Goal: Task Accomplishment & Management: Complete application form

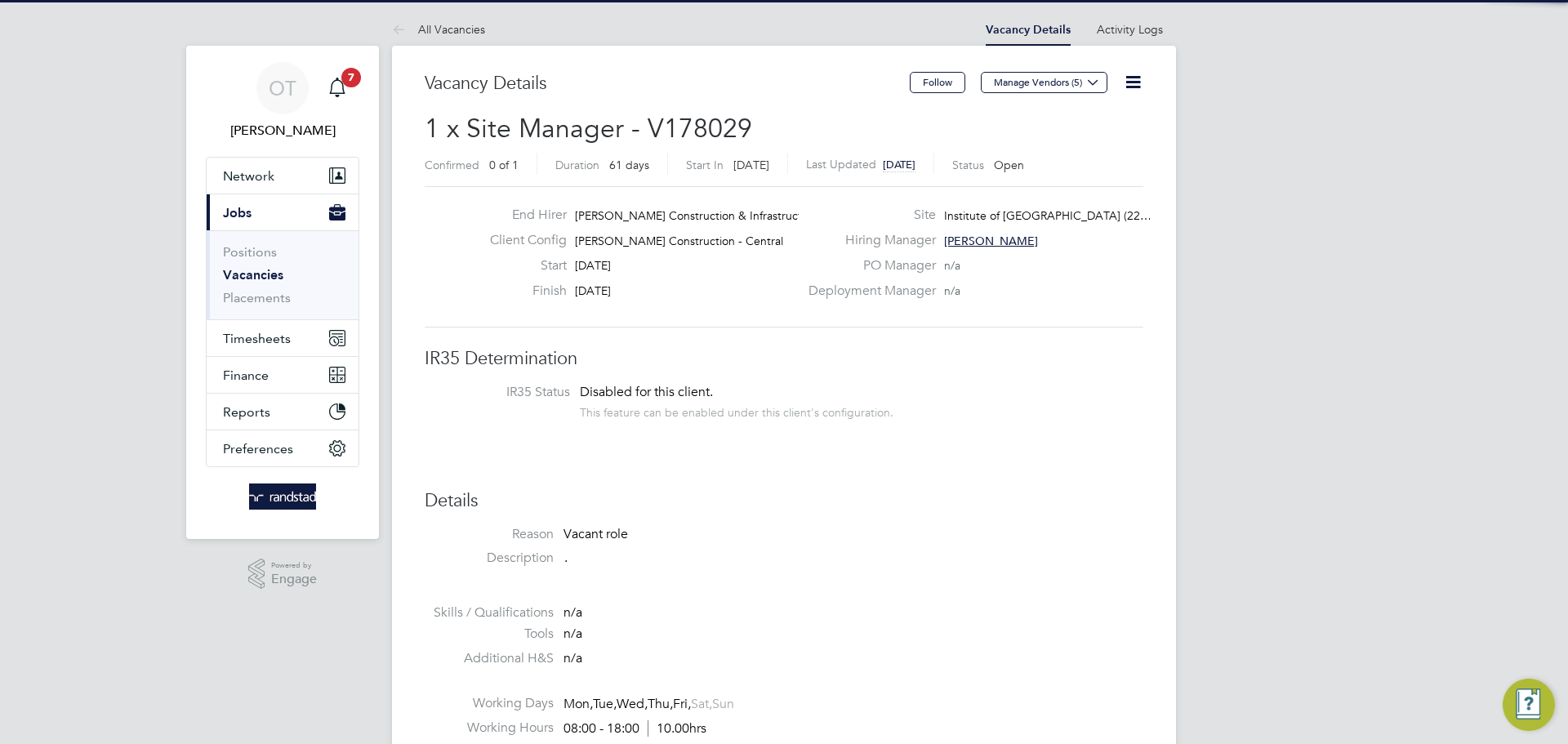
scroll to position [48, 143]
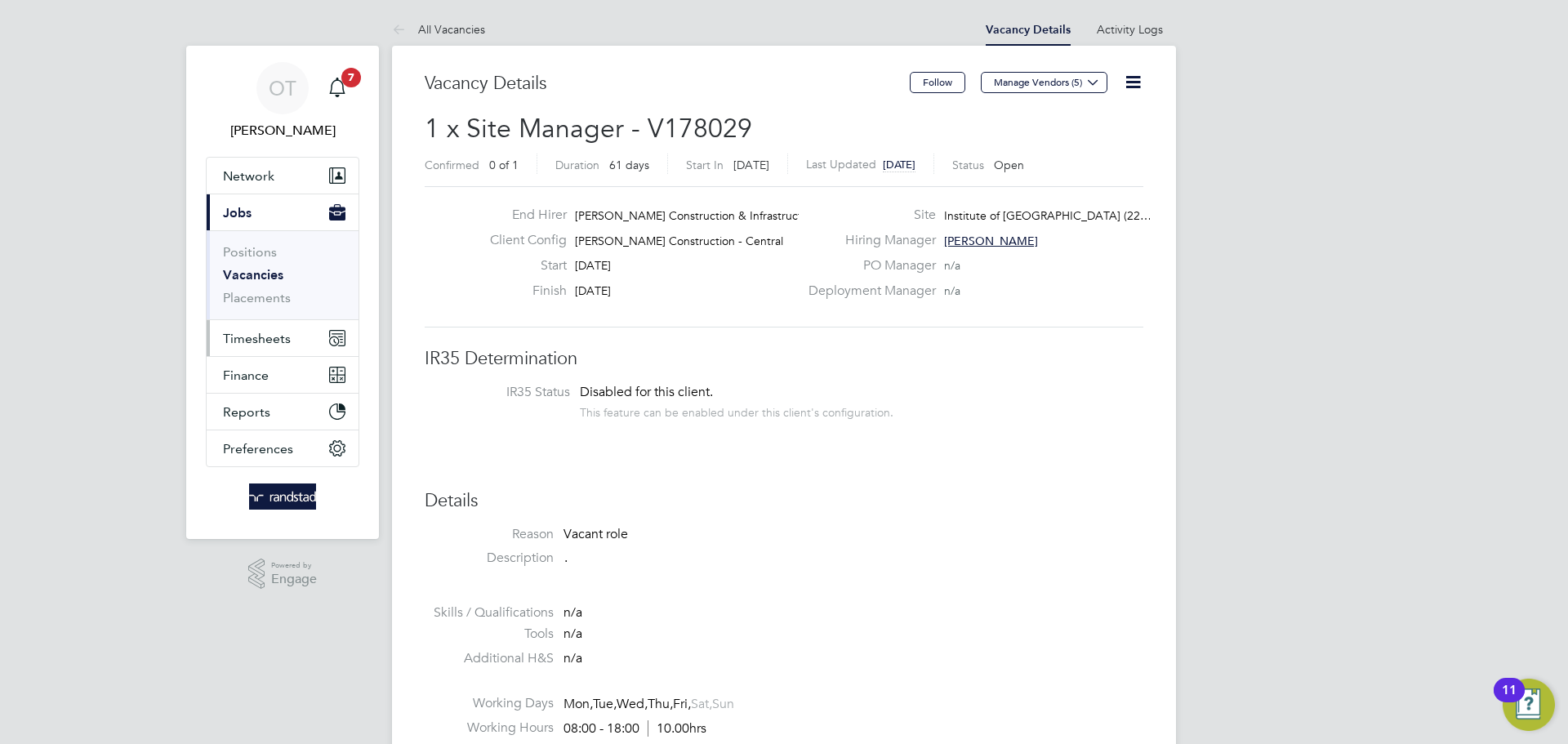
click at [262, 333] on span "Timesheets" at bounding box center [257, 338] width 68 height 16
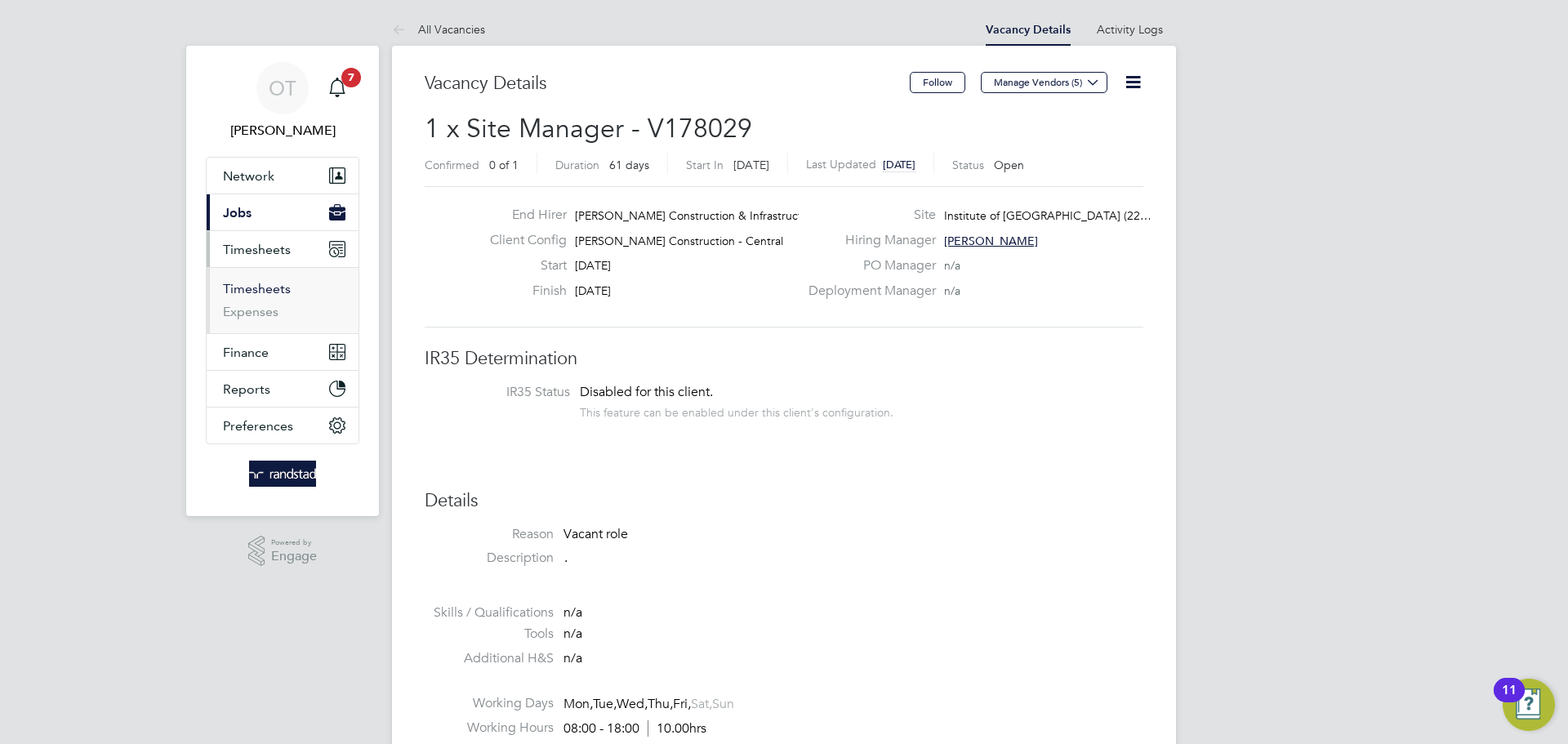
click at [249, 296] on link "Timesheets" at bounding box center [257, 288] width 68 height 16
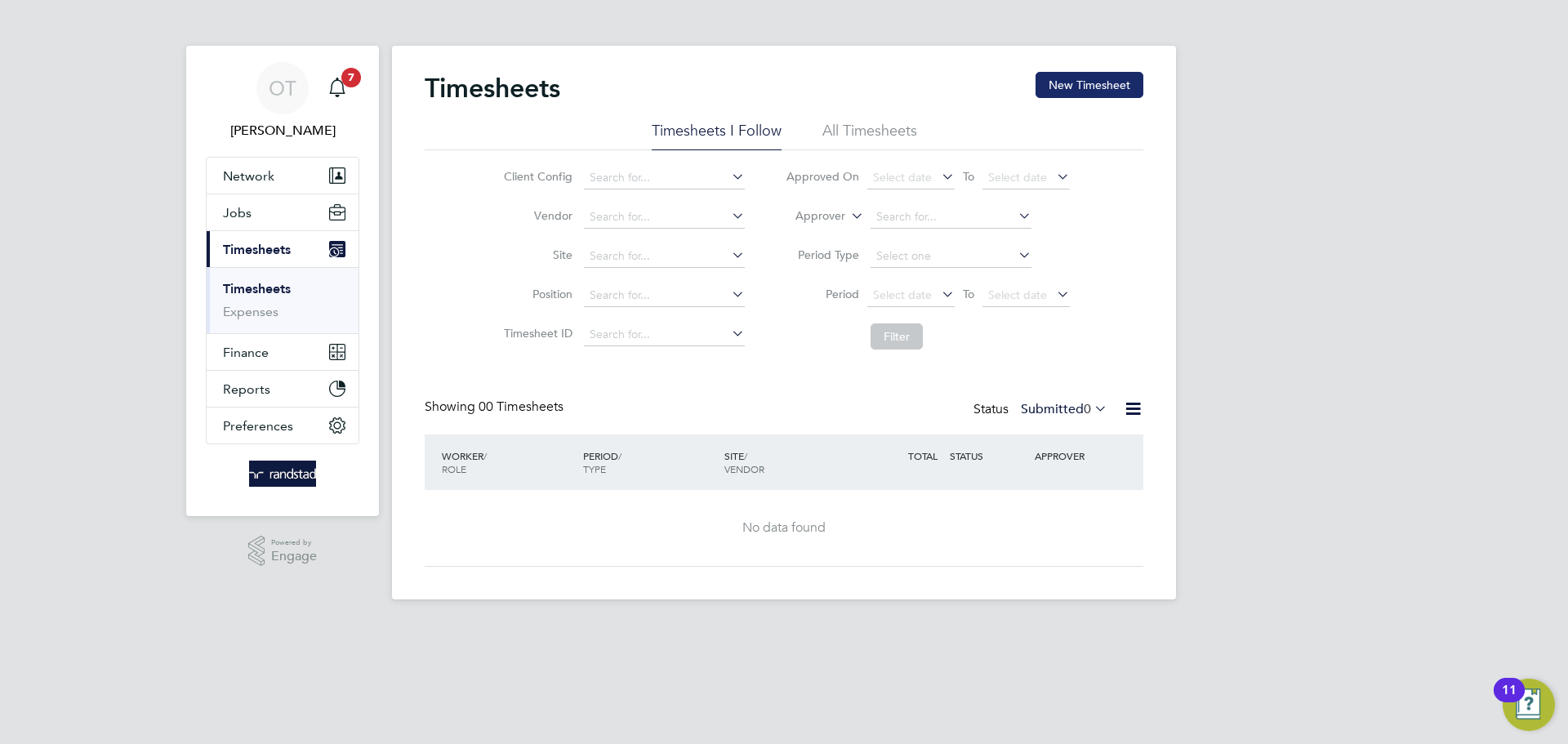
click at [1099, 91] on button "New Timesheet" at bounding box center [1090, 85] width 108 height 26
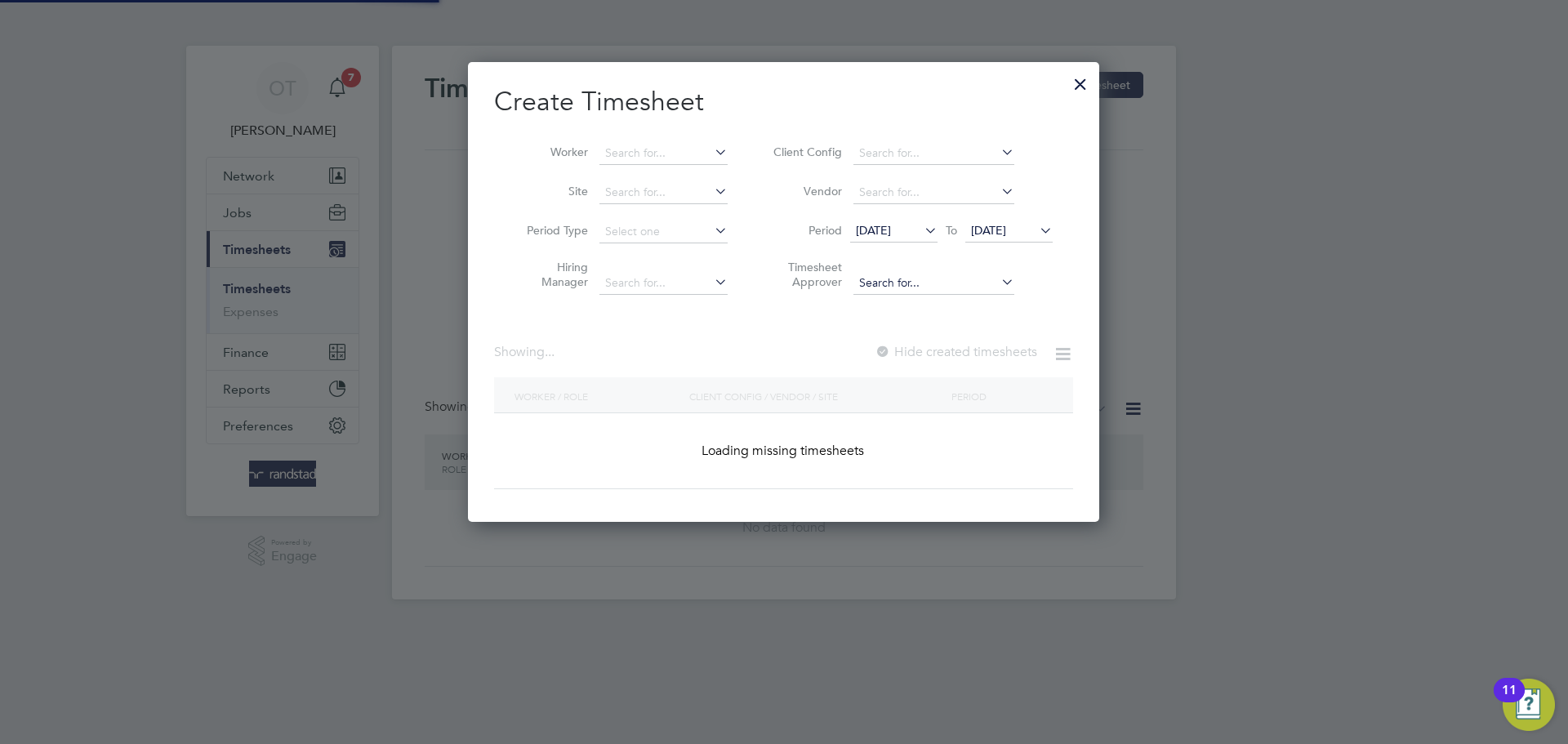
scroll to position [461, 632]
click at [647, 144] on input at bounding box center [664, 154] width 128 height 23
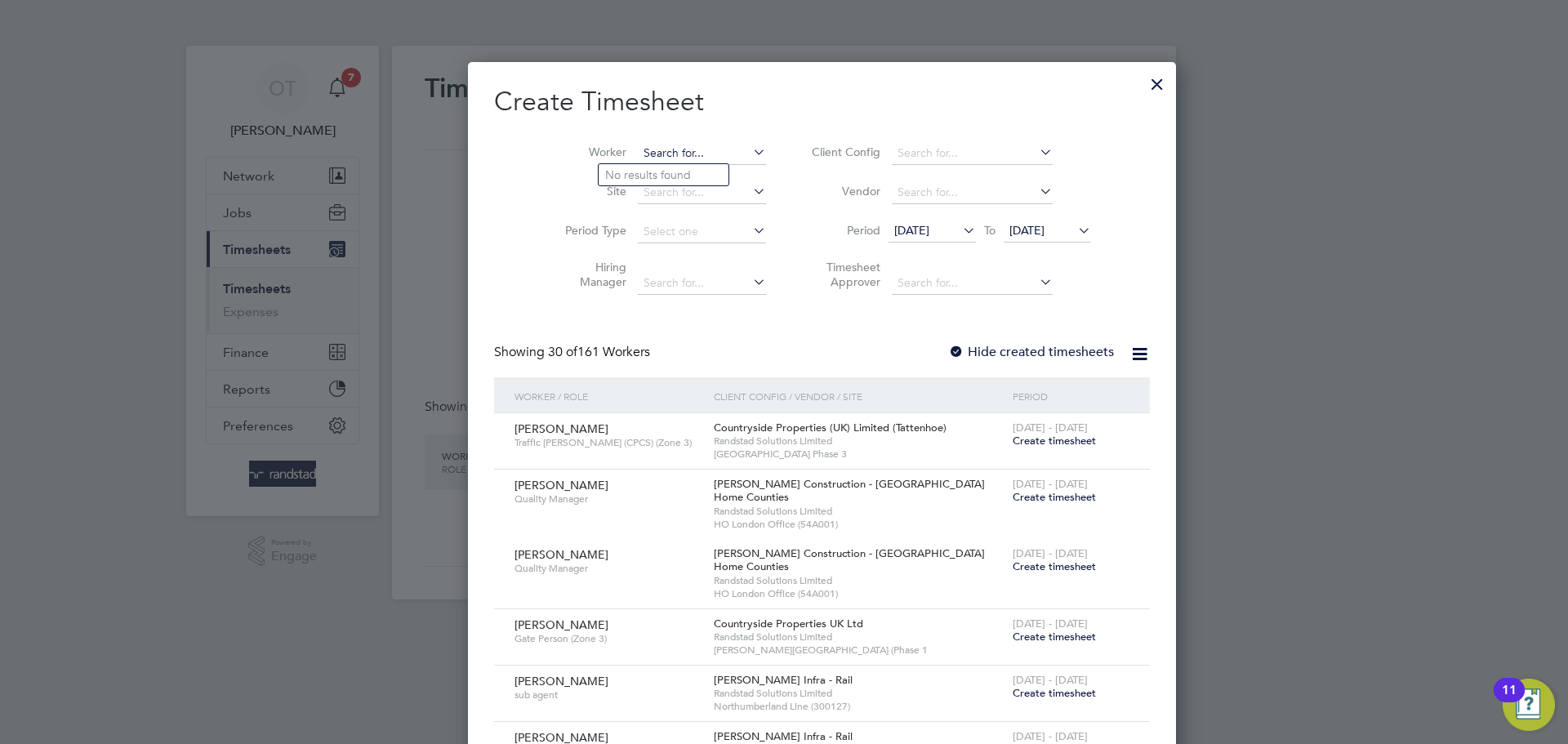
scroll to position [2803, 632]
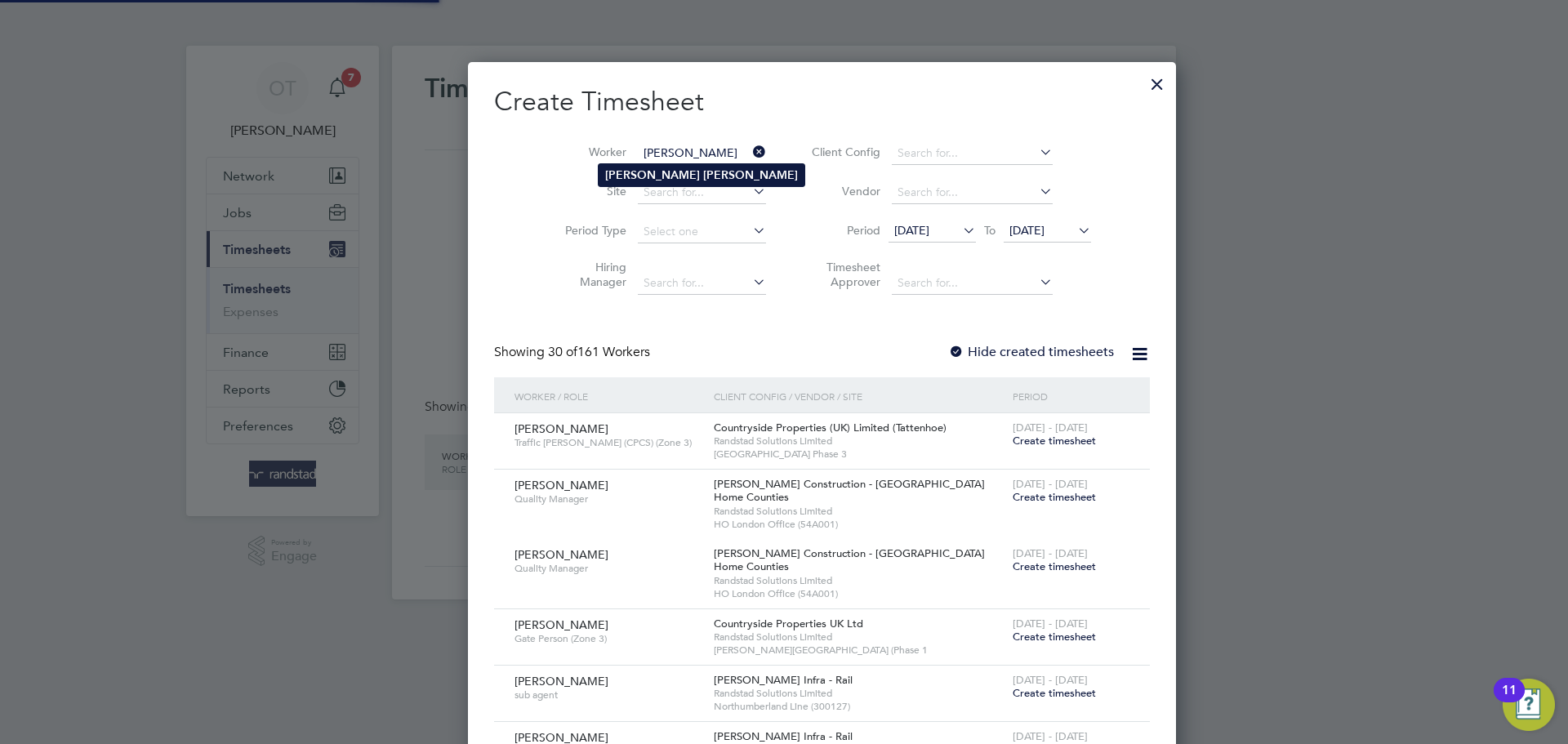
click at [703, 173] on b "Dixon" at bounding box center [751, 175] width 95 height 14
type input "James Dixon"
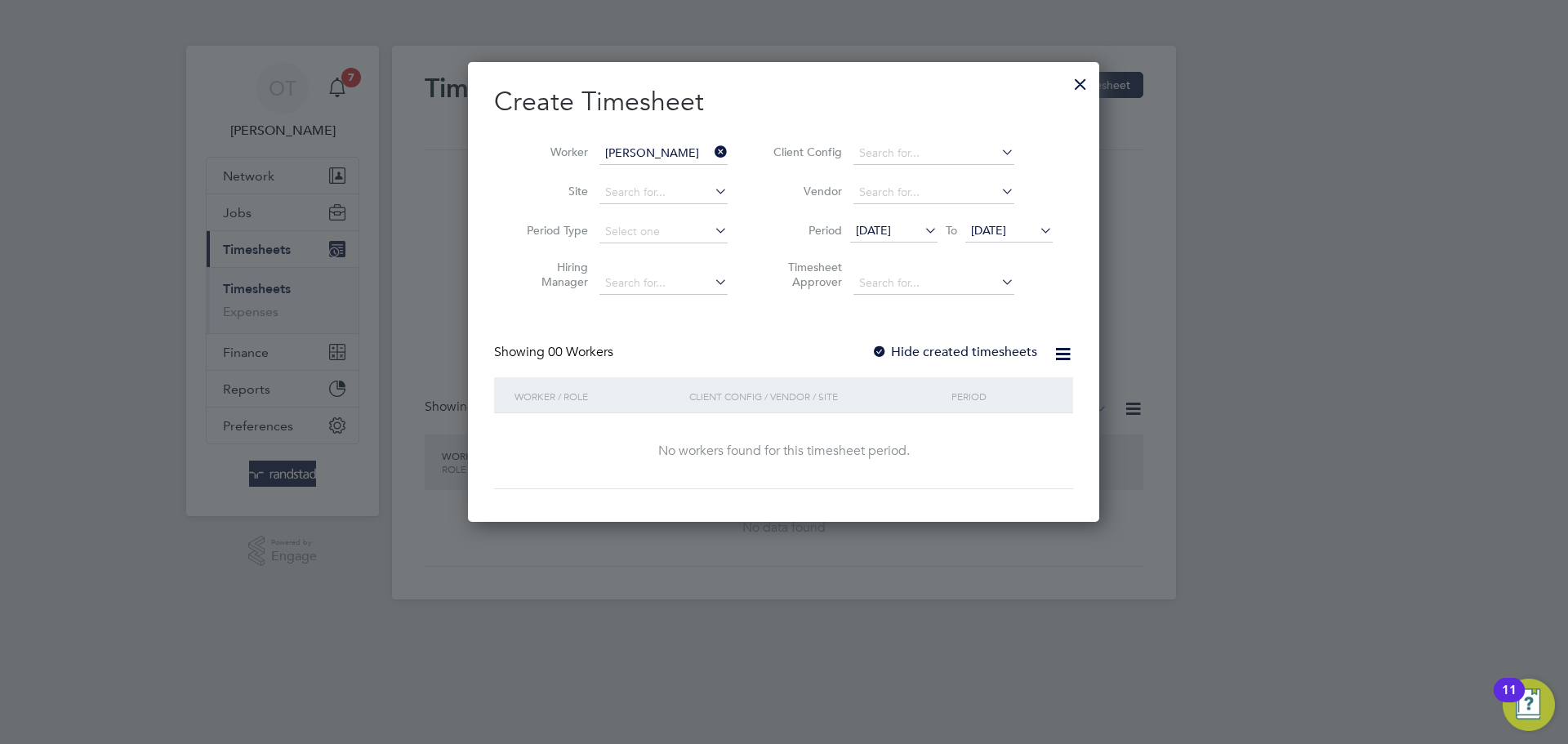
scroll to position [461, 632]
click at [969, 355] on label "Hide created timesheets" at bounding box center [954, 352] width 166 height 17
click at [1036, 235] on icon at bounding box center [1036, 230] width 0 height 23
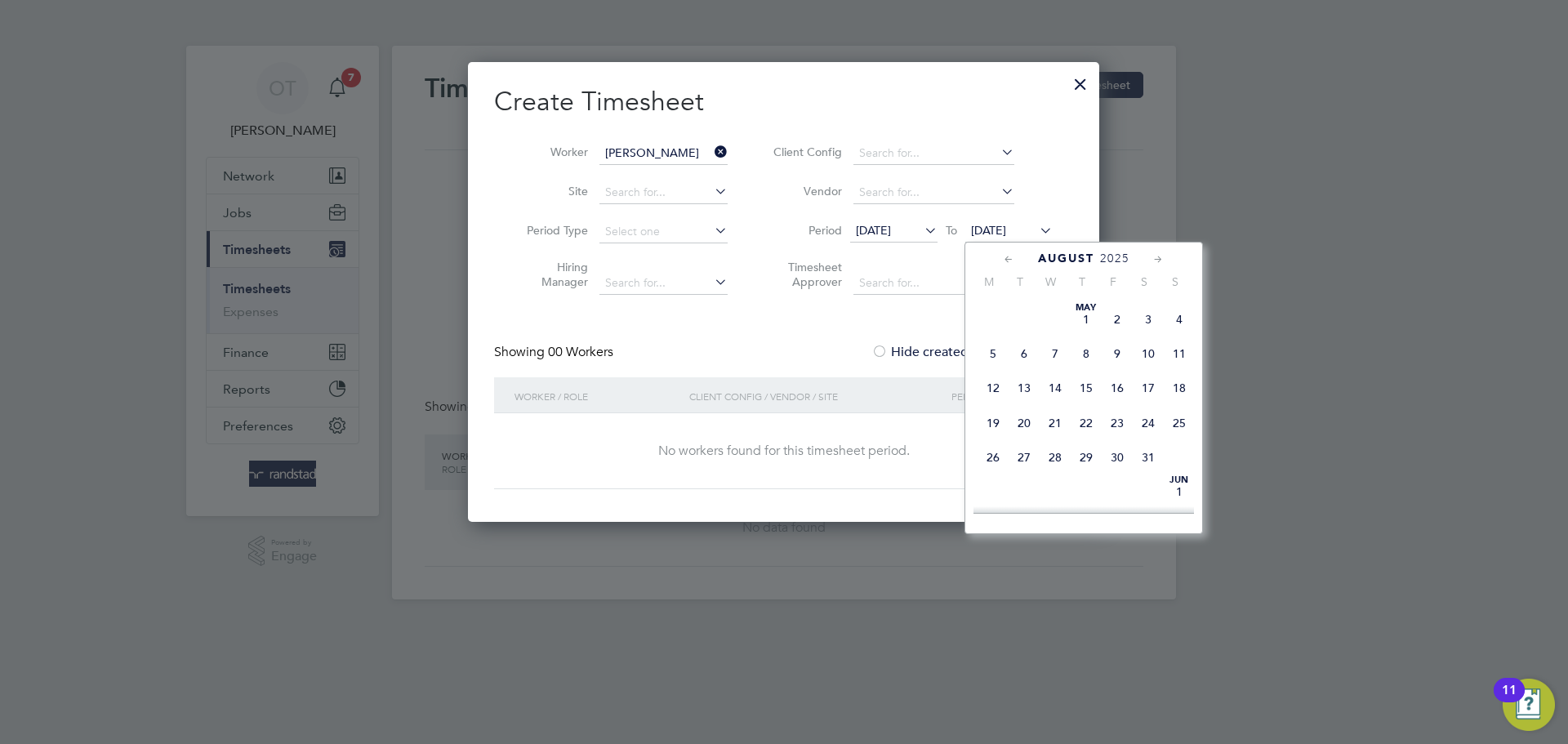
scroll to position [544, 0]
click at [1190, 446] on span "24" at bounding box center [1178, 429] width 31 height 31
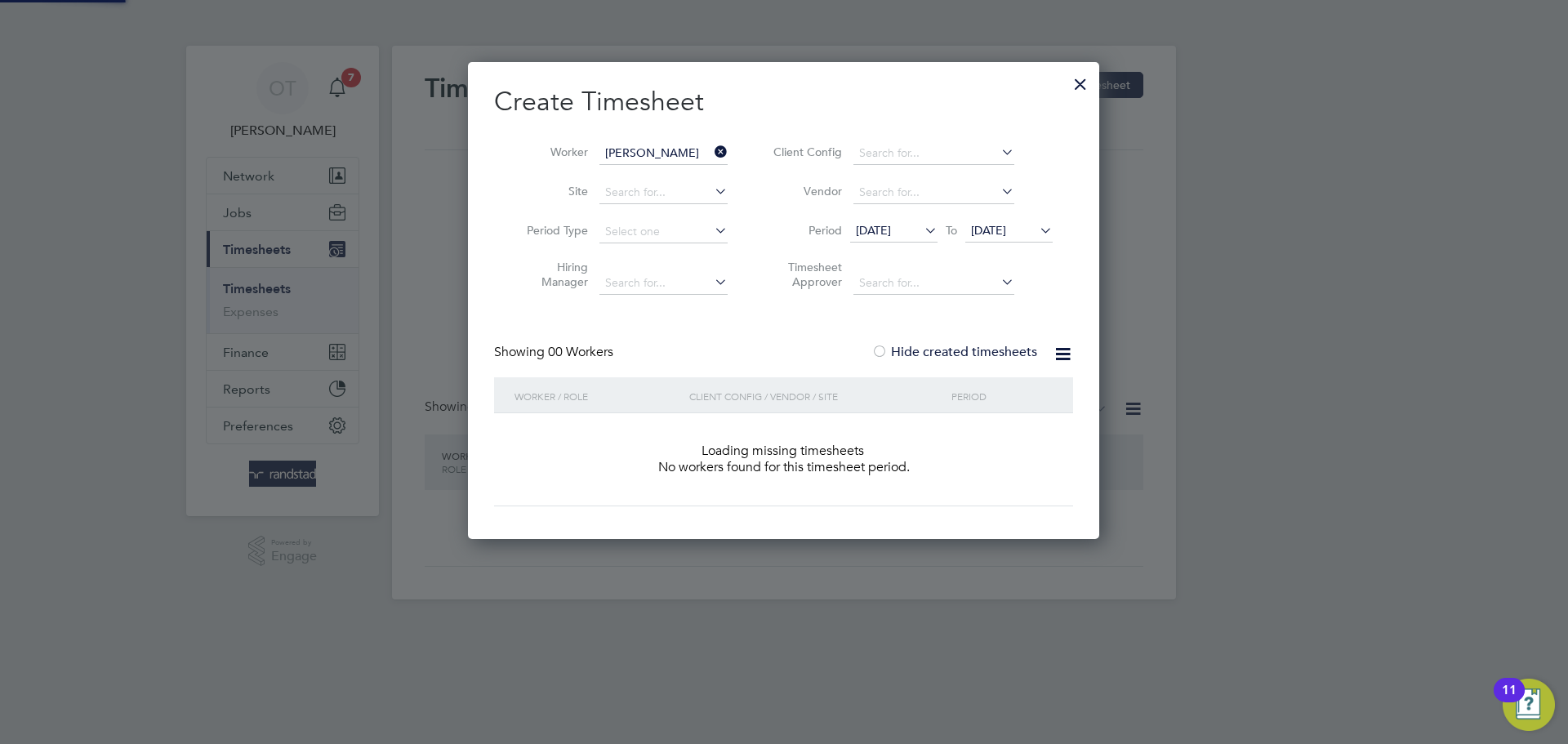
scroll to position [461, 632]
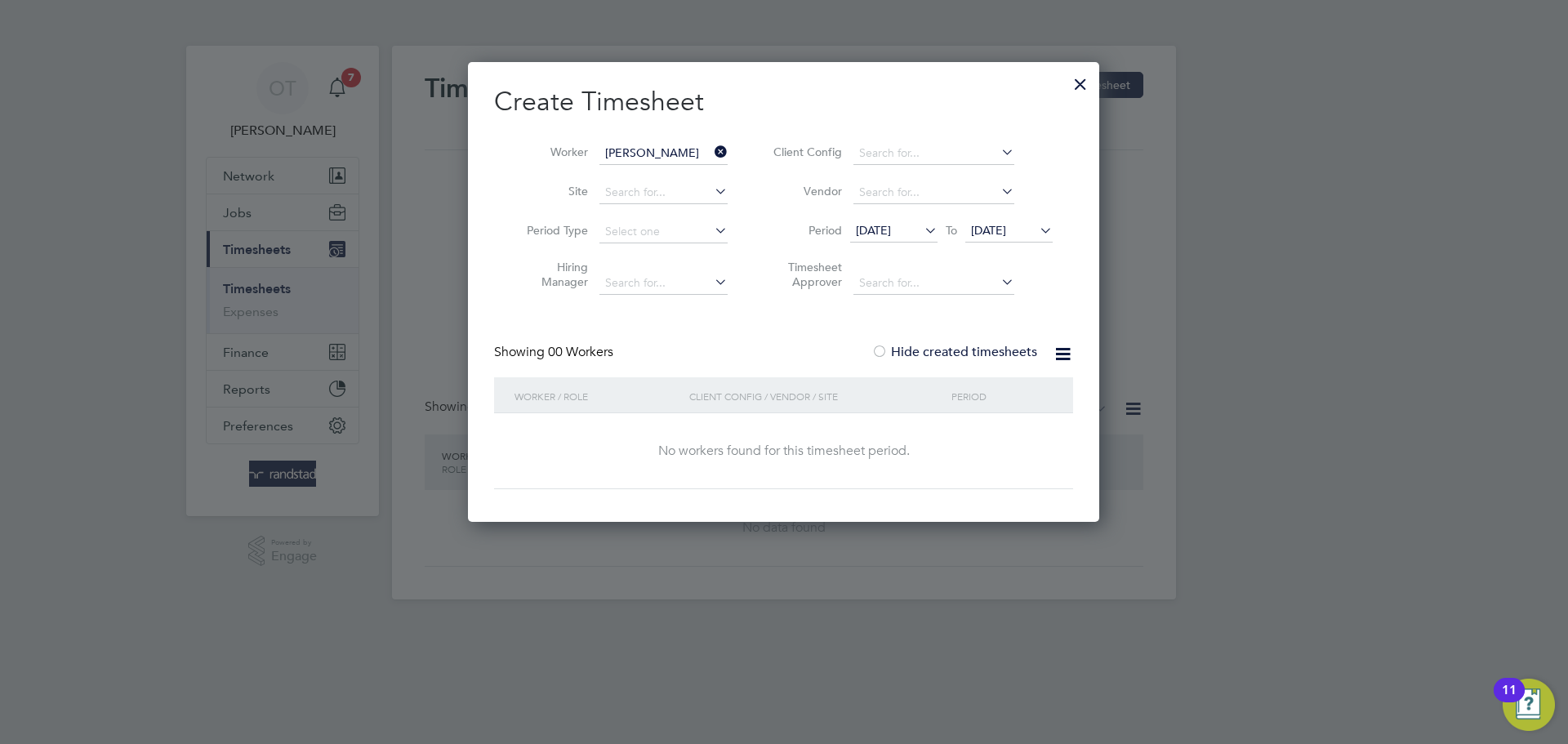
click at [1071, 77] on div at bounding box center [1080, 80] width 29 height 29
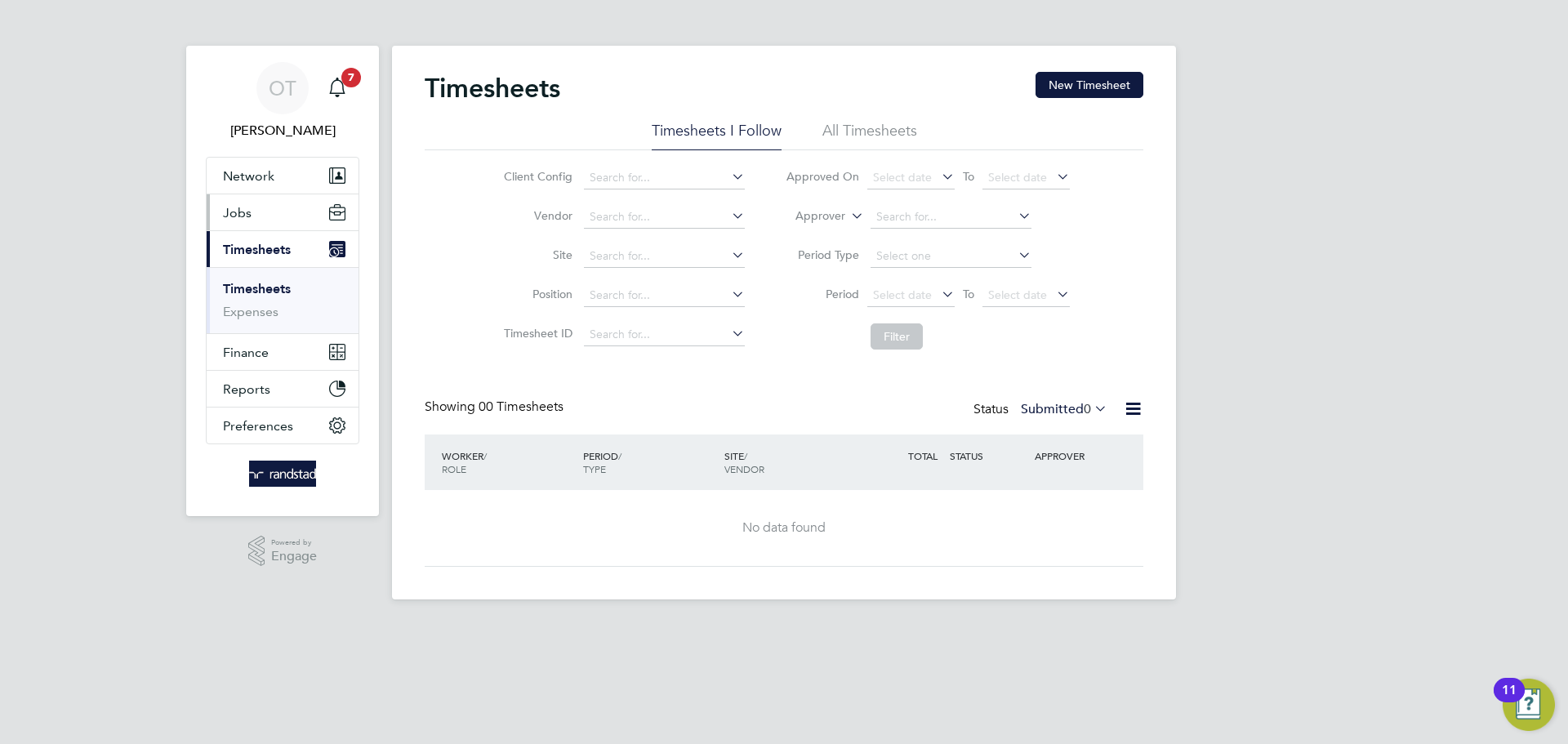
click at [254, 213] on button "Jobs" at bounding box center [282, 212] width 152 height 36
click at [241, 215] on span "Jobs" at bounding box center [237, 213] width 28 height 16
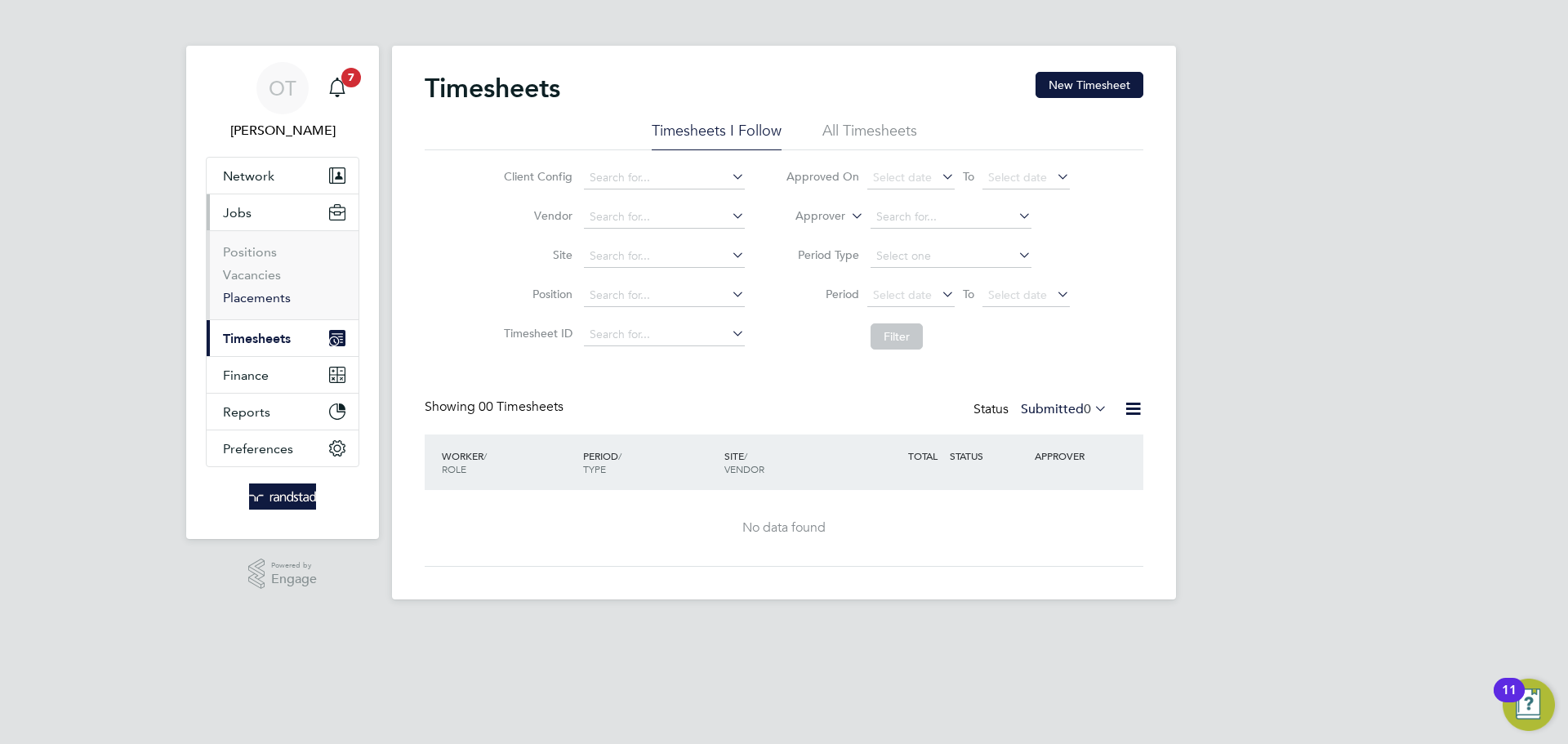
click at [250, 301] on link "Placements" at bounding box center [257, 297] width 68 height 16
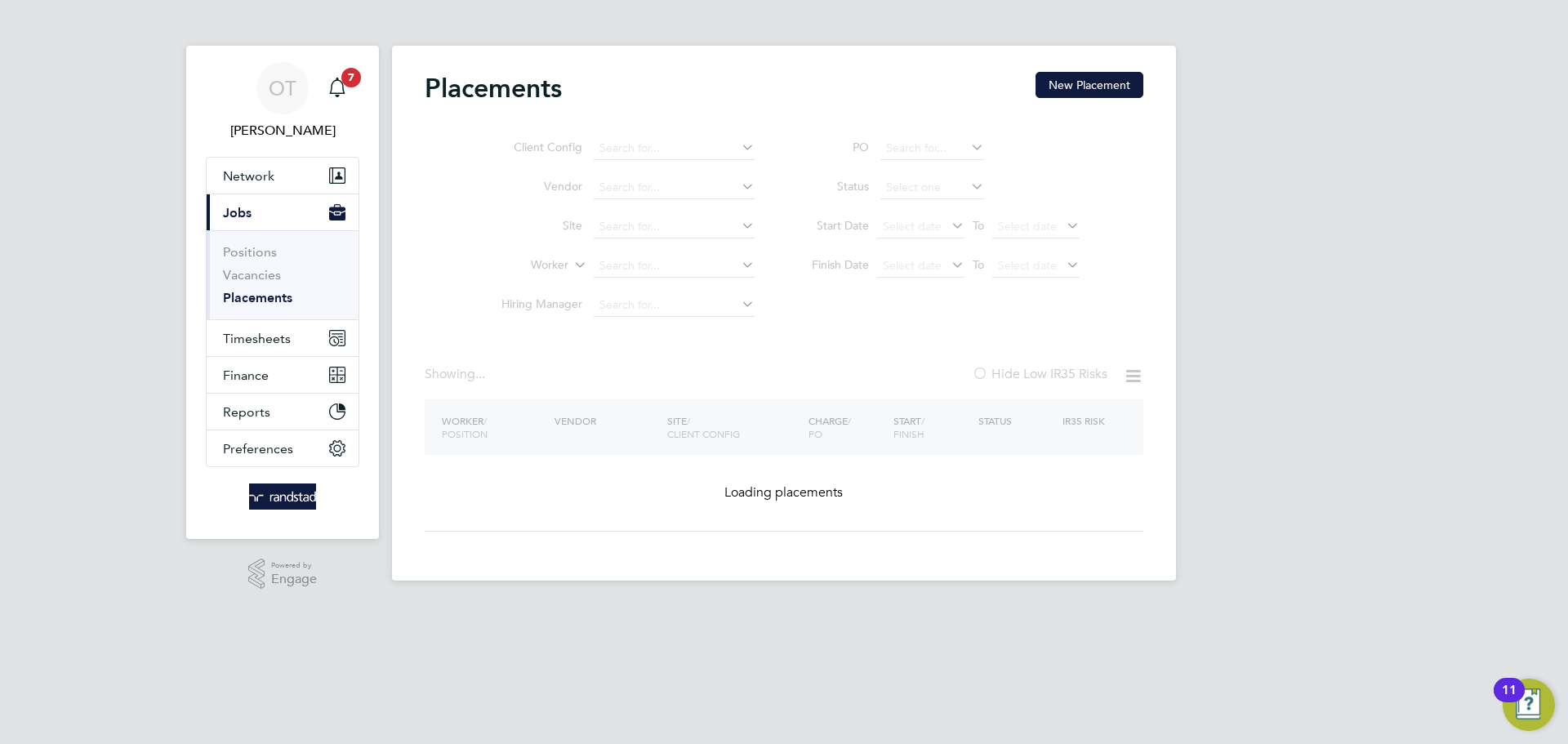
click at [639, 268] on ul "Client Config Vendor Site Worker Hiring Manager" at bounding box center [621, 227] width 307 height 196
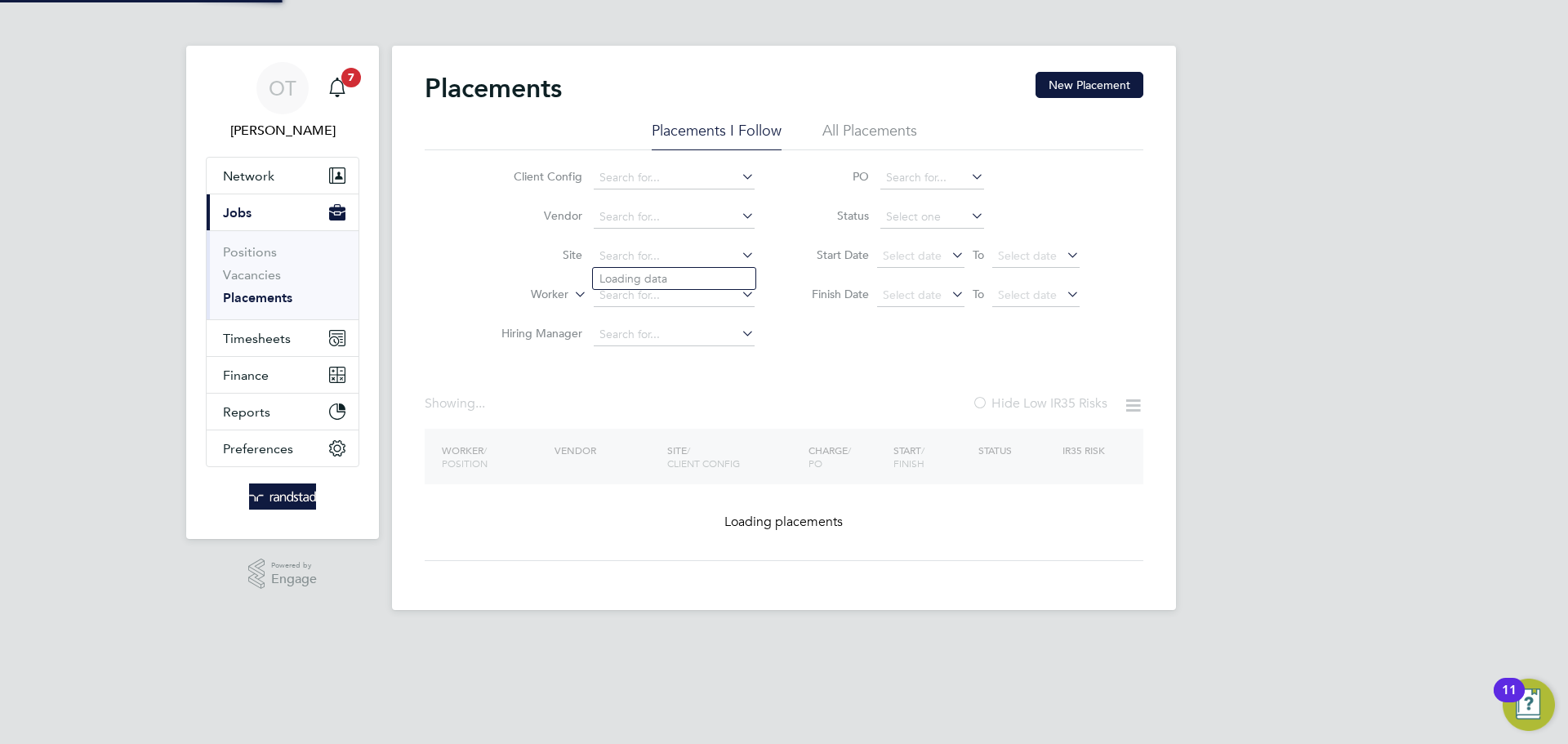
click at [645, 263] on input at bounding box center [674, 257] width 161 height 23
click at [647, 306] on input at bounding box center [674, 296] width 161 height 23
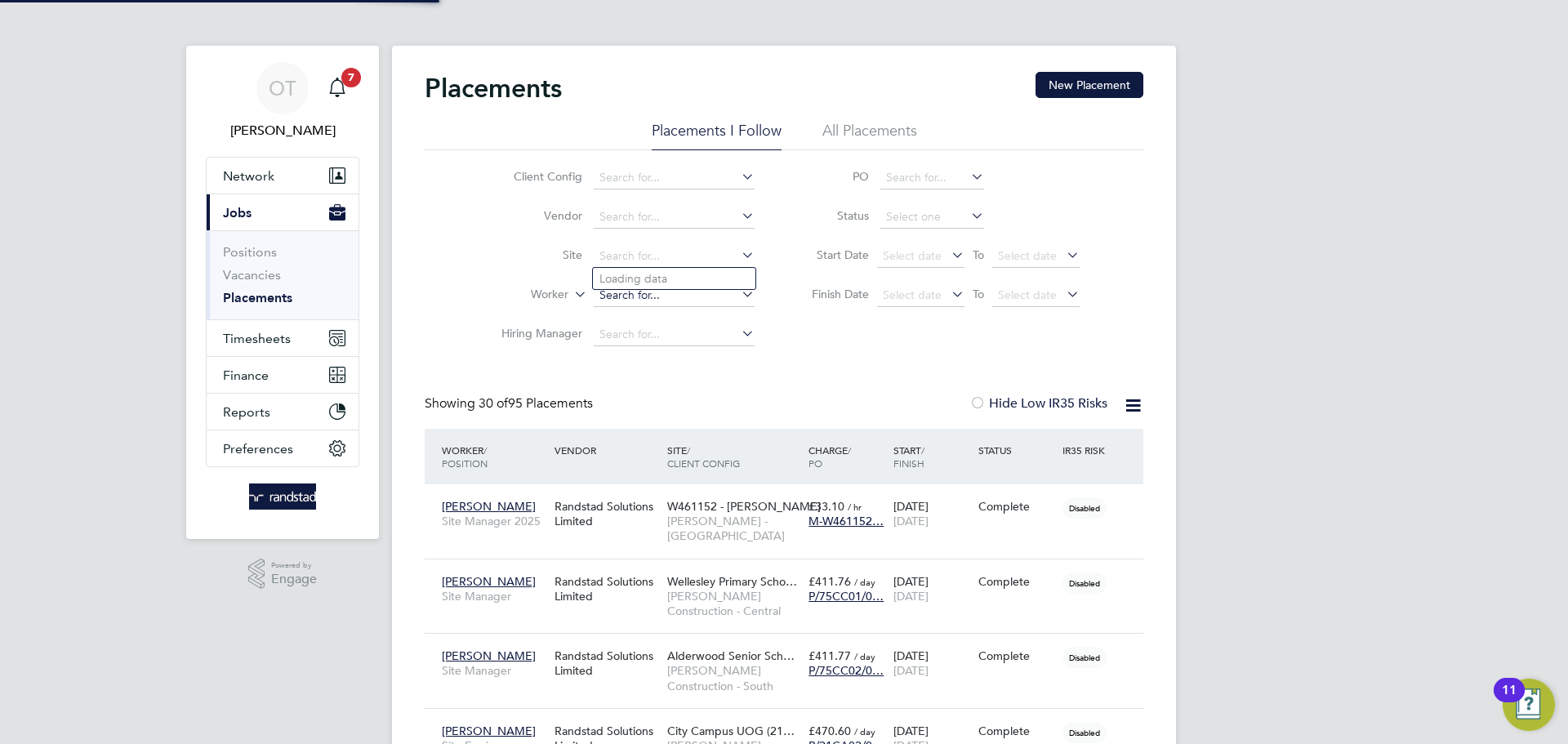
click at [649, 301] on input at bounding box center [674, 296] width 161 height 23
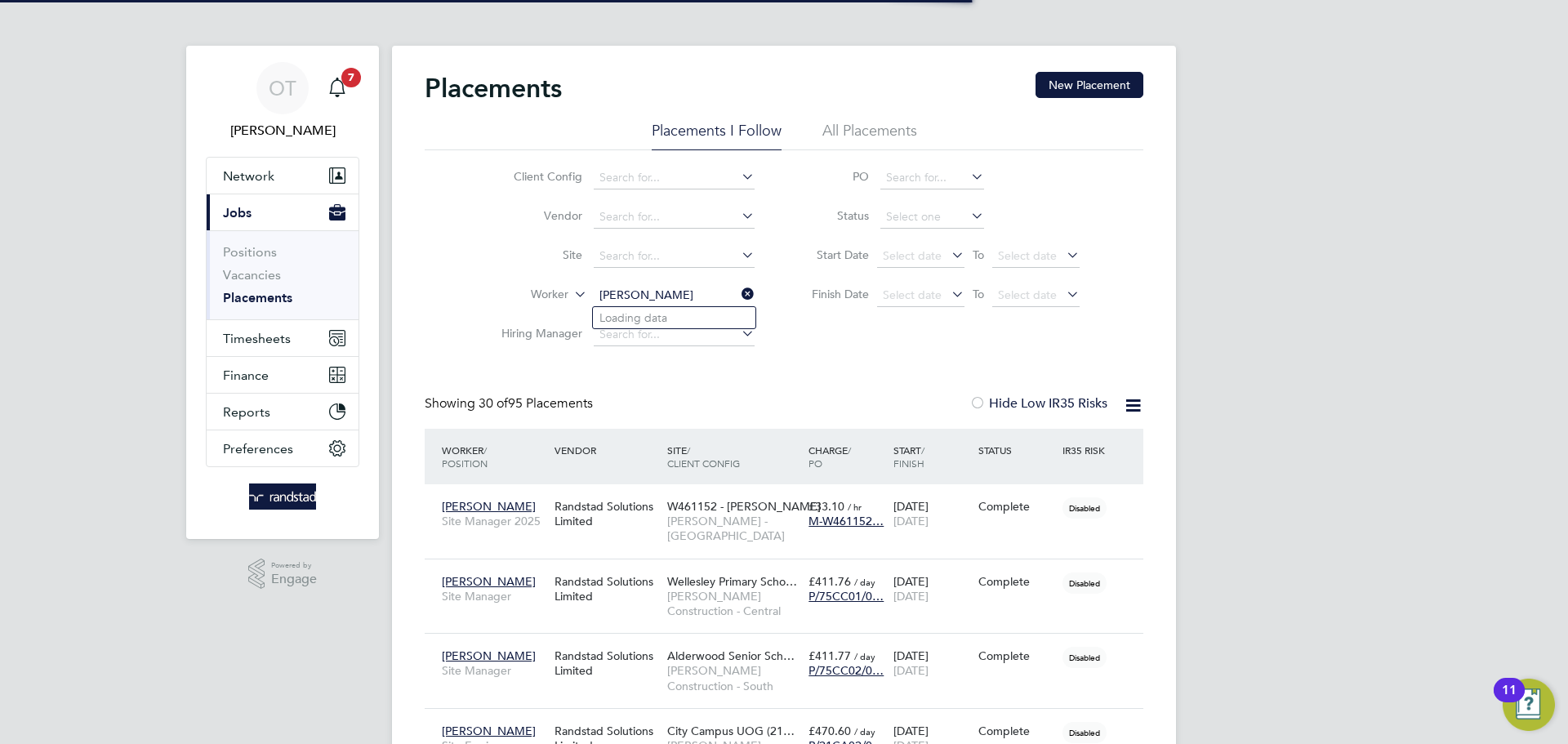
type input "james dixon"
click at [738, 292] on icon at bounding box center [738, 294] width 0 height 23
click at [665, 297] on input at bounding box center [674, 296] width 161 height 23
type input "james dixon"
click at [738, 292] on icon at bounding box center [738, 294] width 0 height 23
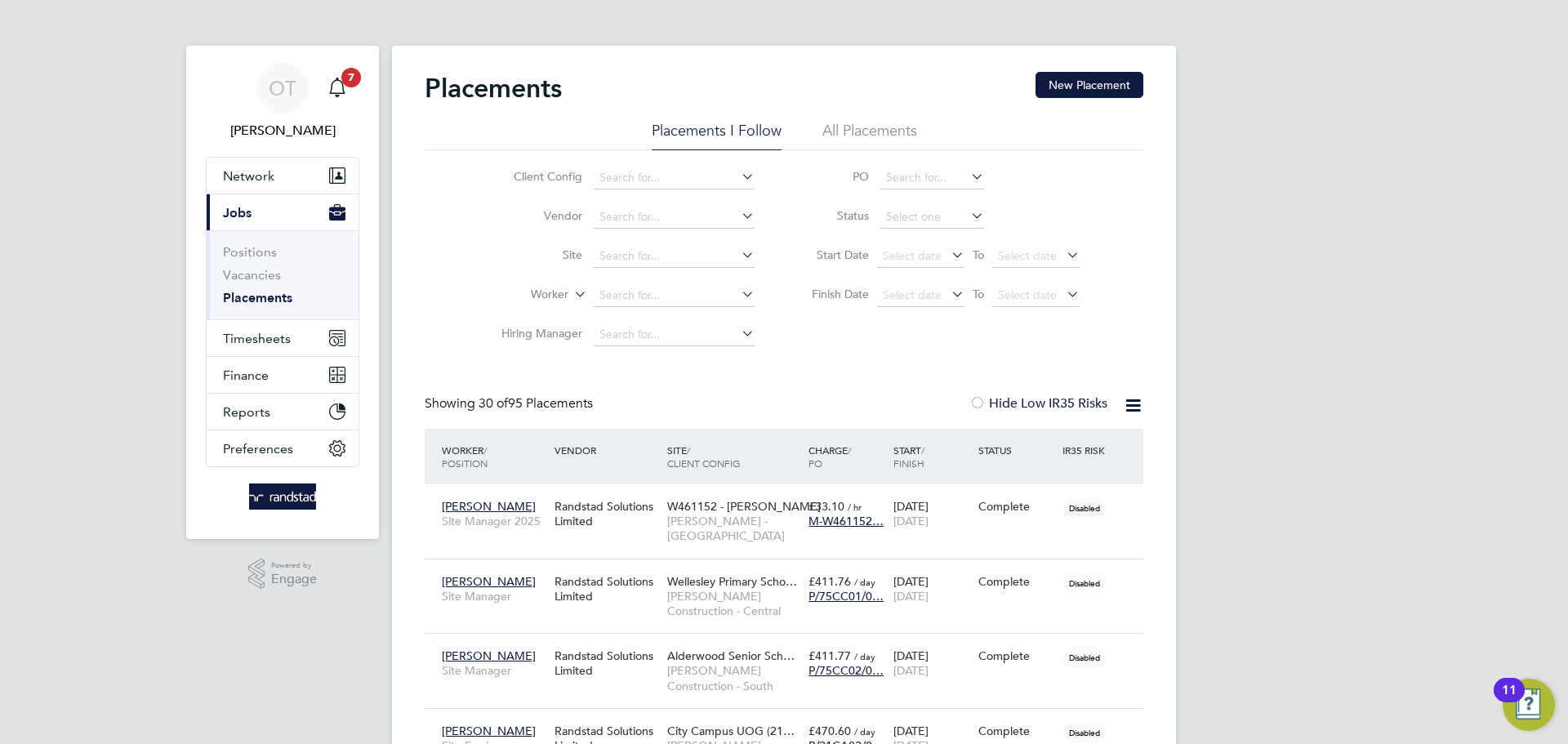
click at [801, 346] on div "Client Config Vendor Site Worker Hiring Manager PO Status Start Date Select dat…" at bounding box center [783, 252] width 718 height 204
click at [267, 342] on span "Timesheets" at bounding box center [257, 338] width 68 height 16
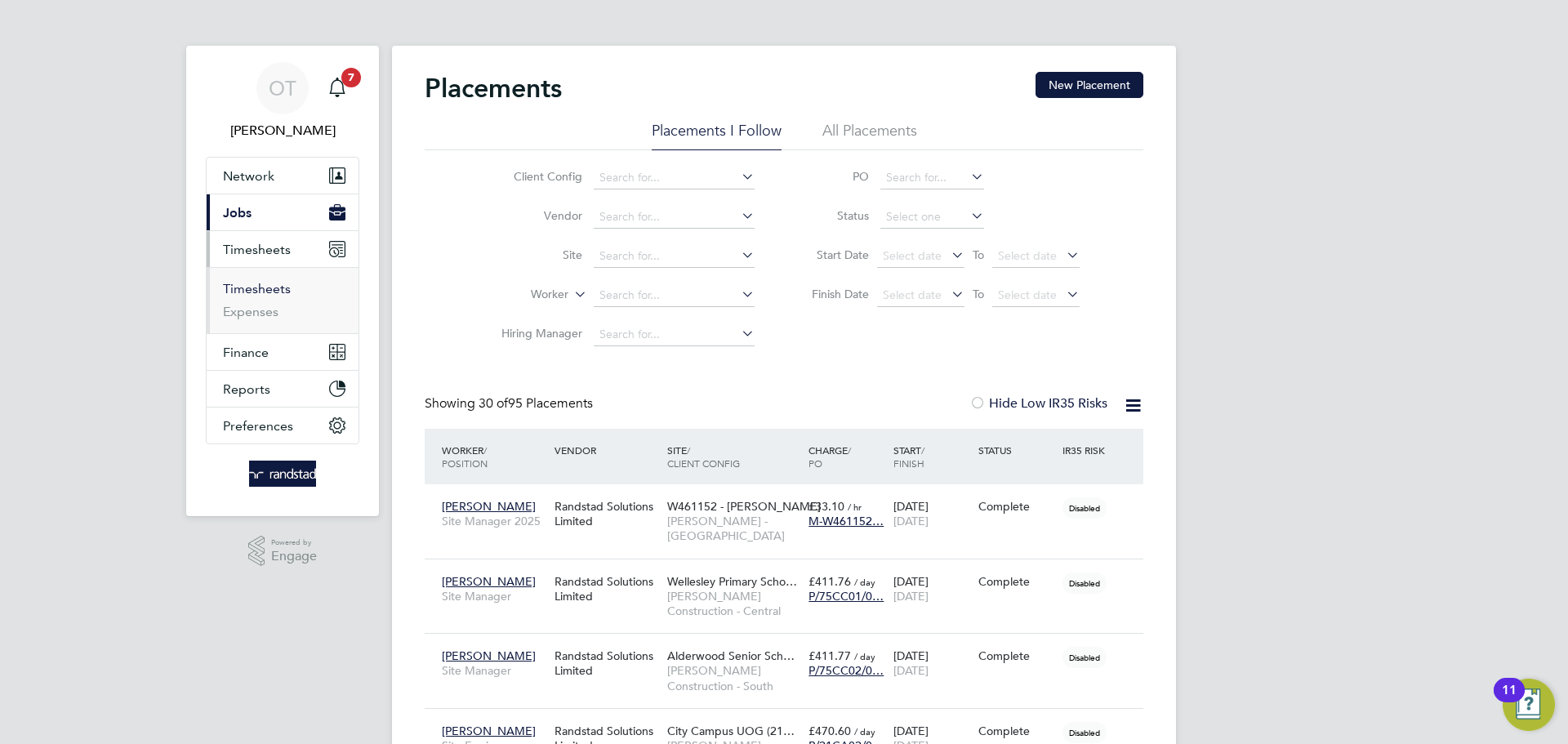
click at [257, 292] on link "Timesheets" at bounding box center [257, 288] width 68 height 16
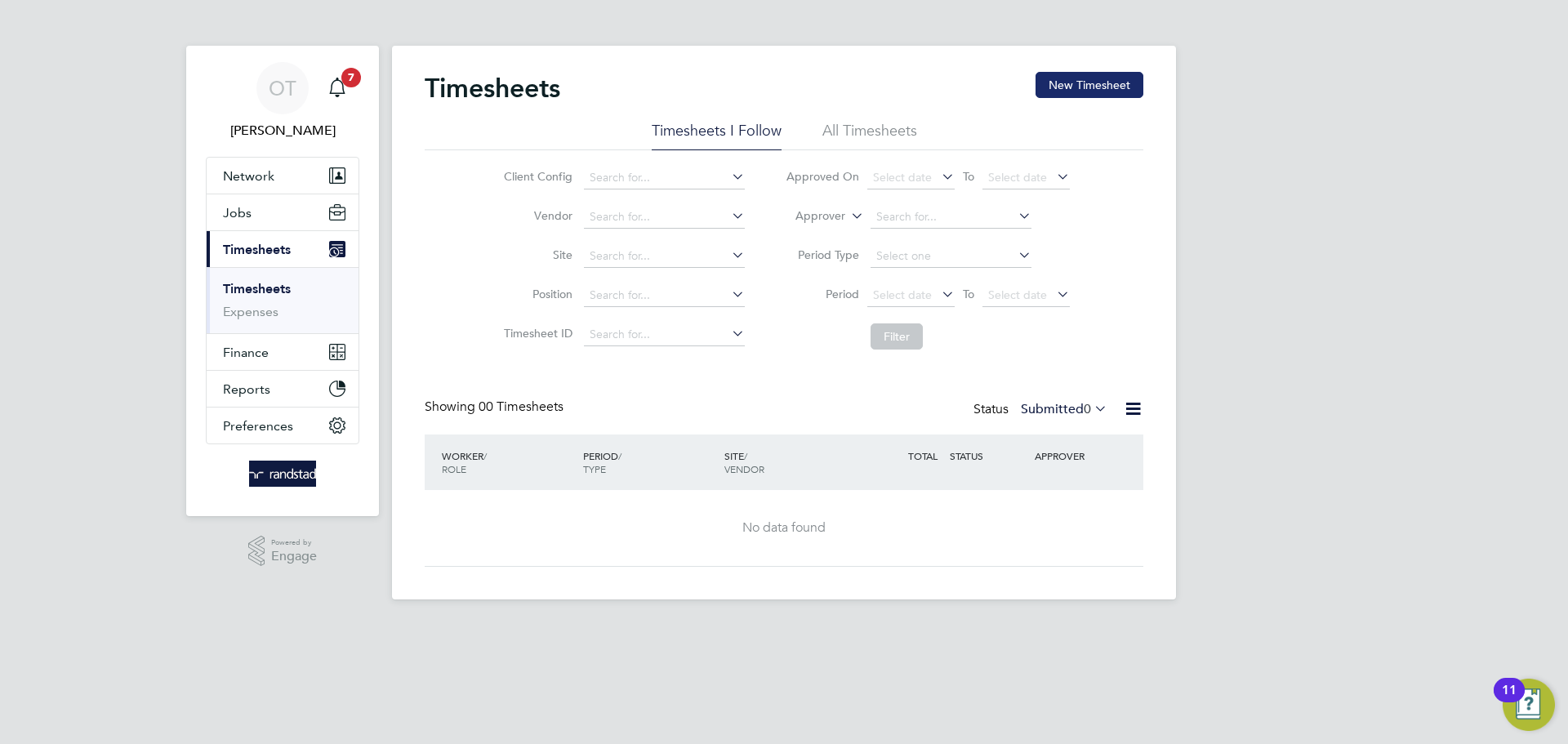
click at [1077, 75] on button "New Timesheet" at bounding box center [1090, 85] width 108 height 26
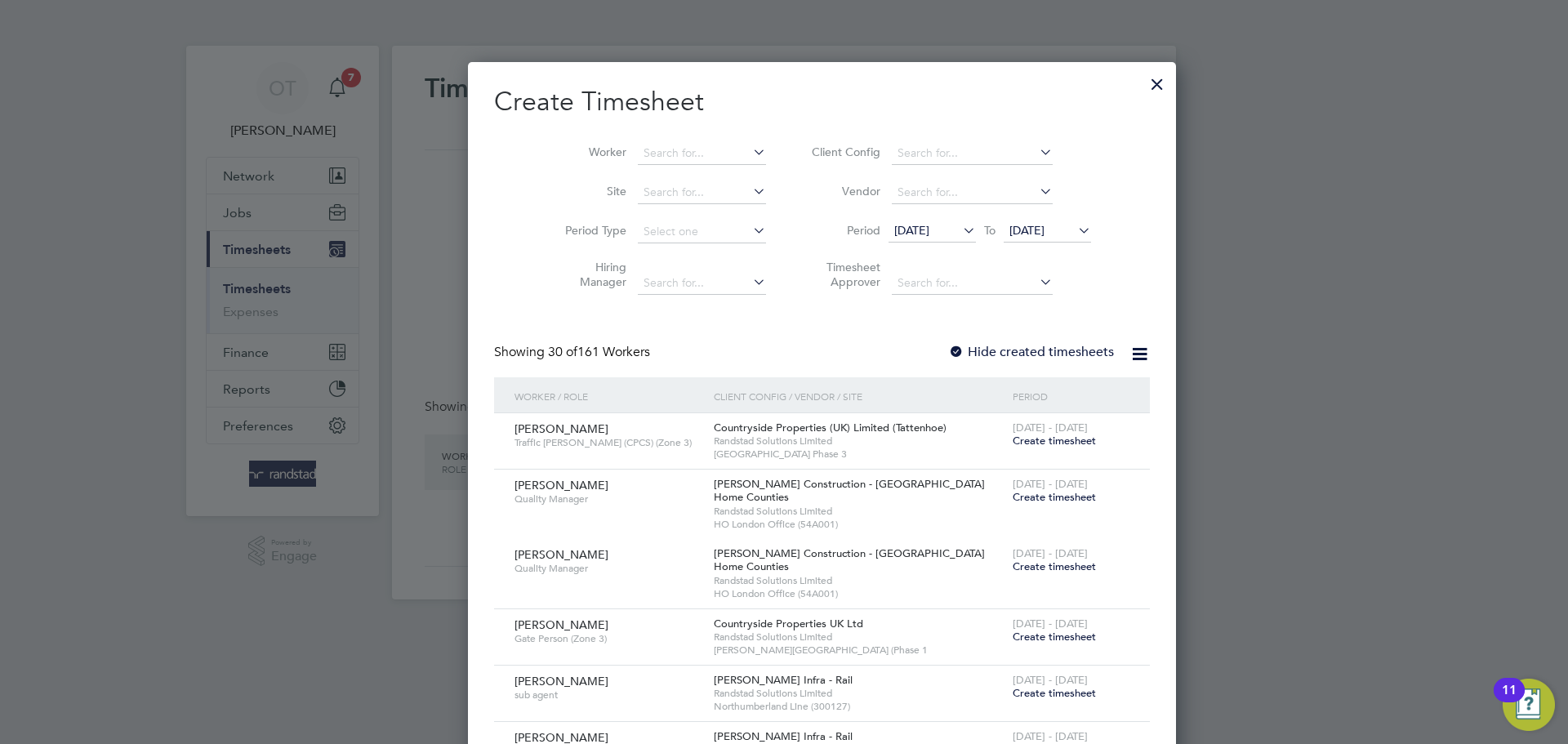
scroll to position [2803, 632]
click at [639, 164] on div "Timesheets New Timesheet Timesheets I Follow All Timesheets Client Config Vendo…" at bounding box center [784, 322] width 784 height 554
click at [688, 135] on li "Worker" at bounding box center [659, 153] width 254 height 39
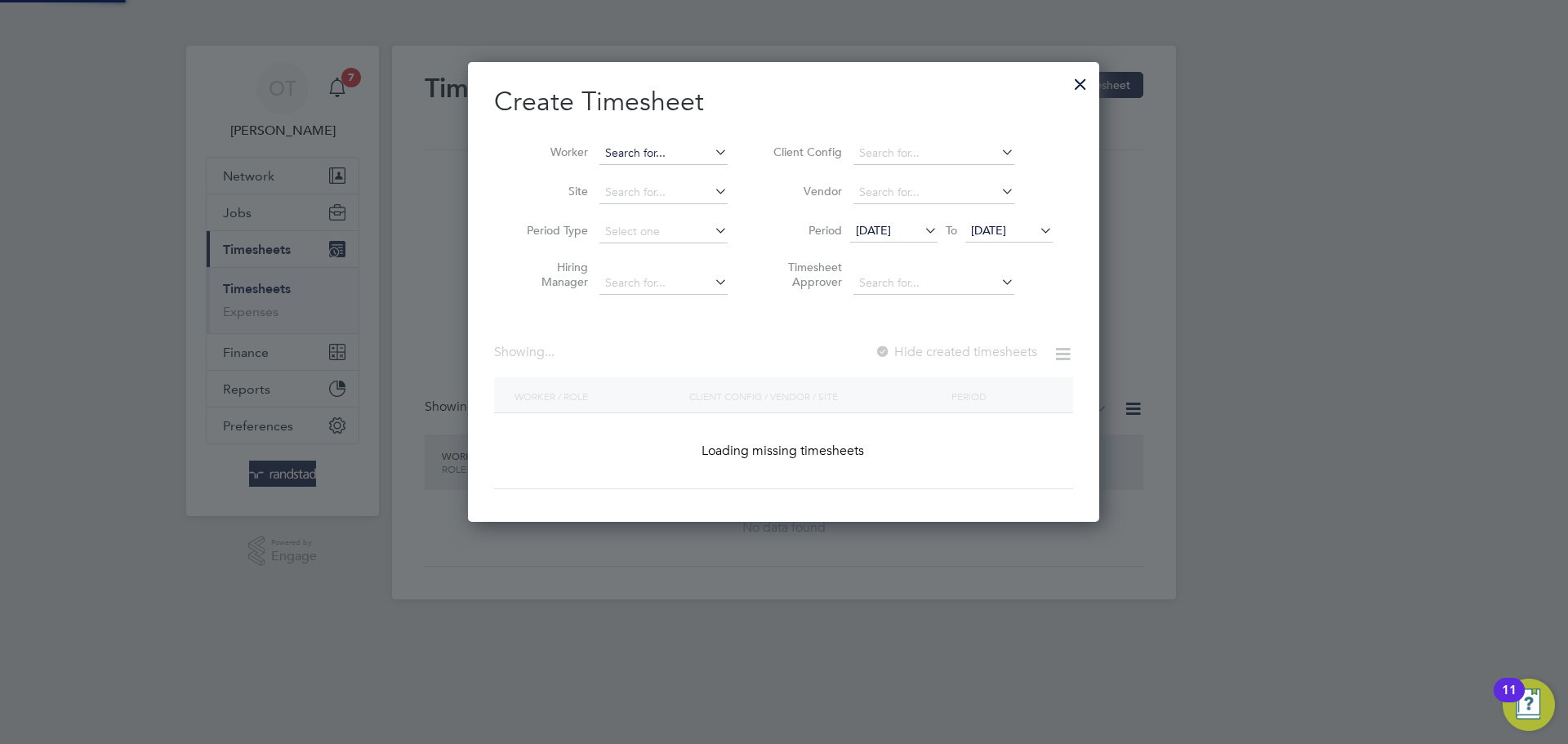
scroll to position [461, 632]
click at [680, 147] on input at bounding box center [664, 154] width 128 height 23
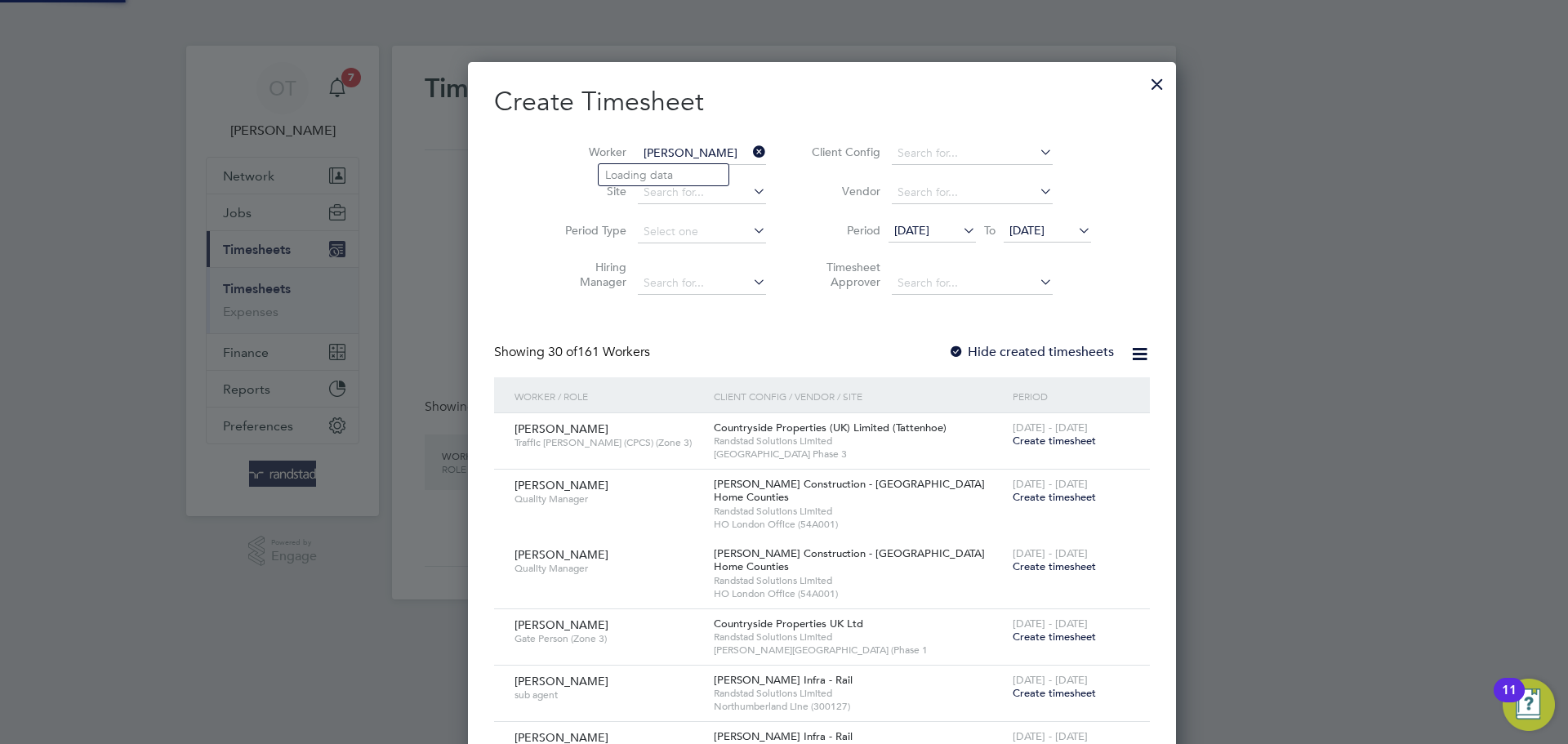
scroll to position [2803, 632]
click at [624, 195] on b "Andy" at bounding box center [653, 197] width 95 height 14
type input "Andy Clark"
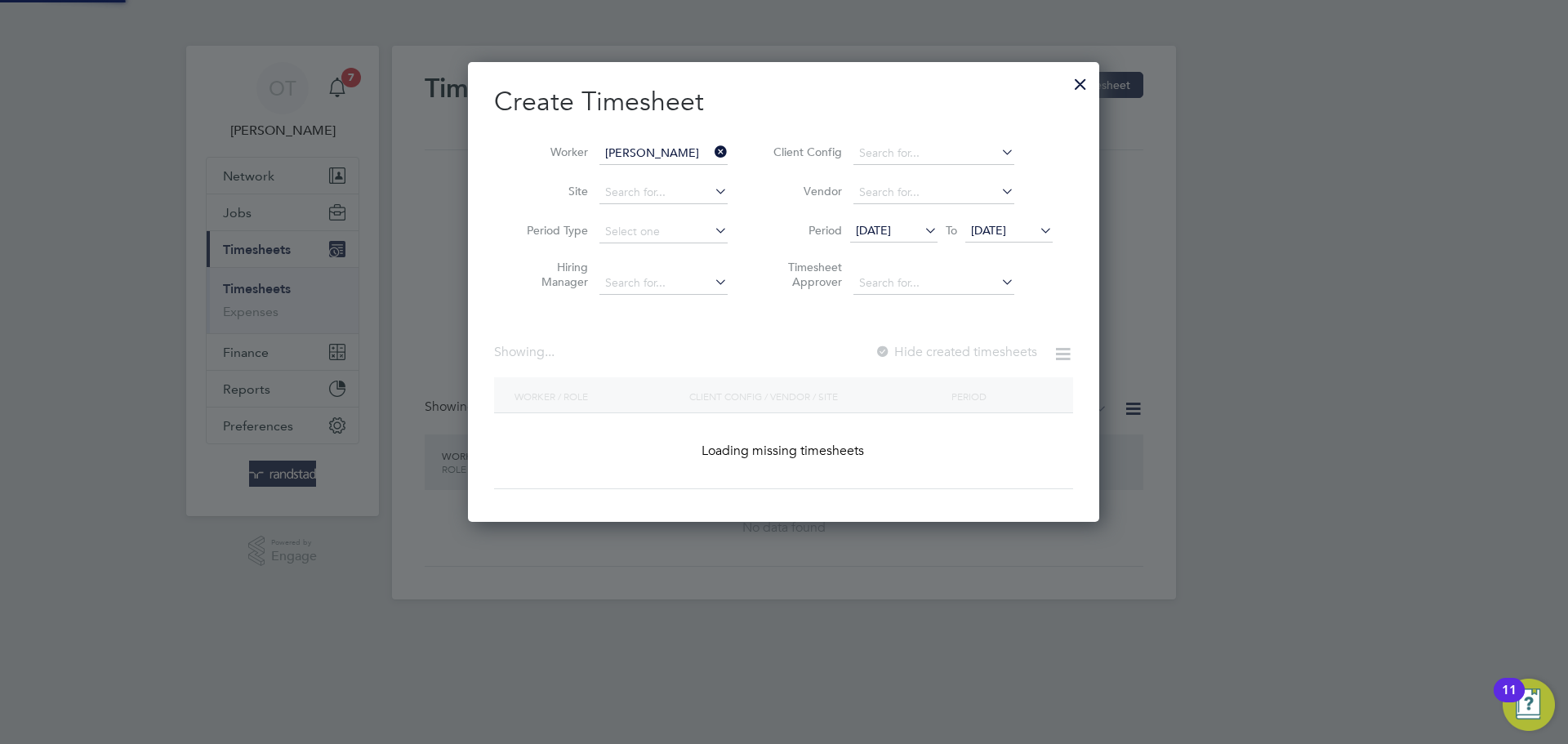
scroll to position [461, 632]
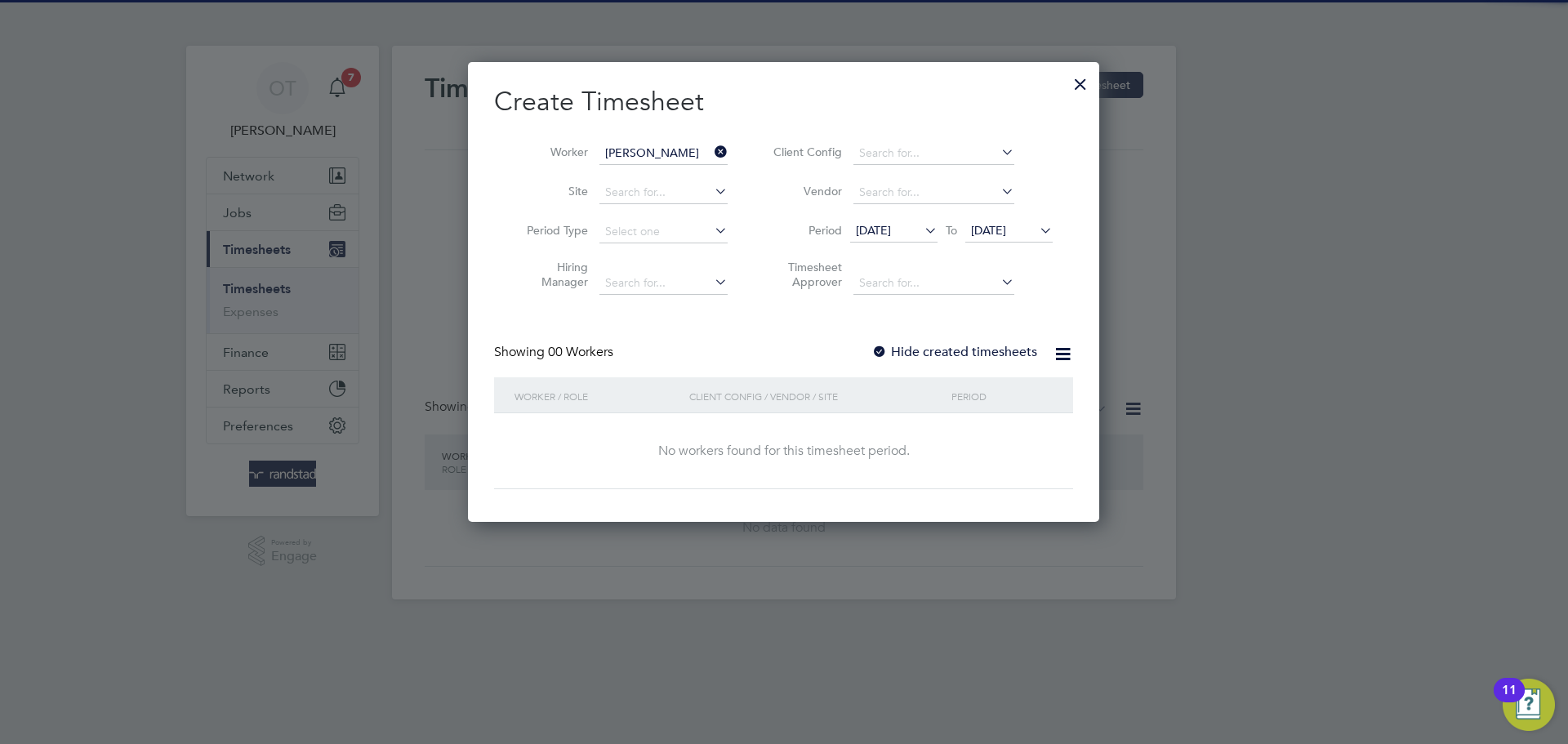
click at [948, 351] on label "Hide created timesheets" at bounding box center [954, 352] width 166 height 17
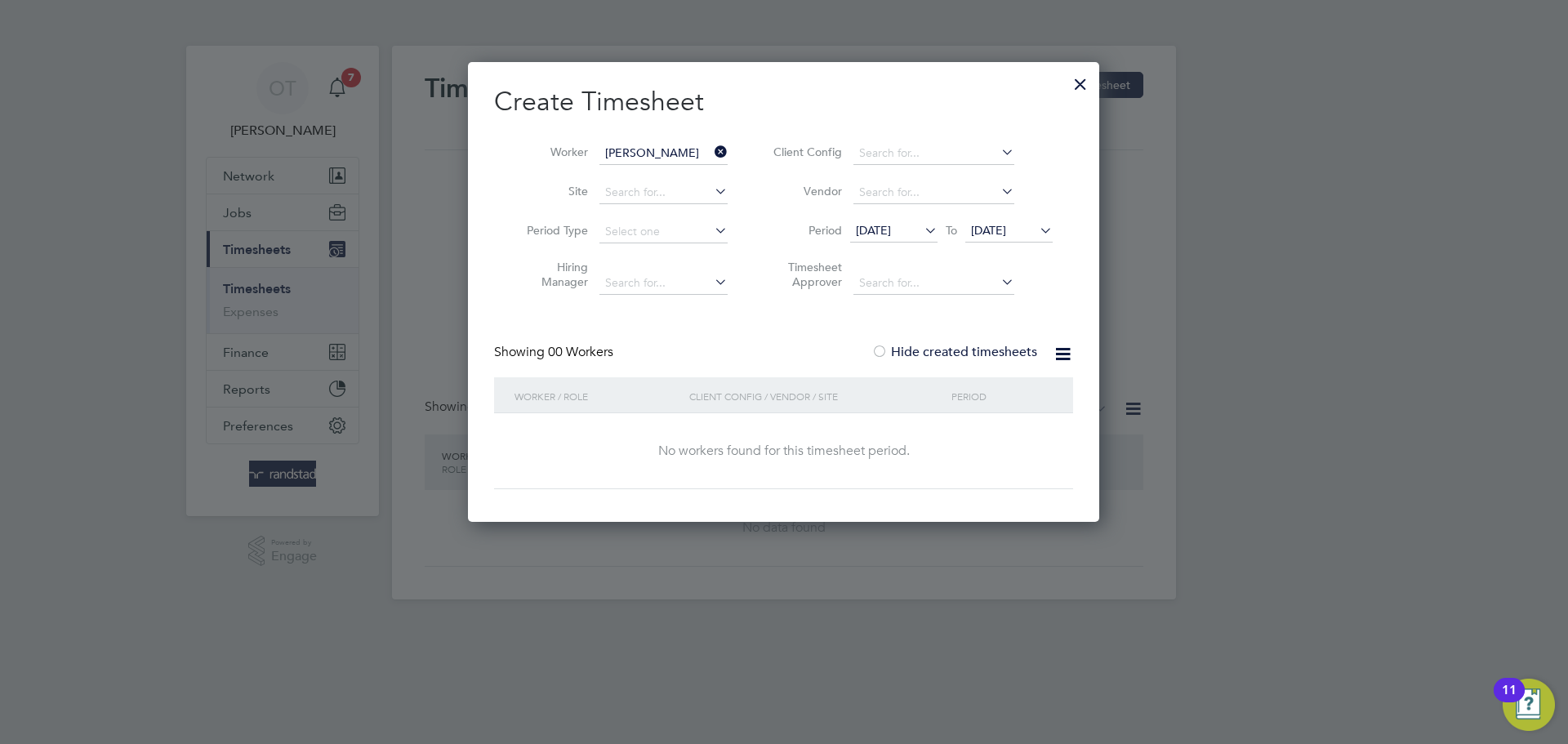
click at [1036, 235] on icon at bounding box center [1036, 230] width 0 height 23
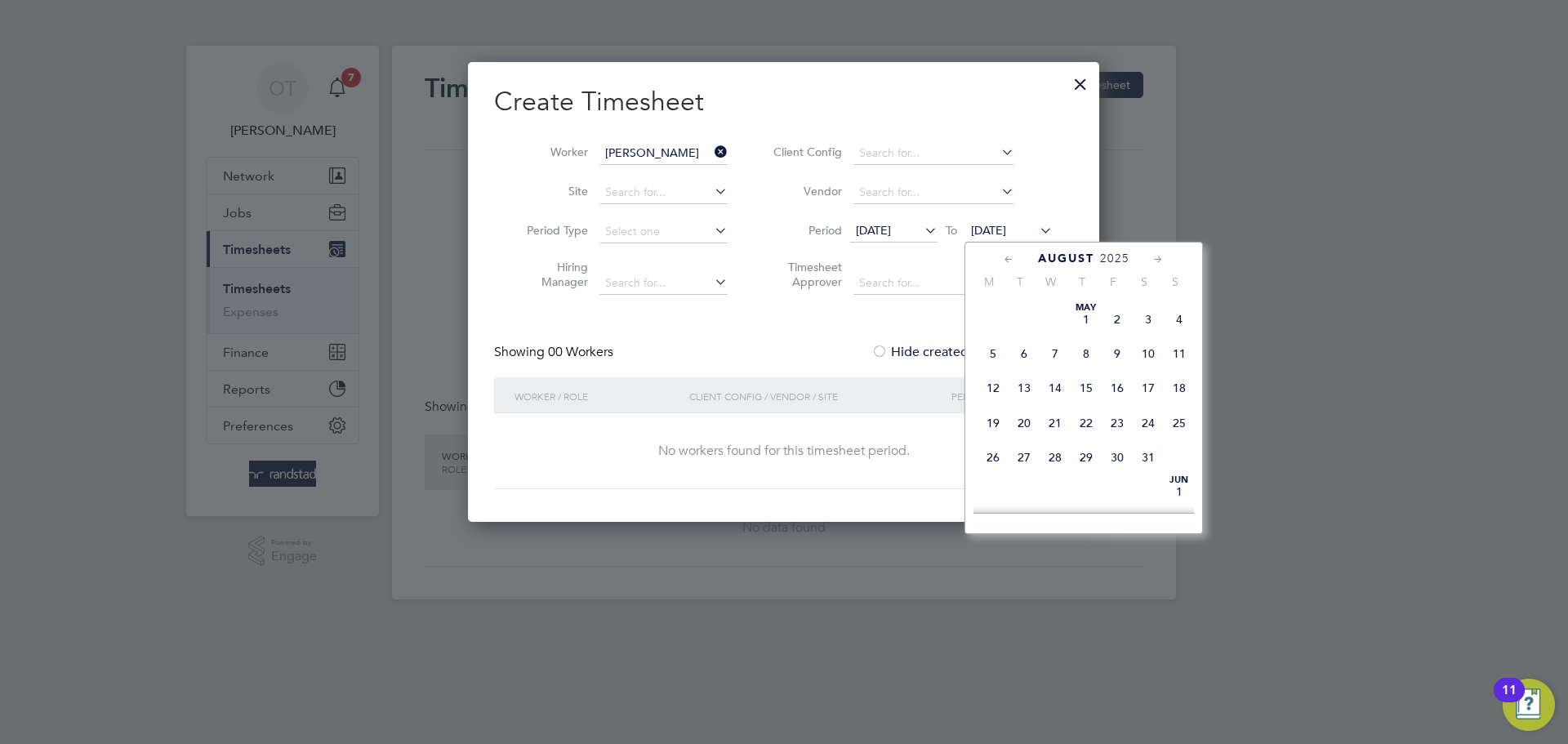
scroll to position [544, 0]
click at [1171, 446] on span "24" at bounding box center [1178, 429] width 31 height 31
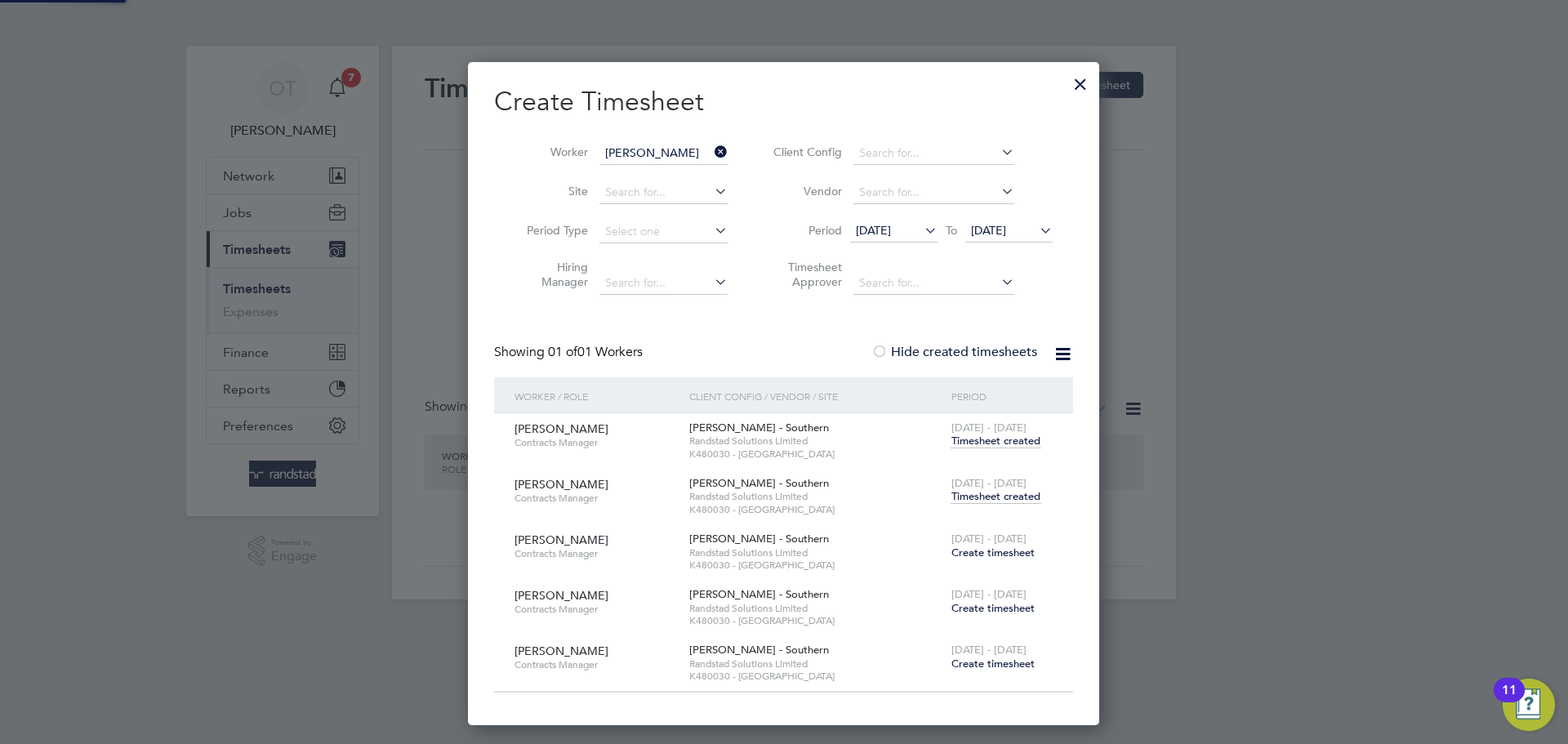
scroll to position [663, 632]
click at [978, 493] on span "Timesheet created" at bounding box center [995, 497] width 89 height 15
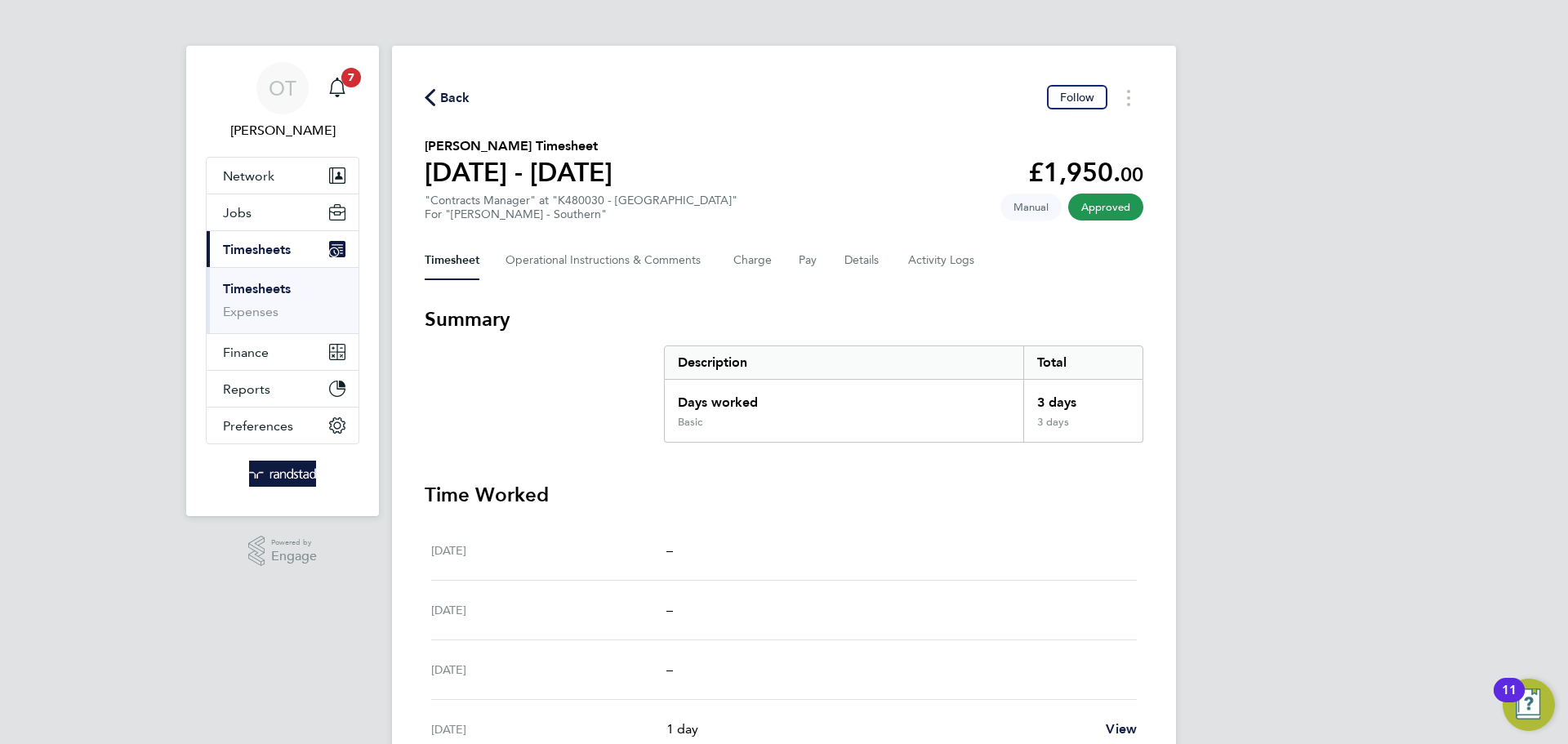
click at [455, 90] on span "Back" at bounding box center [455, 98] width 30 height 20
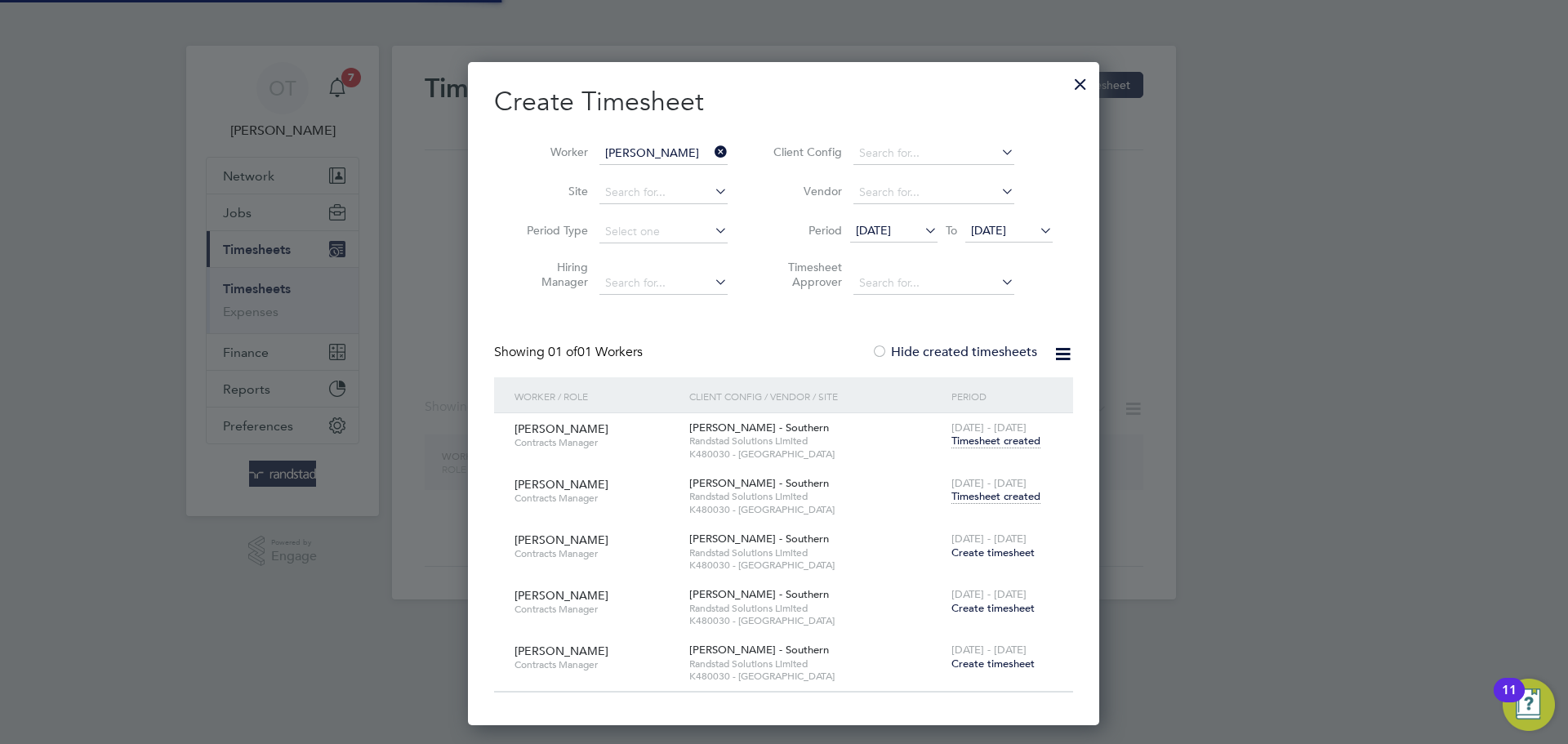
scroll to position [663, 632]
click at [711, 151] on icon at bounding box center [711, 152] width 0 height 23
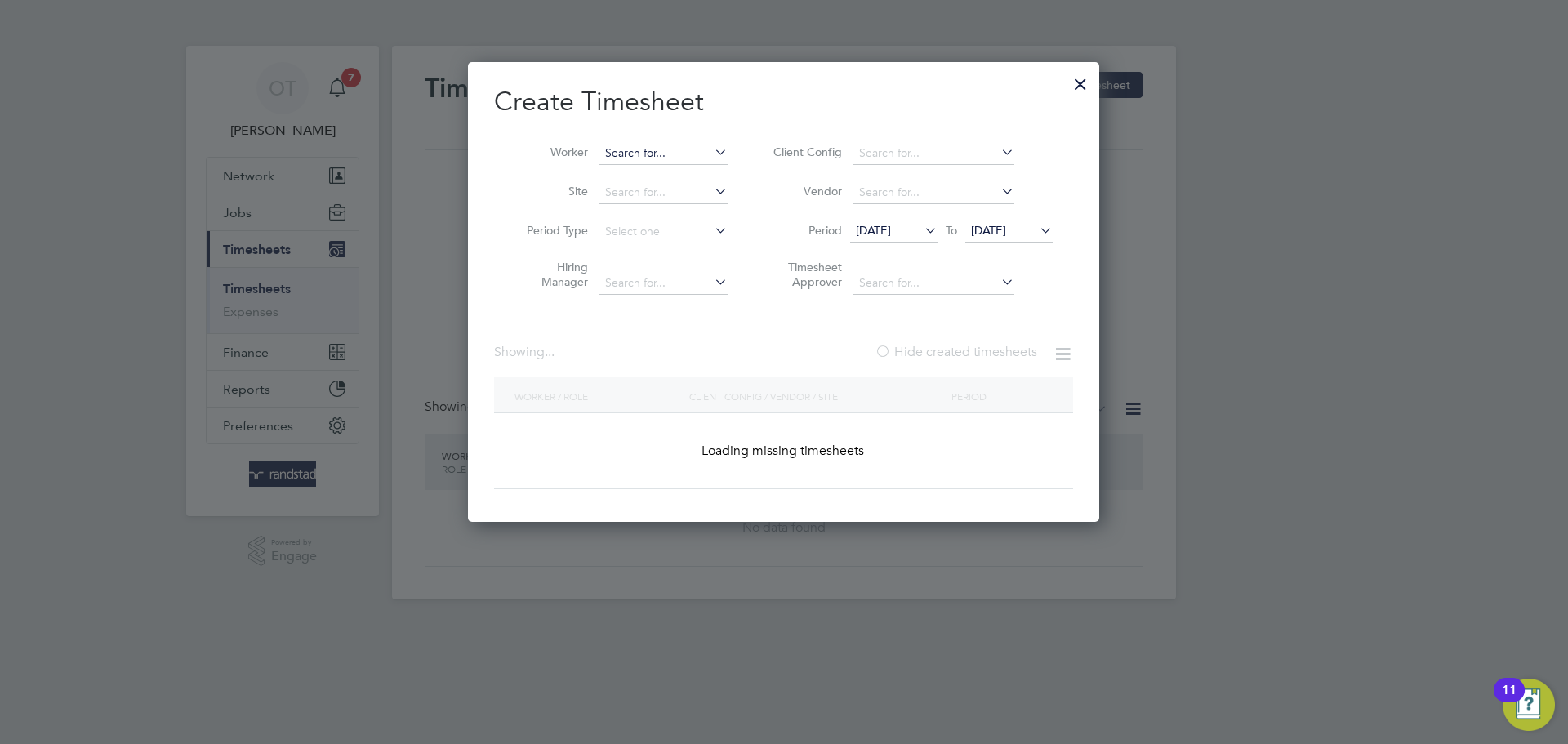
scroll to position [461, 632]
click at [676, 156] on input at bounding box center [664, 154] width 128 height 23
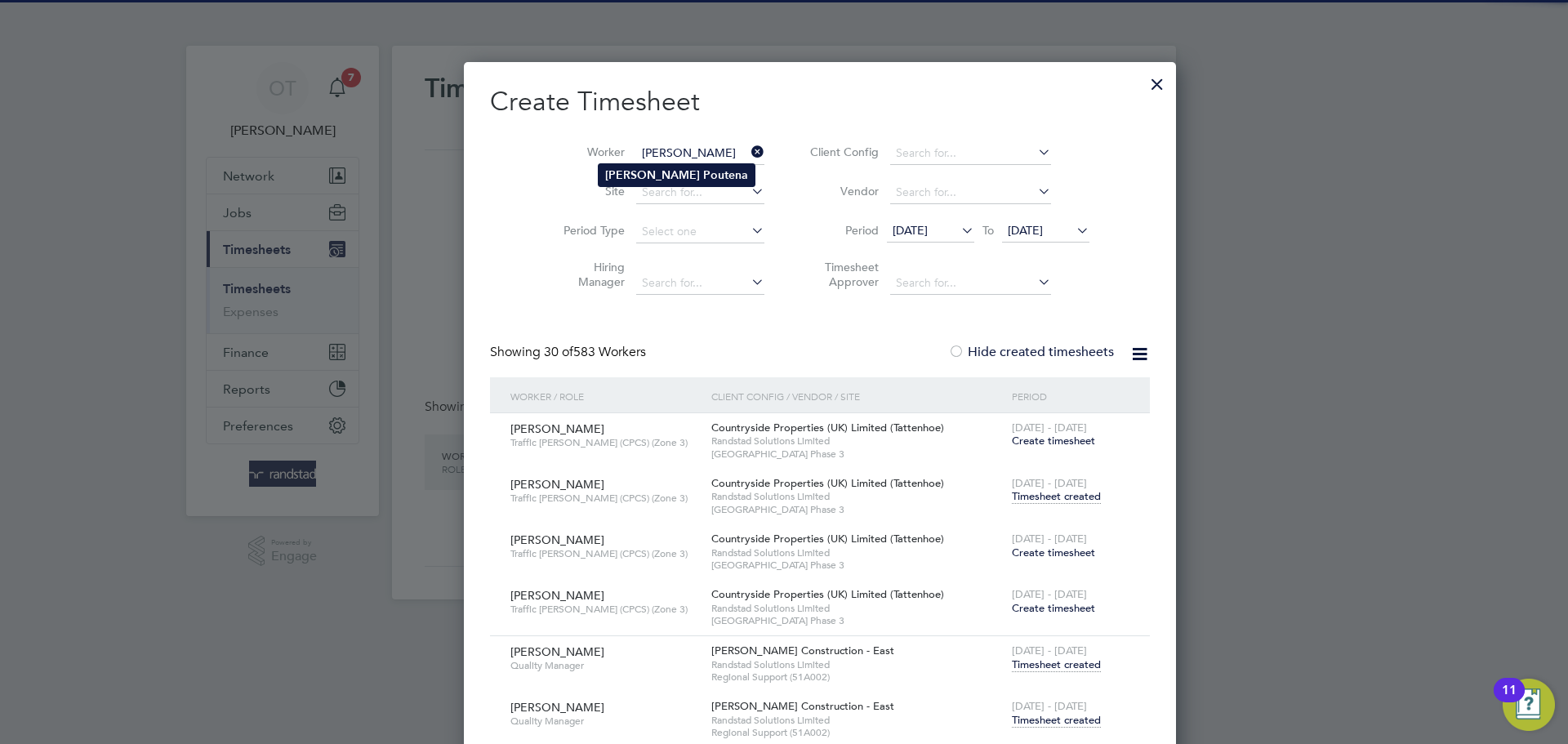
click at [703, 172] on b "Poutena" at bounding box center [726, 175] width 45 height 14
type input "Bruno Poutena"
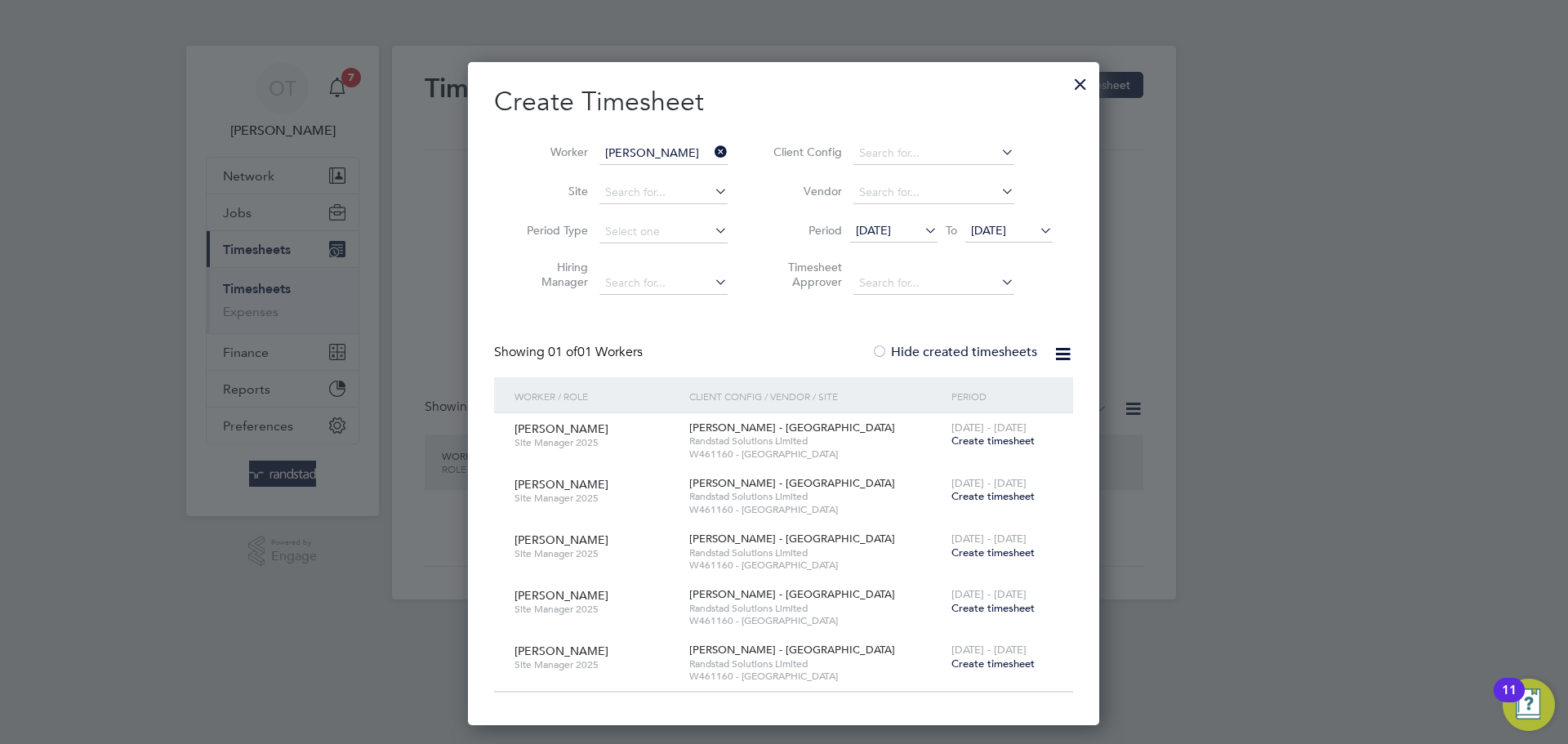
click at [997, 496] on span "Create timesheet" at bounding box center [992, 496] width 83 height 14
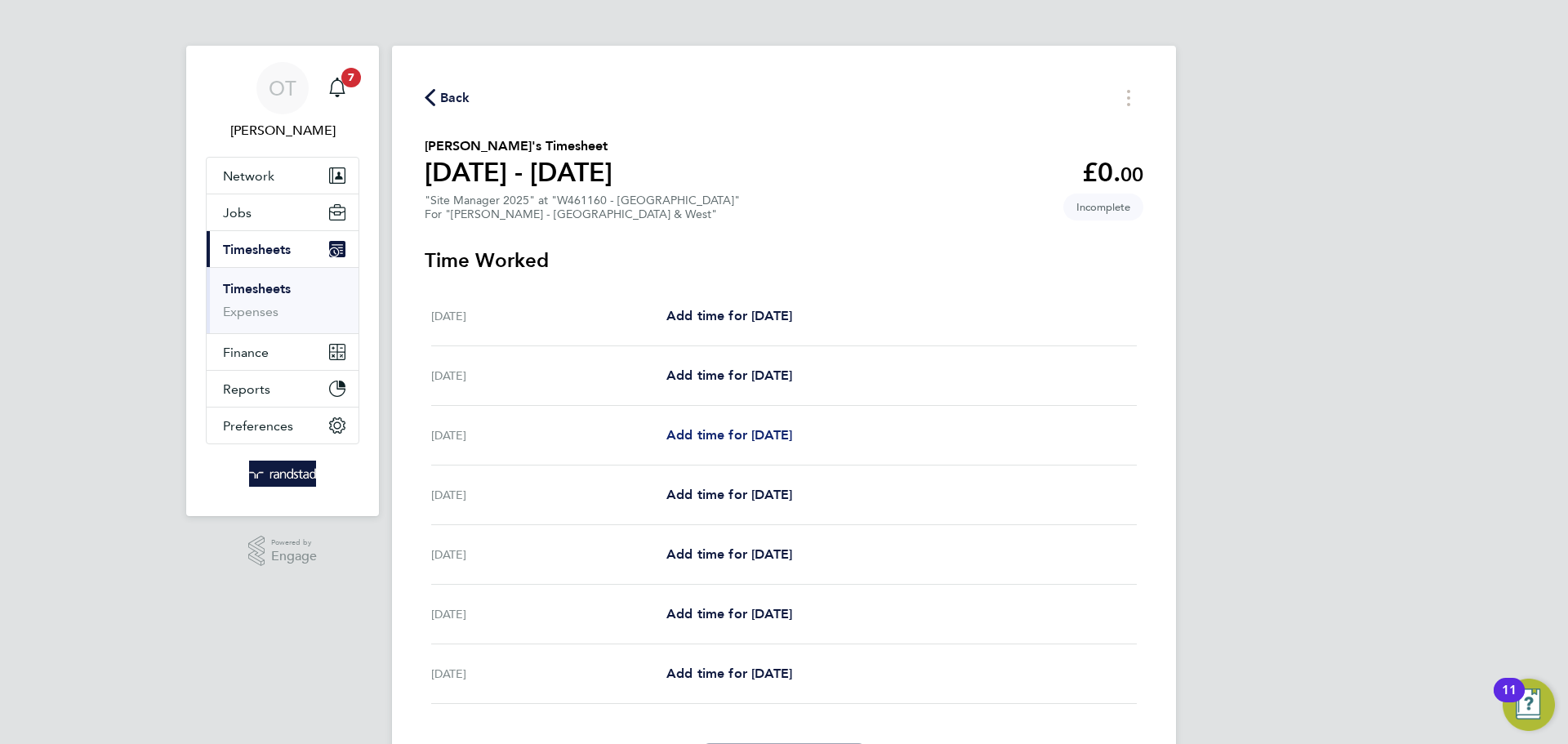
click at [723, 425] on link "Add time for Mon 04 Aug" at bounding box center [728, 435] width 125 height 20
select select "60"
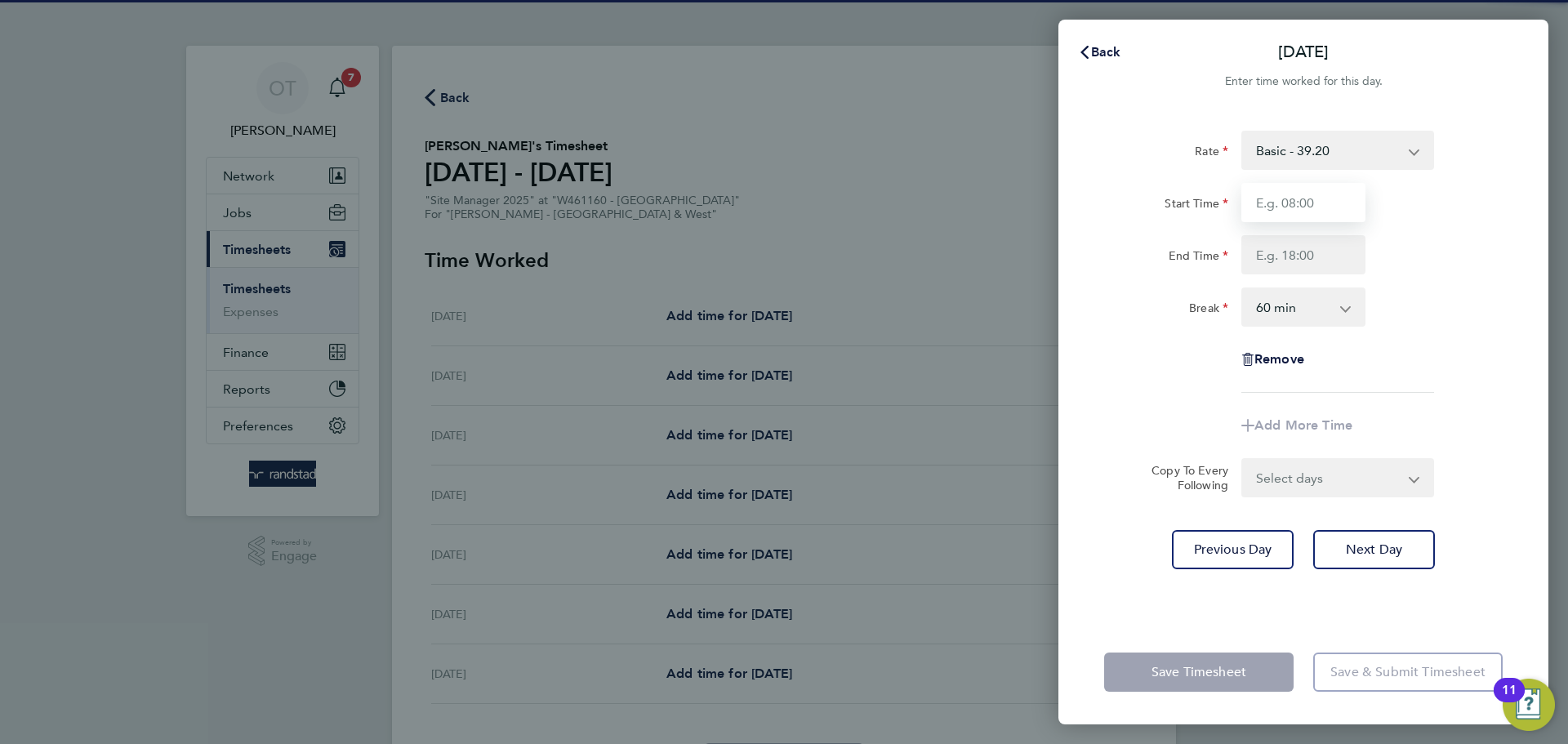
click at [1254, 208] on input "Start Time" at bounding box center [1302, 202] width 124 height 39
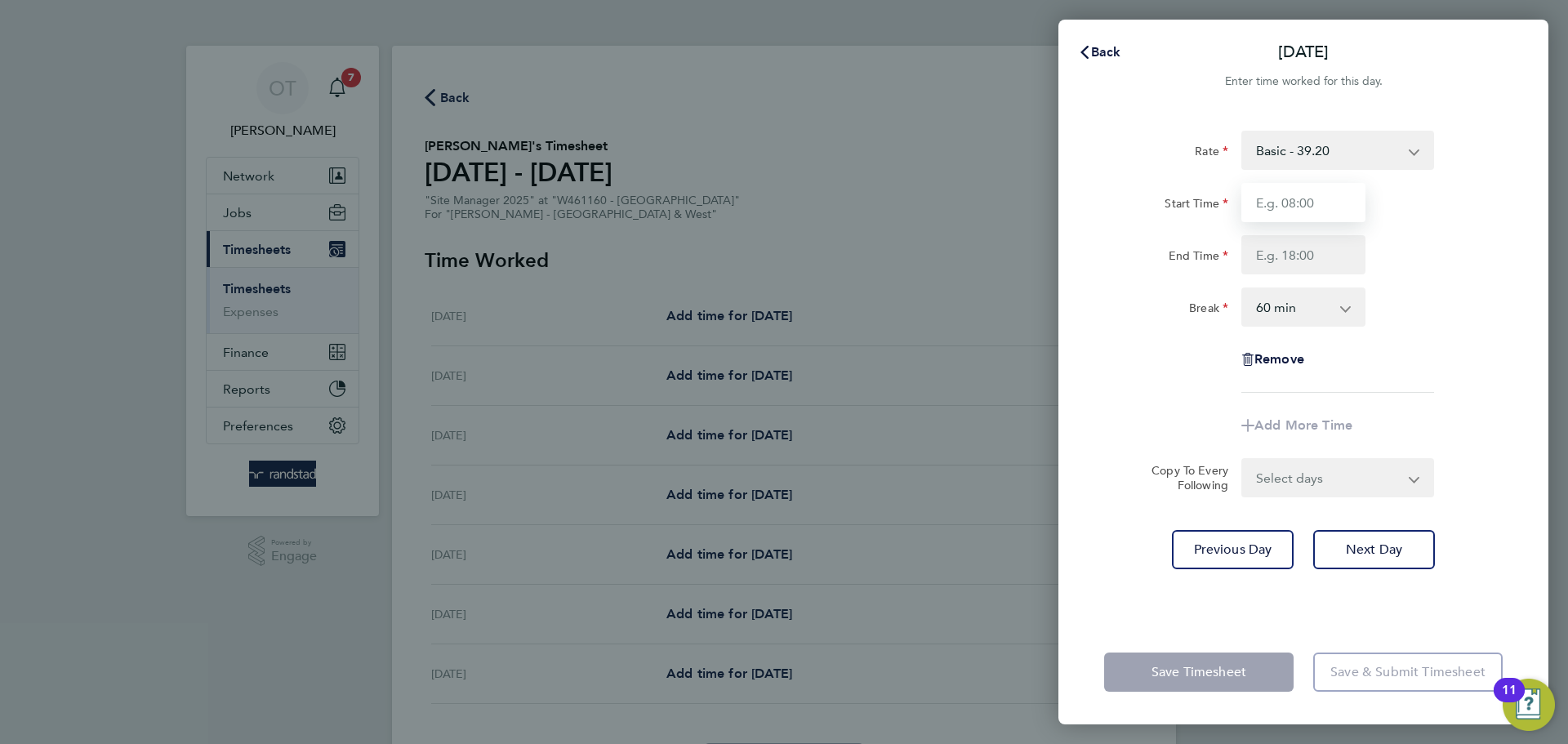
type input "07:30"
click at [1301, 257] on input "End Time" at bounding box center [1302, 254] width 124 height 39
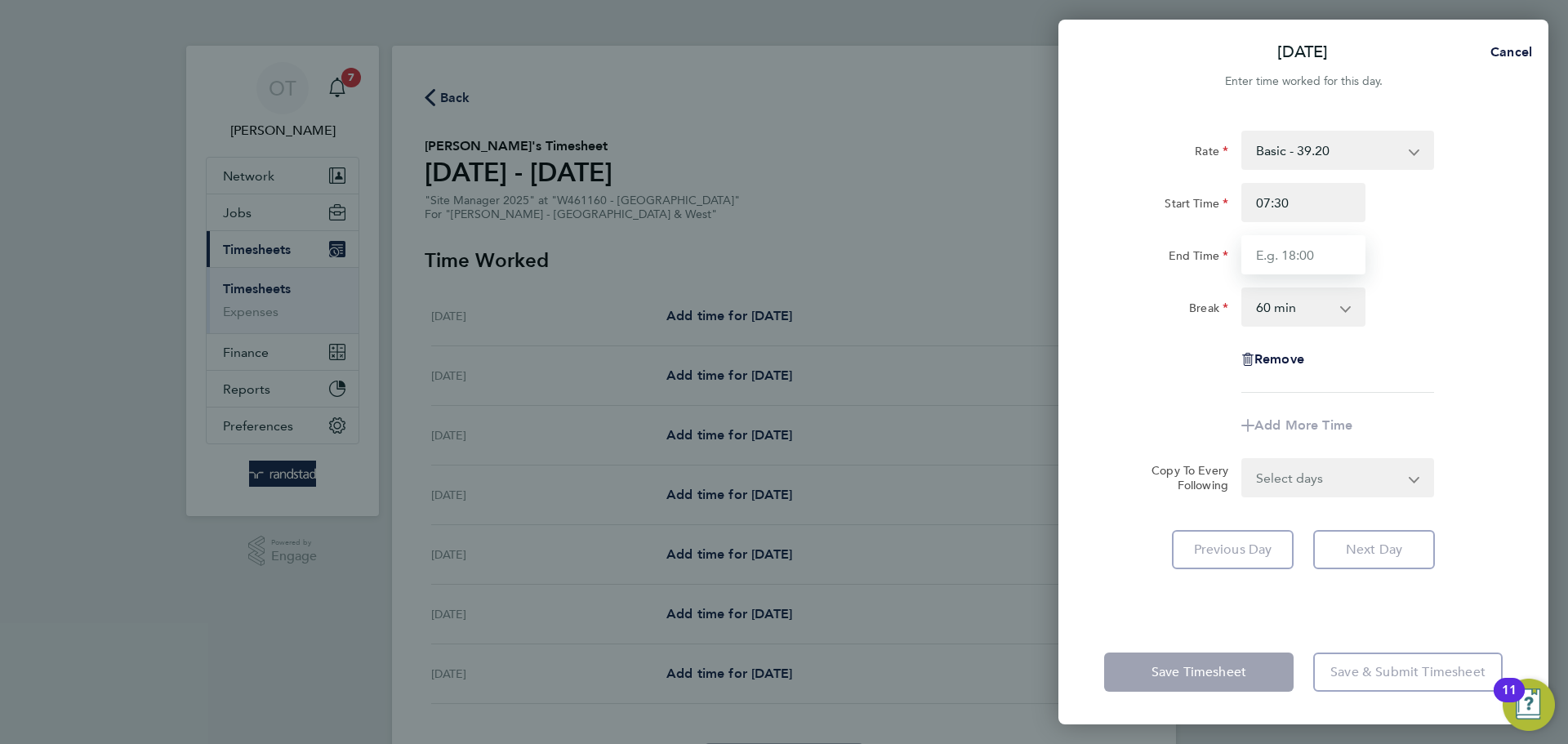
type input "17:30"
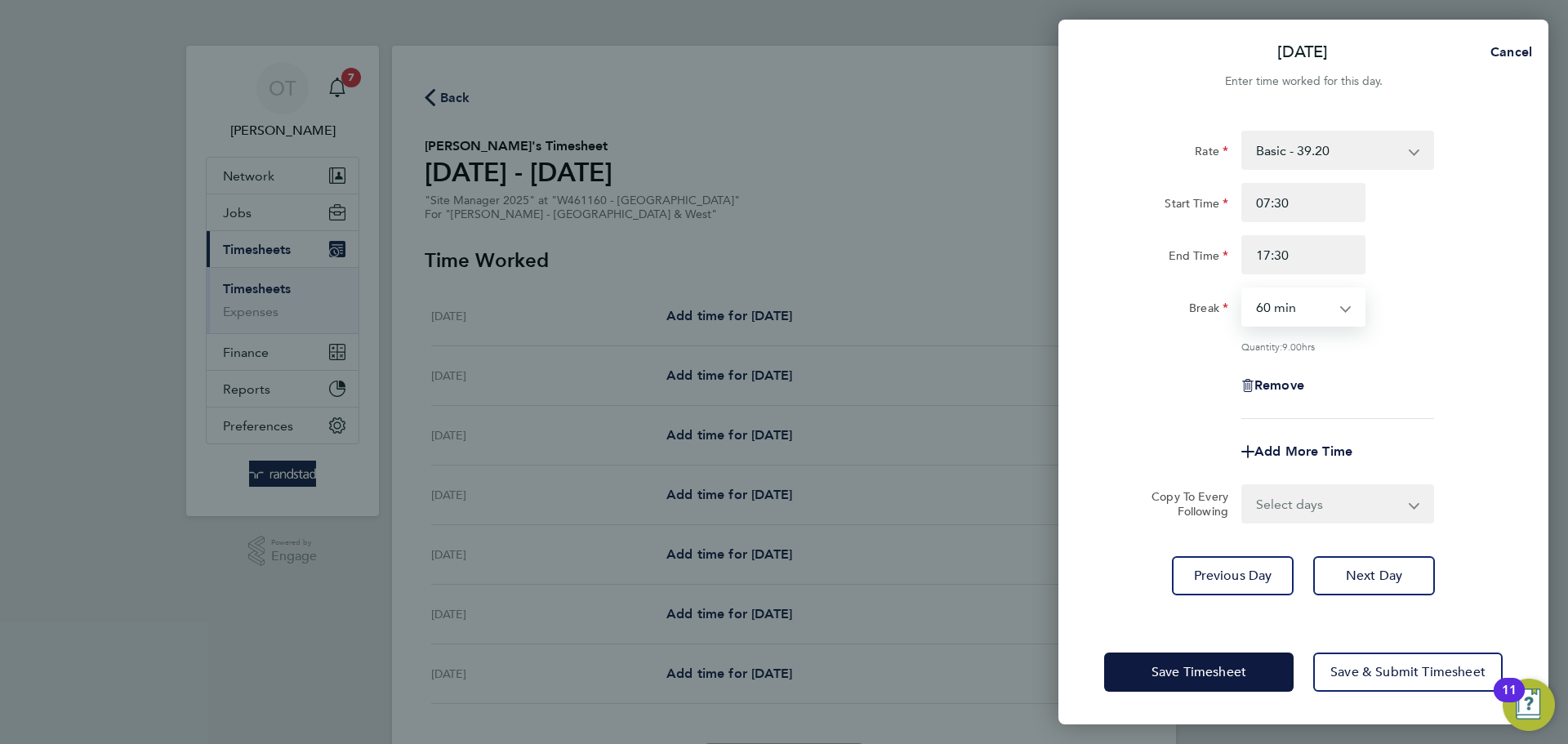
click at [1296, 306] on select "0 min 15 min 30 min 45 min 60 min 75 min 90 min" at bounding box center [1293, 306] width 101 height 36
click at [1242, 289] on select "0 min 15 min 30 min 45 min 60 min 75 min 90 min" at bounding box center [1293, 306] width 101 height 36
click at [1284, 310] on select "0 min 15 min 30 min 45 min 60 min 75 min 90 min" at bounding box center [1293, 306] width 101 height 36
select select "30"
click at [1242, 289] on select "0 min 15 min 30 min 45 min 60 min 75 min 90 min" at bounding box center [1293, 306] width 101 height 36
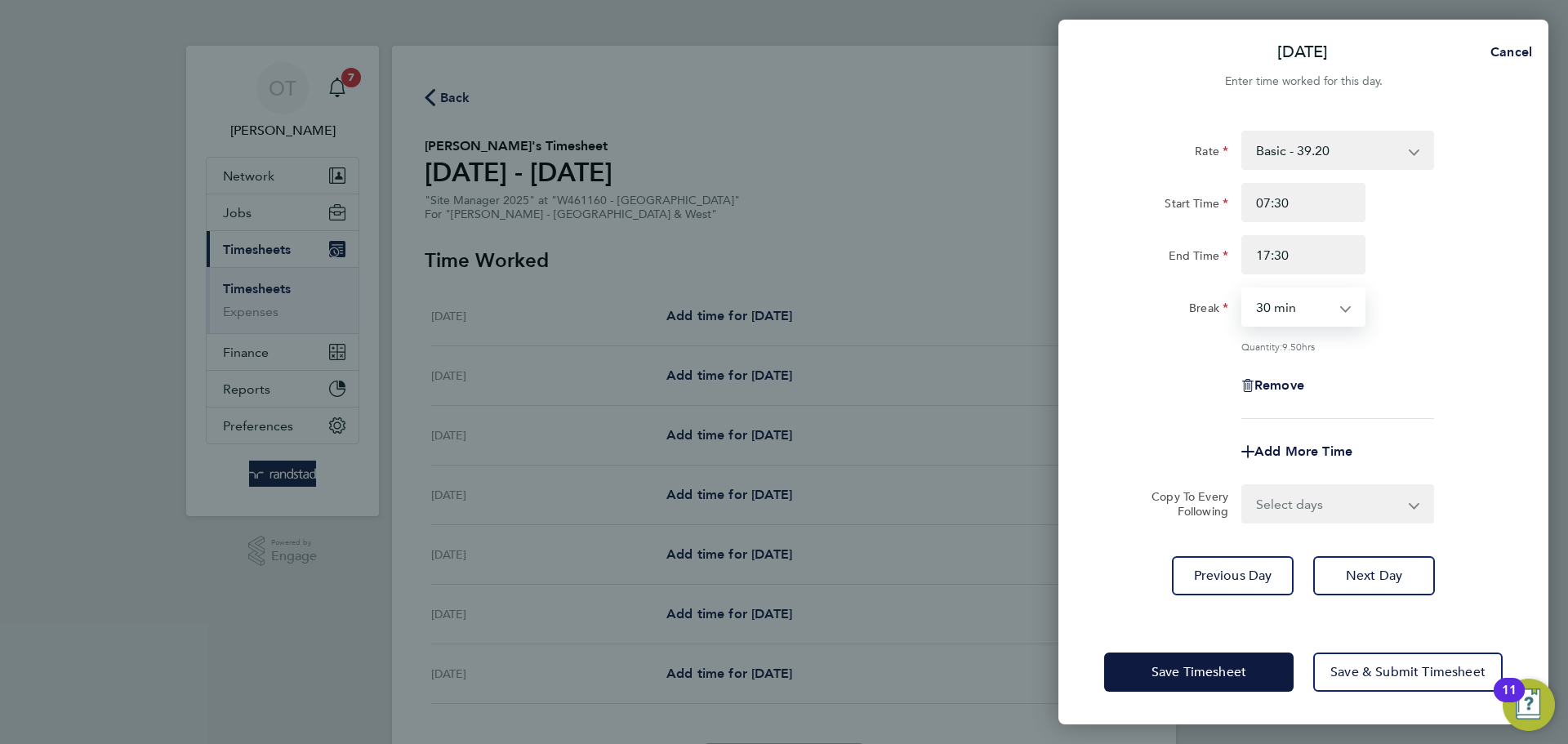
click at [1427, 365] on div "Remove" at bounding box center [1303, 384] width 412 height 39
click at [1352, 499] on select "Select days Day Tuesday Wednesday Thursday Friday" at bounding box center [1328, 503] width 171 height 36
select select "DAY"
click at [1242, 486] on select "Select days Day Tuesday Wednesday Thursday Friday" at bounding box center [1328, 503] width 171 height 36
select select "2025-08-08"
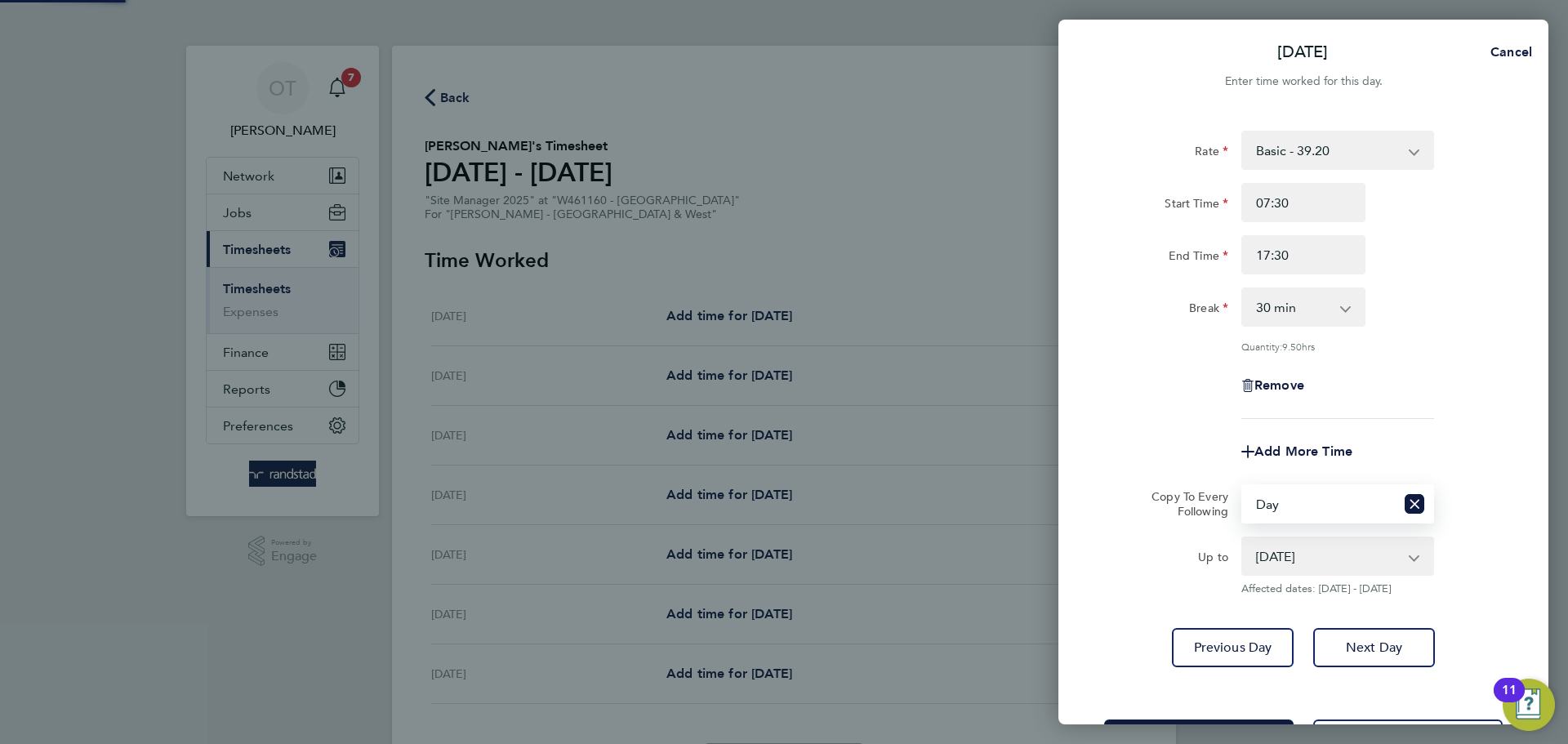
click at [1465, 408] on div "Rate Basic - 39.20 Start Time 07:30 End Time 17:30 Break 0 min 15 min 30 min 45…" at bounding box center [1303, 274] width 399 height 288
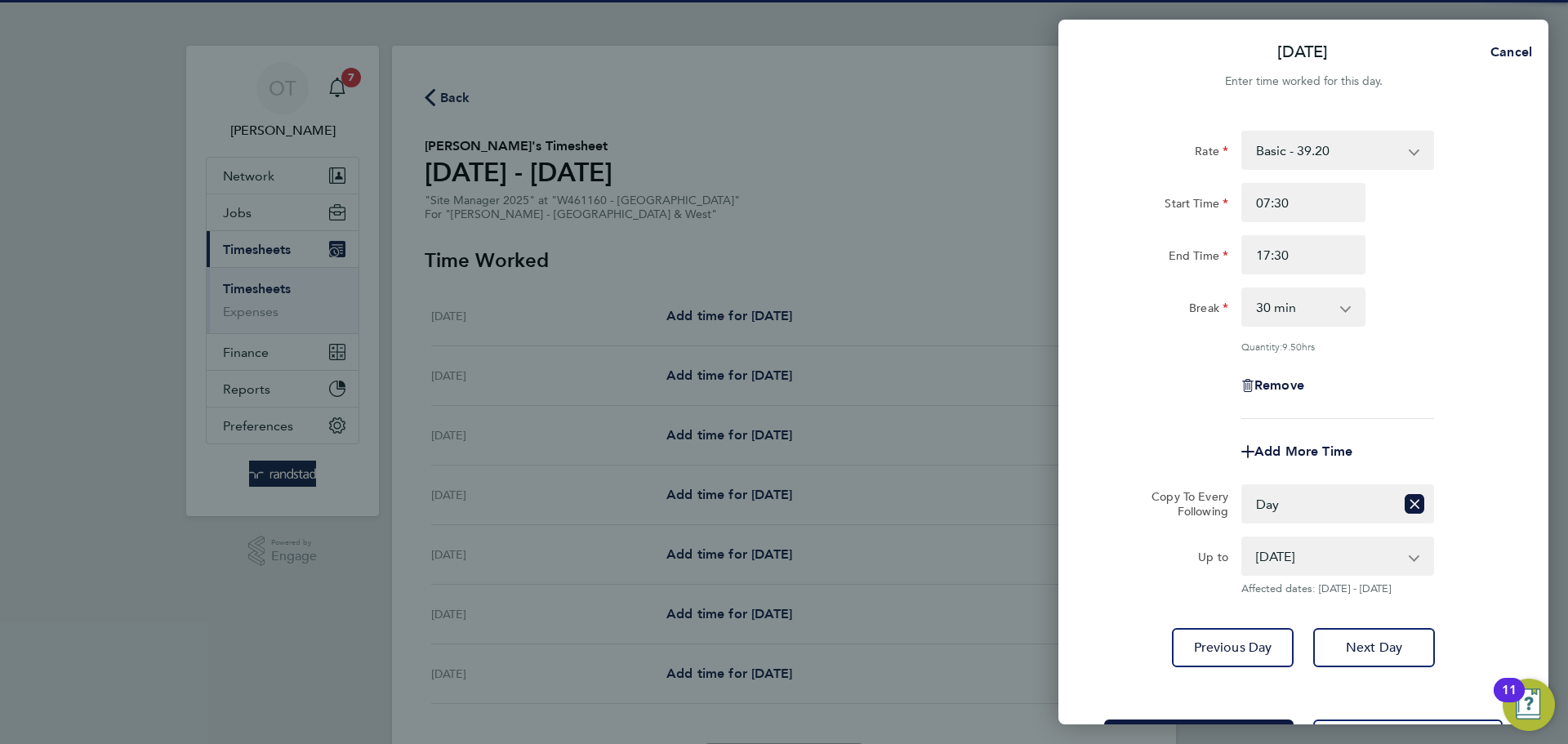
click at [1300, 562] on select "05 Aug 2025 06 Aug 2025 07 Aug 2025 08 Aug 2025" at bounding box center [1327, 556] width 170 height 36
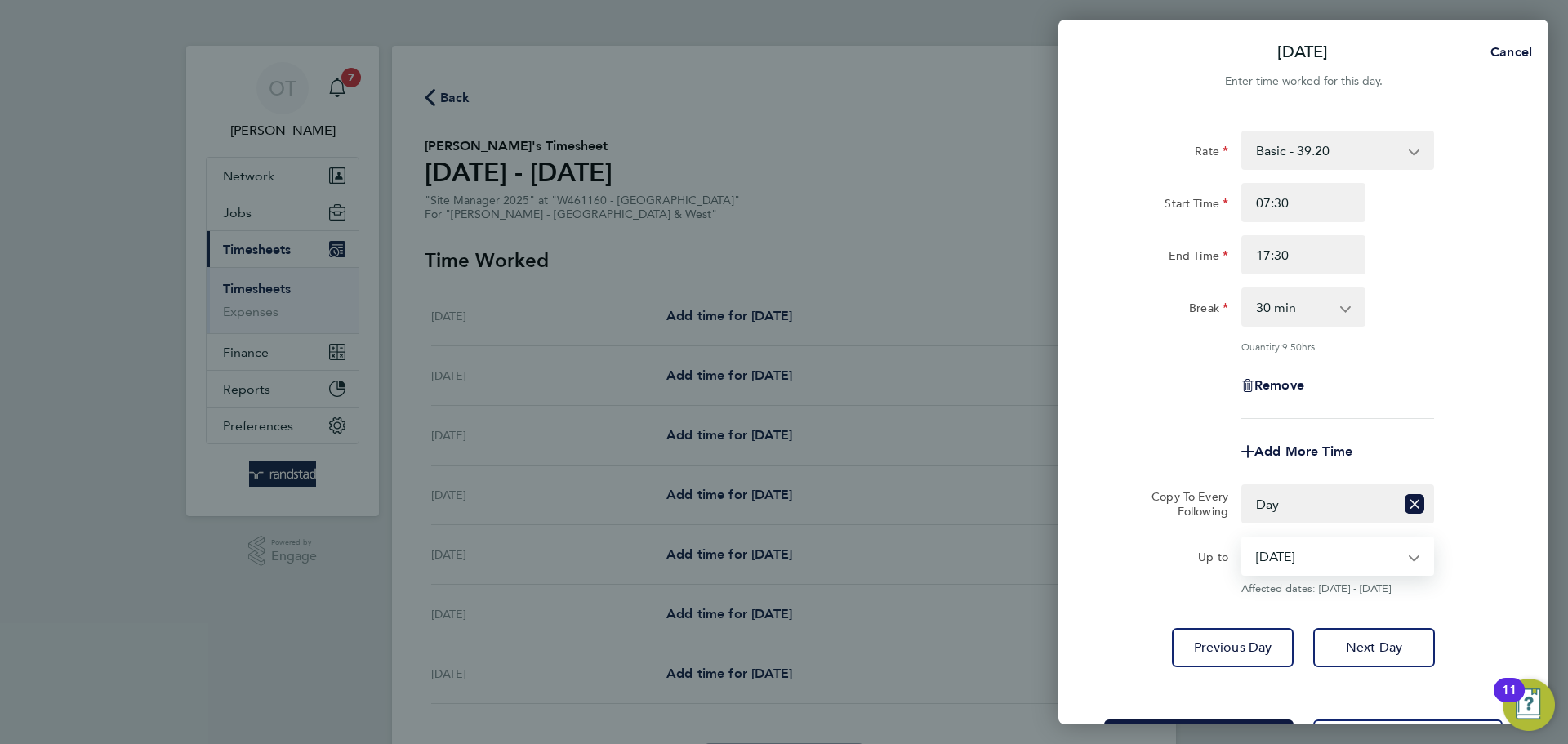
click at [1242, 538] on select "05 Aug 2025 06 Aug 2025 07 Aug 2025 08 Aug 2025" at bounding box center [1327, 556] width 170 height 36
click at [1135, 628] on div "Previous Day Next Day" at bounding box center [1303, 647] width 399 height 39
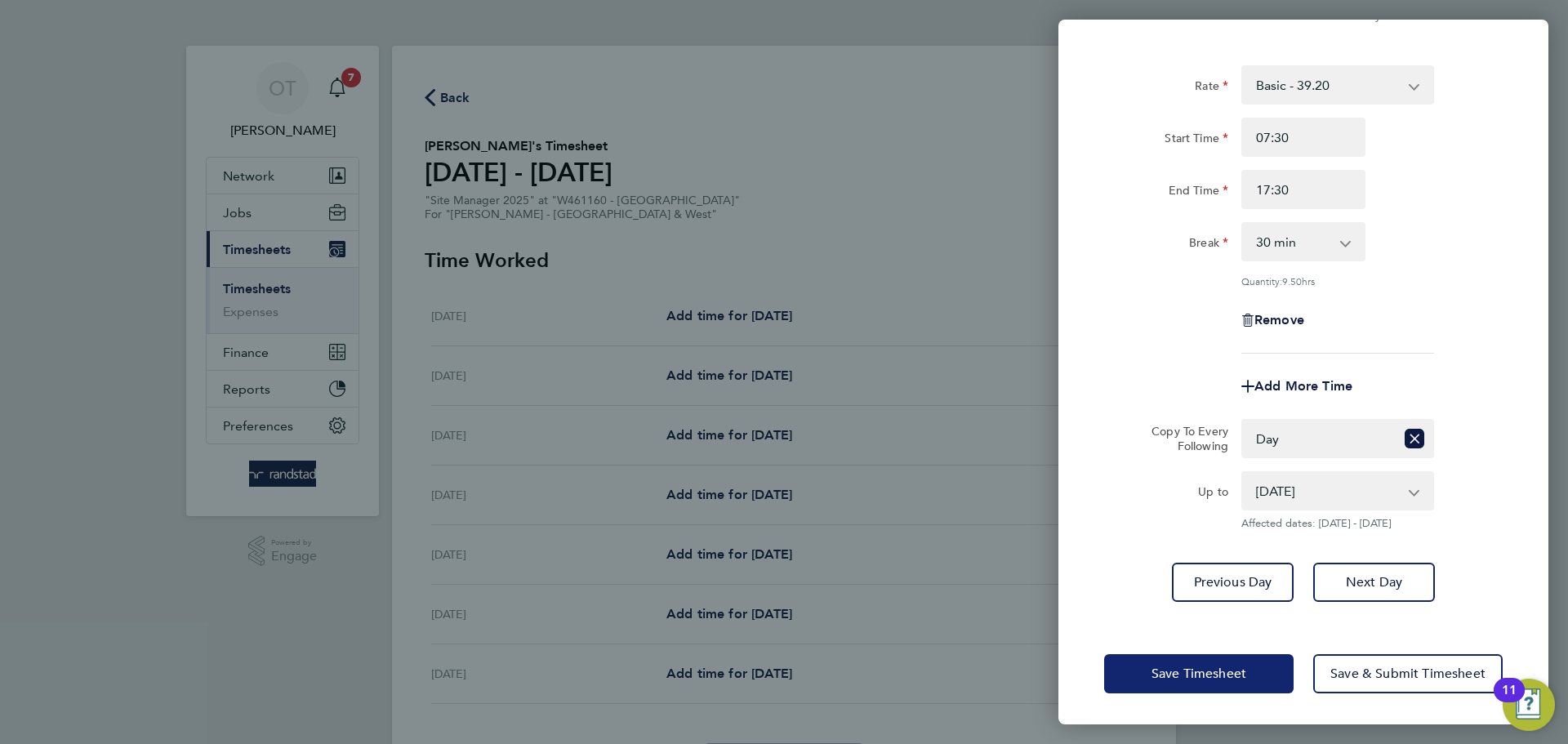
click at [1187, 674] on span "Save Timesheet" at bounding box center [1198, 673] width 95 height 17
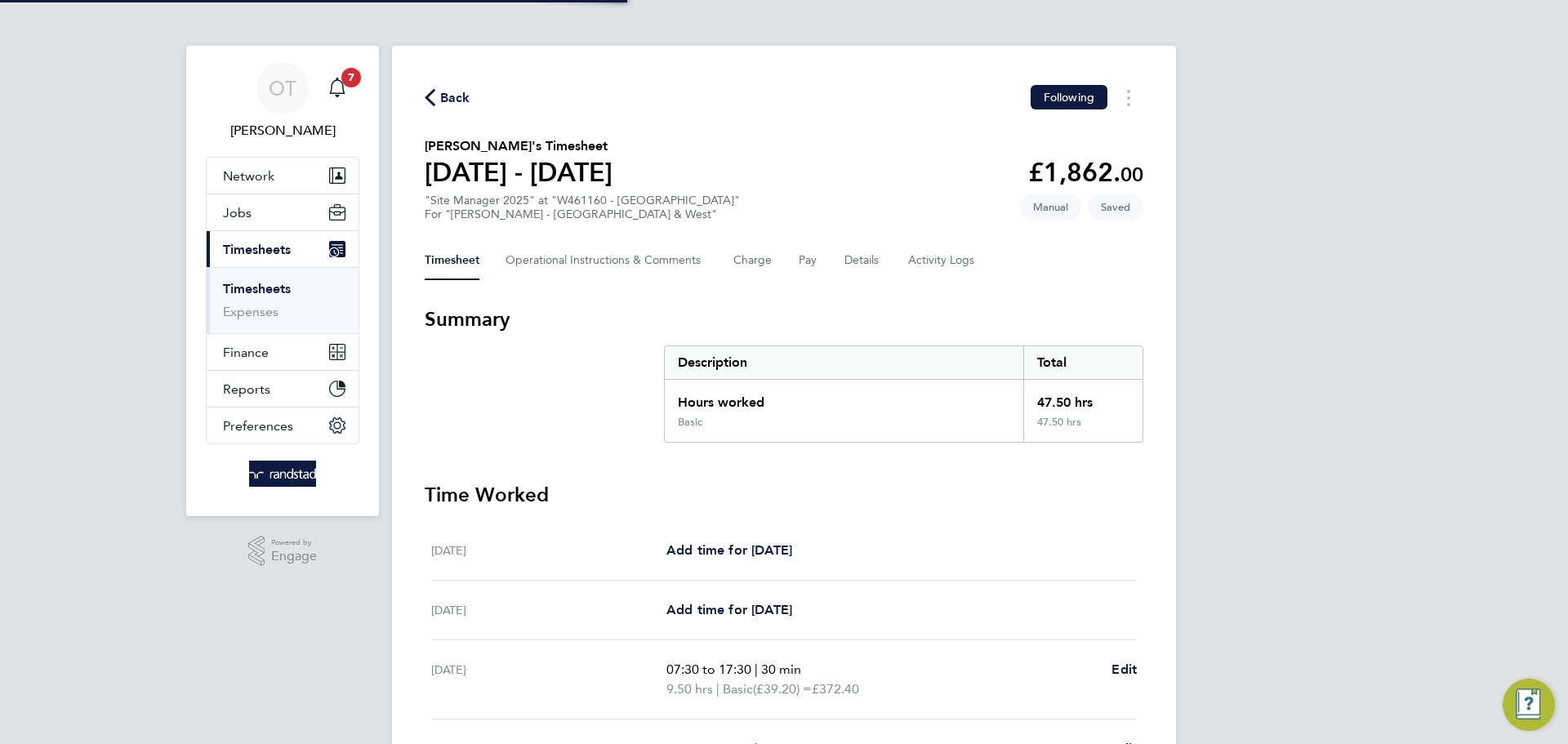
scroll to position [436, 0]
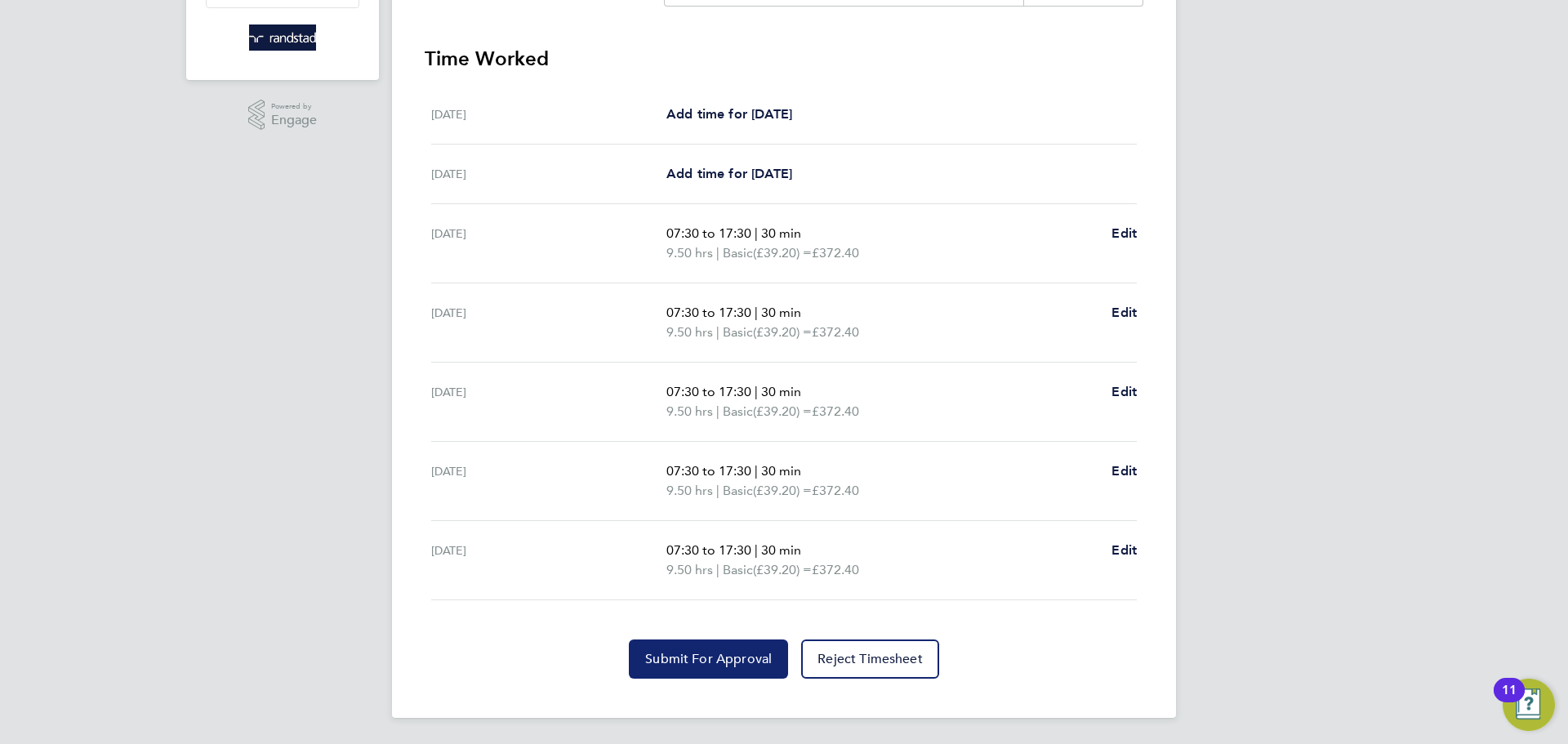
click at [721, 663] on span "Submit For Approval" at bounding box center [708, 659] width 126 height 17
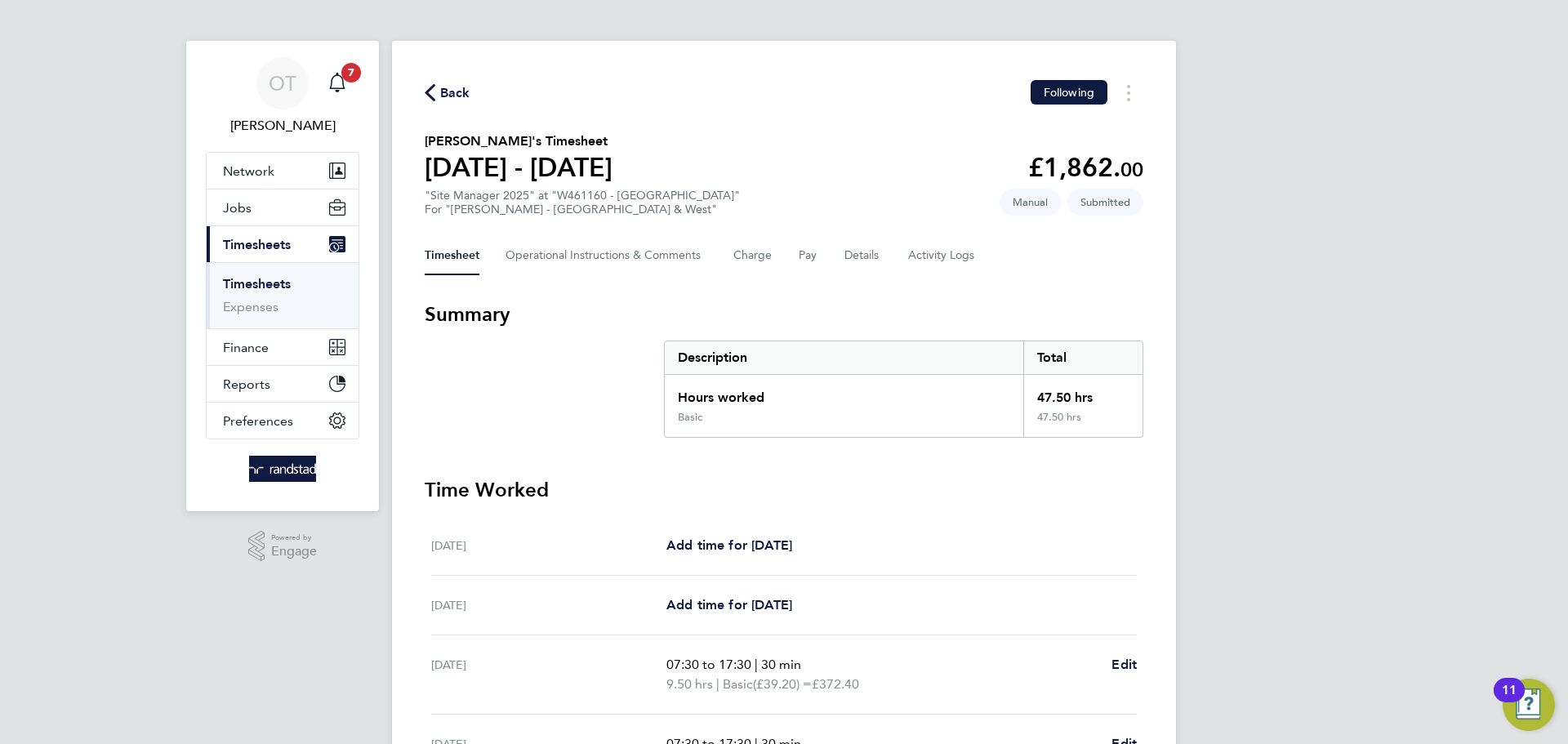
scroll to position [0, 0]
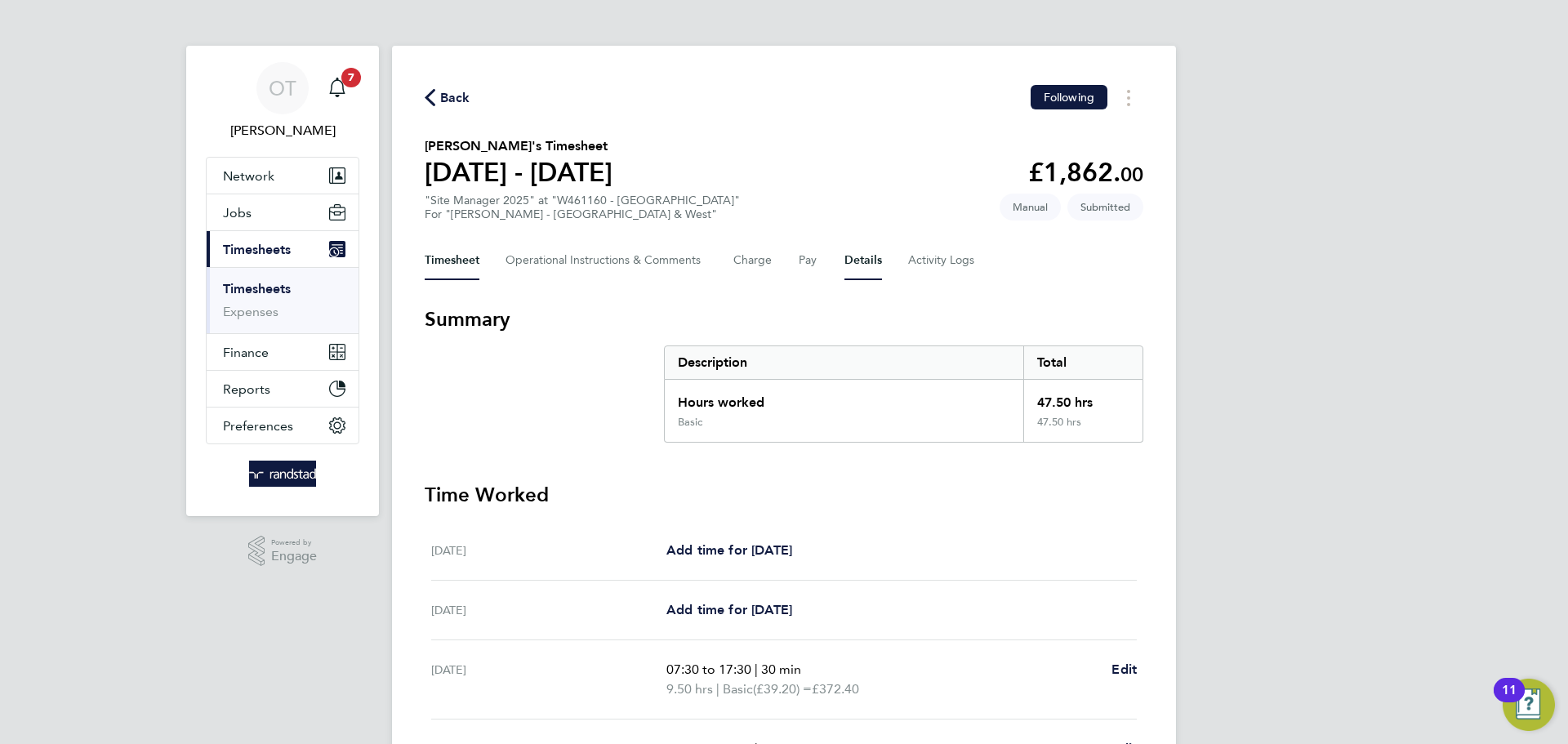
drag, startPoint x: 864, startPoint y: 264, endPoint x: 855, endPoint y: 267, distance: 9.5
click at [863, 264] on button "Details" at bounding box center [863, 260] width 37 height 39
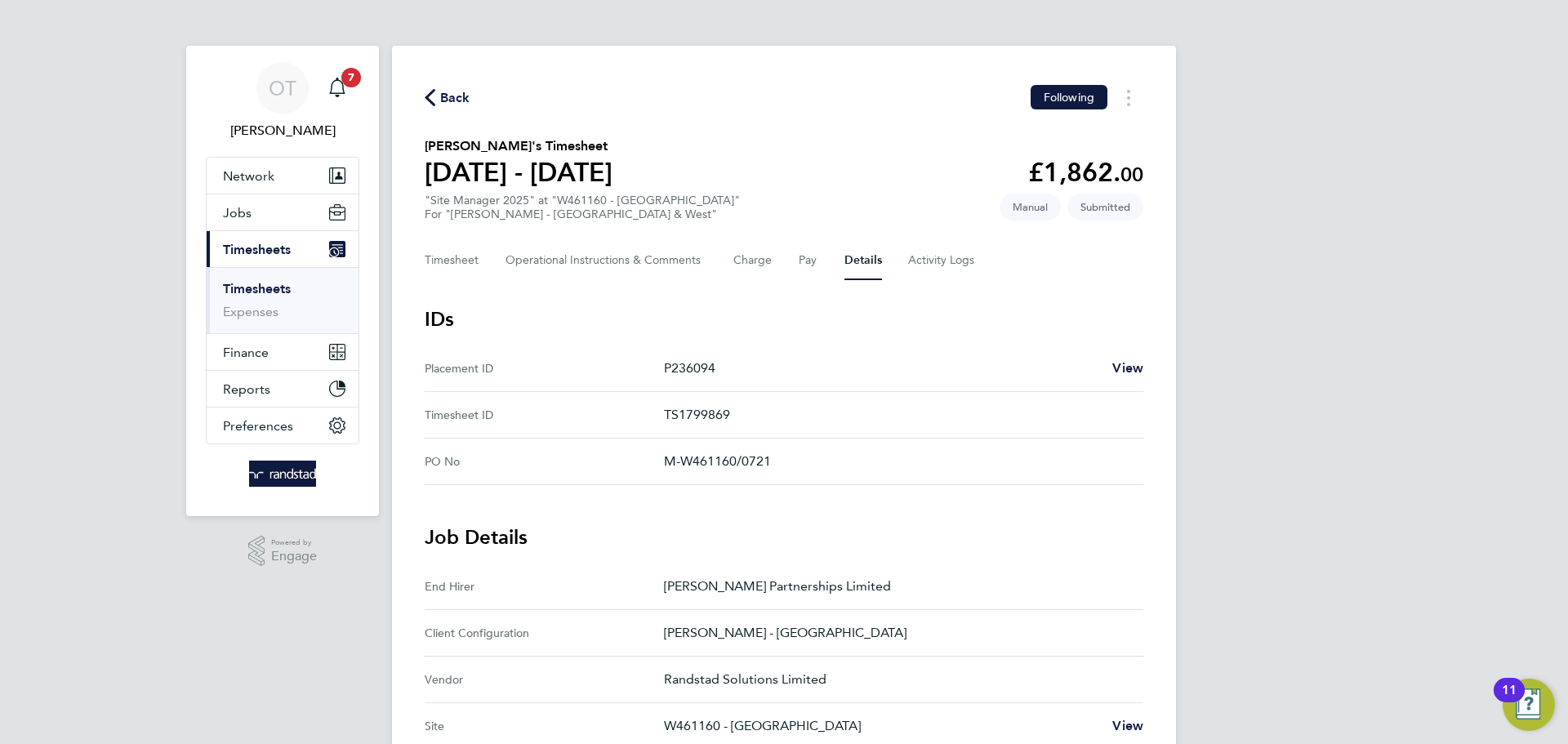
click at [454, 98] on span "Back" at bounding box center [455, 98] width 30 height 20
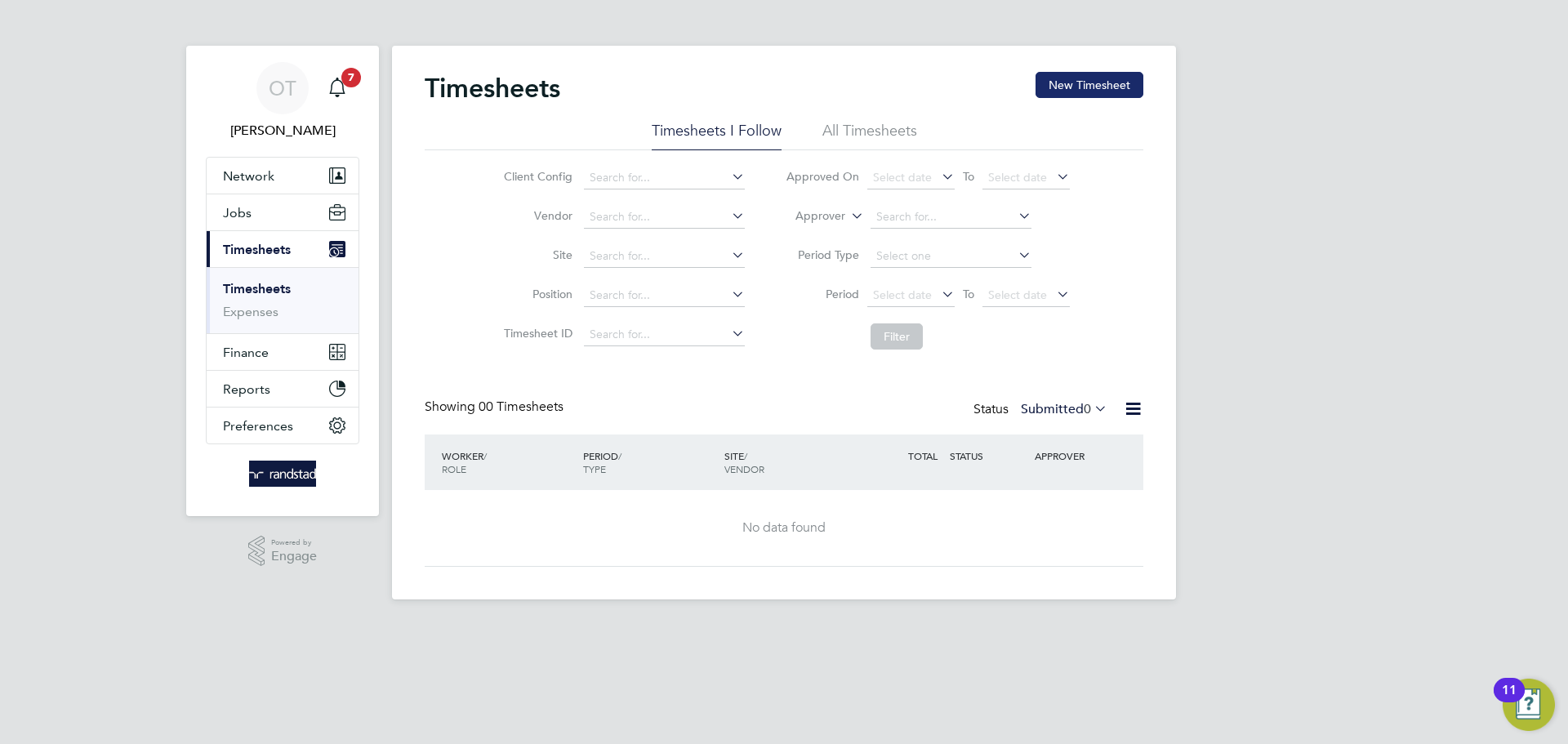
click at [1115, 75] on button "New Timesheet" at bounding box center [1090, 85] width 108 height 26
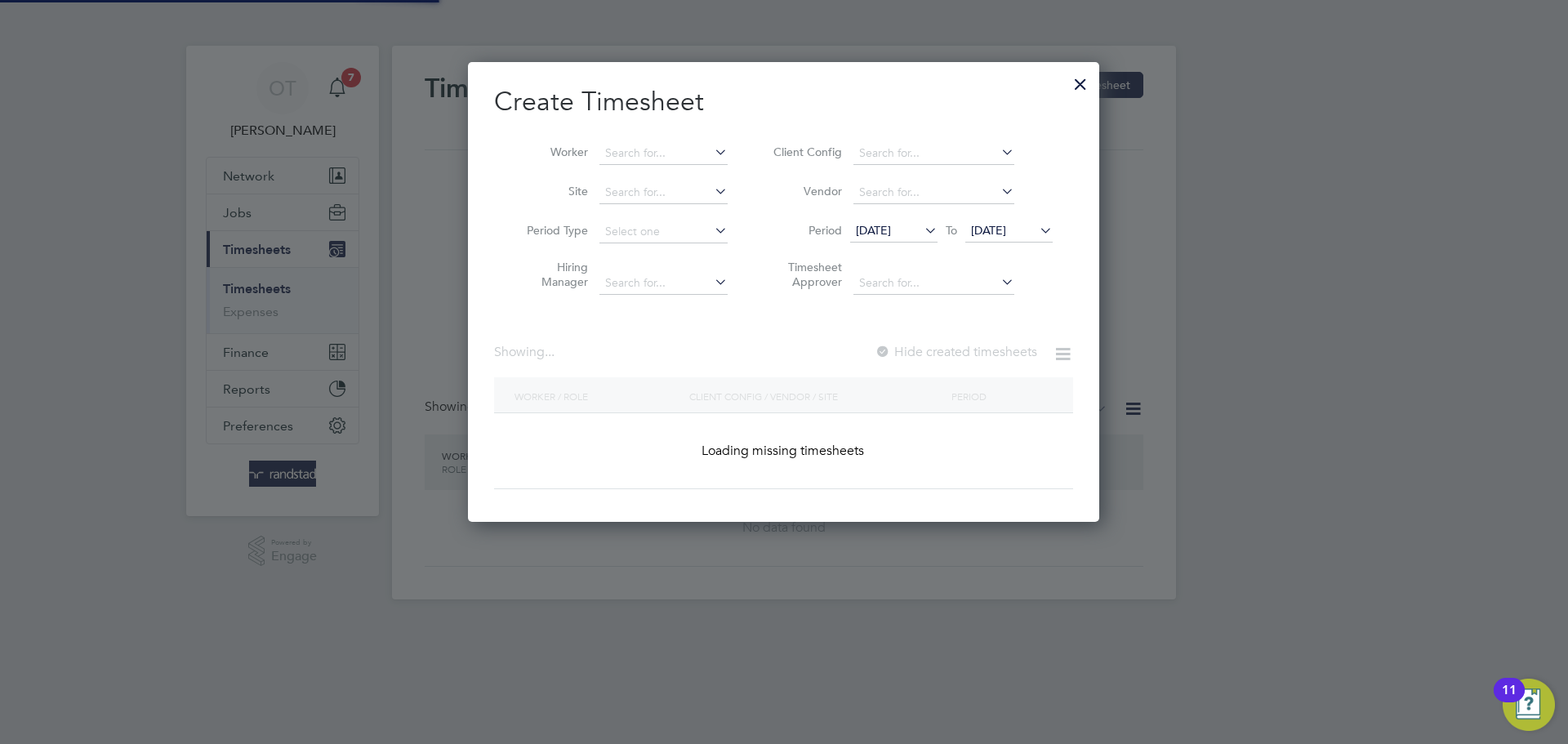
scroll to position [461, 632]
click at [653, 151] on input at bounding box center [664, 154] width 128 height 23
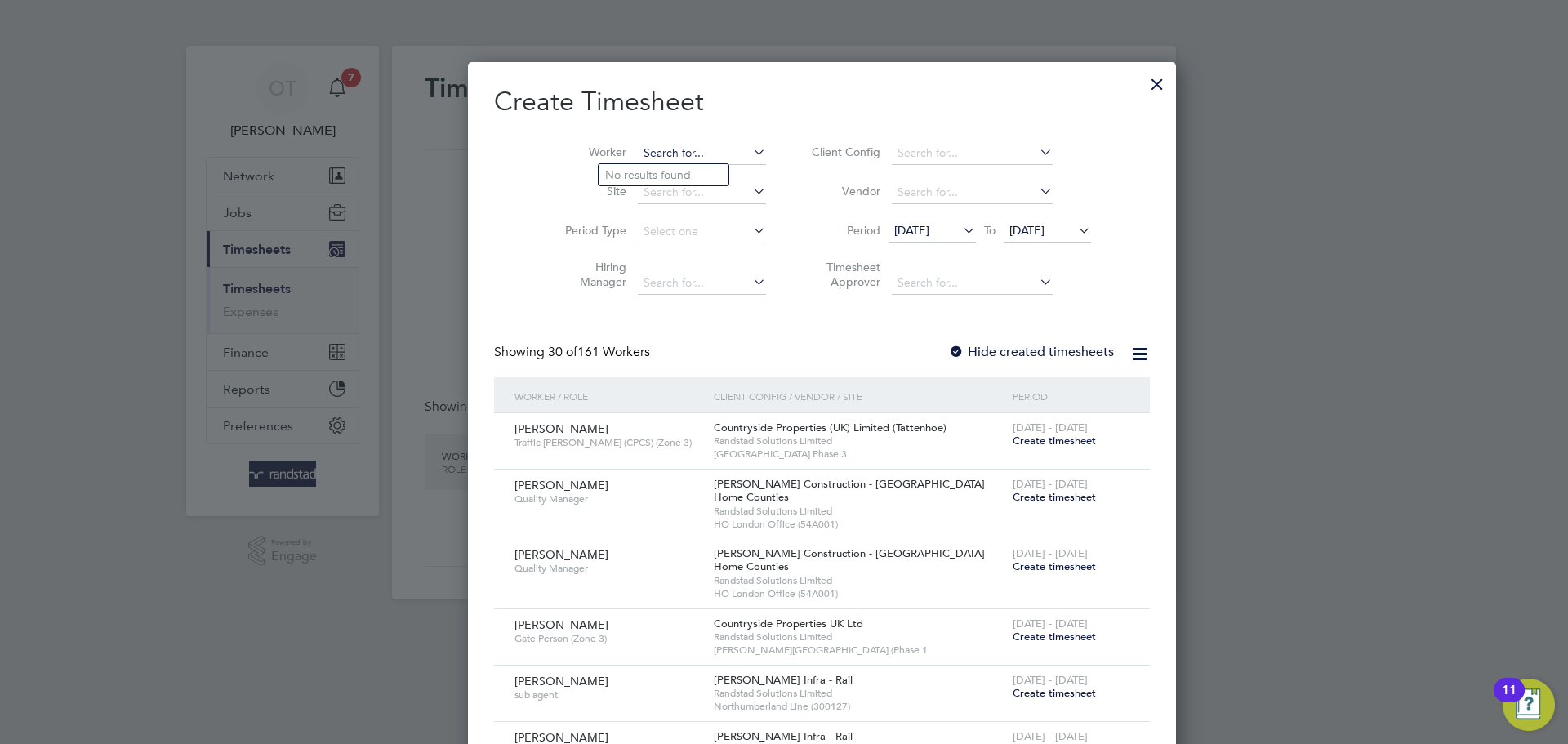
scroll to position [2748, 632]
click at [639, 169] on li "Stuart Thomson" at bounding box center [679, 175] width 160 height 22
type input "Stuart Thomson"
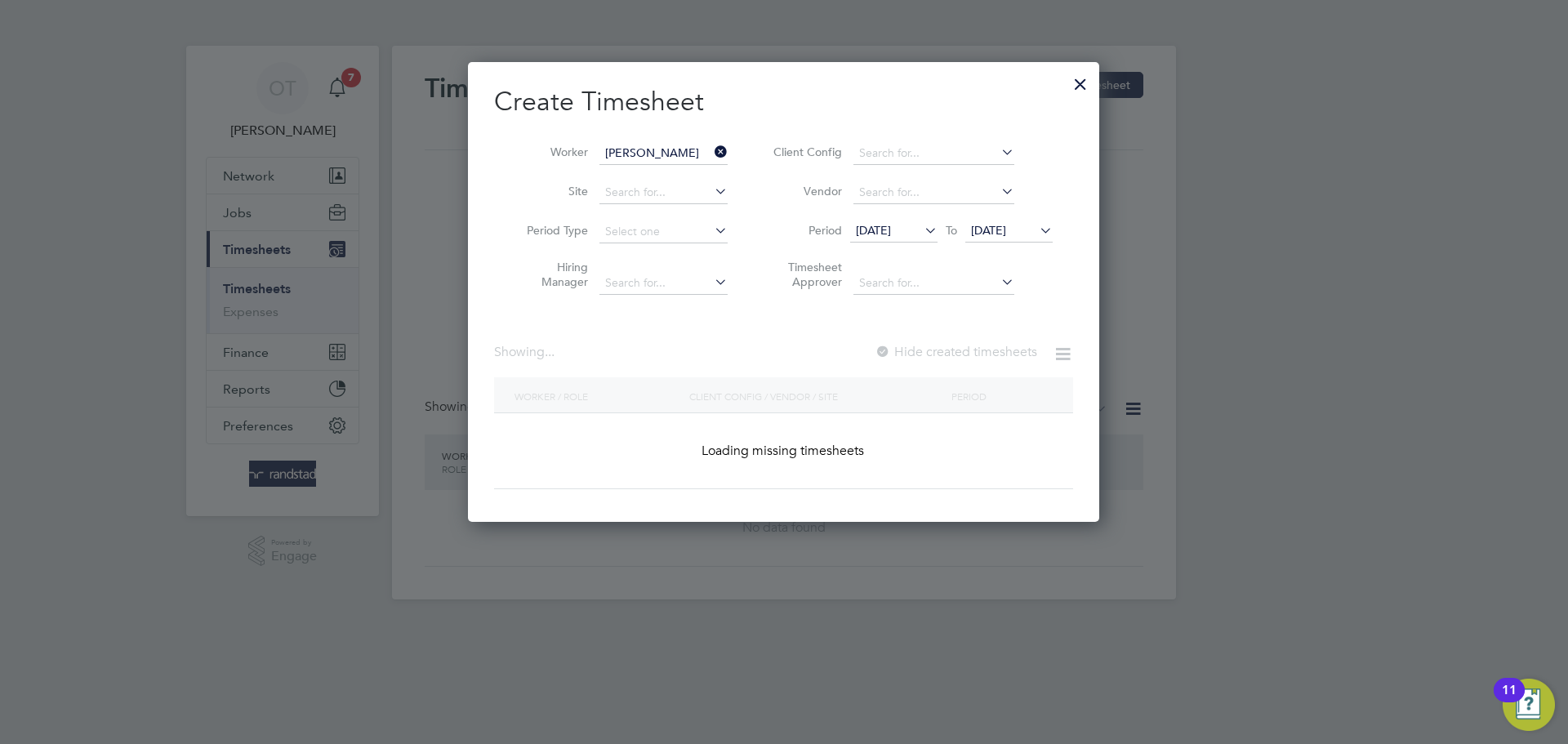
scroll to position [440, 632]
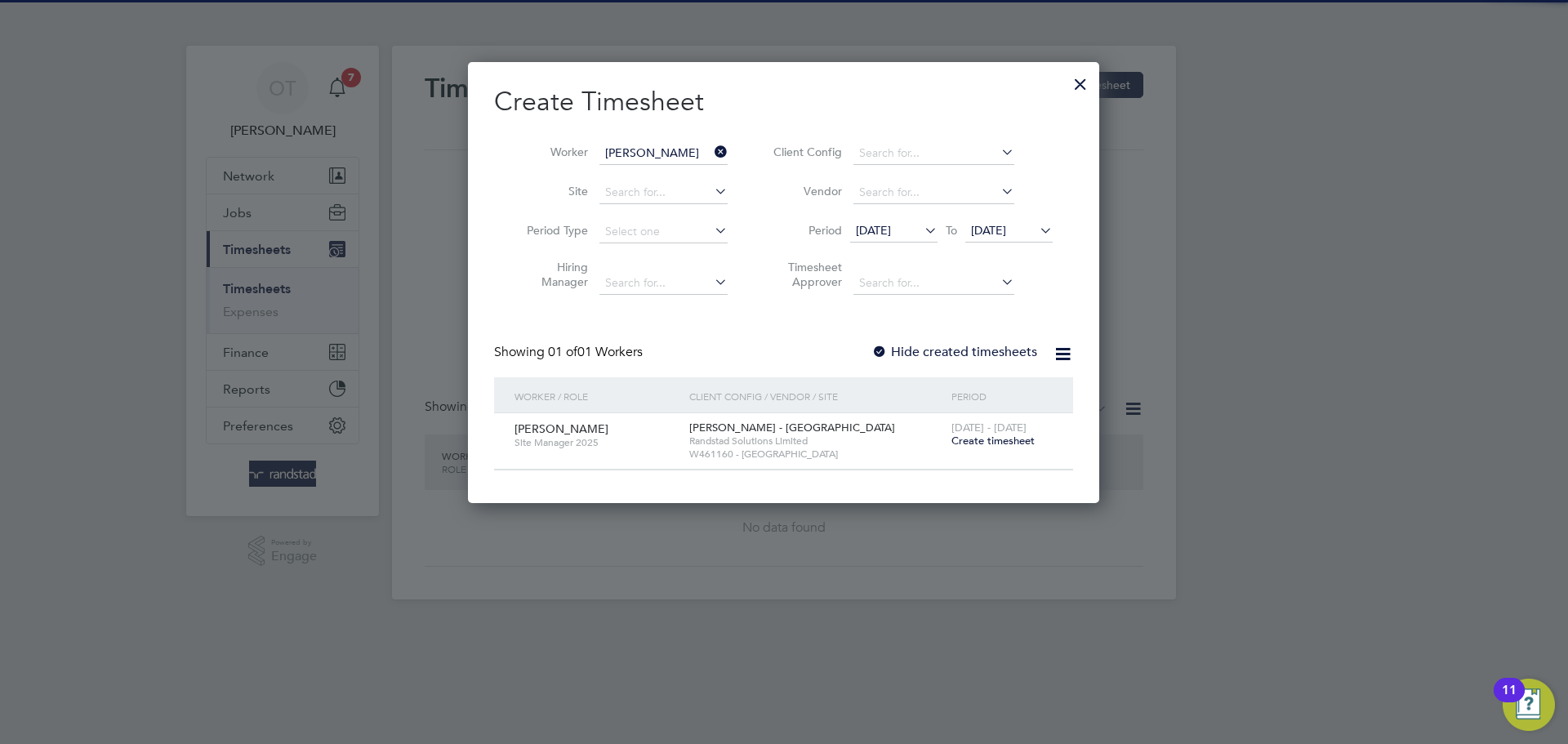
click at [980, 439] on span "Create timesheet" at bounding box center [992, 440] width 83 height 14
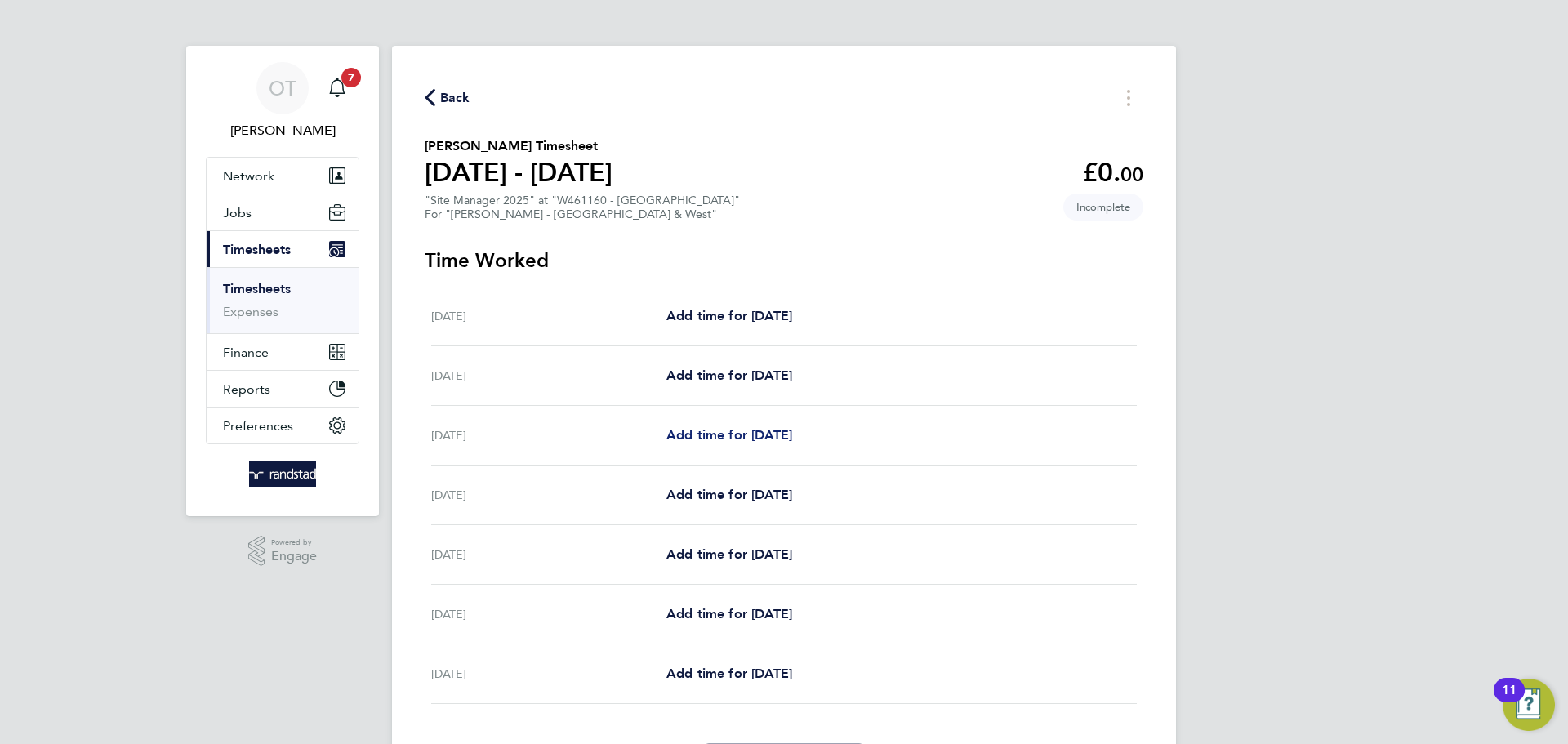
click at [725, 438] on span "Add time for Mon 04 Aug" at bounding box center [728, 434] width 125 height 16
select select "60"
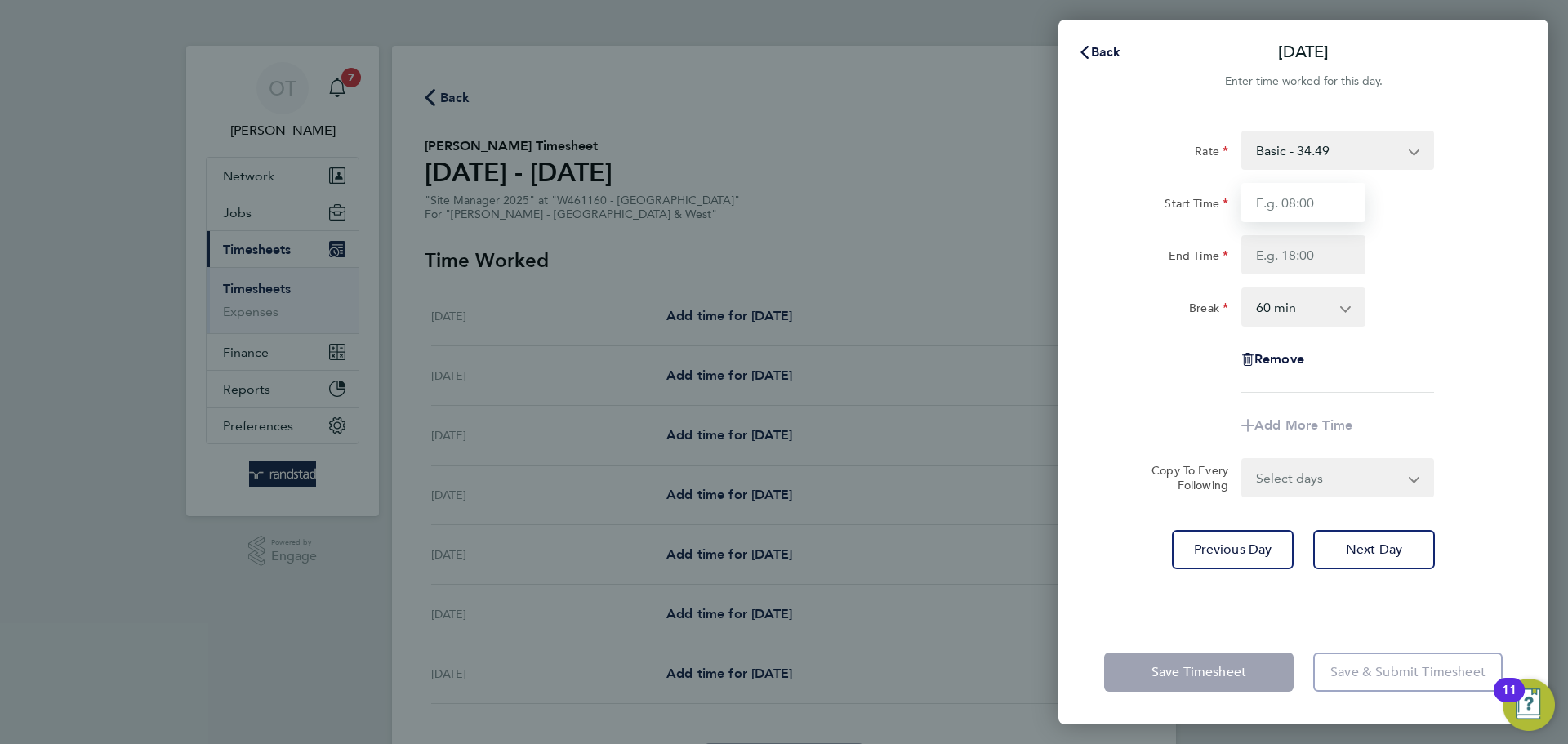
click at [1311, 199] on input "Start Time" at bounding box center [1302, 202] width 124 height 39
type input "07:30"
drag, startPoint x: 1287, startPoint y: 252, endPoint x: 1315, endPoint y: 270, distance: 33.3
click at [1287, 252] on input "End Time" at bounding box center [1302, 254] width 124 height 39
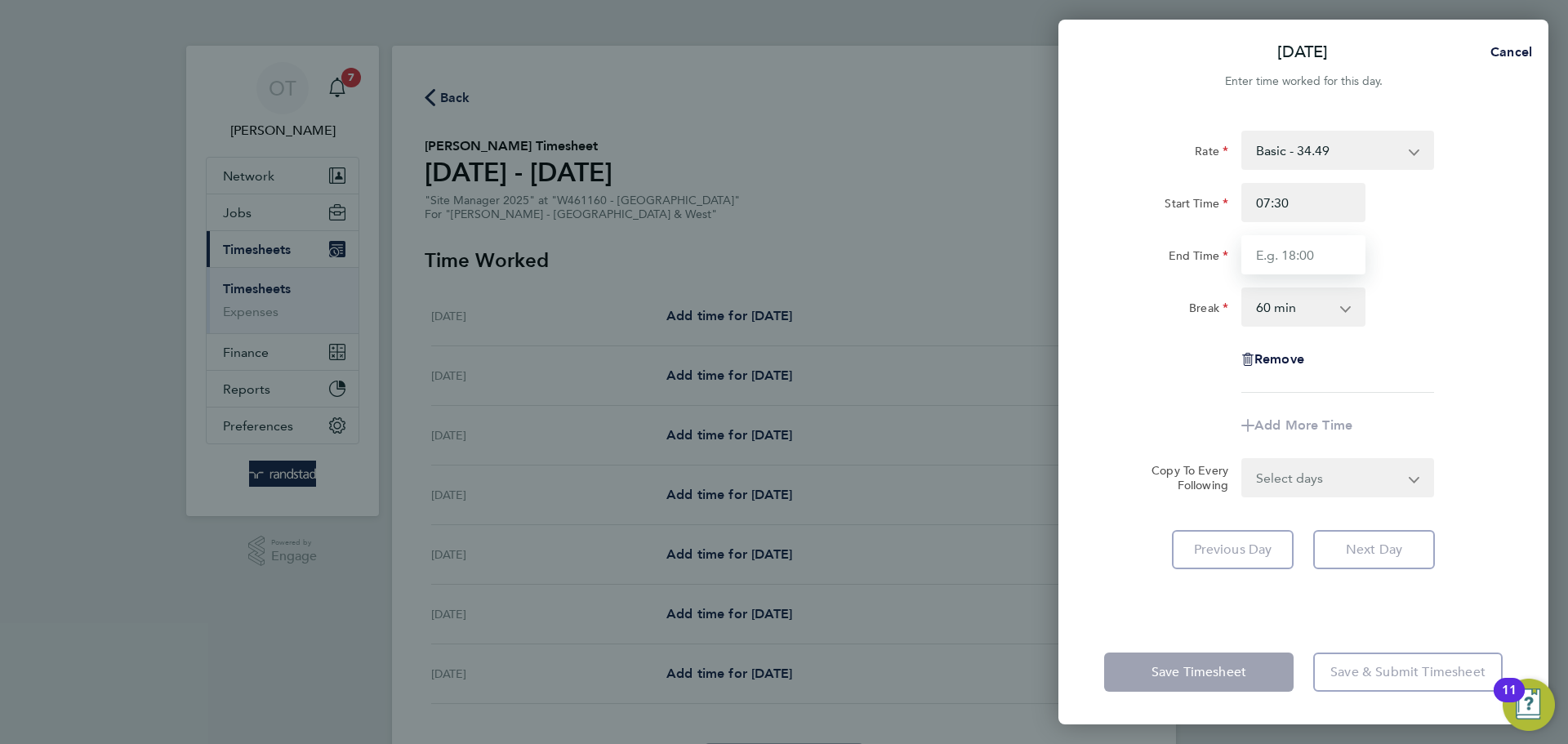
type input "17:30"
click at [1296, 313] on select "0 min 15 min 30 min 45 min 60 min 75 min 90 min" at bounding box center [1293, 306] width 101 height 36
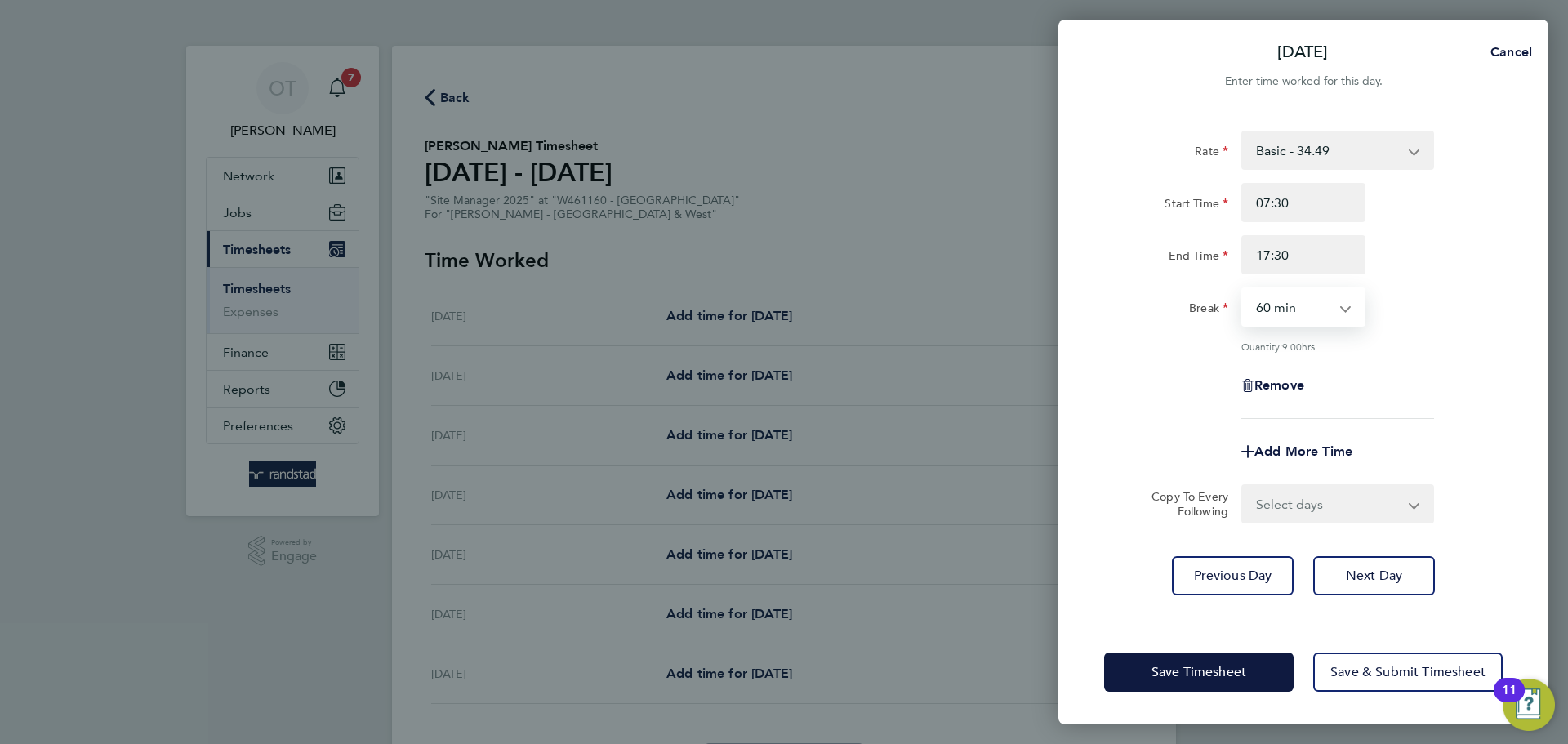
select select "30"
click at [1242, 289] on select "0 min 15 min 30 min 45 min 60 min 75 min 90 min" at bounding box center [1293, 306] width 101 height 36
click at [1466, 377] on div "Remove" at bounding box center [1303, 384] width 412 height 39
click at [1292, 512] on select "Select days Day Tuesday Wednesday Thursday Friday" at bounding box center [1328, 503] width 171 height 36
select select "DAY"
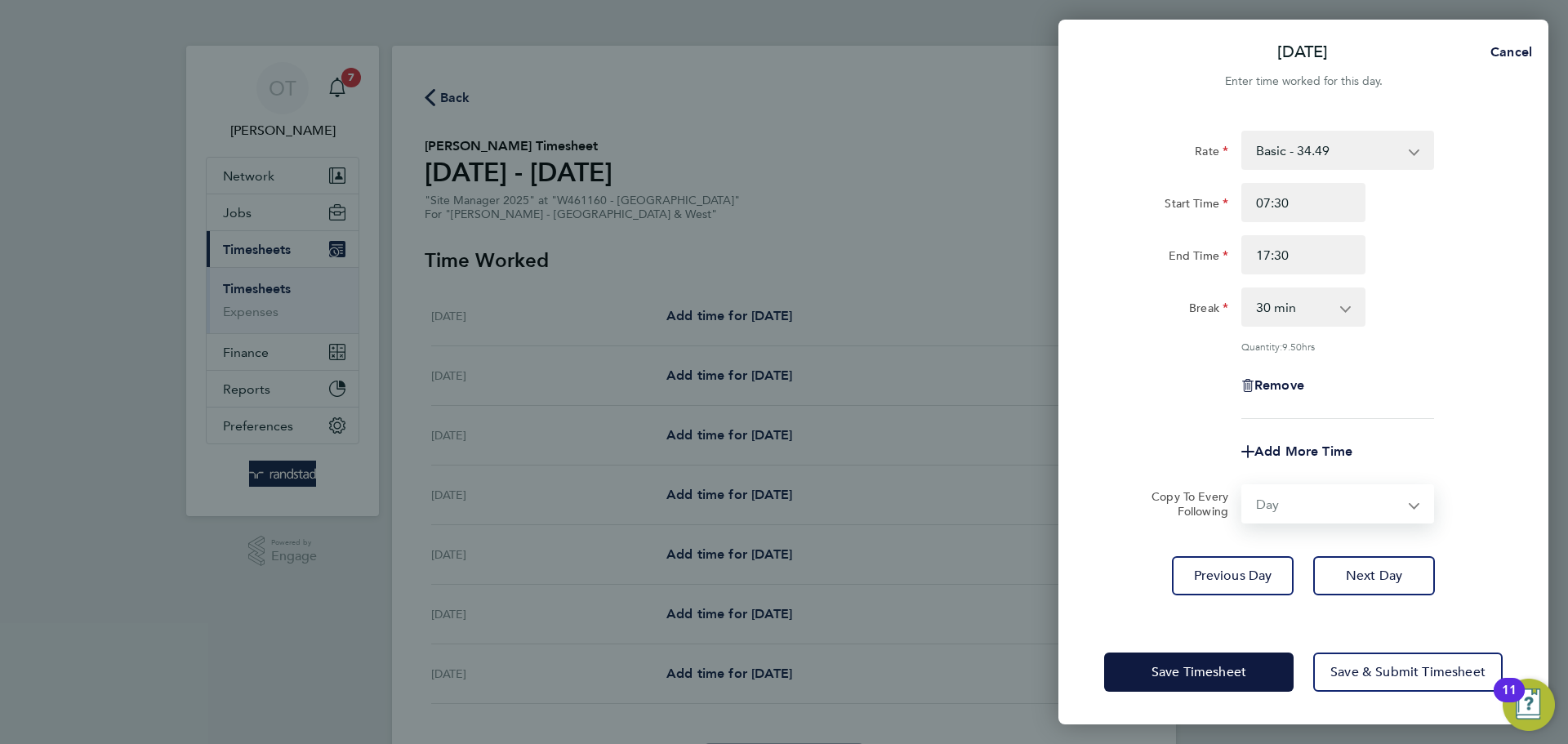
click at [1242, 486] on select "Select days Day Tuesday Wednesday Thursday Friday" at bounding box center [1328, 503] width 171 height 36
select select "2025-08-08"
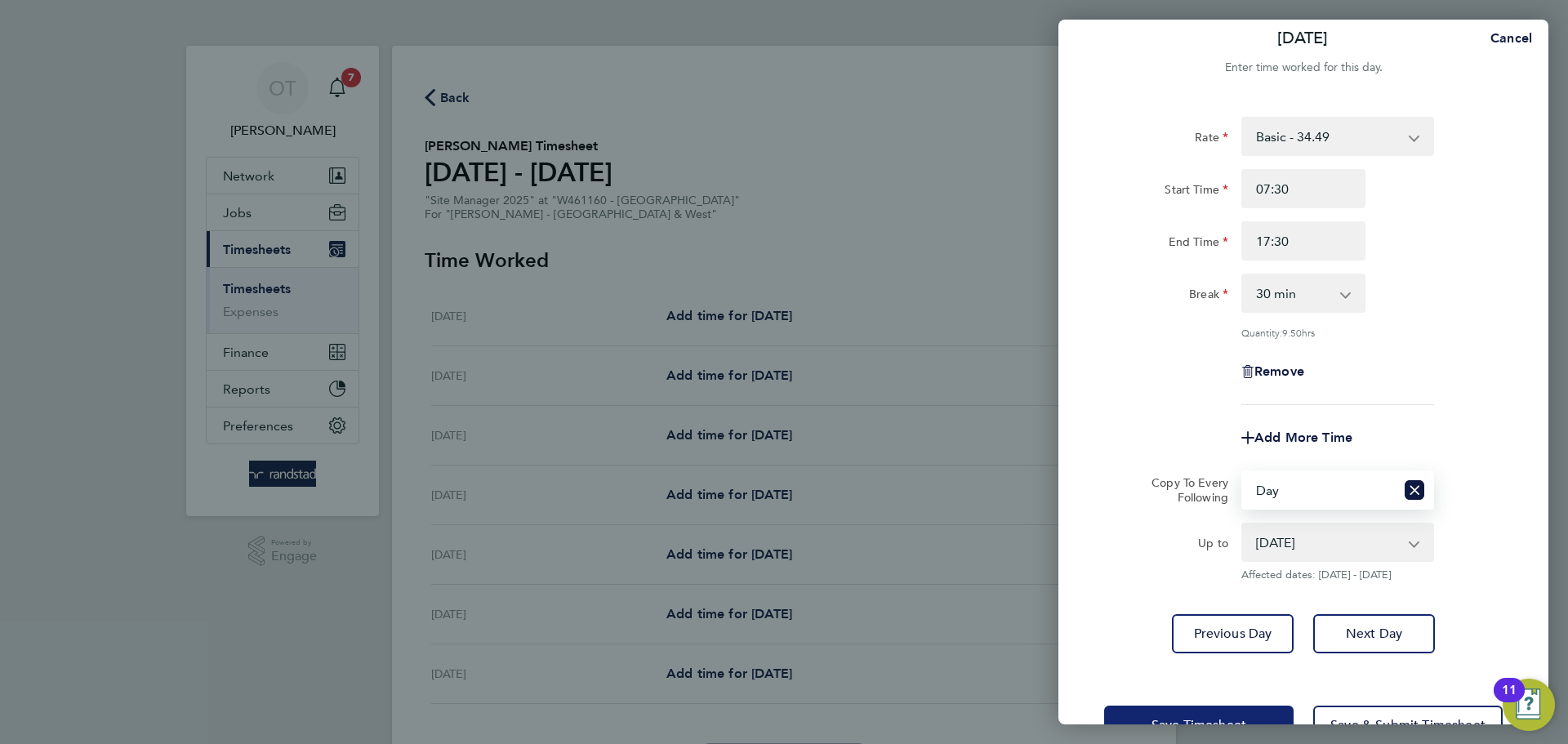
scroll to position [66, 0]
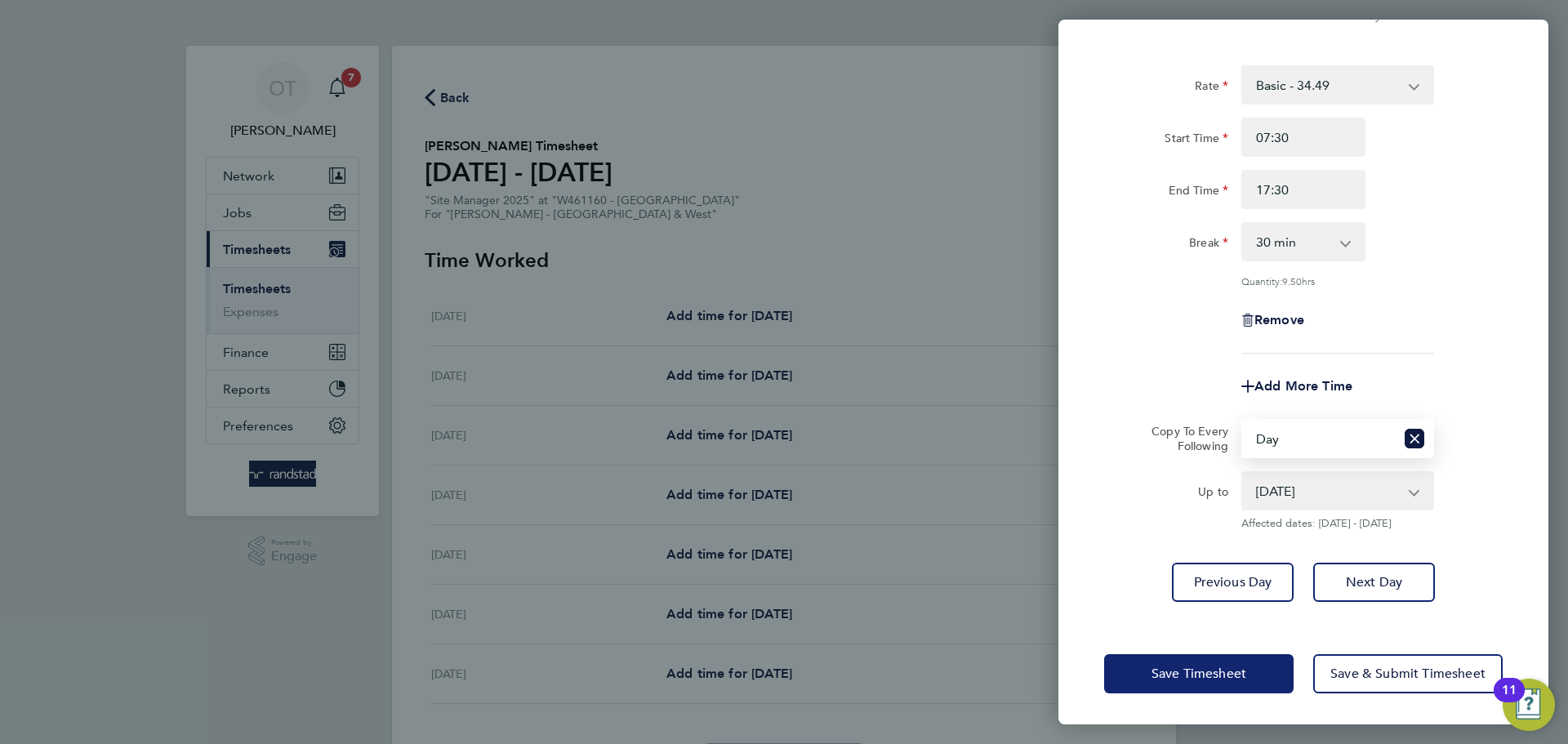
click at [1200, 657] on button "Save Timesheet" at bounding box center [1198, 673] width 189 height 39
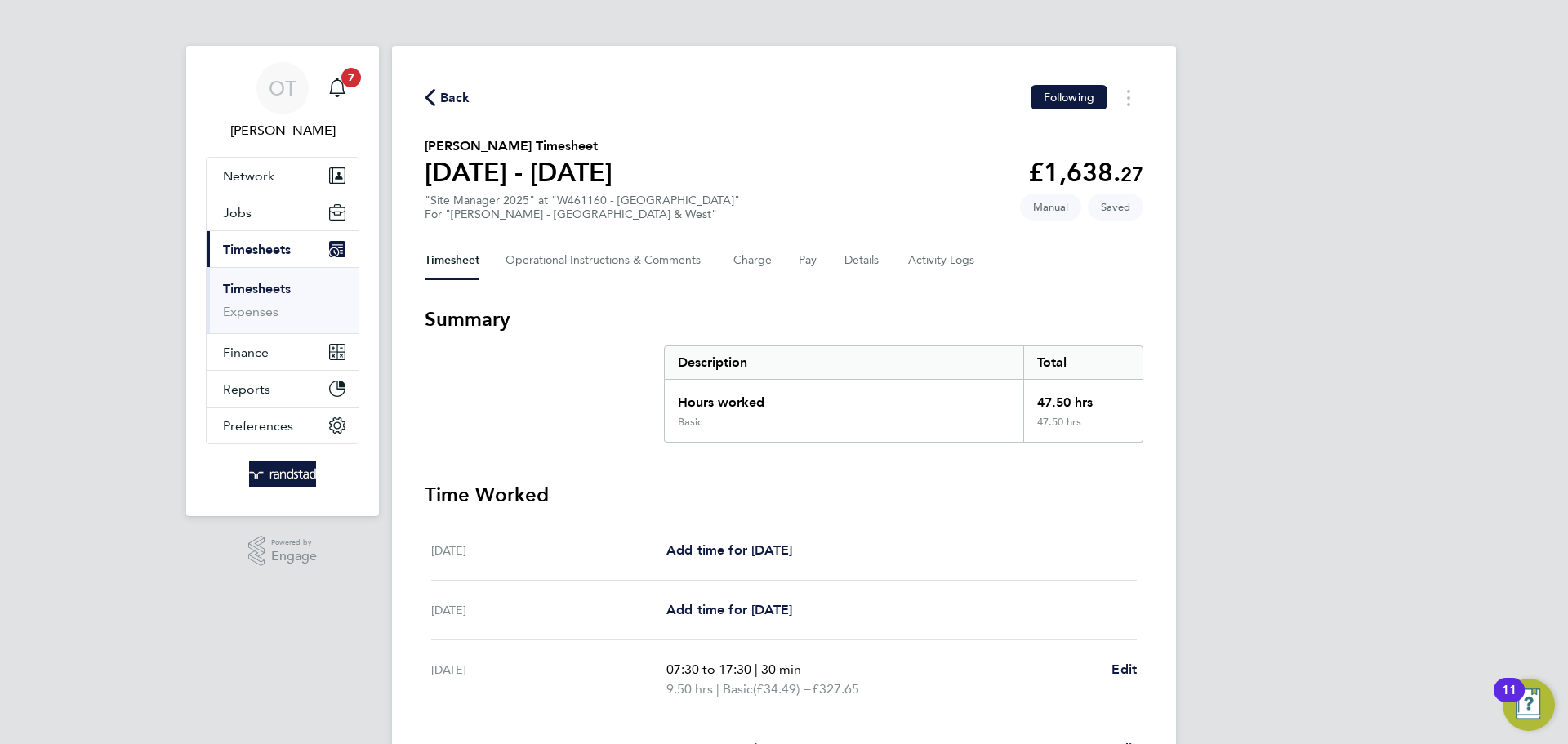
click at [428, 95] on icon "button" at bounding box center [429, 97] width 11 height 17
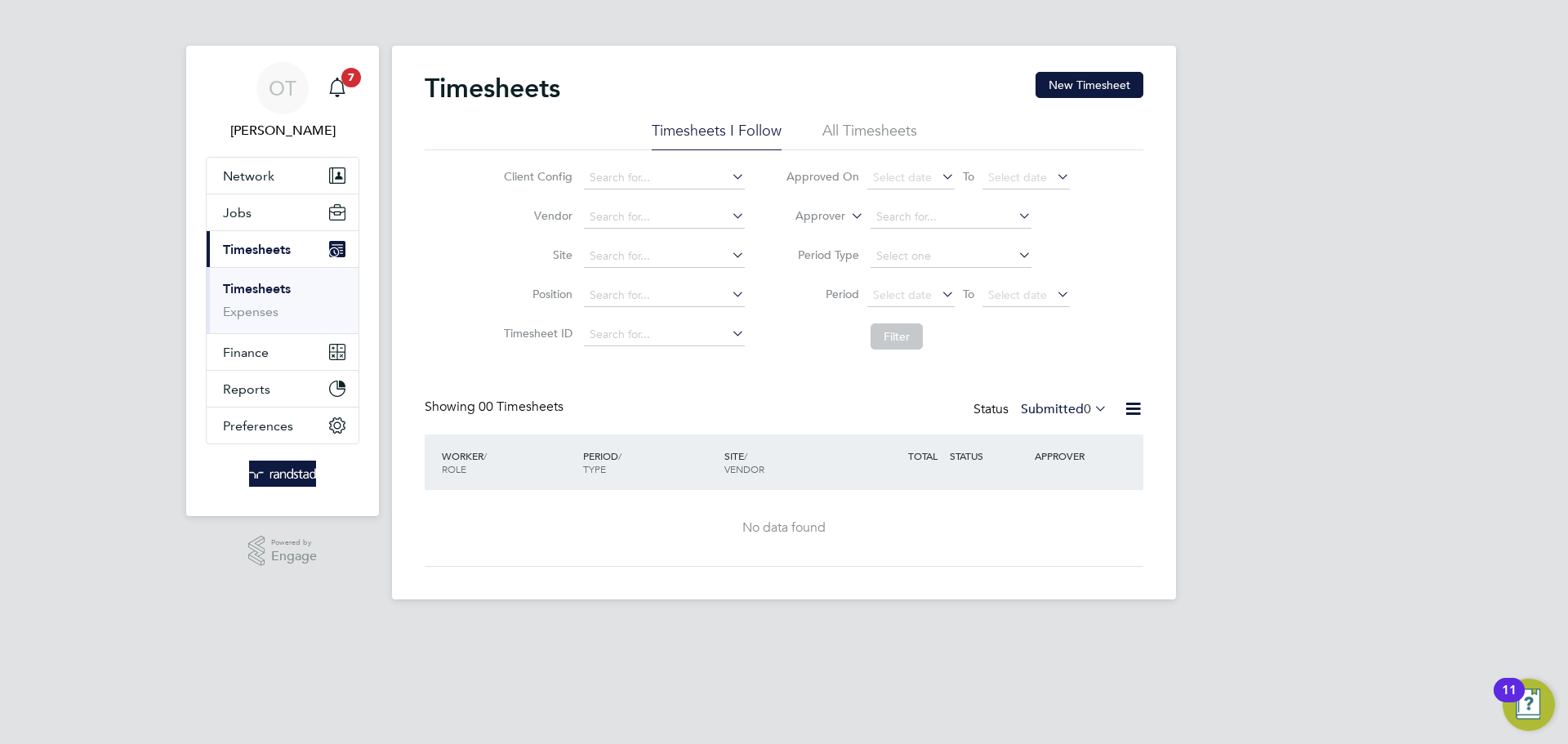
click at [1060, 88] on button "New Timesheet" at bounding box center [1090, 85] width 108 height 26
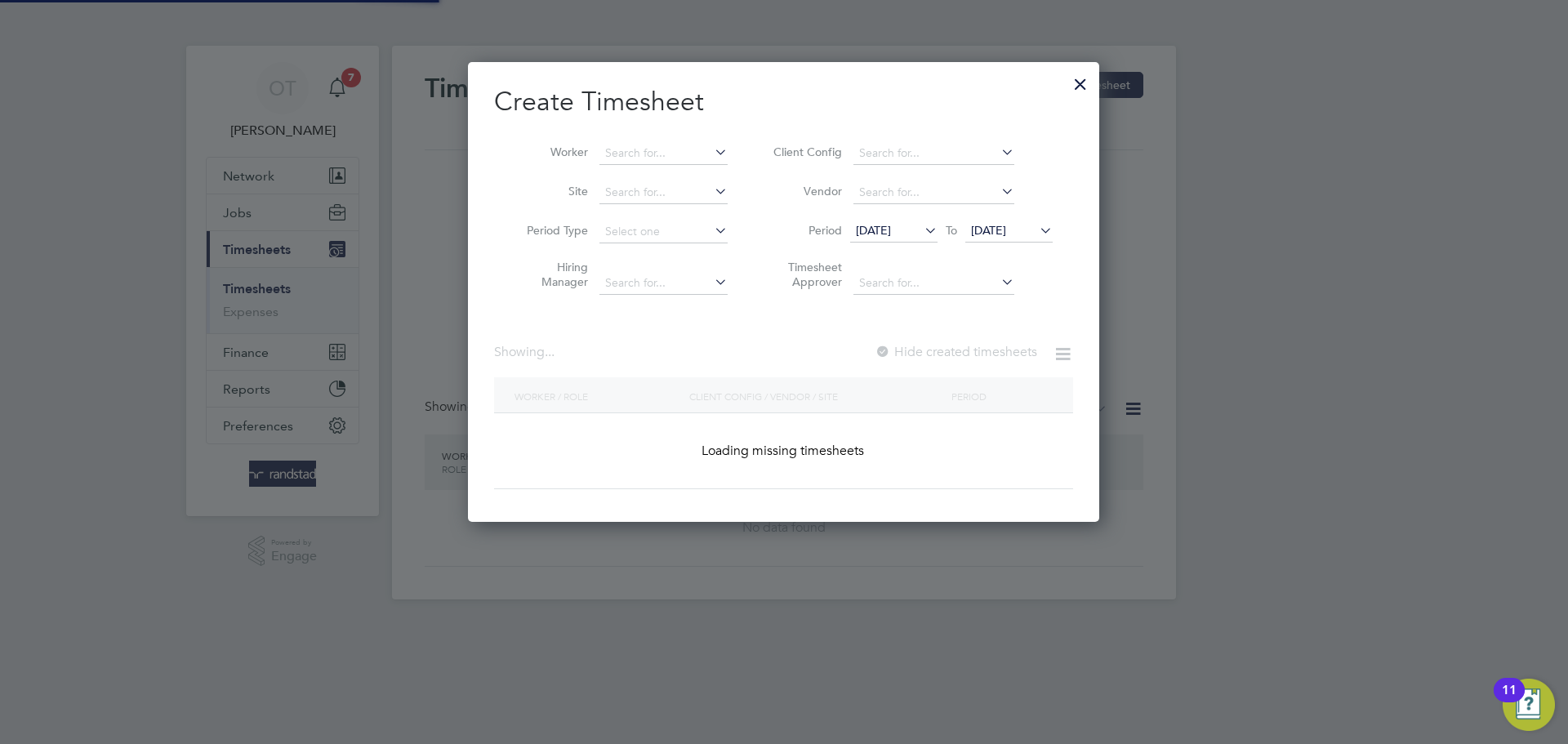
scroll to position [461, 632]
click at [679, 149] on input at bounding box center [664, 154] width 128 height 23
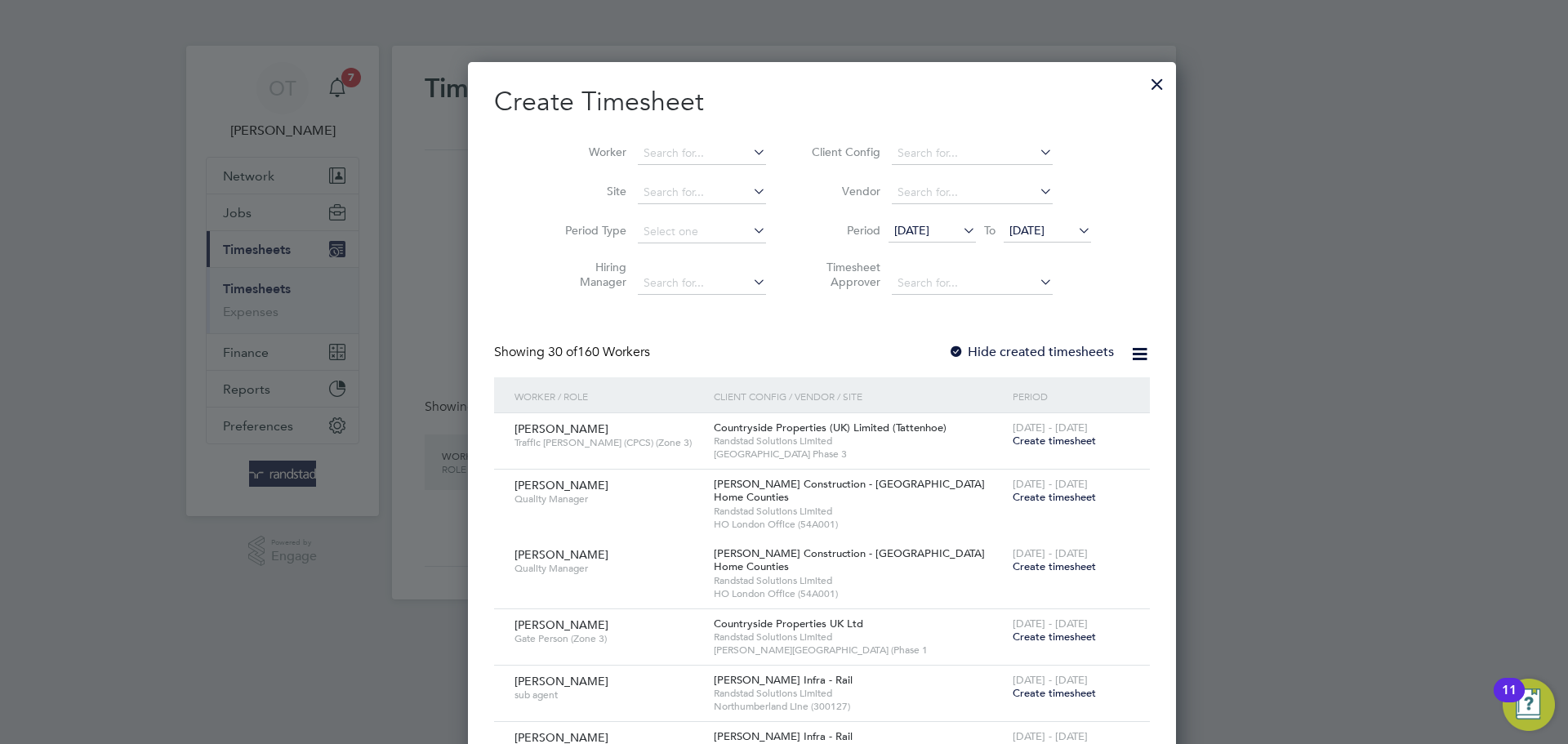
scroll to position [2748, 632]
drag, startPoint x: 634, startPoint y: 177, endPoint x: 641, endPoint y: 170, distance: 9.9
click at [635, 176] on b "Matthew" at bounding box center [653, 175] width 95 height 14
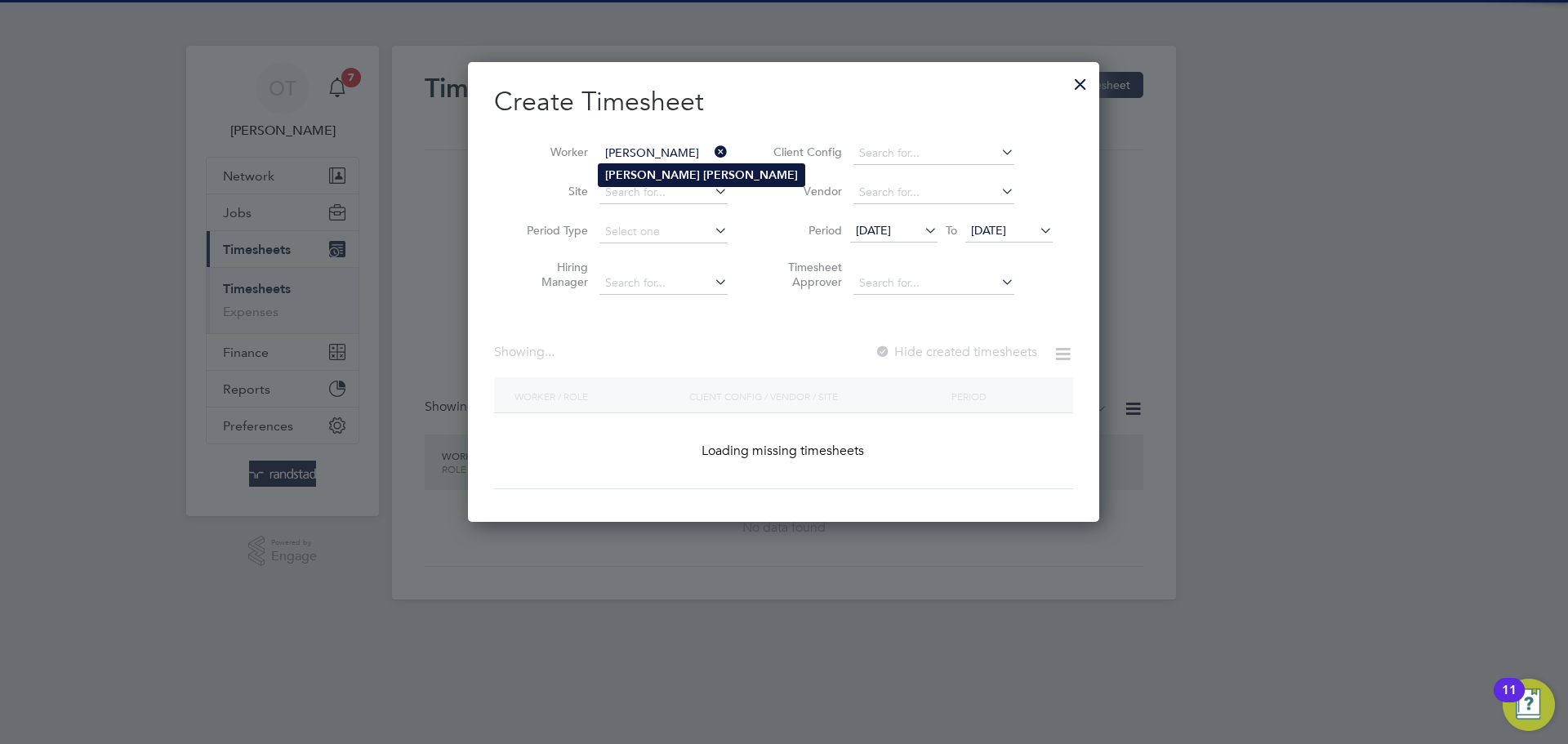
type input "Matthew Glover"
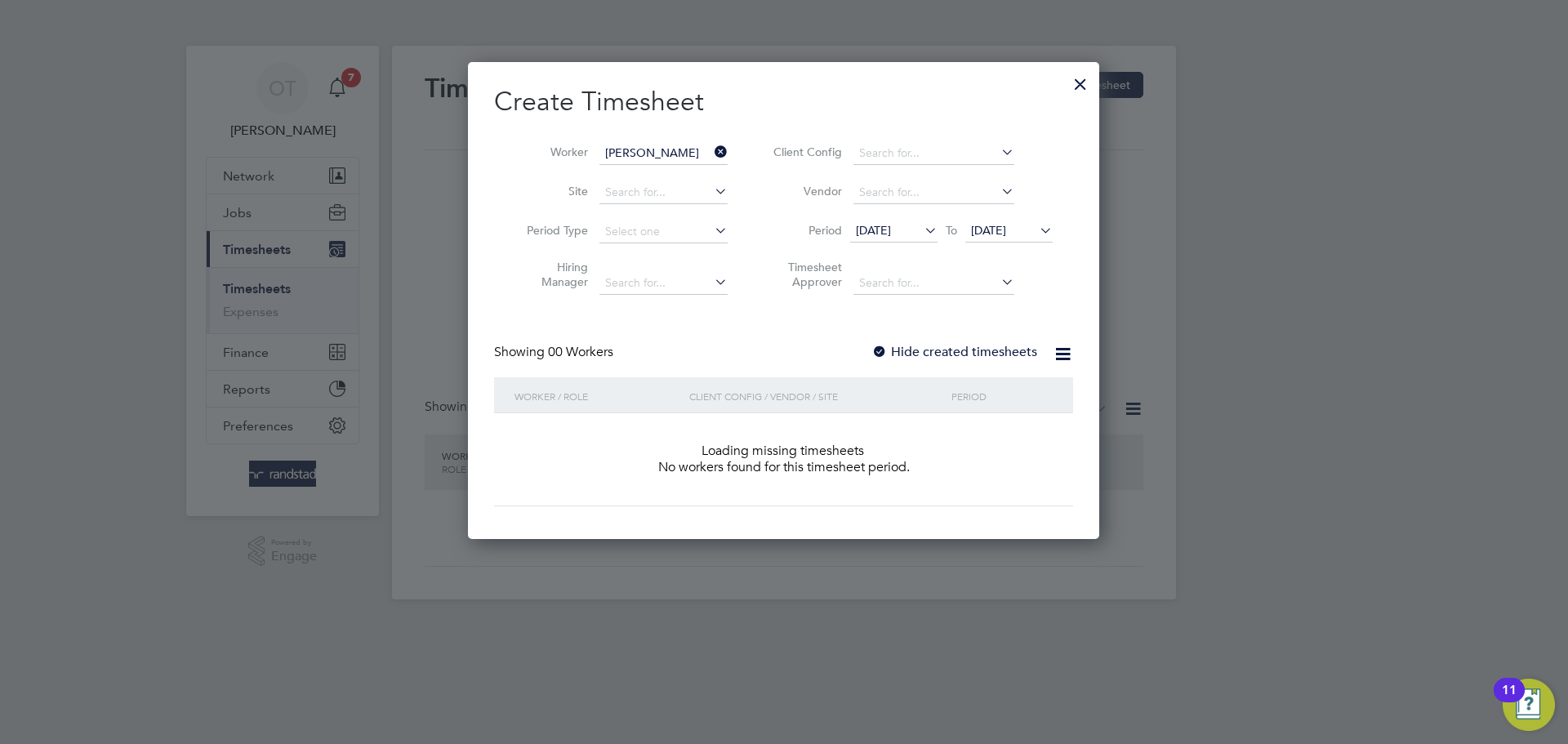
scroll to position [461, 632]
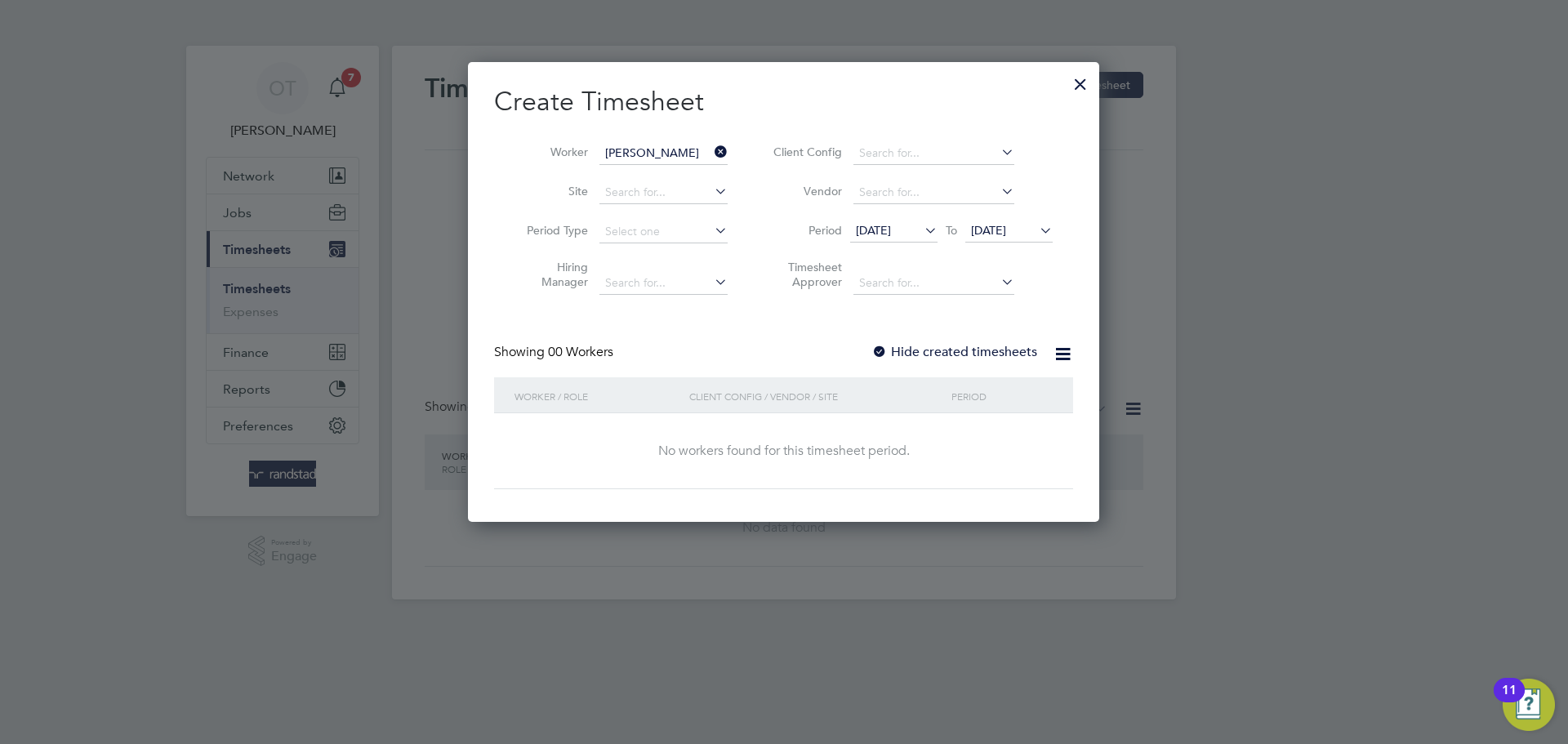
click at [956, 350] on label "Hide created timesheets" at bounding box center [954, 352] width 166 height 17
click at [1036, 224] on icon at bounding box center [1036, 230] width 0 height 23
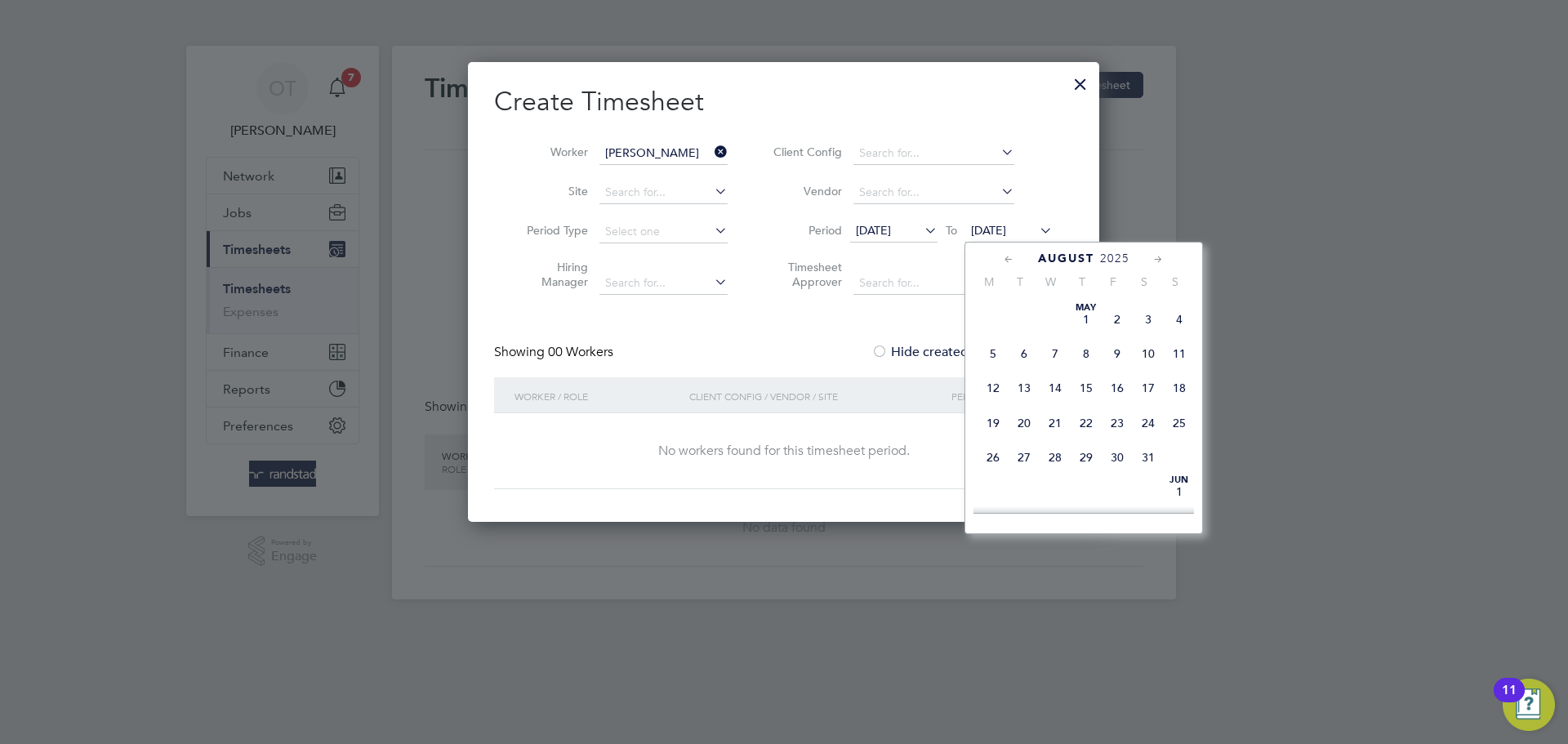
scroll to position [544, 0]
click at [1174, 411] on span "17" at bounding box center [1178, 394] width 31 height 31
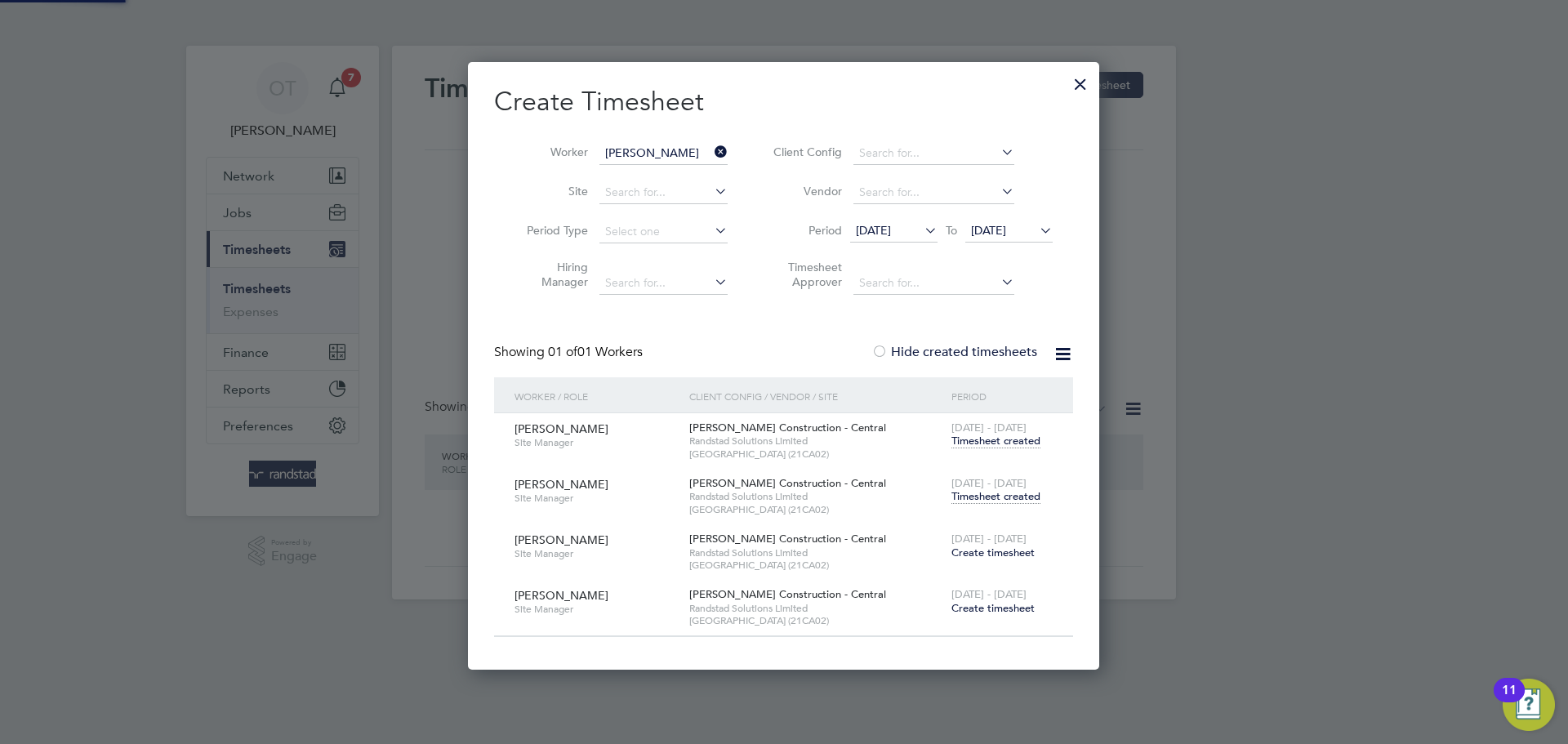
scroll to position [607, 632]
click at [989, 497] on span "Timesheet created" at bounding box center [995, 497] width 89 height 15
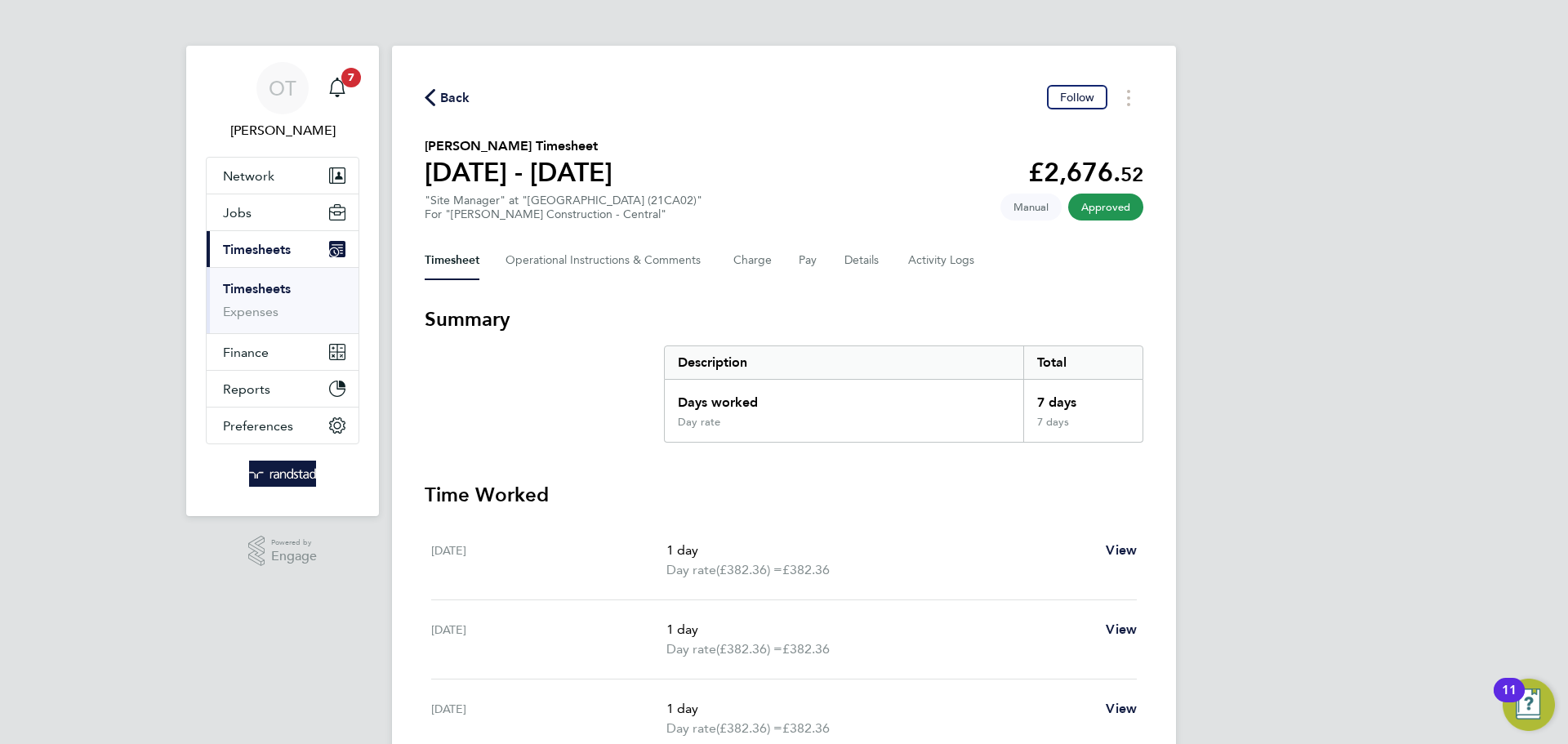
click at [459, 99] on span "Back" at bounding box center [455, 98] width 30 height 20
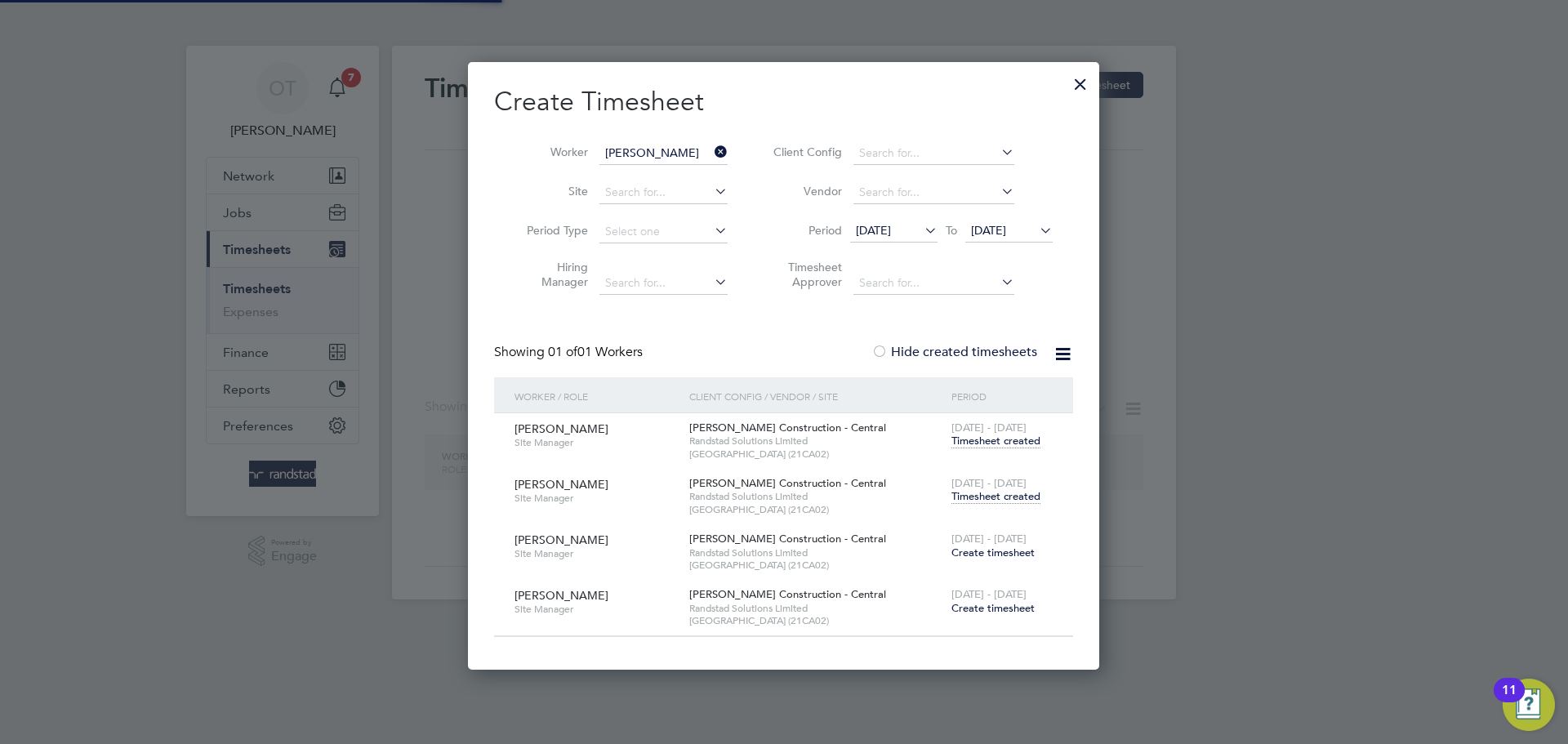
scroll to position [607, 632]
click at [711, 153] on icon at bounding box center [711, 152] width 0 height 23
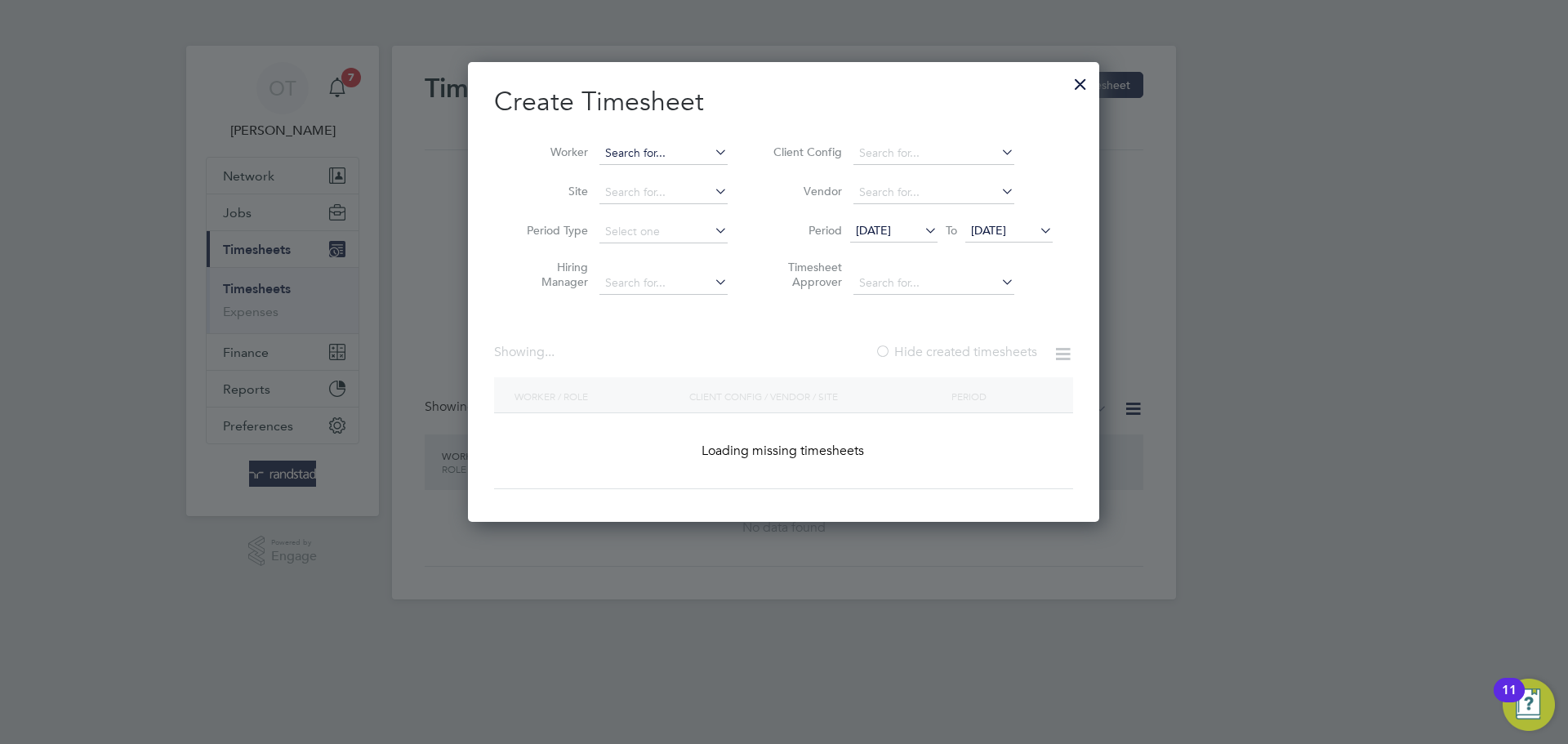
click at [679, 153] on input at bounding box center [664, 154] width 128 height 23
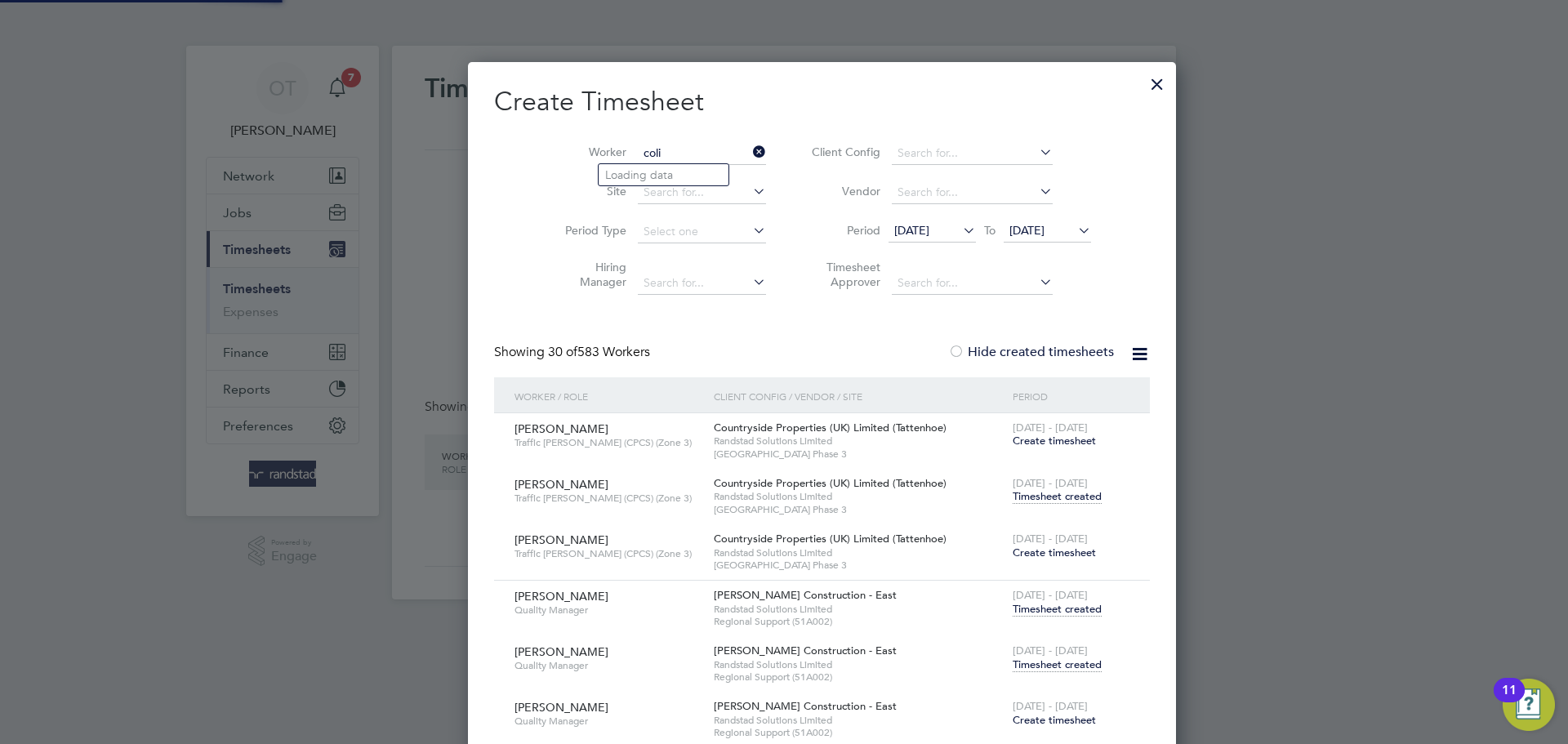
scroll to position [6888, 639]
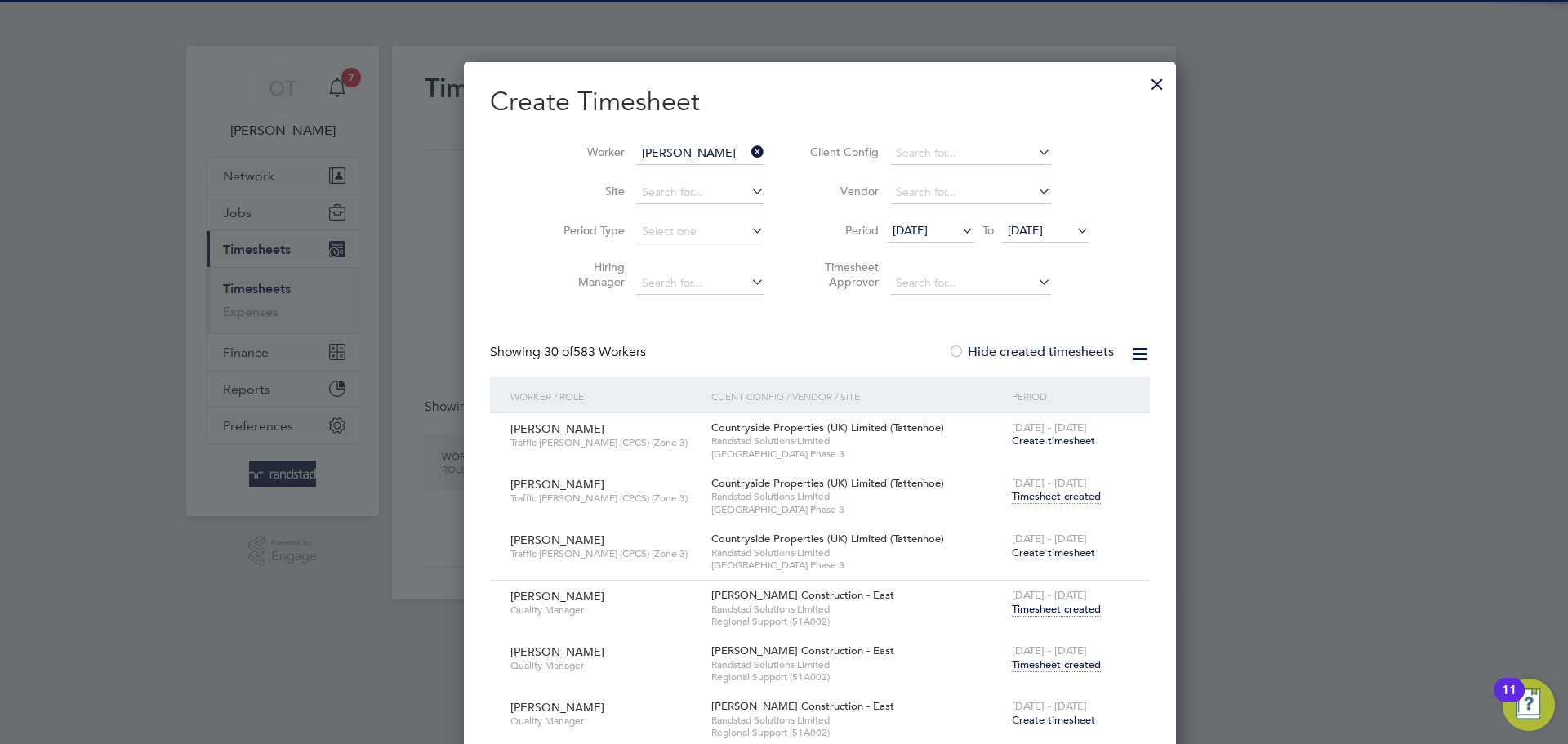
click at [703, 179] on b "Prin" at bounding box center [714, 175] width 22 height 14
type input "Colin Prince-Wright"
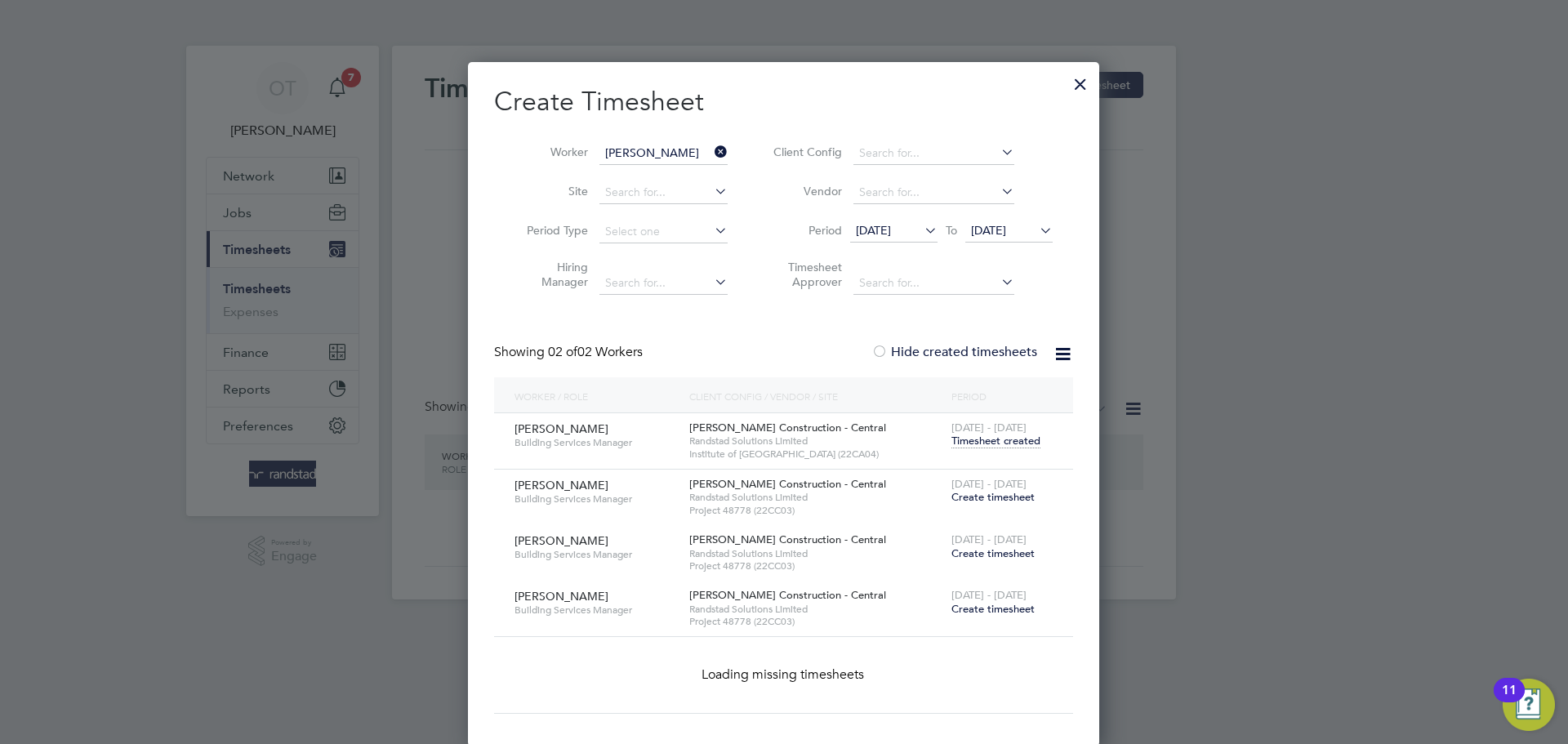
scroll to position [608, 632]
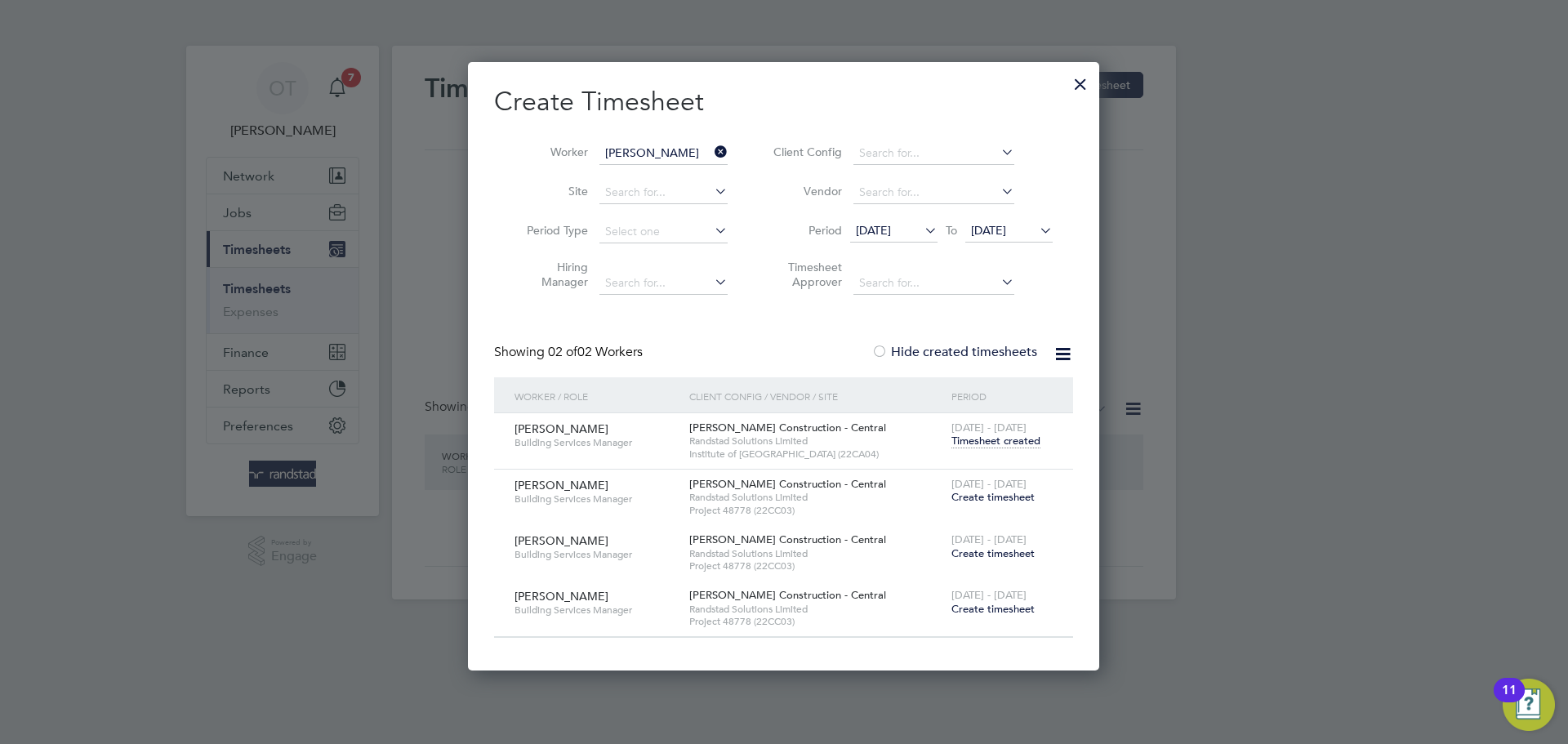
click at [970, 494] on span "Create timesheet" at bounding box center [992, 497] width 83 height 14
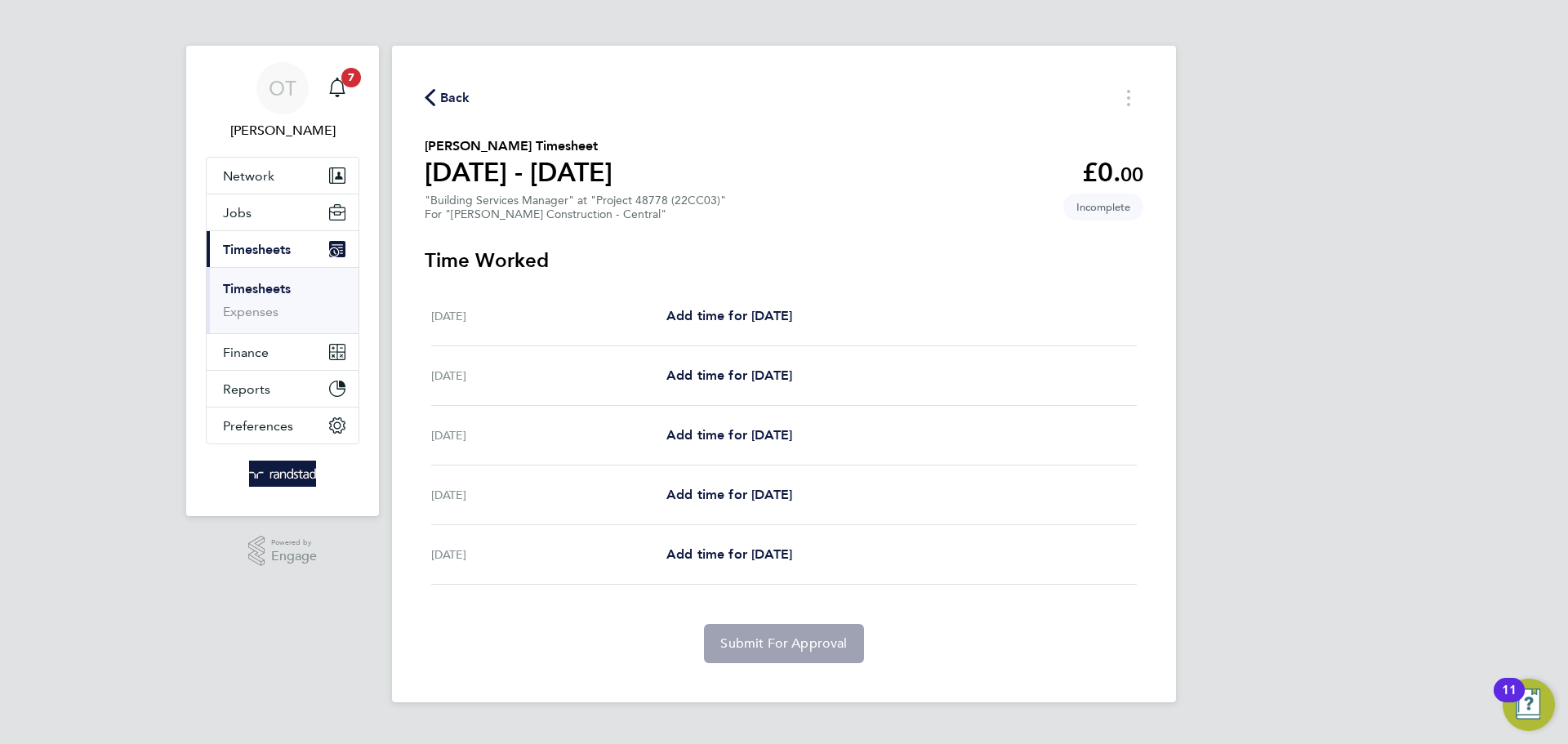
click at [439, 96] on span "Back" at bounding box center [447, 96] width 46 height 16
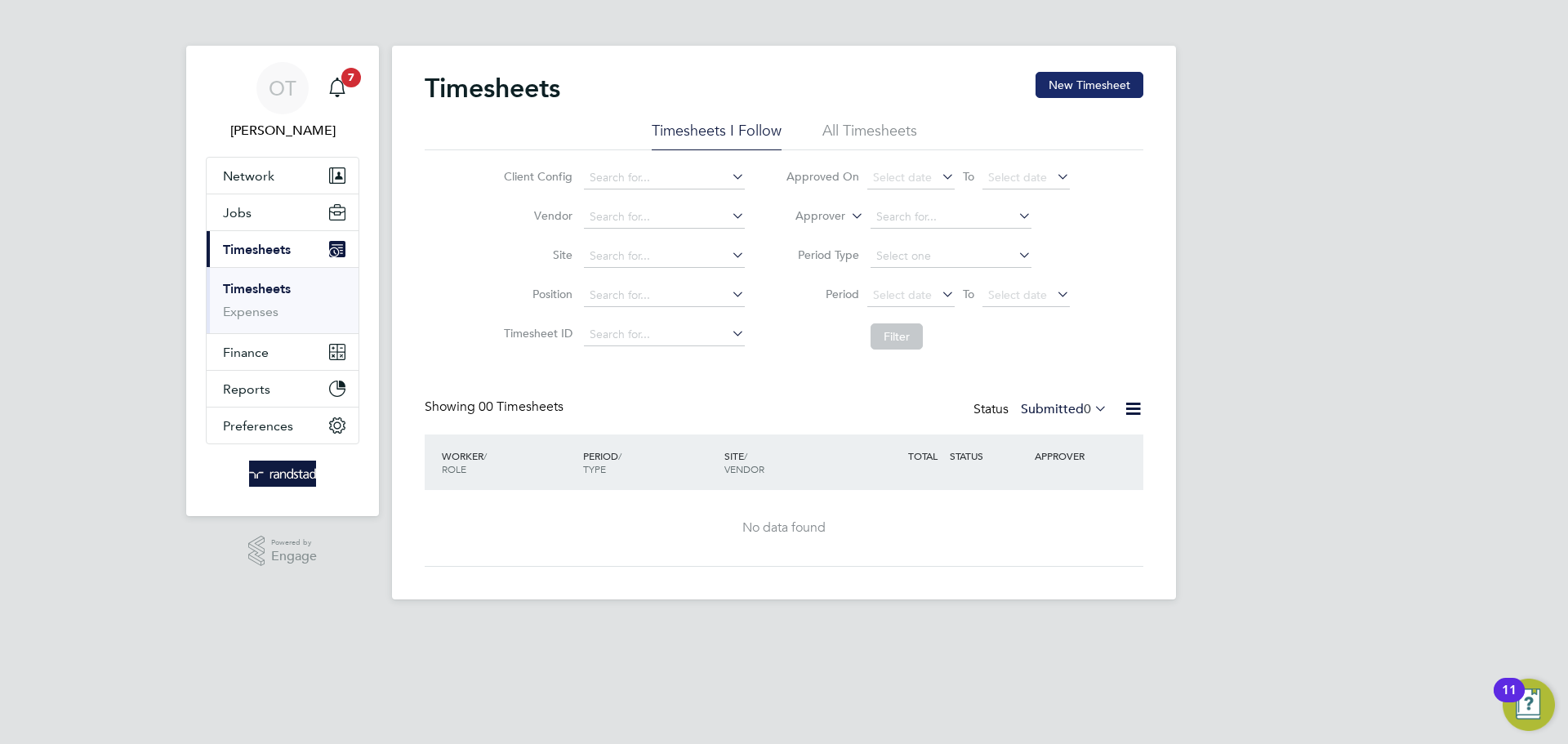
click at [1079, 81] on button "New Timesheet" at bounding box center [1090, 85] width 108 height 26
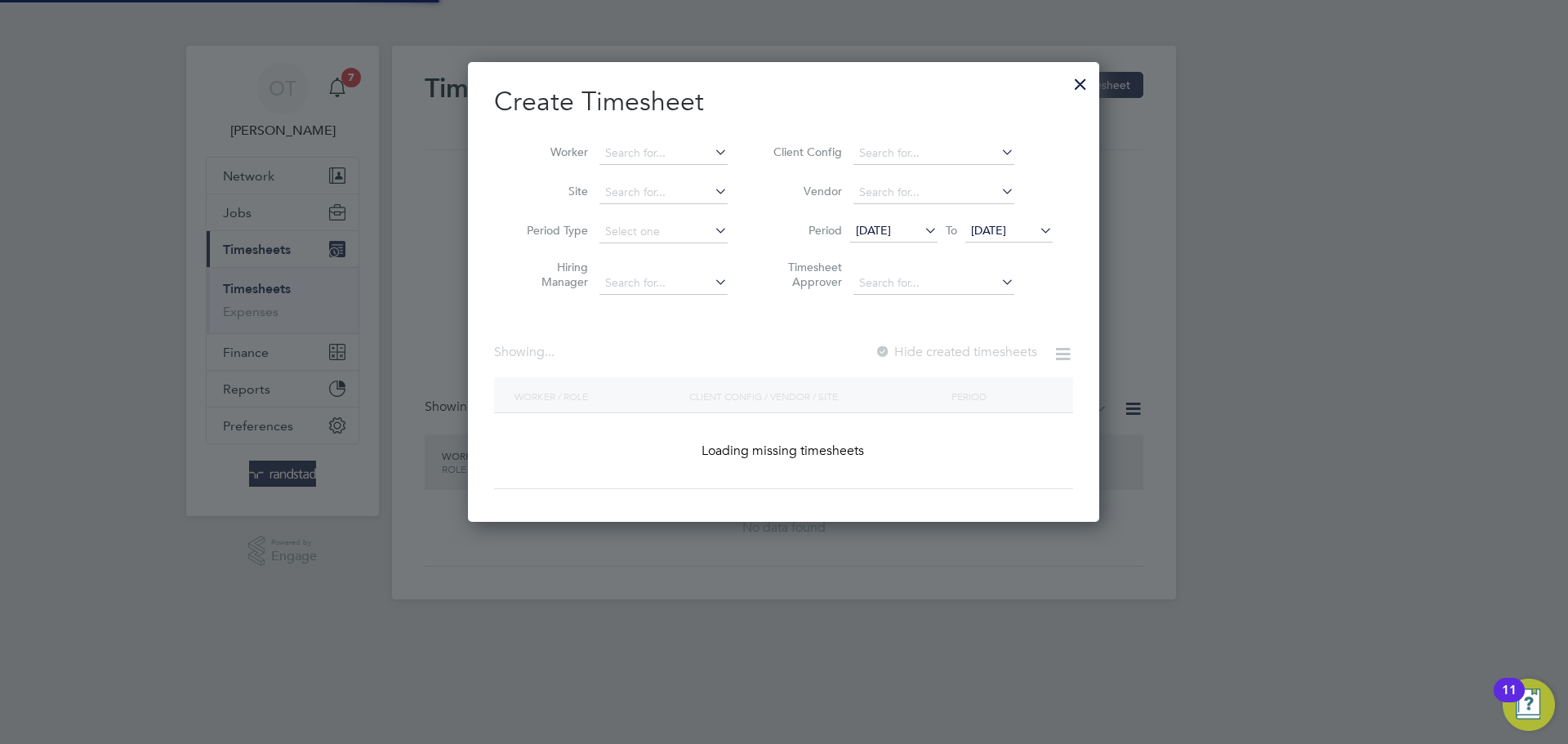
scroll to position [461, 632]
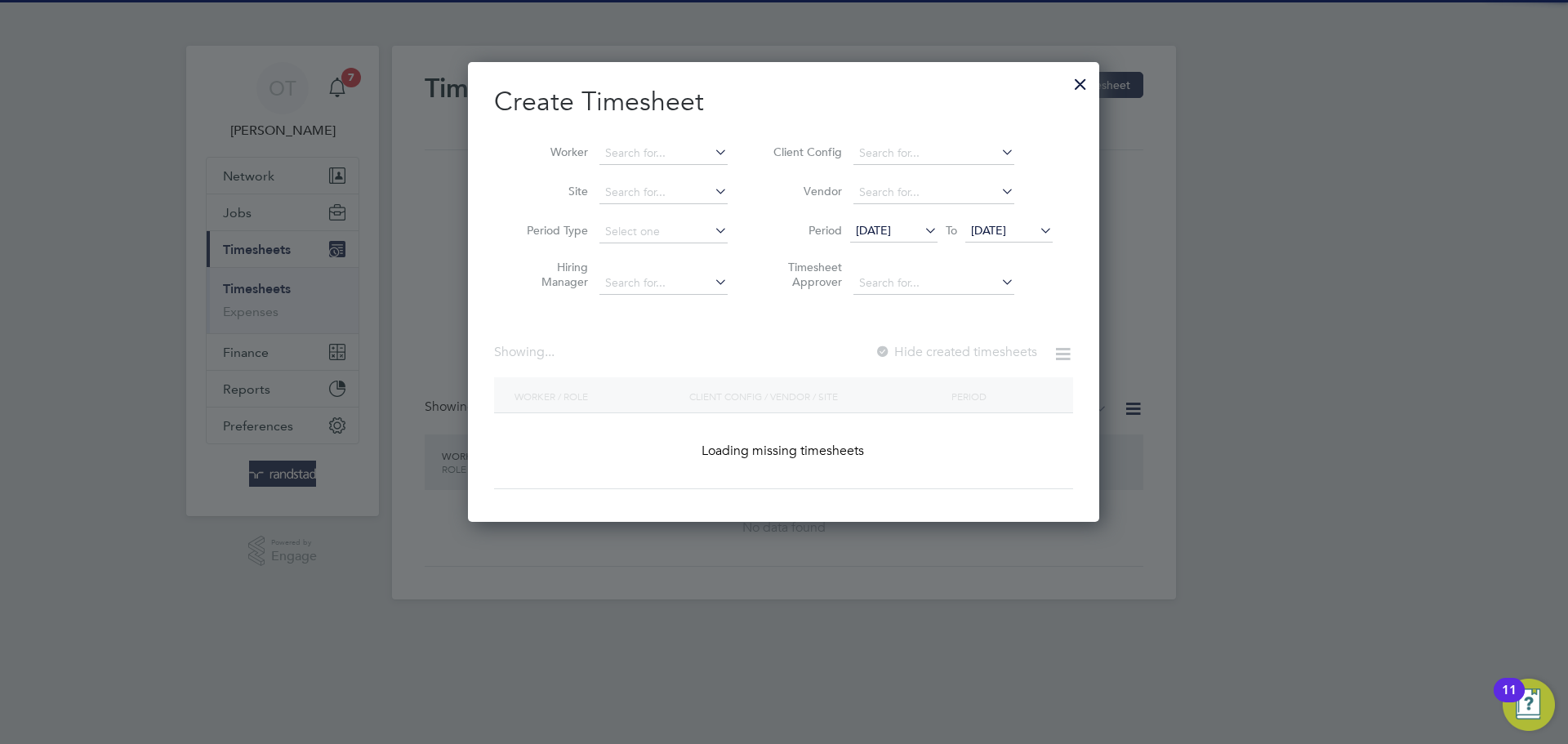
click at [640, 128] on div "Worker Site Period Type Hiring Manager Client Config Vendor Period 28 Jul 2025 …" at bounding box center [783, 213] width 579 height 177
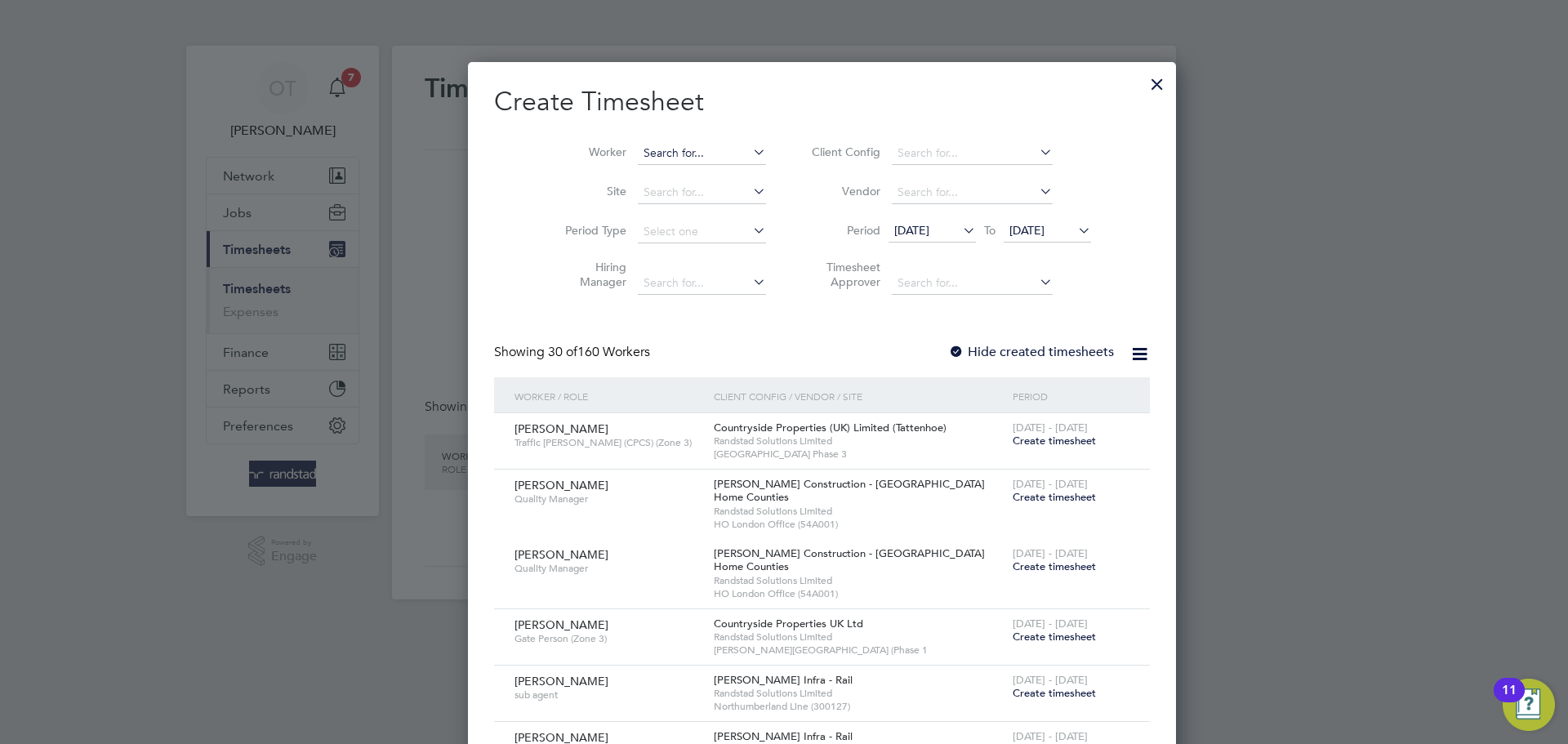
click at [640, 142] on input at bounding box center [702, 154] width 128 height 23
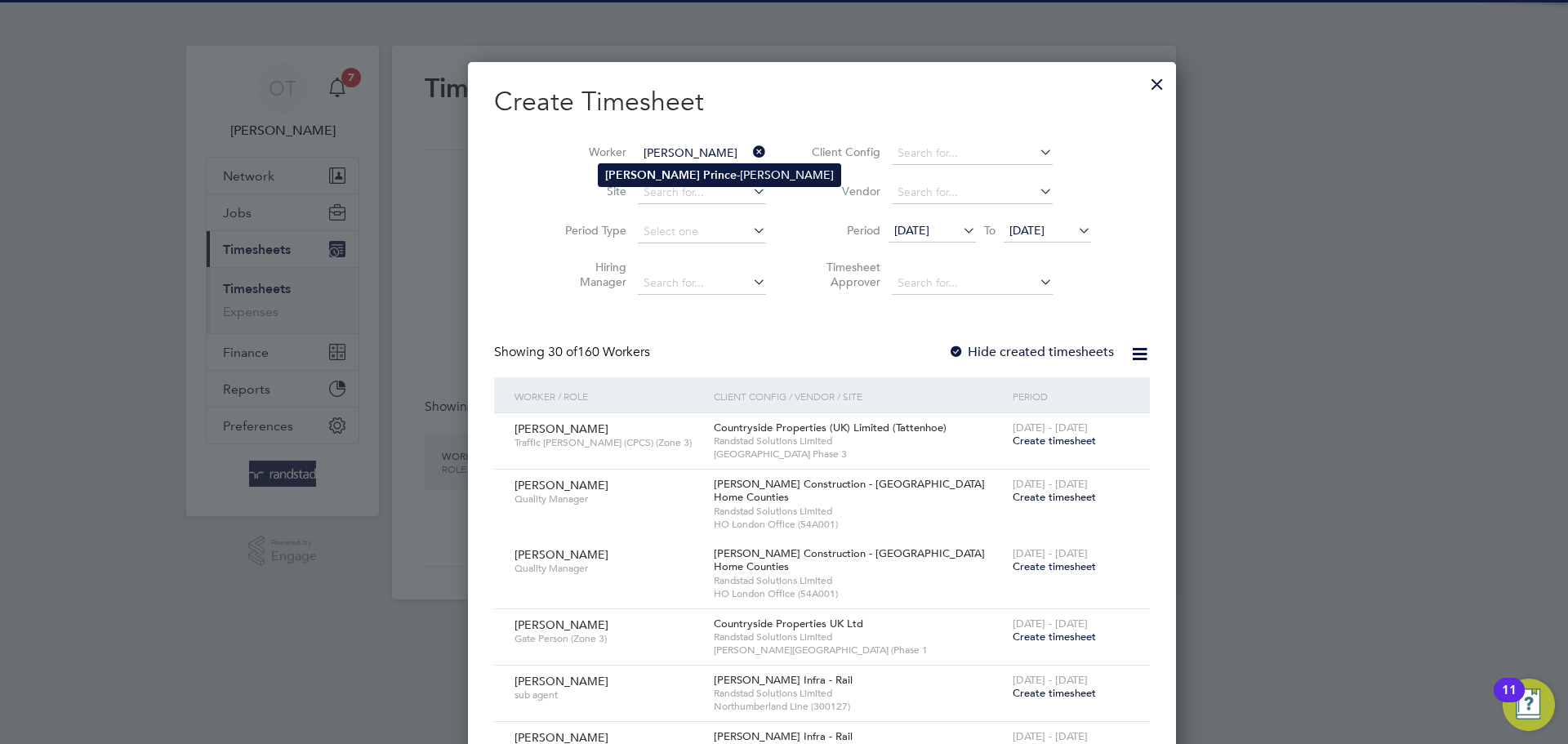
click at [624, 173] on b "Colin" at bounding box center [653, 175] width 95 height 14
type input "Colin Prince-Wright"
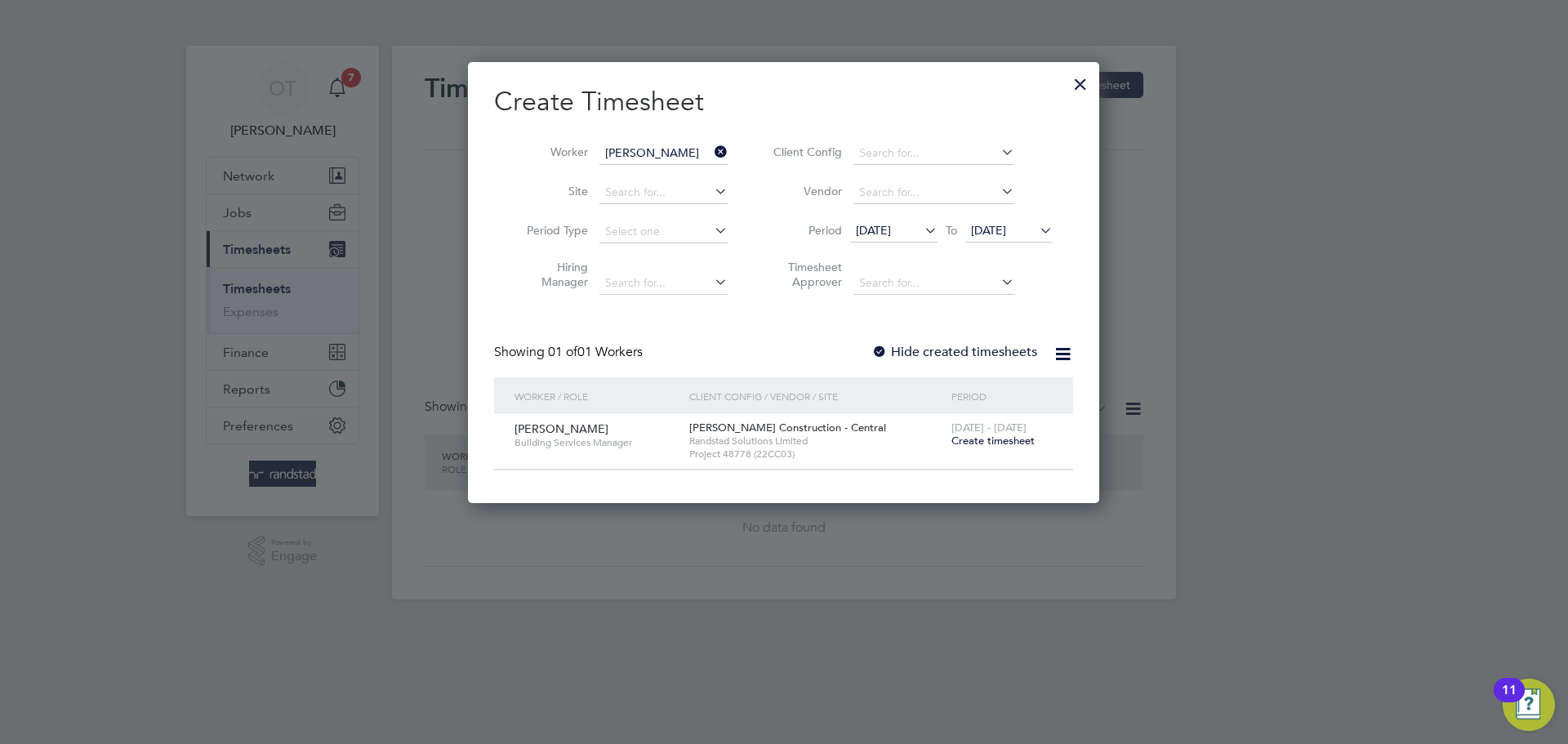
click at [936, 350] on label "Hide created timesheets" at bounding box center [954, 352] width 166 height 17
click at [1055, 207] on li "Vendor" at bounding box center [910, 192] width 325 height 39
click at [1036, 223] on icon at bounding box center [1036, 230] width 0 height 23
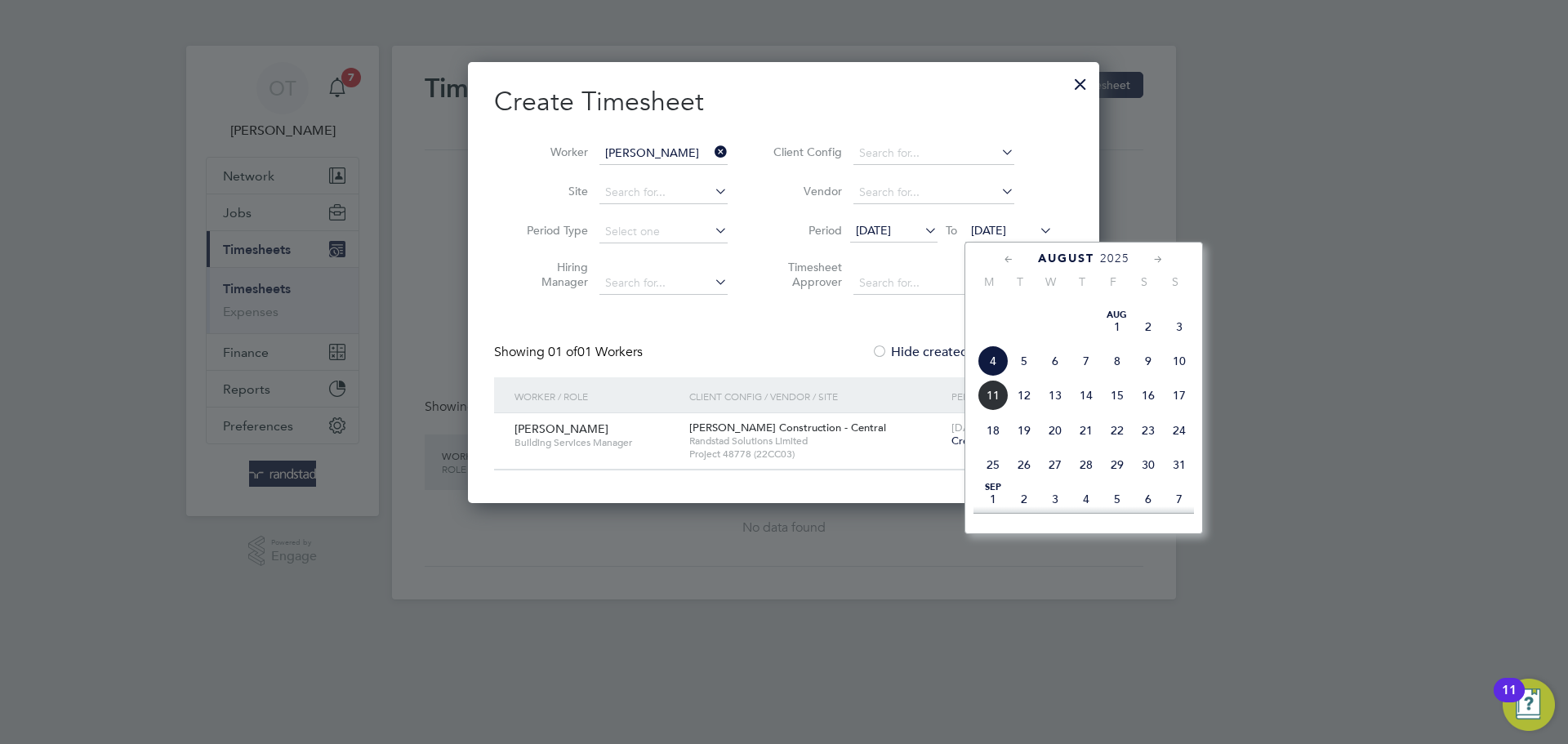
click at [1178, 411] on span "17" at bounding box center [1178, 394] width 31 height 31
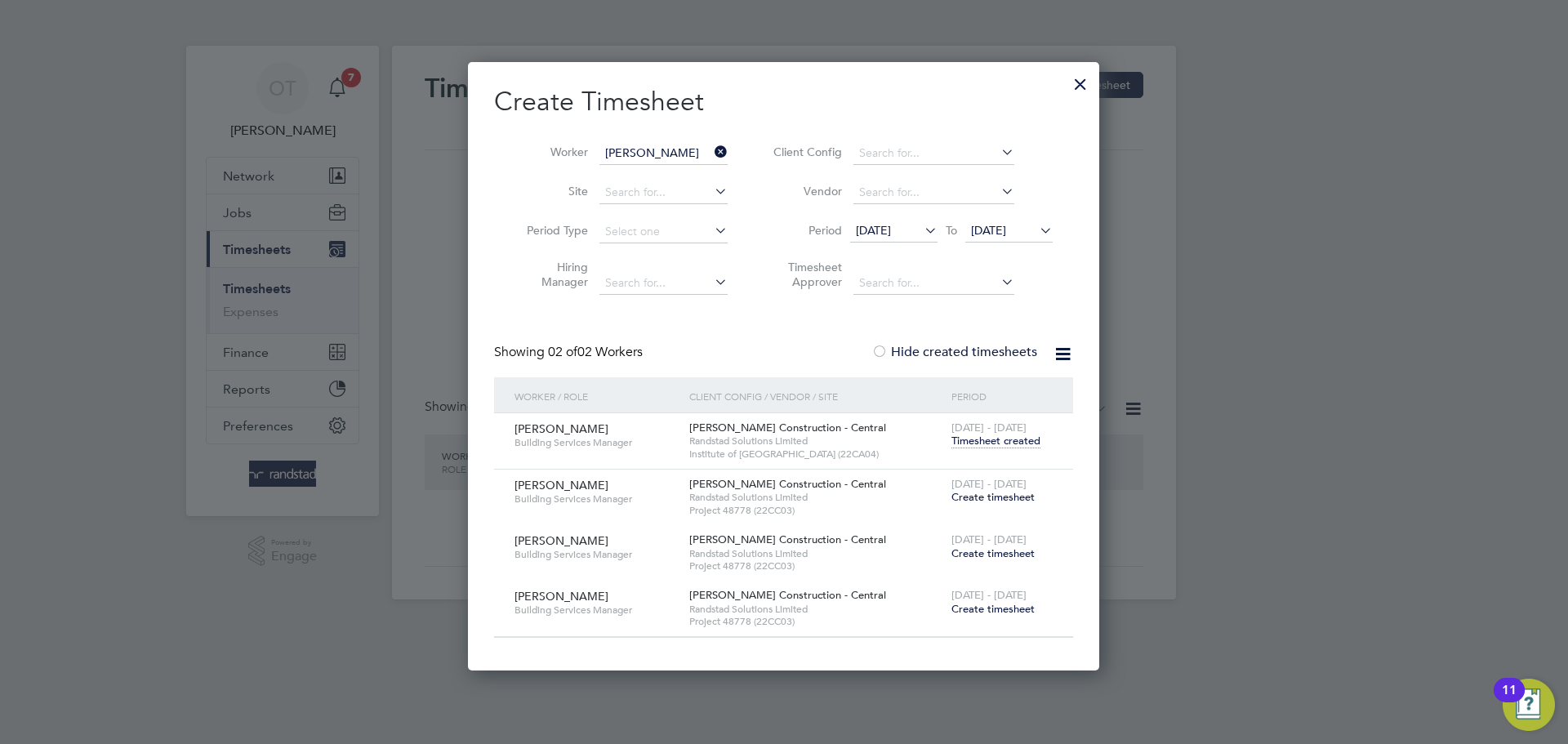
click at [1000, 494] on span "Create timesheet" at bounding box center [992, 497] width 83 height 14
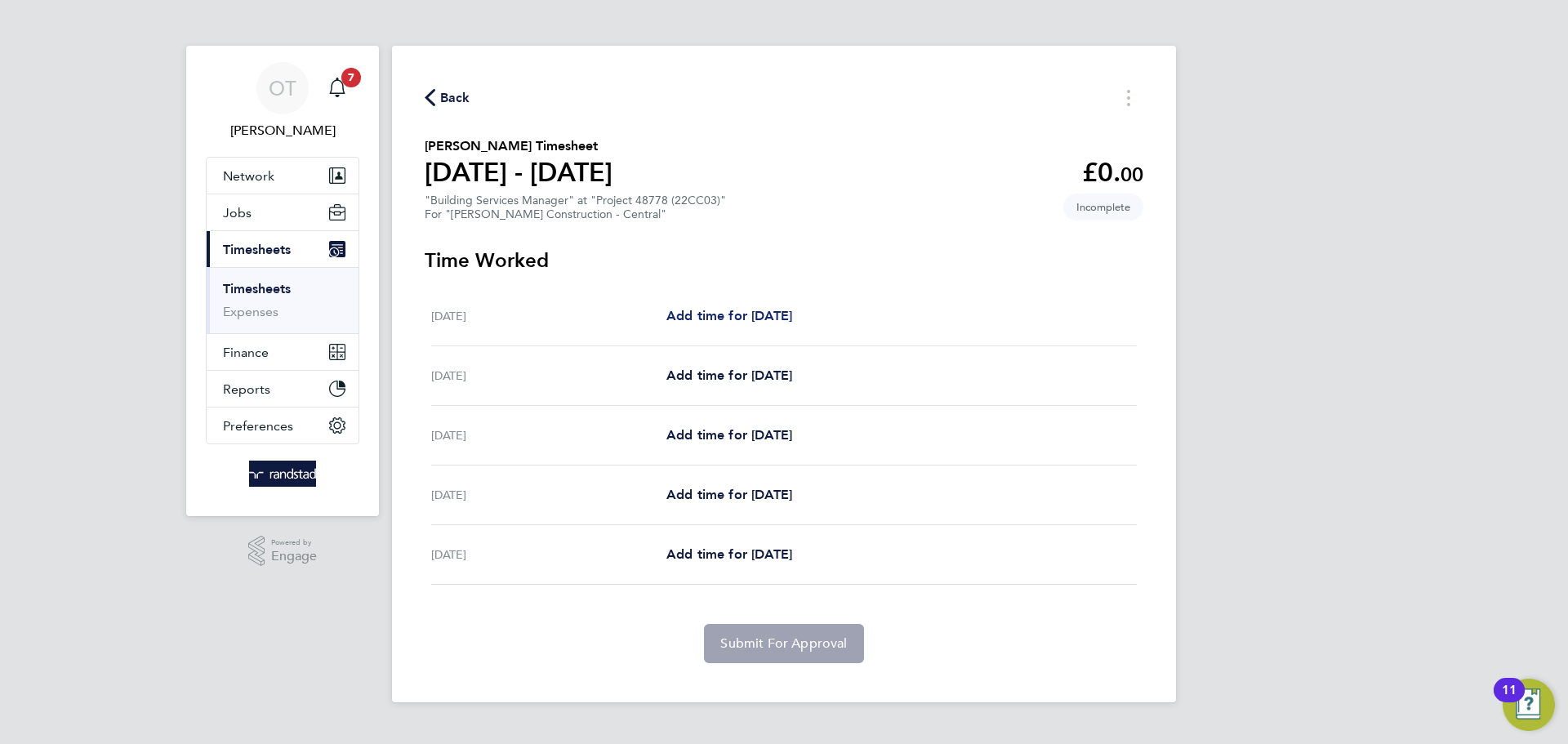
click at [733, 309] on span "Add time for Mon 04 Aug" at bounding box center [728, 316] width 125 height 16
select select "30"
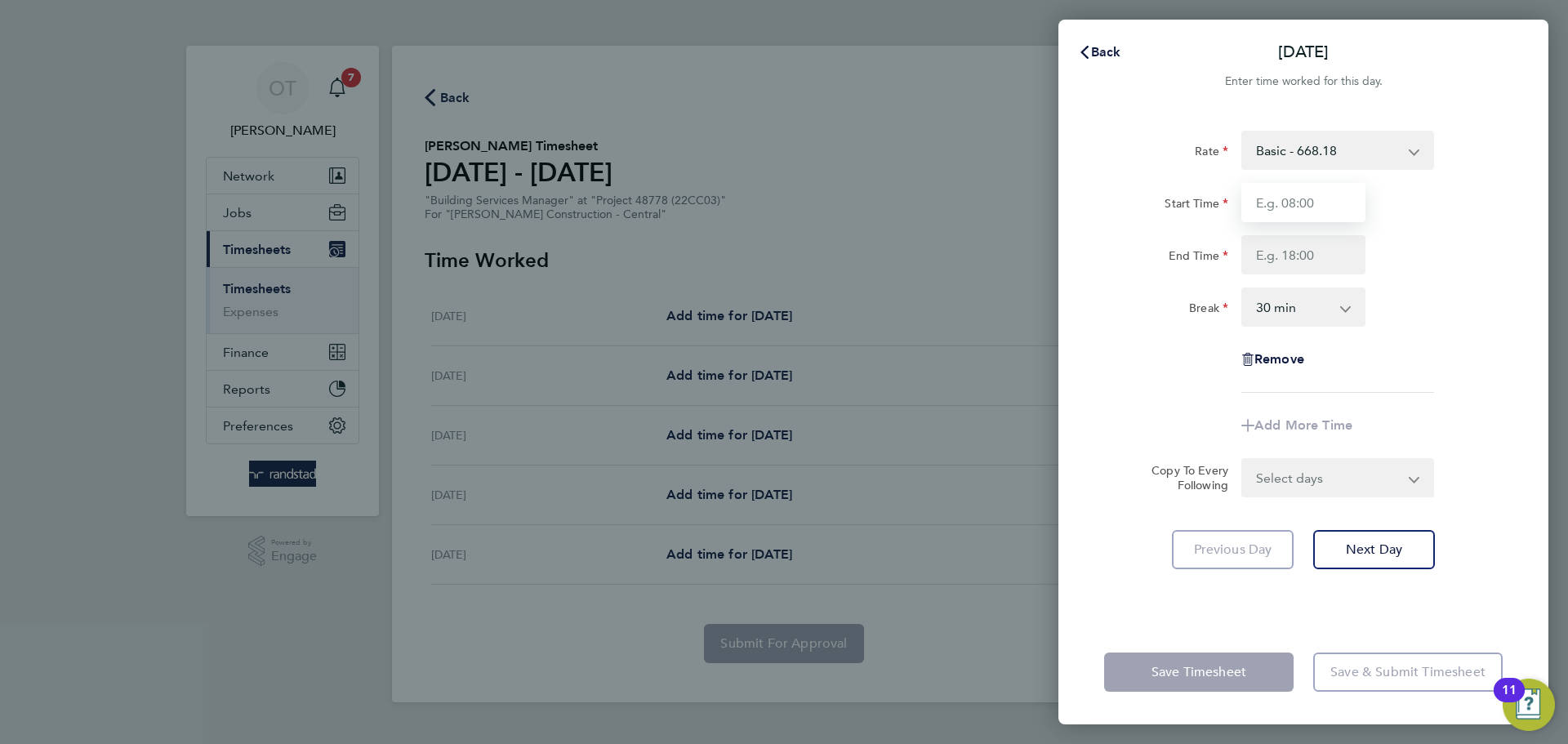
click at [1292, 206] on input "Start Time" at bounding box center [1302, 202] width 124 height 39
type input "07:30"
click at [1307, 256] on input "End Time" at bounding box center [1302, 254] width 124 height 39
type input "08:30"
click at [1252, 286] on div "Rate Basic - 668.18 Start Time 07:30 End Time 08:30 Break 0 min 15 min 30 min 4…" at bounding box center [1303, 262] width 399 height 262
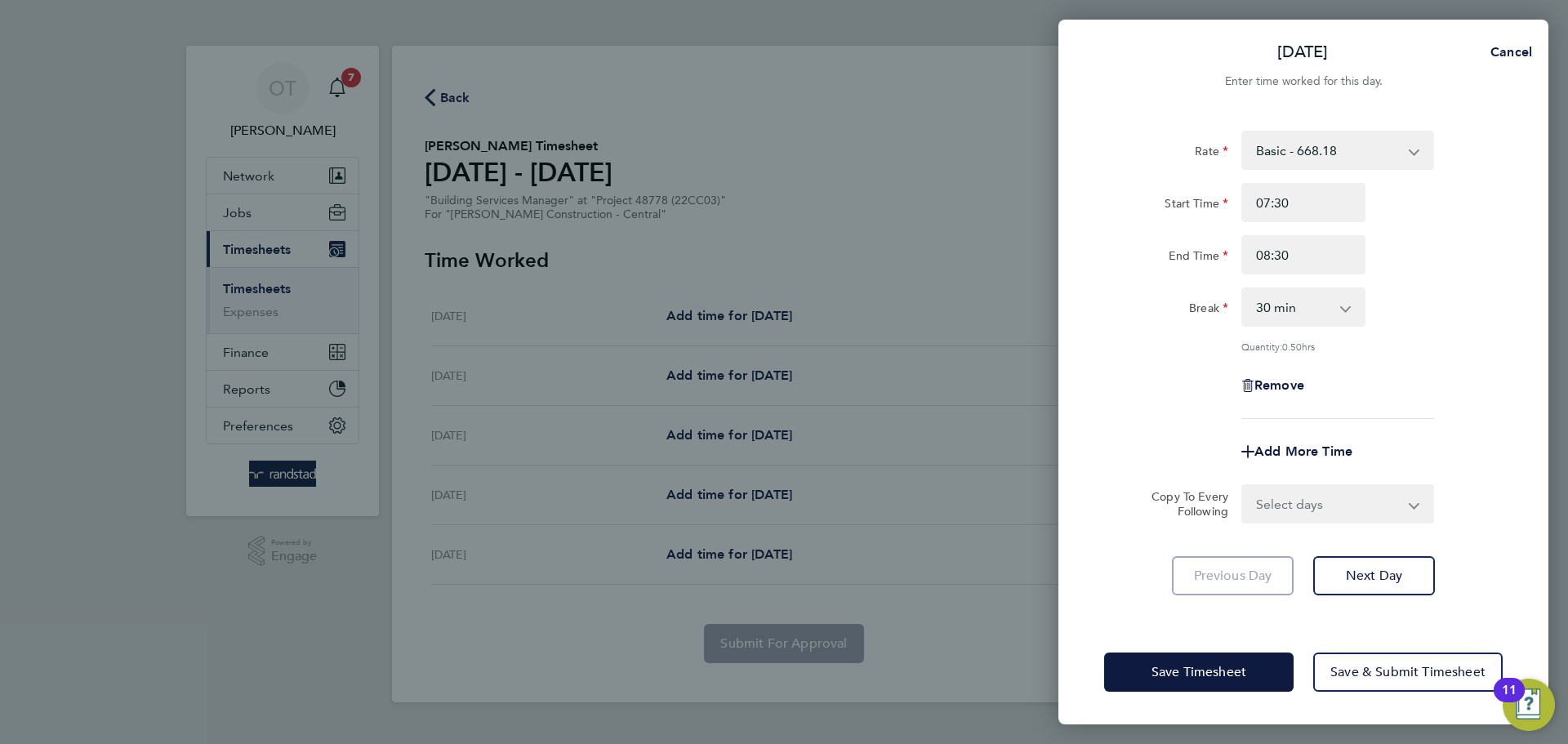
click at [1265, 300] on select "0 min 15 min 30 min 45 min" at bounding box center [1293, 306] width 101 height 36
select select "0"
click at [1242, 289] on select "0 min 15 min 30 min 45 min" at bounding box center [1293, 306] width 101 height 36
click at [1426, 333] on div "Rate Basic - 668.18 Start Time 07:30 End Time 08:30 Break 0 min 15 min 30 min 4…" at bounding box center [1303, 274] width 399 height 288
click at [1354, 570] on span "Next Day" at bounding box center [1374, 575] width 56 height 17
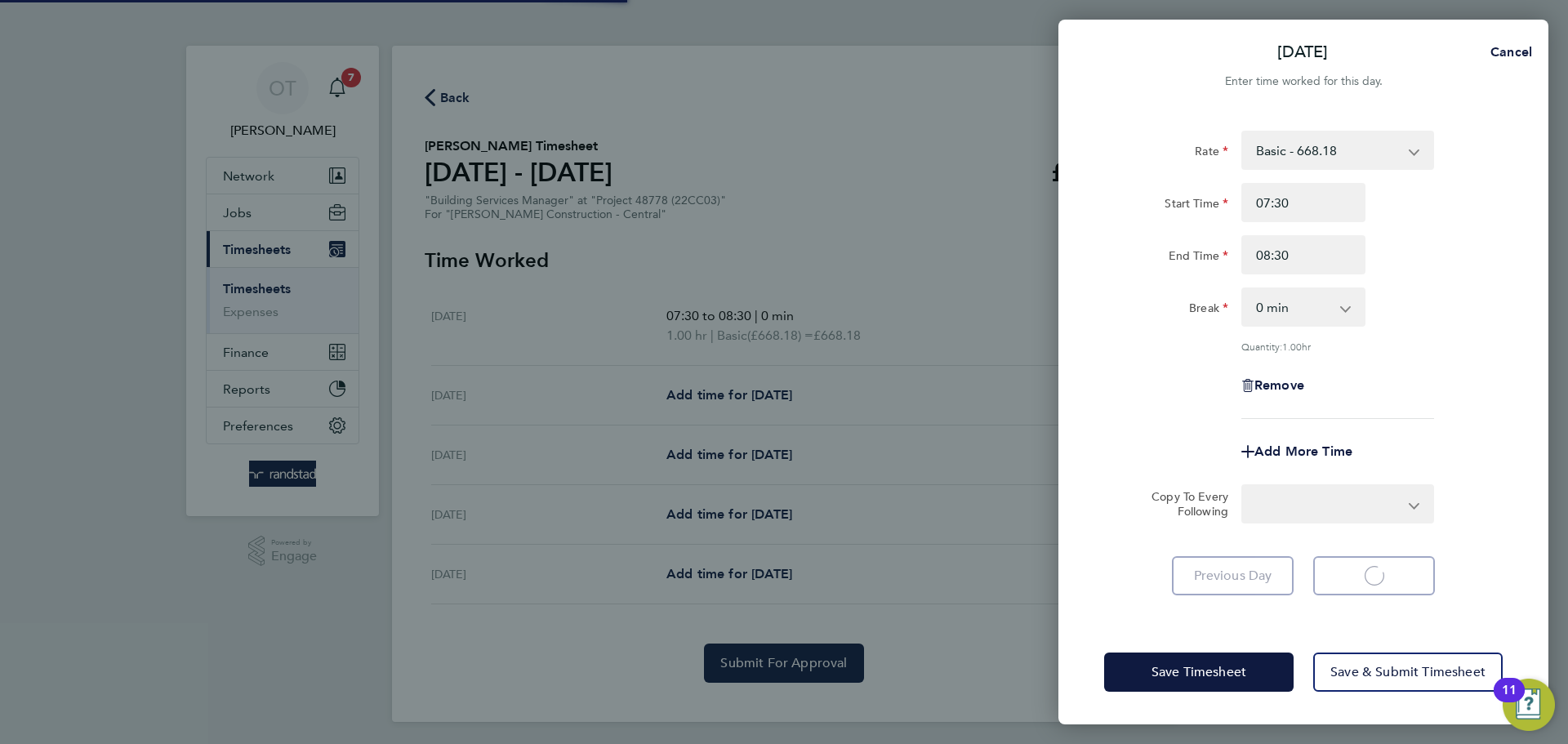
select select "30"
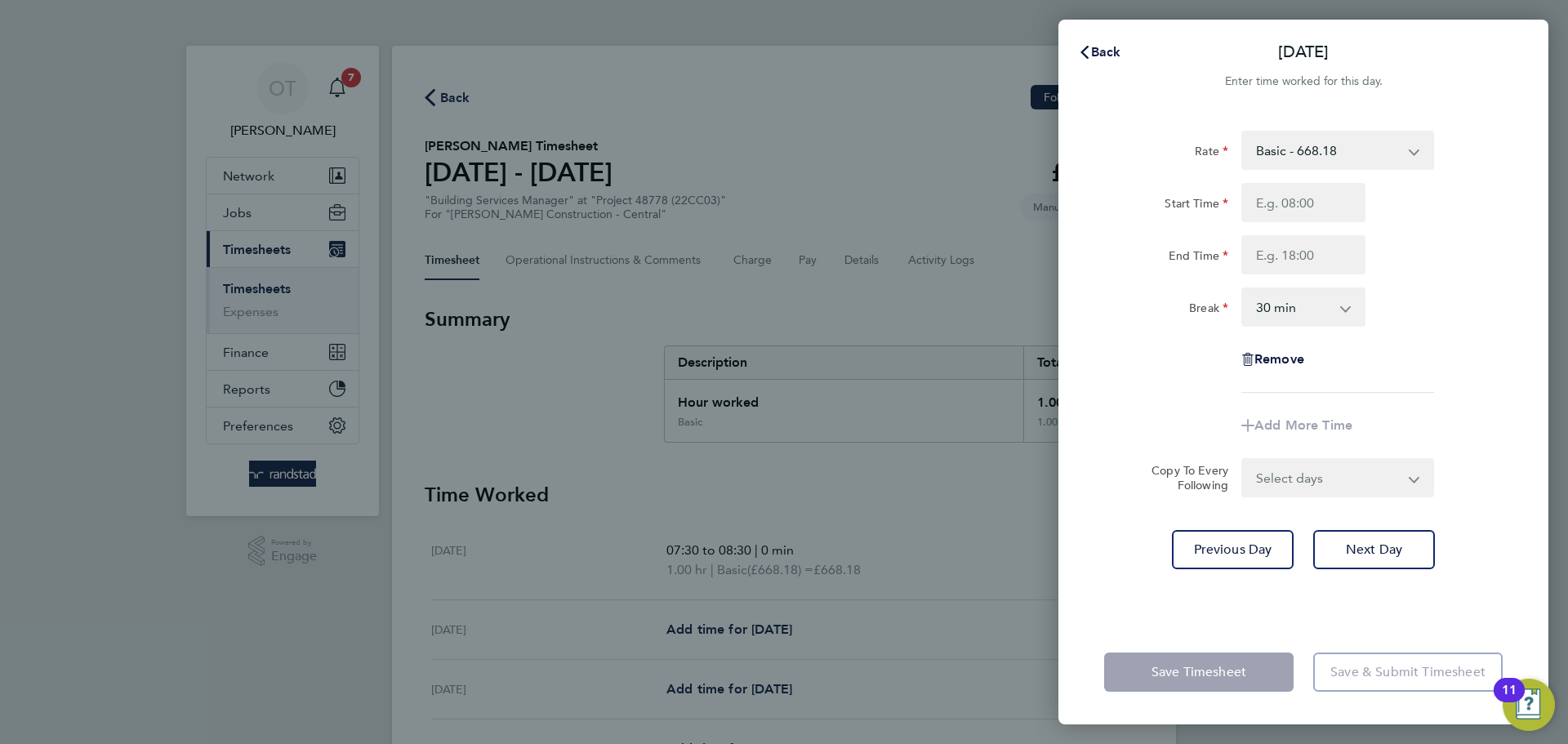
click at [1286, 485] on select "Select days Day Wednesday Thursday Friday" at bounding box center [1328, 477] width 171 height 36
select select "DAY"
click at [1242, 460] on select "Select days Day Wednesday Thursday Friday" at bounding box center [1328, 477] width 171 height 36
select select "2025-08-08"
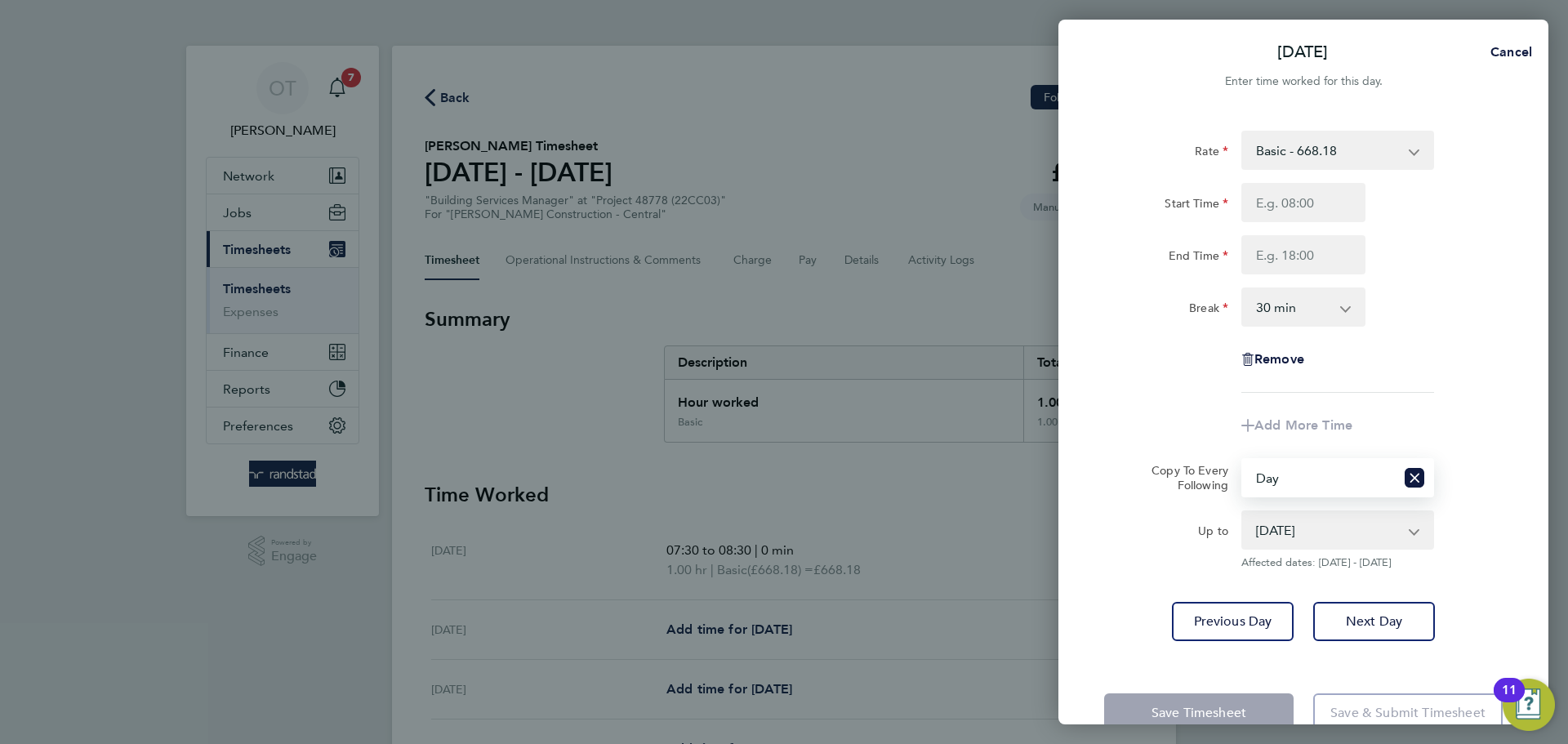
click at [1281, 180] on div "Rate Basic - 668.18 Start Time End Time Break 0 min 15 min 30 min 45 min 60 min…" at bounding box center [1303, 262] width 399 height 262
click at [1287, 193] on input "Start Time" at bounding box center [1302, 202] width 124 height 39
type input "07:30"
click at [1296, 257] on input "End Time" at bounding box center [1302, 254] width 124 height 39
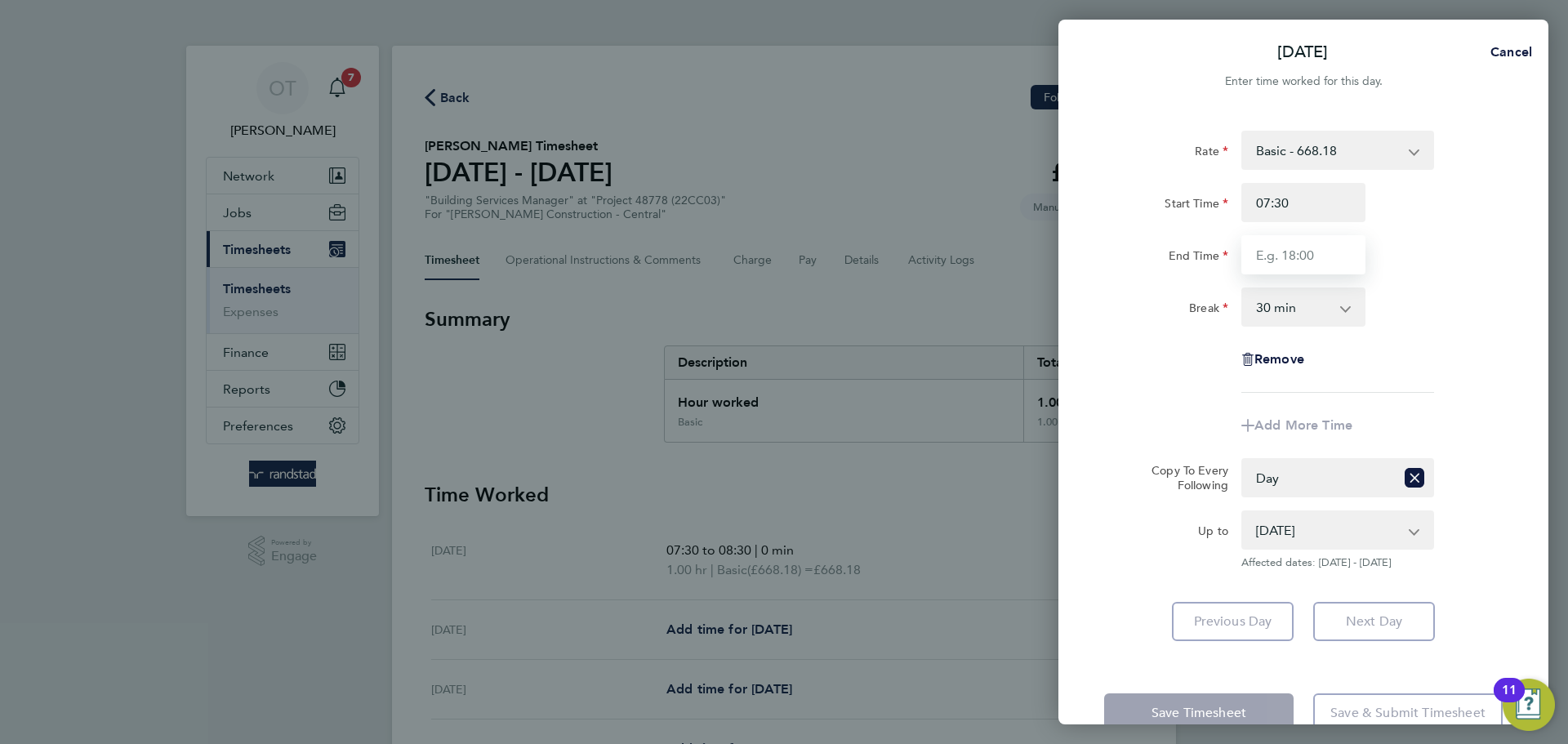
type input "08:30"
click at [1273, 311] on select "0 min 15 min 30 min 45 min 60 min 75 min 90 min" at bounding box center [1293, 306] width 101 height 36
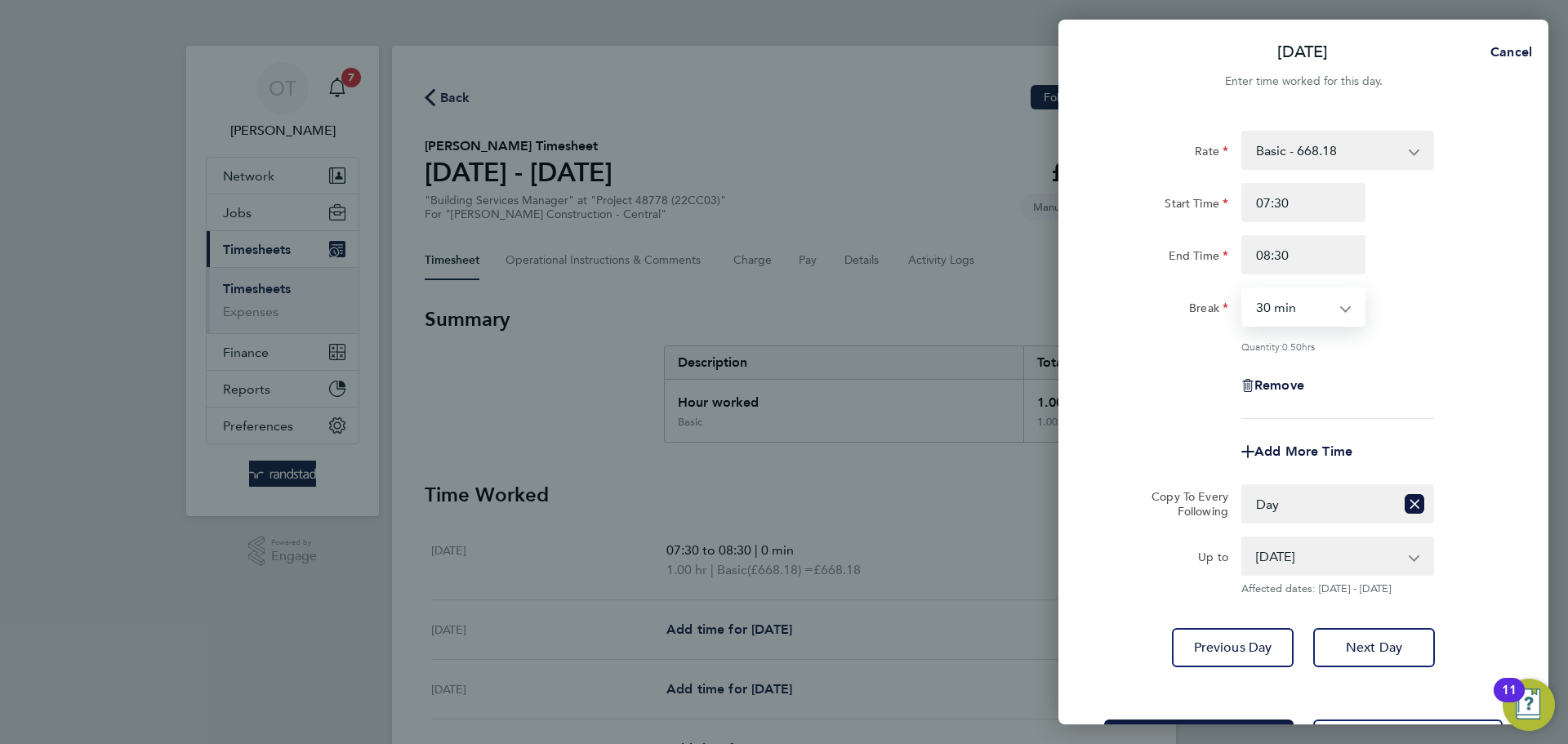
select select "0"
click at [1242, 289] on select "0 min 15 min 30 min 45 min" at bounding box center [1293, 306] width 101 height 36
click at [1479, 317] on div "Break 0 min 15 min 30 min 45 min" at bounding box center [1303, 306] width 412 height 39
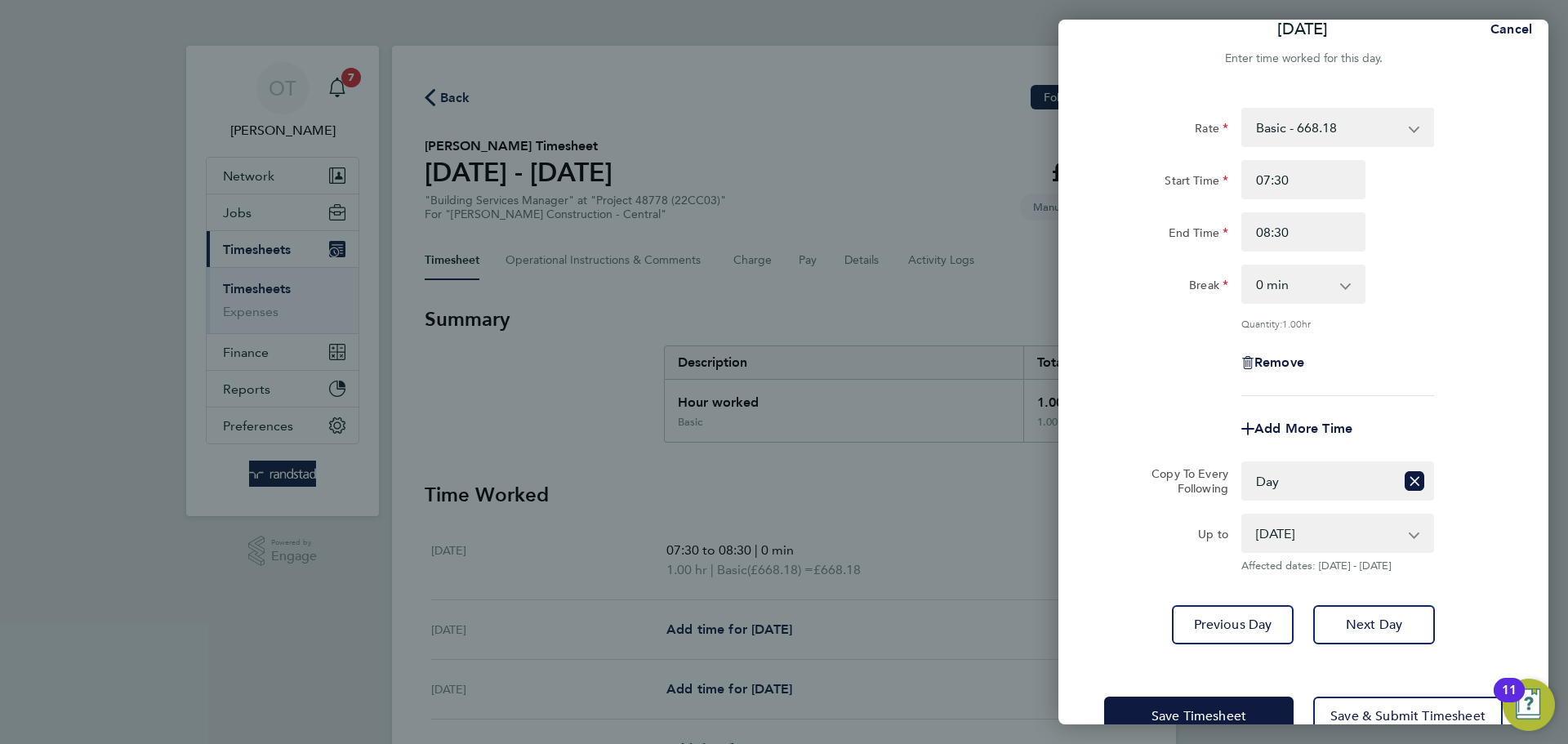
scroll to position [25, 0]
click at [1315, 519] on select "06 Aug 2025 07 Aug 2025 08 Aug 2025" at bounding box center [1327, 530] width 170 height 36
select select "2025-08-07"
click at [1242, 512] on select "06 Aug 2025 07 Aug 2025 08 Aug 2025" at bounding box center [1327, 530] width 170 height 36
click at [1212, 709] on span "Save Timesheet" at bounding box center [1198, 713] width 95 height 17
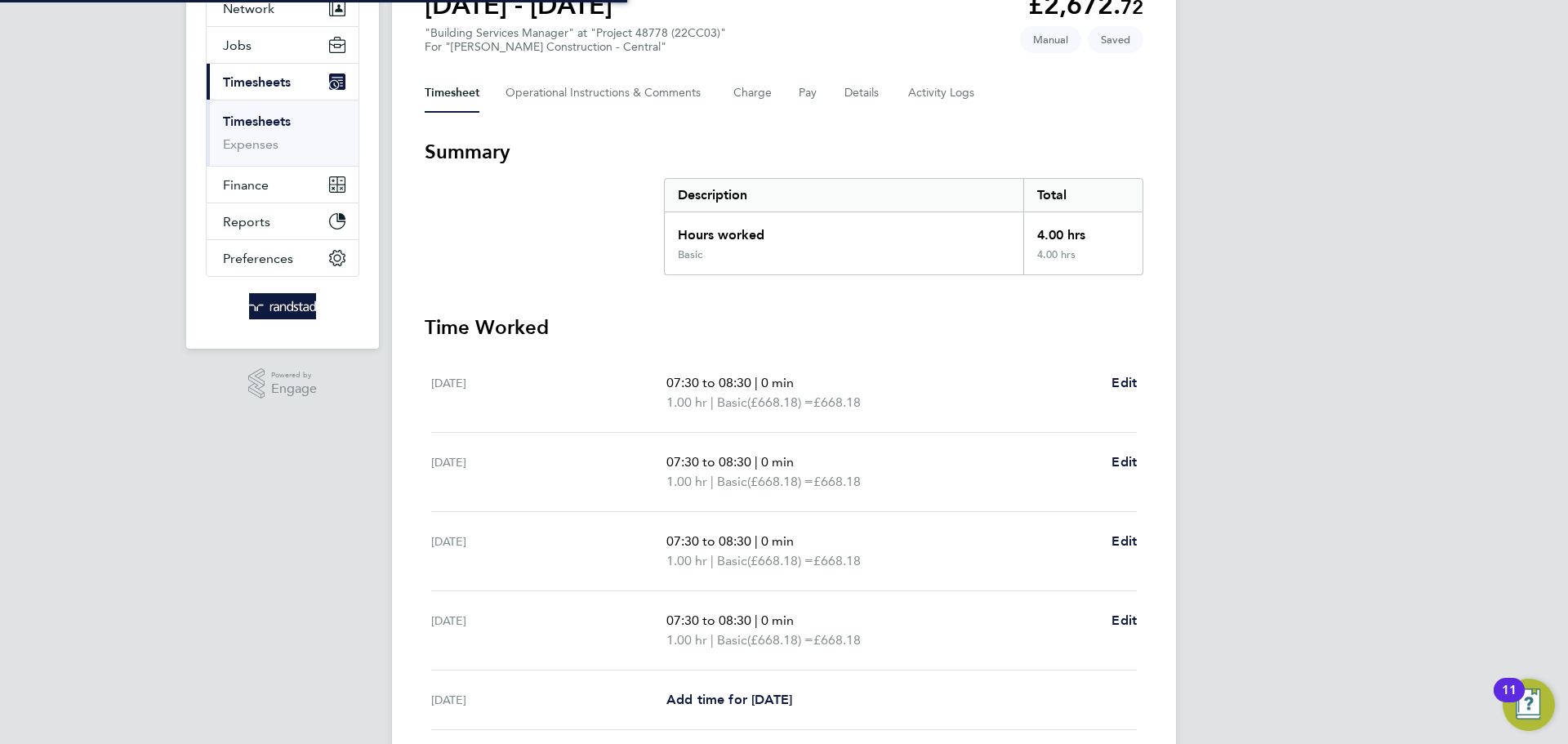
scroll to position [178, 0]
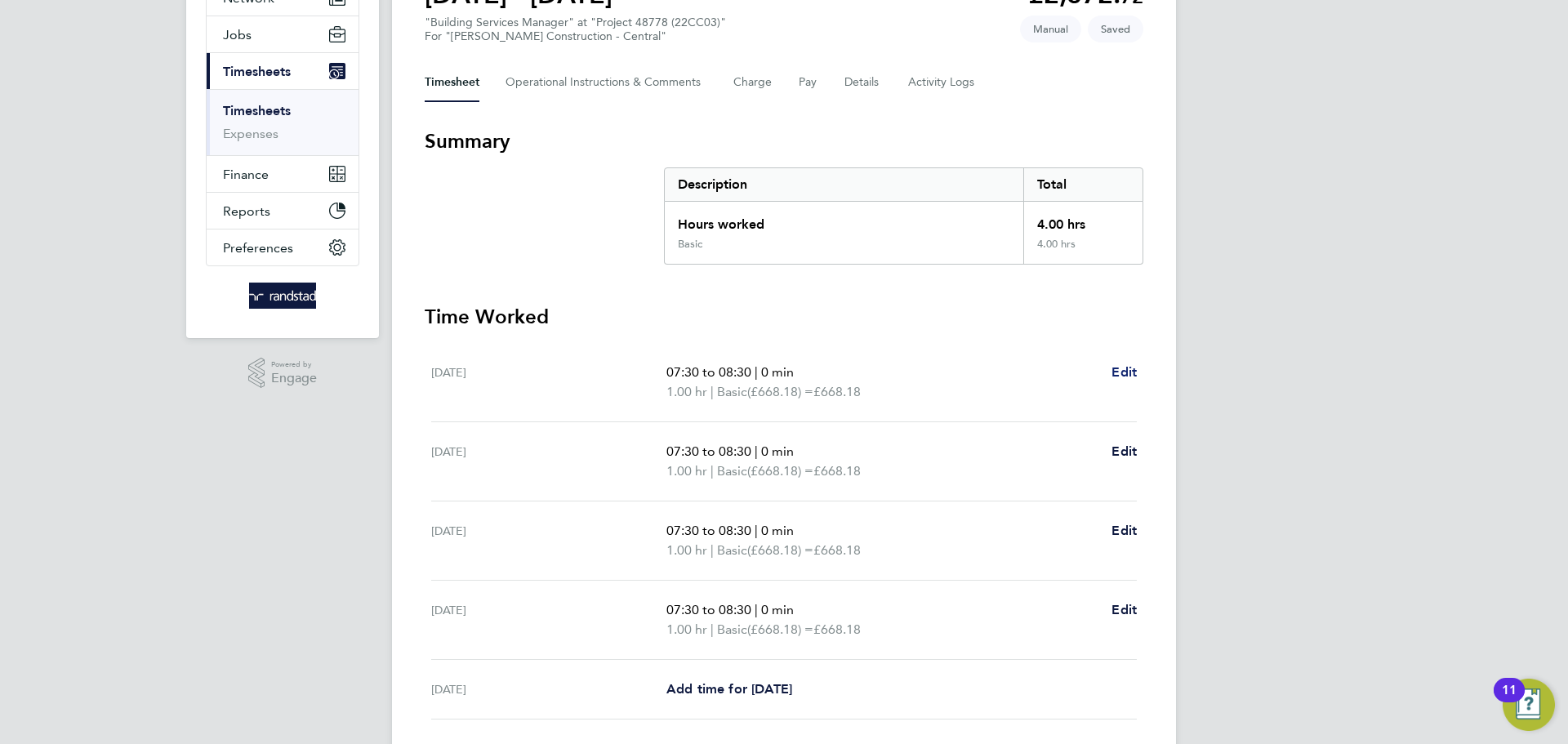
click at [1124, 365] on span "Edit" at bounding box center [1124, 372] width 25 height 16
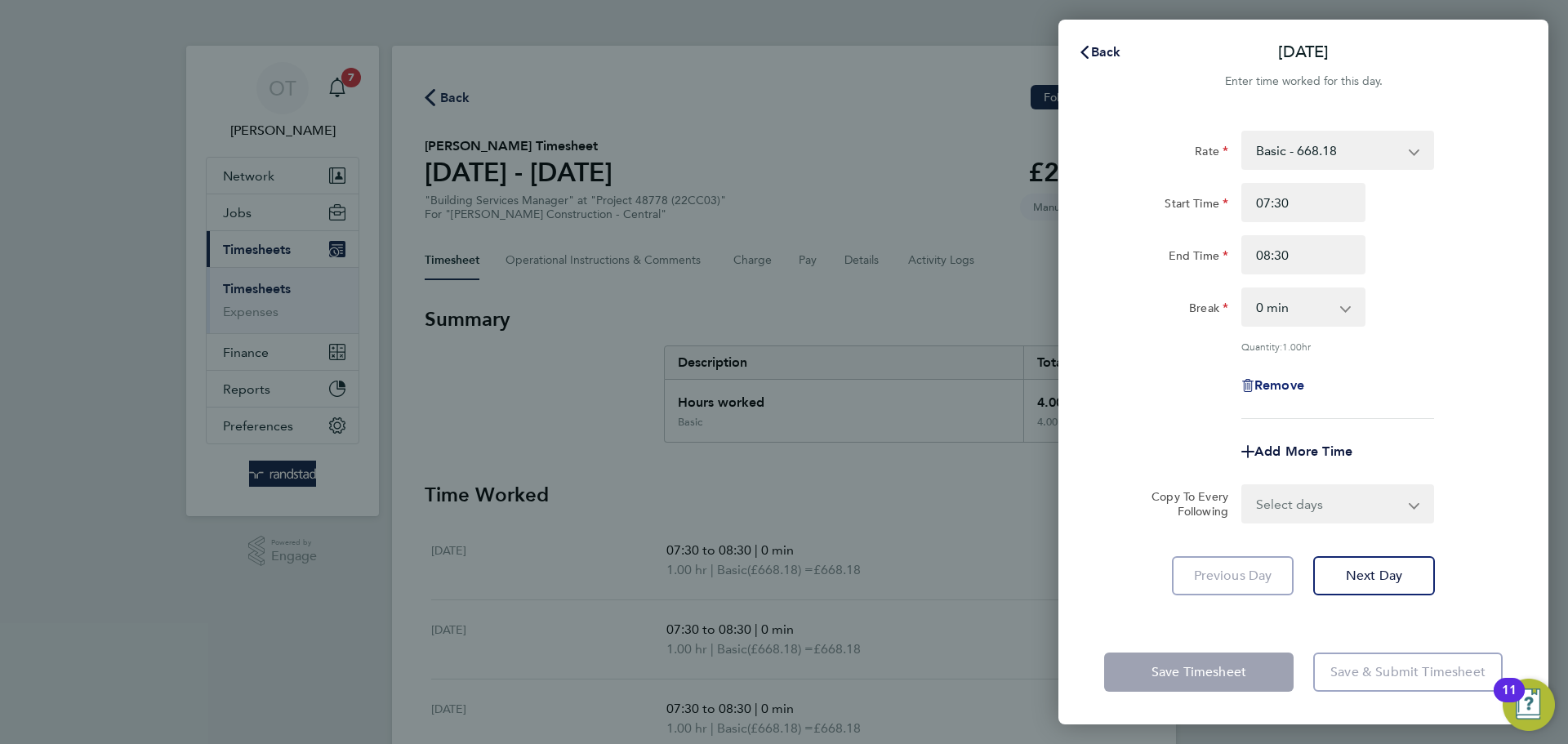
click at [1278, 383] on span "Remove" at bounding box center [1279, 384] width 50 height 16
select select "null"
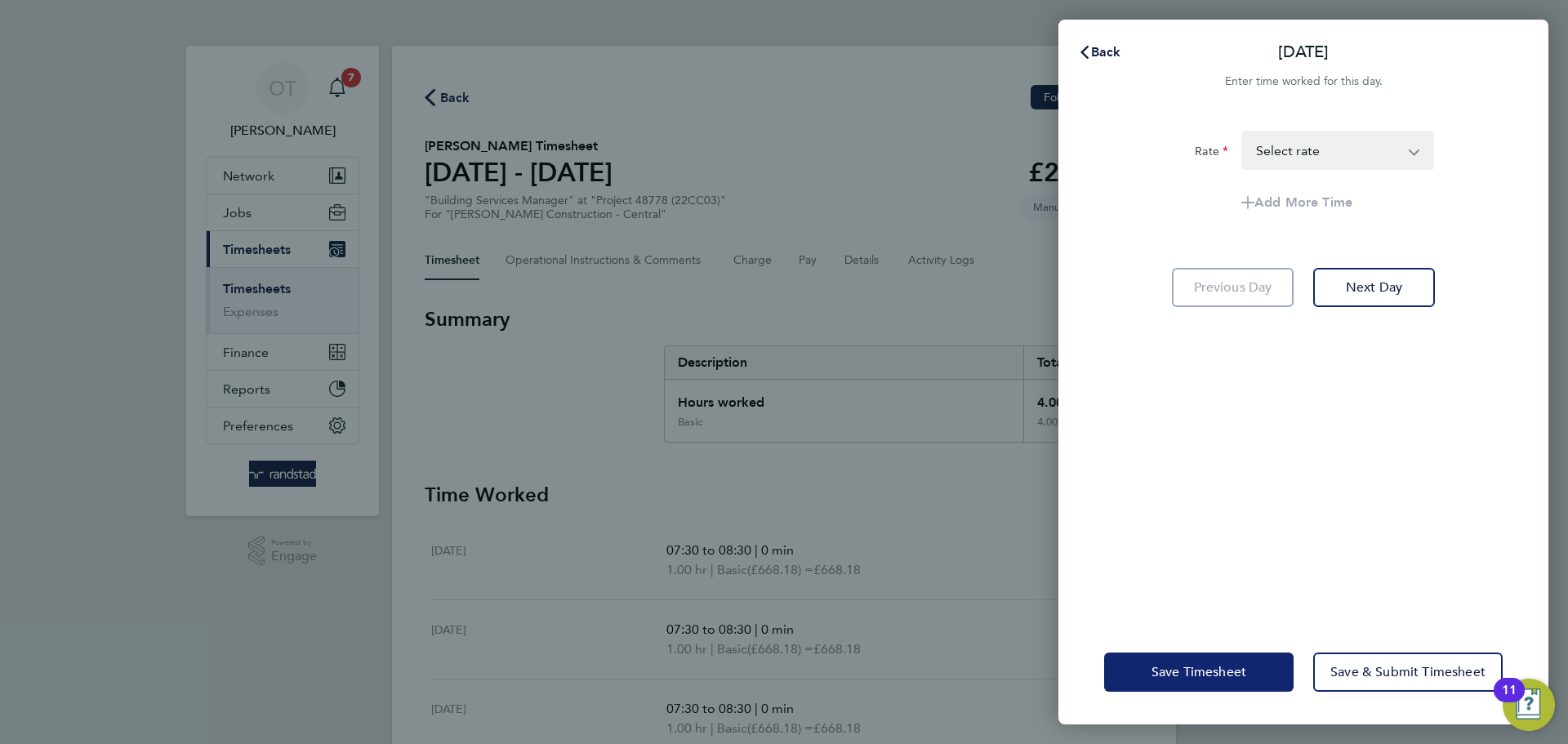
drag, startPoint x: 1239, startPoint y: 677, endPoint x: 1227, endPoint y: 678, distance: 12.0
click at [1239, 677] on span "Save Timesheet" at bounding box center [1198, 672] width 95 height 17
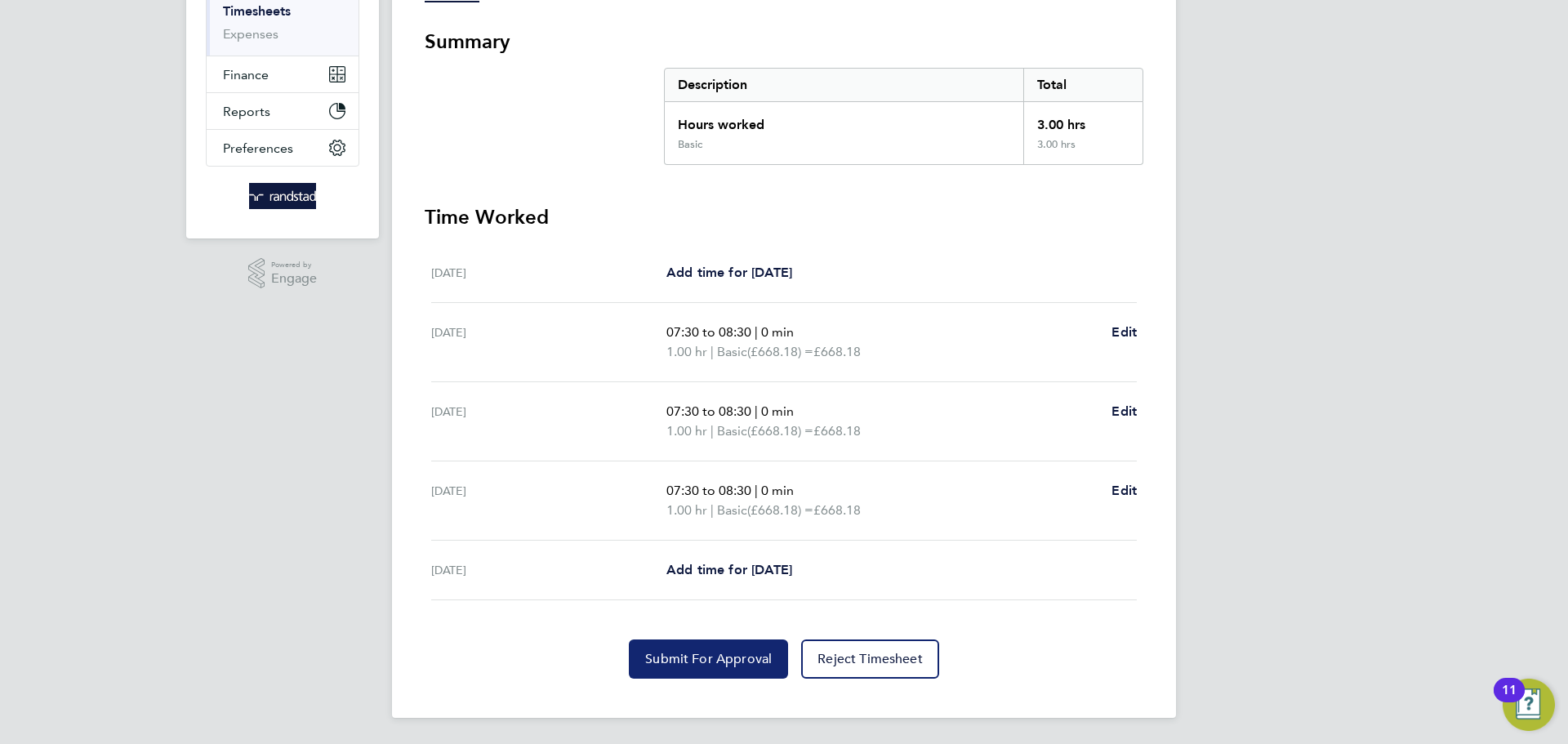
click at [698, 663] on span "Submit For Approval" at bounding box center [708, 659] width 126 height 17
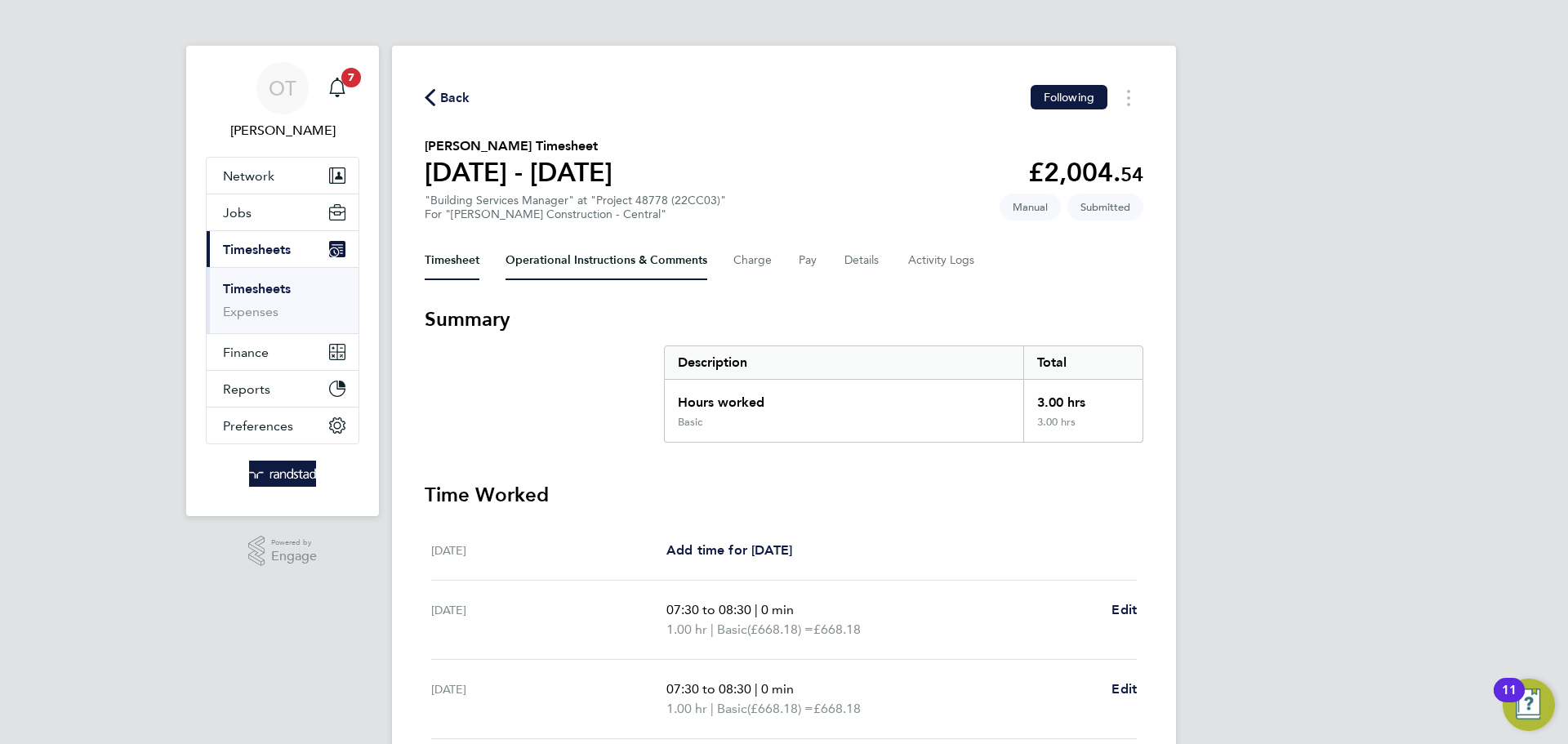
click at [584, 258] on Comments-tab "Operational Instructions & Comments" at bounding box center [606, 260] width 202 height 39
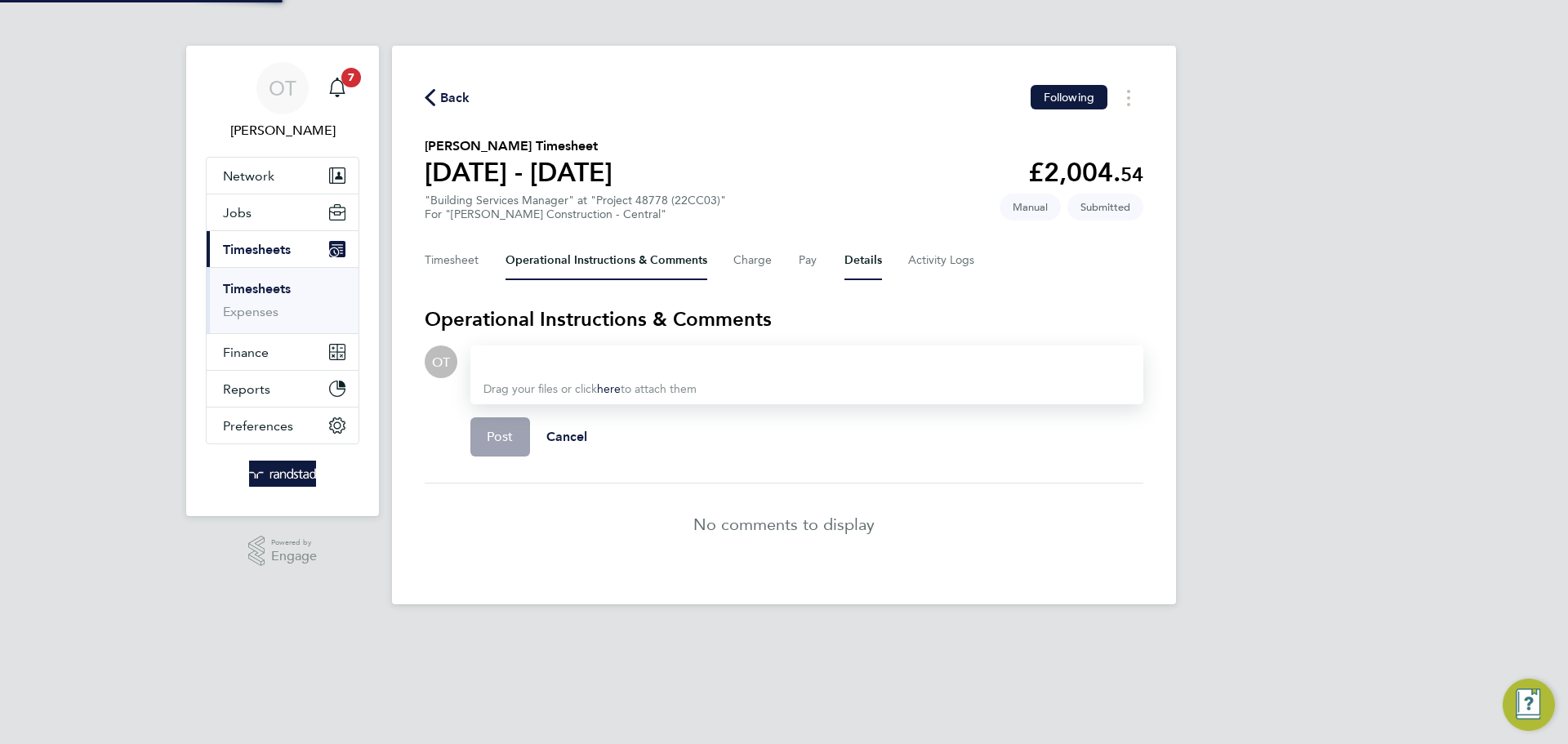
click at [872, 259] on button "Details" at bounding box center [863, 260] width 37 height 39
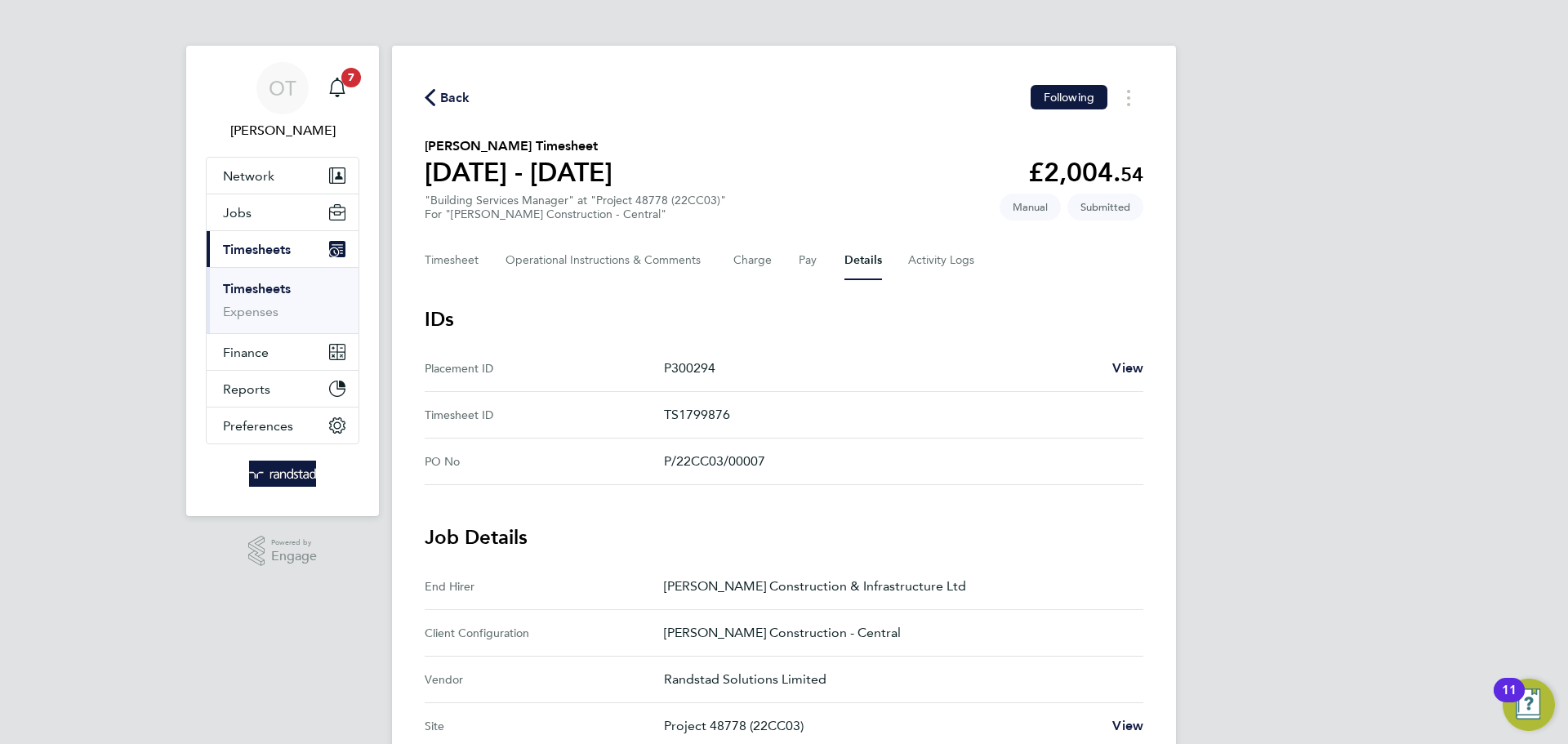
click at [447, 94] on span "Back" at bounding box center [455, 98] width 30 height 20
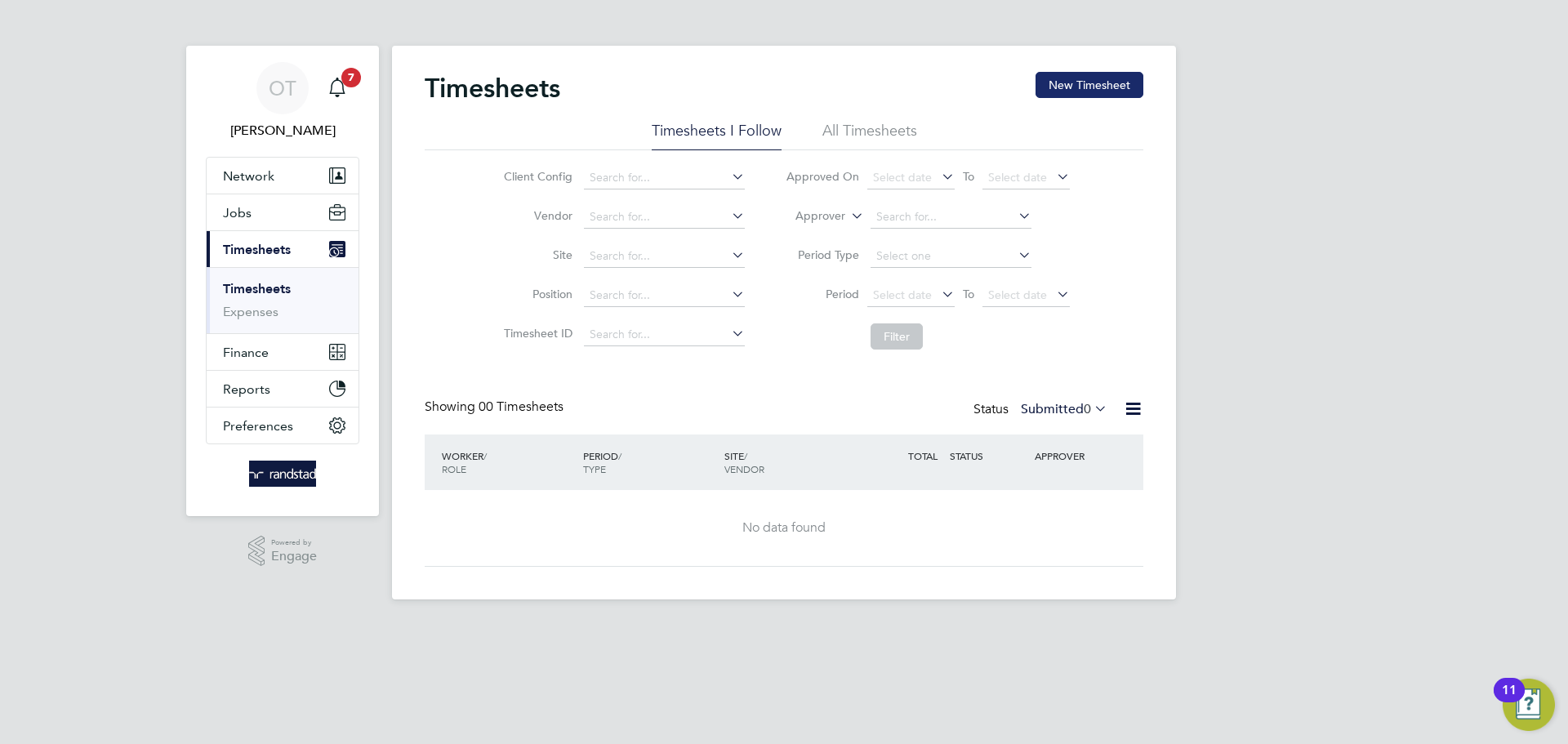
click at [1043, 94] on button "New Timesheet" at bounding box center [1090, 85] width 108 height 26
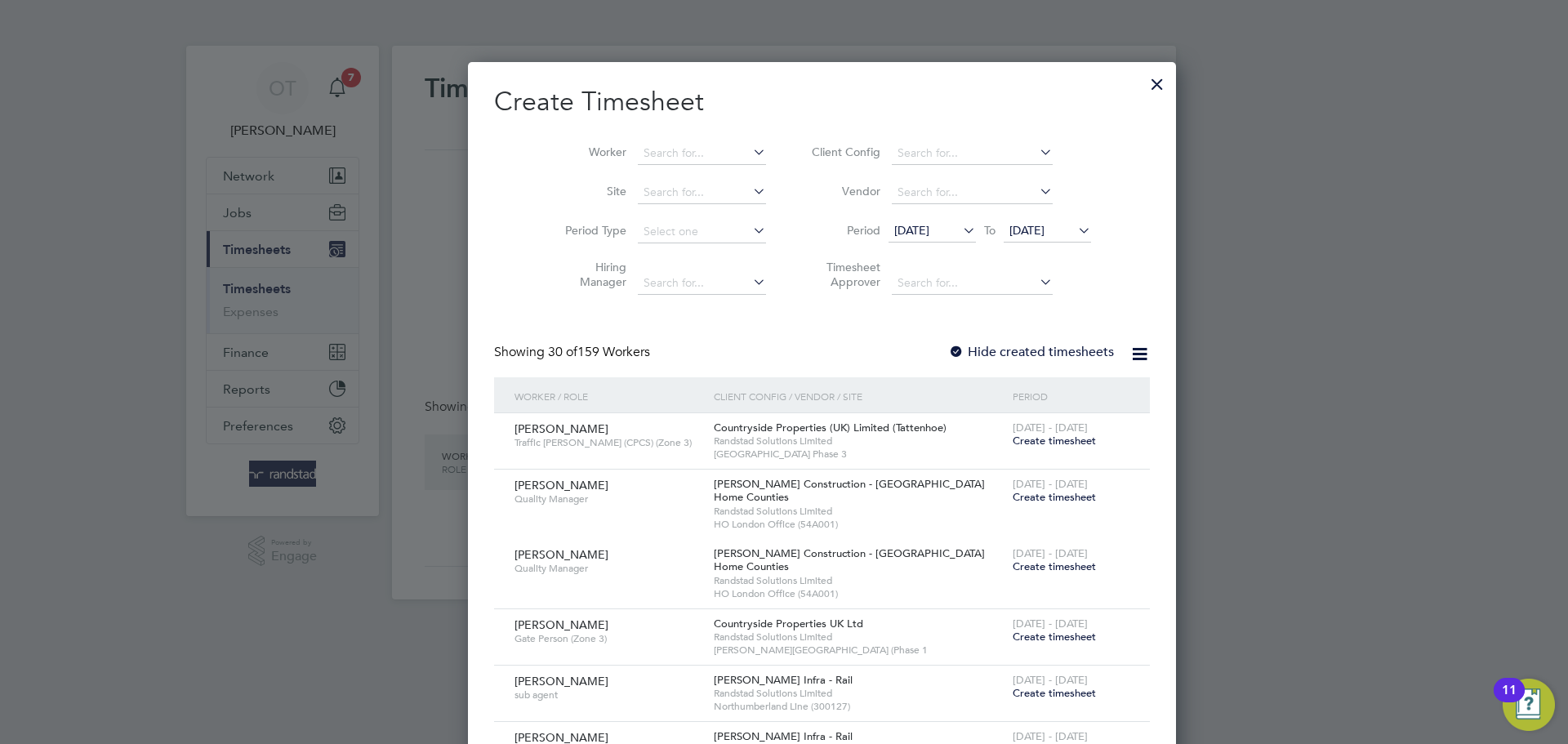
scroll to position [2748, 632]
click at [640, 147] on input at bounding box center [702, 154] width 128 height 23
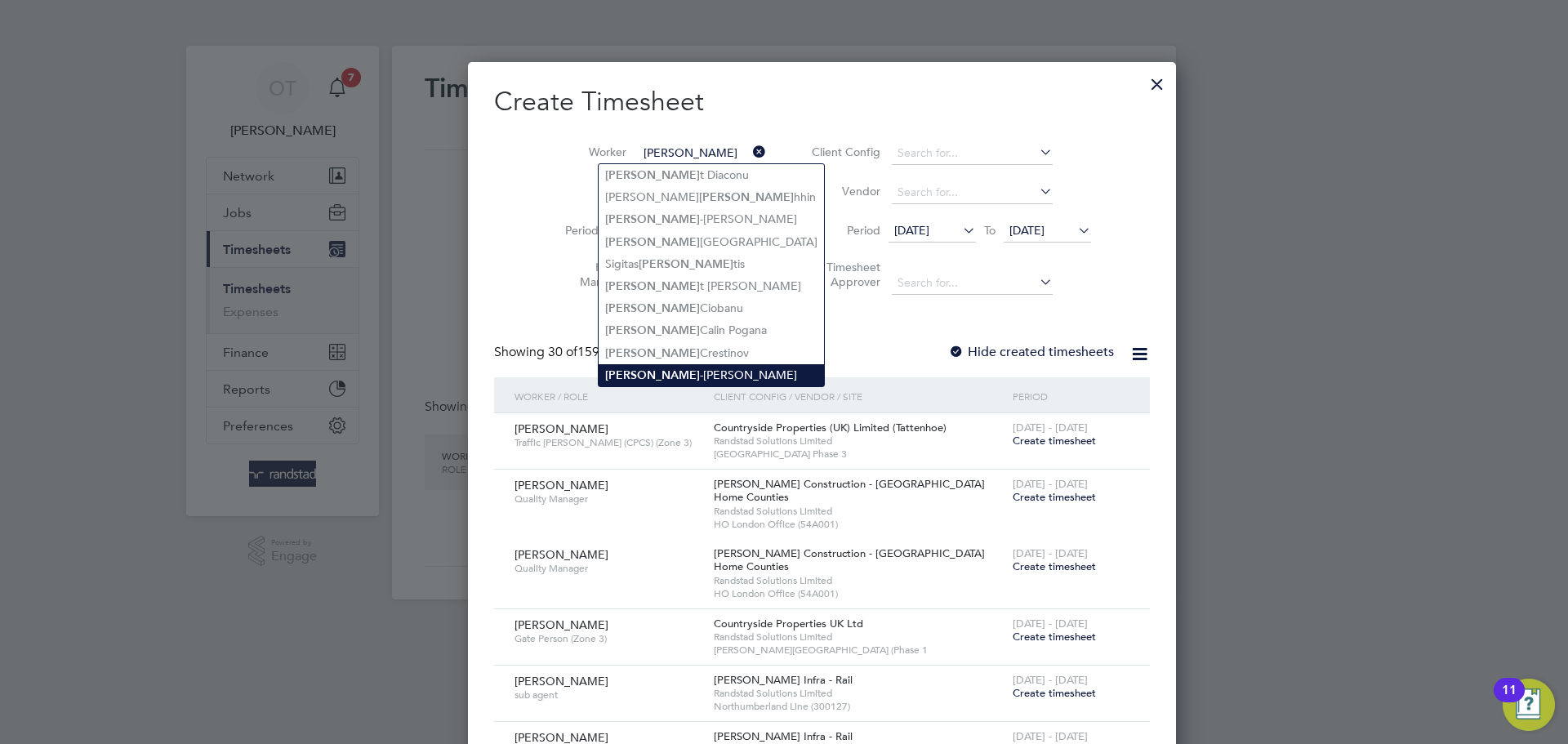
click at [704, 365] on li "Petru -Nicolae Danciu" at bounding box center [711, 375] width 225 height 22
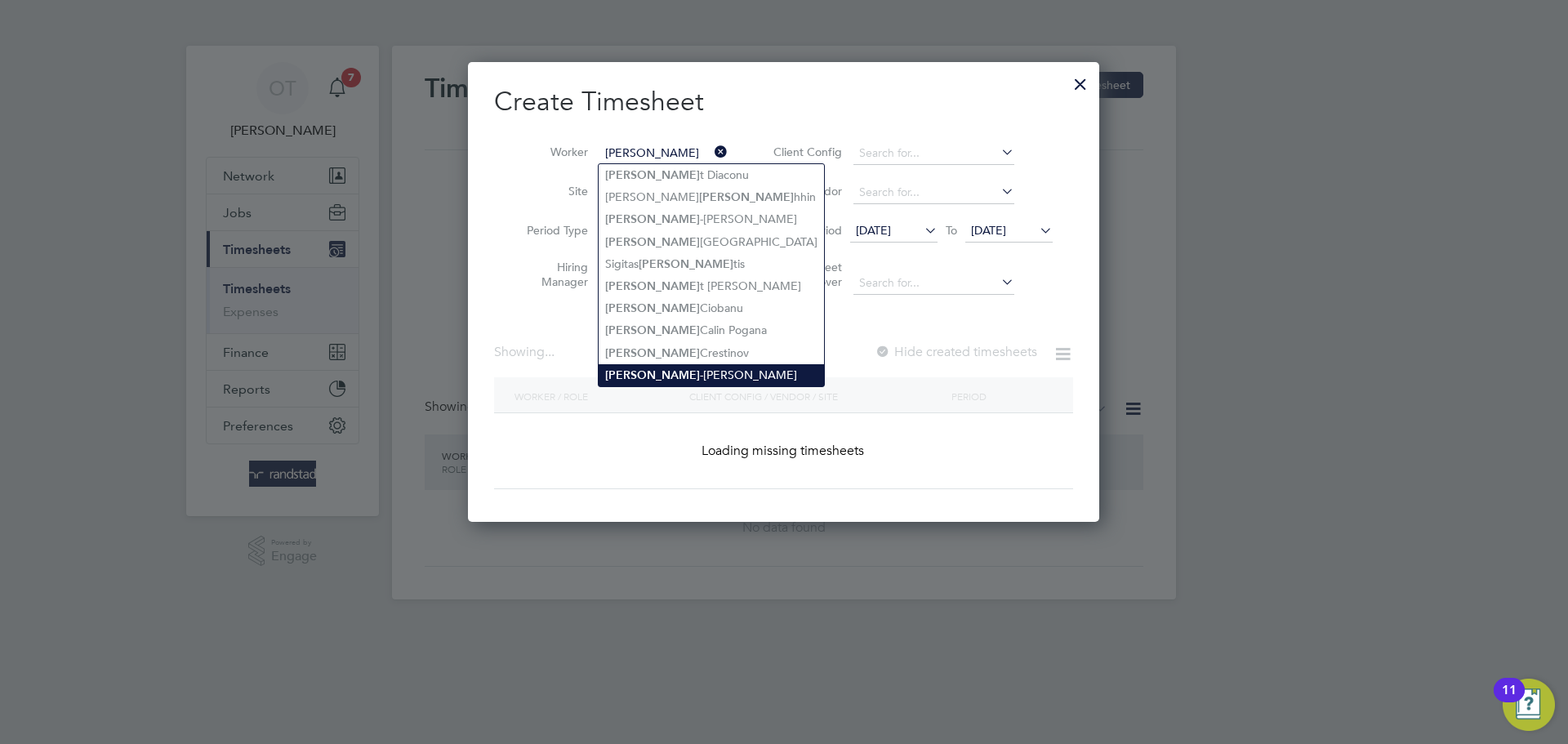
type input "Petru-Nicolae Danciu"
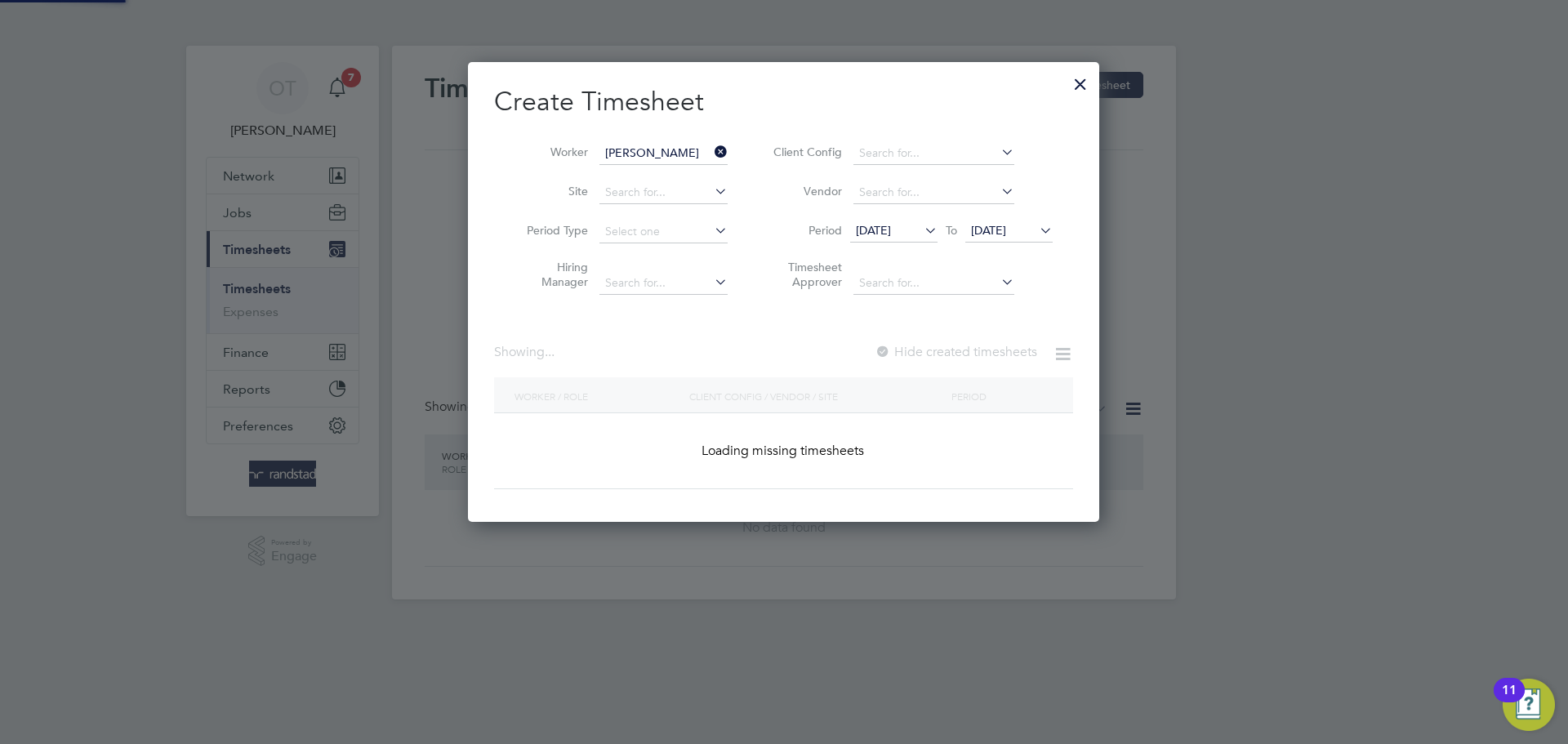
scroll to position [461, 632]
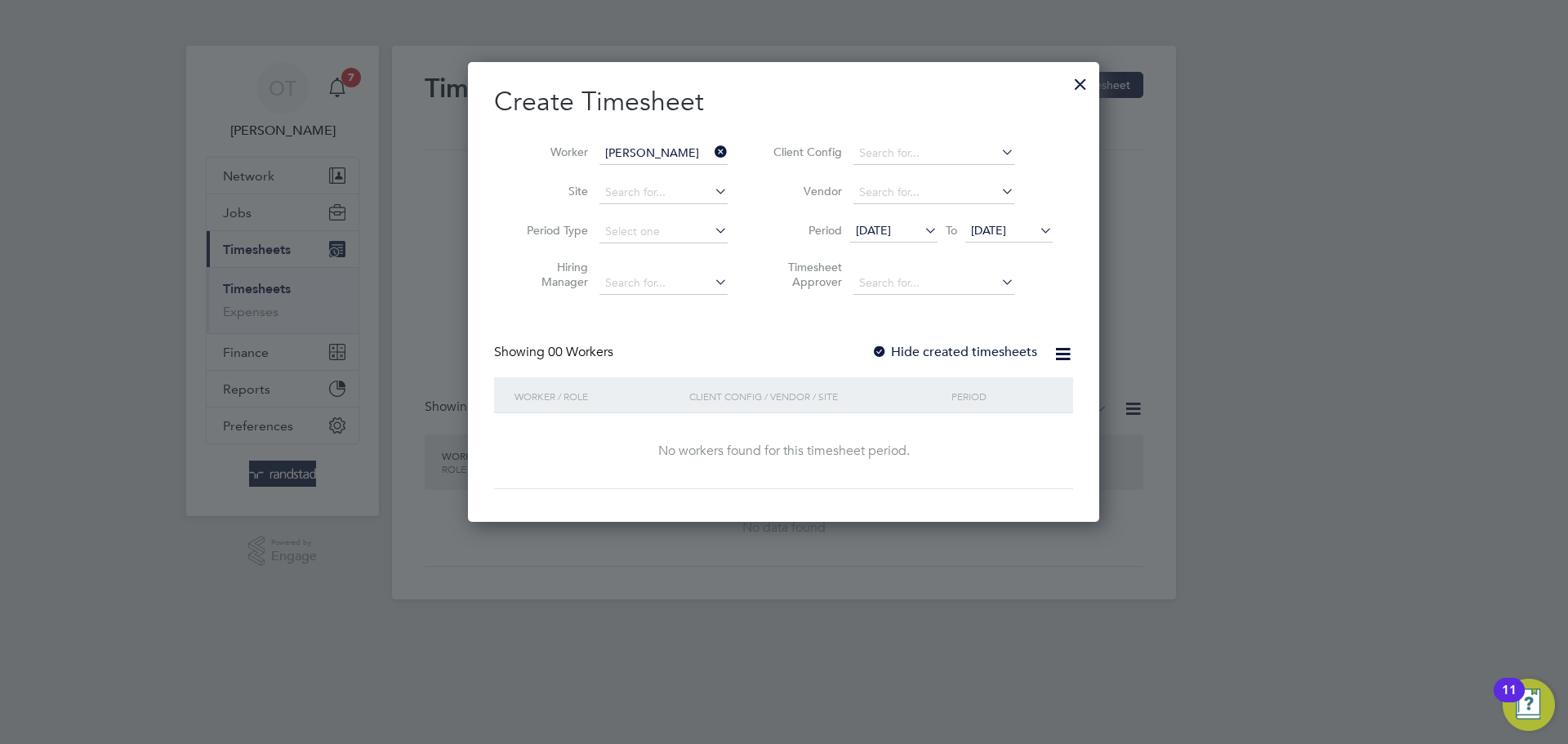
click at [977, 334] on div "Create Timesheet Worker Petru-Nicolae Danciu Site Period Type Hiring Manager Cl…" at bounding box center [783, 286] width 579 height 404
click at [971, 355] on label "Hide created timesheets" at bounding box center [954, 352] width 166 height 17
click at [1036, 228] on icon at bounding box center [1036, 230] width 0 height 23
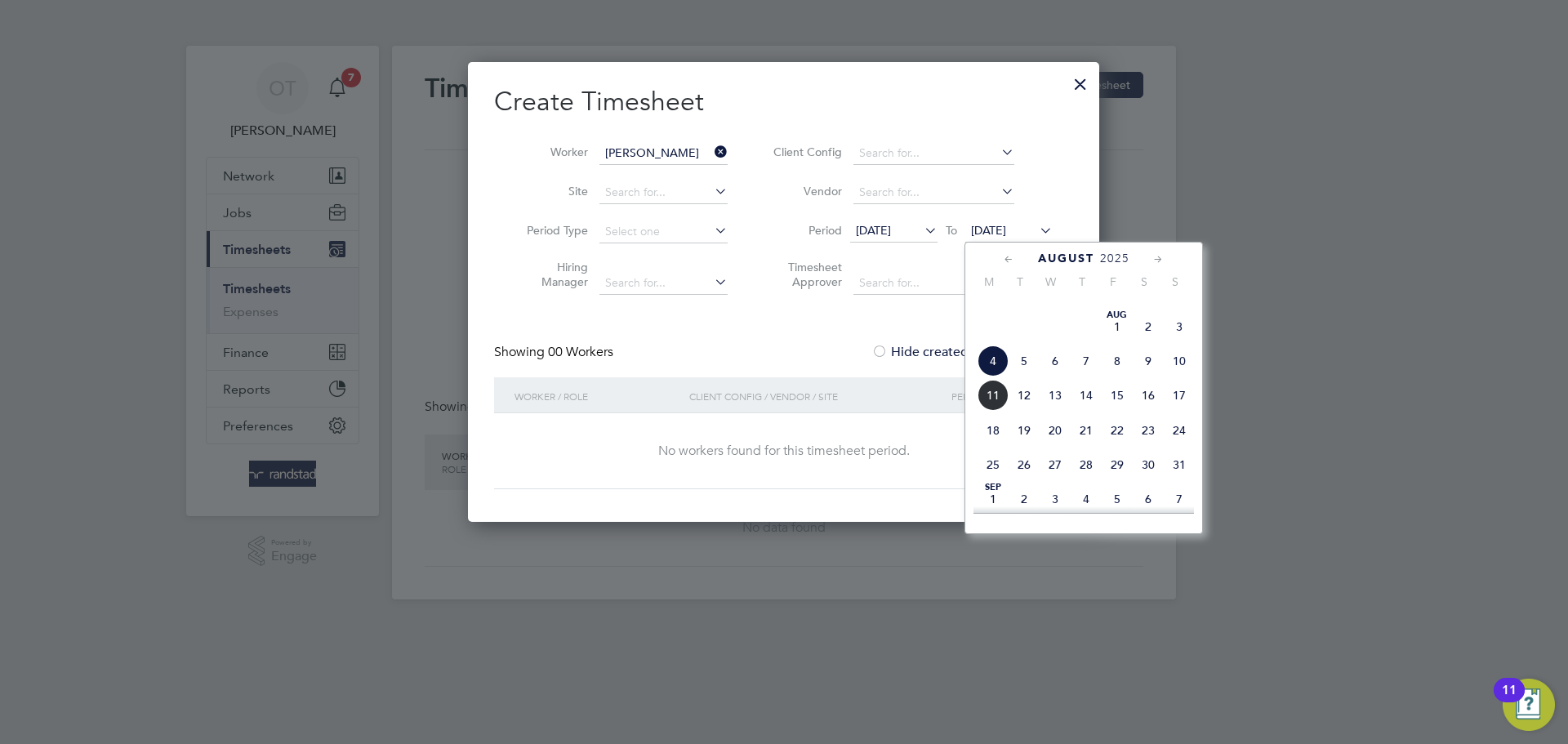
click at [1177, 446] on span "24" at bounding box center [1178, 429] width 31 height 31
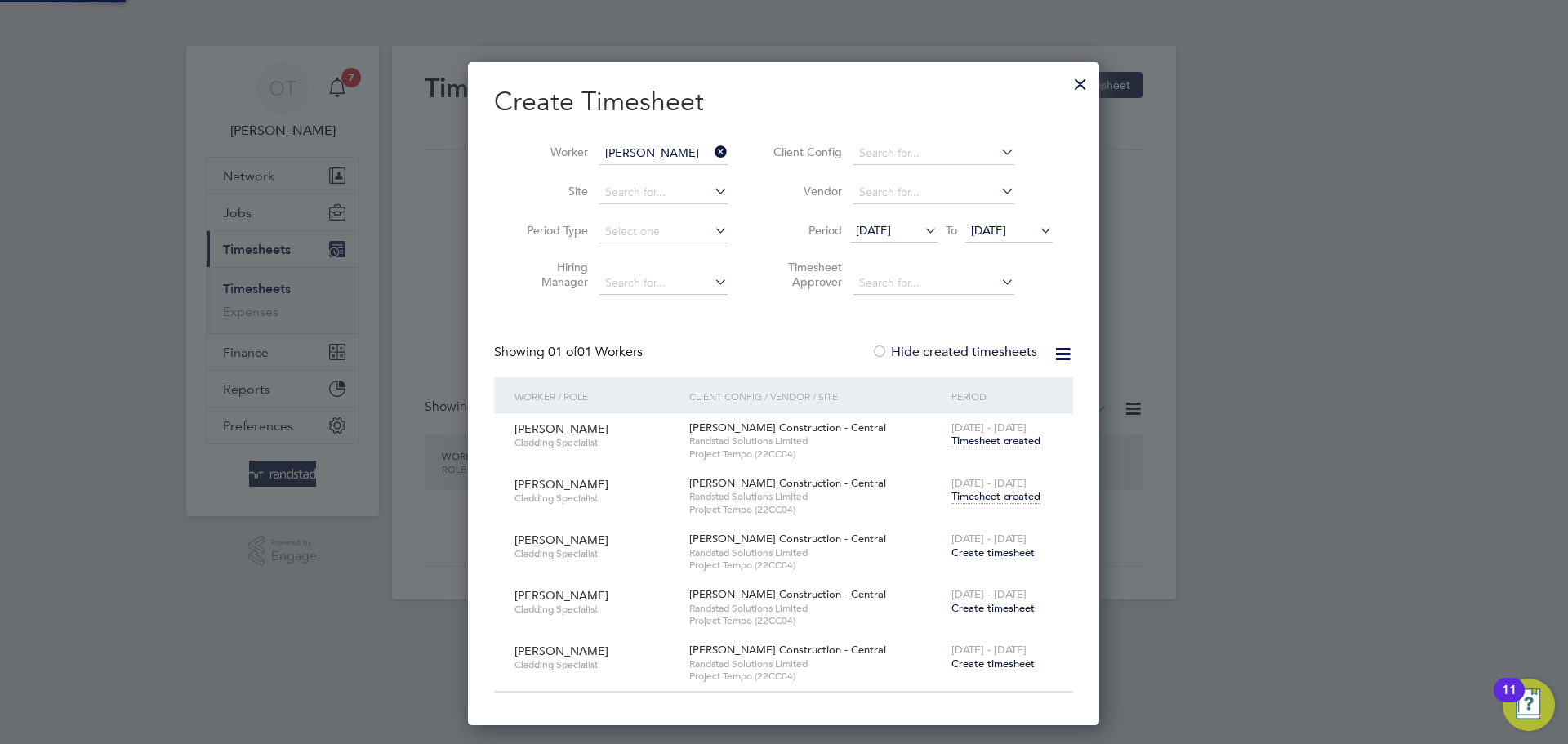
scroll to position [663, 632]
click at [976, 495] on span "Timesheet created" at bounding box center [995, 497] width 89 height 15
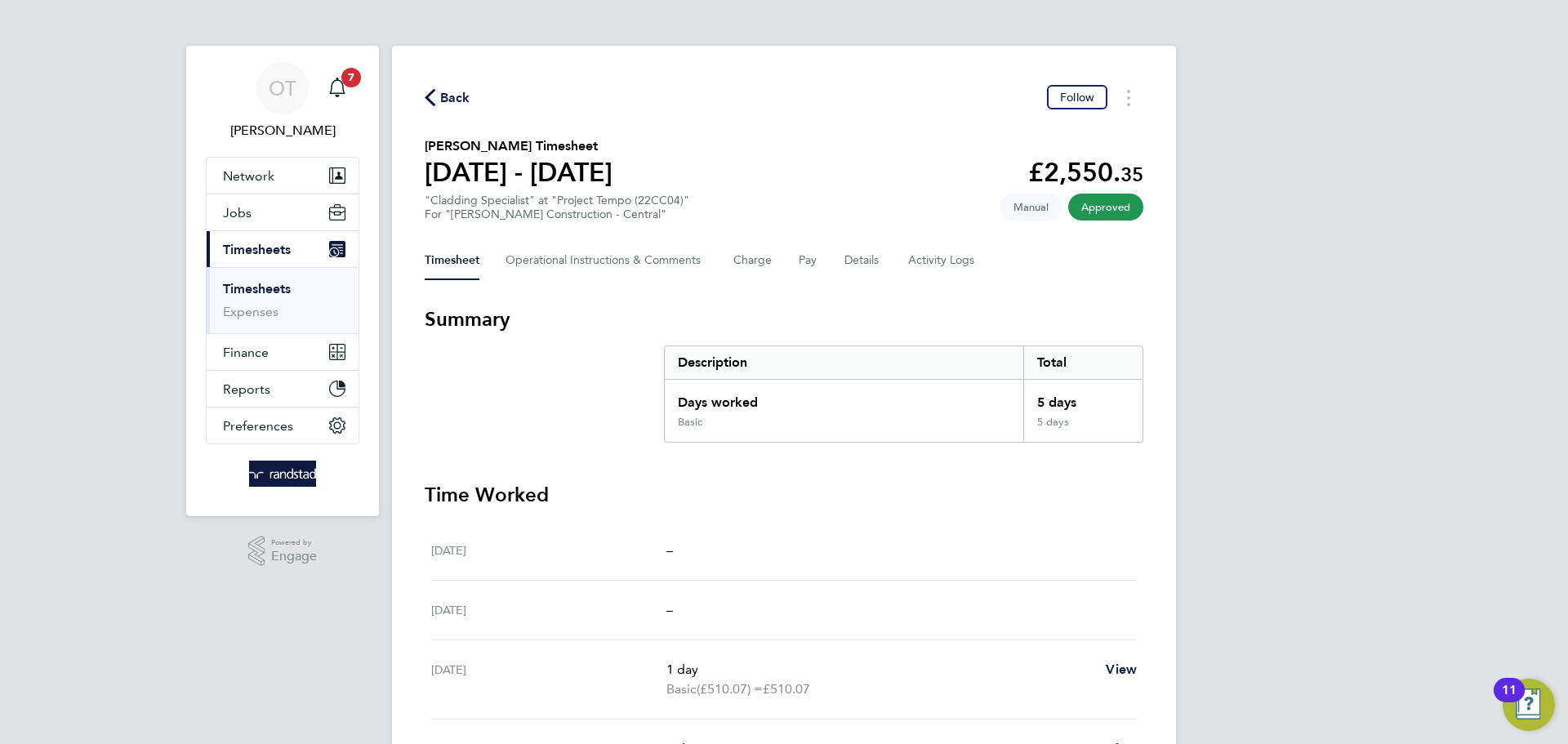
drag, startPoint x: 440, startPoint y: 99, endPoint x: 708, endPoint y: 131, distance: 269.9
click at [442, 97] on span "Back" at bounding box center [455, 98] width 30 height 20
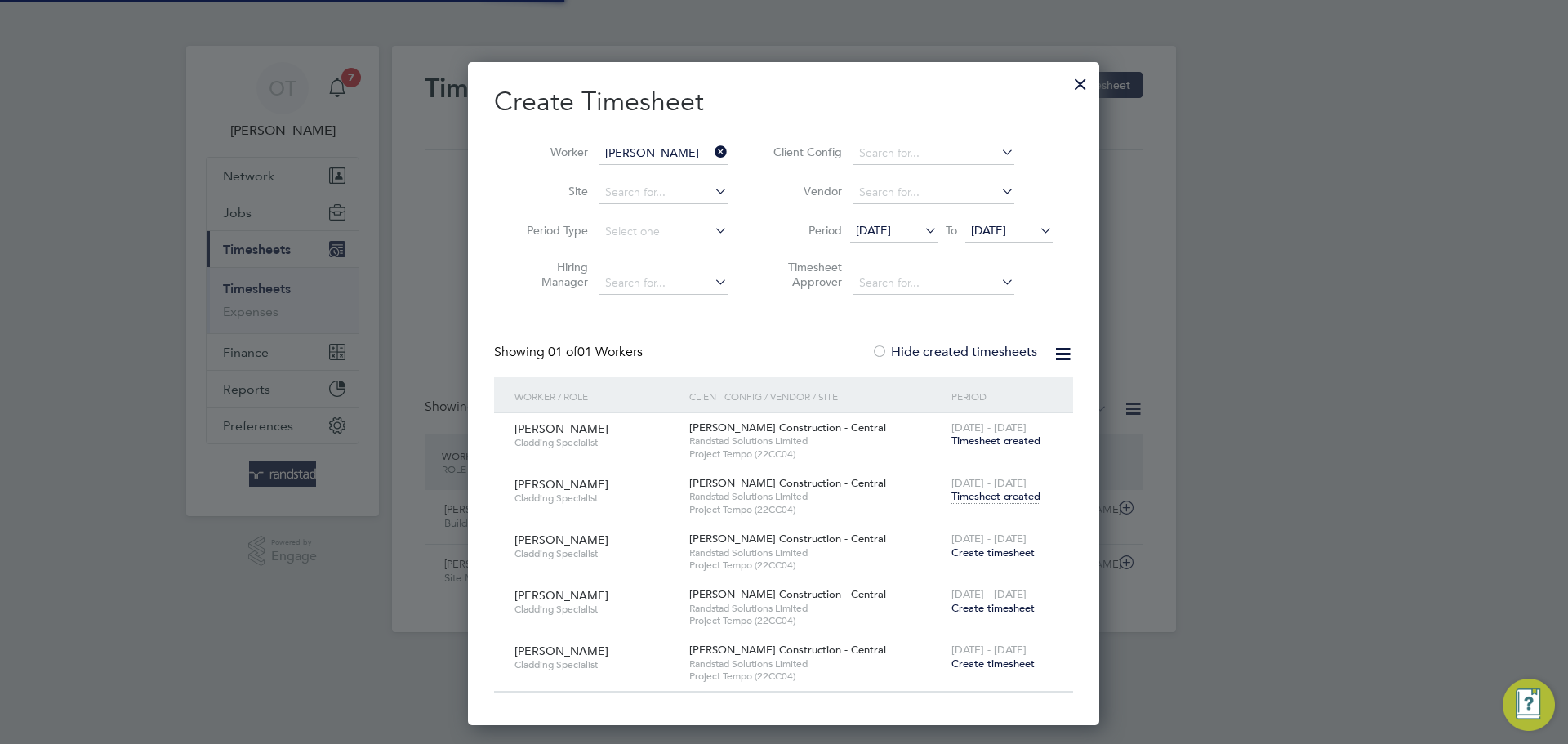
scroll to position [8, 8]
click at [711, 146] on icon at bounding box center [711, 152] width 0 height 23
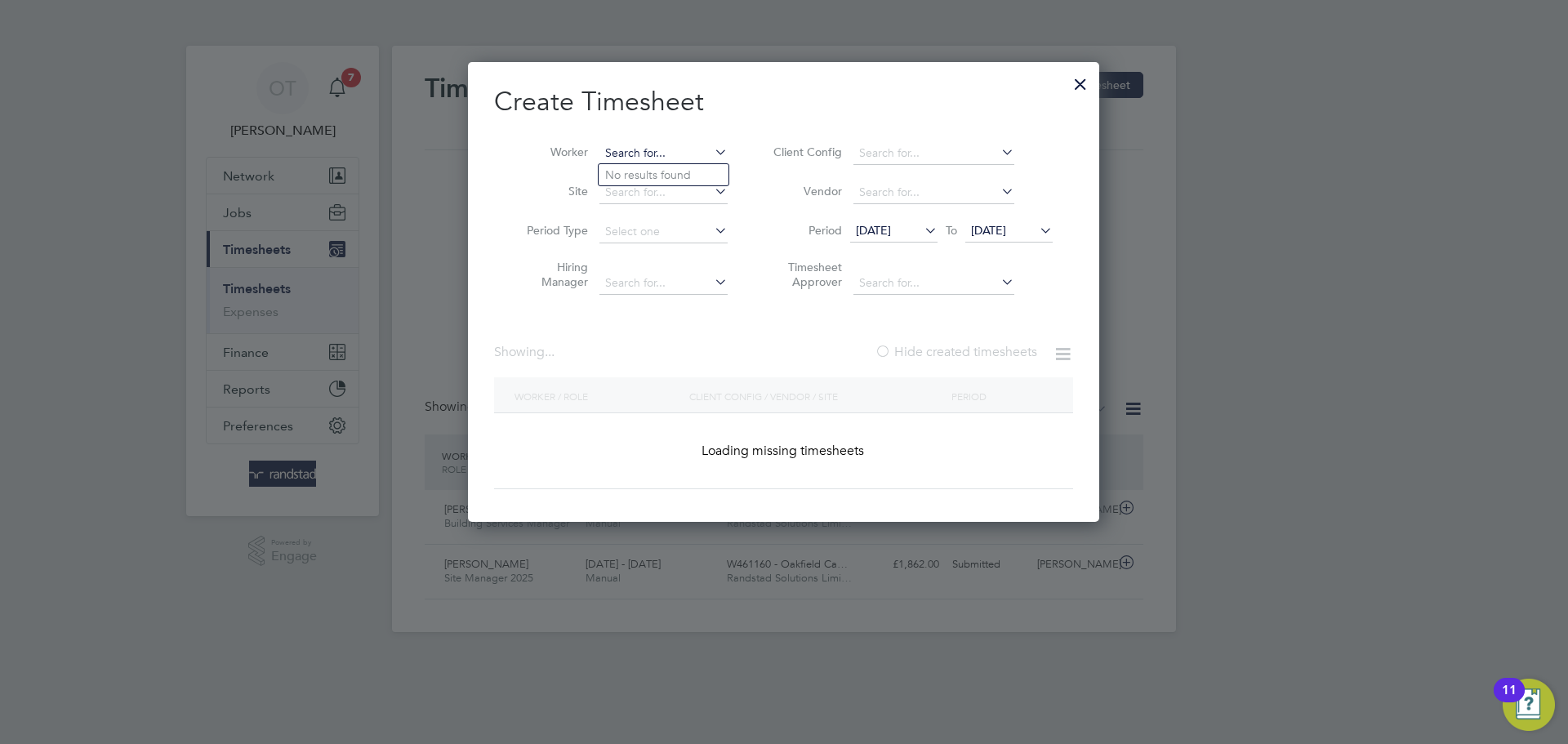
click at [643, 151] on input at bounding box center [664, 154] width 128 height 23
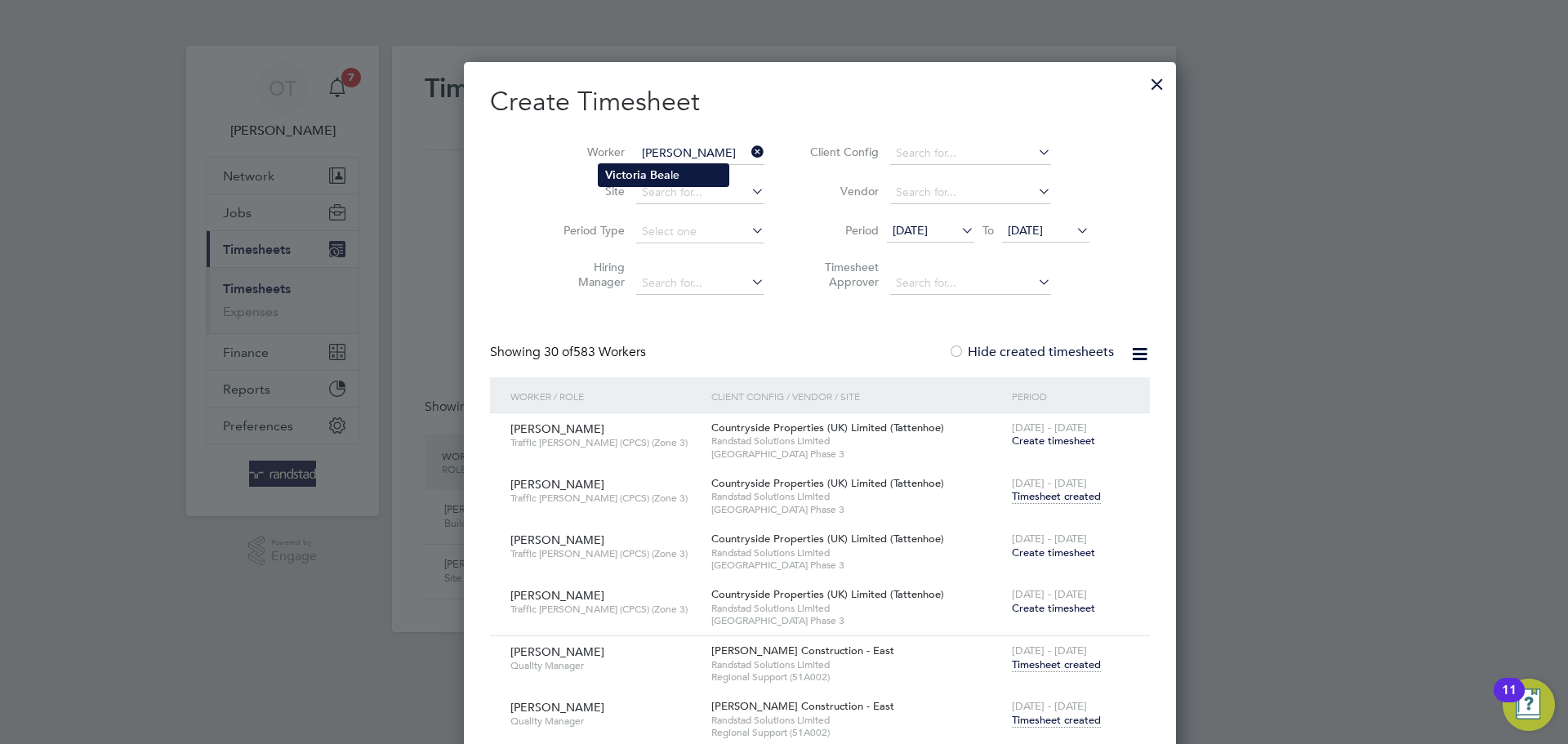
click at [630, 176] on b "Victoria" at bounding box center [626, 175] width 42 height 14
type input "Victoria Beale"
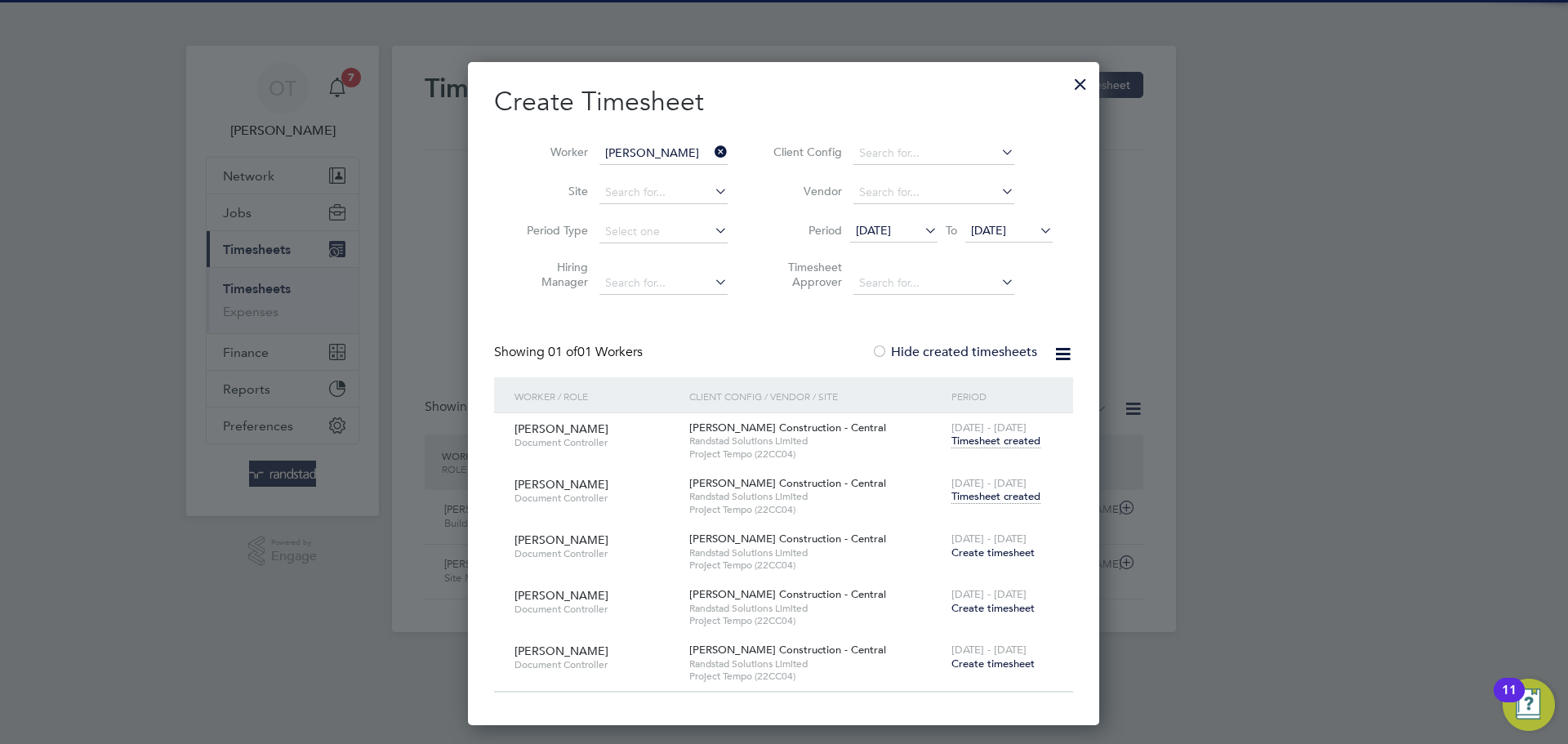
click at [1003, 497] on span "Timesheet created" at bounding box center [995, 497] width 89 height 15
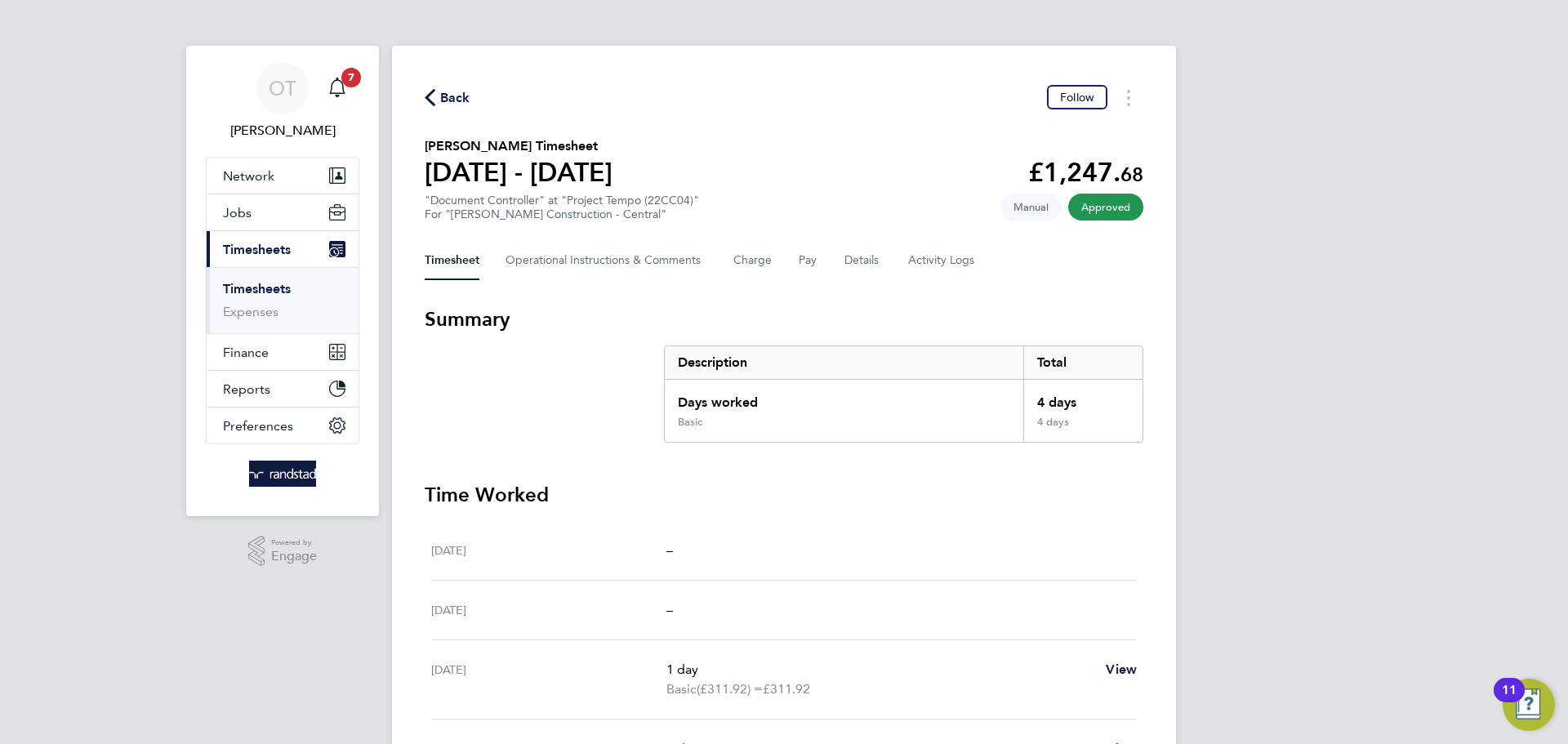
click at [451, 93] on span "Back" at bounding box center [455, 98] width 30 height 20
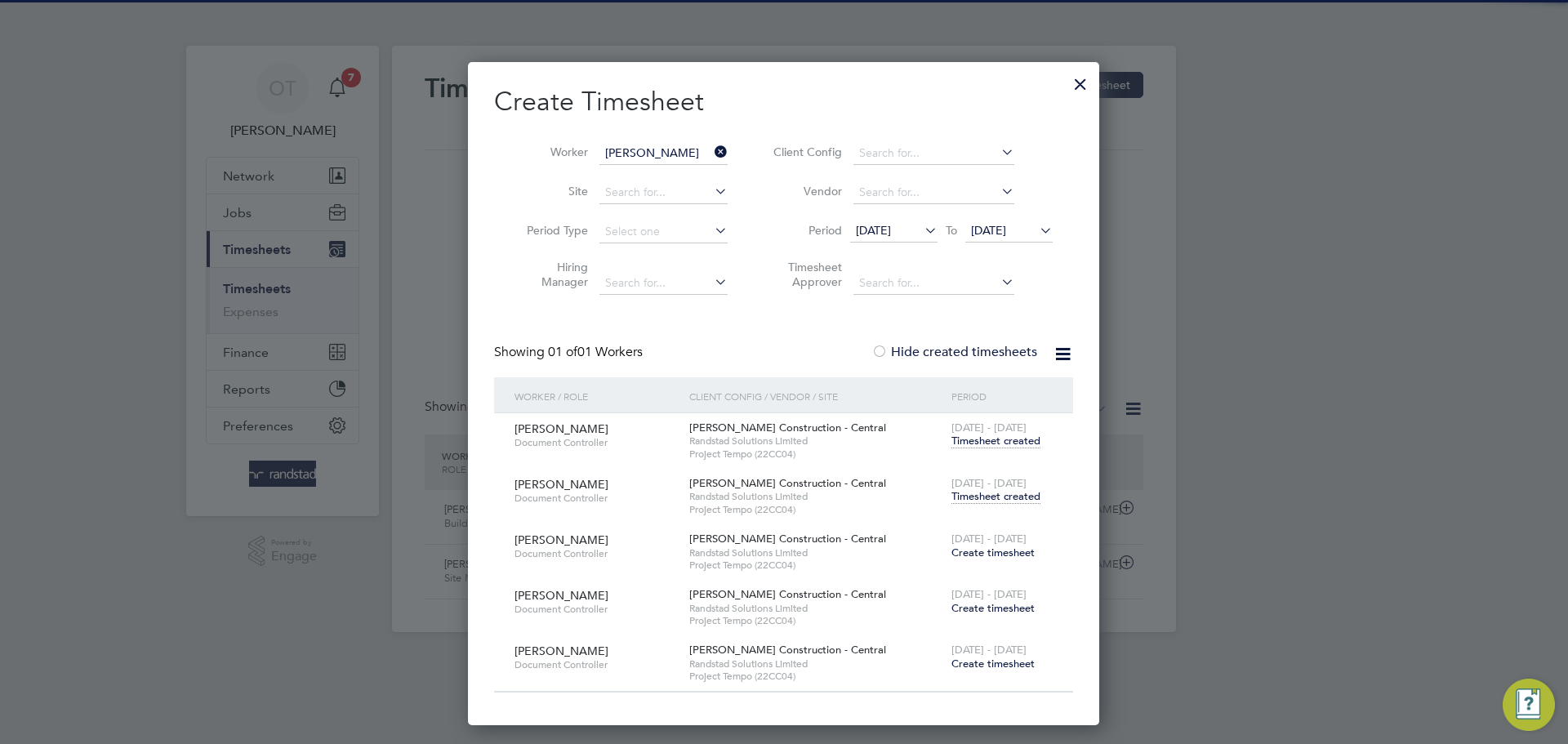
click at [700, 153] on input "Victoria Beale" at bounding box center [664, 154] width 128 height 23
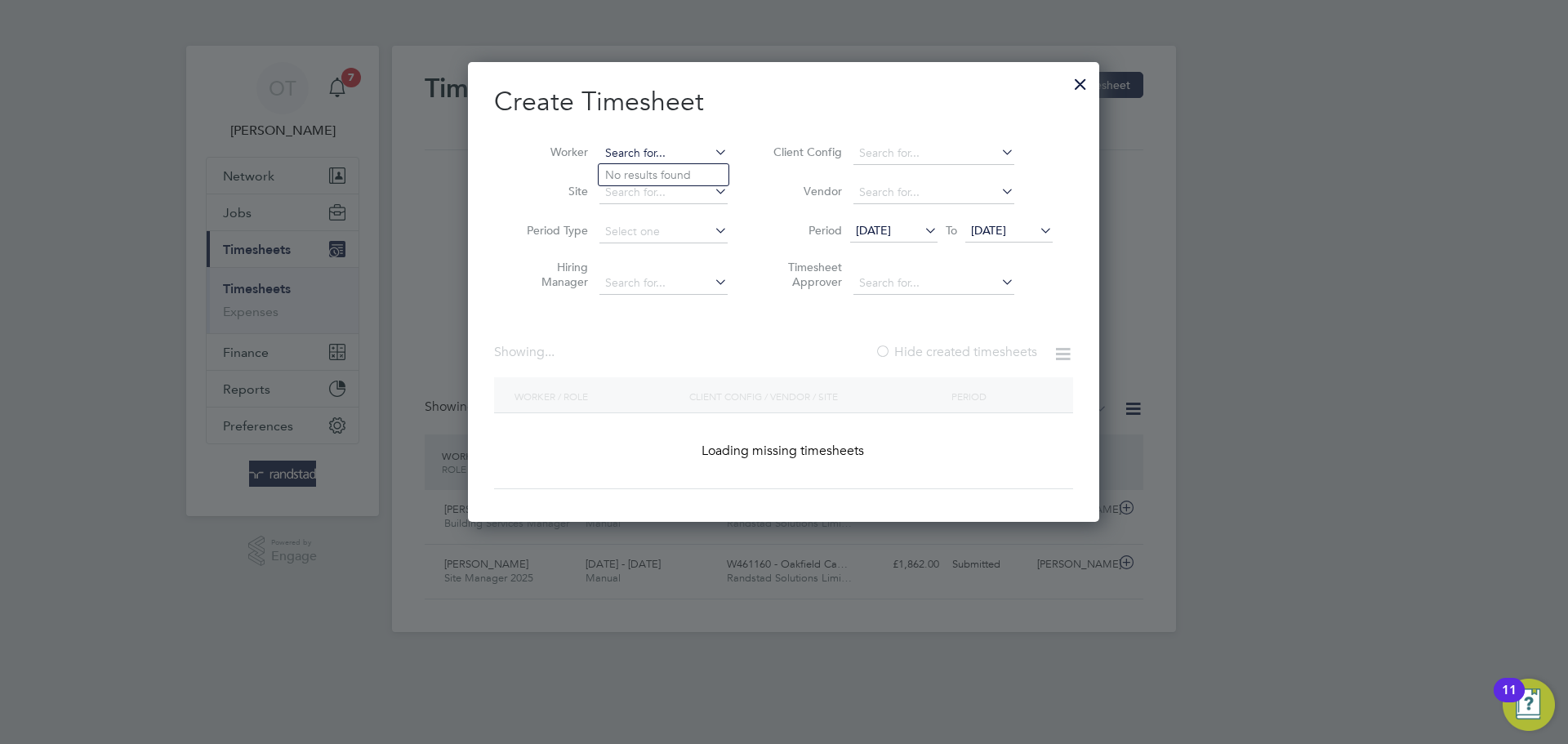
click at [673, 149] on input at bounding box center [664, 154] width 128 height 23
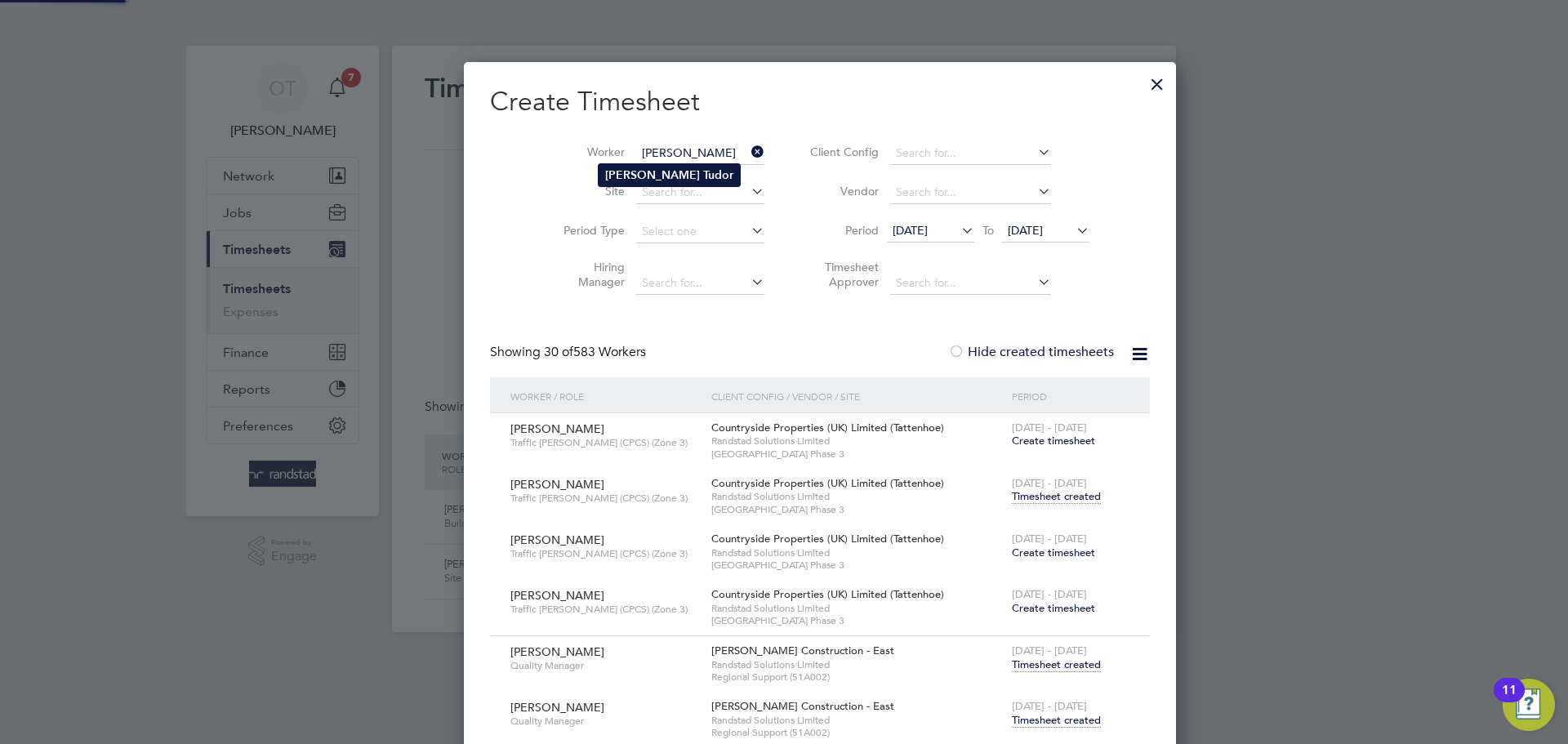
click at [703, 169] on b "Tudor" at bounding box center [718, 175] width 30 height 14
type input "Florian Tudor"
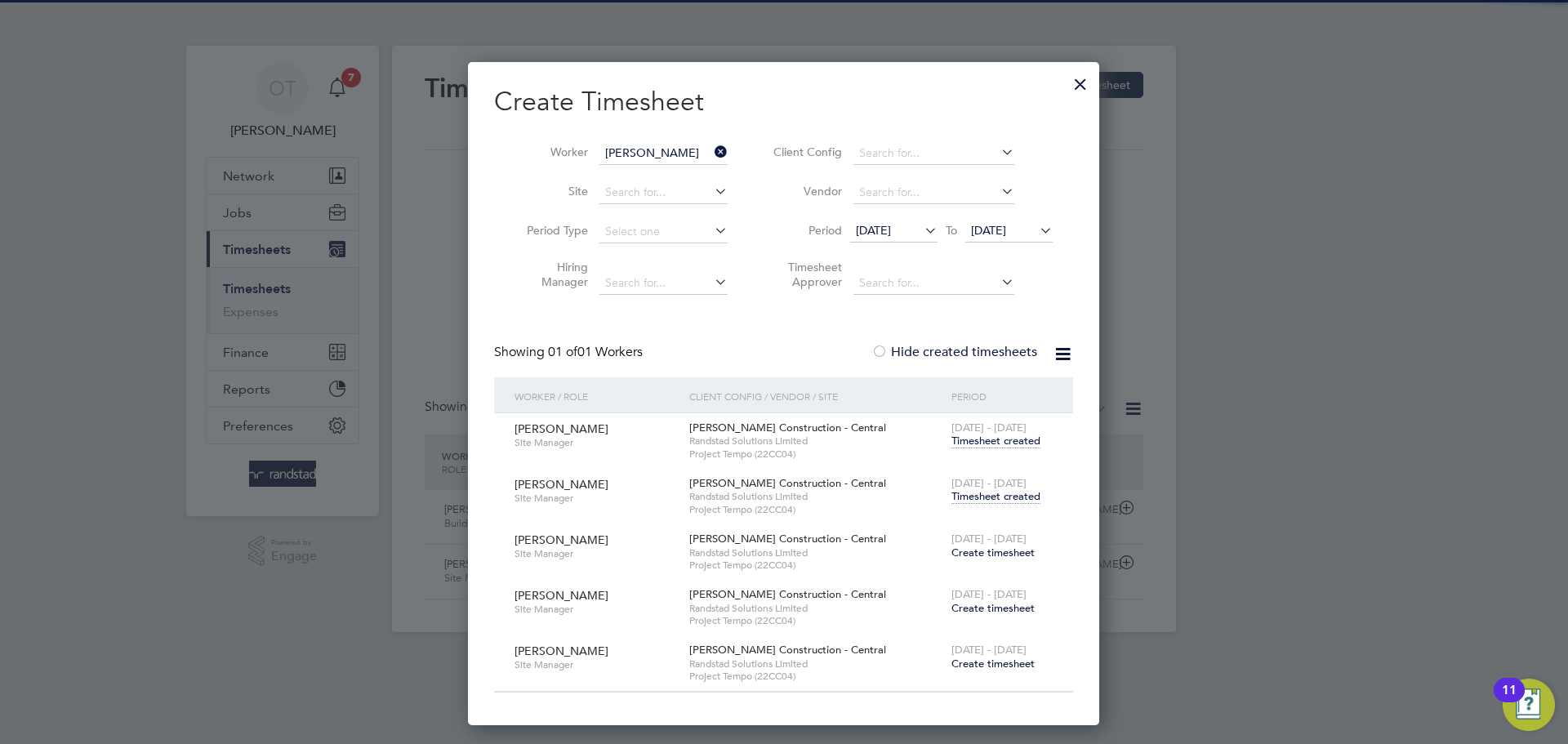
click at [1017, 497] on span "Timesheet created" at bounding box center [995, 497] width 89 height 15
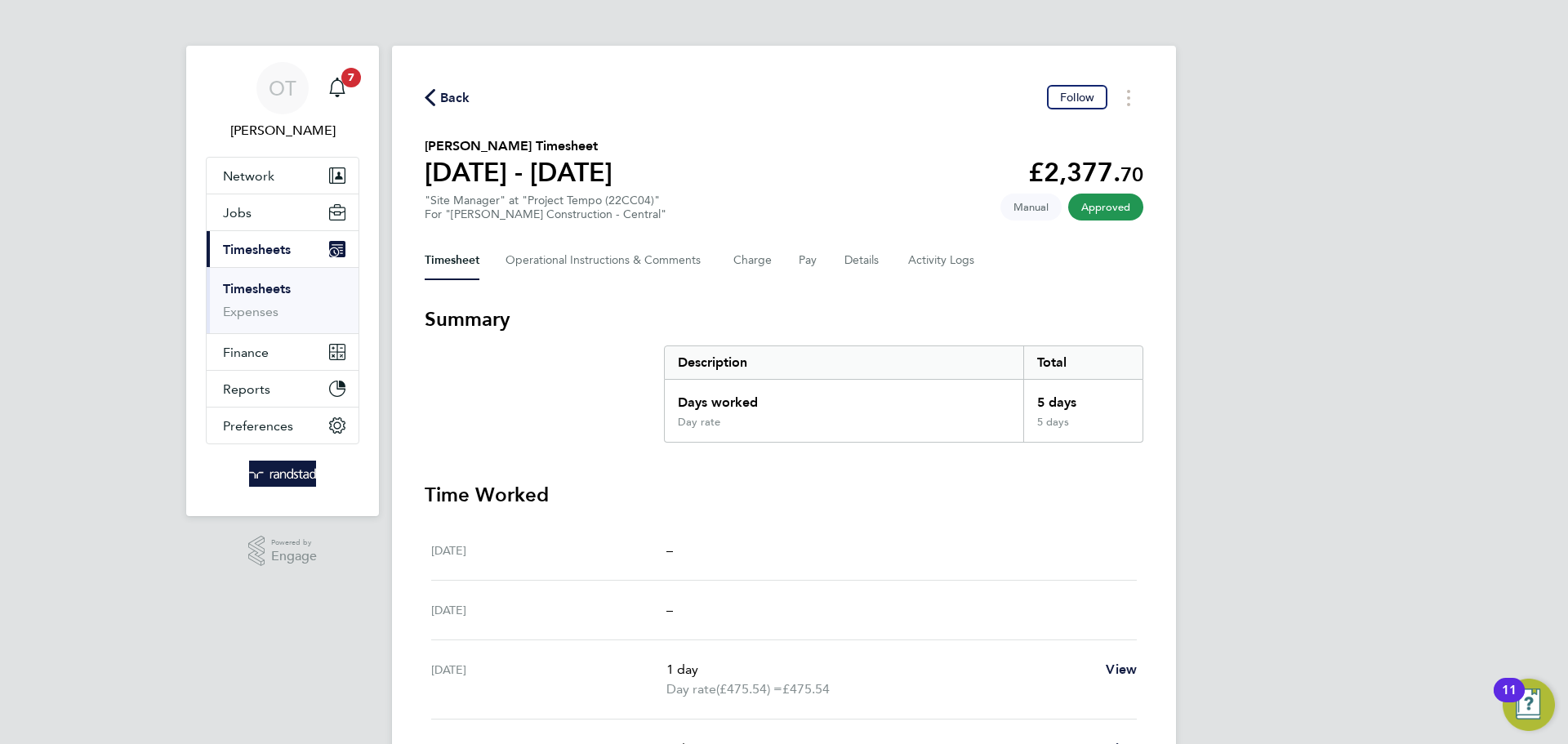
click at [454, 85] on div "Back Follow" at bounding box center [783, 97] width 718 height 25
click at [463, 96] on span "Back" at bounding box center [455, 98] width 30 height 20
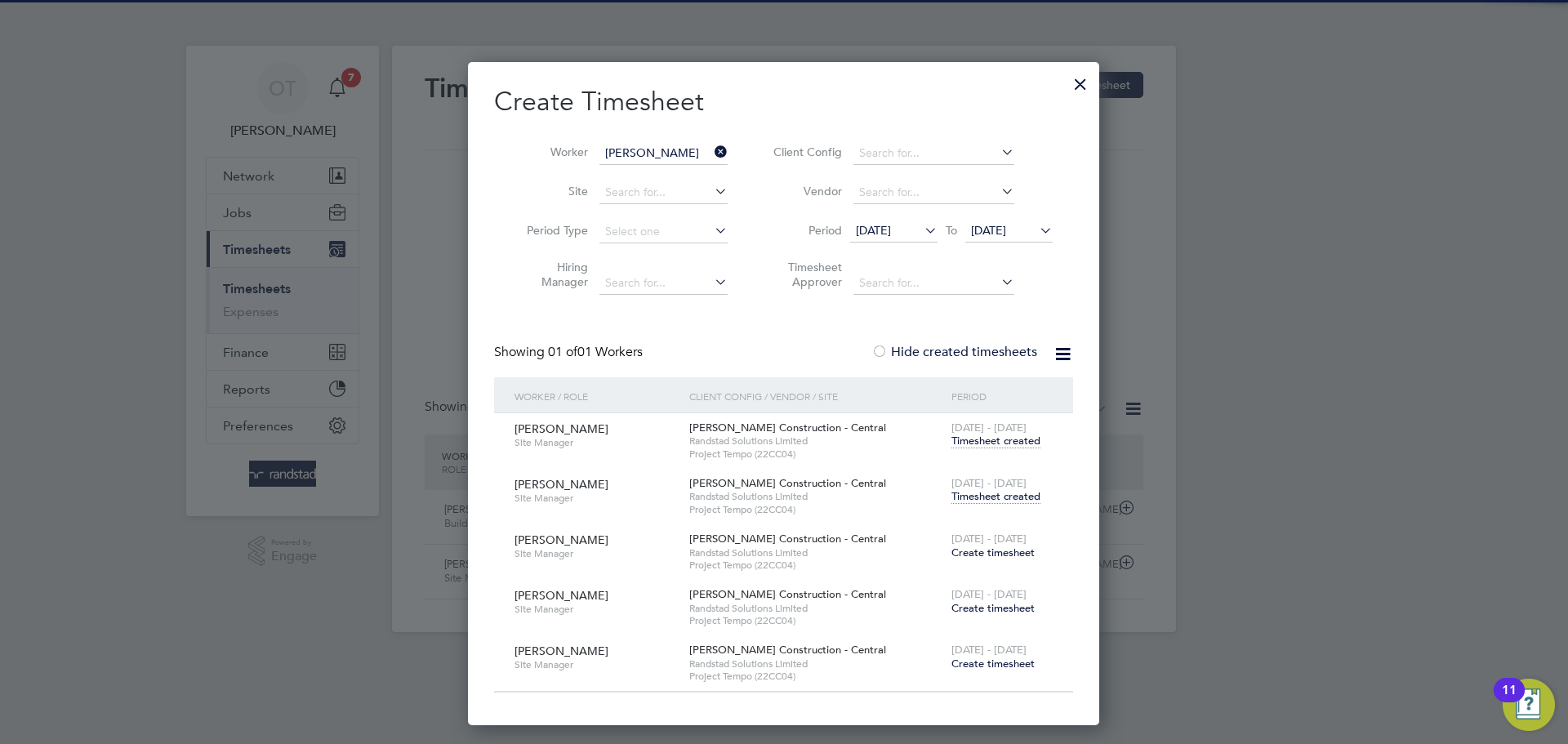
drag, startPoint x: 728, startPoint y: 152, endPoint x: 718, endPoint y: 152, distance: 10.0
click at [711, 151] on icon at bounding box center [711, 152] width 0 height 23
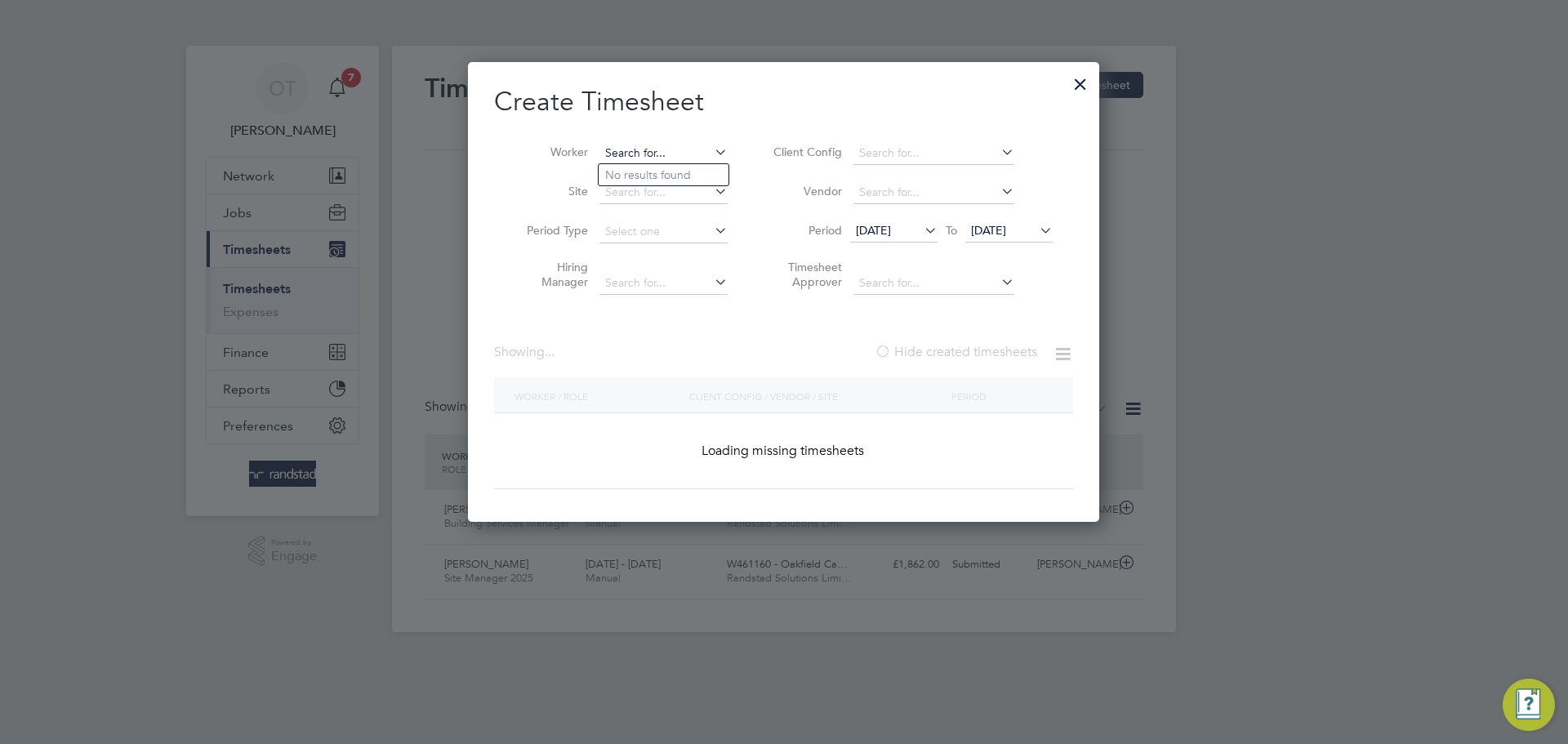
click at [647, 152] on input at bounding box center [664, 154] width 128 height 23
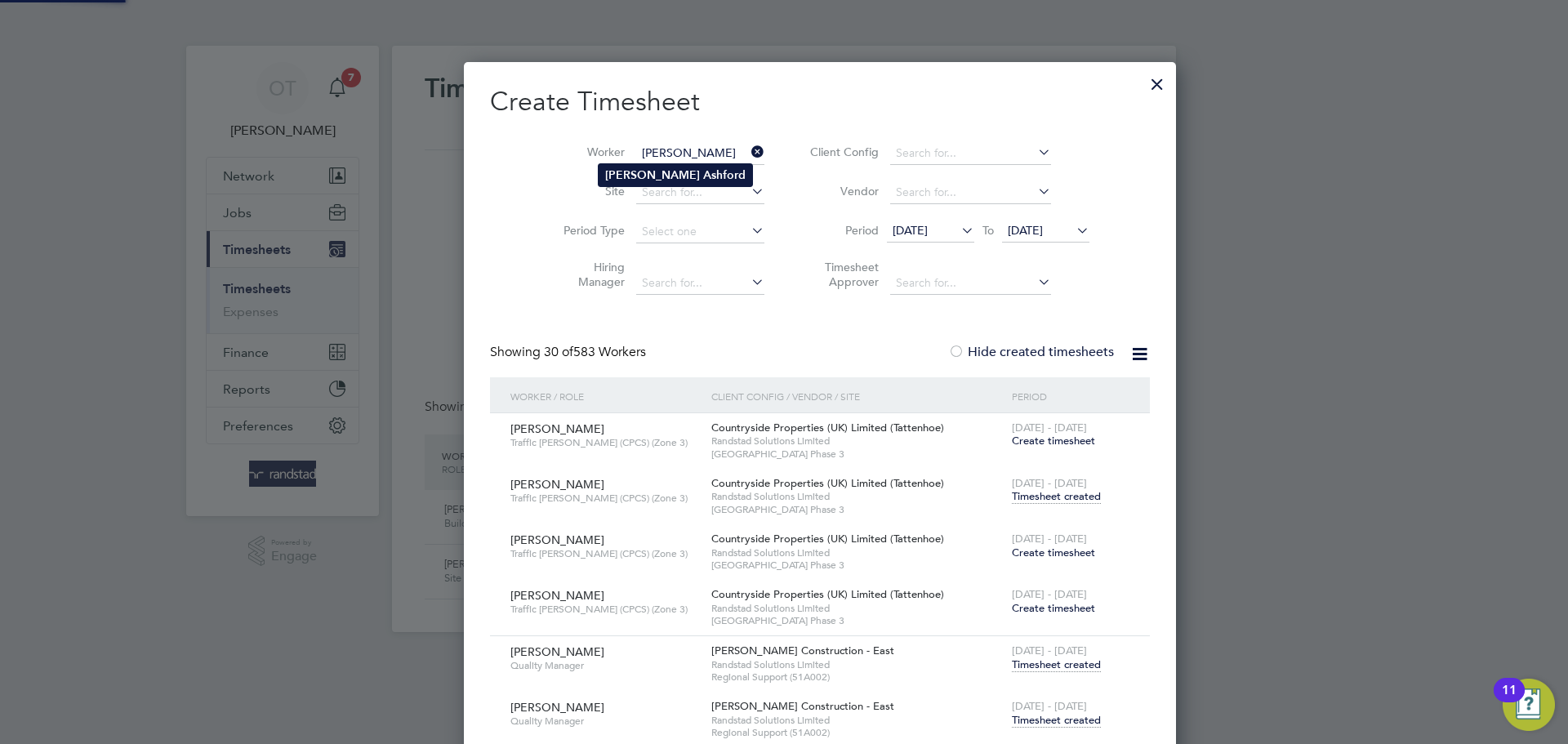
click at [703, 177] on b "Ashford" at bounding box center [724, 175] width 42 height 14
type input "Nigel Ashford"
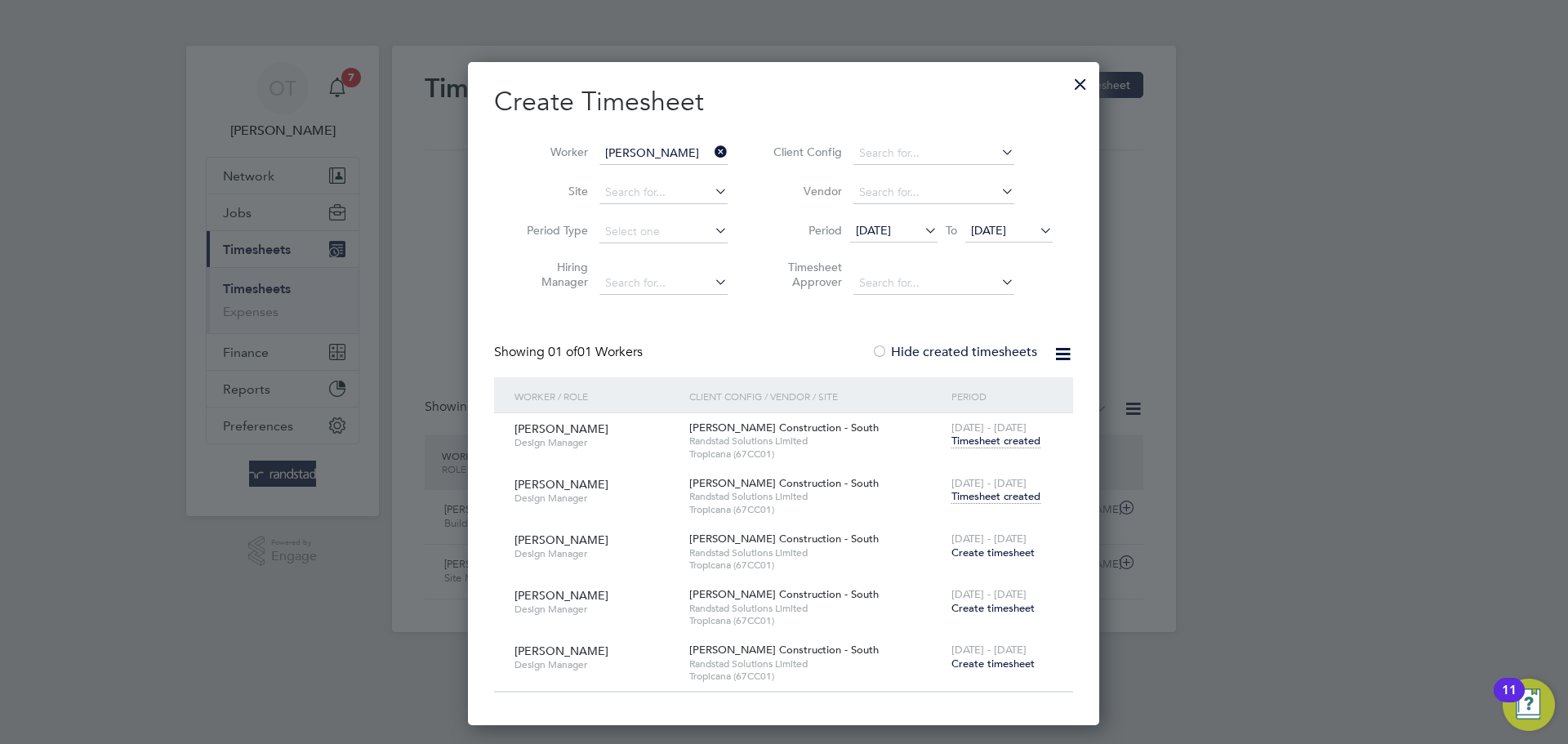
click at [1007, 496] on span "Timesheet created" at bounding box center [995, 497] width 89 height 15
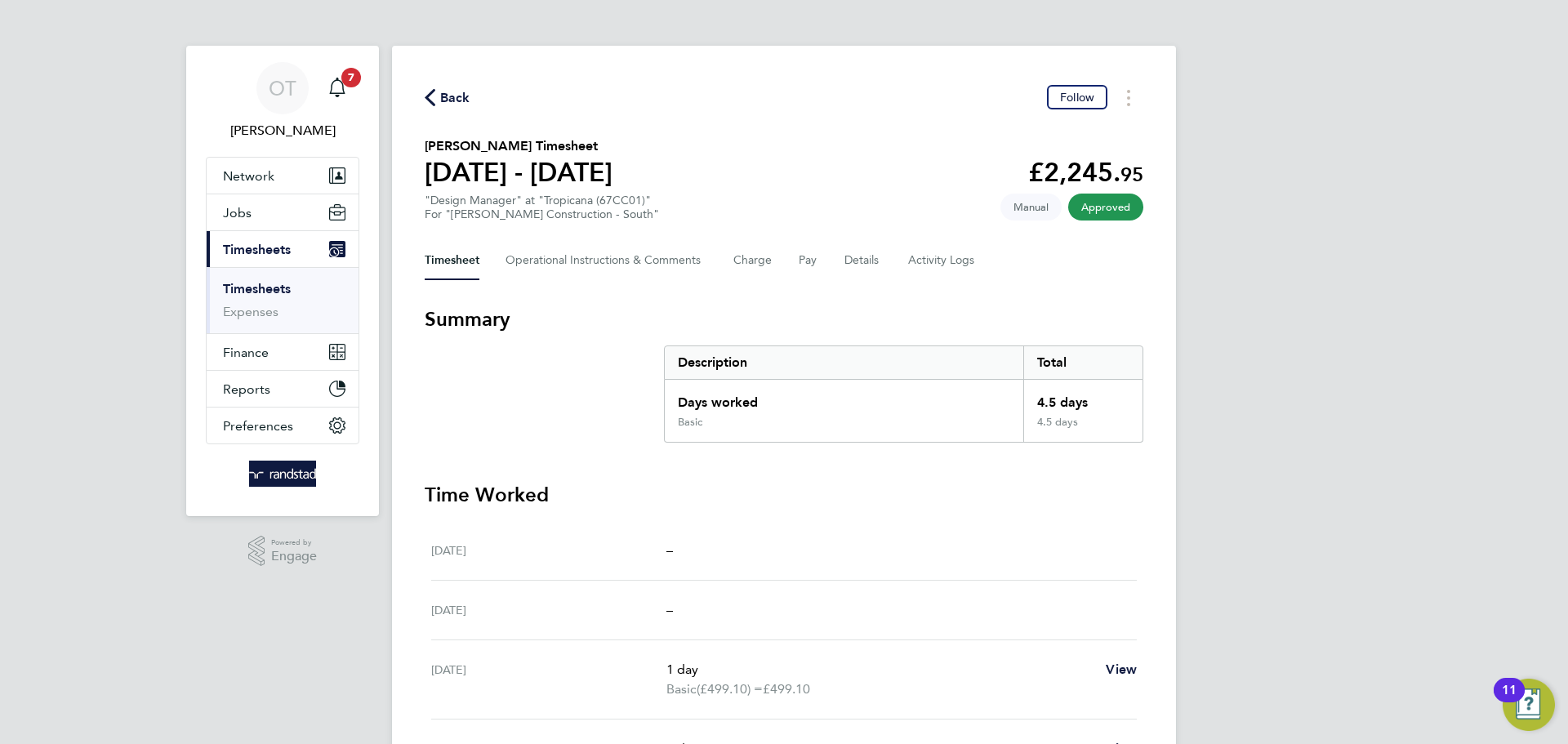
click at [440, 103] on span "Back" at bounding box center [455, 98] width 30 height 20
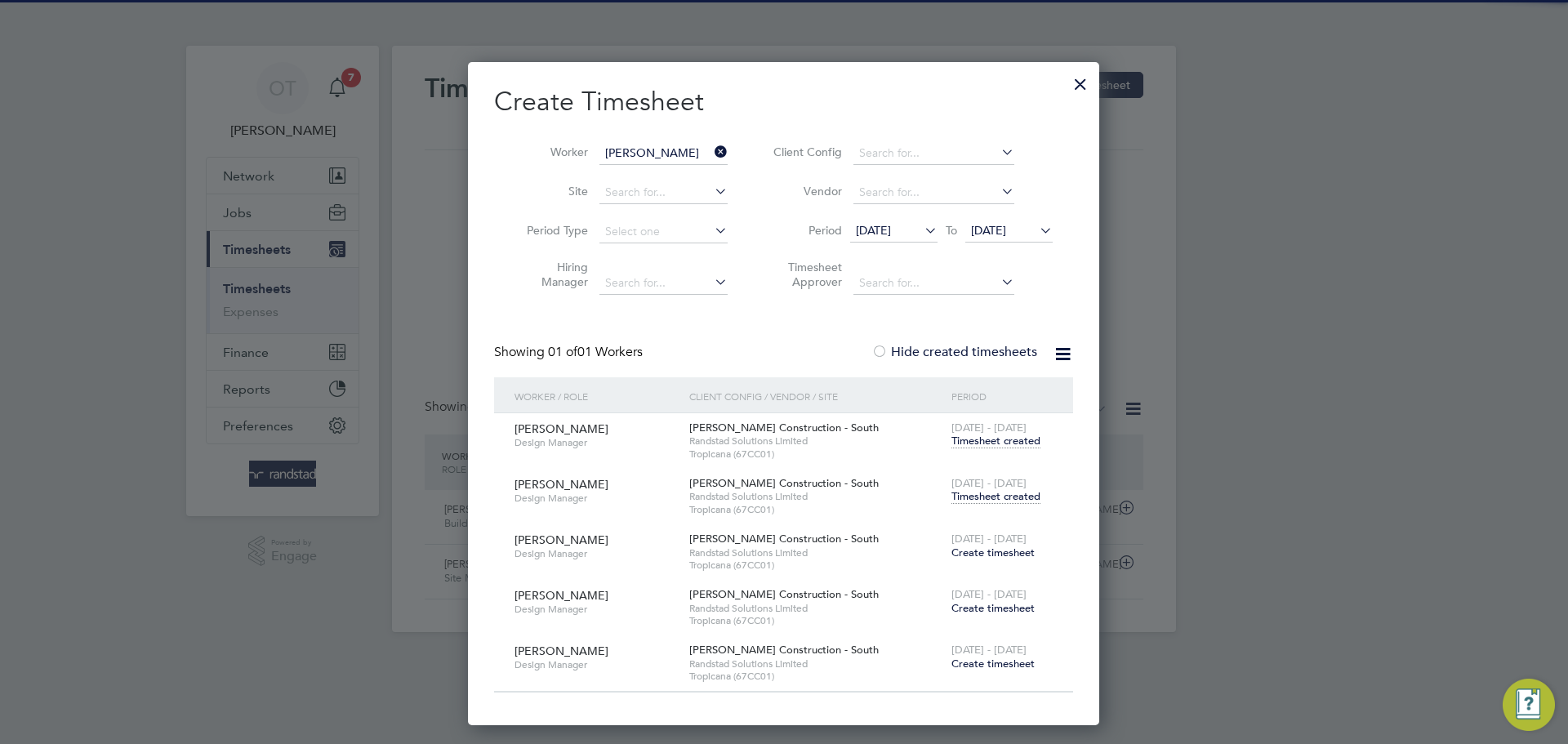
click at [711, 148] on icon at bounding box center [711, 152] width 0 height 23
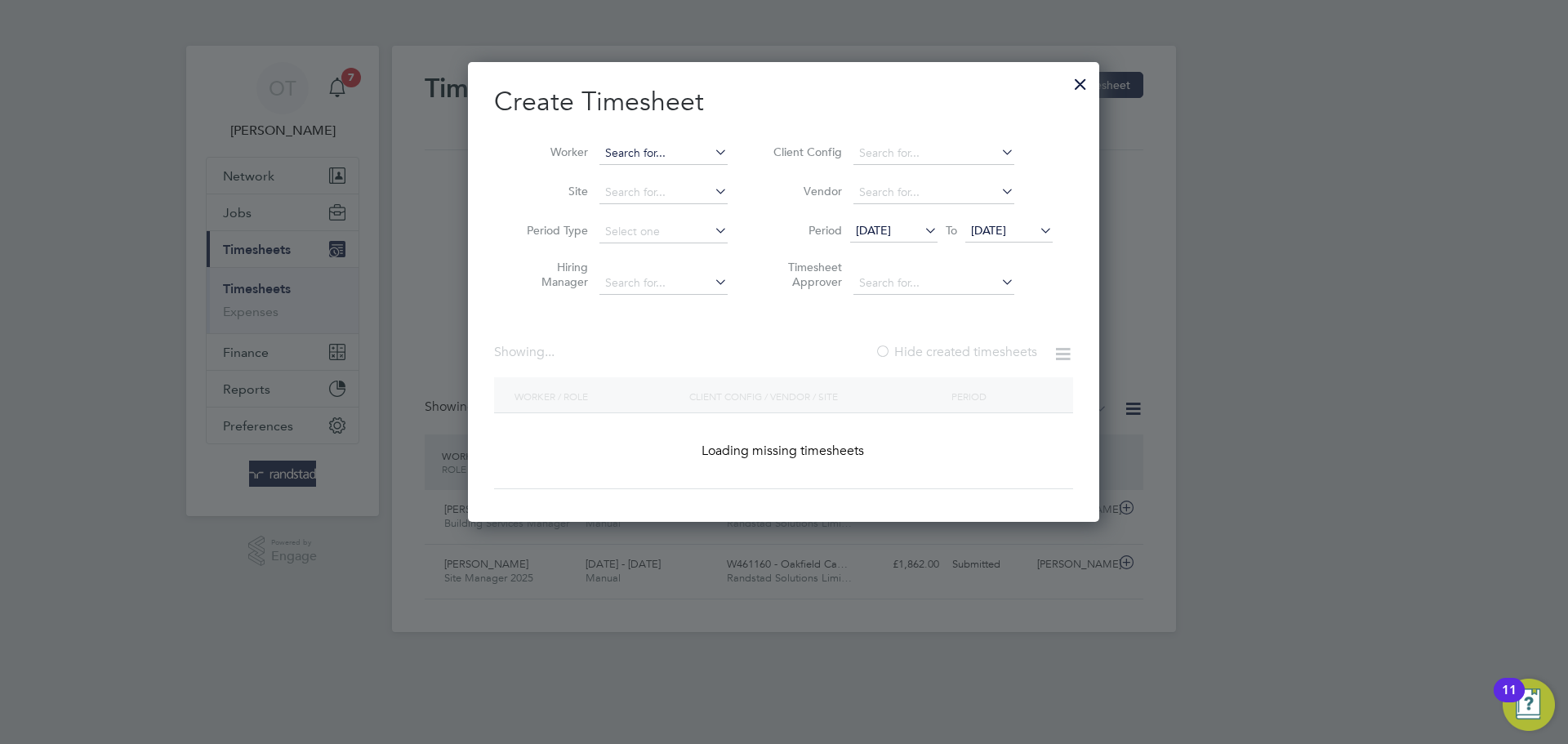
click at [677, 152] on input at bounding box center [664, 154] width 128 height 23
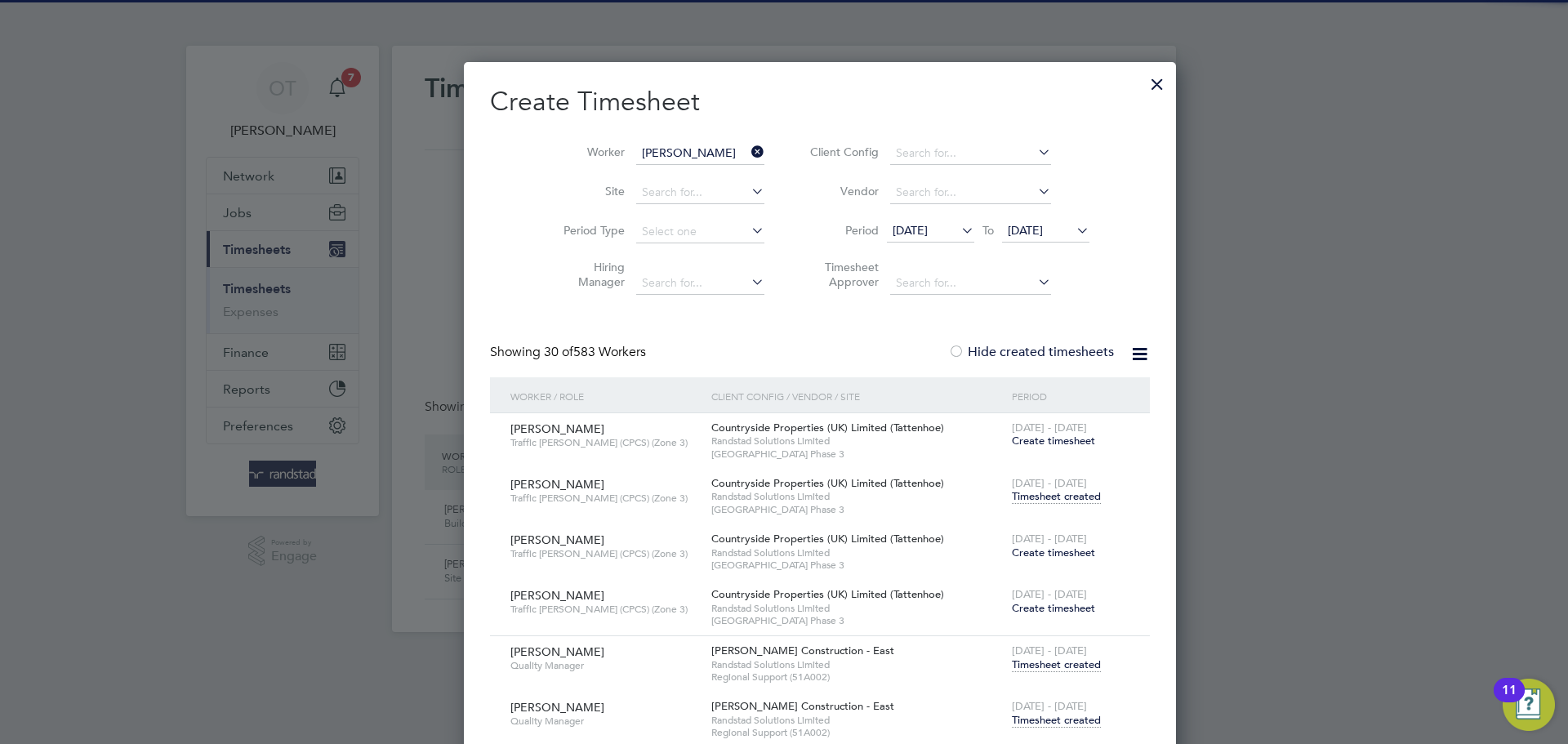
click at [703, 180] on b "Dias" at bounding box center [751, 175] width 95 height 14
type input "Lourenco Dias"
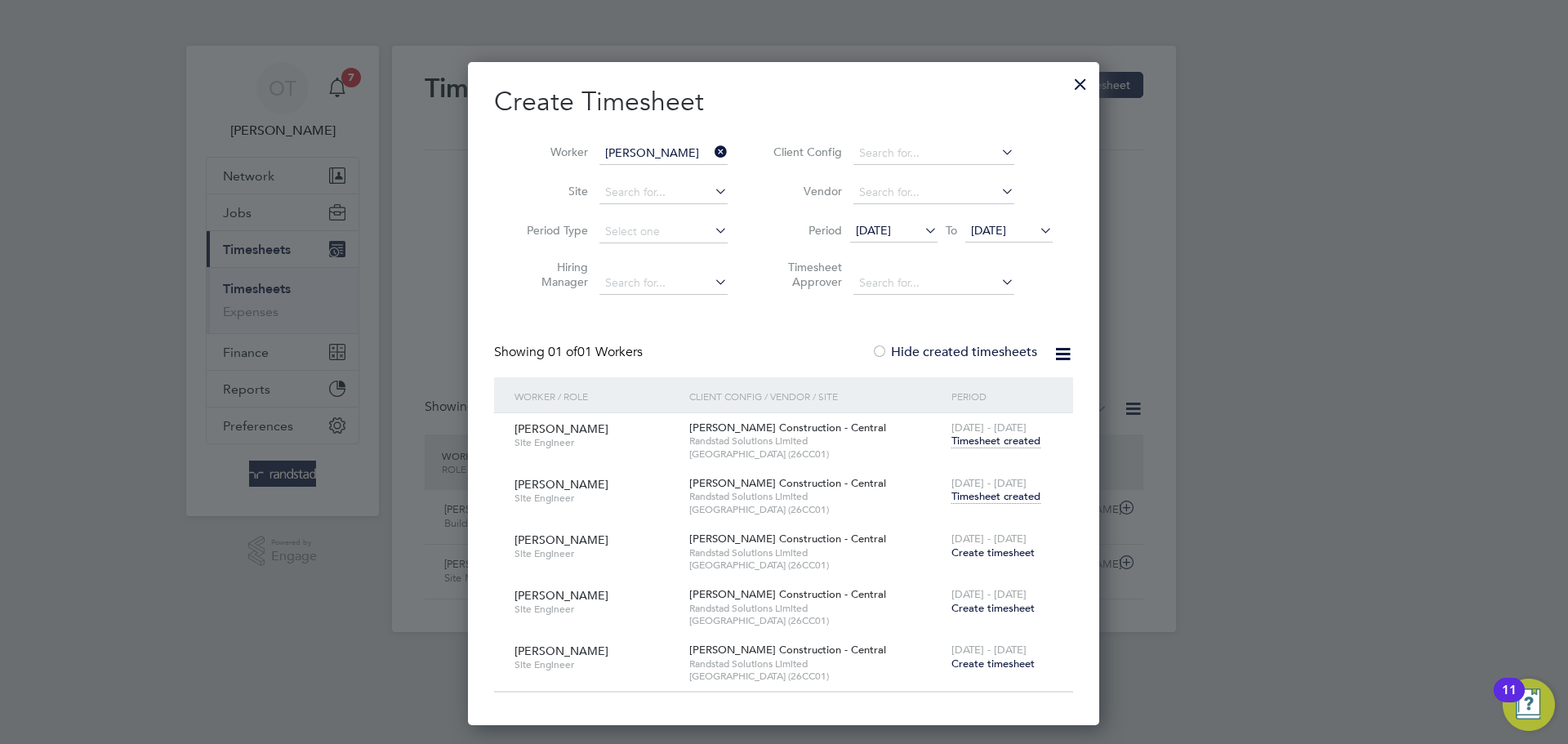
click at [1001, 491] on span "Timesheet created" at bounding box center [995, 497] width 89 height 15
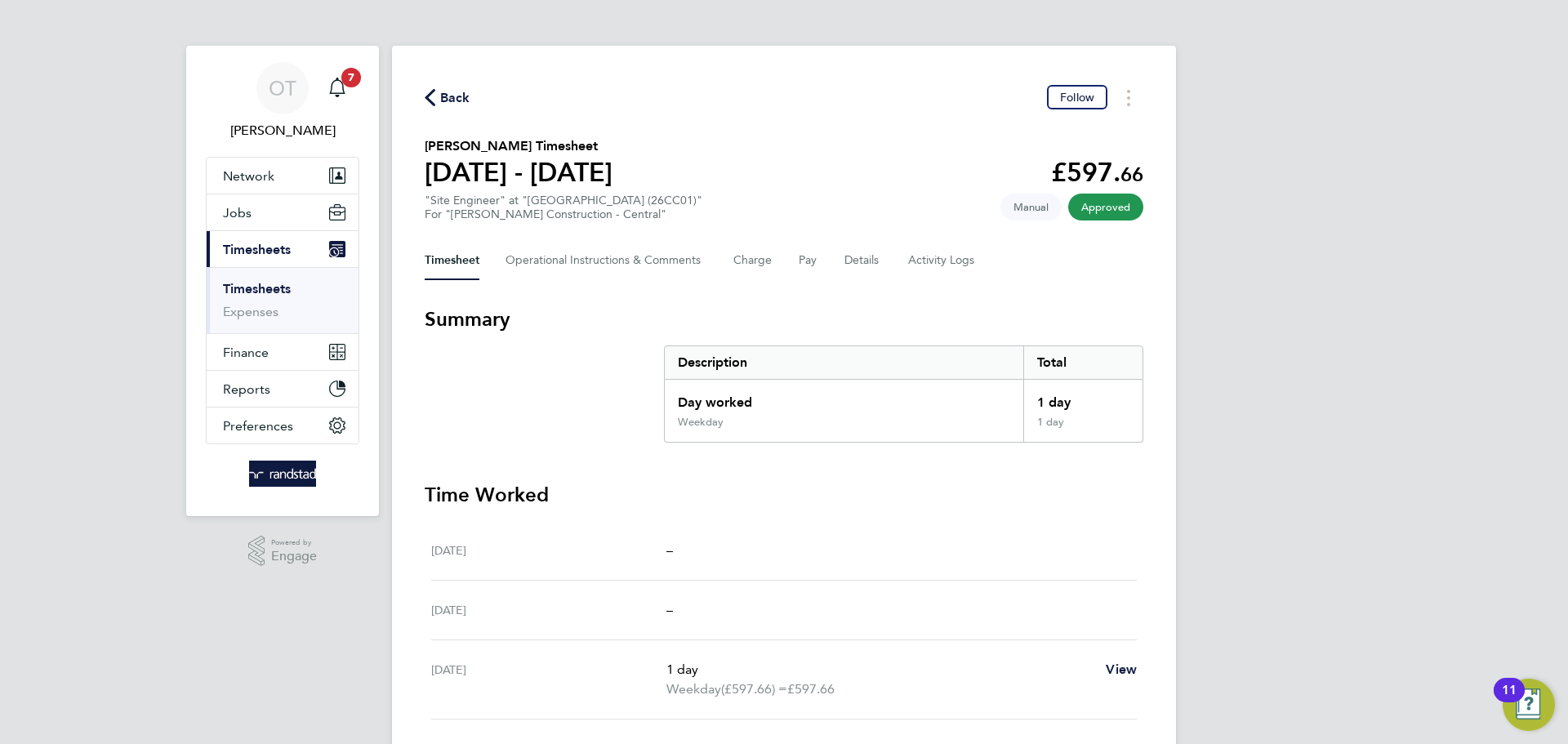
click at [457, 104] on span "Back" at bounding box center [455, 98] width 30 height 20
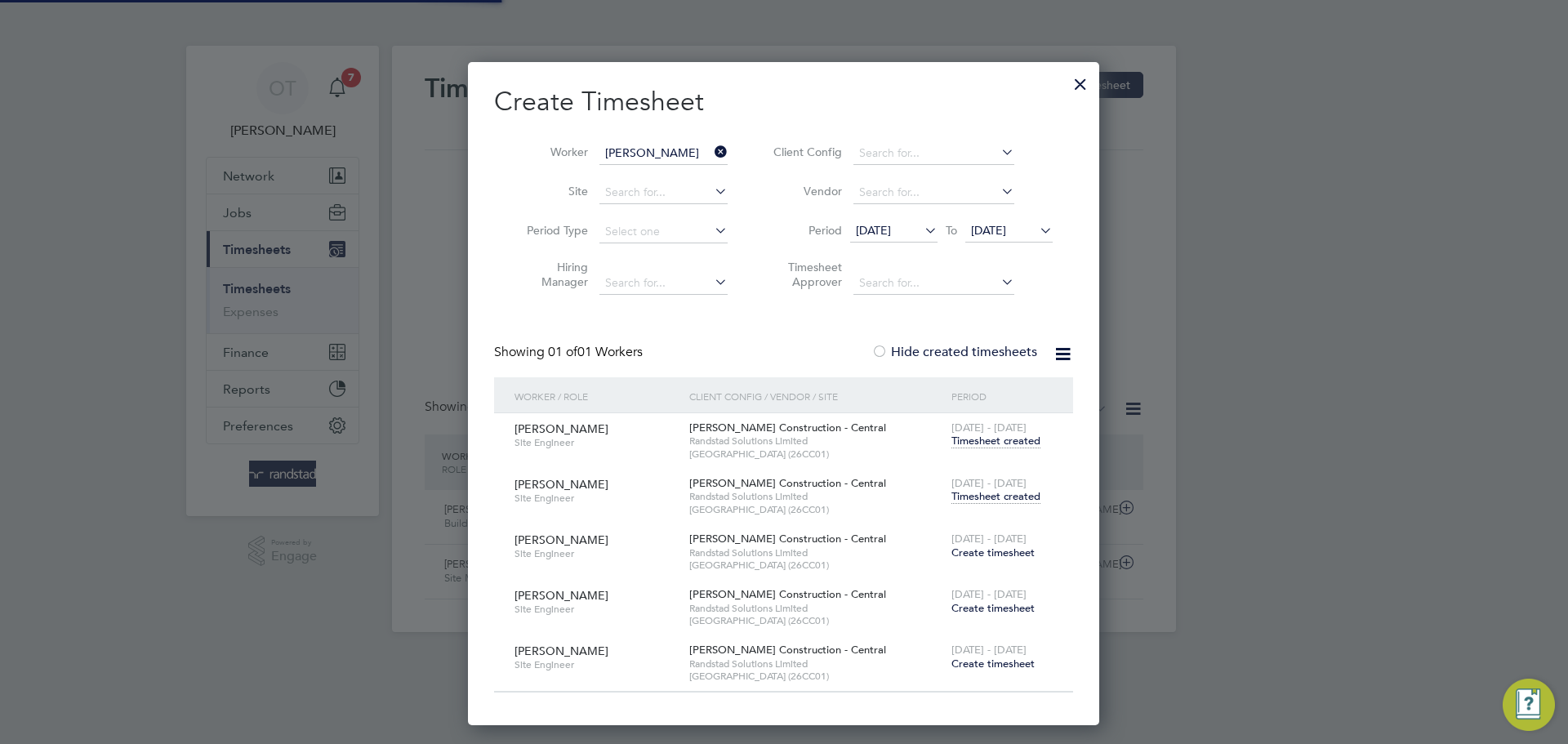
click at [711, 146] on icon at bounding box center [711, 152] width 0 height 23
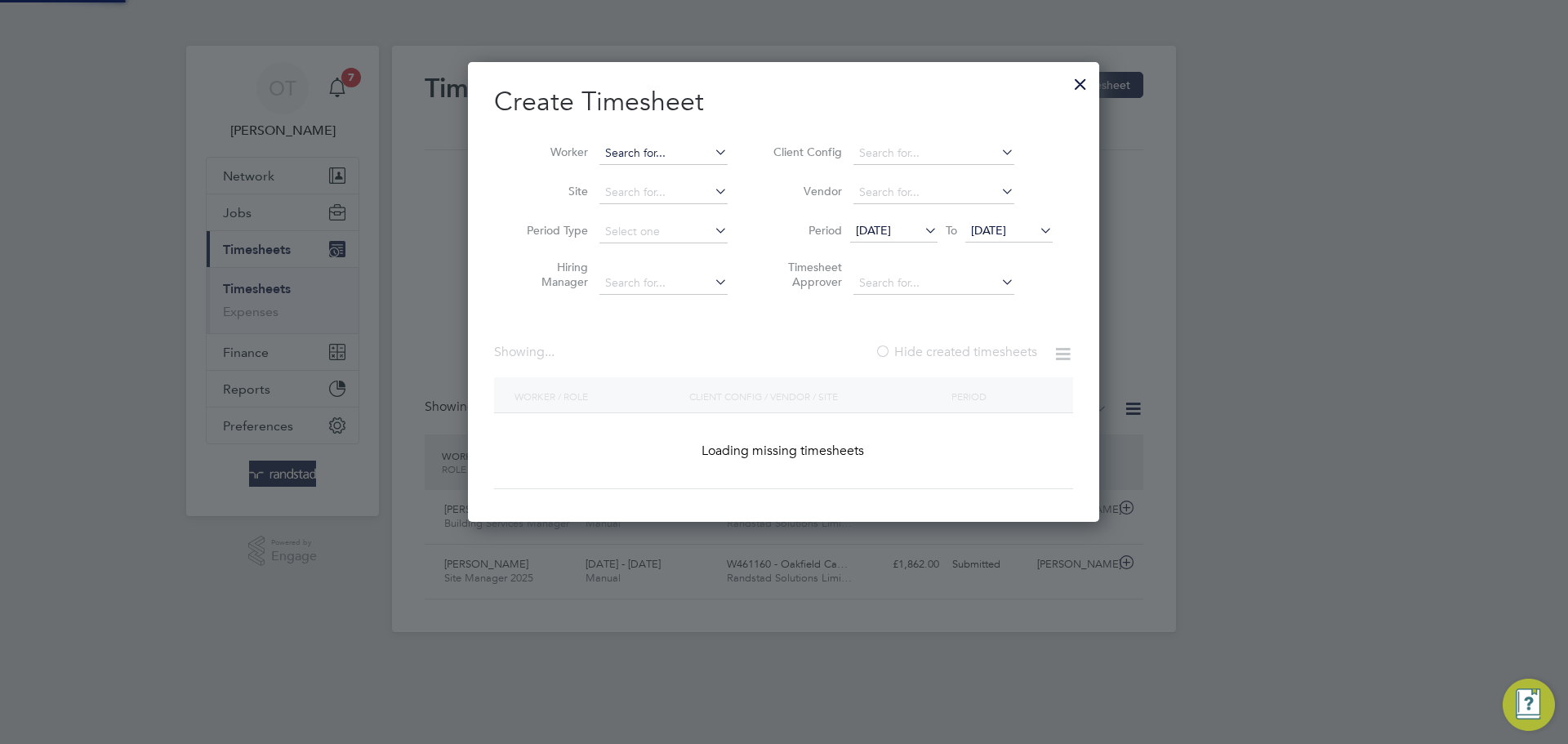
click at [674, 150] on input at bounding box center [664, 154] width 128 height 23
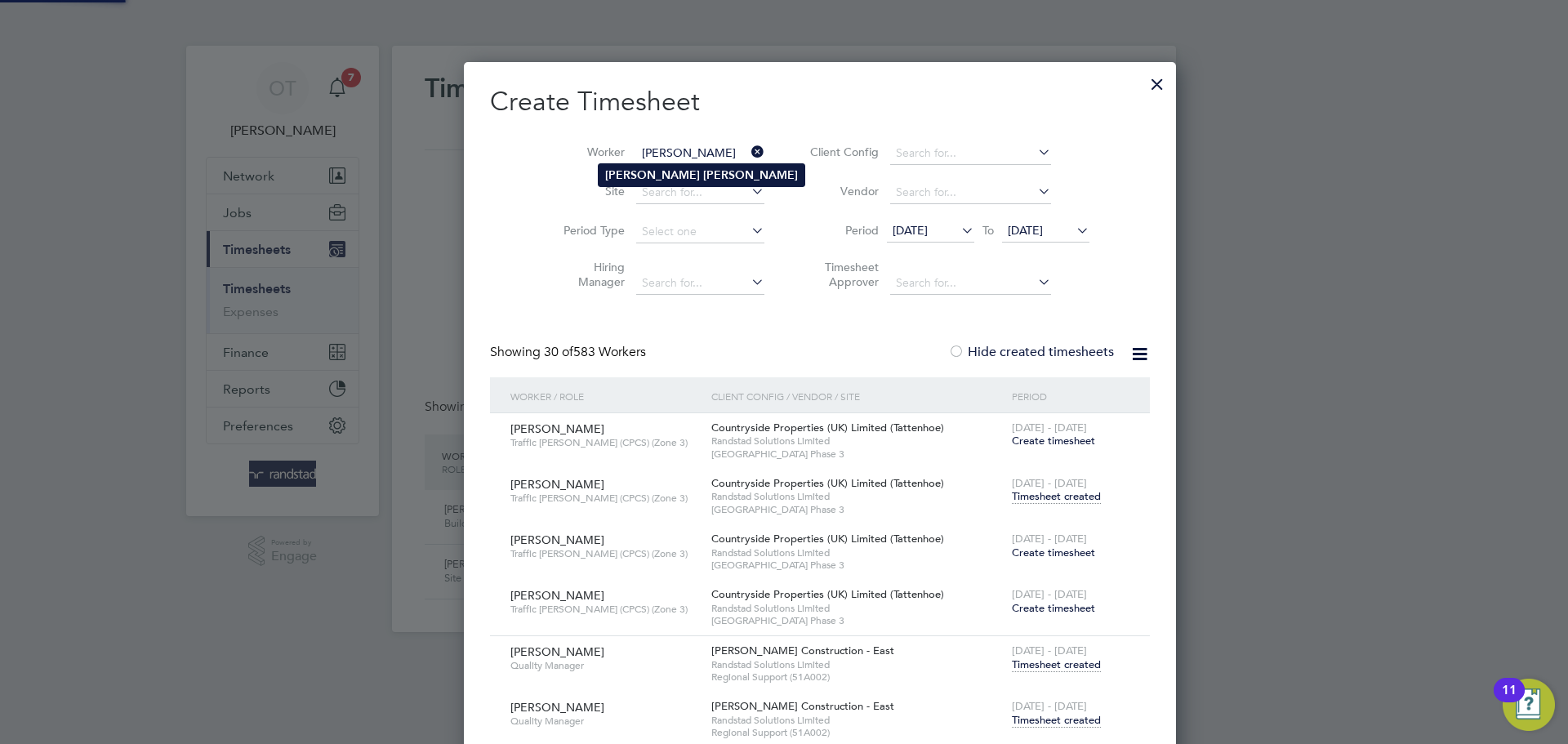
click at [703, 176] on b "Biggs" at bounding box center [751, 175] width 95 height 14
type input "Gary Biggs"
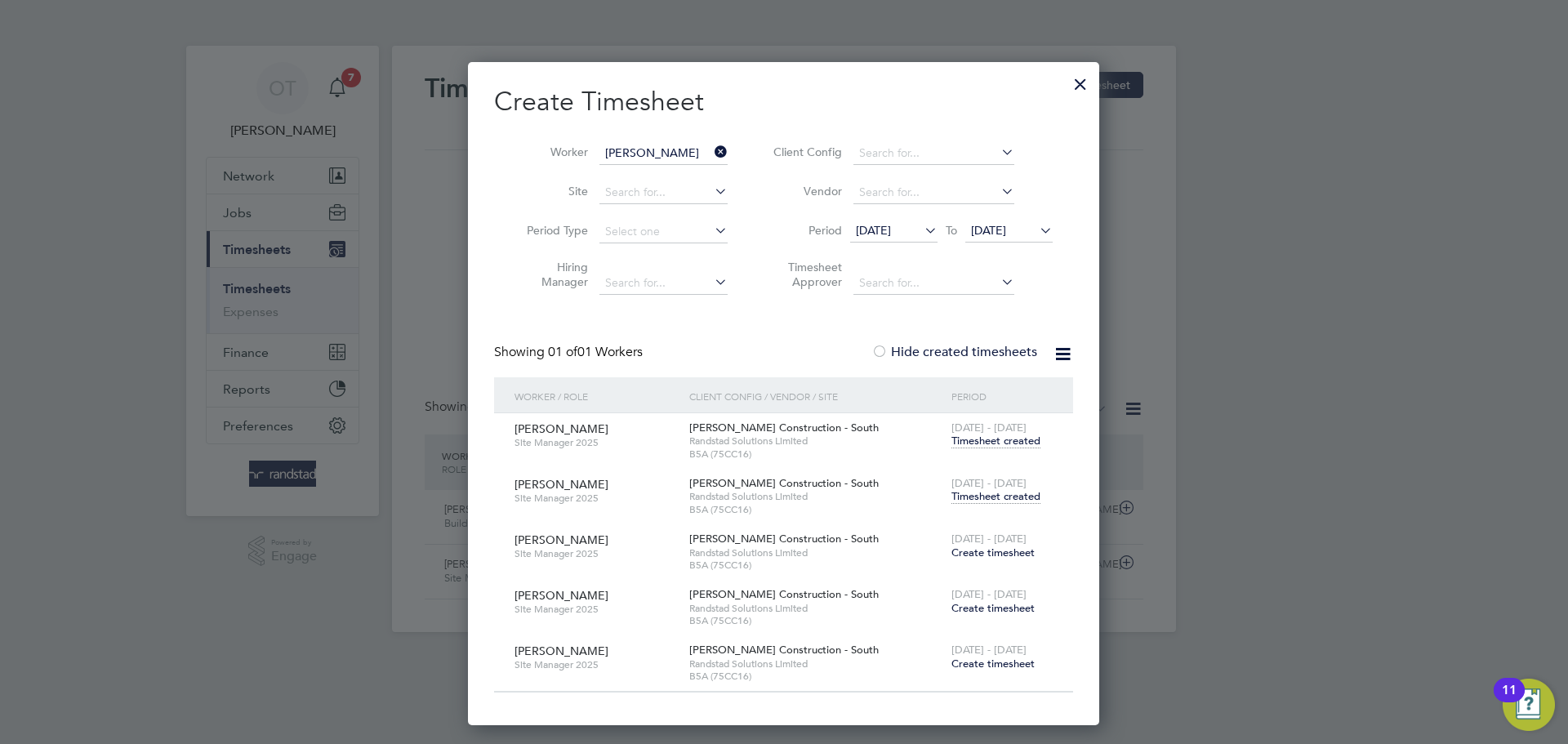
click at [998, 499] on span "Timesheet created" at bounding box center [995, 497] width 89 height 15
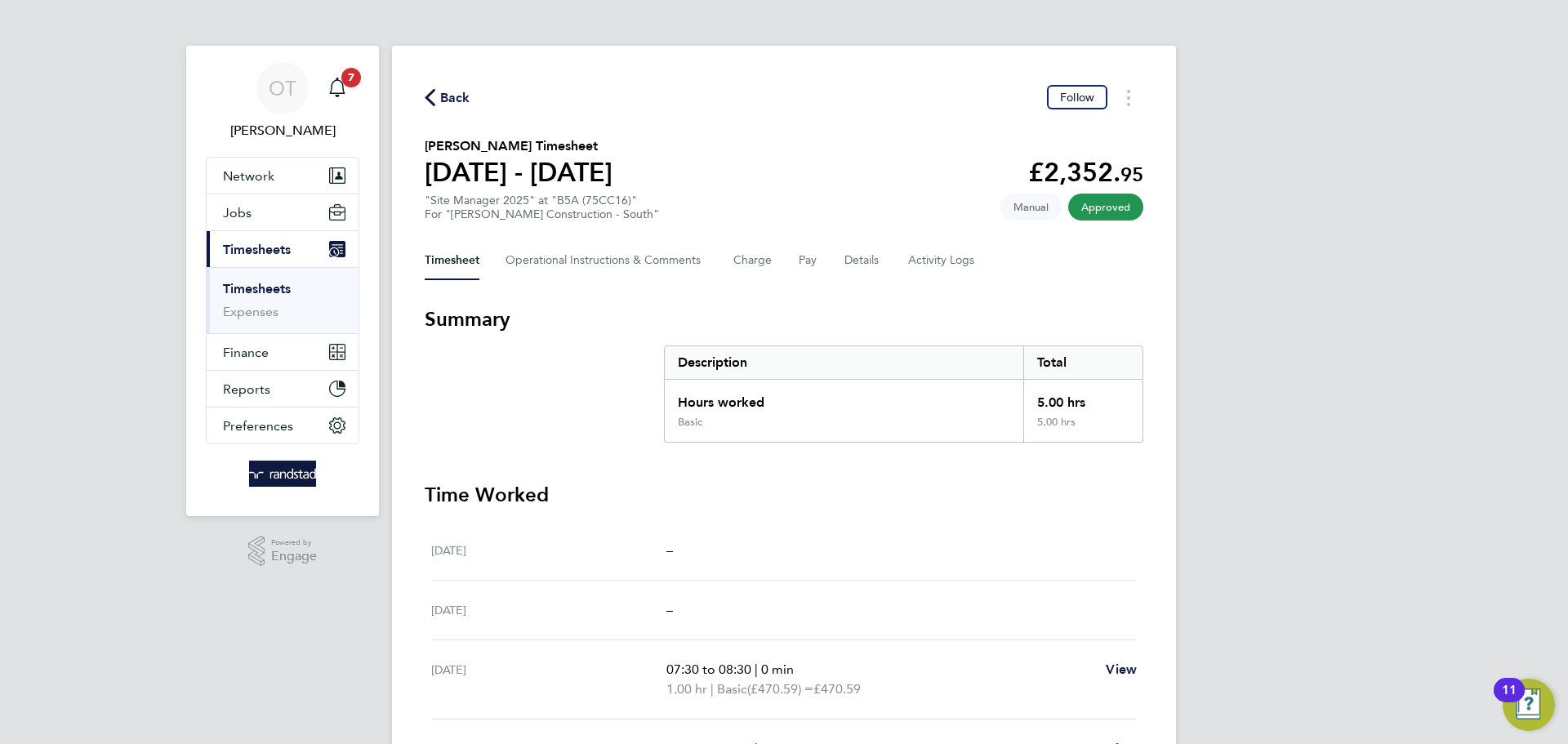
click at [453, 89] on span "Back" at bounding box center [455, 98] width 30 height 20
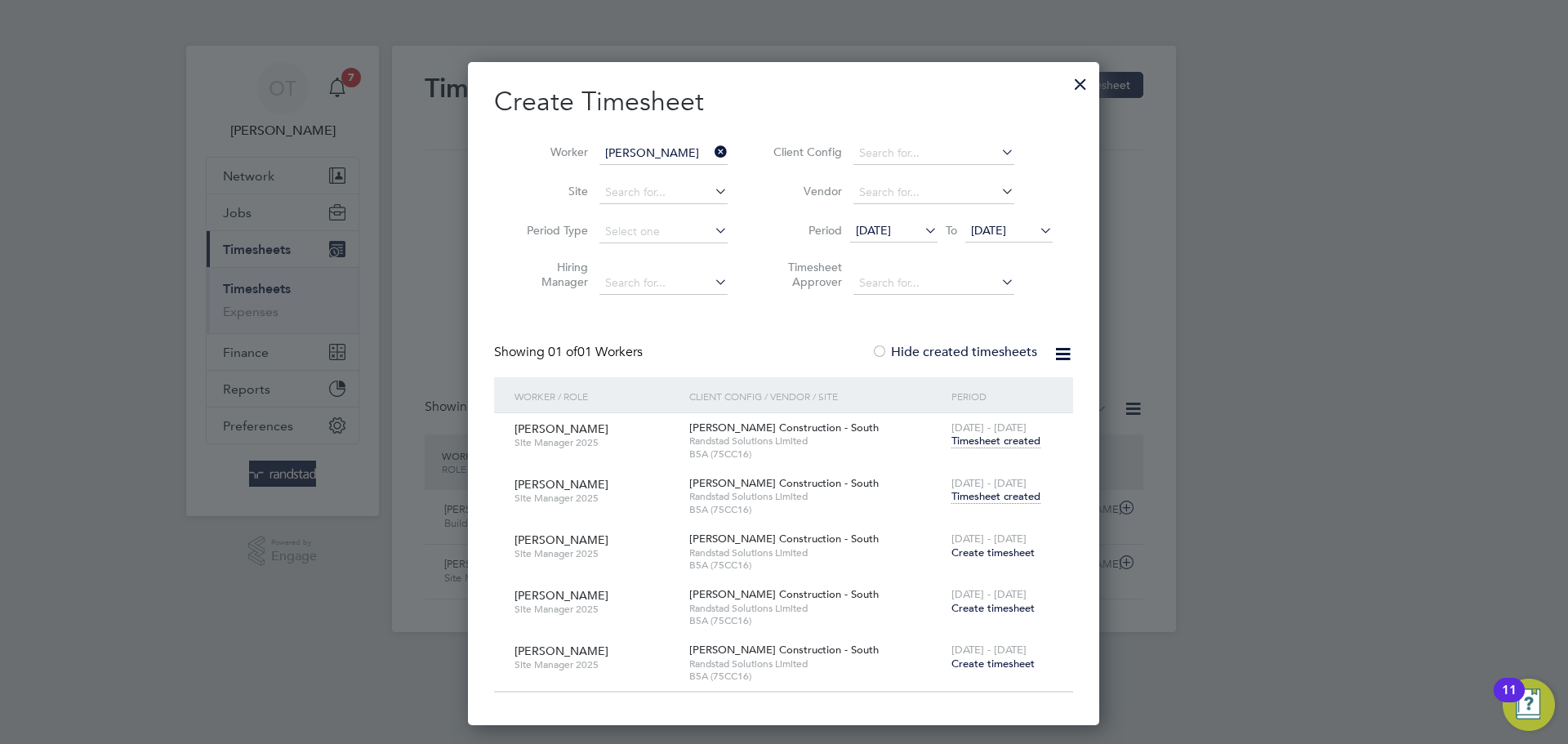
click at [1080, 81] on div at bounding box center [1080, 80] width 29 height 29
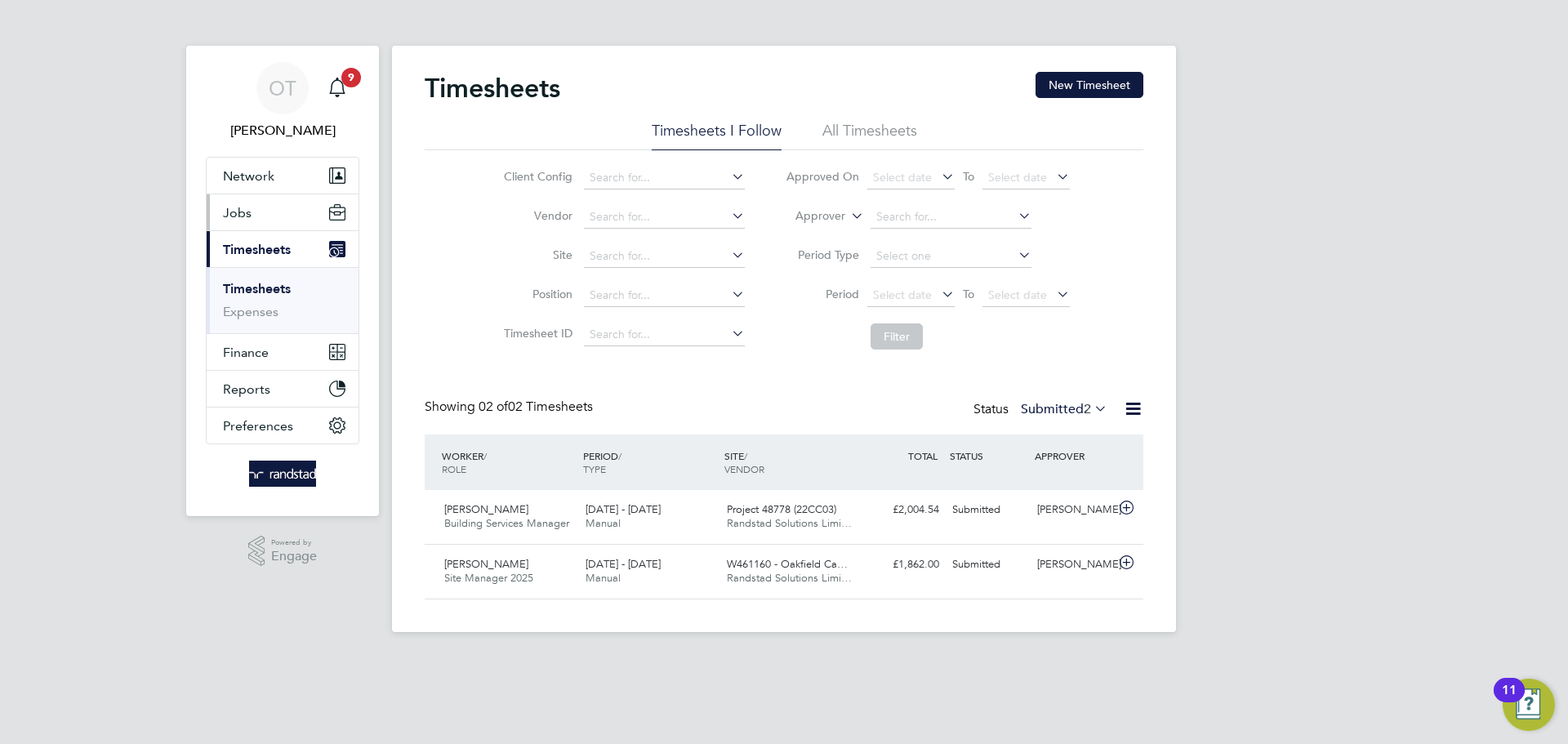
click at [258, 210] on button "Jobs" at bounding box center [282, 212] width 152 height 36
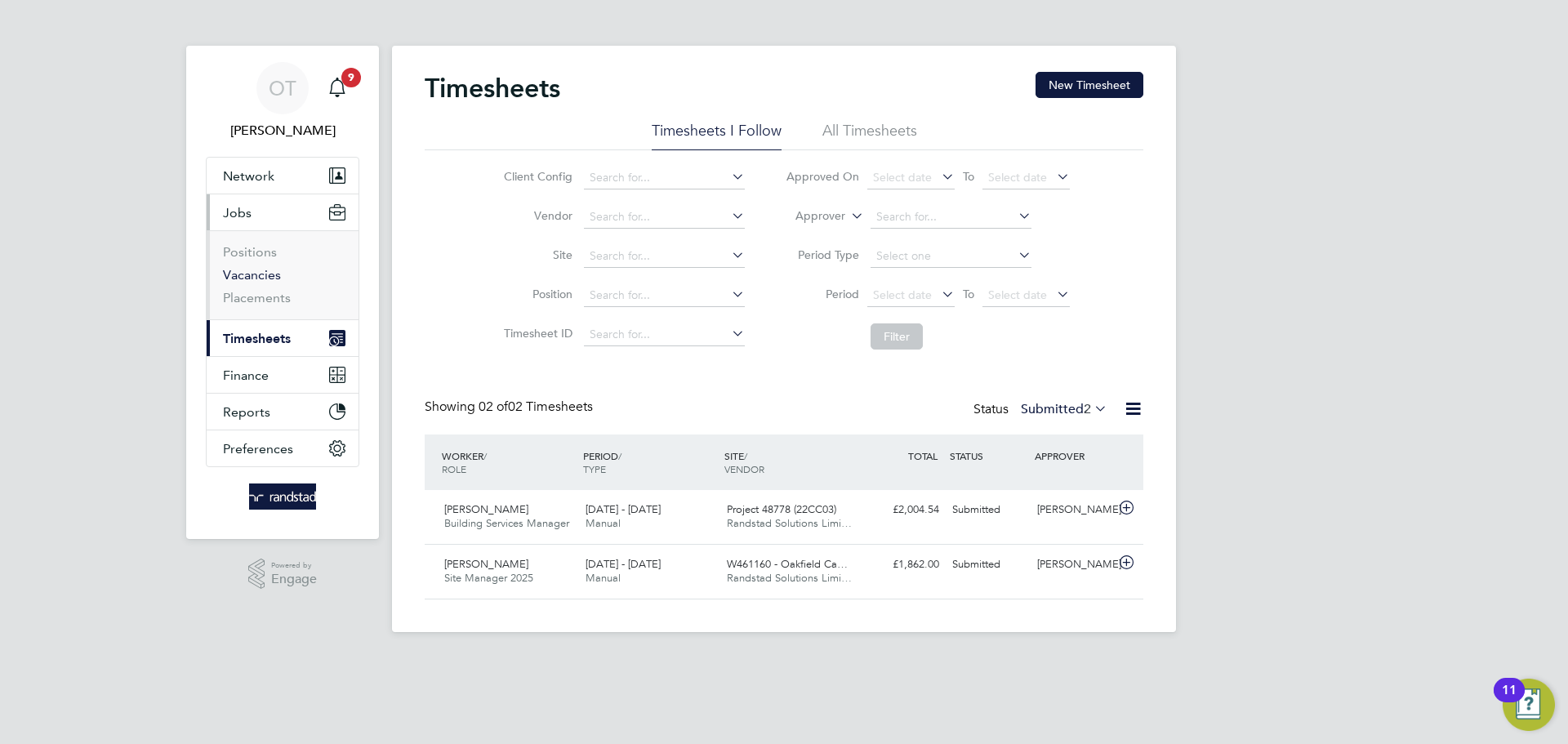
click at [250, 272] on link "Vacancies" at bounding box center [252, 275] width 58 height 16
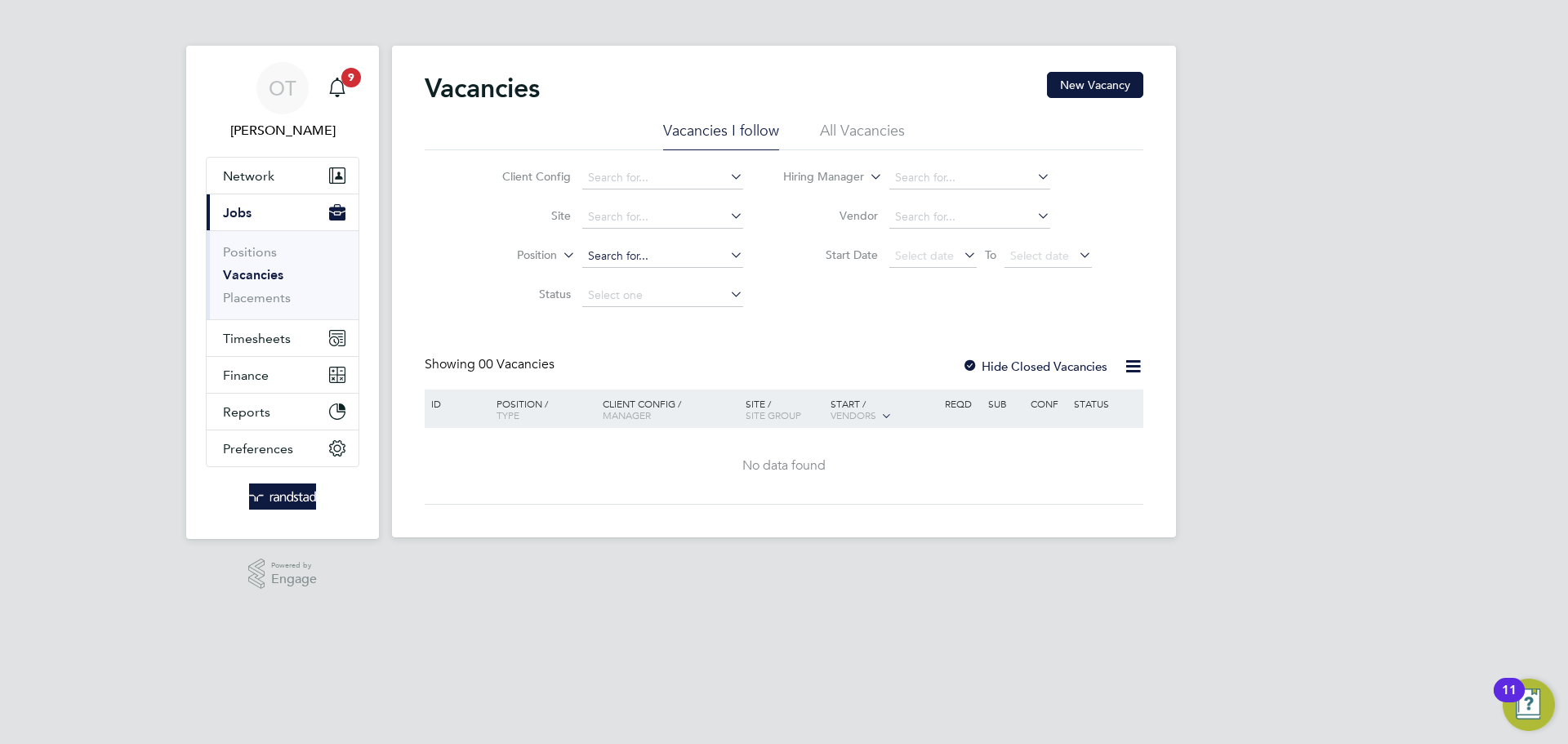
click at [611, 258] on input at bounding box center [663, 257] width 161 height 23
type input "clydach"
click at [727, 254] on icon at bounding box center [727, 255] width 0 height 23
click at [666, 225] on input at bounding box center [663, 218] width 161 height 23
click at [629, 246] on li "Clydach ALN (26CC05)" at bounding box center [662, 239] width 163 height 22
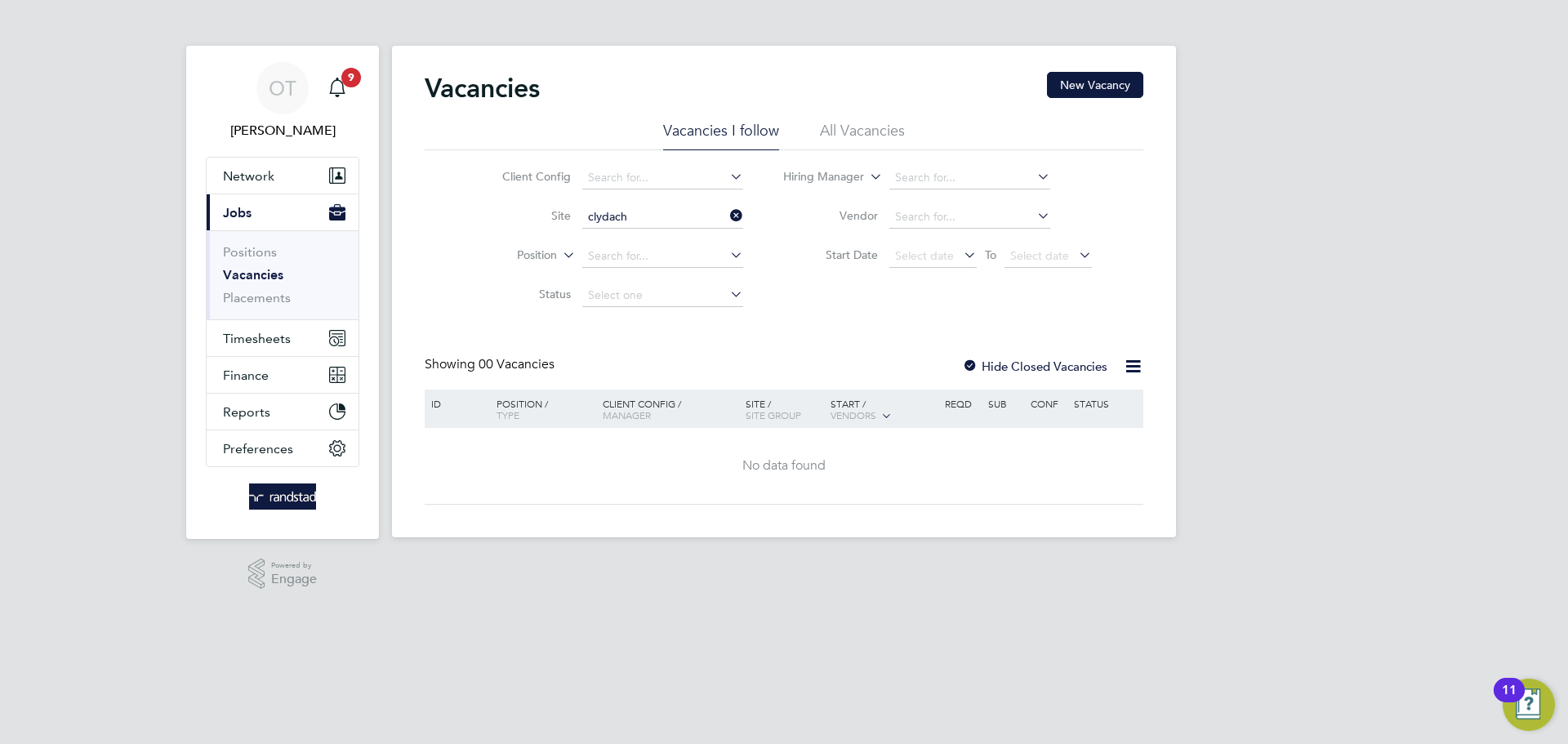
type input "Clydach ALN (26CC05)"
click at [1013, 366] on label "Hide Closed Vacancies" at bounding box center [1034, 366] width 145 height 16
click at [727, 211] on icon at bounding box center [727, 216] width 0 height 23
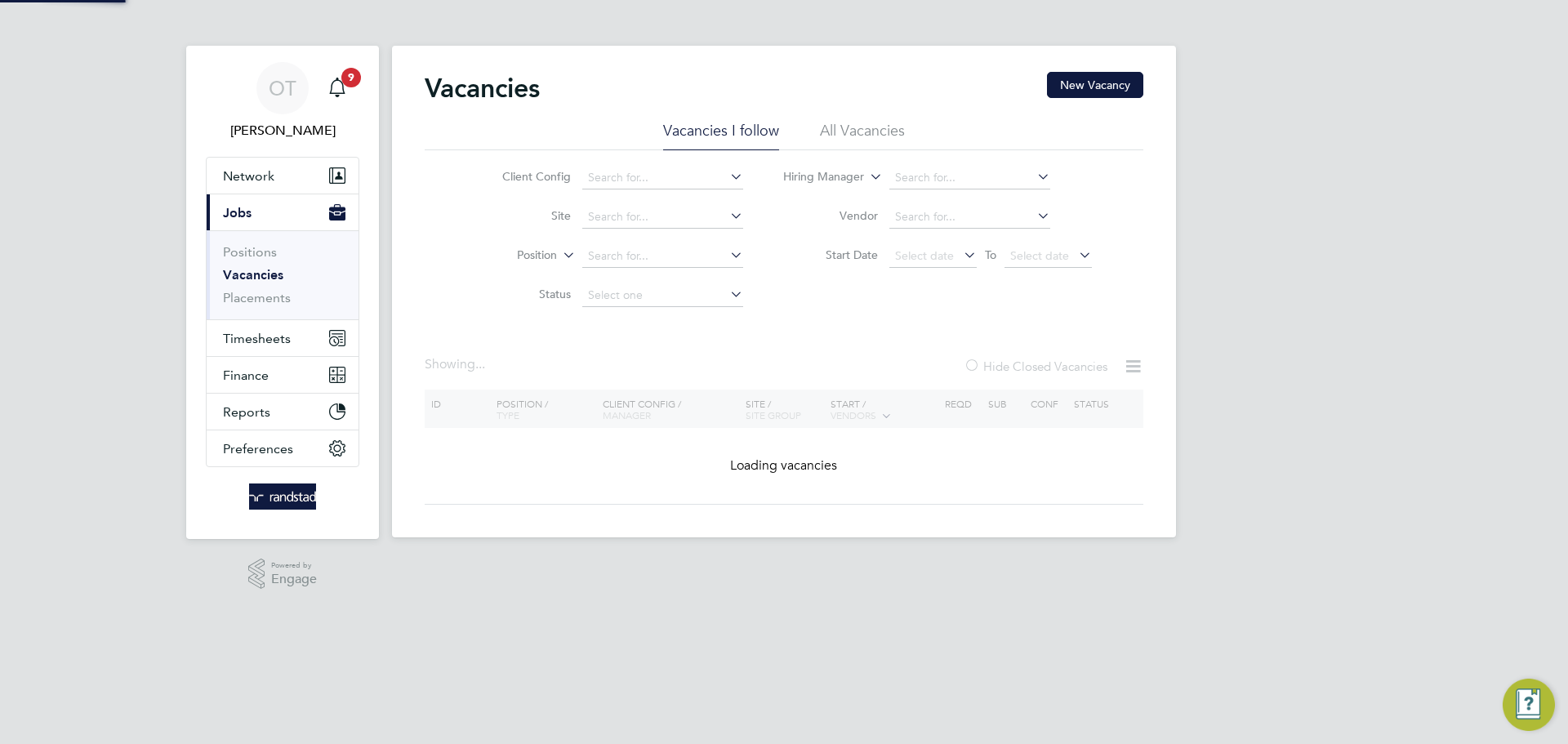
click at [844, 121] on li "All Vacancies" at bounding box center [862, 135] width 85 height 29
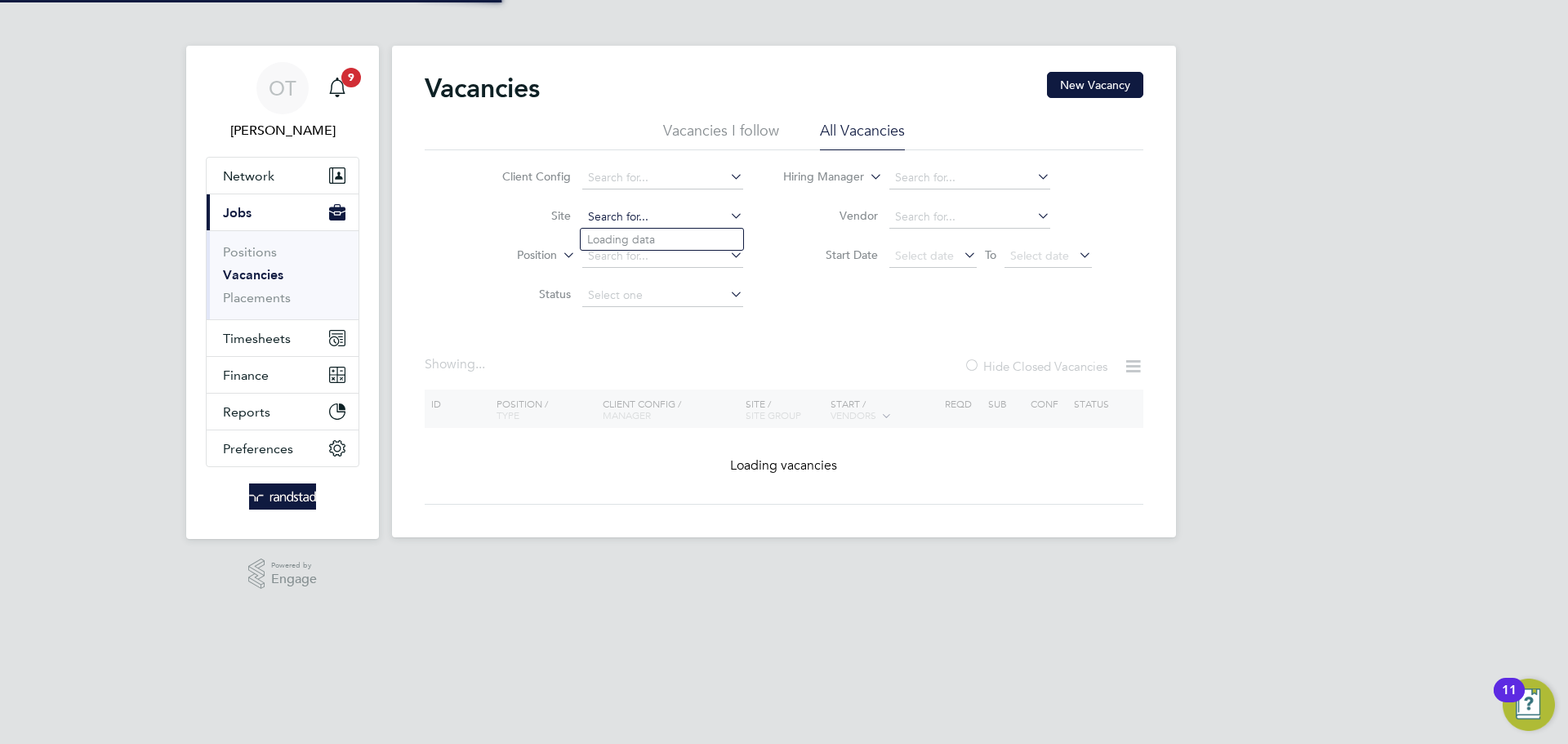
click at [654, 208] on input at bounding box center [663, 218] width 161 height 23
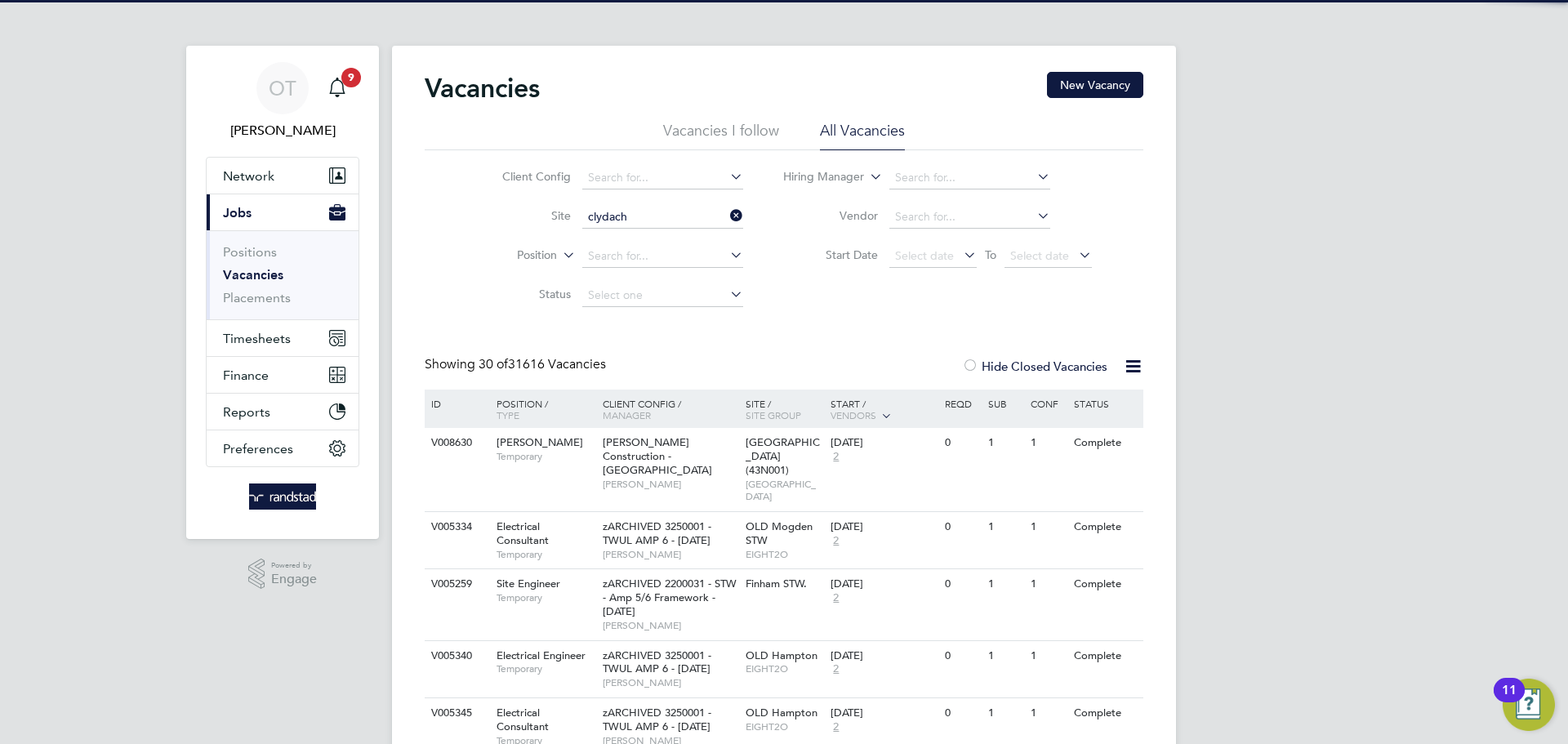
click at [654, 242] on li "Clydach ALN (26CC05)" at bounding box center [662, 239] width 163 height 22
type input "Clydach ALN (26CC05)"
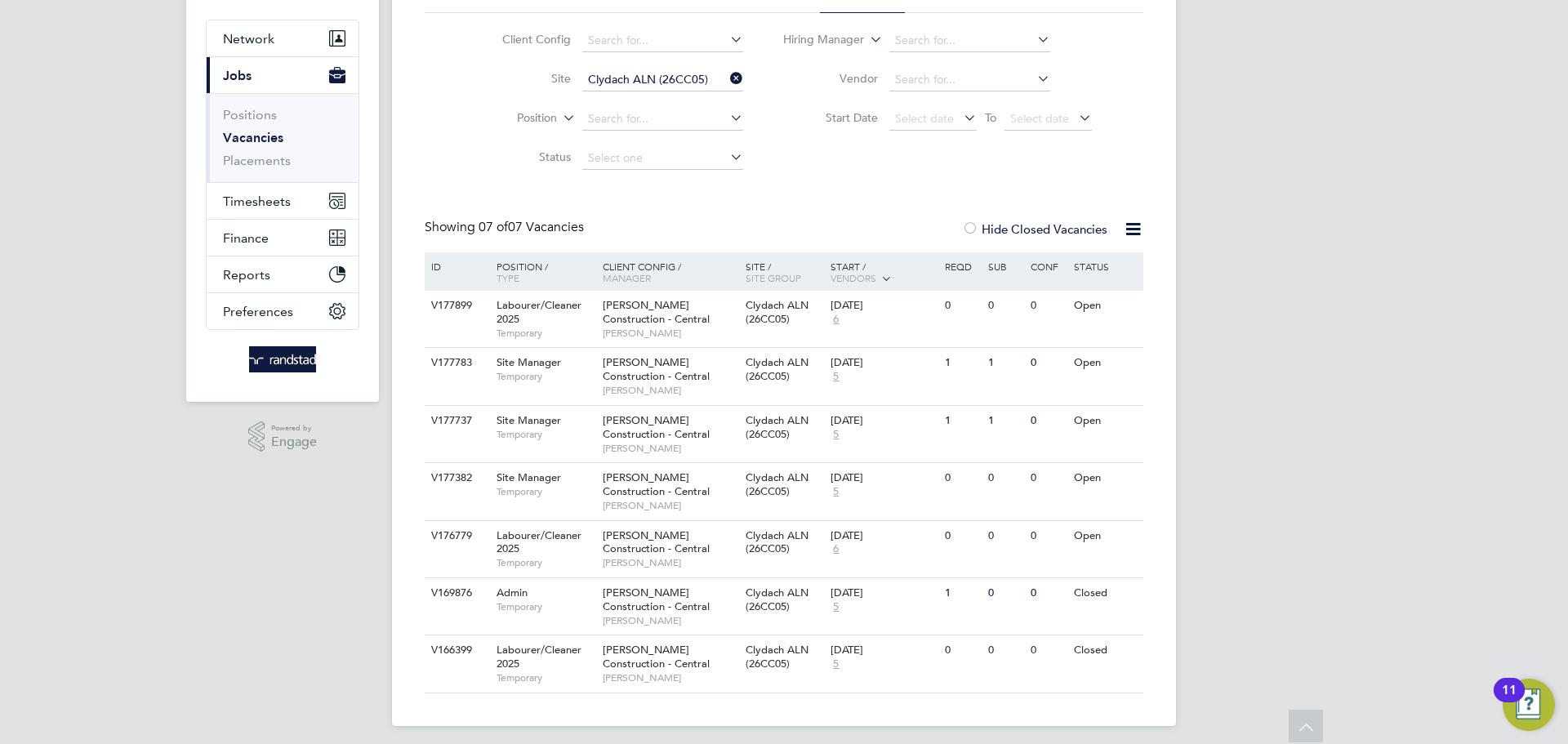
scroll to position [140, 0]
click at [943, 447] on div "V177737 Site Manager Temporary Morgan Sindall Construction - Central Dafydd Mor…" at bounding box center [783, 430] width 718 height 57
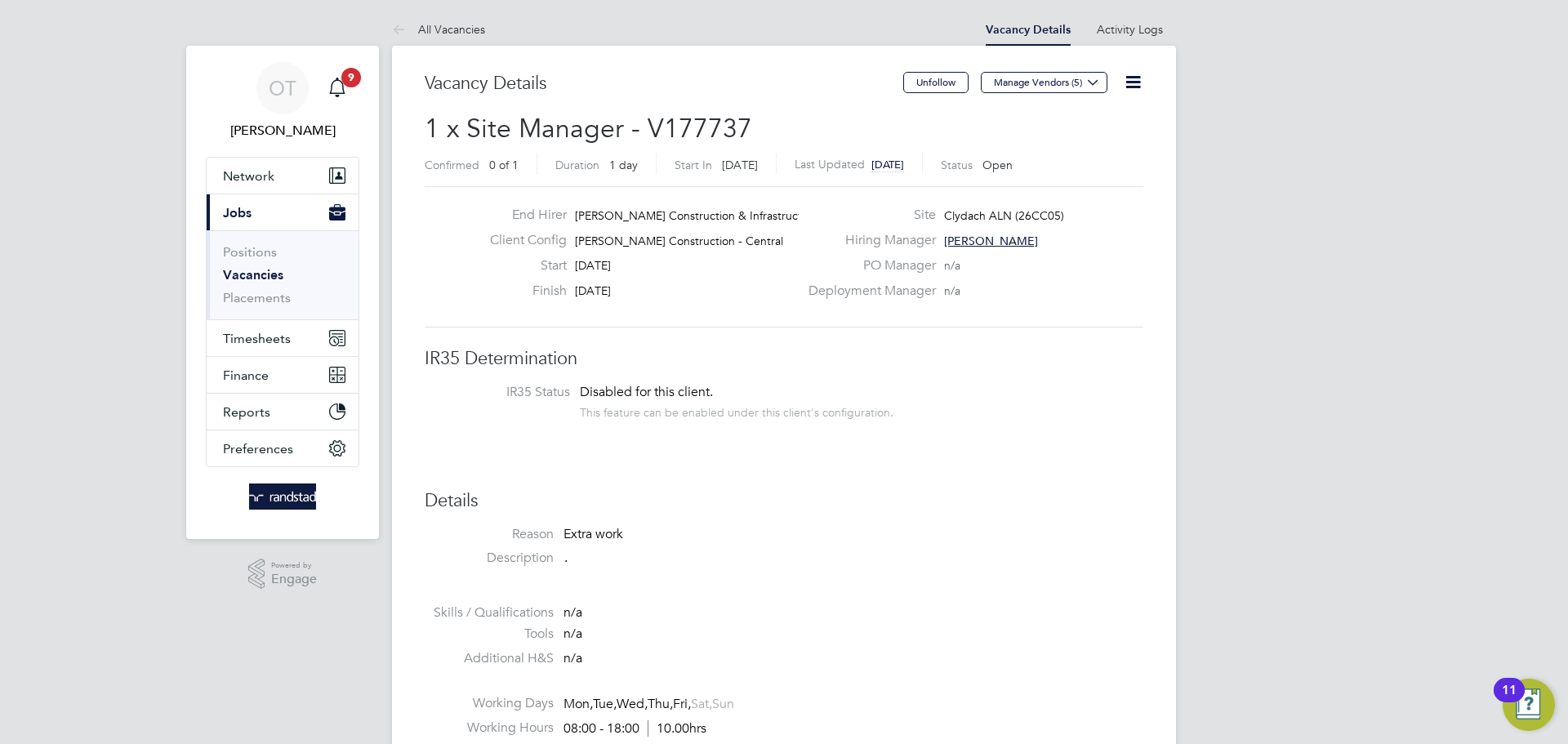
click at [1130, 81] on icon at bounding box center [1133, 82] width 21 height 21
click at [1131, 81] on icon at bounding box center [1133, 82] width 21 height 21
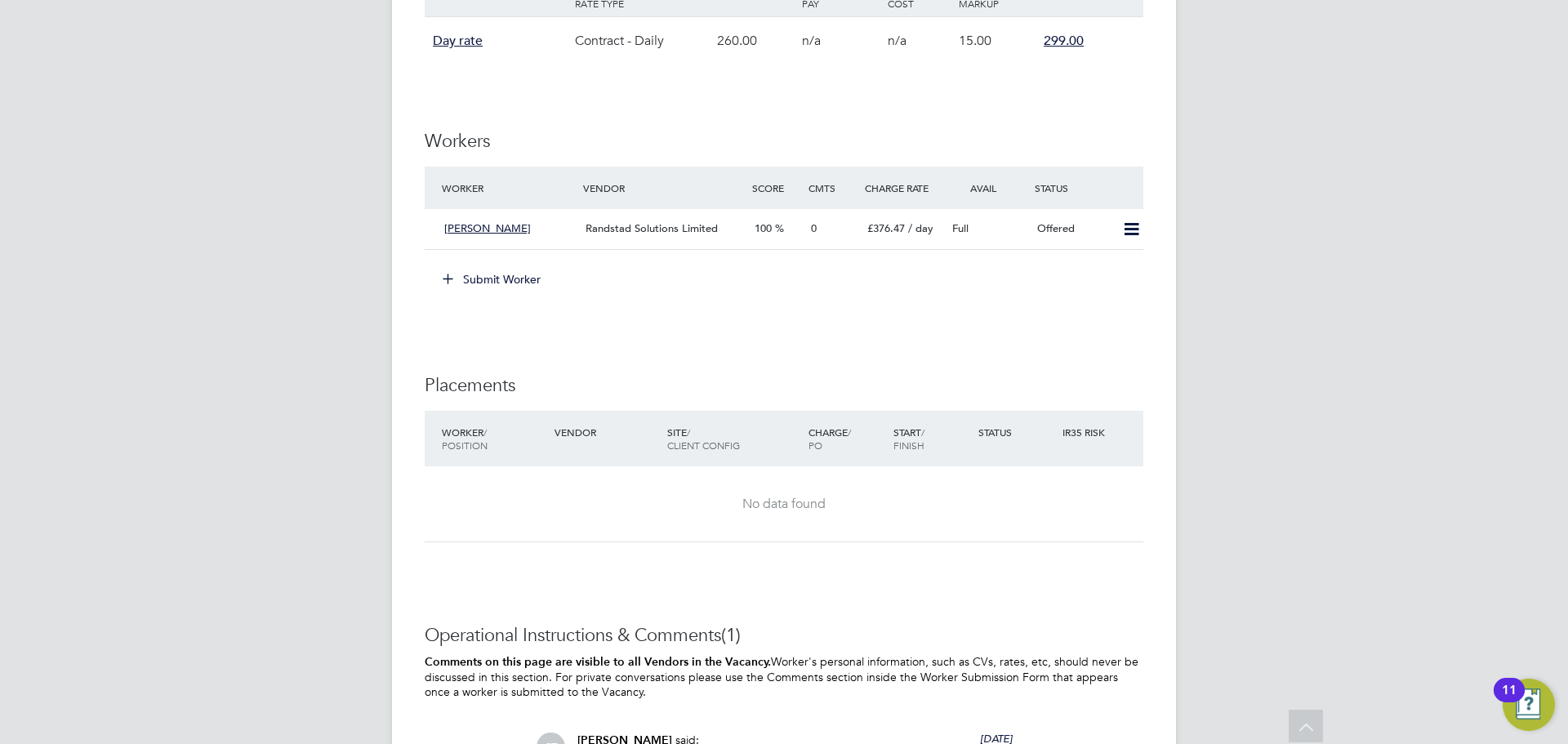
scroll to position [831, 0]
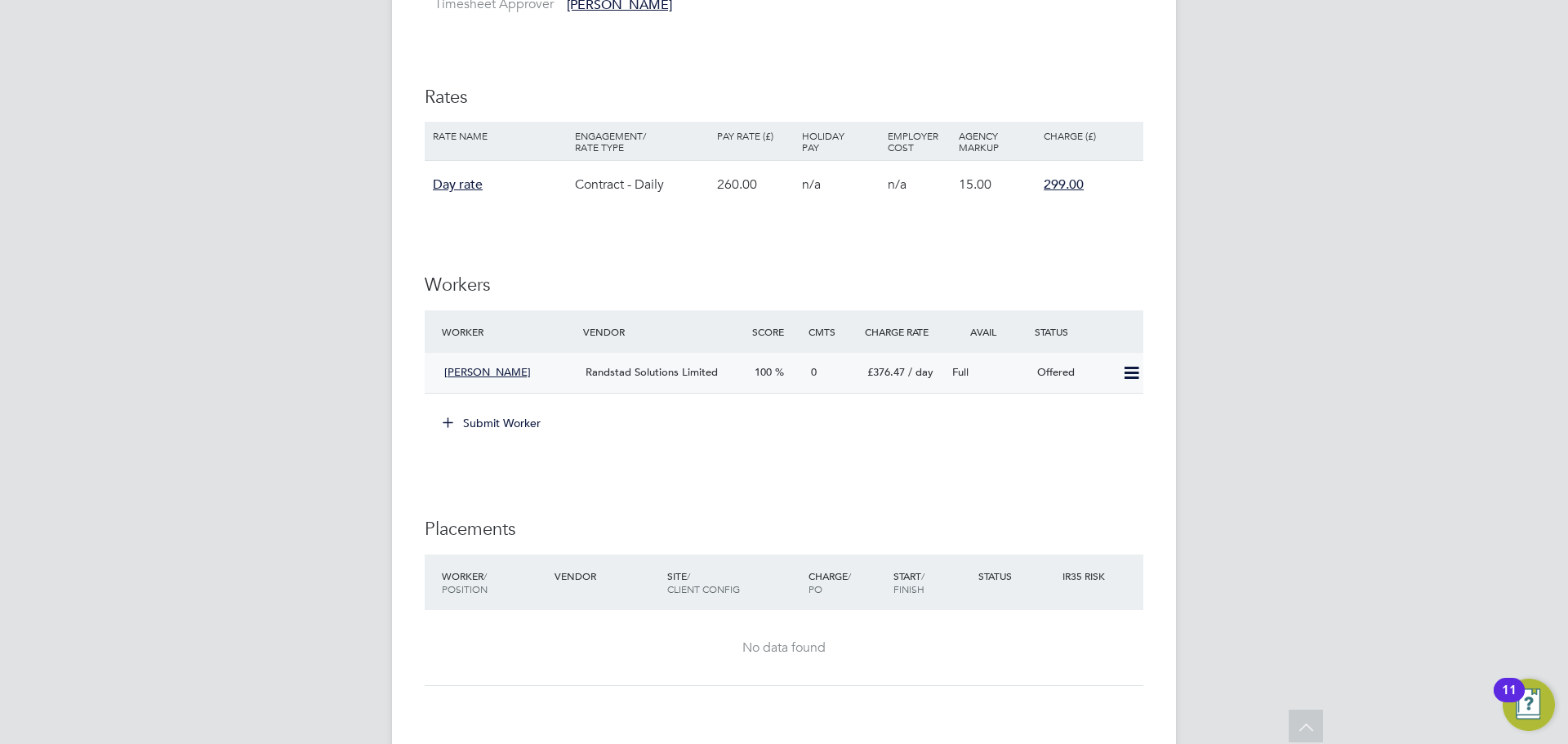
click at [1130, 378] on icon at bounding box center [1131, 373] width 21 height 13
click at [1113, 405] on li "Confirm" at bounding box center [1107, 409] width 62 height 23
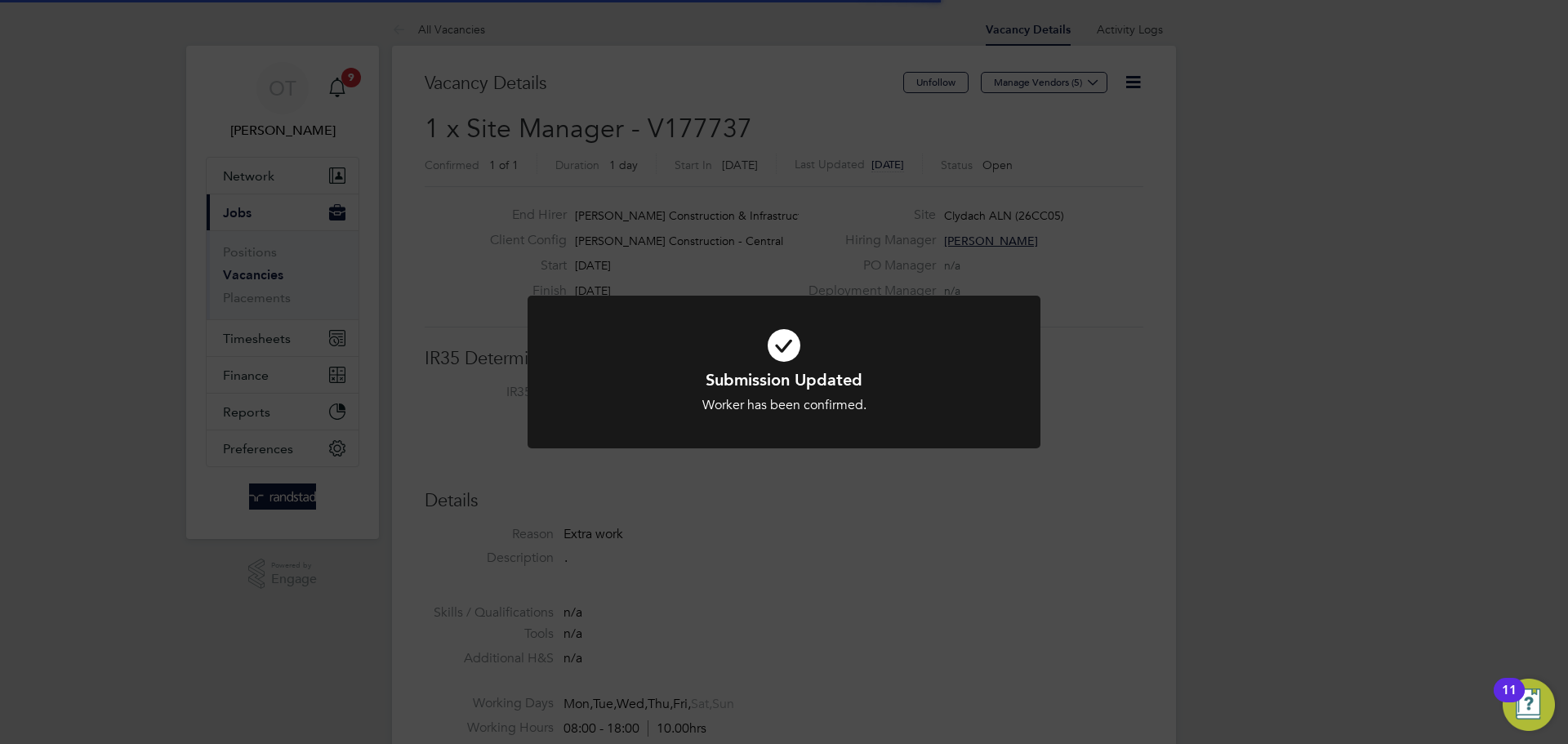
scroll to position [61, 142]
click at [888, 529] on div "Submission Updated Worker has been confirmed. Cancel Okay" at bounding box center [784, 372] width 1568 height 744
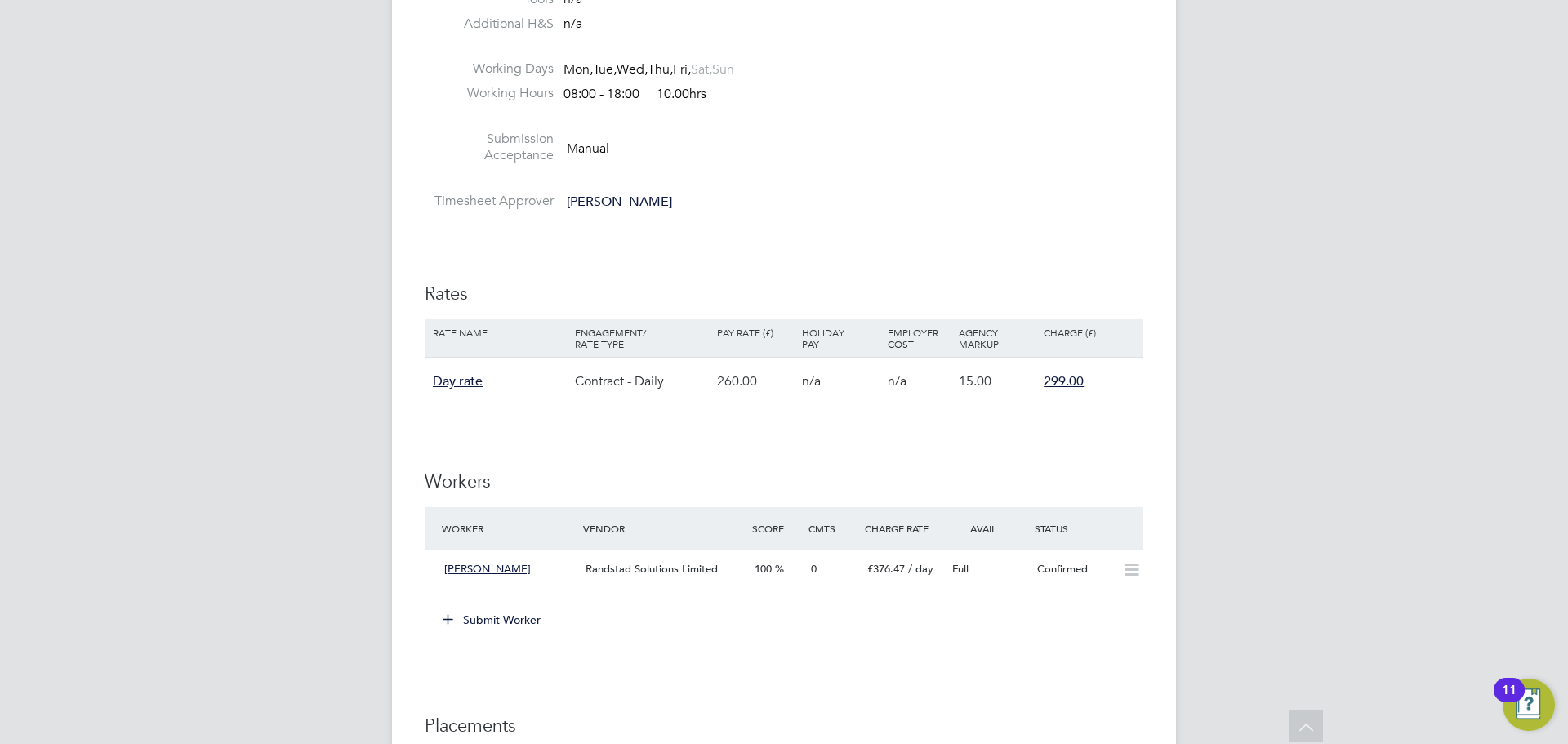
scroll to position [840, 0]
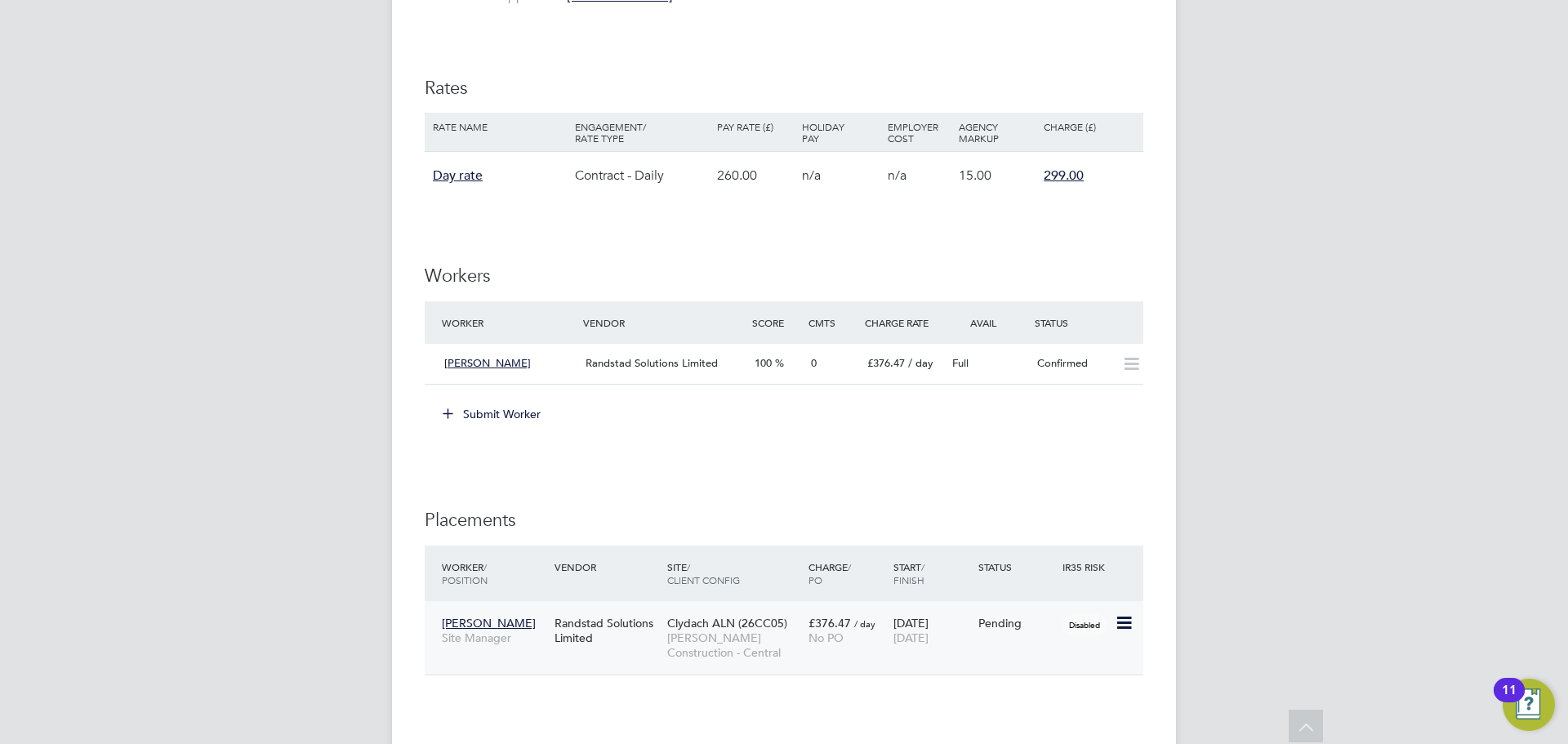
click at [1125, 619] on icon at bounding box center [1123, 623] width 17 height 20
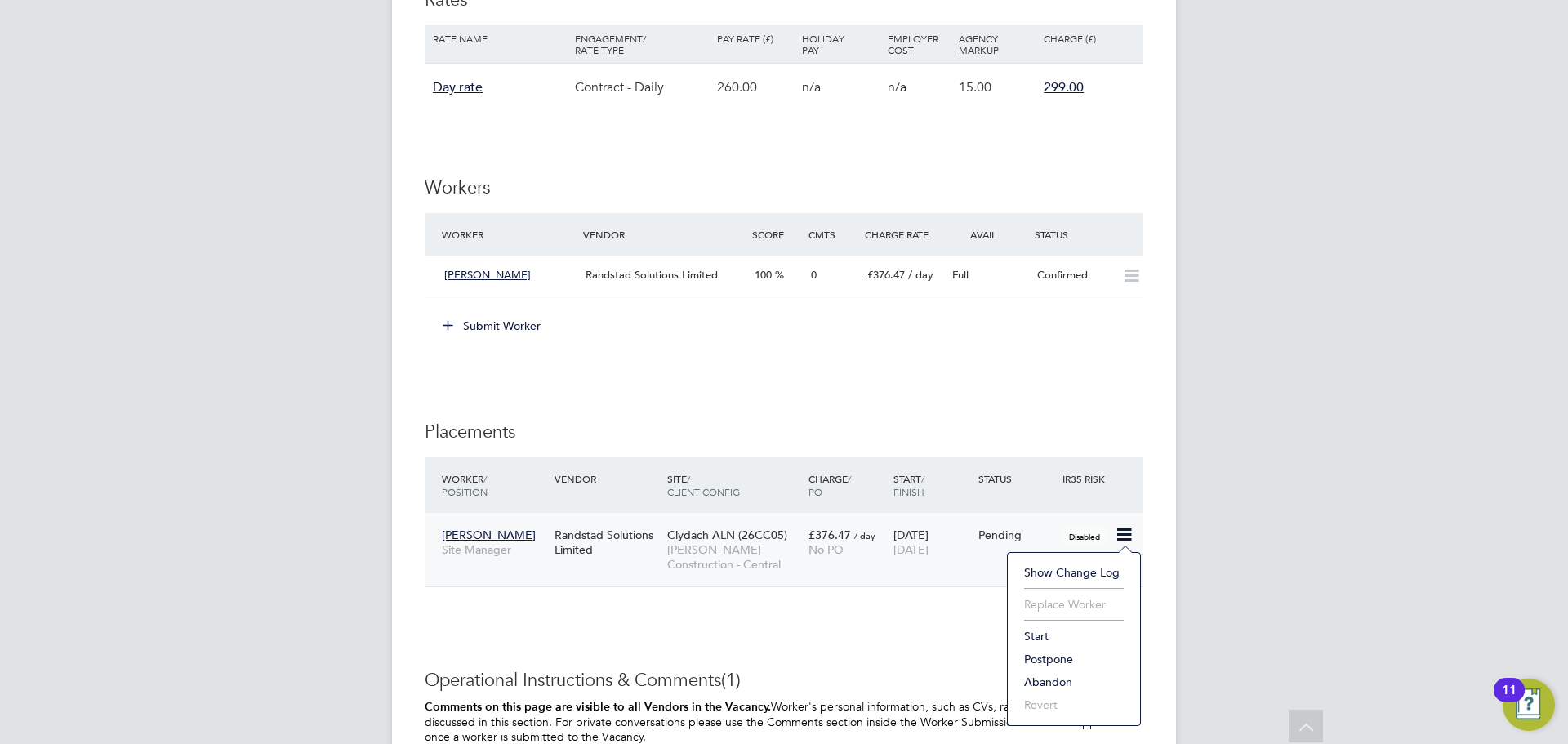
scroll to position [941, 0]
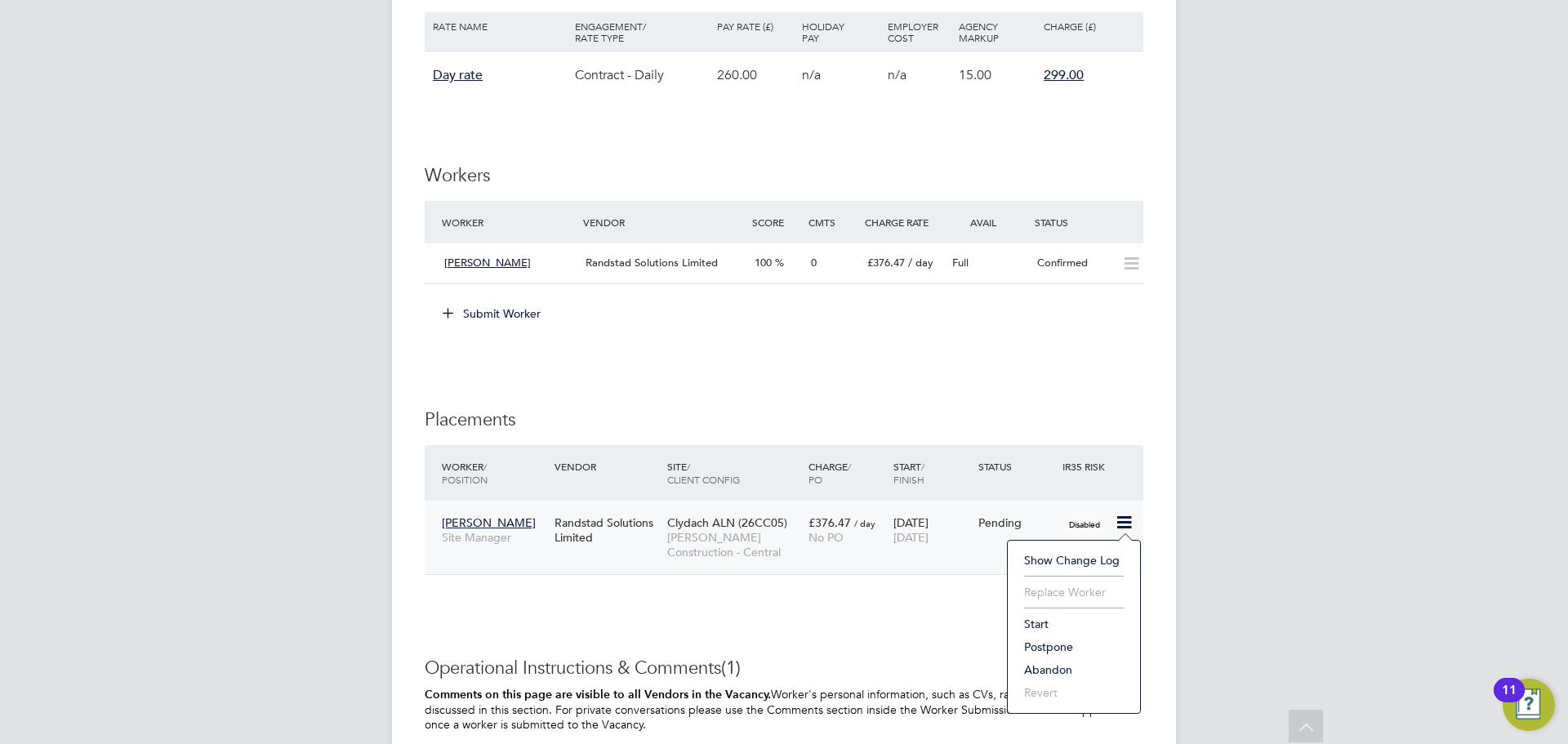
click at [1036, 624] on li "Start" at bounding box center [1074, 624] width 116 height 23
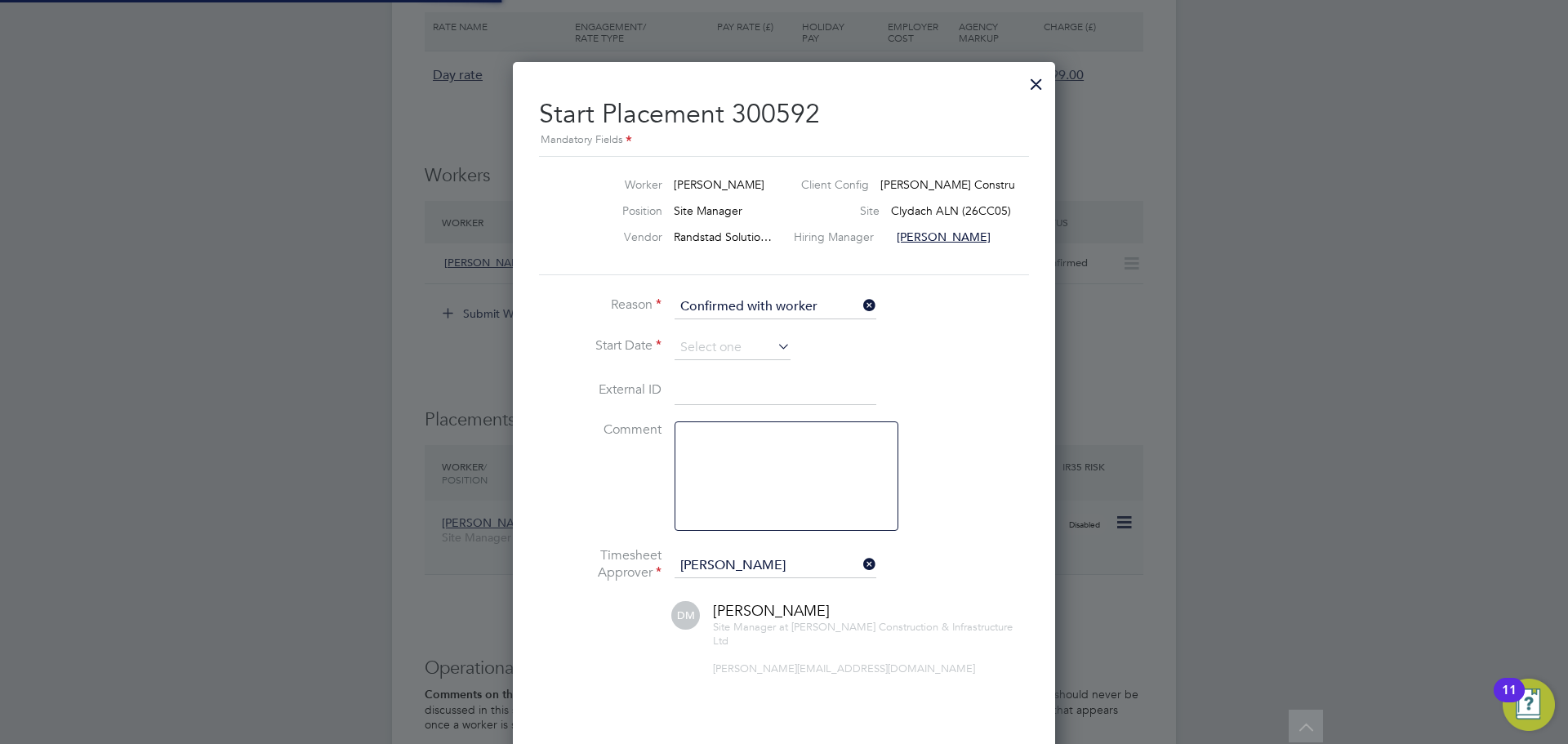
scroll to position [8, 8]
click at [730, 335] on ul "Reason Confirmed with worker Start Date External ID Comment Timesheet Approver …" at bounding box center [784, 548] width 490 height 507
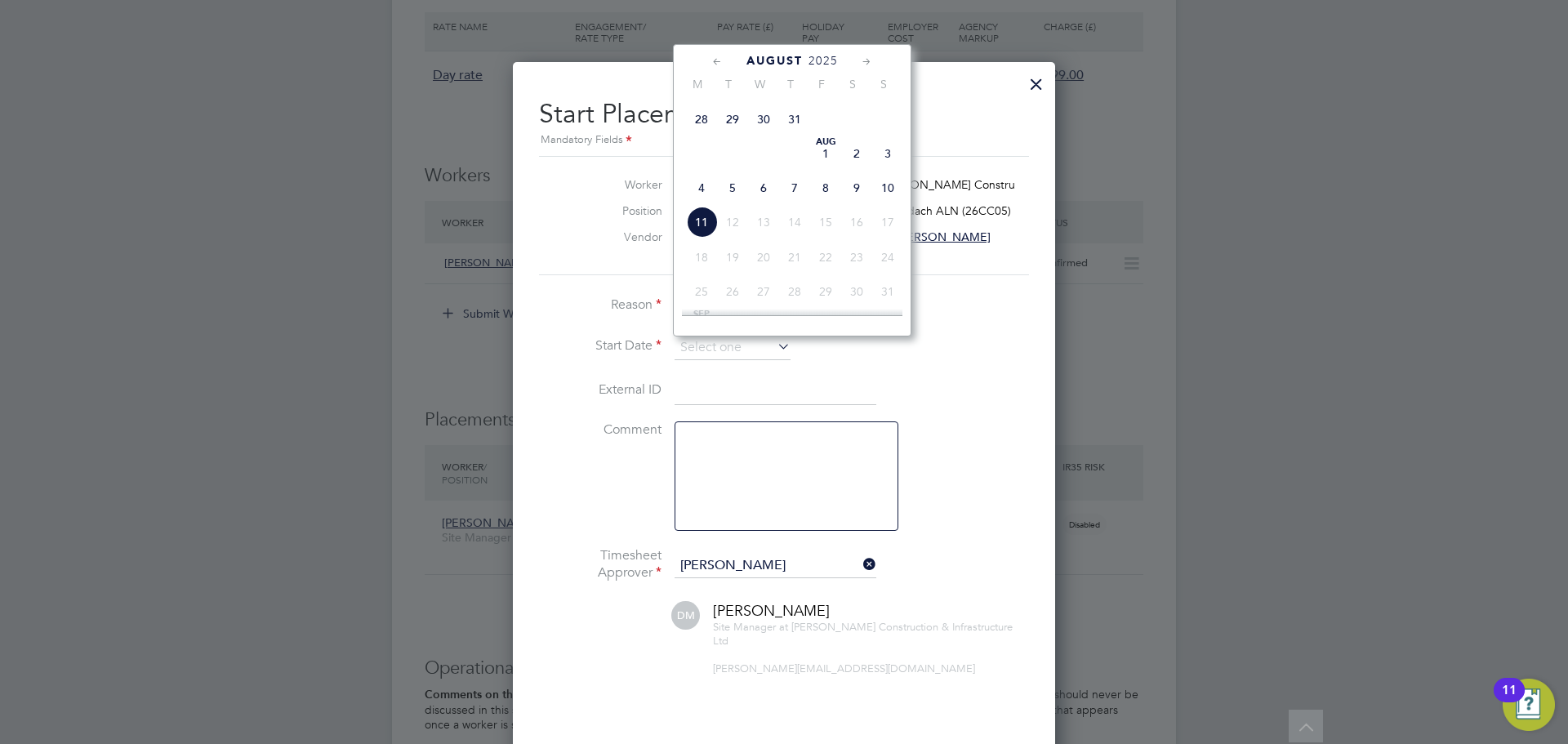
click at [828, 169] on span "Aug 1" at bounding box center [825, 153] width 31 height 31
type input "[DATE]"
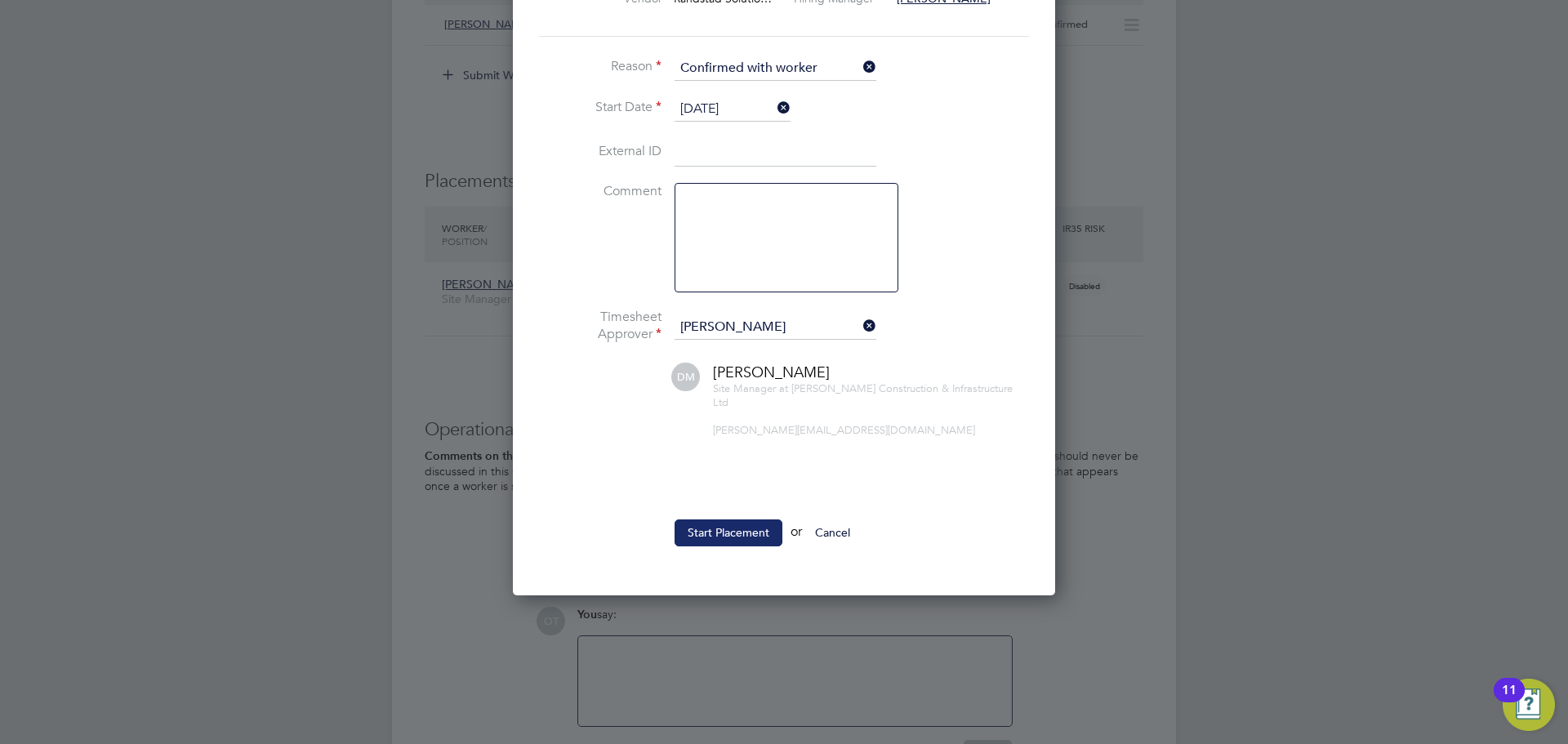
click at [724, 519] on button "Start Placement" at bounding box center [728, 531] width 108 height 26
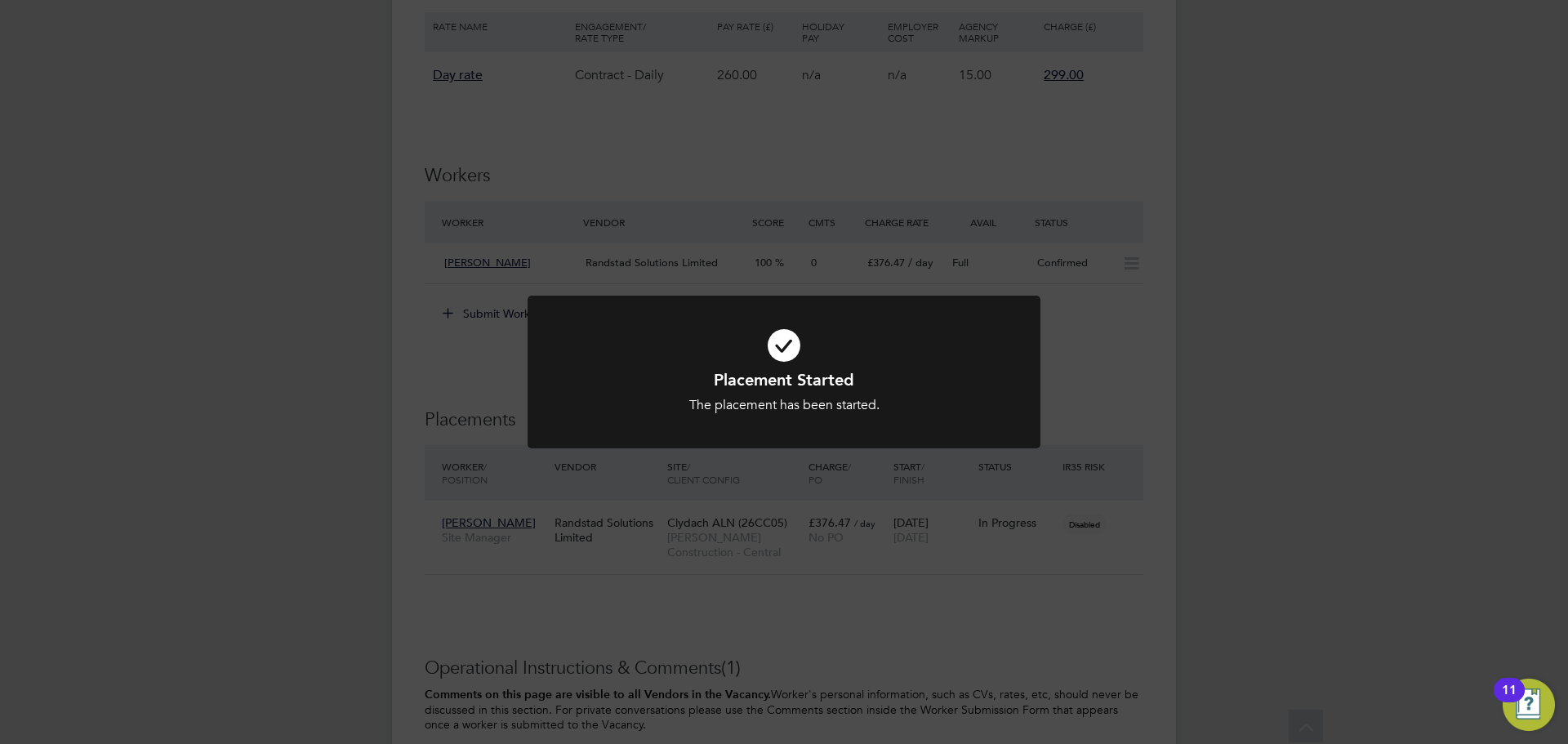
click at [1139, 334] on div "Placement Started The placement has been started. Cancel Okay" at bounding box center [784, 372] width 1568 height 744
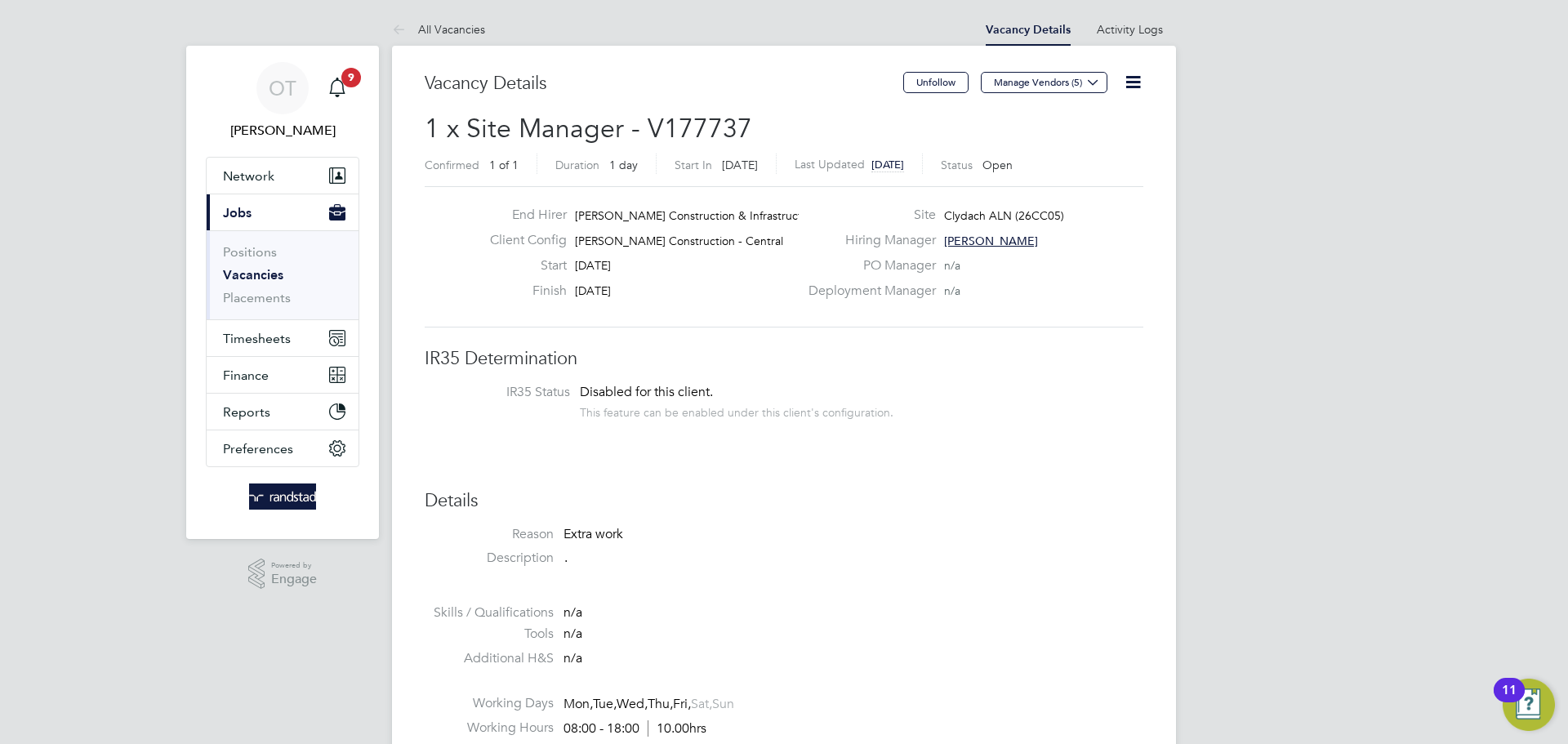
click at [255, 277] on link "Vacancies" at bounding box center [252, 275] width 61 height 16
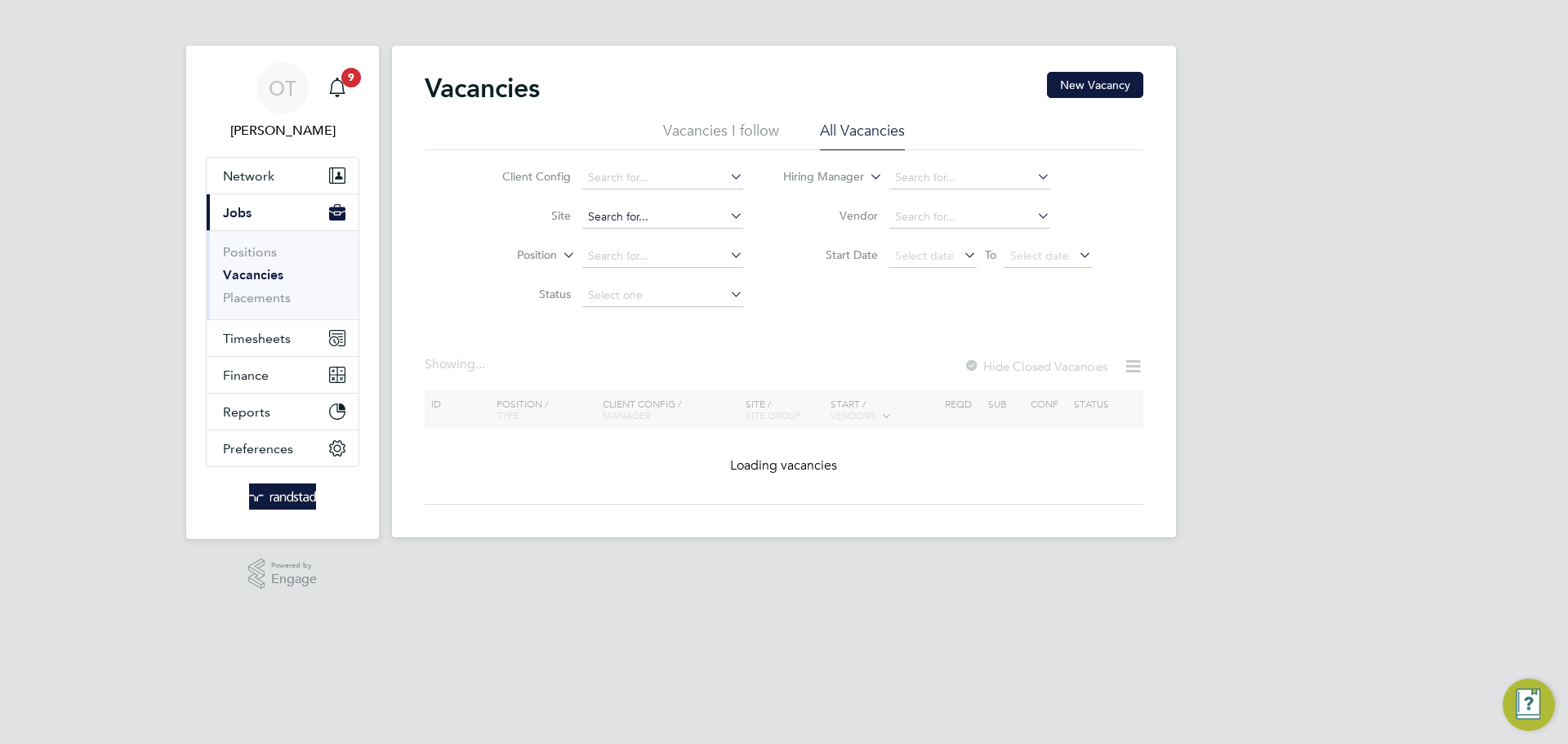
click at [613, 214] on input at bounding box center [663, 218] width 161 height 23
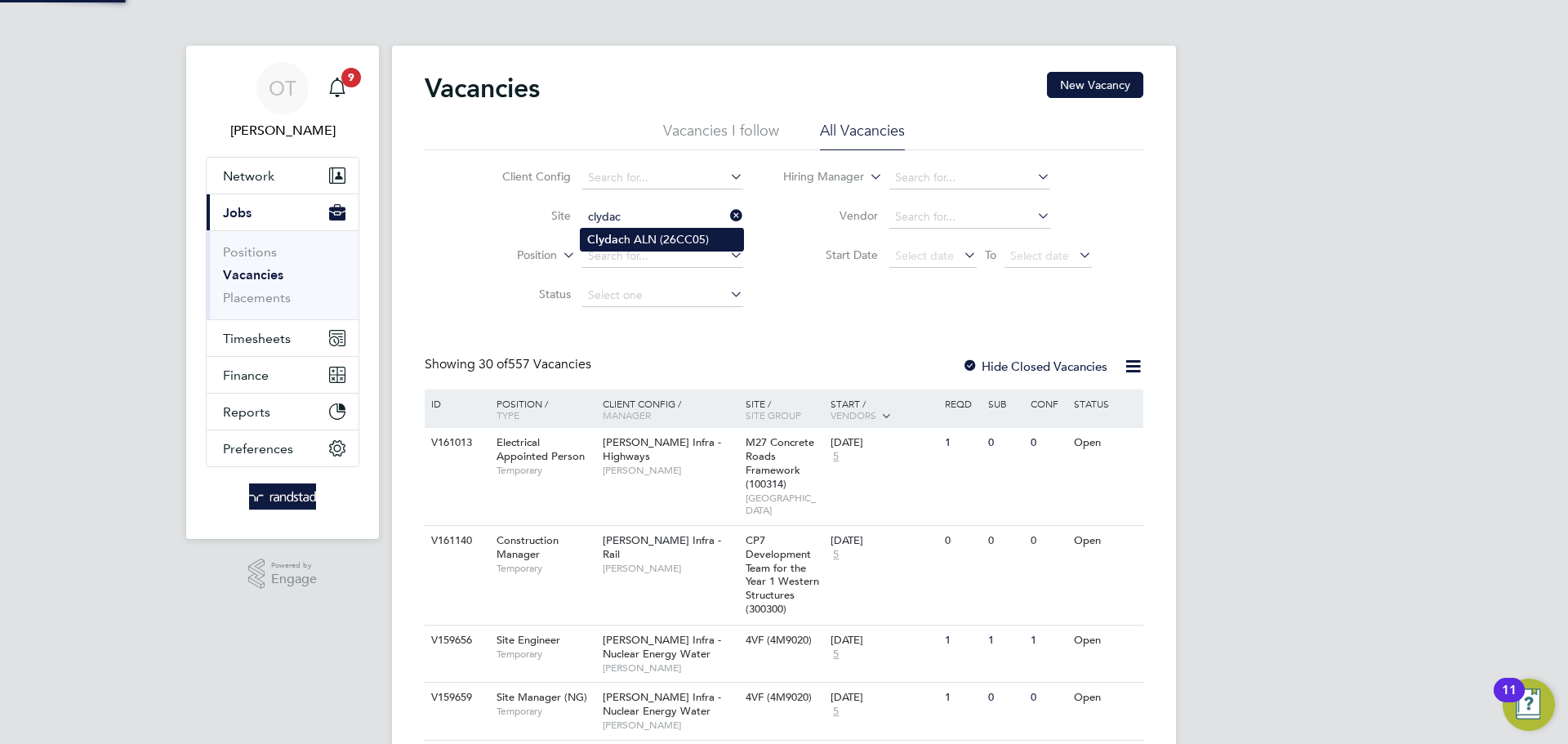
click at [675, 238] on li "Clydac h ALN (26CC05)" at bounding box center [662, 239] width 163 height 22
type input "Clydach ALN (26CC05)"
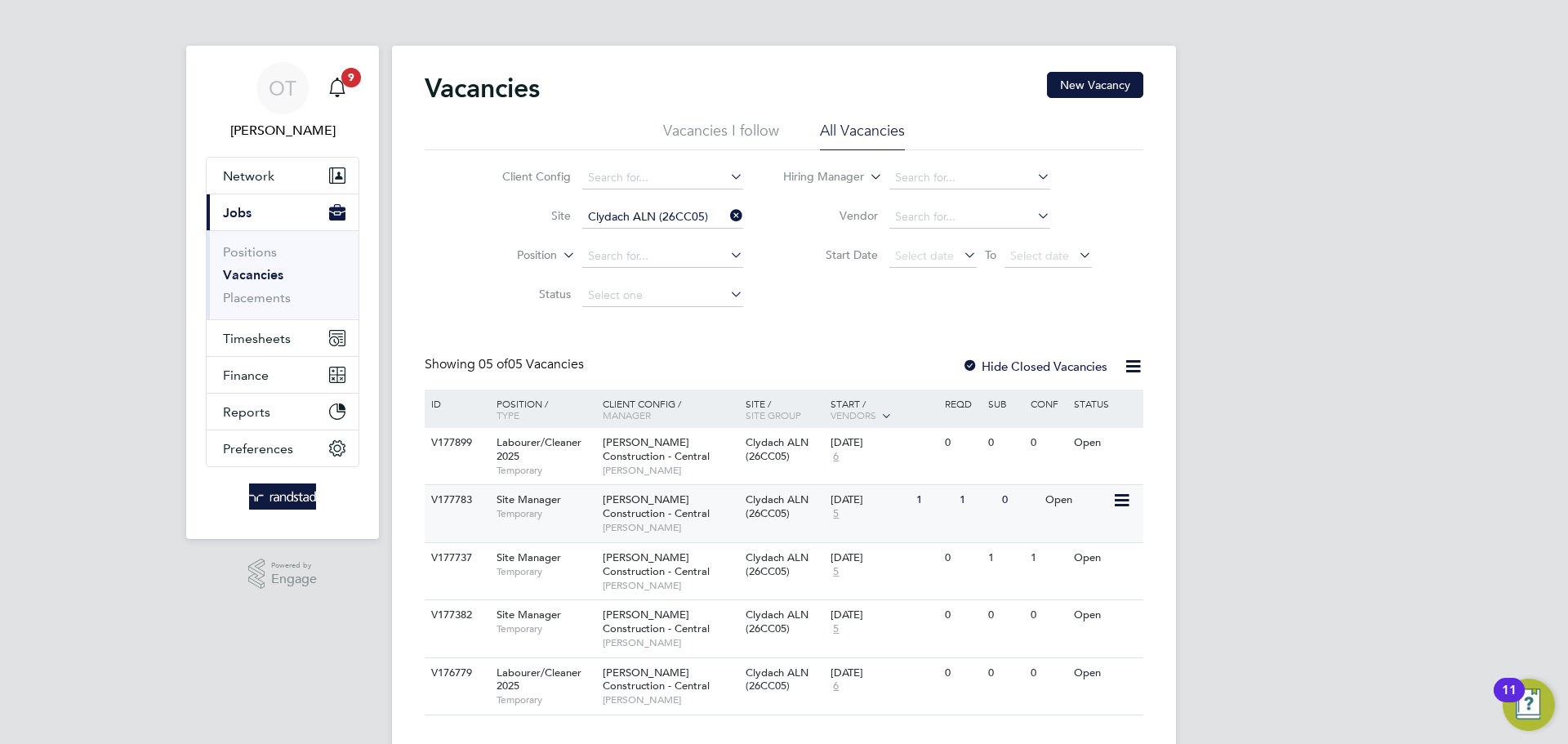
click at [579, 508] on span "Temporary" at bounding box center [546, 514] width 98 height 13
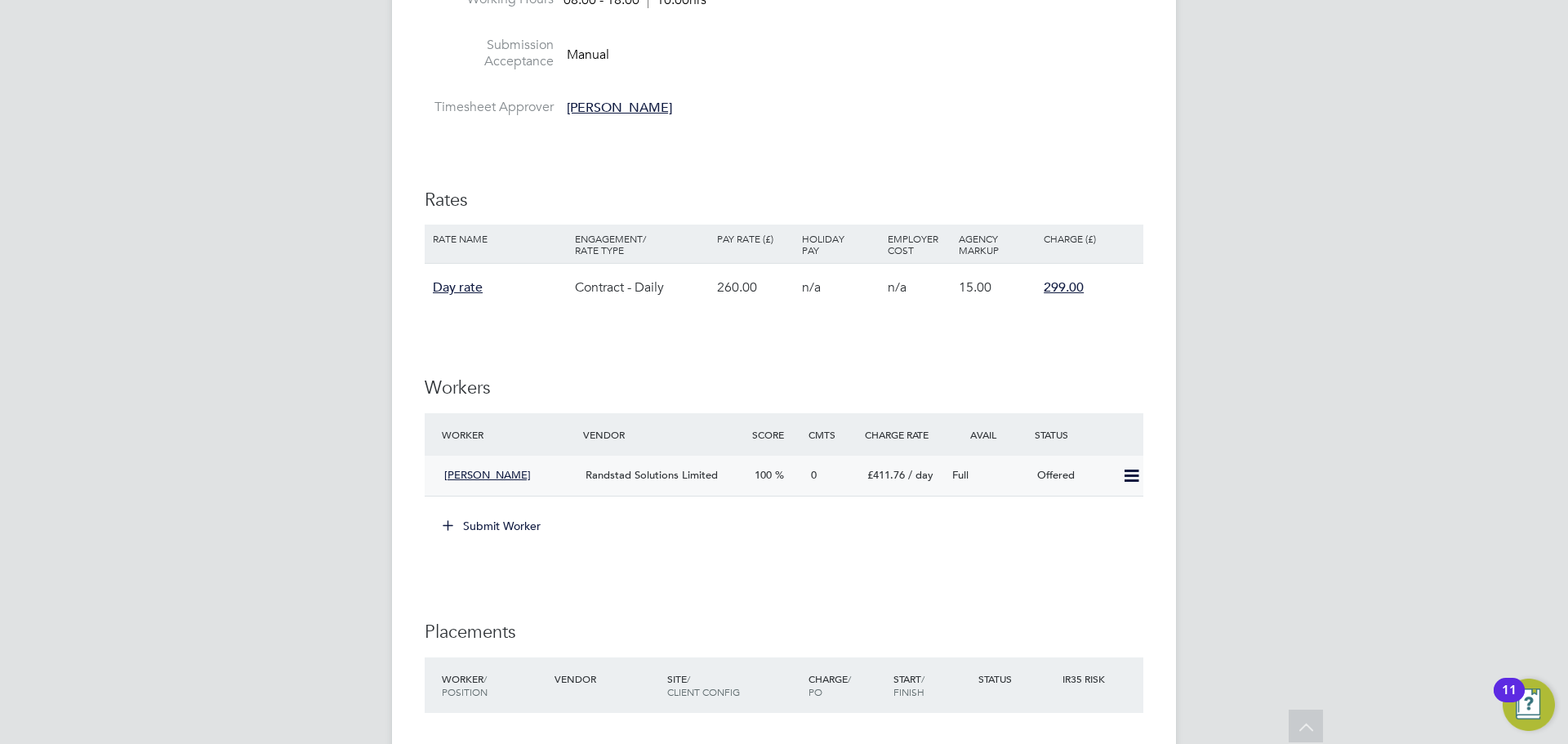
scroll to position [748, 0]
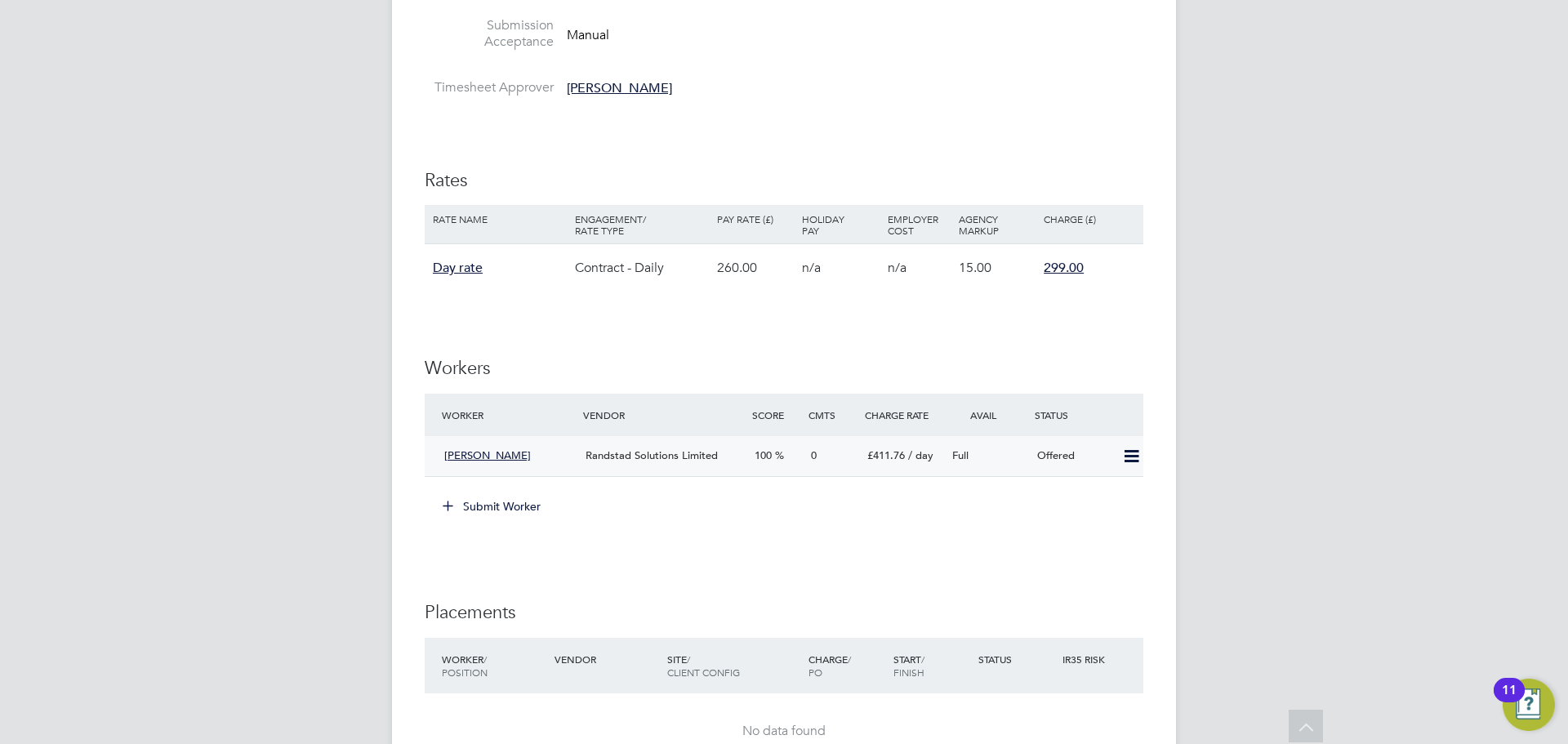
click at [1127, 460] on icon at bounding box center [1131, 457] width 21 height 13
click at [1120, 492] on li "Confirm" at bounding box center [1107, 492] width 62 height 23
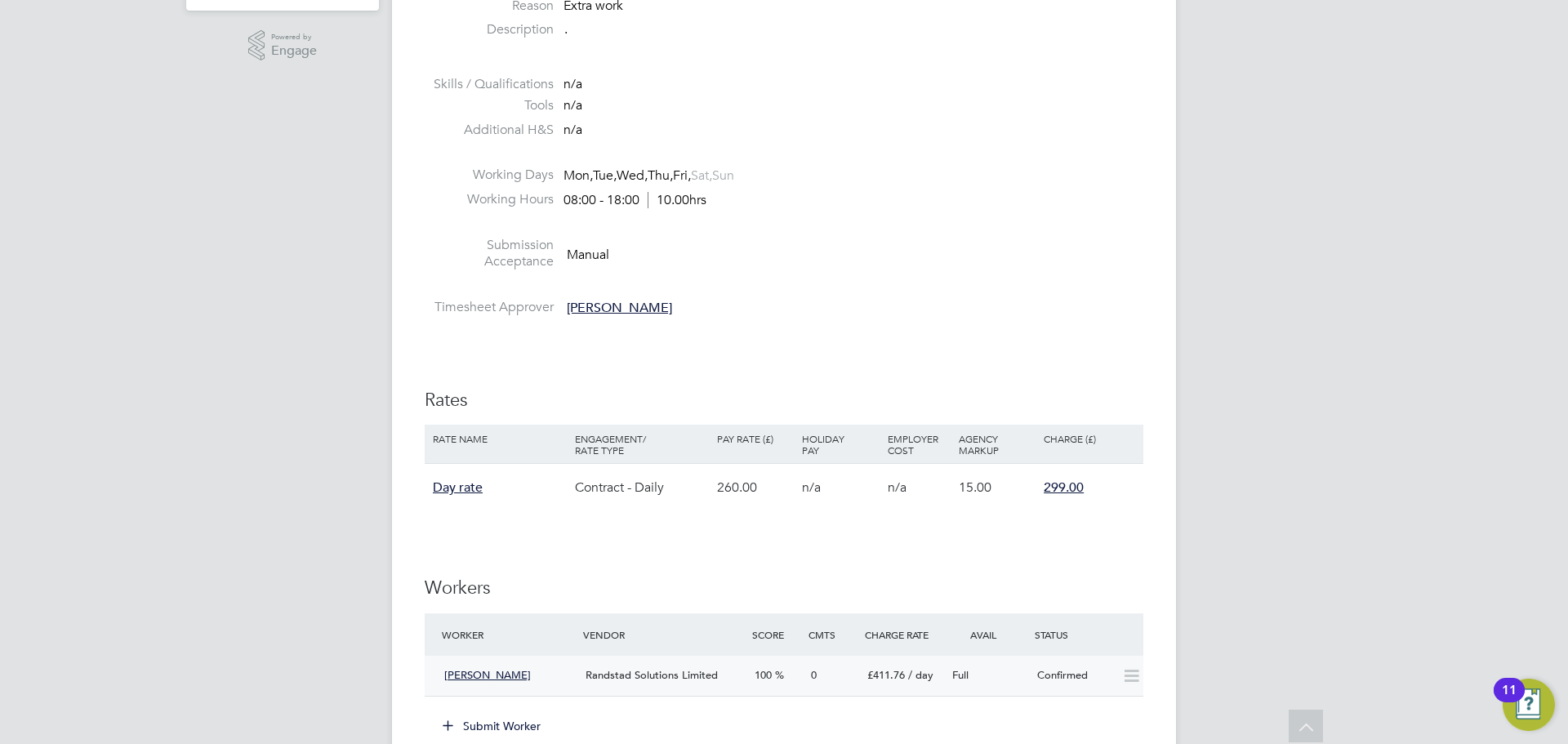
scroll to position [690, 0]
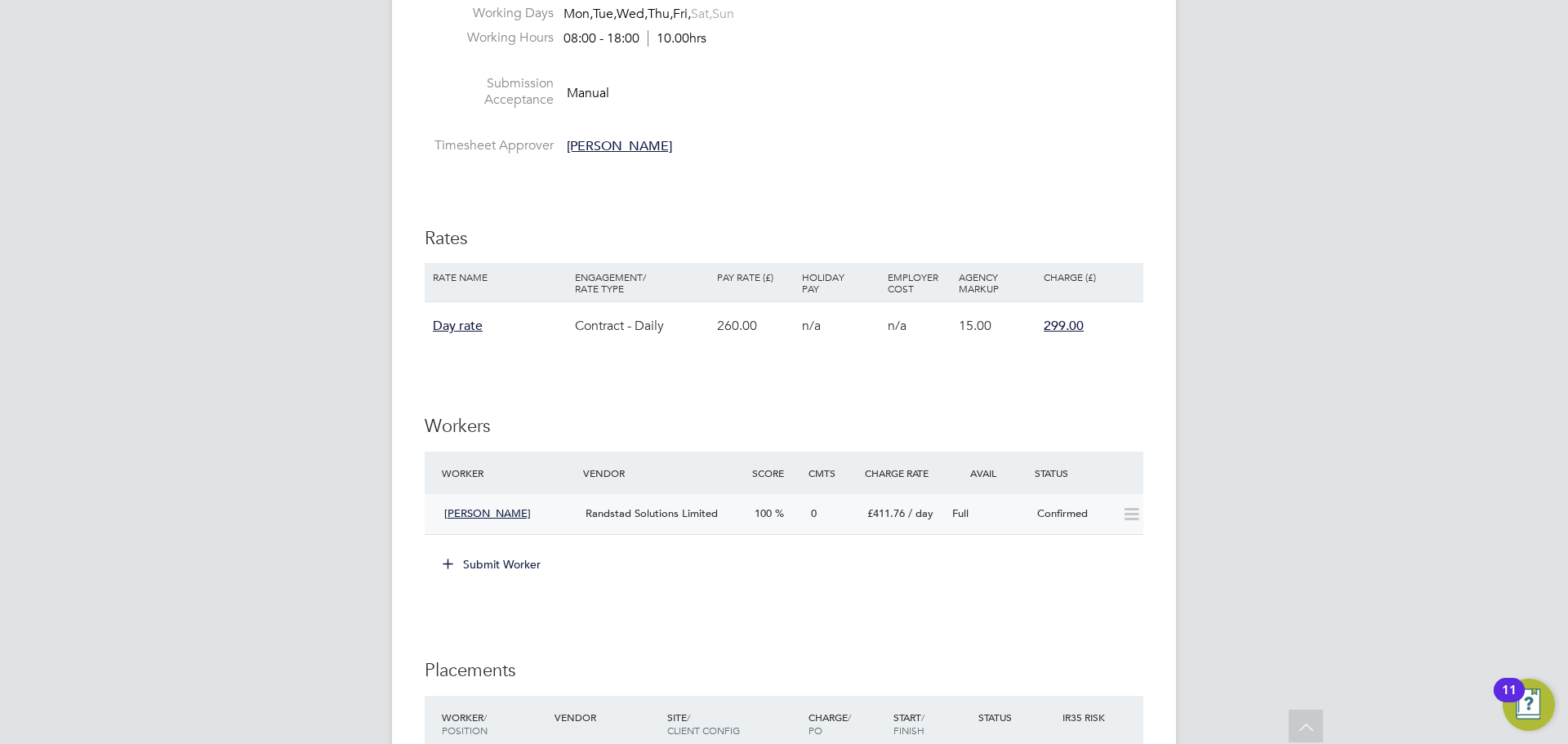
click at [1128, 510] on icon at bounding box center [1131, 515] width 21 height 13
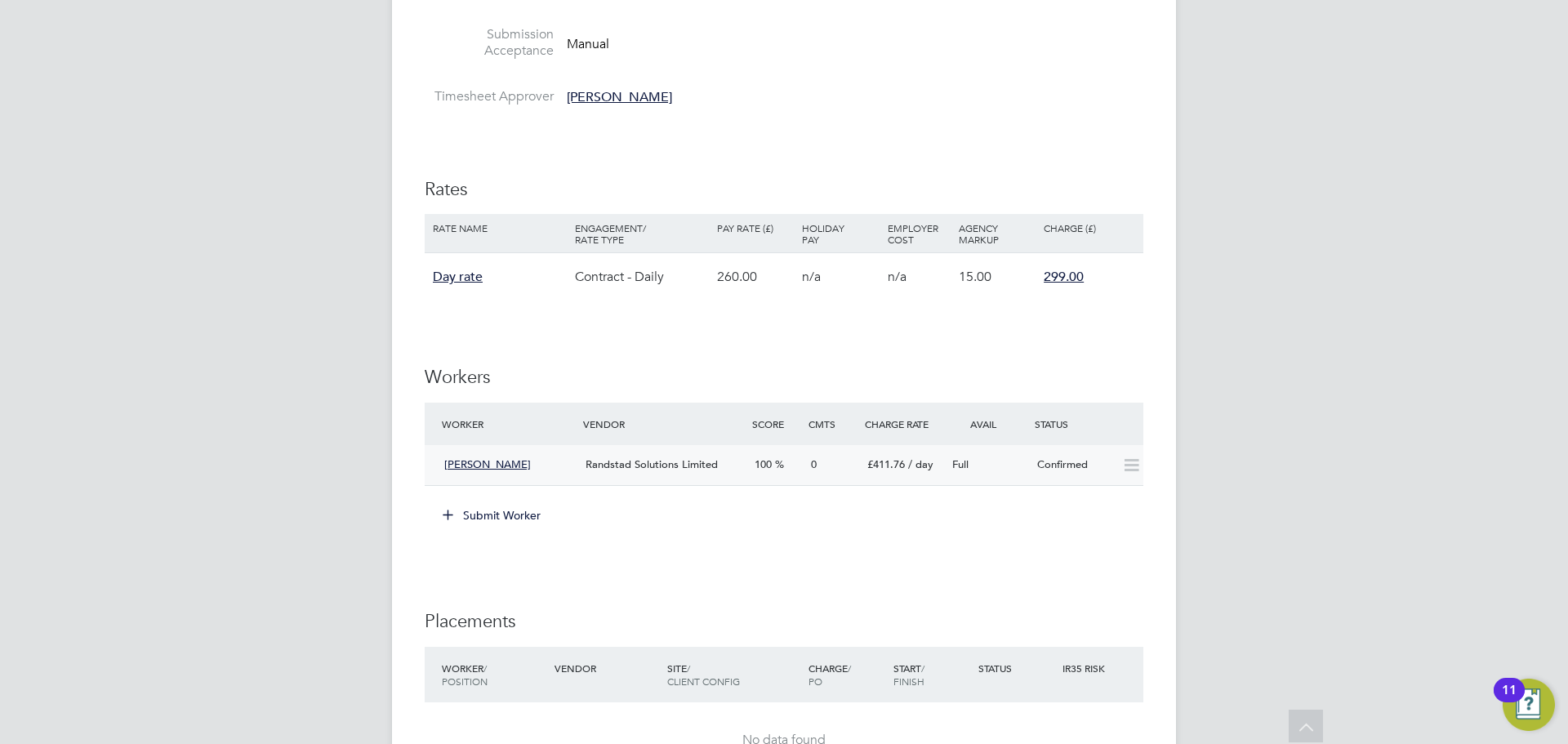
scroll to position [753, 0]
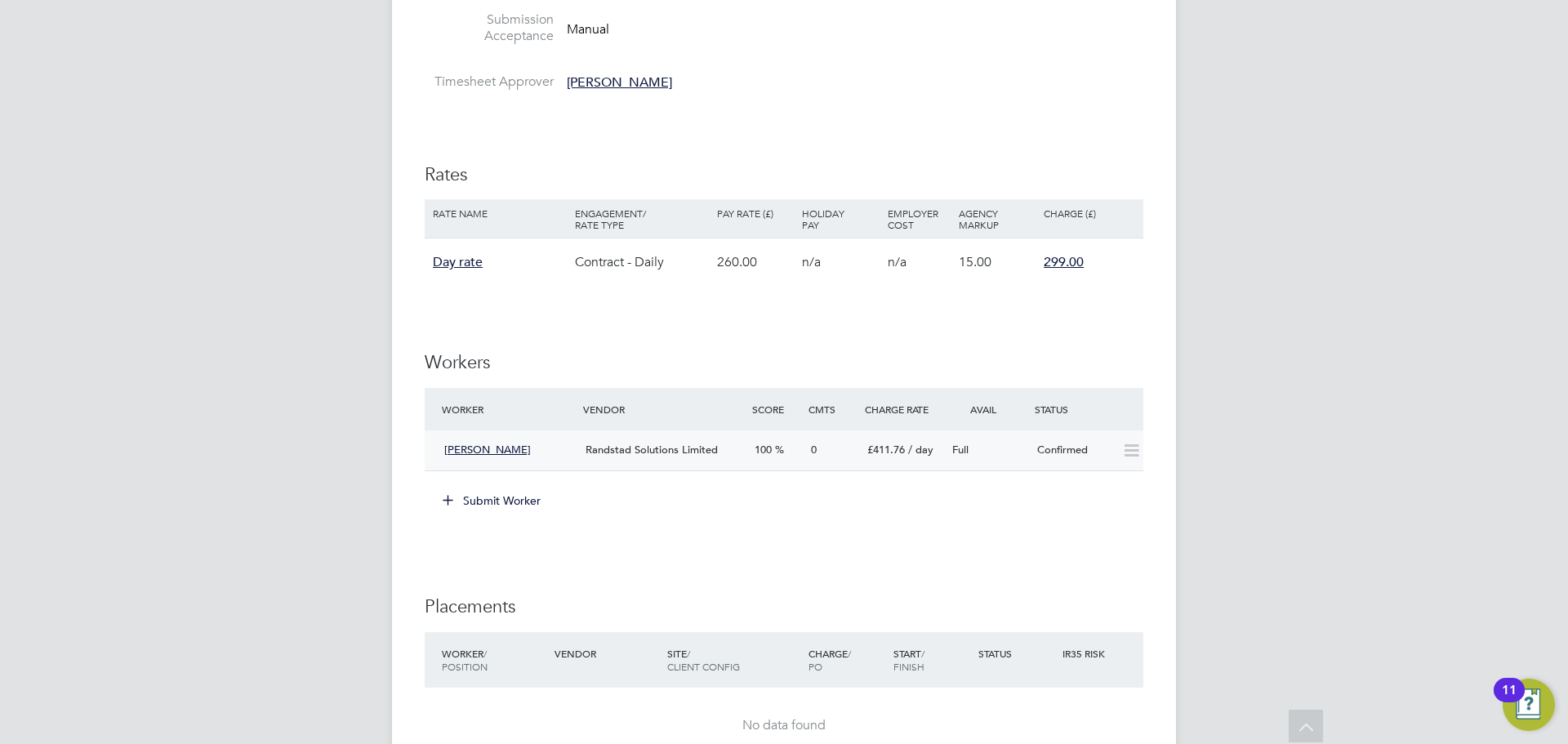
click at [1141, 444] on icon at bounding box center [1131, 451] width 21 height 13
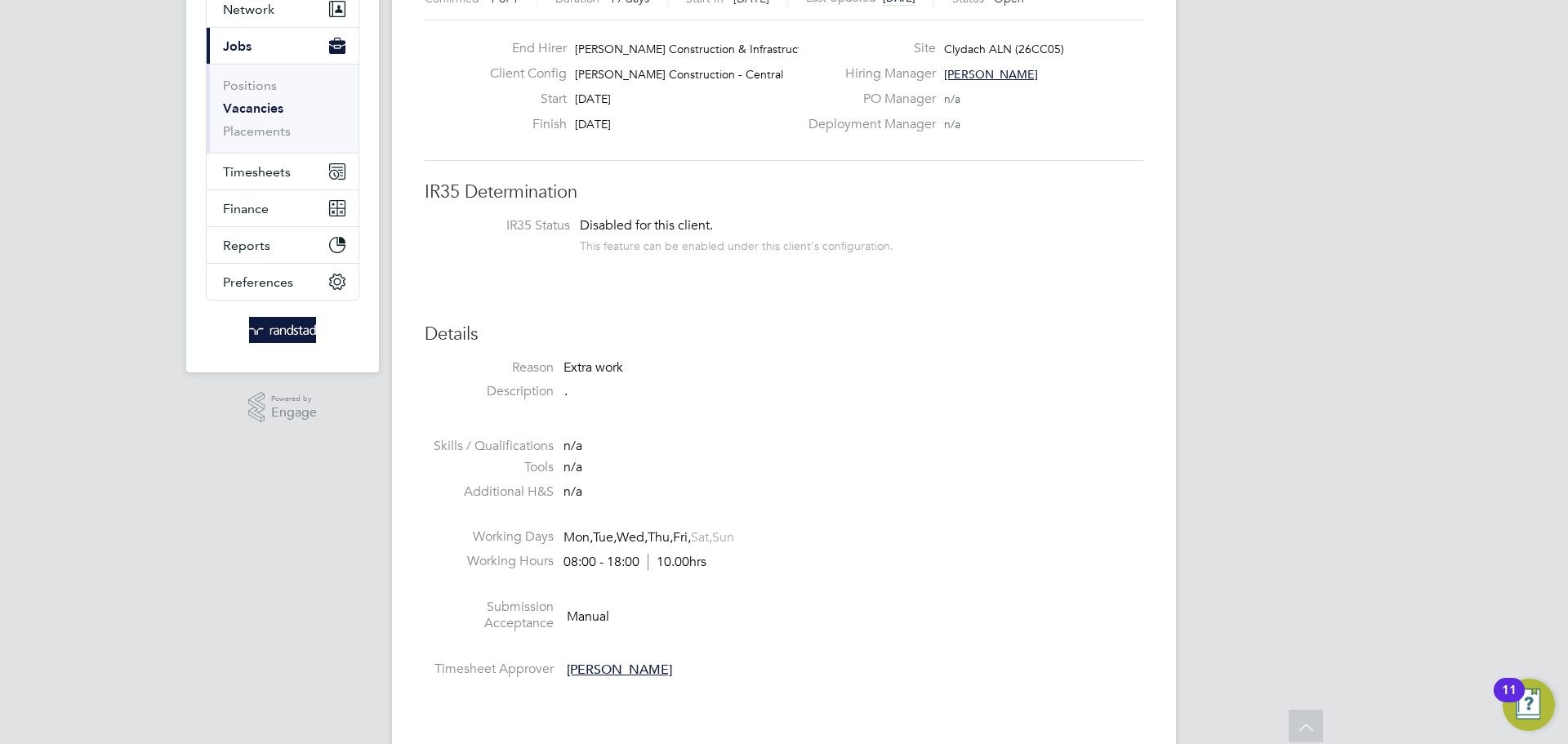
scroll to position [0, 0]
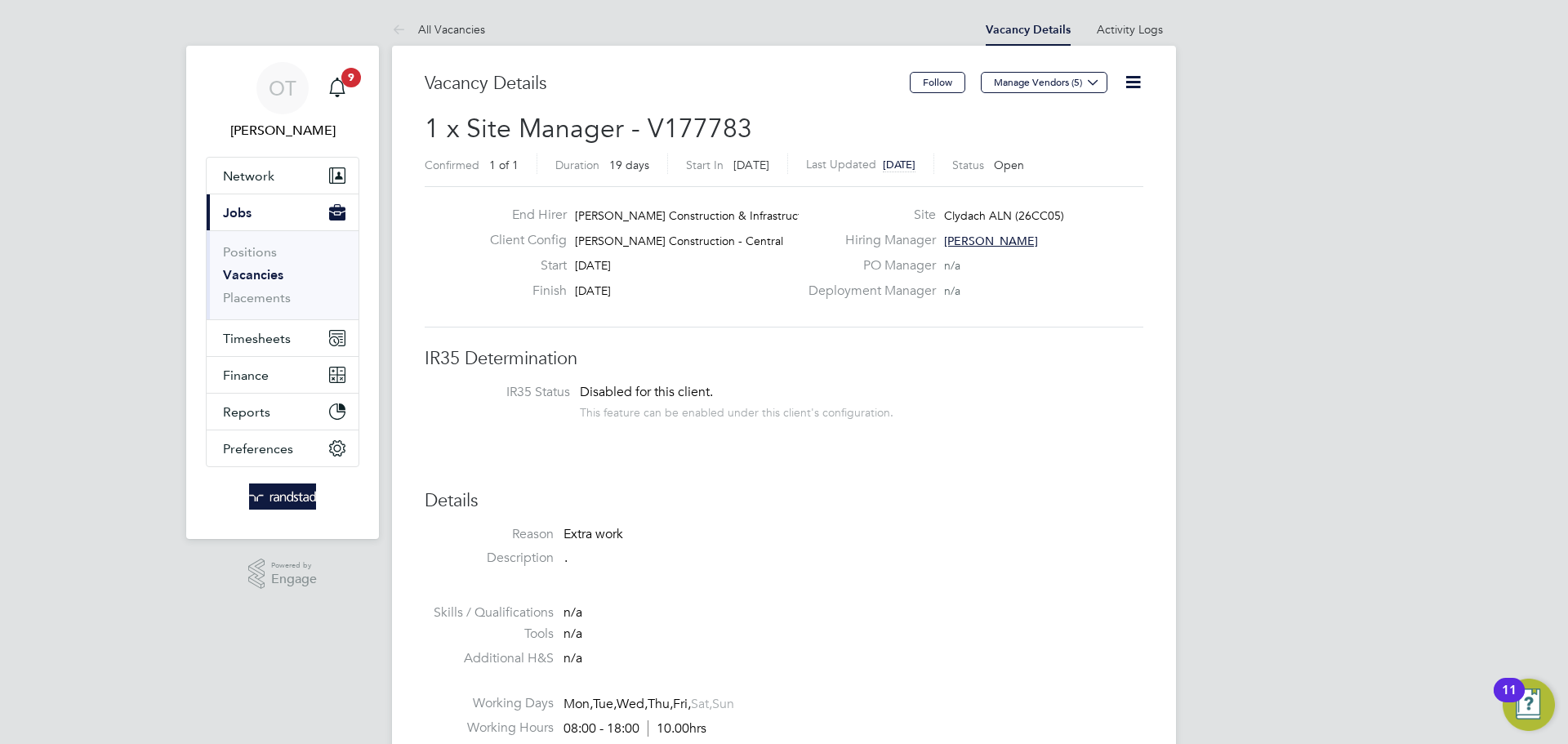
click at [1111, 89] on div "Follow Manage Vendors (5)" at bounding box center [1026, 91] width 233 height 37
click at [1130, 86] on icon at bounding box center [1133, 82] width 21 height 21
click at [997, 306] on div "Deployment Manager n/a" at bounding box center [974, 295] width 351 height 25
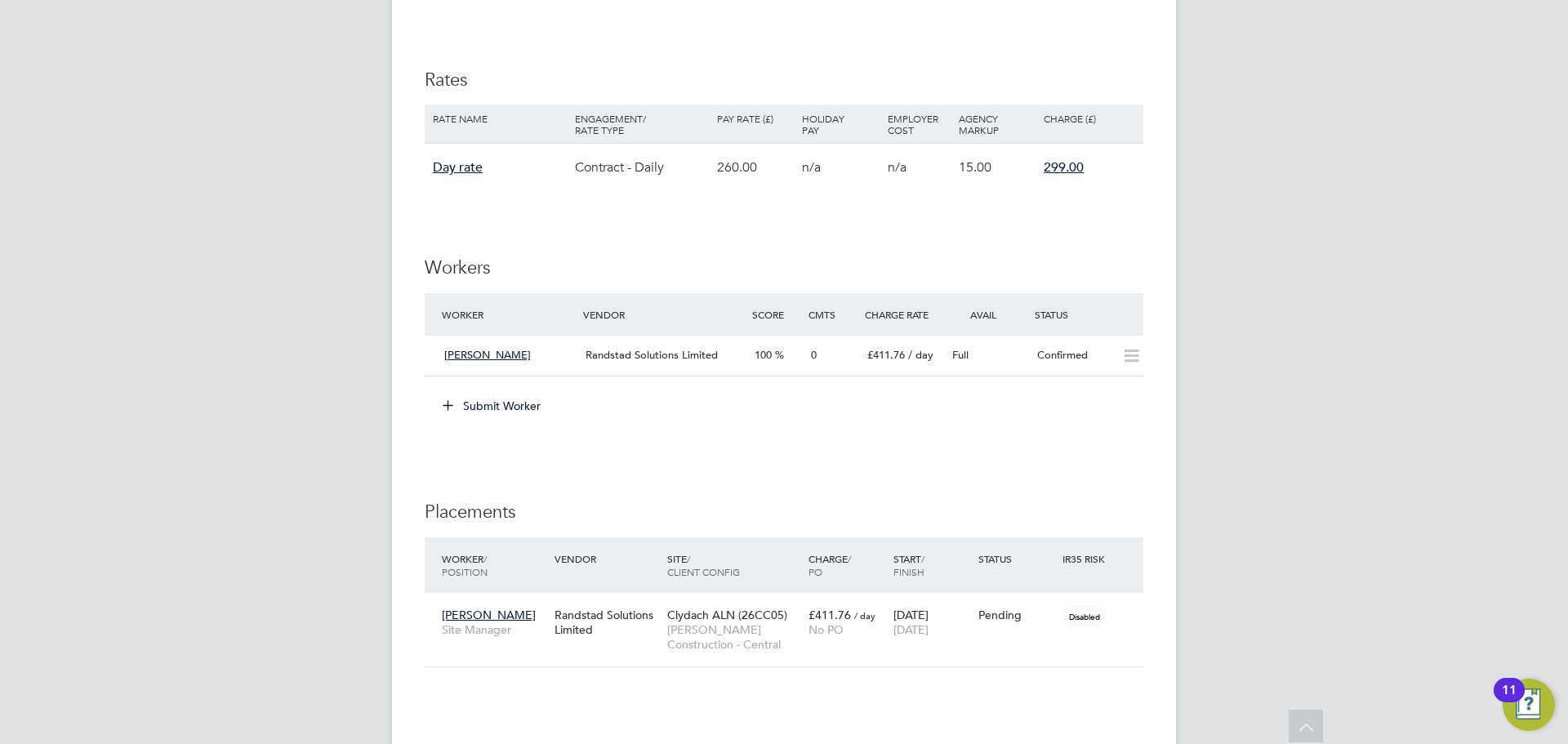
scroll to position [885, 0]
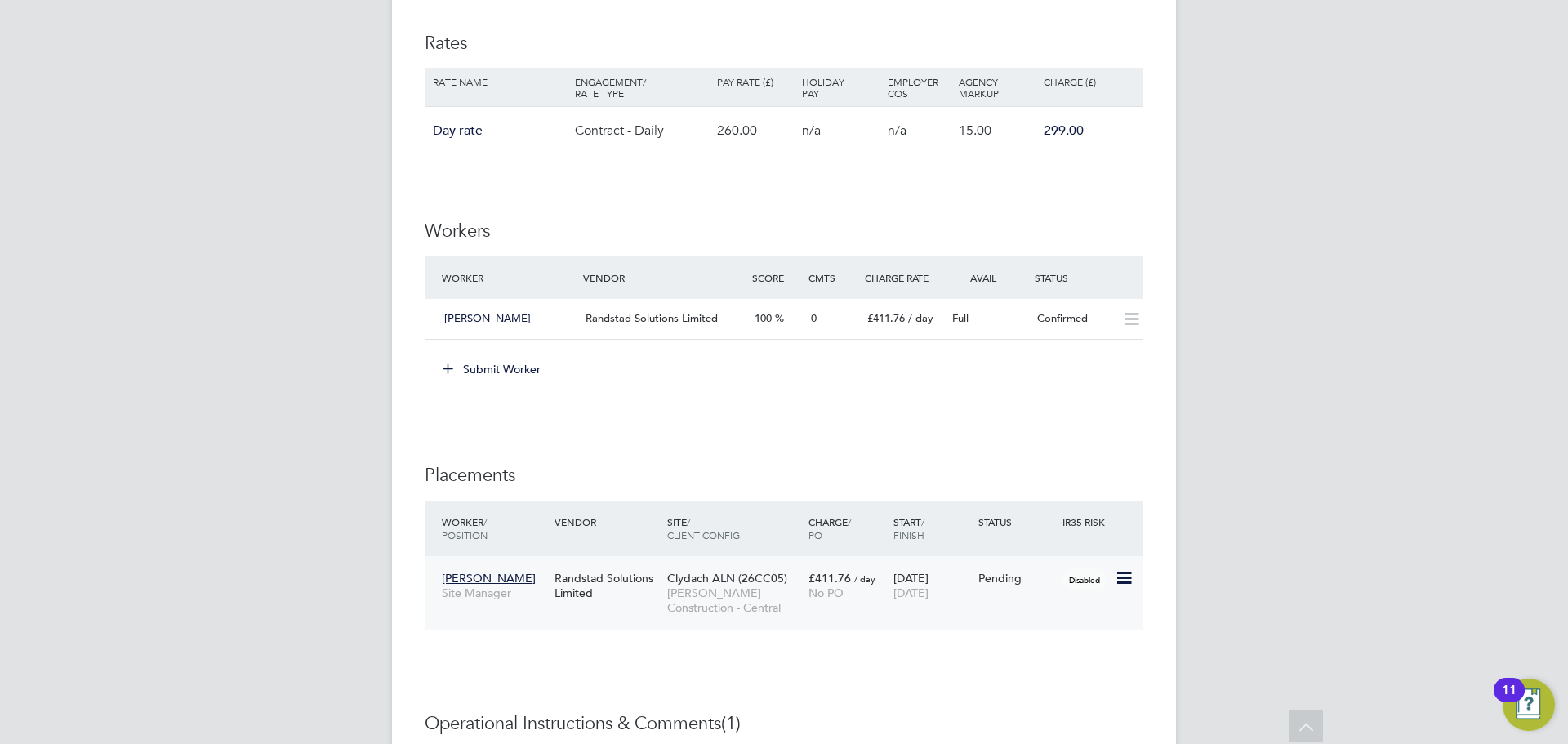
click at [1126, 575] on icon at bounding box center [1123, 578] width 17 height 20
click at [1048, 673] on li "Start" at bounding box center [1074, 679] width 116 height 23
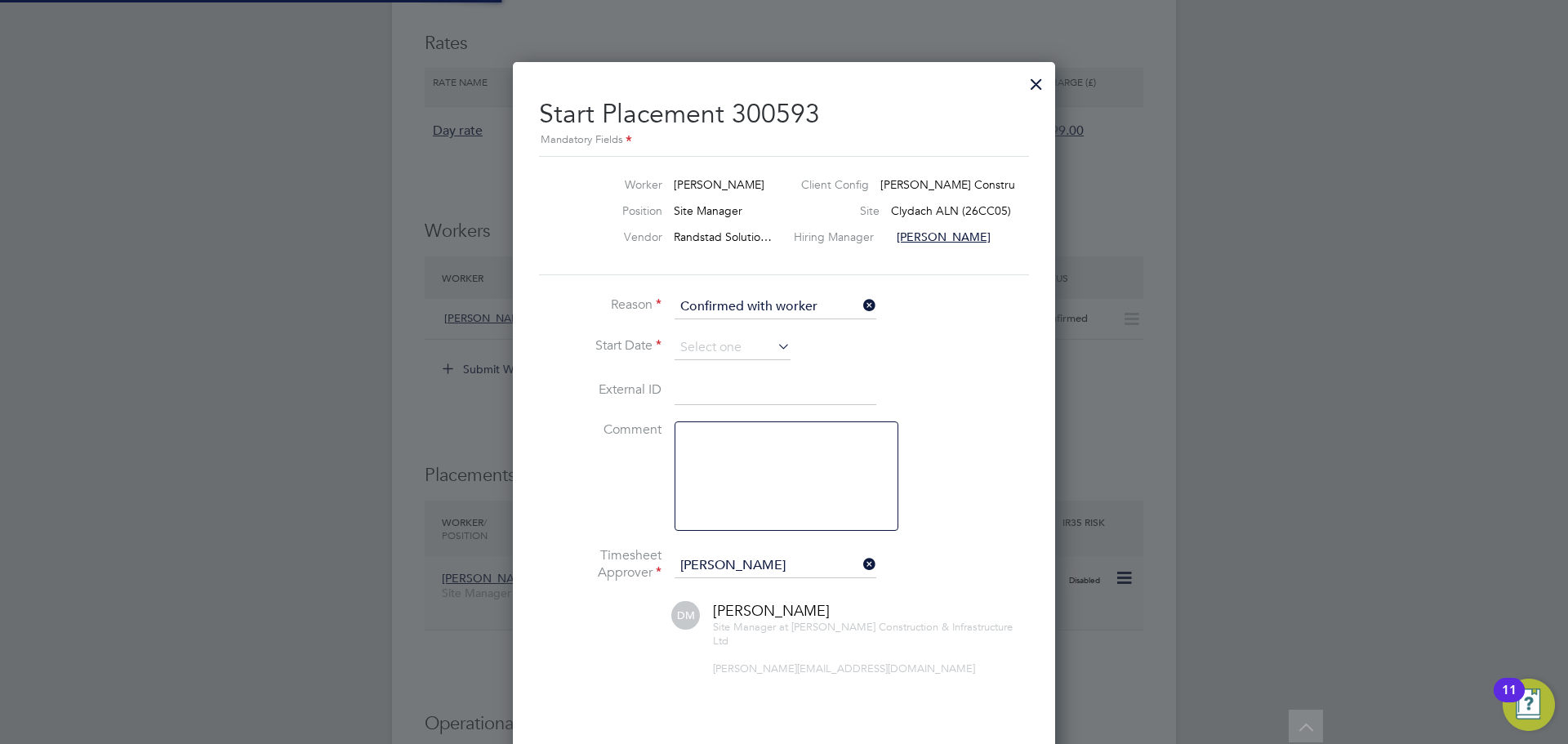
scroll to position [8, 8]
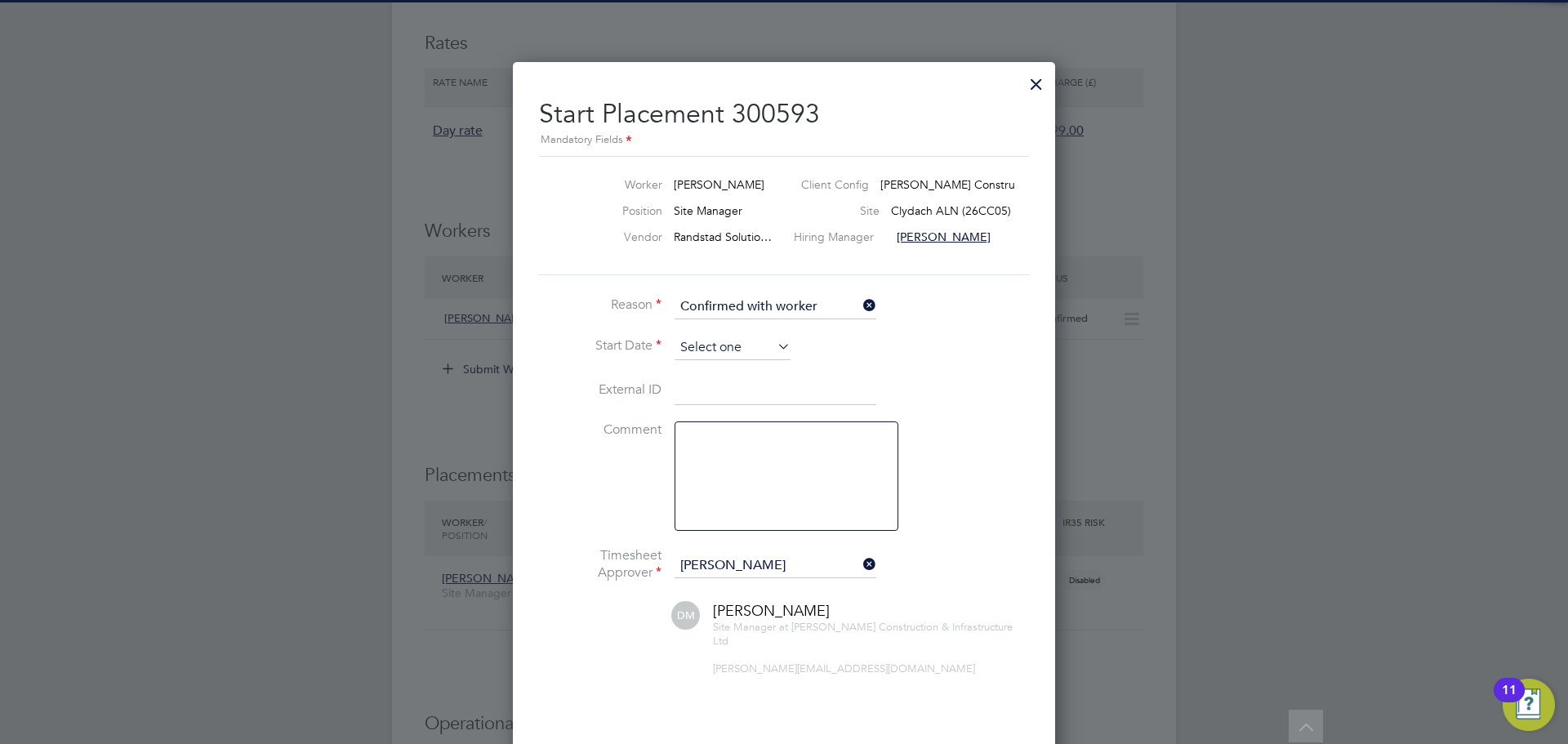
click at [723, 356] on input at bounding box center [733, 347] width 116 height 24
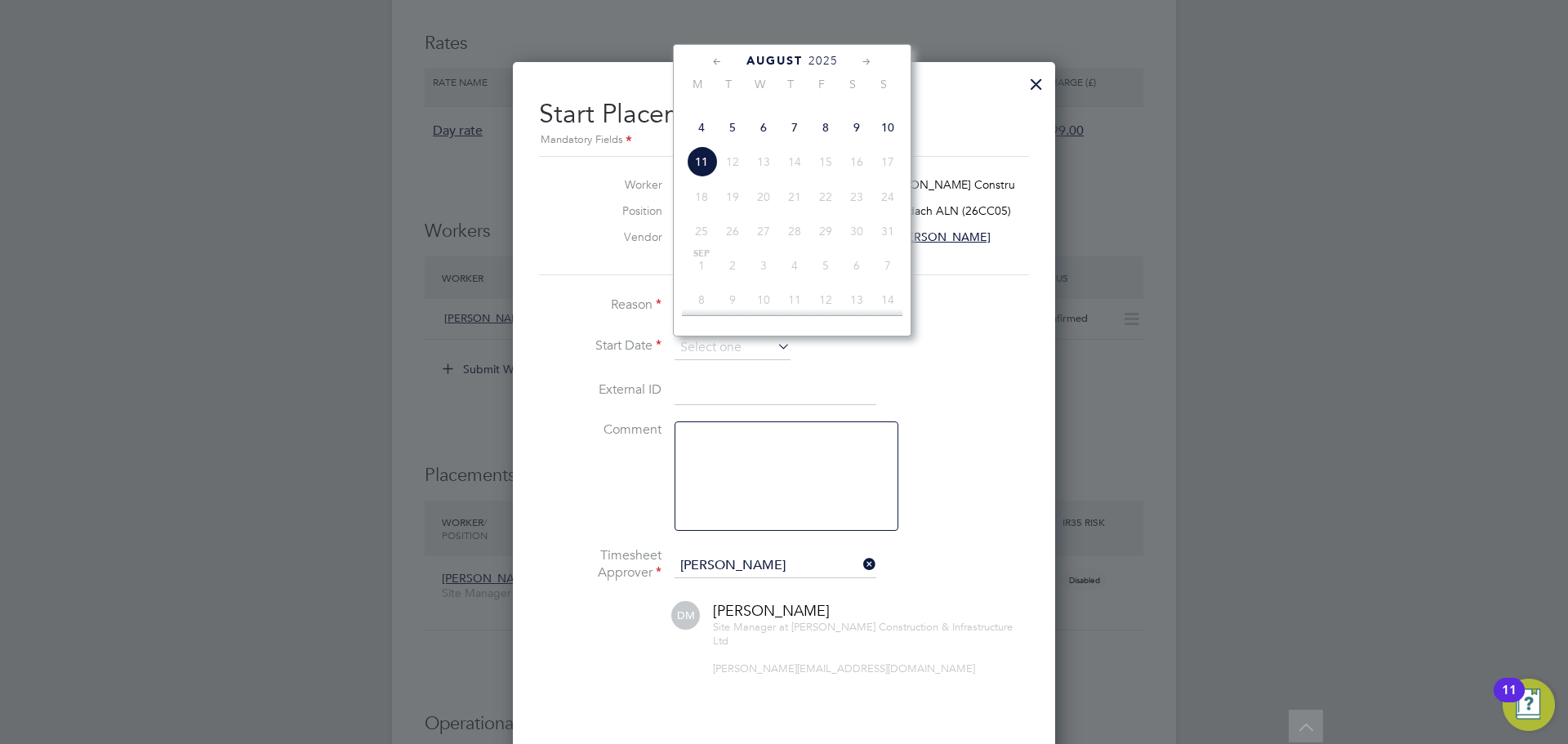
click at [698, 143] on span "4" at bounding box center [701, 127] width 31 height 31
type input "[DATE]"
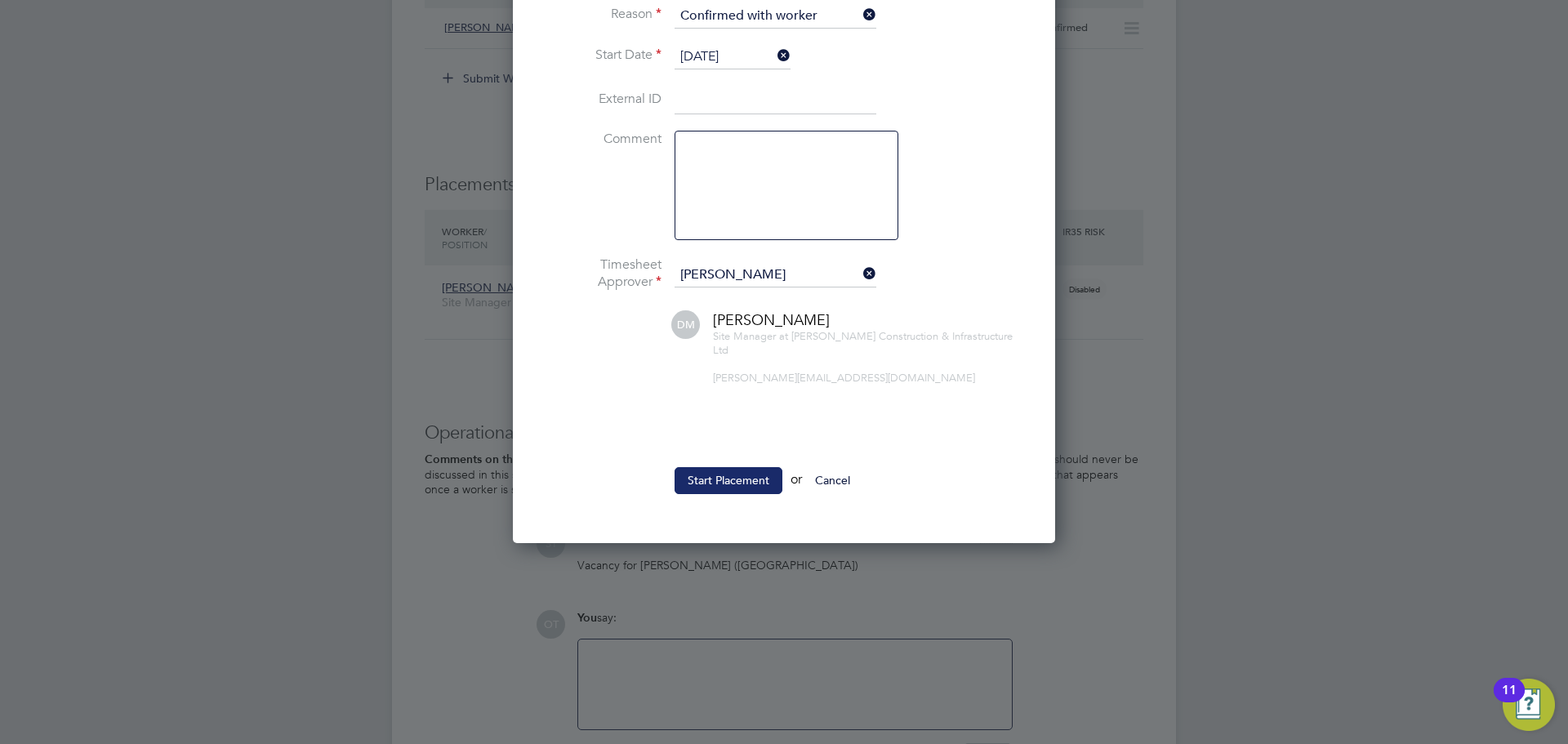
click at [715, 469] on button "Start Placement" at bounding box center [728, 479] width 108 height 26
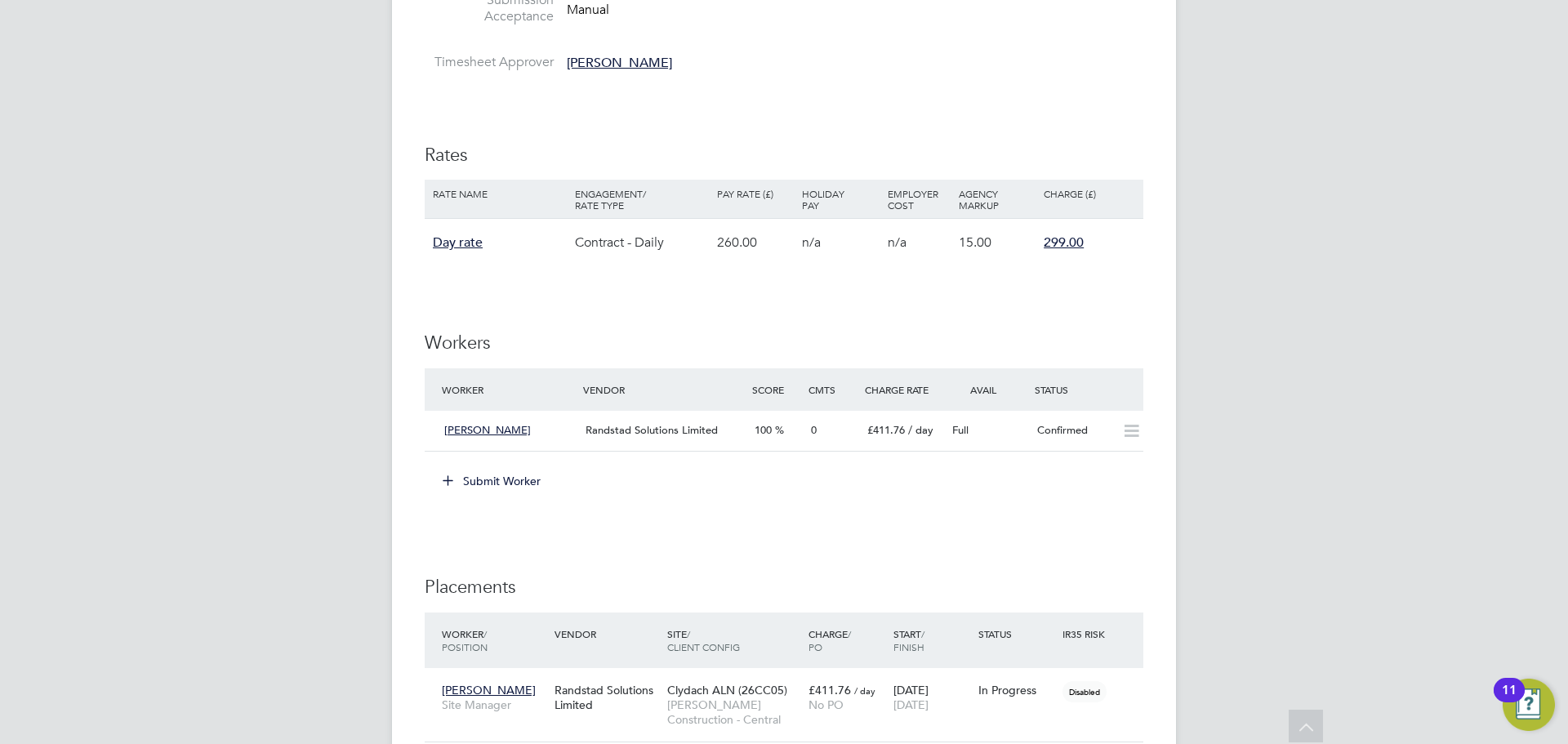
scroll to position [0, 0]
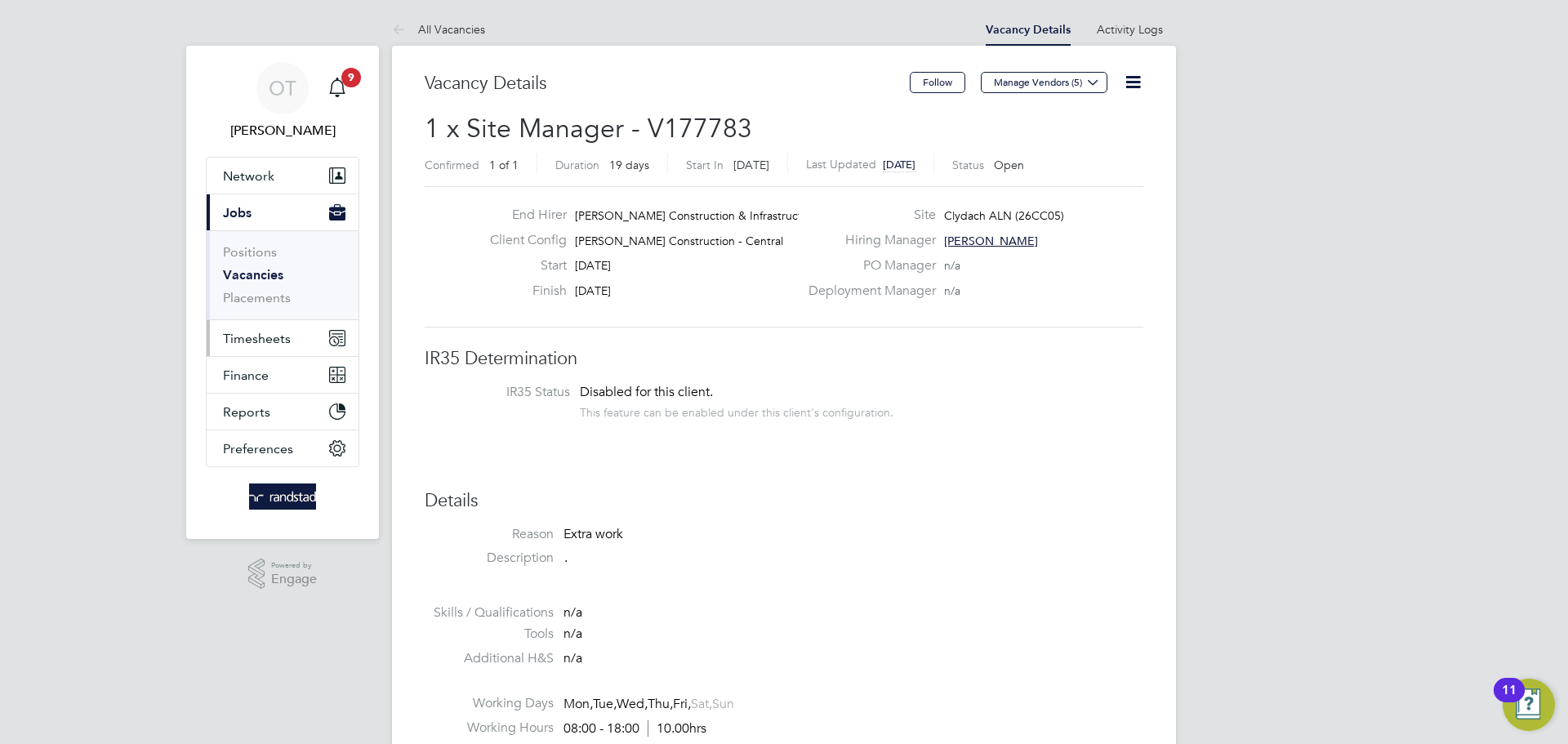
click at [249, 338] on span "Timesheets" at bounding box center [257, 338] width 68 height 16
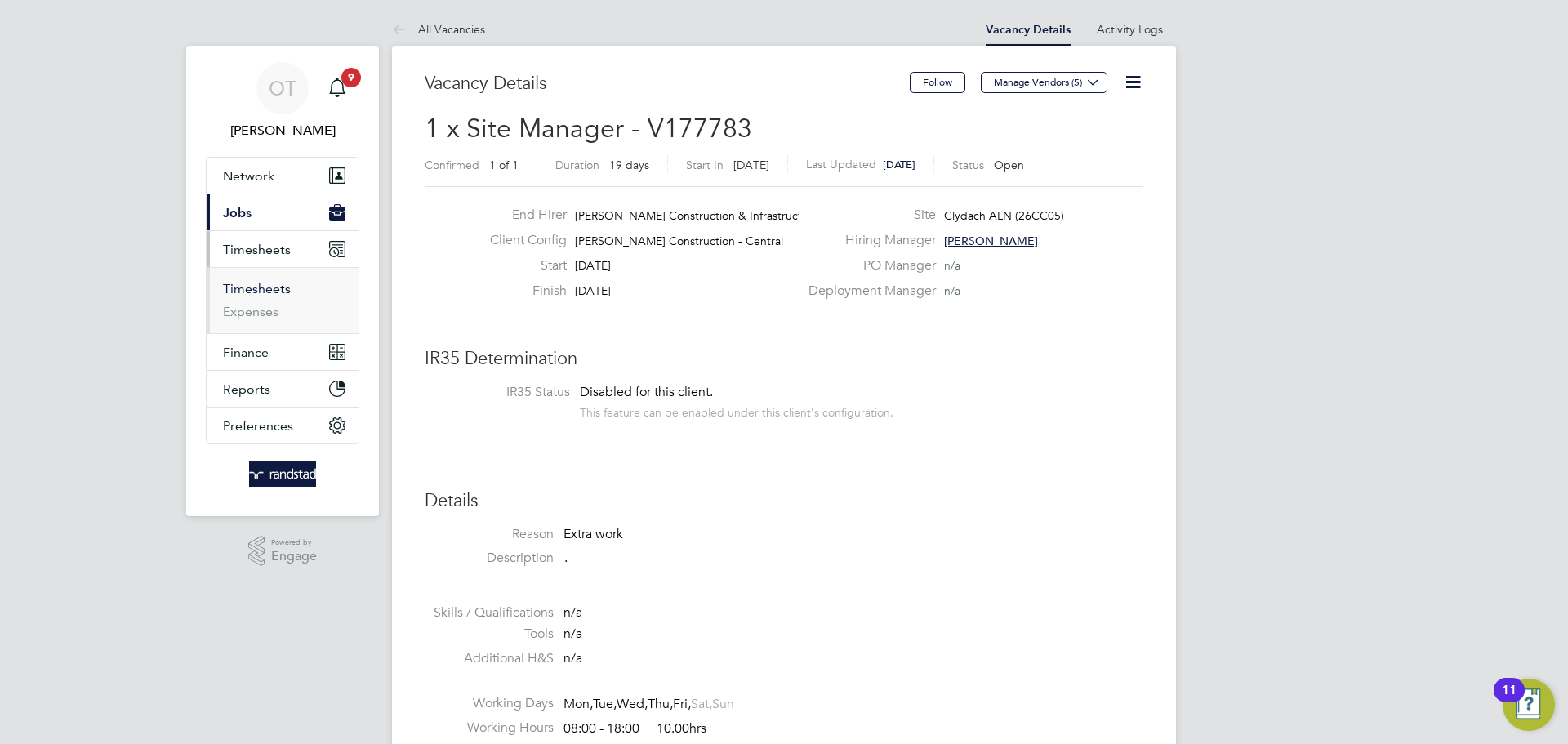
click at [277, 287] on link "Timesheets" at bounding box center [257, 288] width 68 height 16
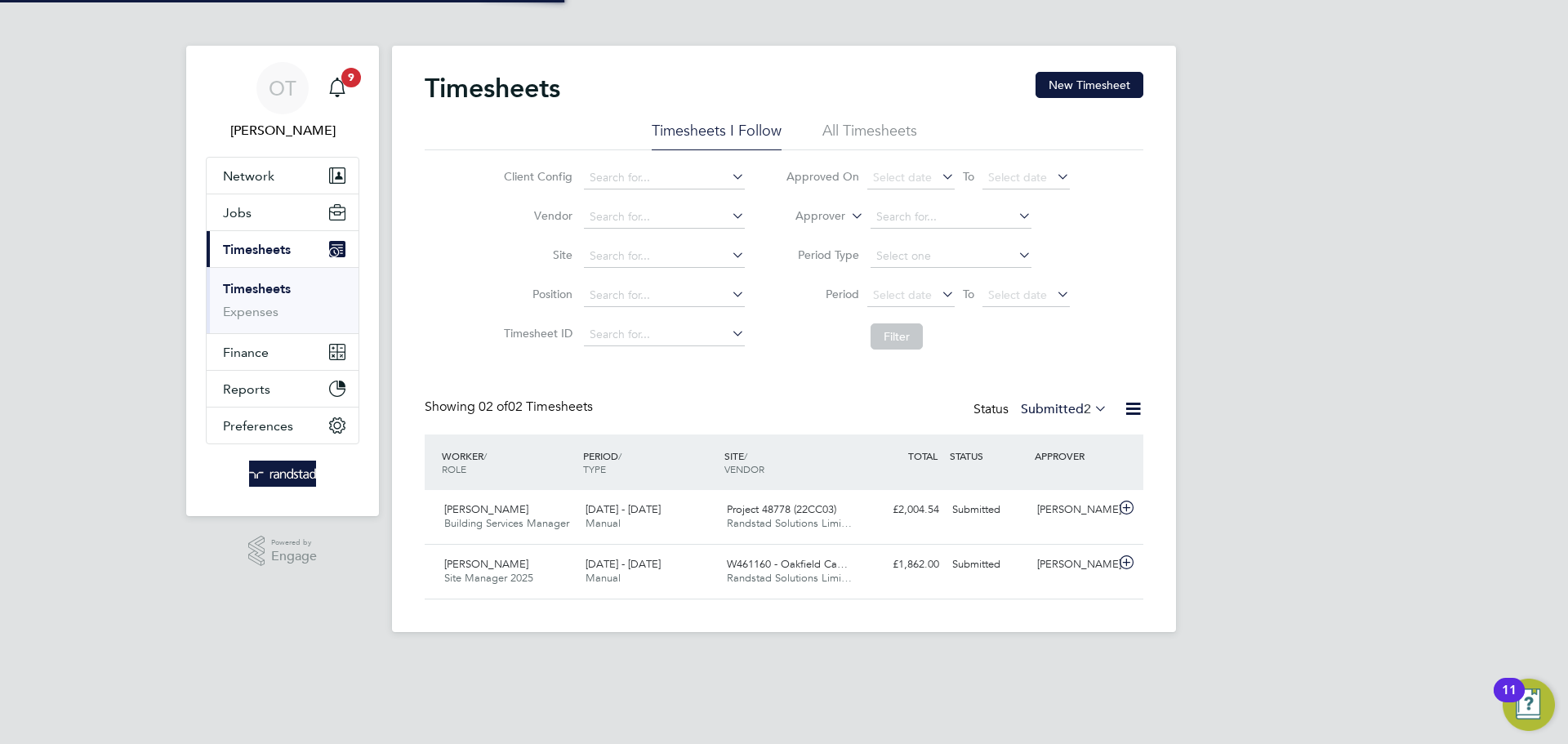
scroll to position [42, 142]
click at [1093, 86] on button "New Timesheet" at bounding box center [1090, 85] width 108 height 26
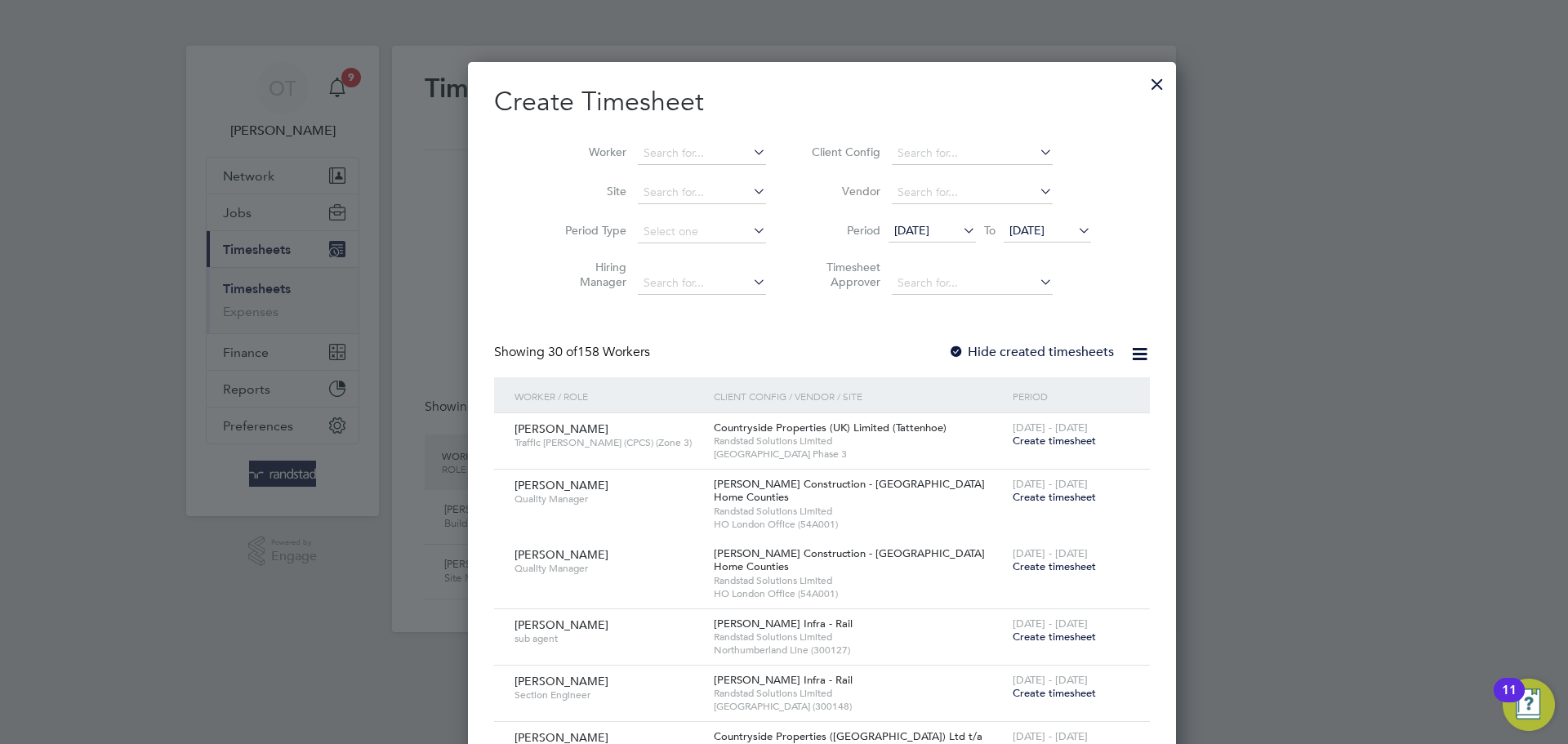
scroll to position [2748, 632]
click at [638, 154] on input at bounding box center [702, 154] width 128 height 23
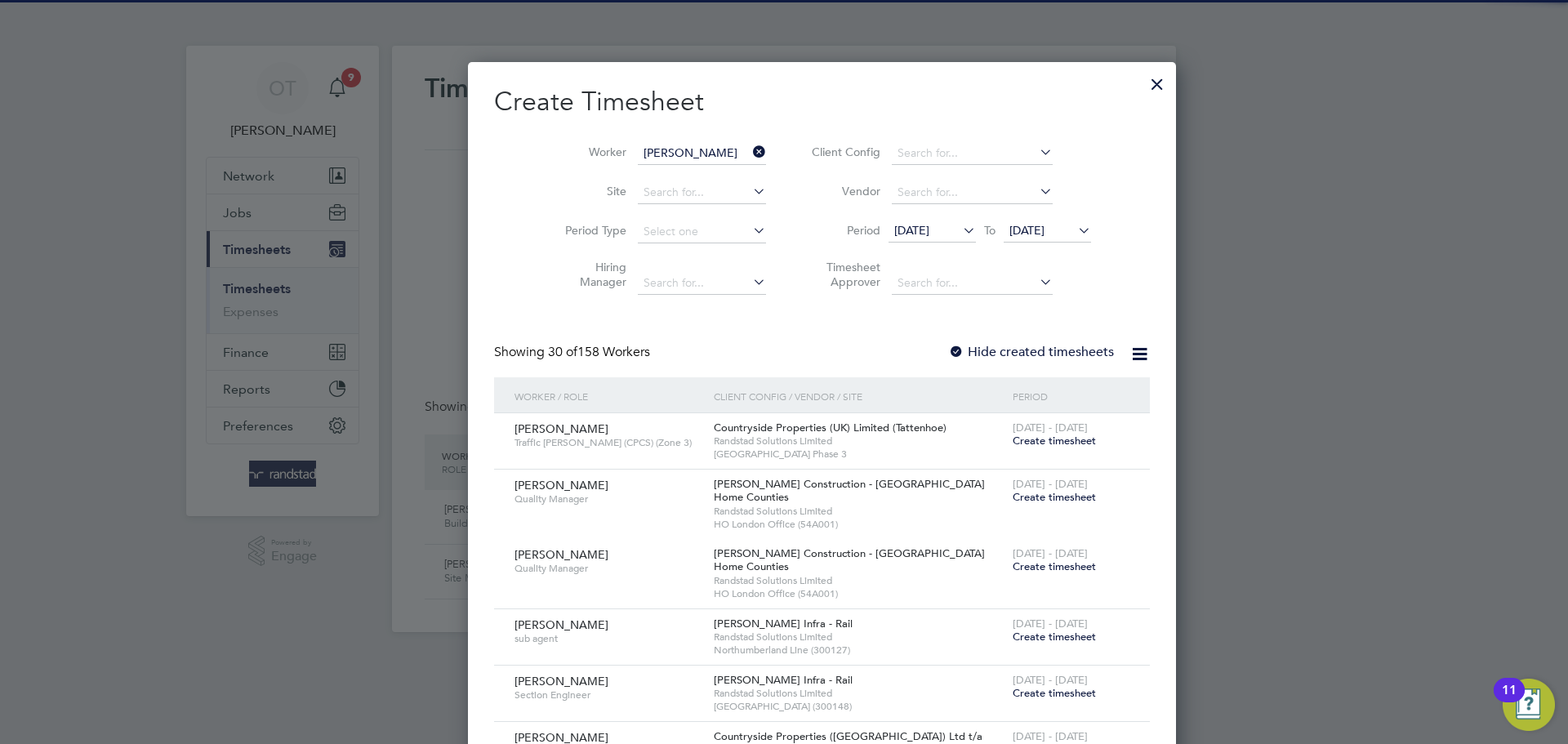
click at [635, 173] on b "Morris" at bounding box center [676, 175] width 95 height 14
type input "Phil Morris"
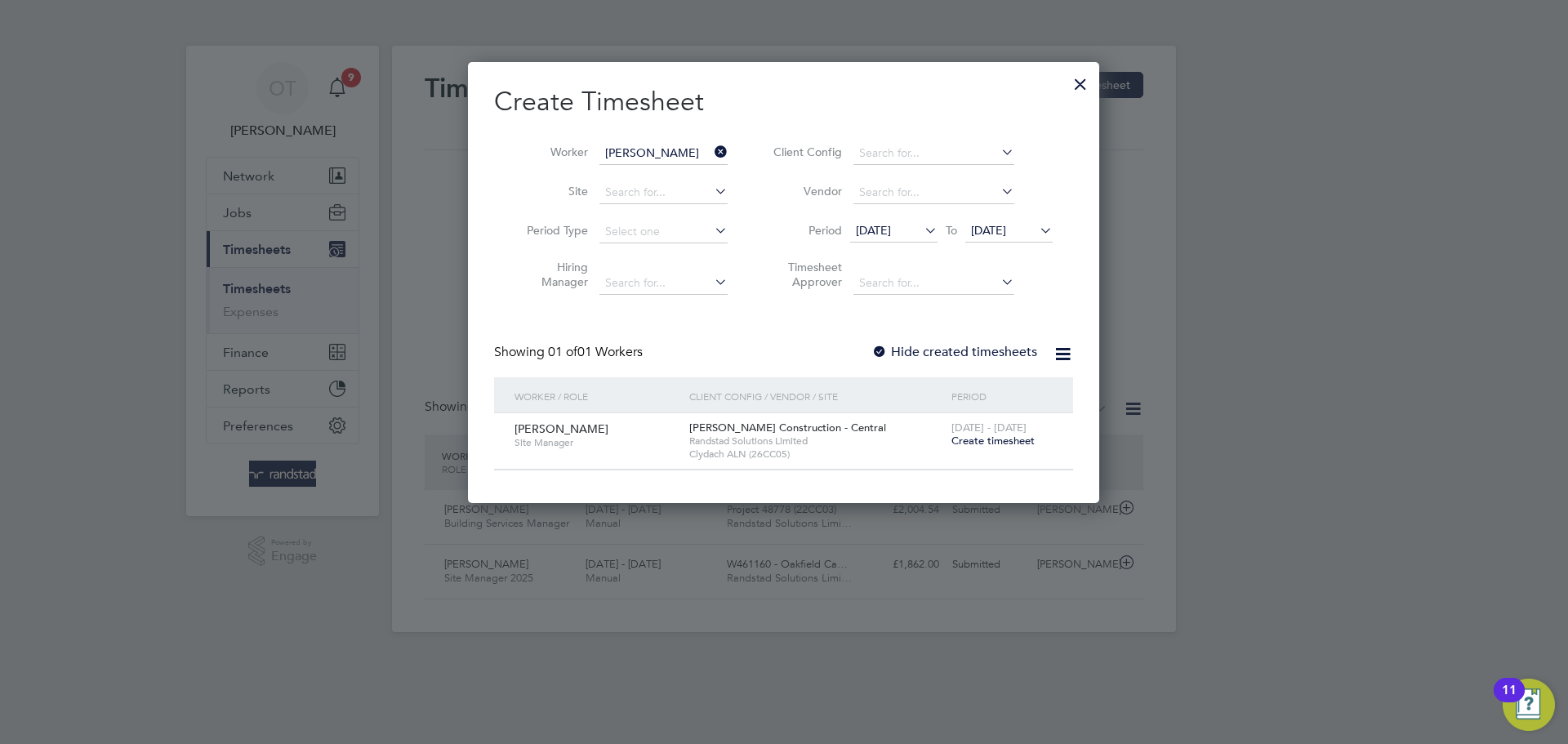
scroll to position [440, 632]
click at [988, 438] on span "Create timesheet" at bounding box center [992, 440] width 83 height 14
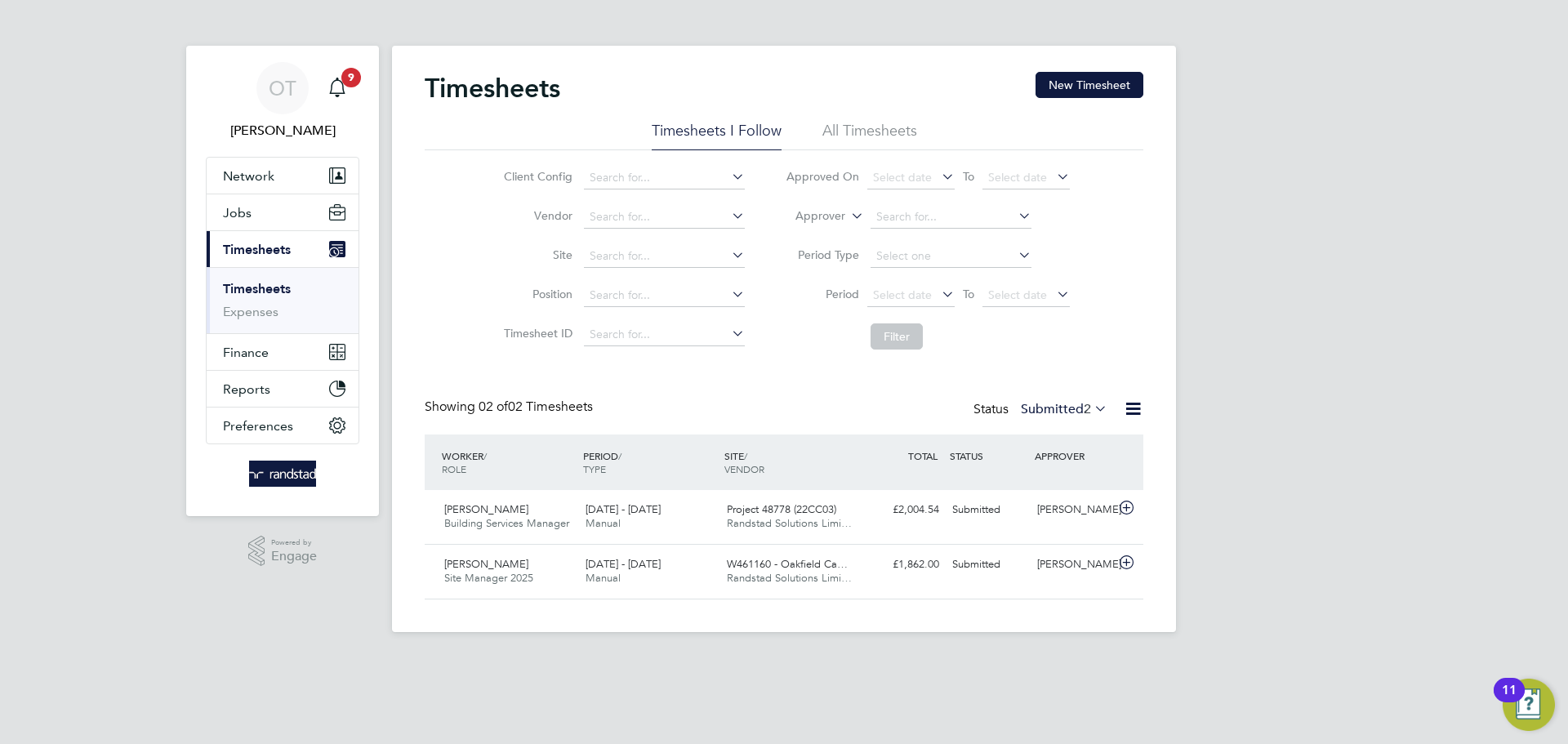
scroll to position [42, 142]
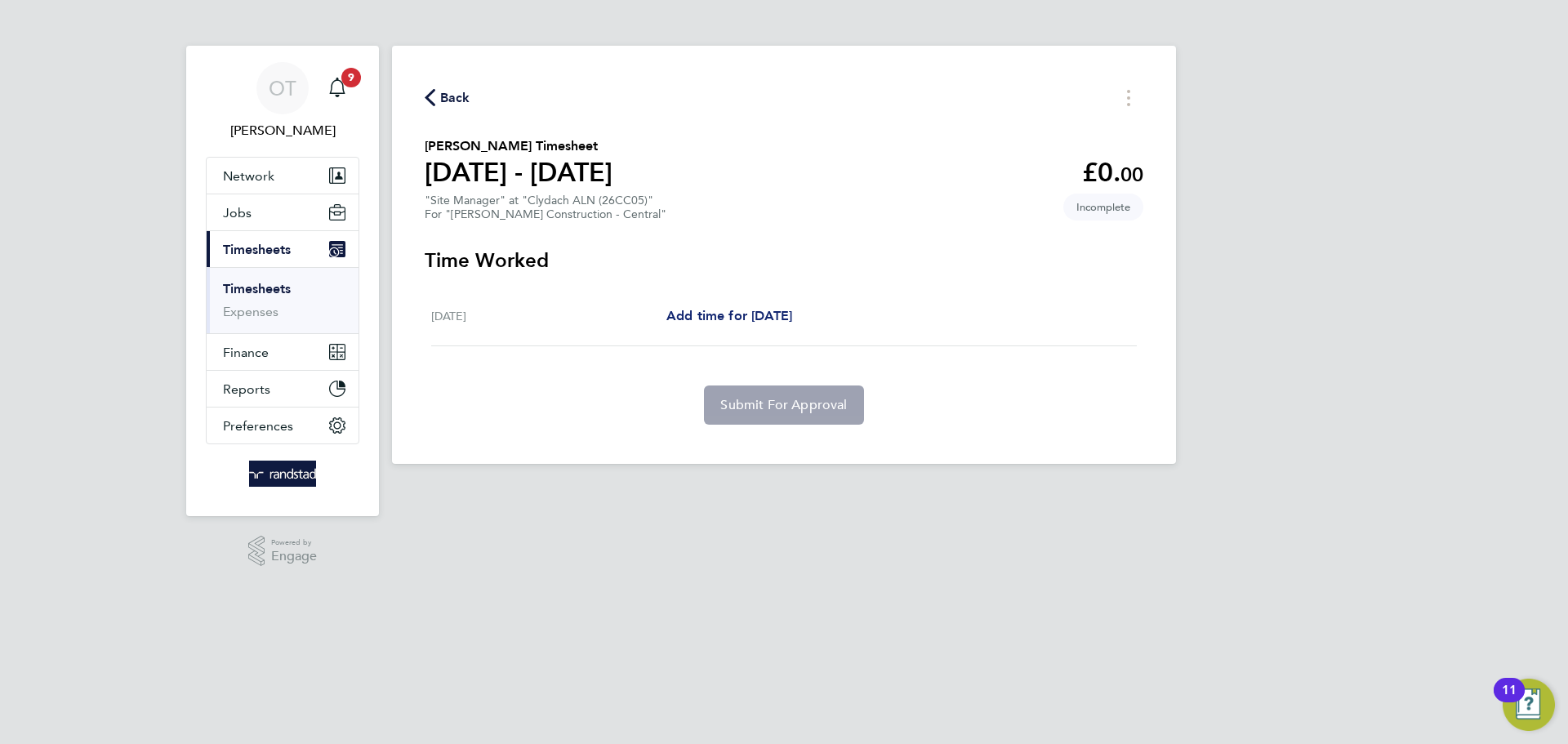
click at [747, 316] on span "Add time for Fri 01 Aug" at bounding box center [728, 316] width 125 height 16
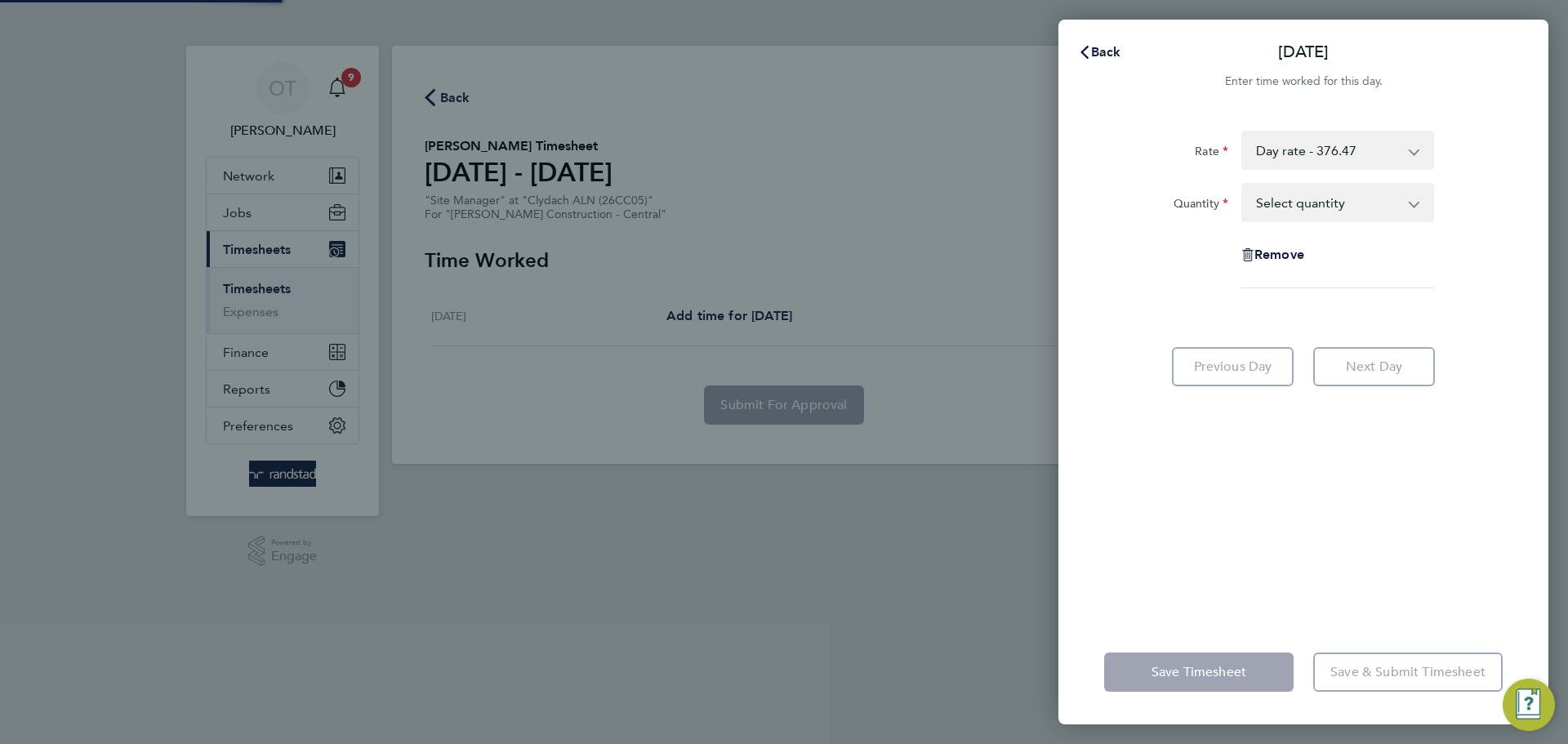
click at [1331, 215] on select "Select quantity 0.5 1" at bounding box center [1327, 202] width 170 height 36
select select "1"
click at [1242, 184] on select "Select quantity 0.5 1" at bounding box center [1327, 202] width 170 height 36
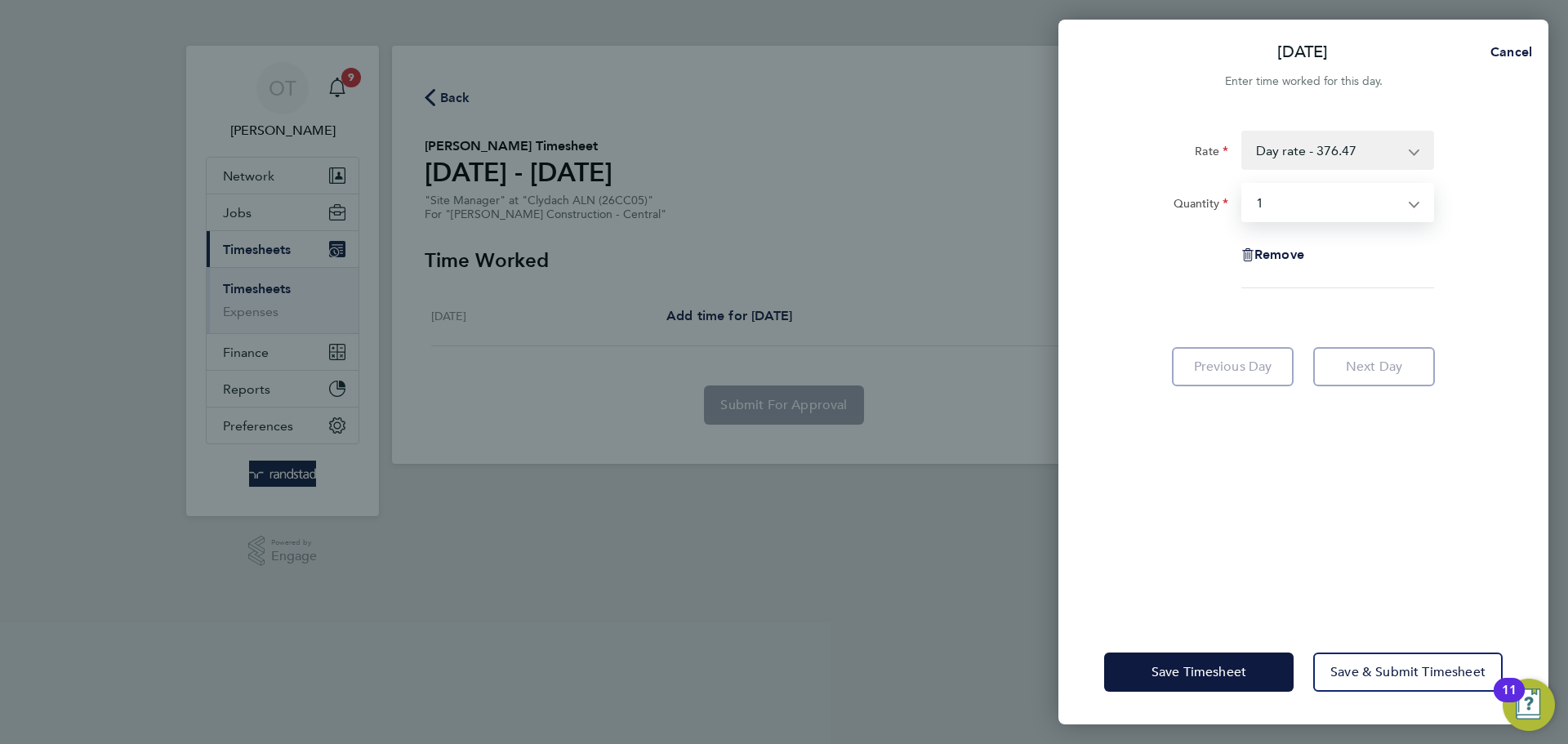
click at [1567, 271] on div "Fri 01 Aug Cancel Enter time worked for this day. Rate Day rate - 376.47 Quanti…" at bounding box center [784, 372] width 1568 height 744
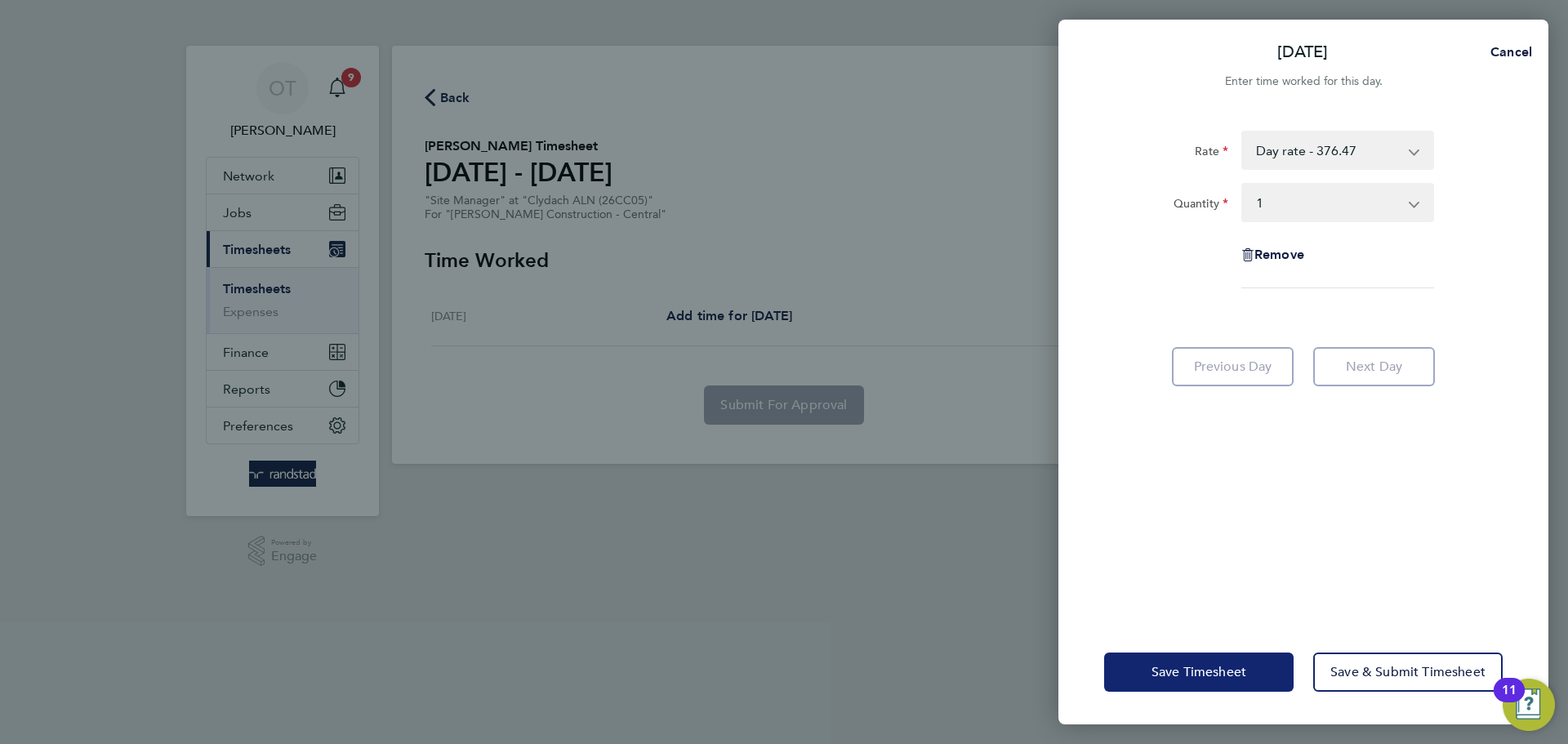
click at [1196, 689] on button "Save Timesheet" at bounding box center [1198, 672] width 189 height 39
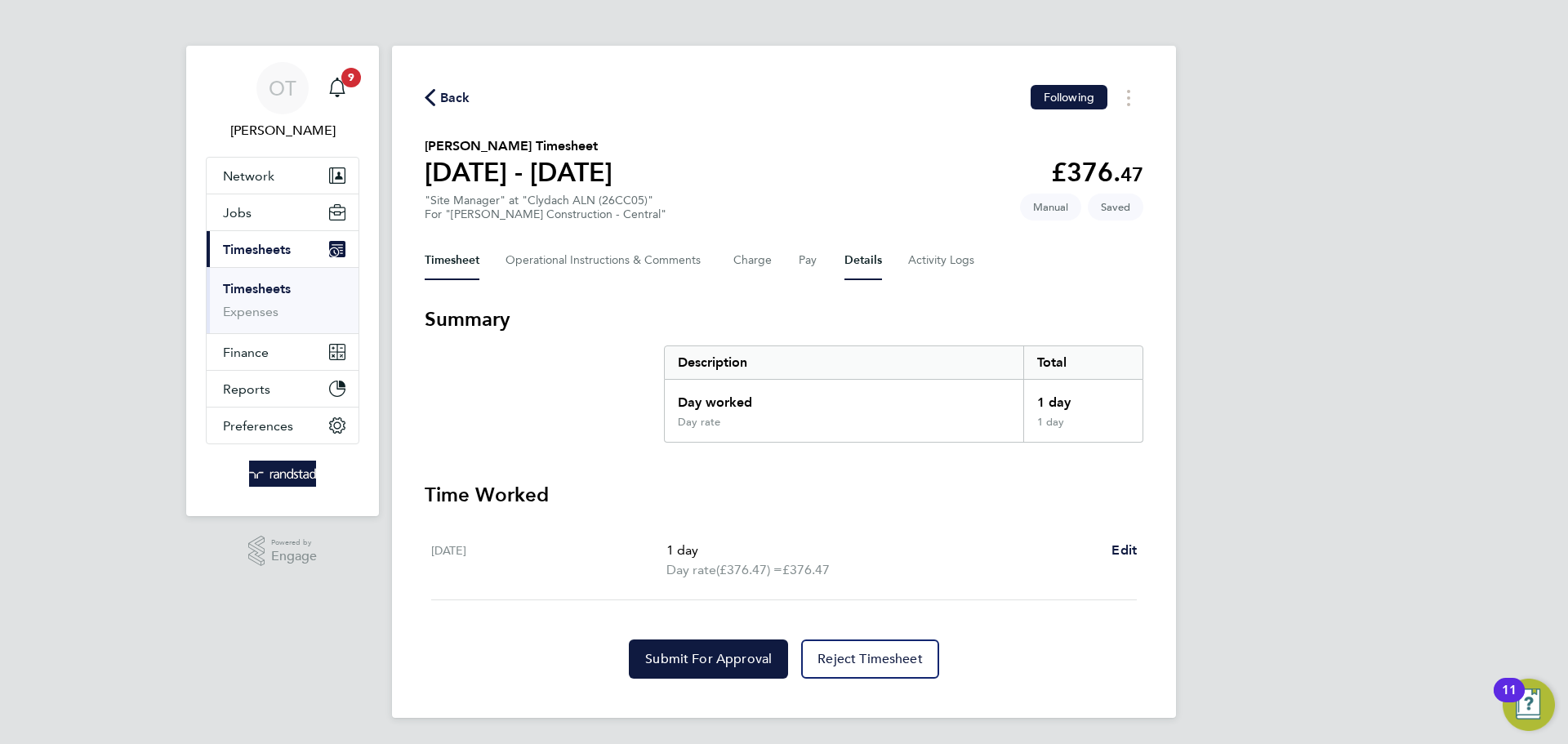
click at [850, 257] on button "Details" at bounding box center [863, 260] width 37 height 39
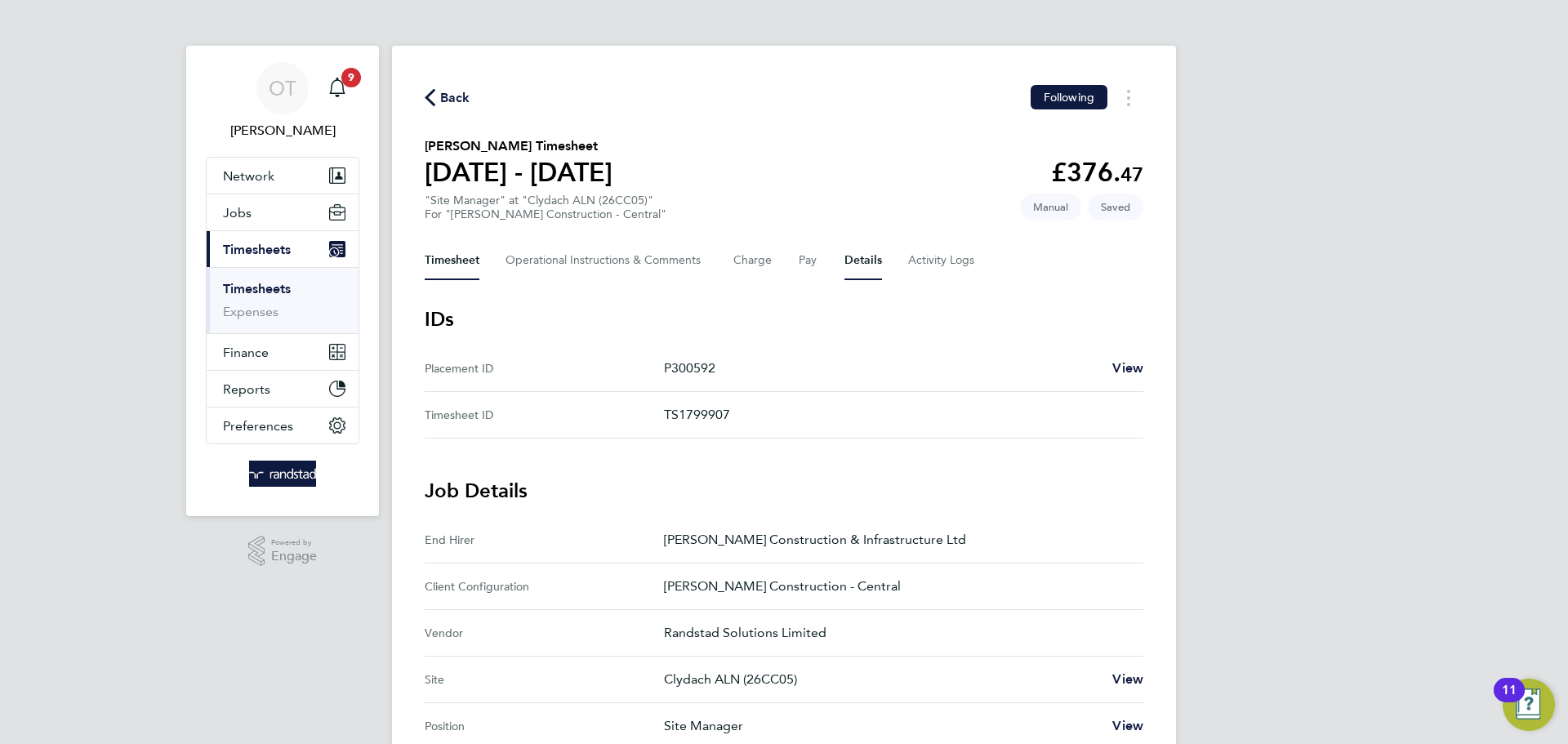
click at [459, 260] on button "Timesheet" at bounding box center [452, 260] width 55 height 39
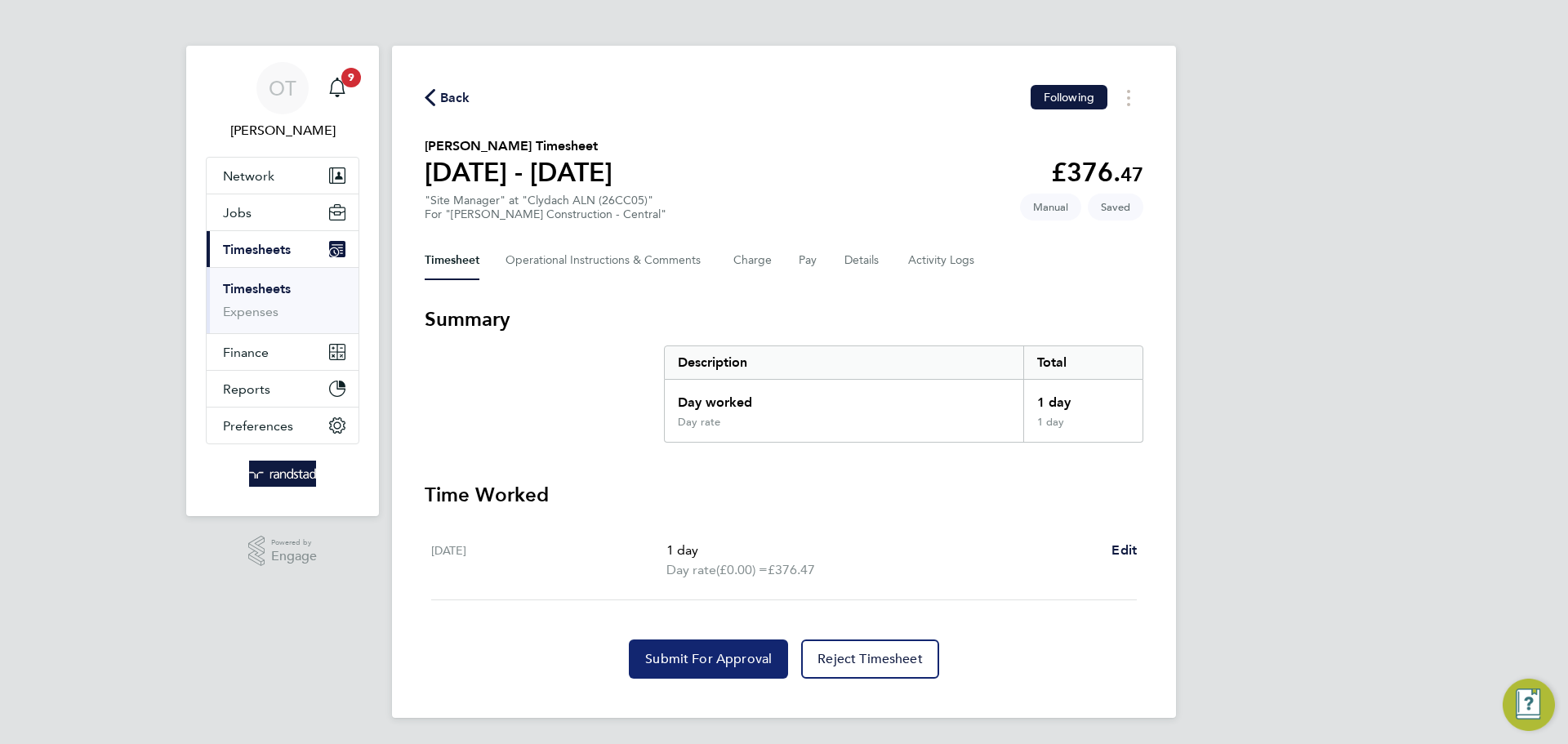
click at [688, 665] on span "Submit For Approval" at bounding box center [708, 659] width 126 height 17
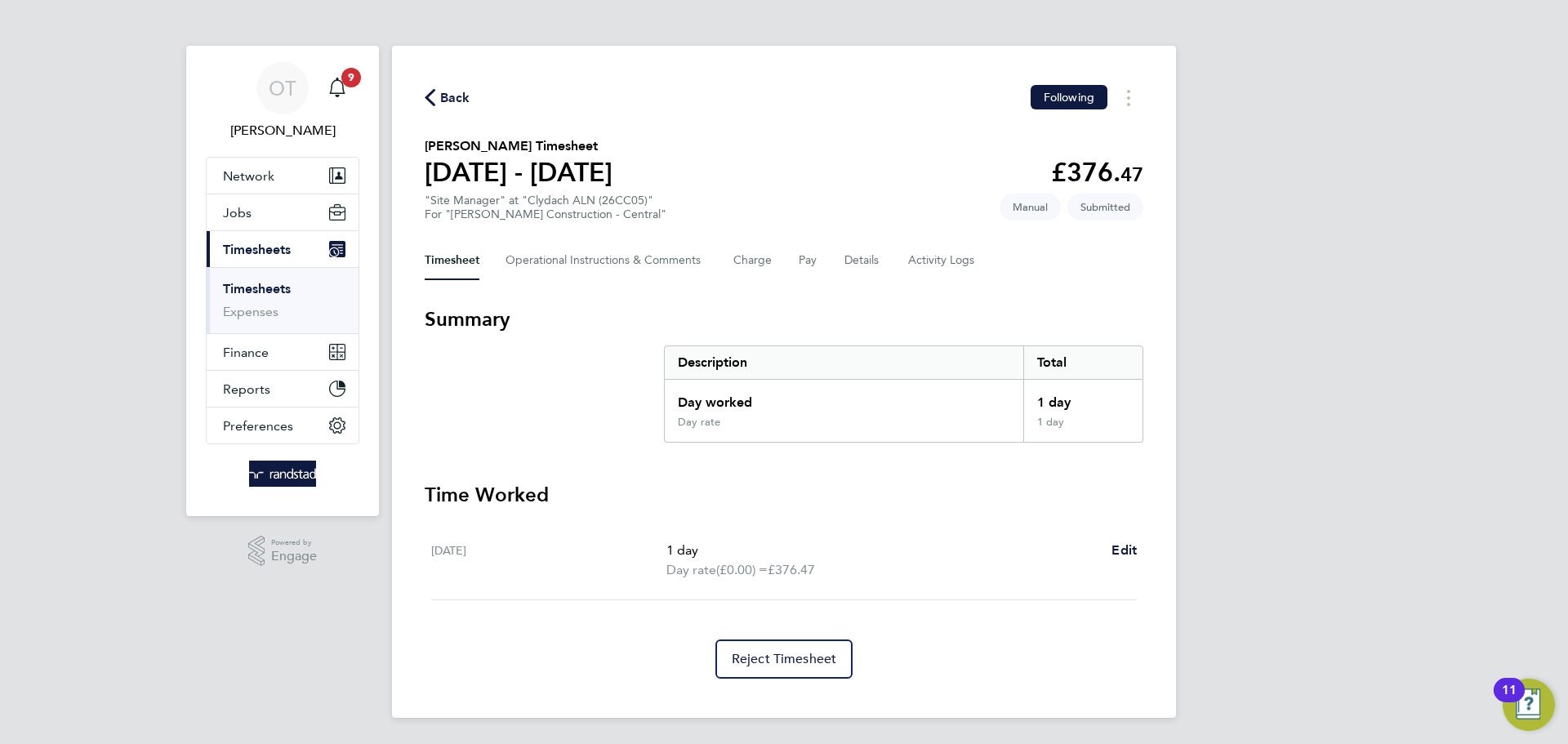
click at [451, 100] on span "Back" at bounding box center [455, 98] width 30 height 20
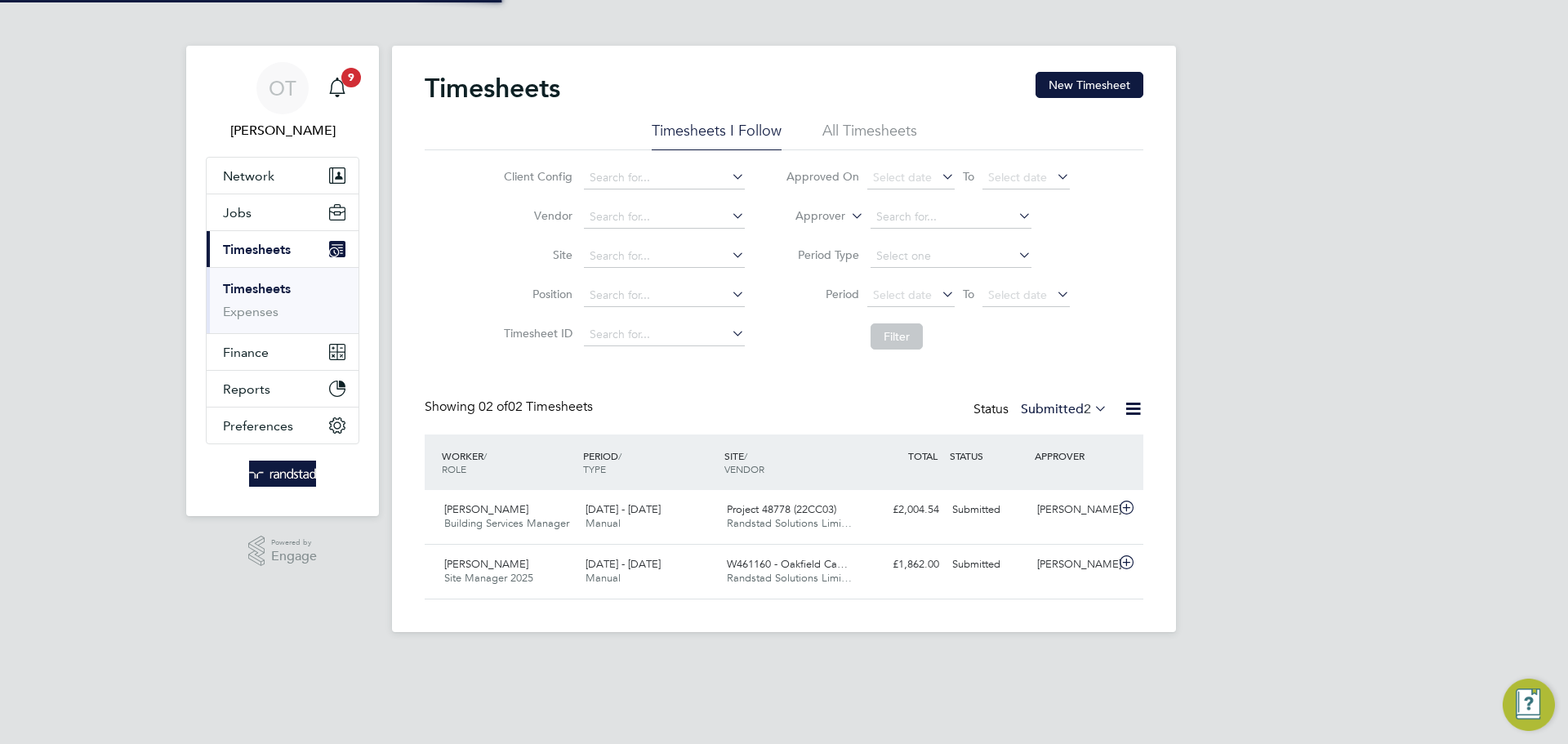
scroll to position [42, 142]
drag, startPoint x: 1094, startPoint y: 92, endPoint x: 1049, endPoint y: 135, distance: 62.2
click at [1093, 91] on button "New Timesheet" at bounding box center [1090, 85] width 108 height 26
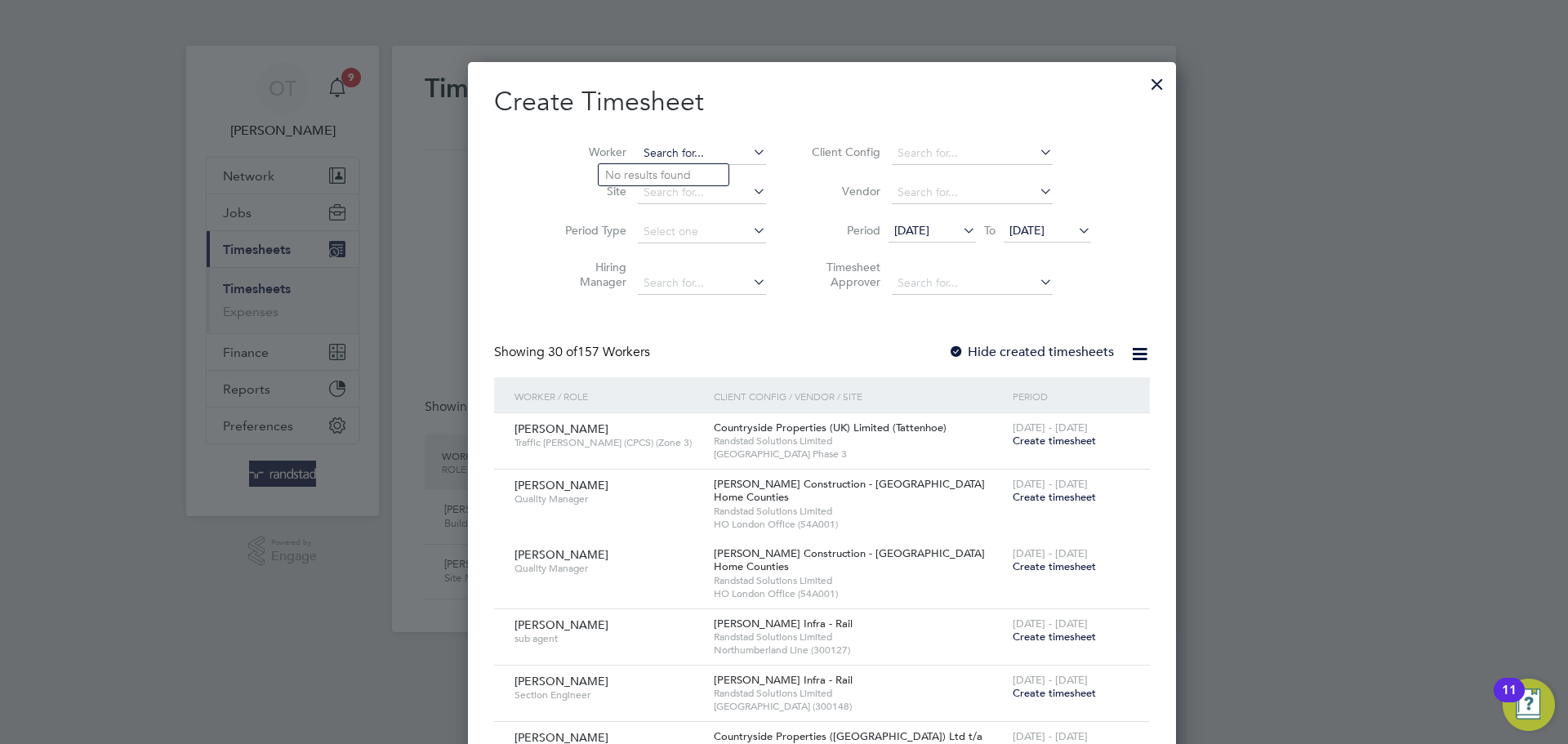
click at [657, 155] on input at bounding box center [702, 154] width 128 height 23
click at [633, 169] on b "James" at bounding box center [653, 175] width 95 height 14
type input "James Dixon"
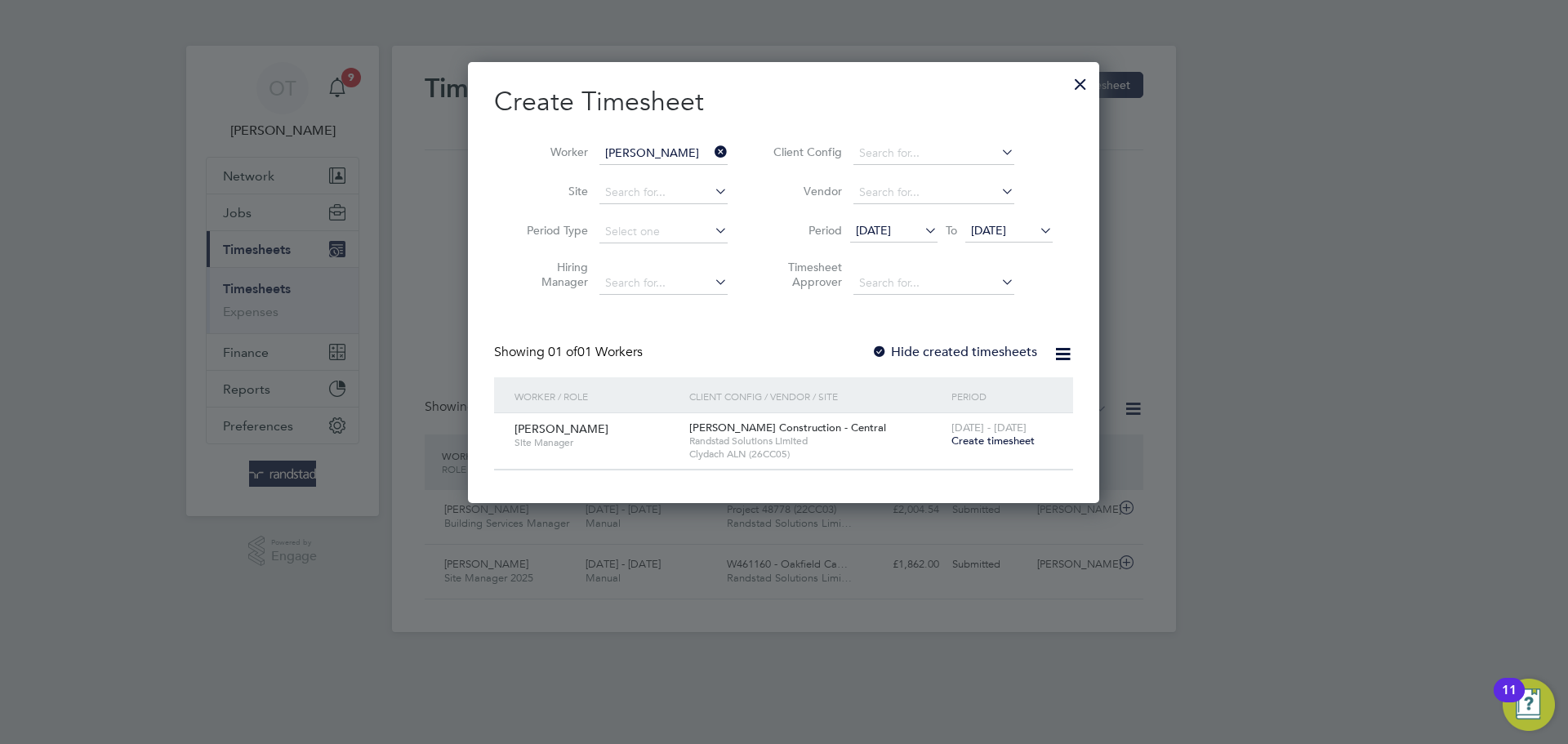
click at [979, 439] on span "Create timesheet" at bounding box center [992, 440] width 83 height 14
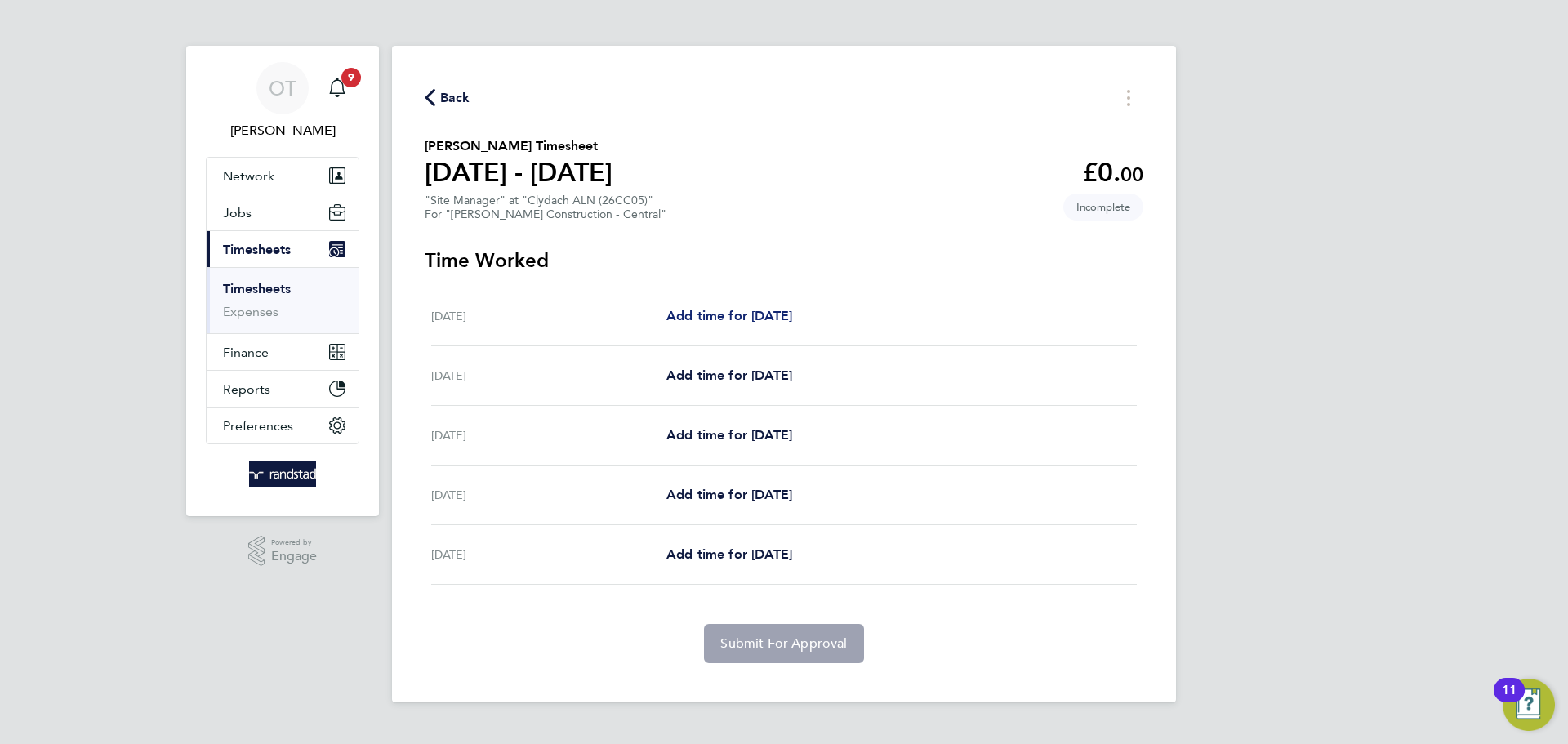
click at [767, 311] on span "Add time for Mon 04 Aug" at bounding box center [728, 316] width 125 height 16
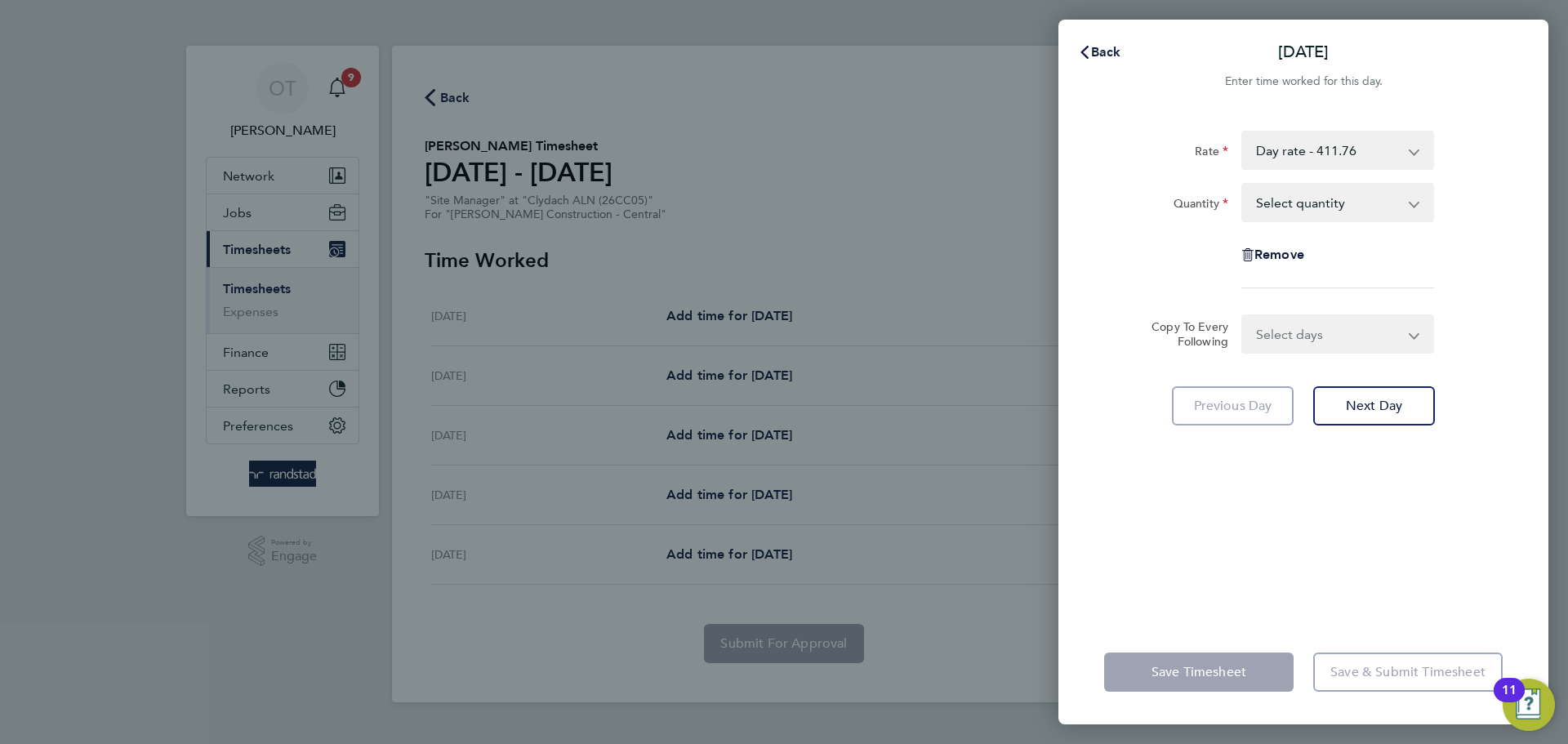
click at [1321, 194] on select "Select quantity 0.5 1" at bounding box center [1327, 202] width 170 height 36
select select "1"
click at [1242, 184] on select "Select quantity 0.5 1" at bounding box center [1327, 202] width 170 height 36
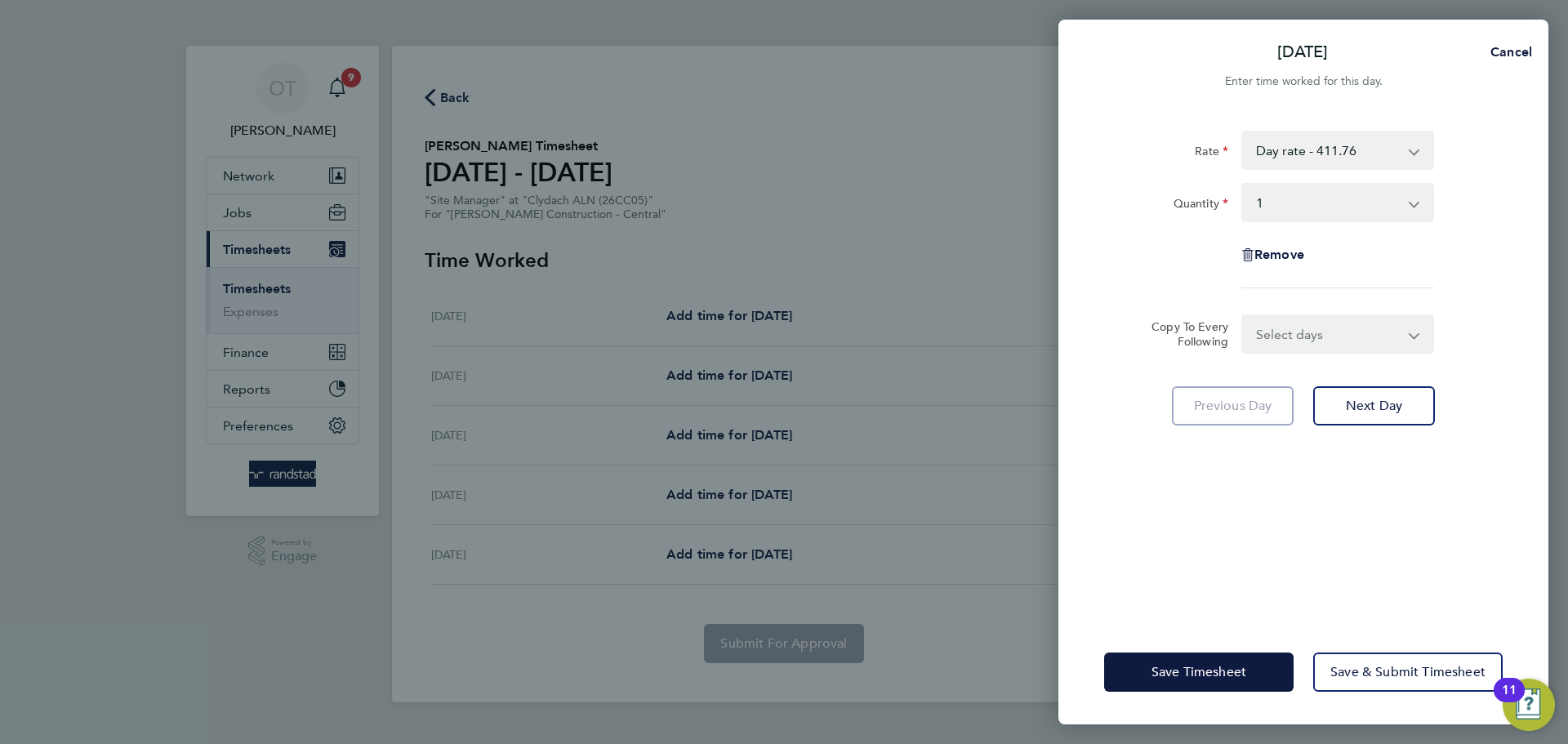
click at [1480, 266] on div "Remove" at bounding box center [1303, 254] width 412 height 39
click at [1388, 332] on select "Select days Day Tuesday Wednesday Thursday Friday" at bounding box center [1328, 333] width 171 height 36
select select "DAY"
click at [1242, 316] on select "Select days Day Tuesday Wednesday Thursday Friday" at bounding box center [1328, 333] width 171 height 36
select select "2025-08-08"
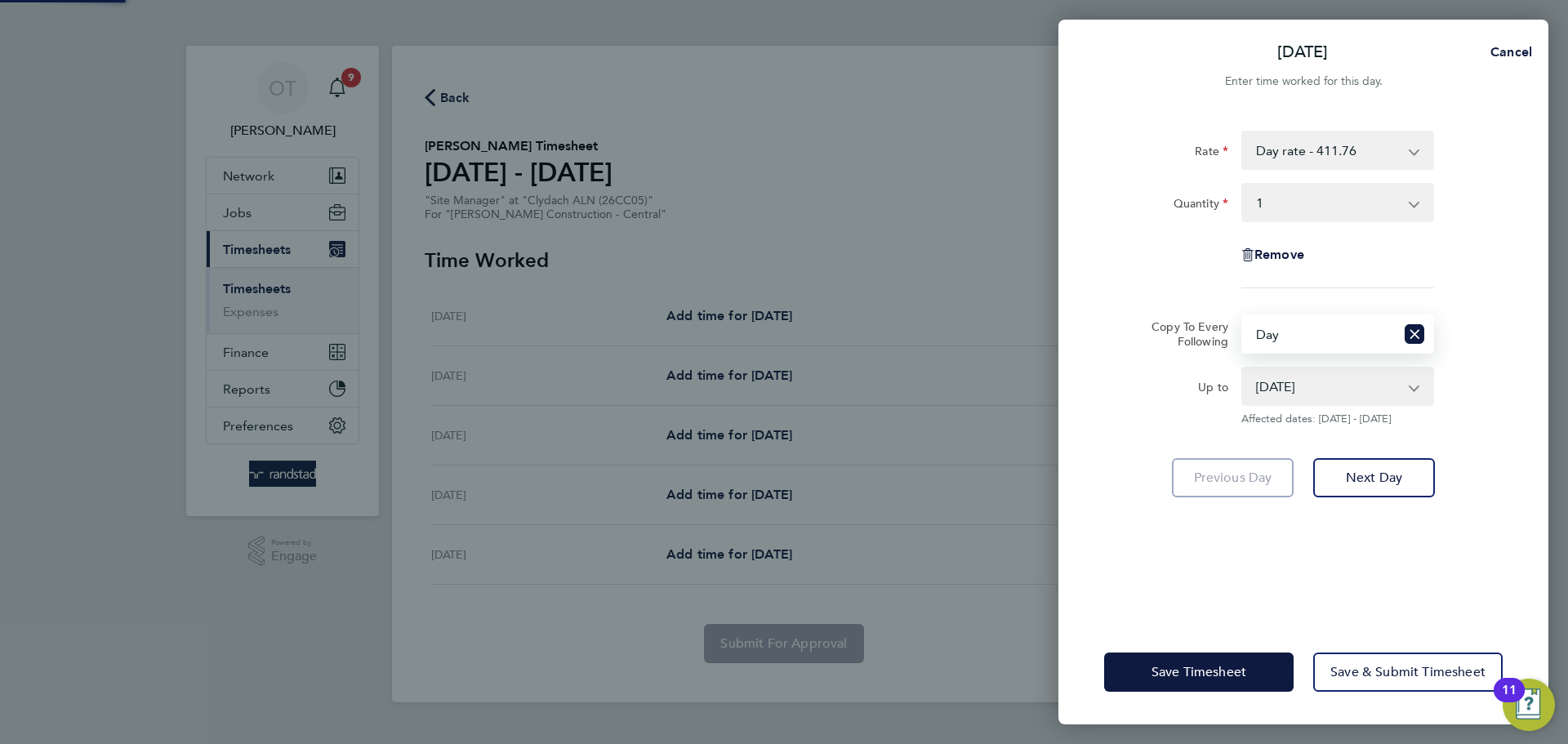
click at [1499, 327] on div "Copy To Every Following Select days Day Tuesday Wednesday Thursday Friday" at bounding box center [1303, 334] width 412 height 39
click at [1233, 641] on div "Save Timesheet Save & Submit Timesheet" at bounding box center [1303, 672] width 490 height 105
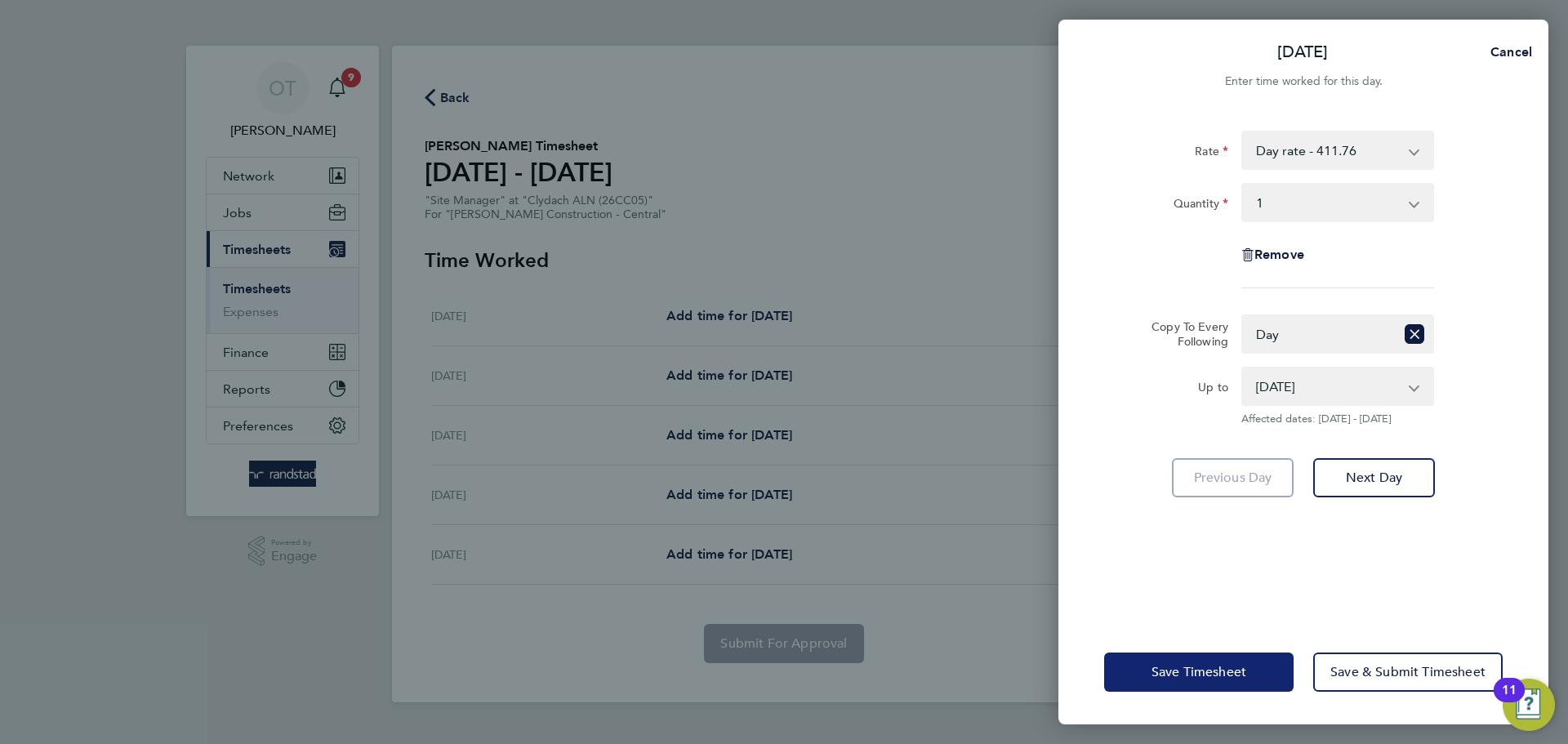
click at [1238, 661] on button "Save Timesheet" at bounding box center [1198, 672] width 189 height 39
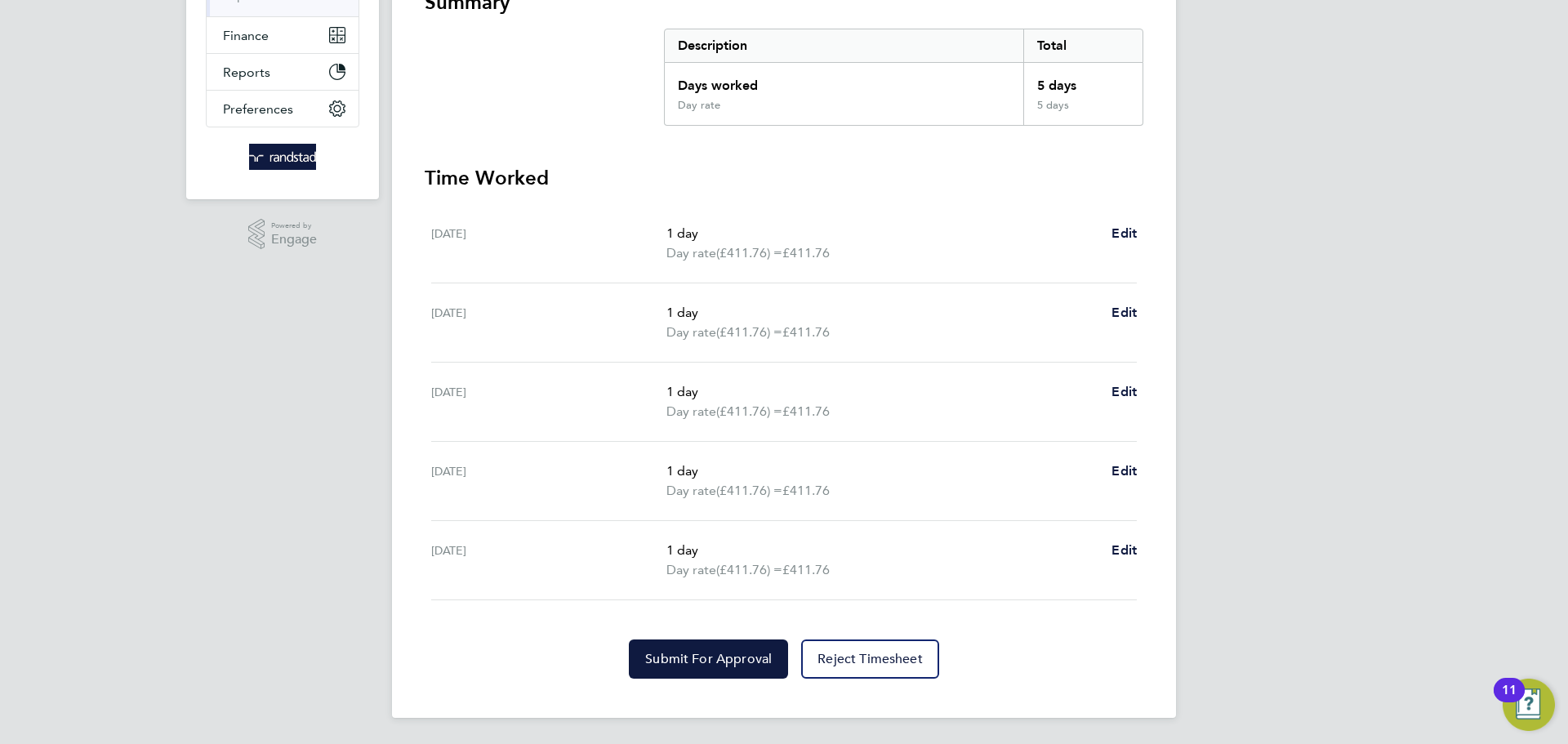
click at [704, 633] on section "Time Worked Mon 04 Aug 1 day Day rate (£411.76) = £411.76 Edit Tue 05 Aug 1 day…" at bounding box center [783, 422] width 718 height 513
click at [703, 673] on button "Submit For Approval" at bounding box center [708, 658] width 159 height 39
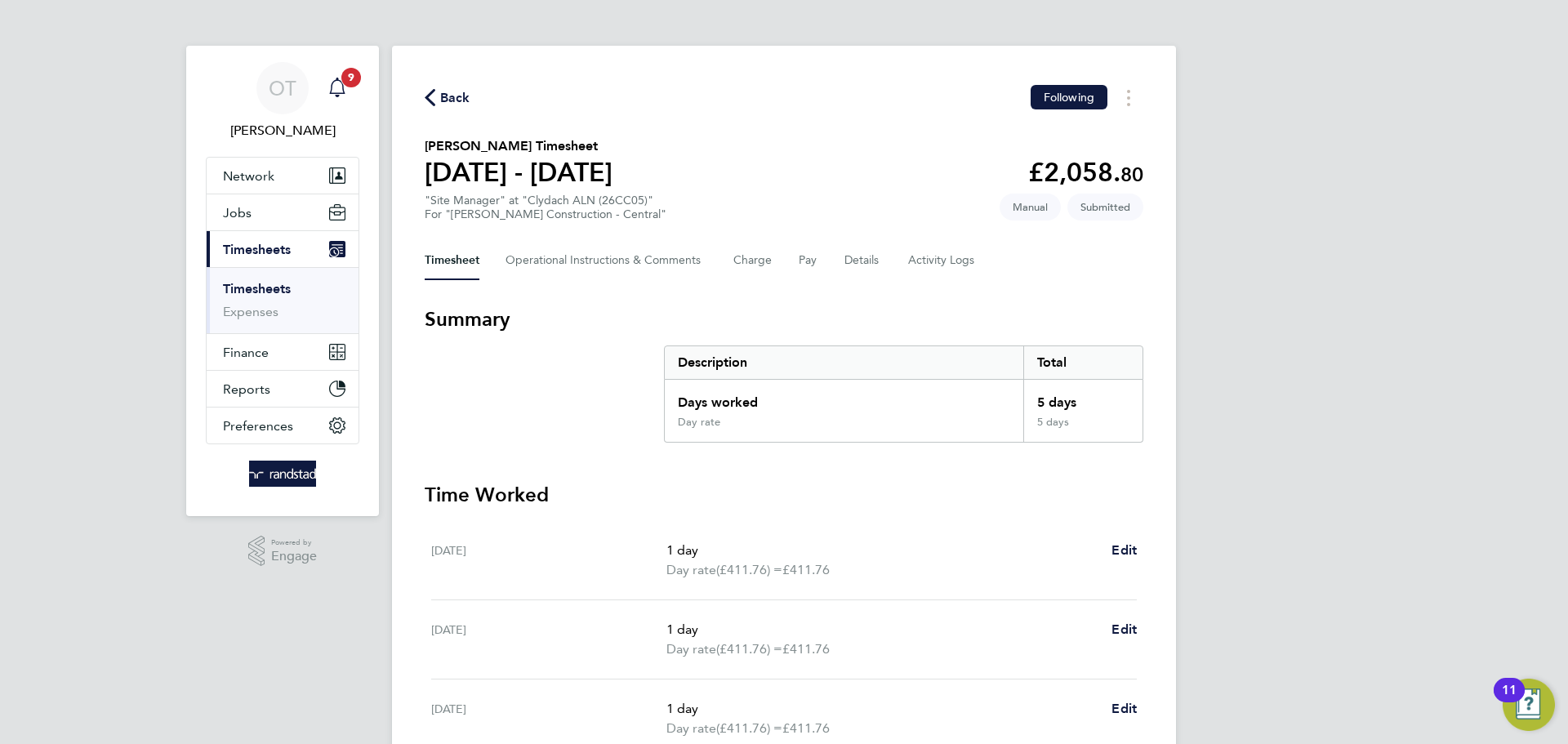
click at [335, 82] on icon "Main navigation" at bounding box center [337, 87] width 20 height 20
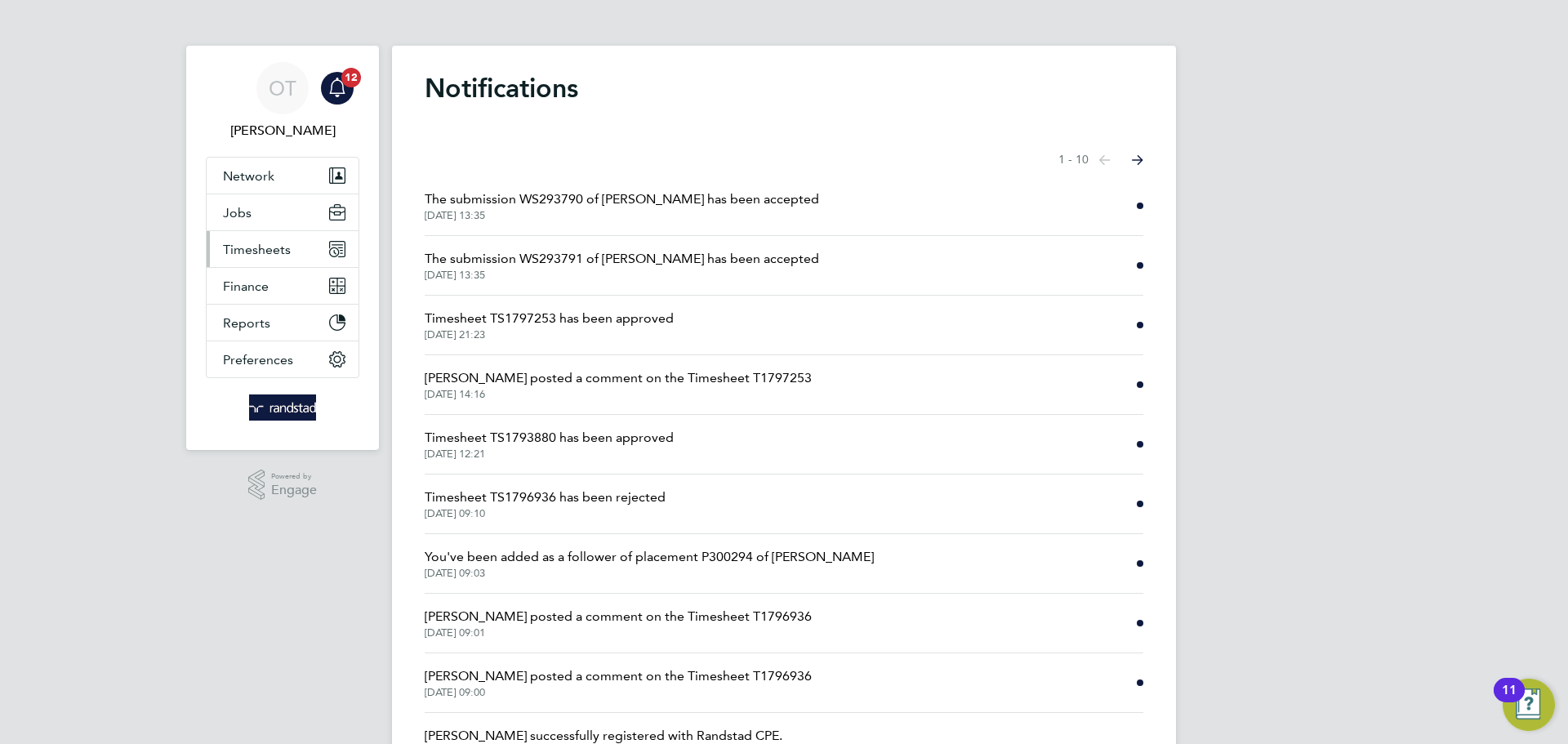
click at [241, 257] on button "Timesheets" at bounding box center [282, 248] width 152 height 36
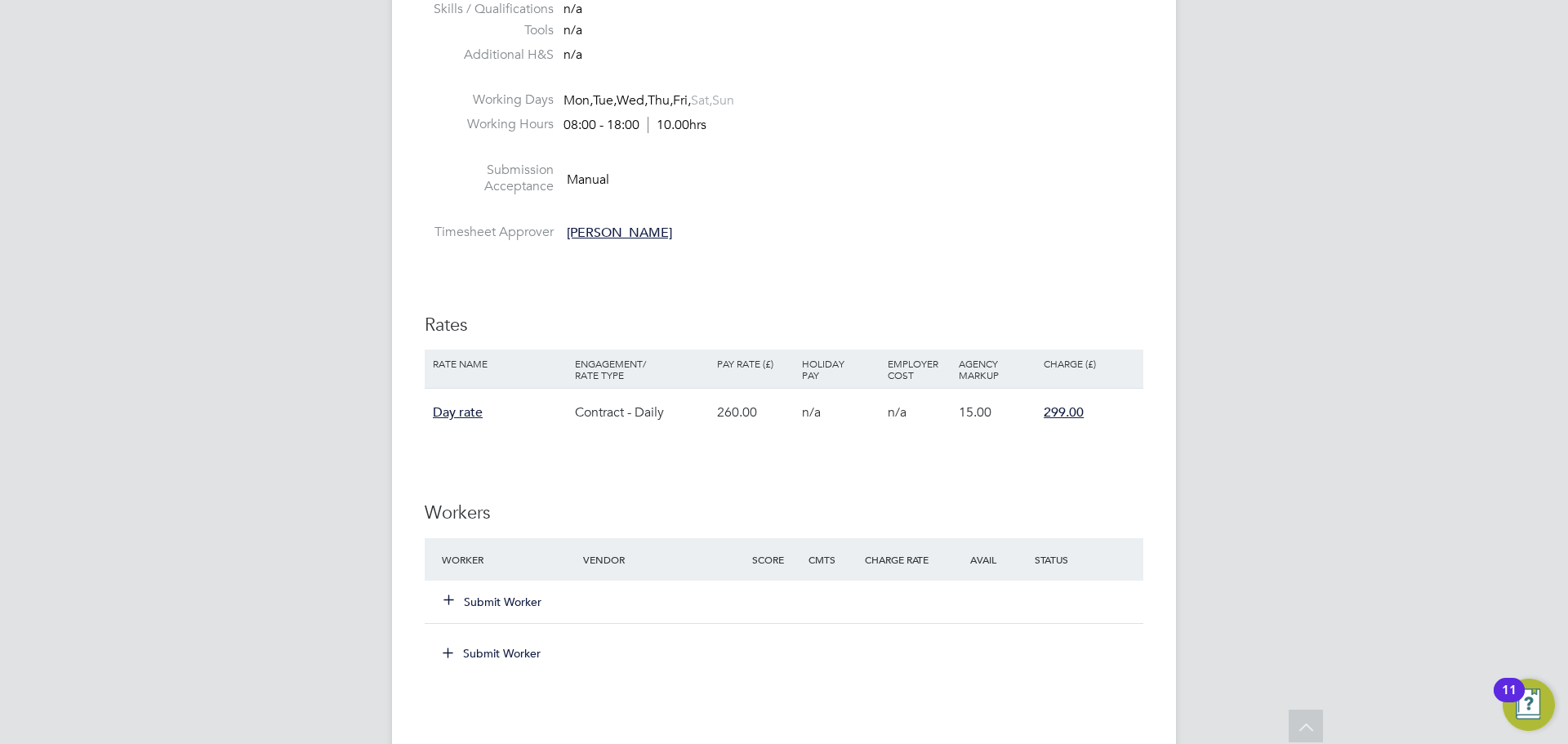
scroll to position [797, 0]
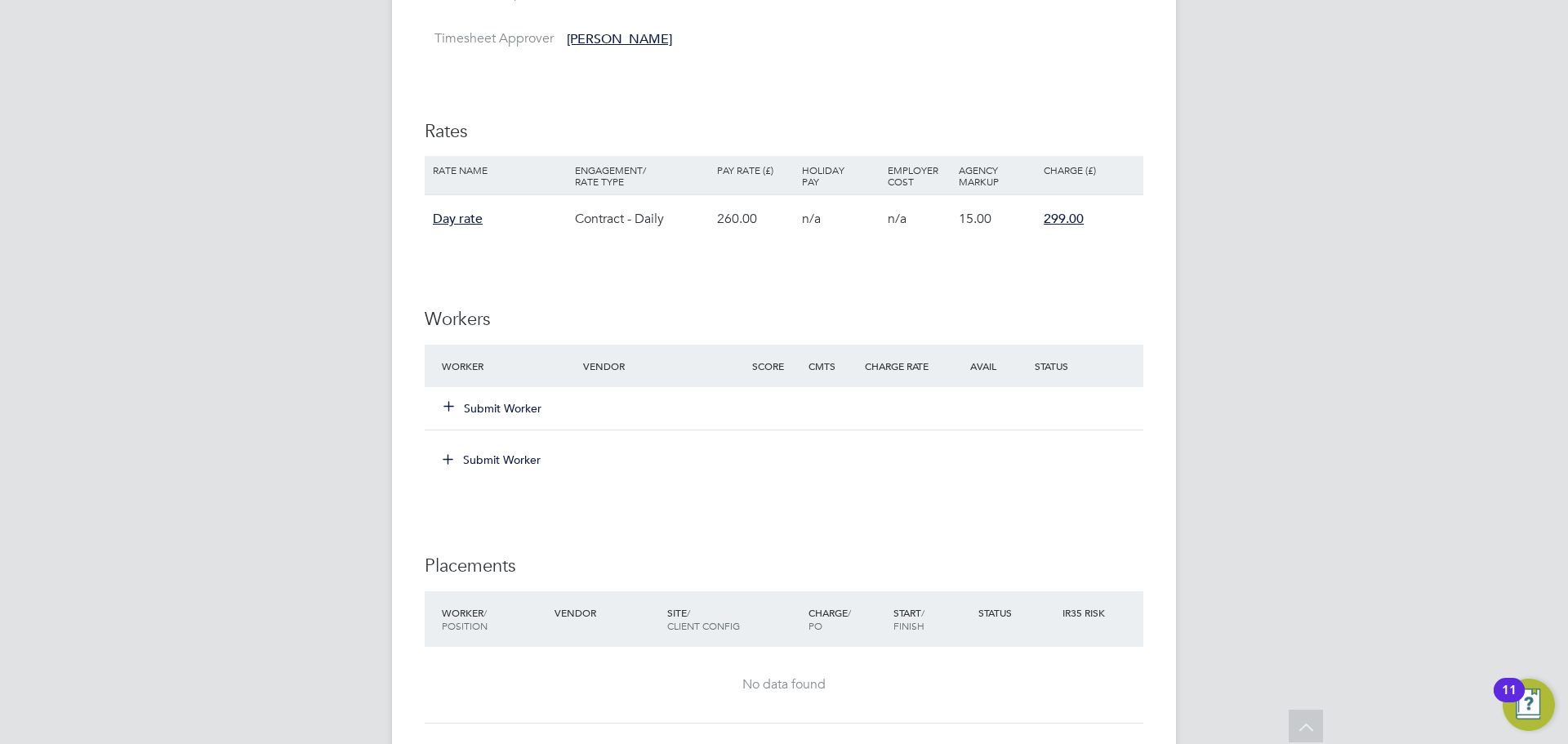
click at [502, 407] on button "Submit Worker" at bounding box center [493, 409] width 98 height 17
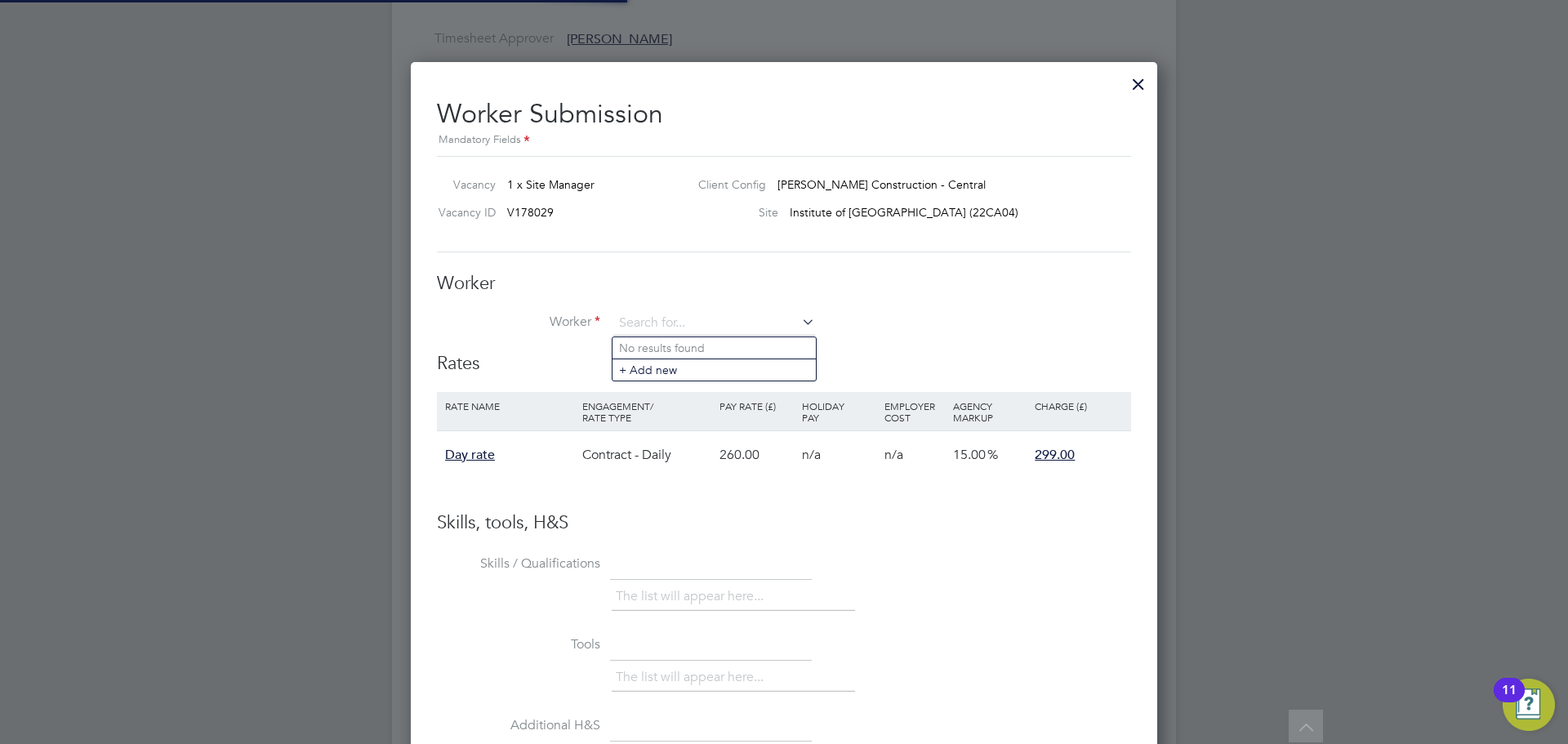
scroll to position [0, 0]
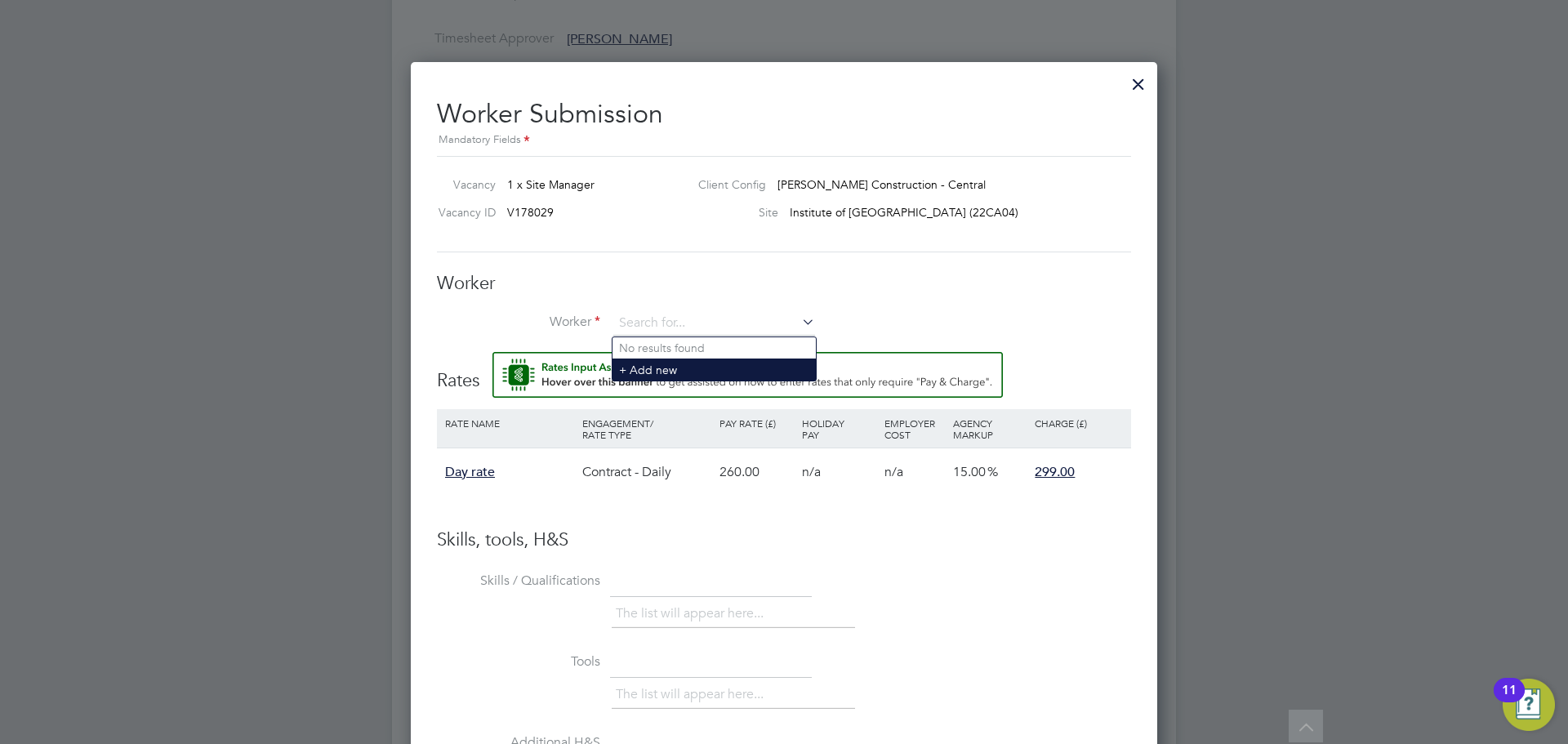
click at [662, 366] on li "+ Add new" at bounding box center [713, 370] width 203 height 22
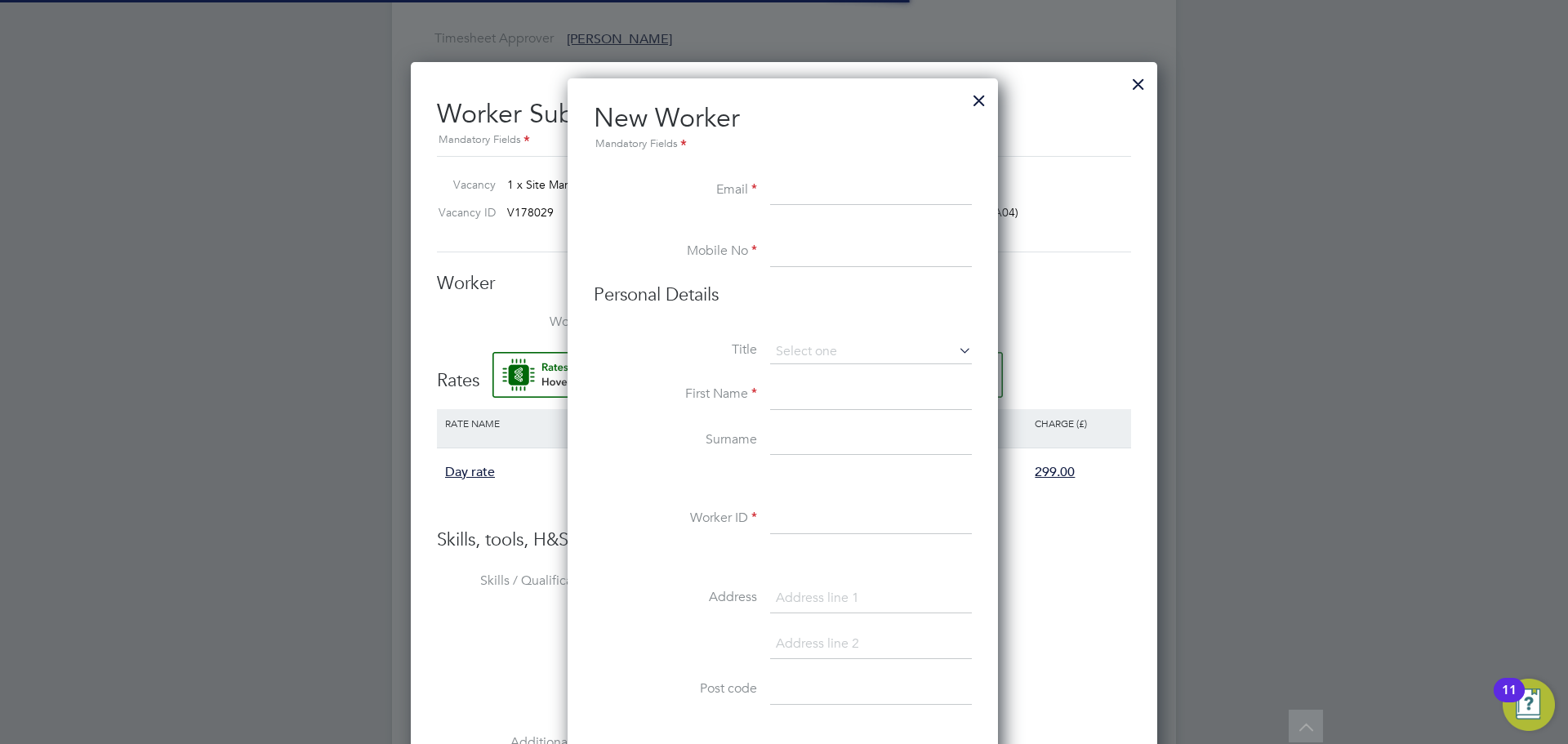
scroll to position [1466, 471]
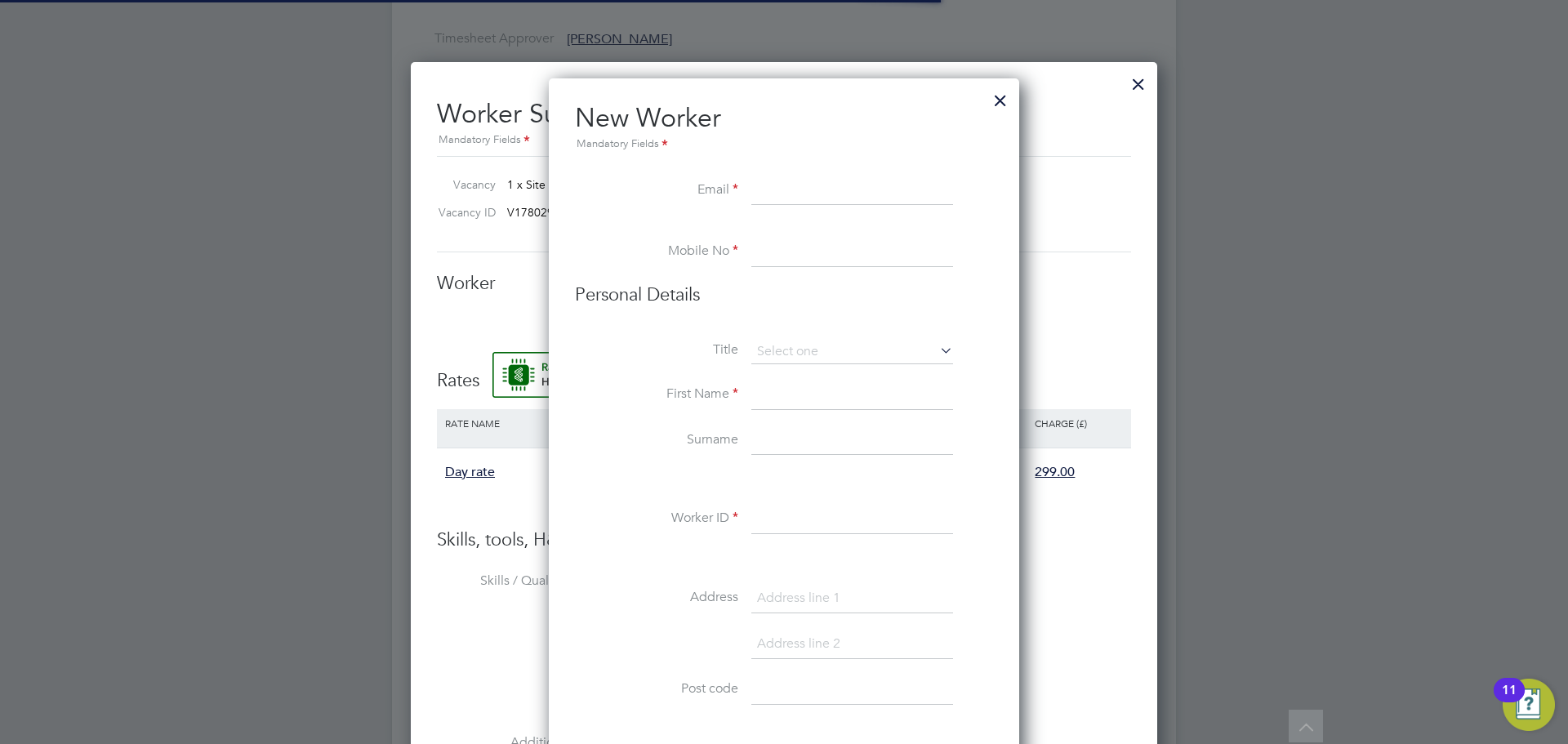
click at [768, 190] on input at bounding box center [852, 190] width 202 height 29
click at [804, 197] on input at bounding box center [852, 190] width 202 height 29
paste input "amitchell54321@gmail.com"
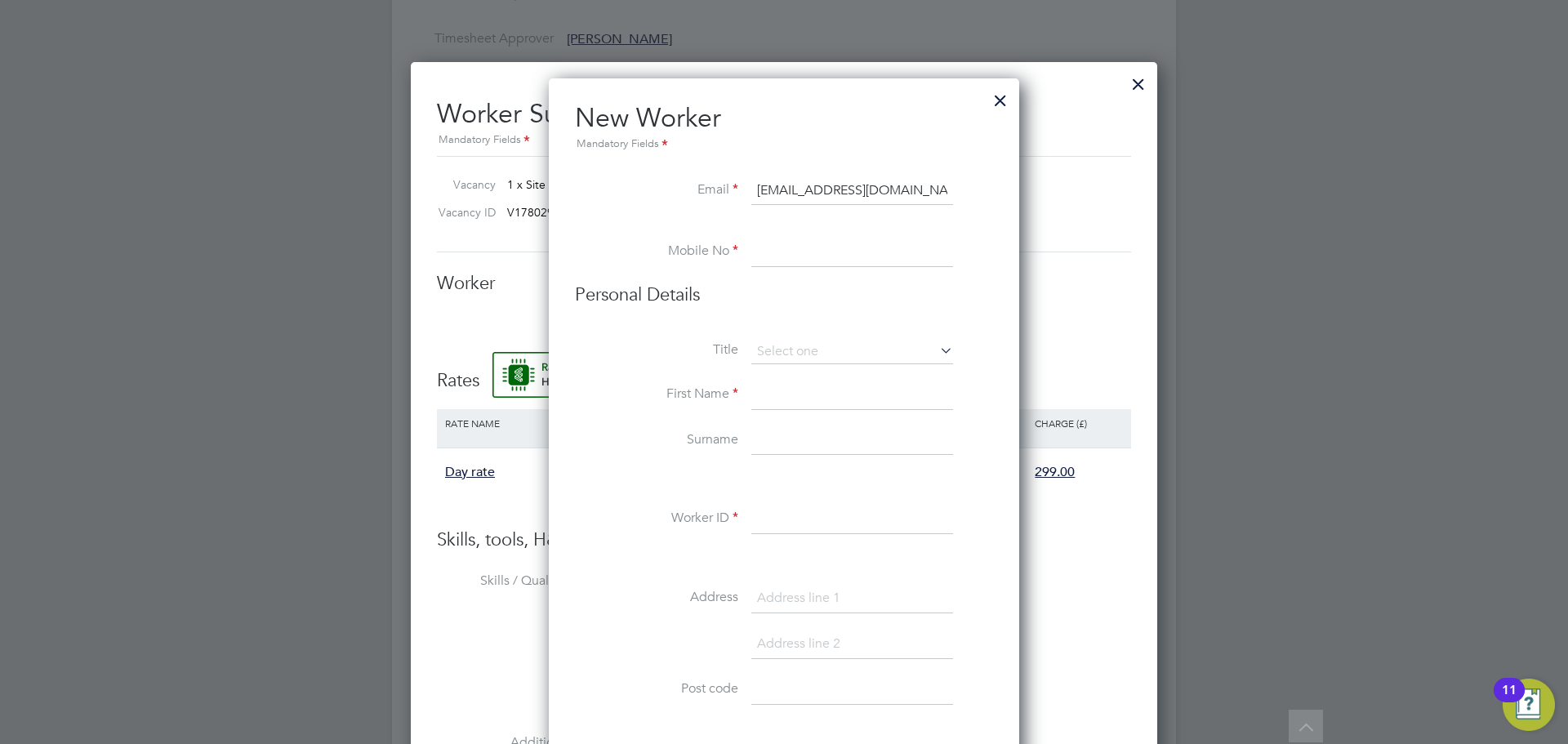
type input "amitchell54321@gmail.com"
click at [778, 247] on input at bounding box center [852, 252] width 202 height 29
type input "07870198041"
click at [786, 352] on input at bounding box center [852, 351] width 202 height 24
click at [811, 381] on li "Mr" at bounding box center [852, 375] width 203 height 22
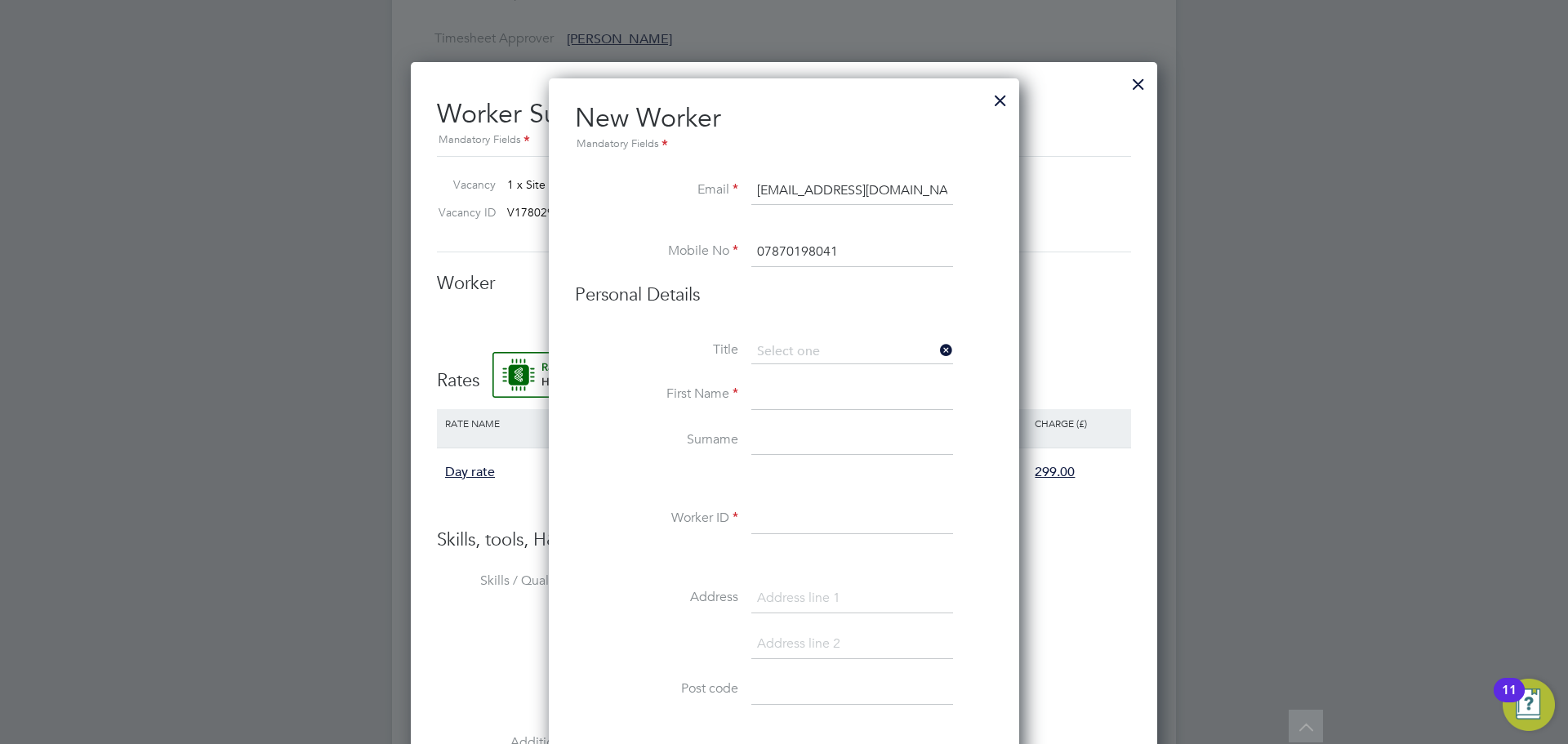
type input "Mr"
click at [793, 393] on input at bounding box center [852, 394] width 202 height 29
type input "Alex"
type input "Mitchell"
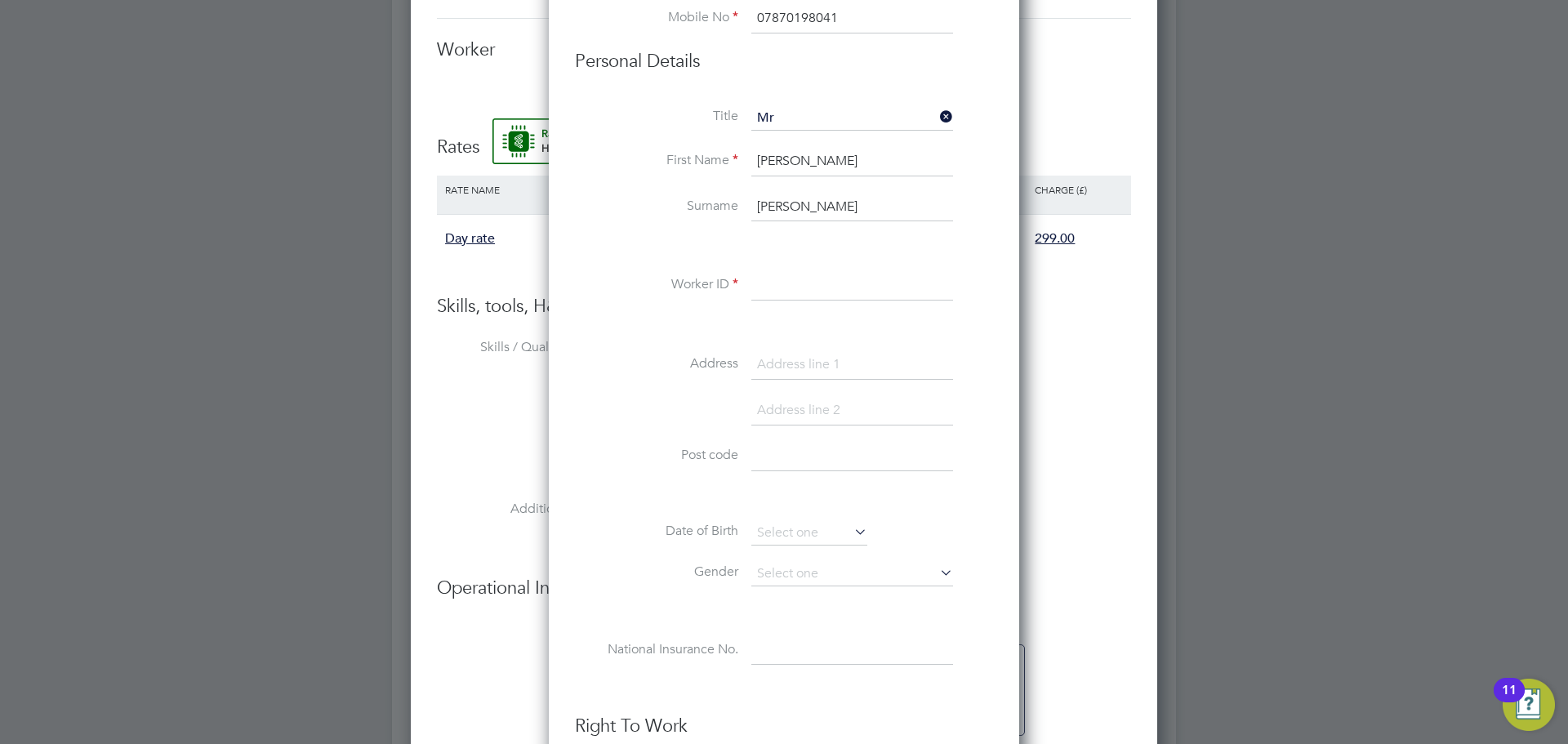
scroll to position [1054, 0]
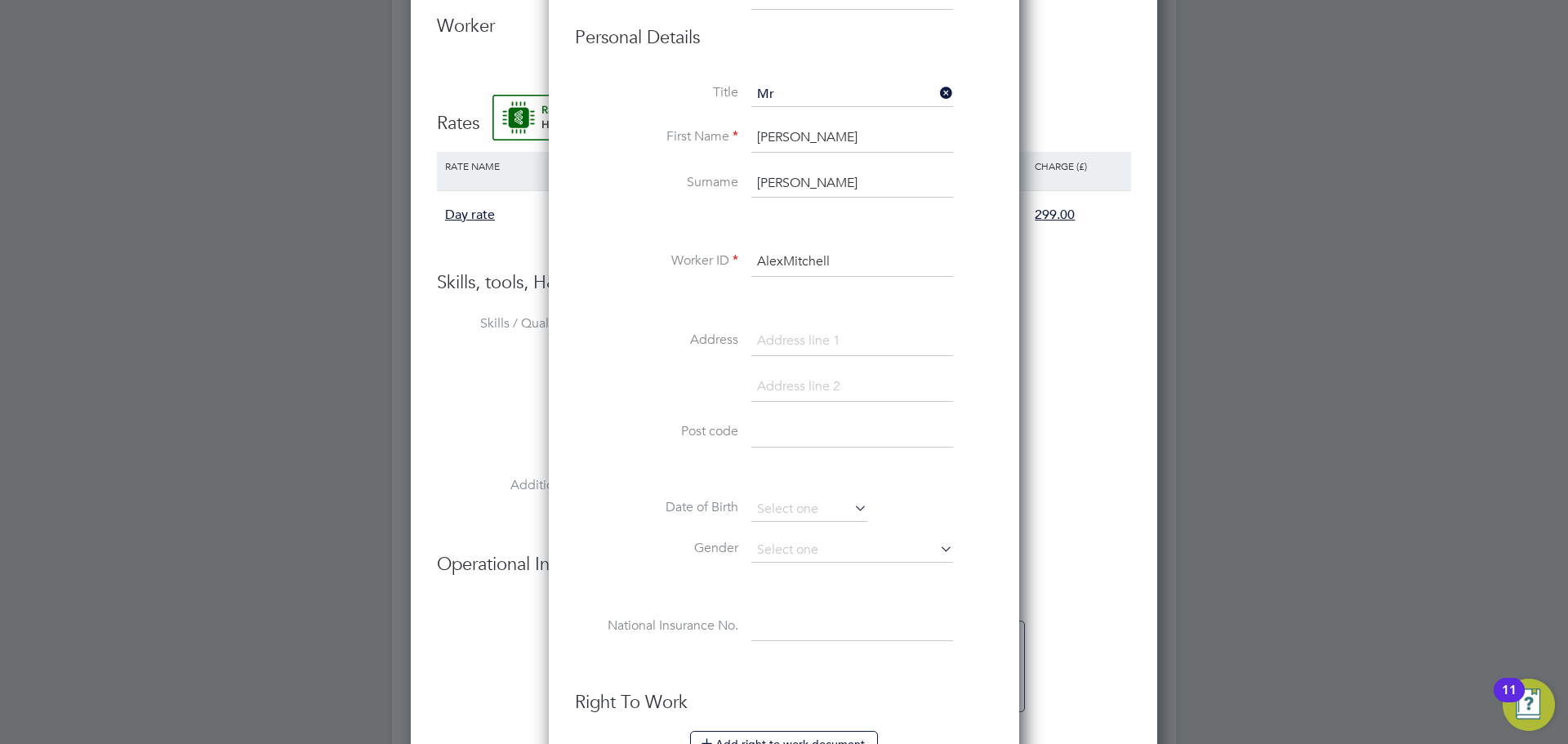
type input "AlexMitchell"
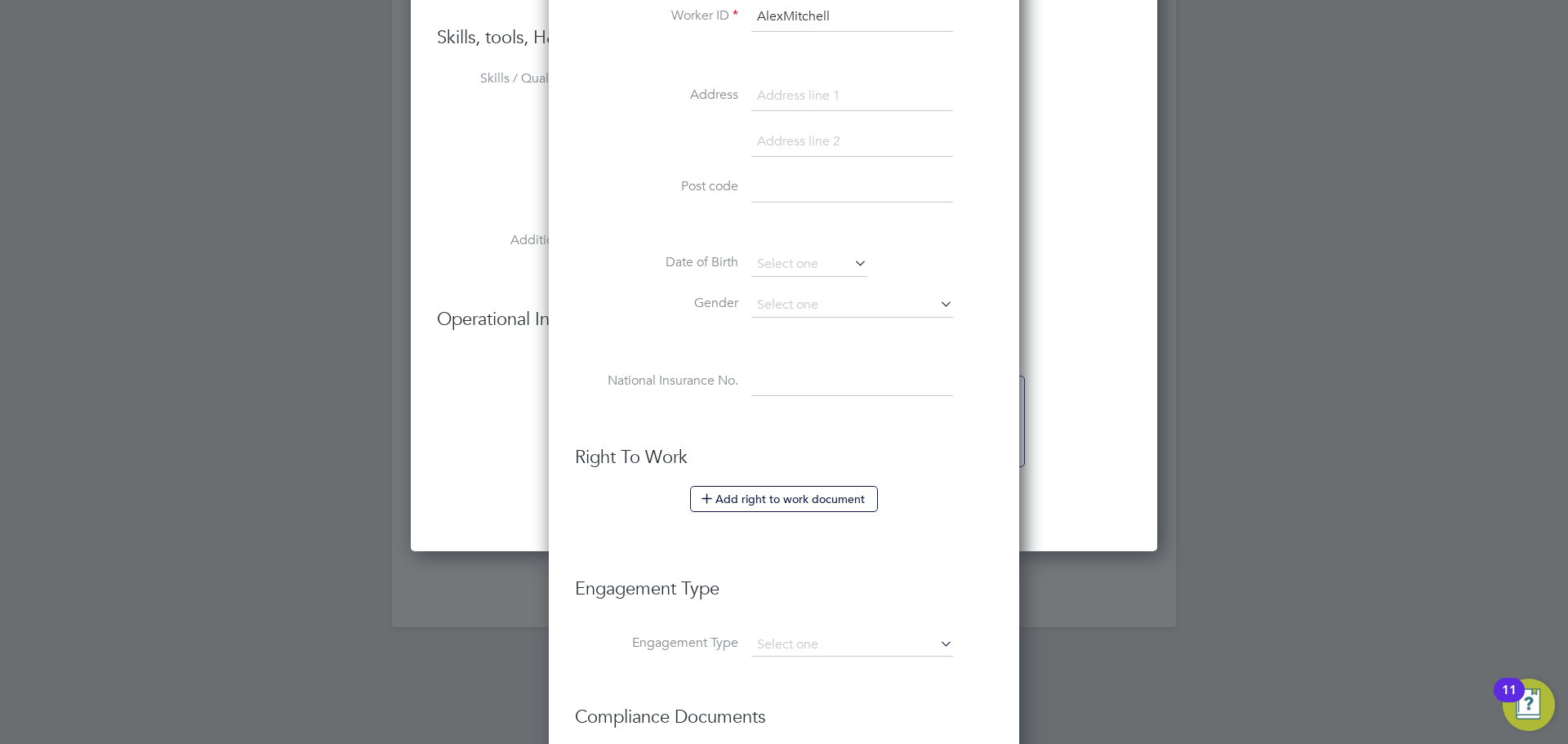
scroll to position [1300, 0]
click at [736, 497] on button "Add right to work document" at bounding box center [784, 497] width 188 height 26
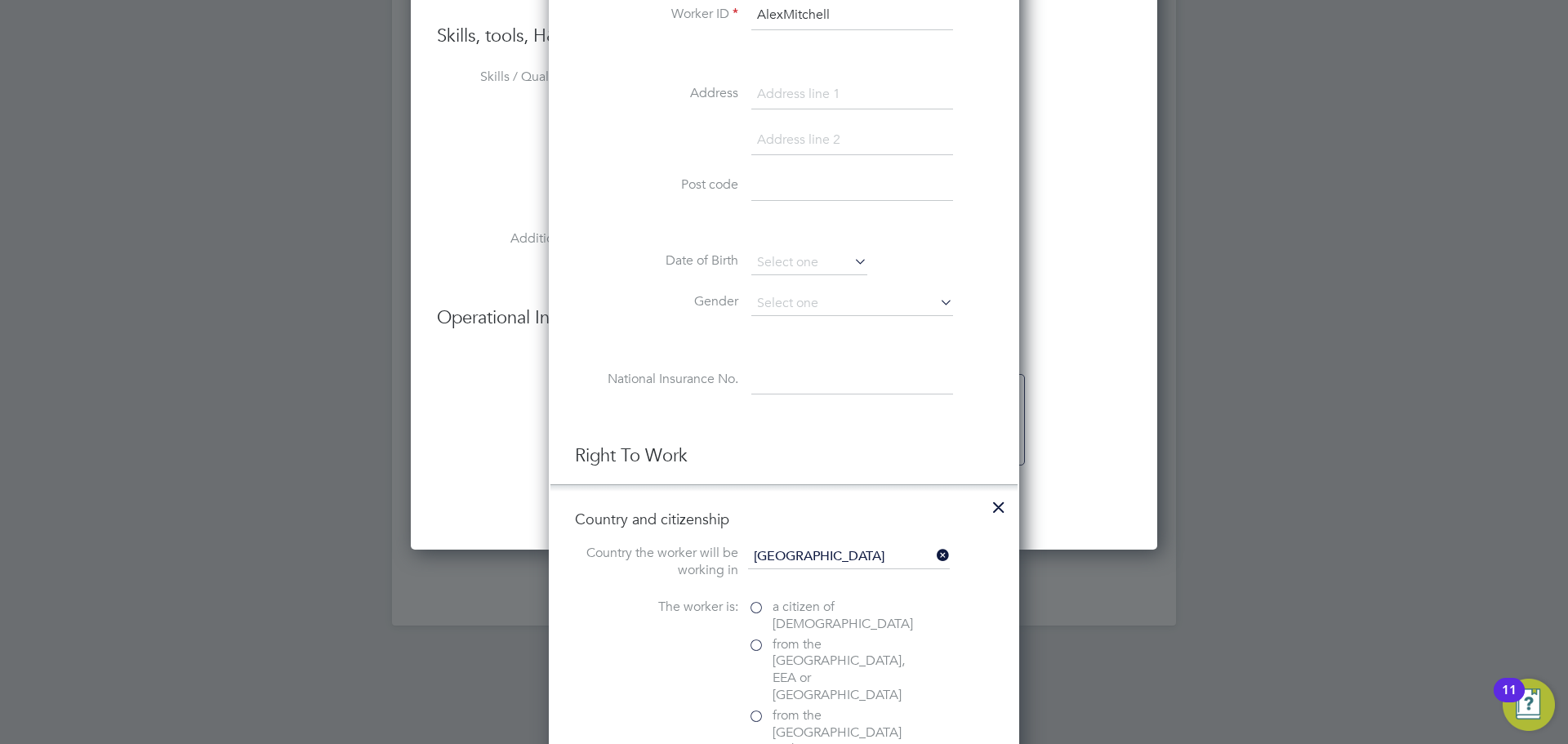
scroll to position [1711, 471]
click at [753, 611] on label "a citizen of United Kingdom" at bounding box center [830, 615] width 164 height 34
click at [0, 0] on input "a citizen of United Kingdom" at bounding box center [0, 0] width 0 height 0
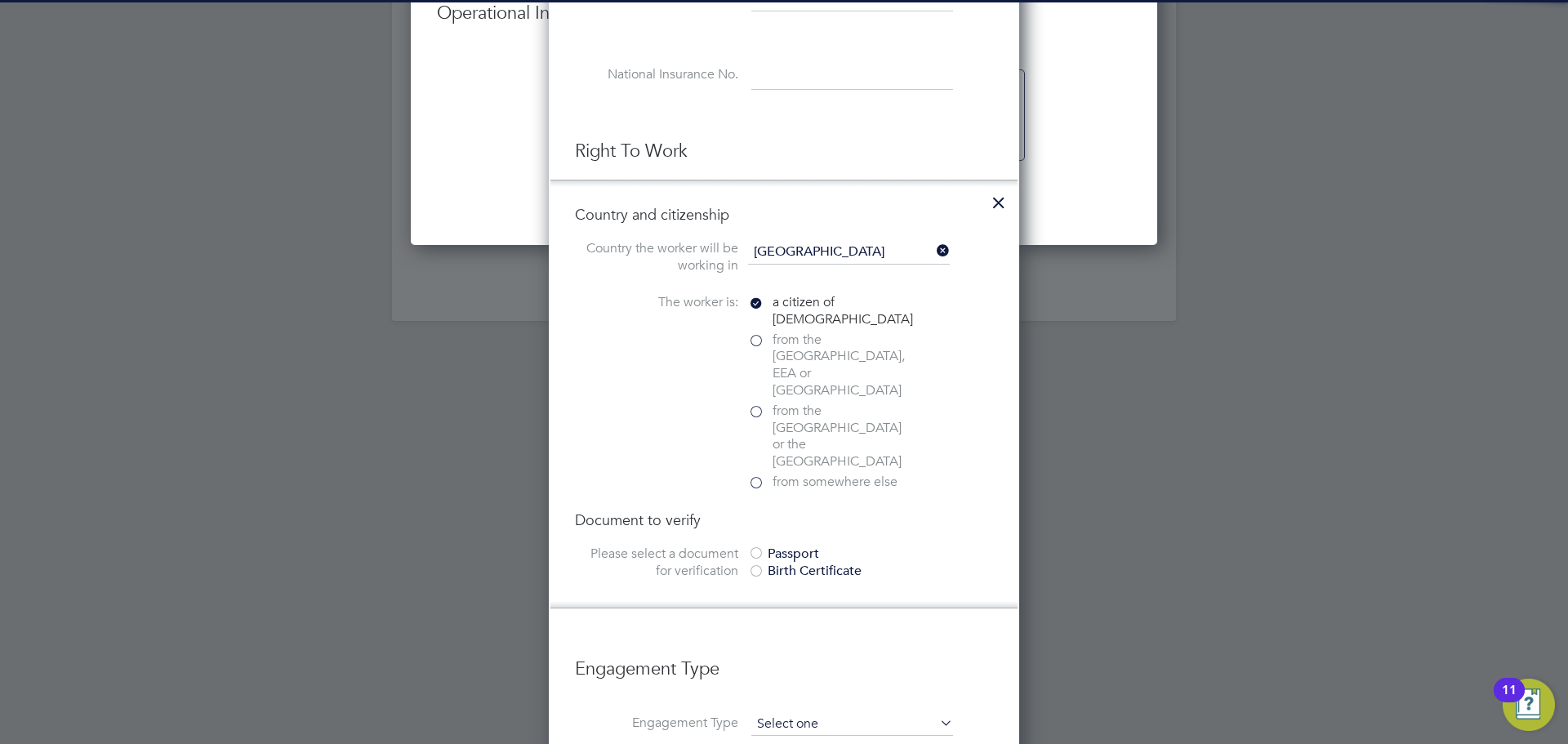
scroll to position [1745, 0]
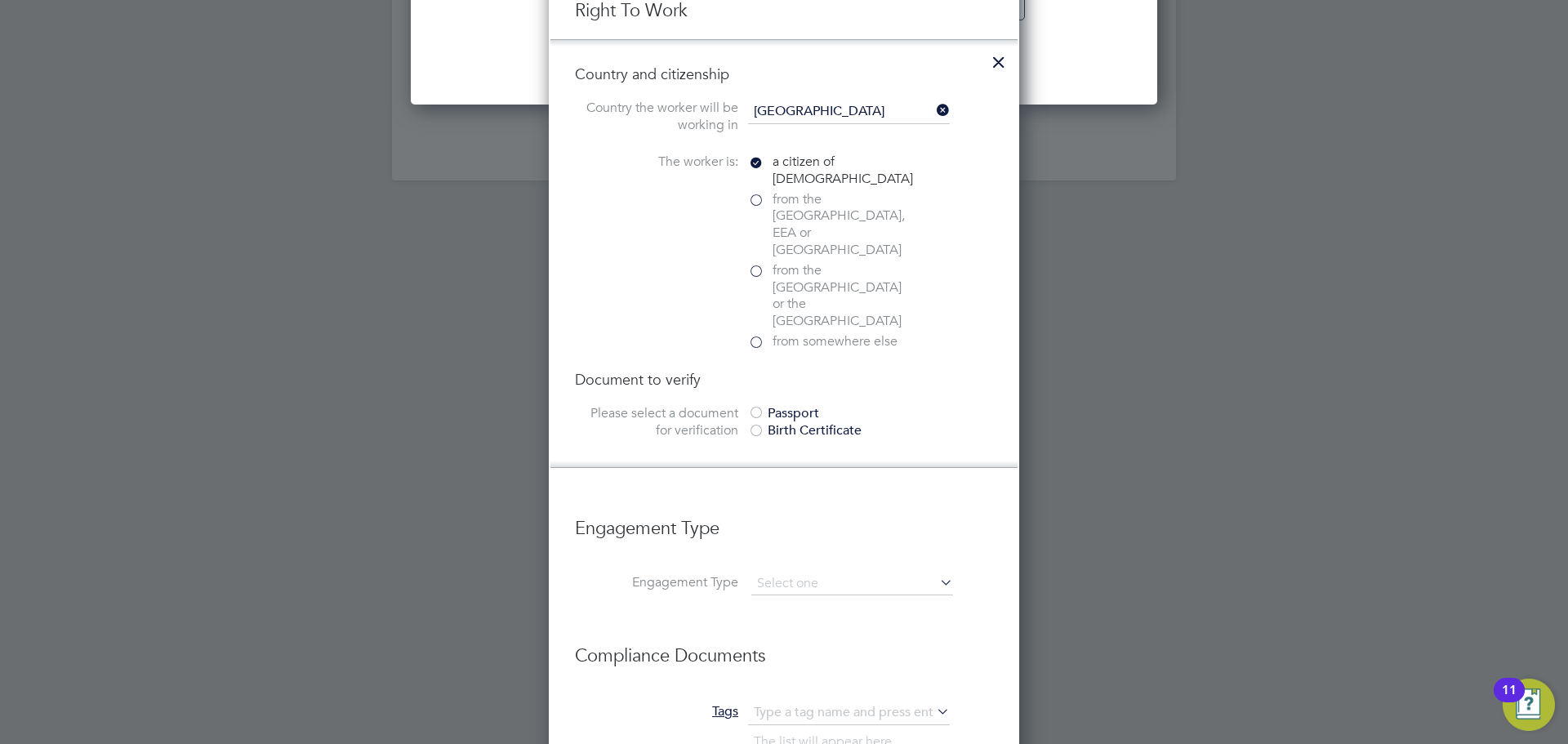
click at [786, 405] on div "Passport" at bounding box center [870, 414] width 245 height 17
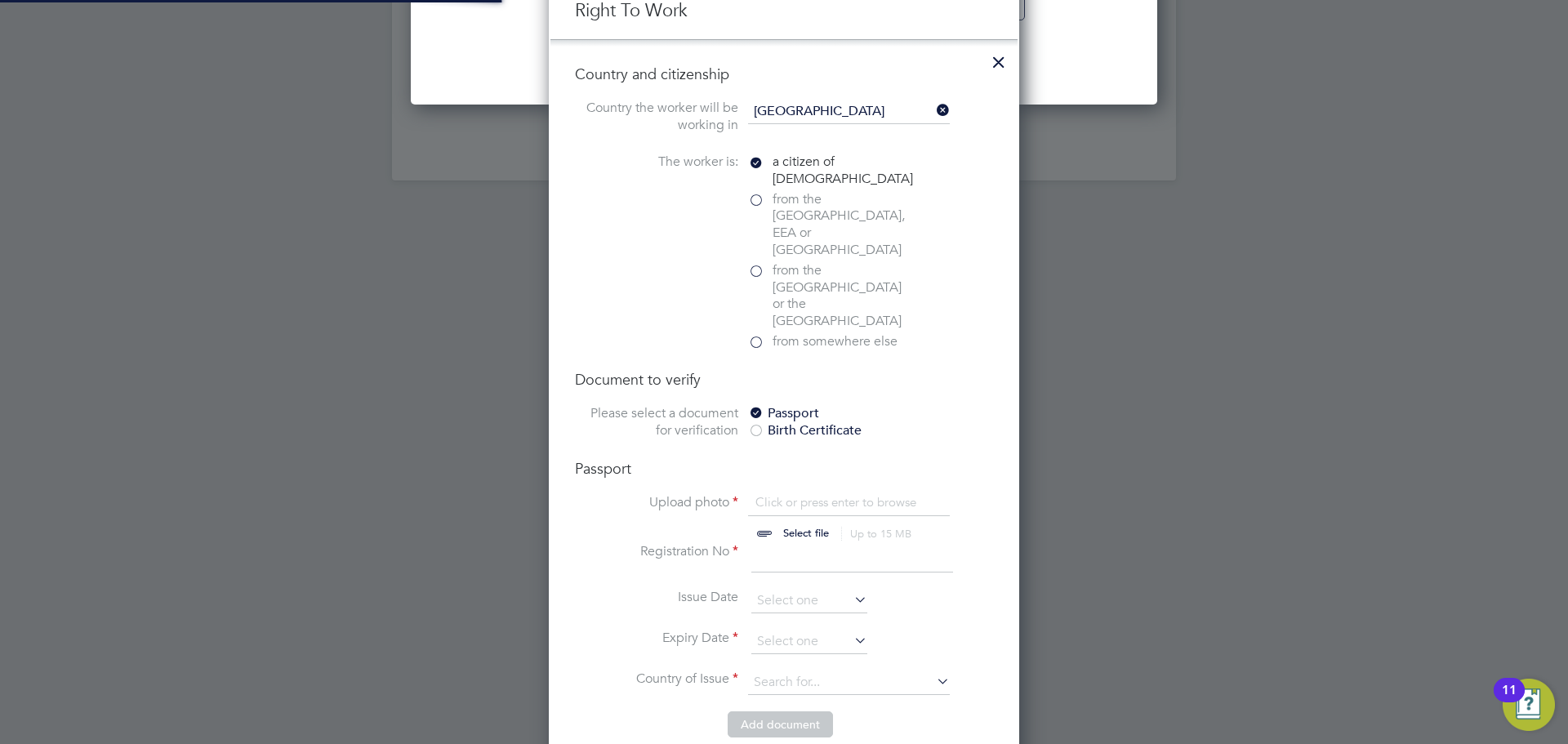
scroll to position [22, 203]
click at [798, 459] on div "Passport Upload photo Click or press enter to browse Select file Up to 15 MB Dr…" at bounding box center [783, 585] width 418 height 252
click at [796, 494] on input "file" at bounding box center [821, 518] width 257 height 49
type input "C:\fakepath\IMG_0047 (1).png"
click at [770, 543] on input at bounding box center [852, 557] width 202 height 29
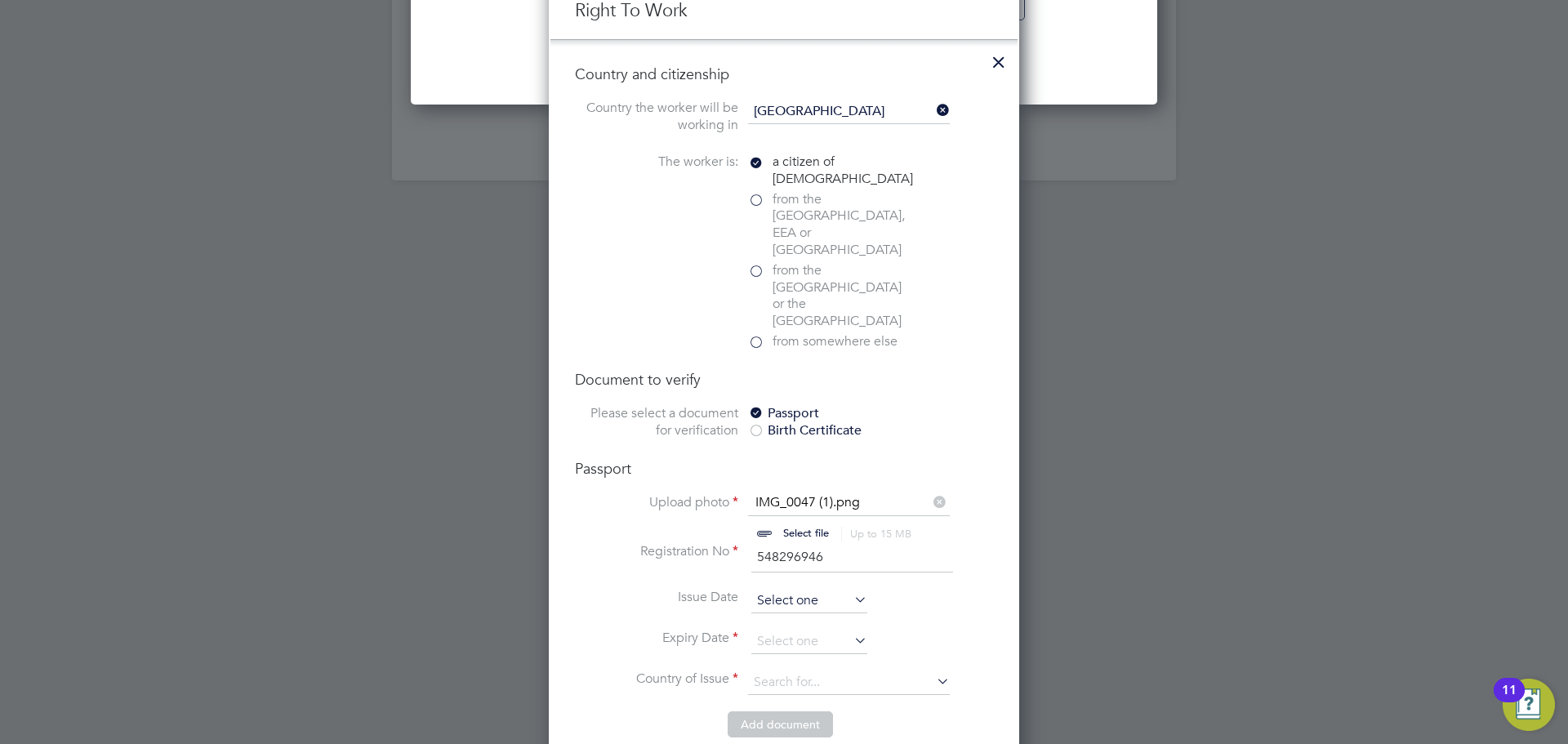
type input "548296946"
click at [793, 589] on input at bounding box center [810, 600] width 116 height 24
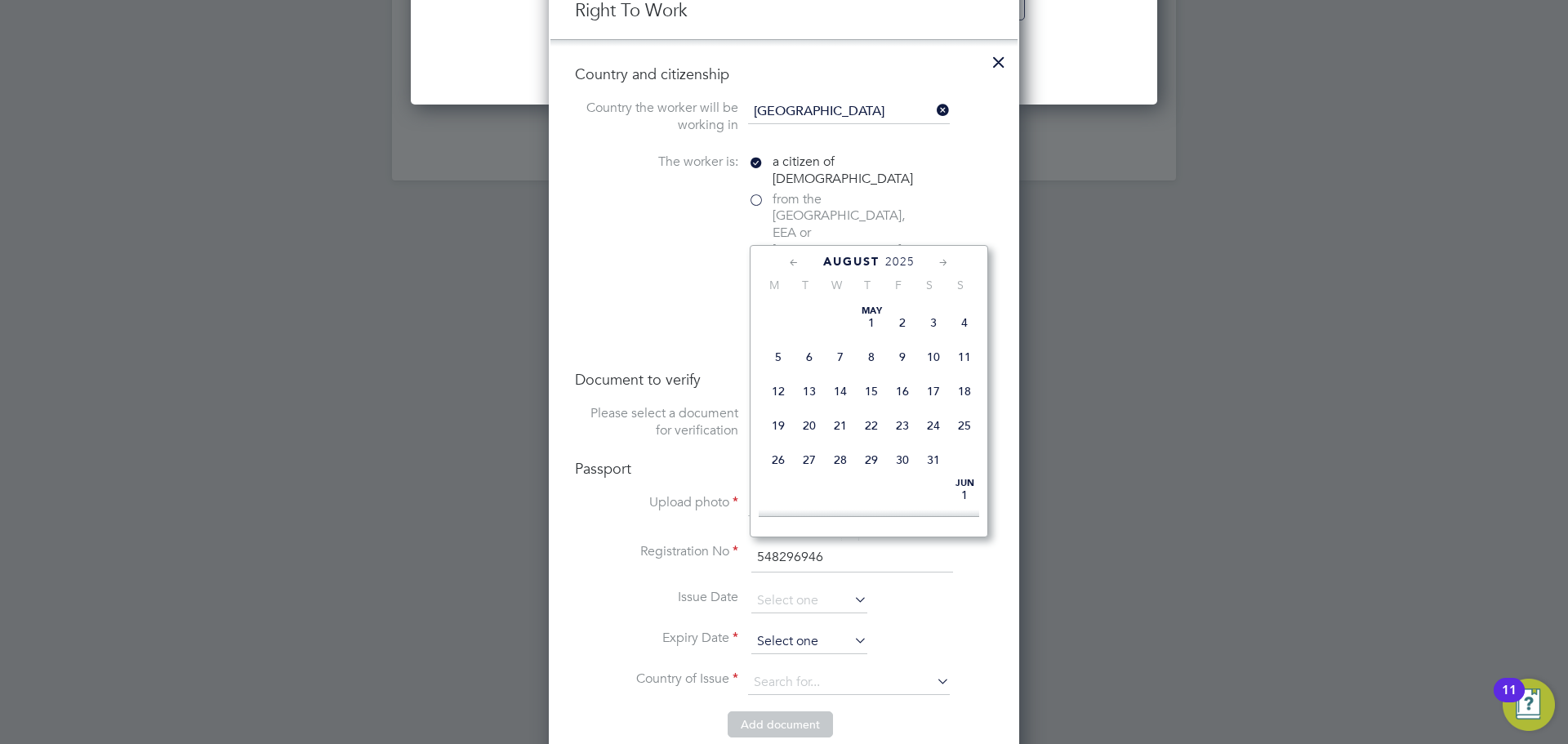
scroll to position [580, 0]
click at [809, 629] on li "Expiry Date" at bounding box center [783, 649] width 418 height 41
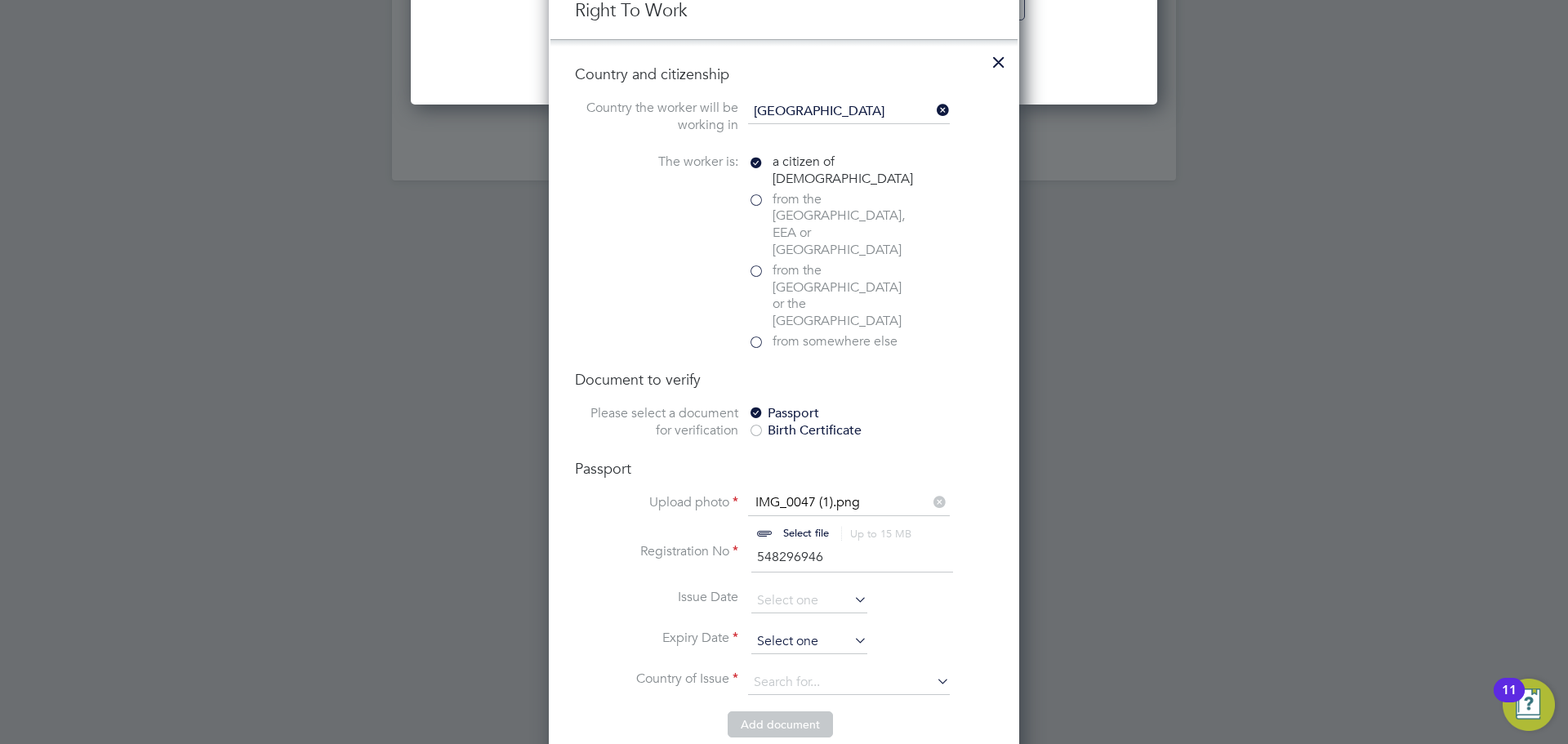
click at [804, 629] on input at bounding box center [810, 641] width 116 height 24
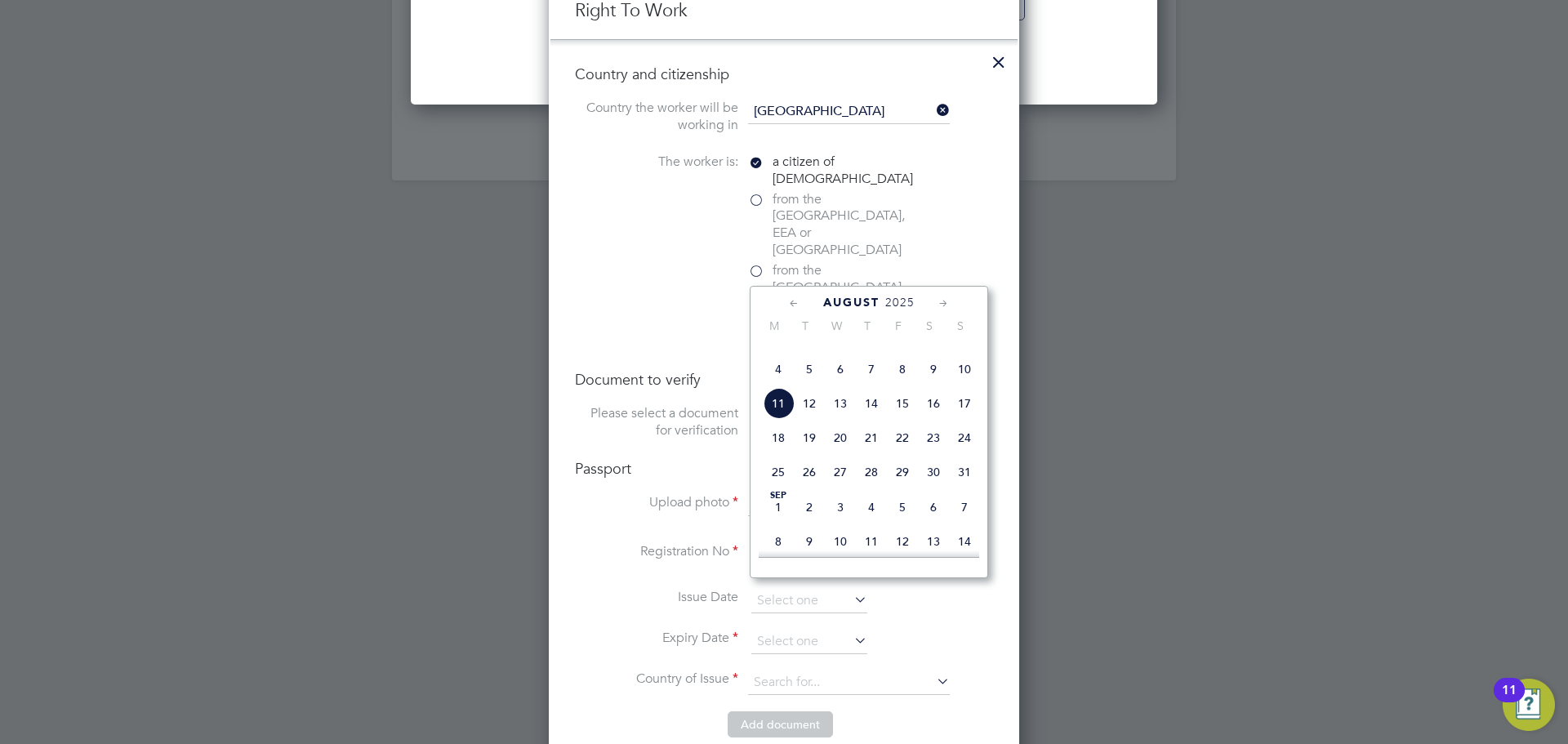
click at [900, 300] on span "2025" at bounding box center [899, 302] width 29 height 14
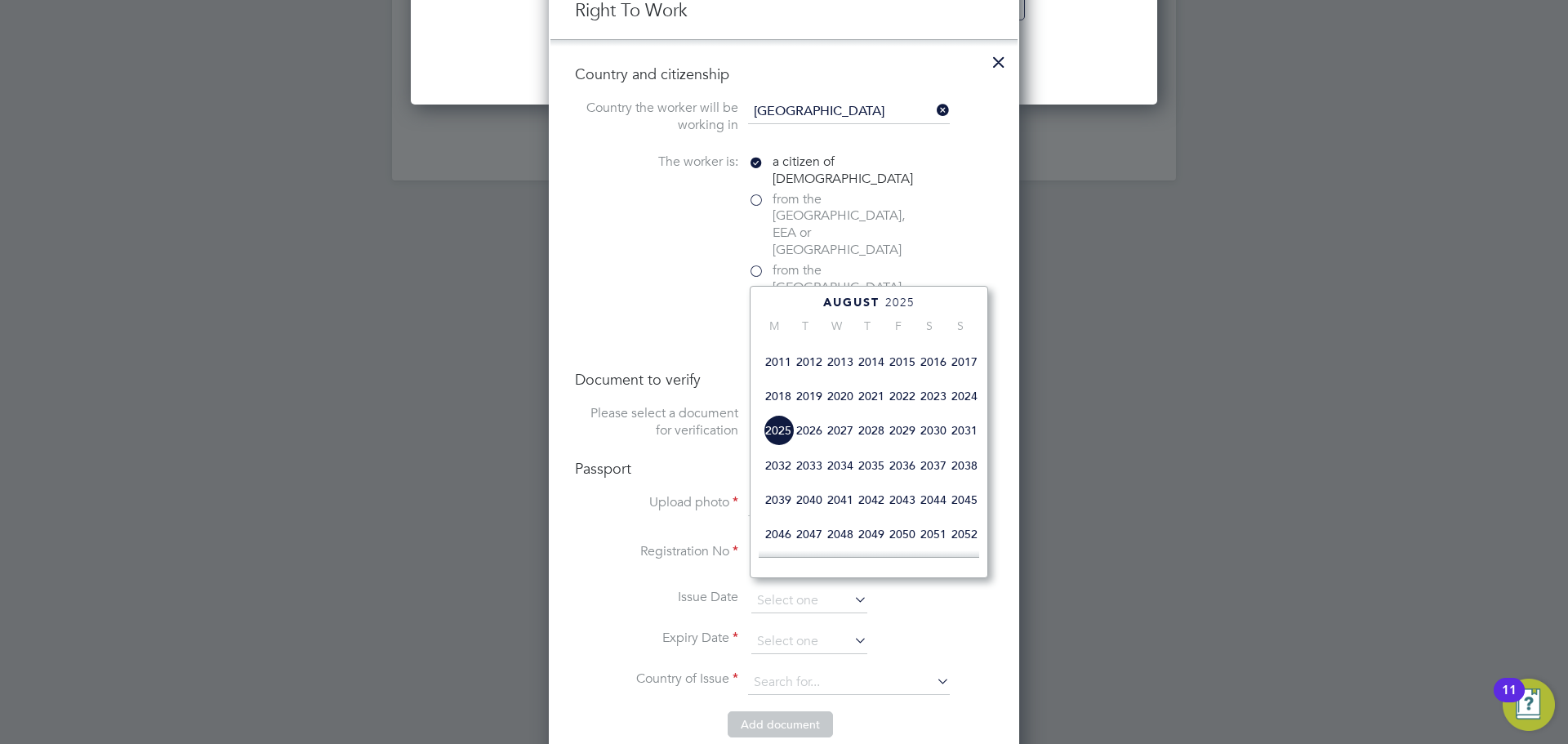
click at [850, 446] on span "2027" at bounding box center [840, 429] width 31 height 31
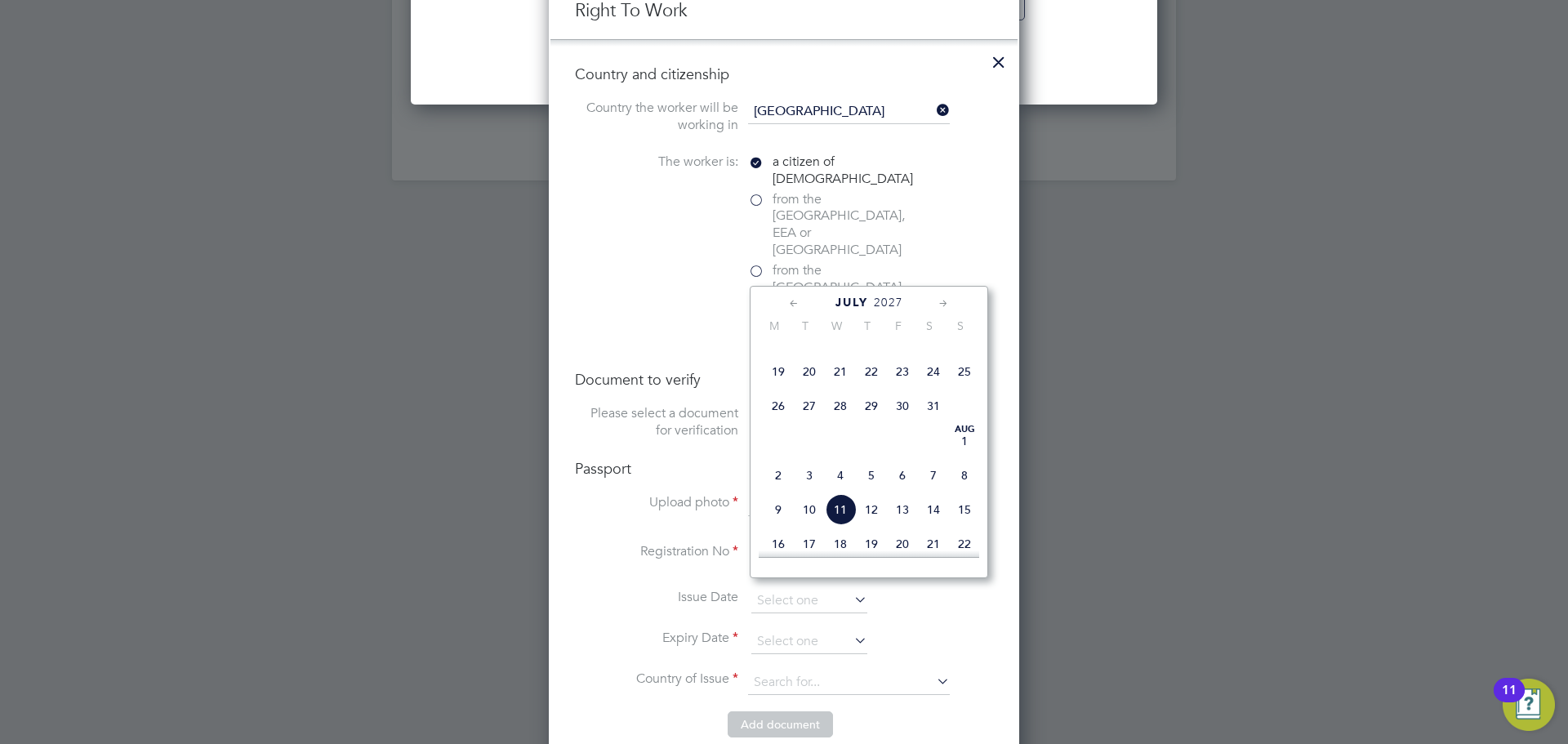
scroll to position [494, 0]
click at [769, 470] on span "2" at bounding box center [777, 454] width 31 height 31
type input "02 Aug 2027"
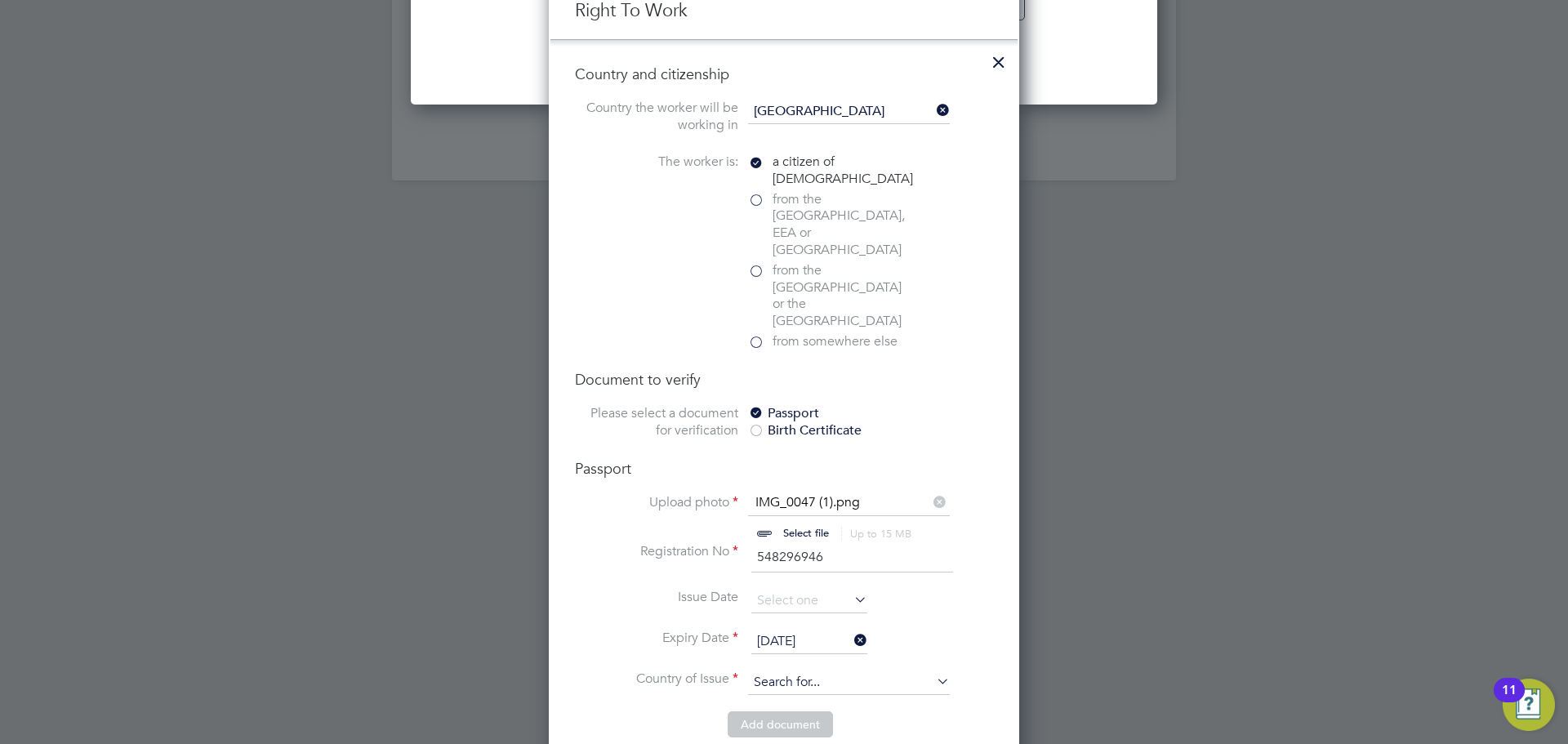
click at [809, 670] on input at bounding box center [849, 682] width 202 height 24
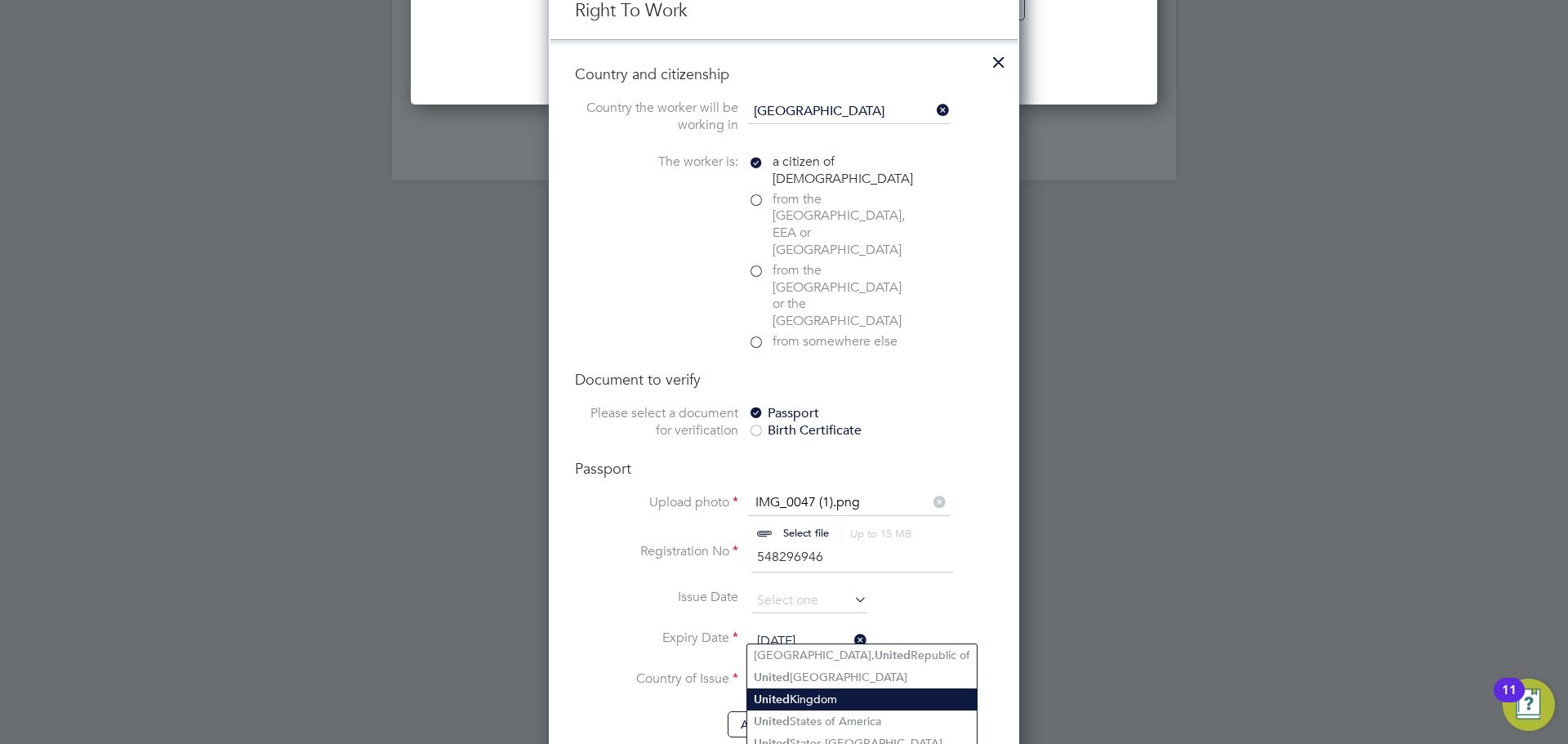
click at [818, 696] on li "United Kingdom" at bounding box center [862, 699] width 229 height 22
type input "United Kingdom"
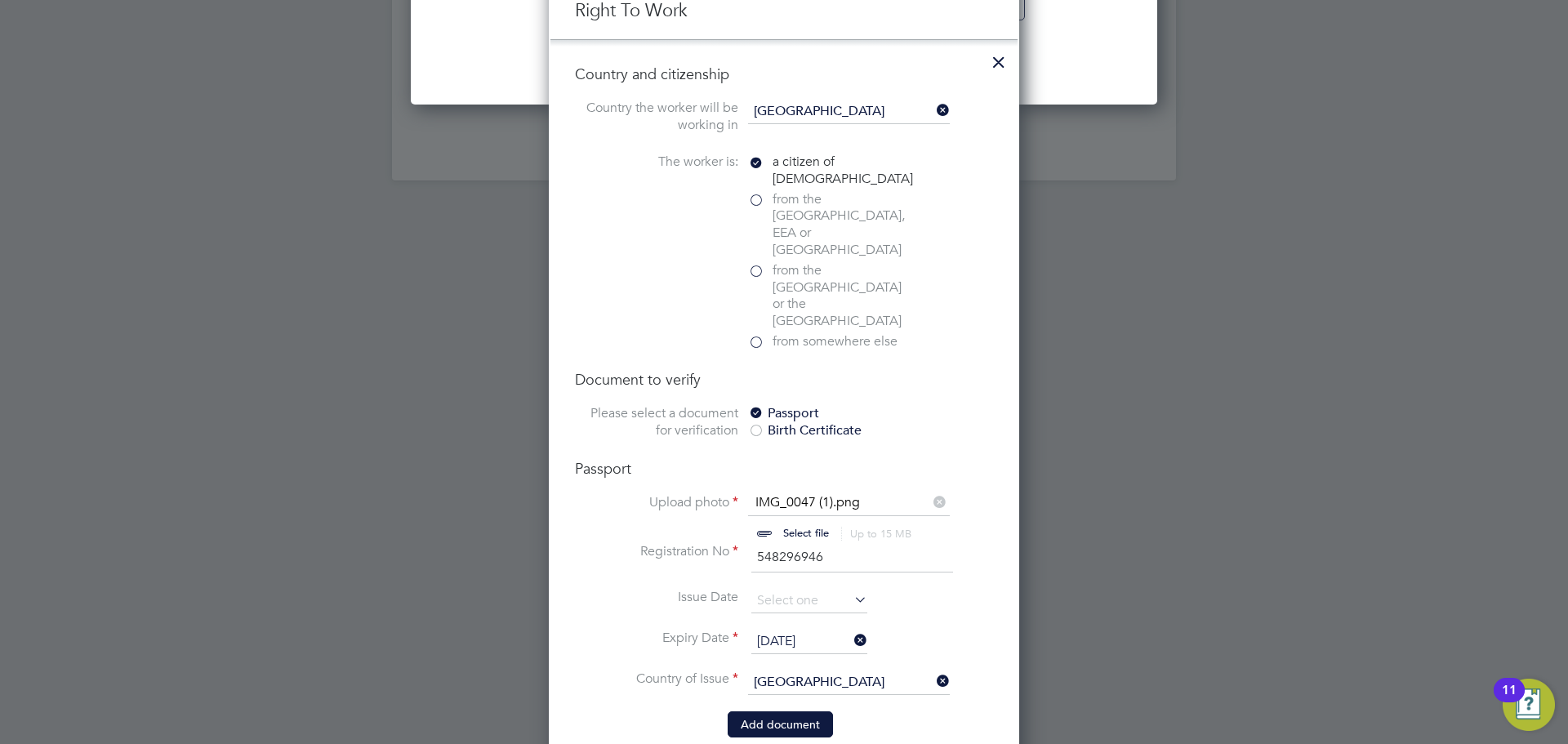
click at [767, 711] on button "Add document" at bounding box center [780, 723] width 105 height 26
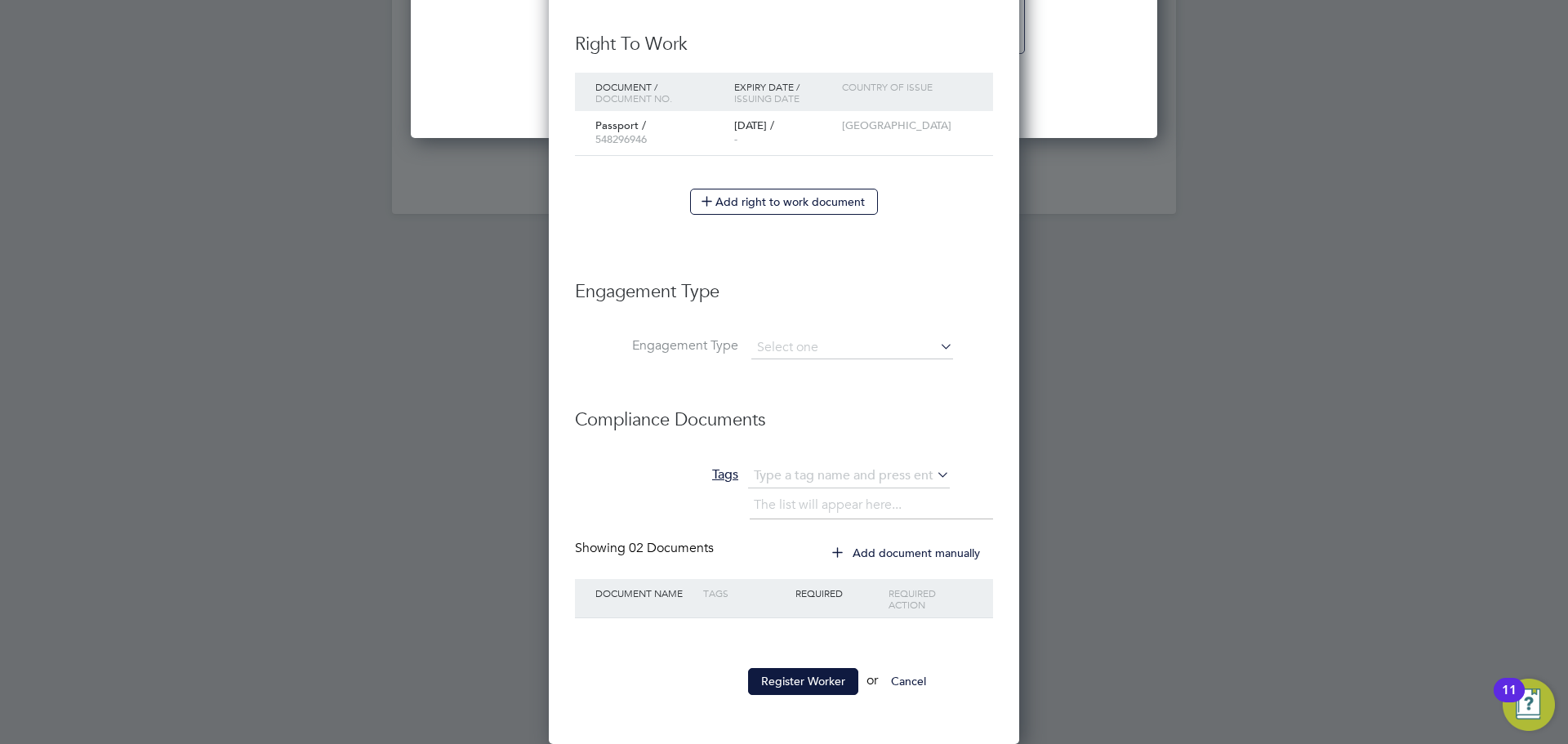
scroll to position [1580, 471]
click at [785, 349] on input at bounding box center [852, 348] width 202 height 23
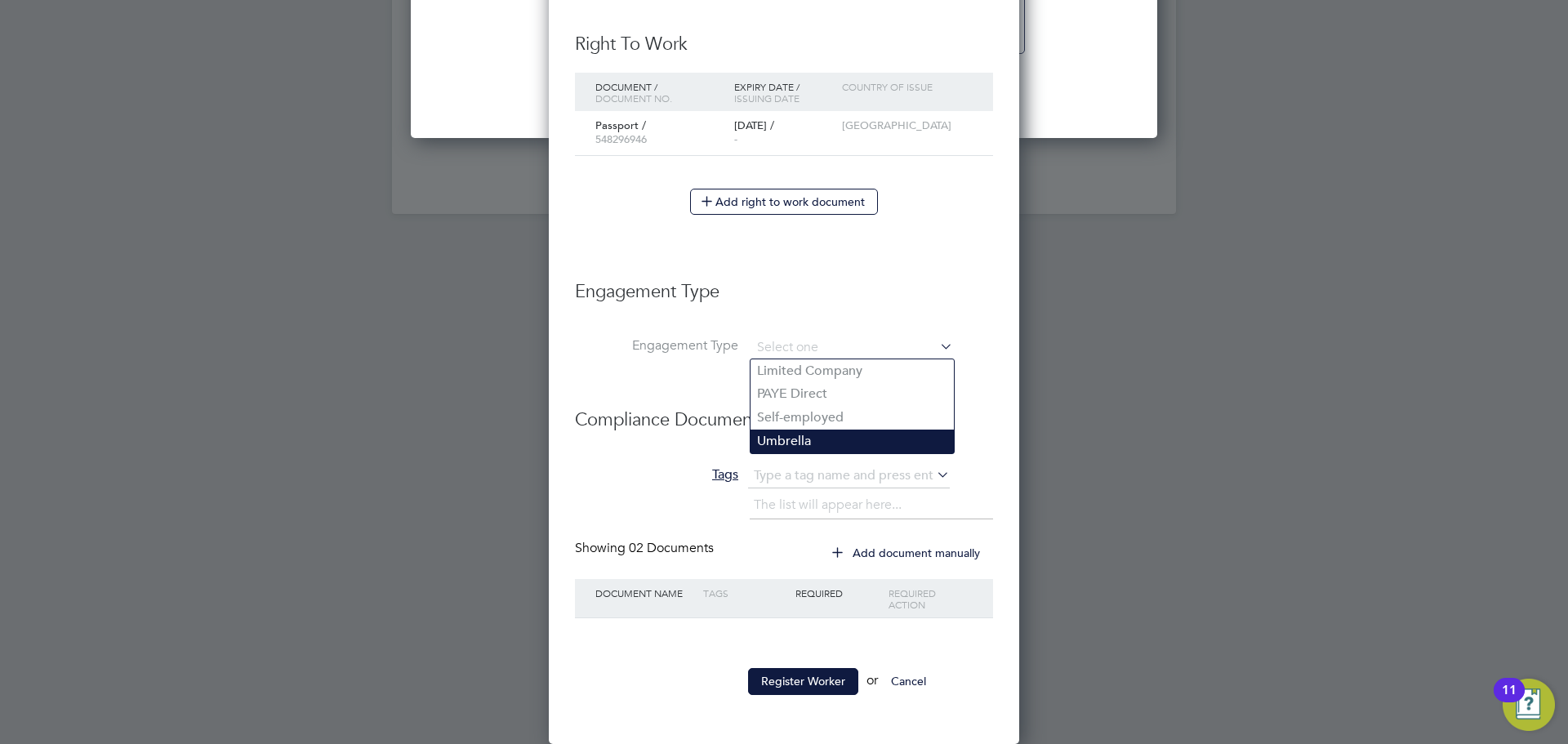
click at [797, 438] on li "Umbrella" at bounding box center [852, 441] width 203 height 24
type input "Umbrella"
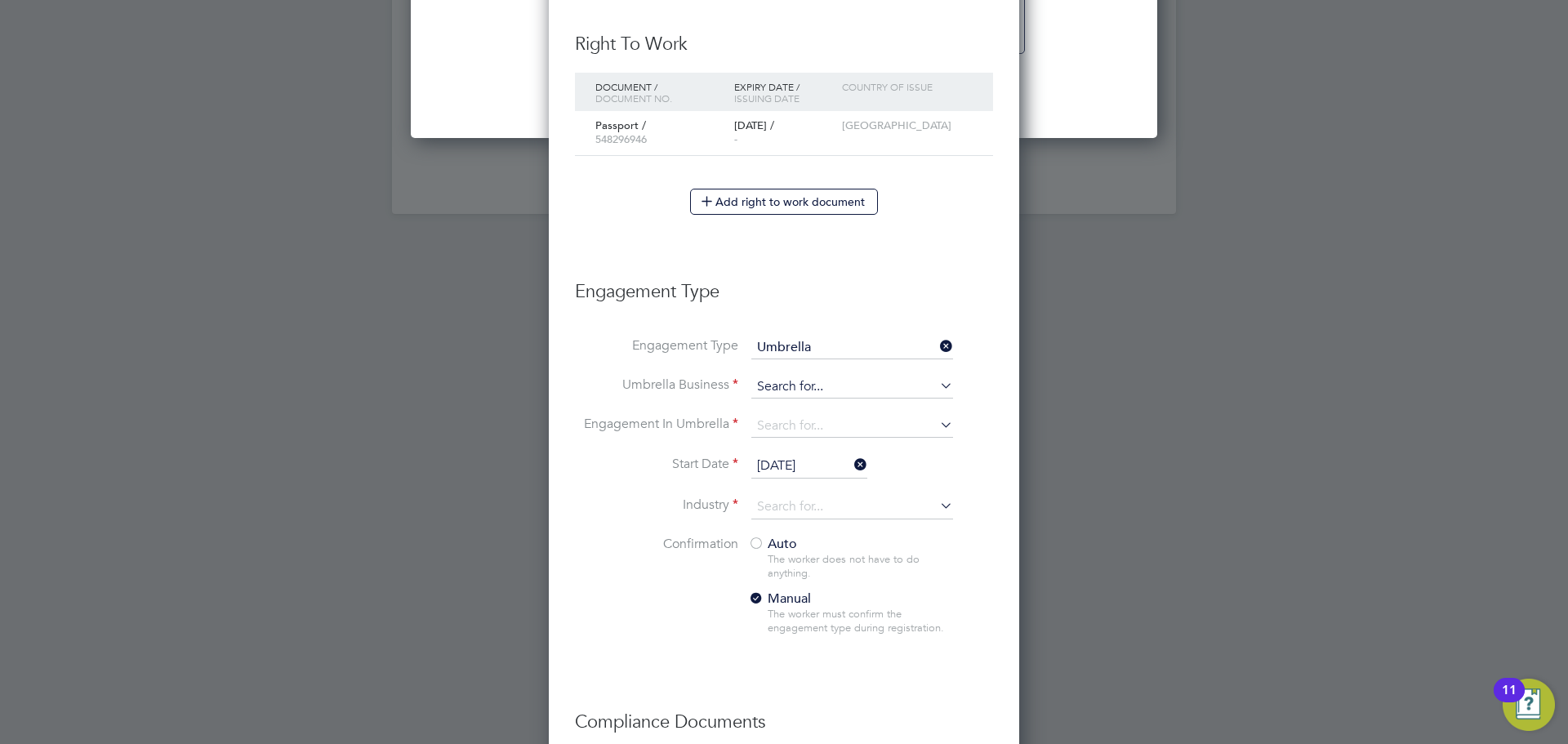
click at [806, 387] on input at bounding box center [852, 387] width 202 height 23
click at [819, 402] on li "Sapphire DNP Limited" at bounding box center [852, 410] width 203 height 24
type input "Sapphire DNP Limited"
click at [779, 426] on input at bounding box center [852, 426] width 202 height 23
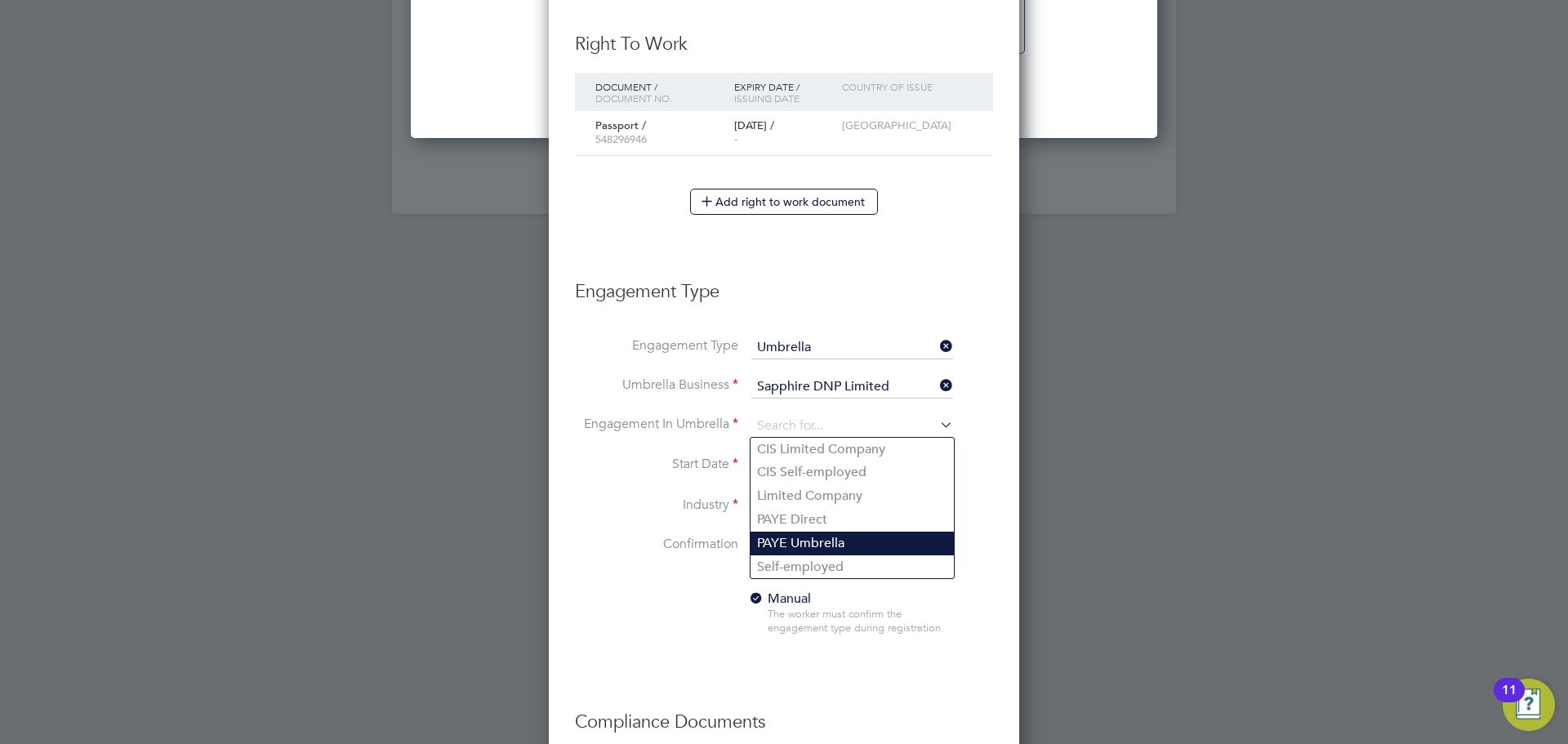
click at [840, 540] on li "PAYE Umbrella" at bounding box center [852, 543] width 203 height 24
type input "PAYE Umbrella"
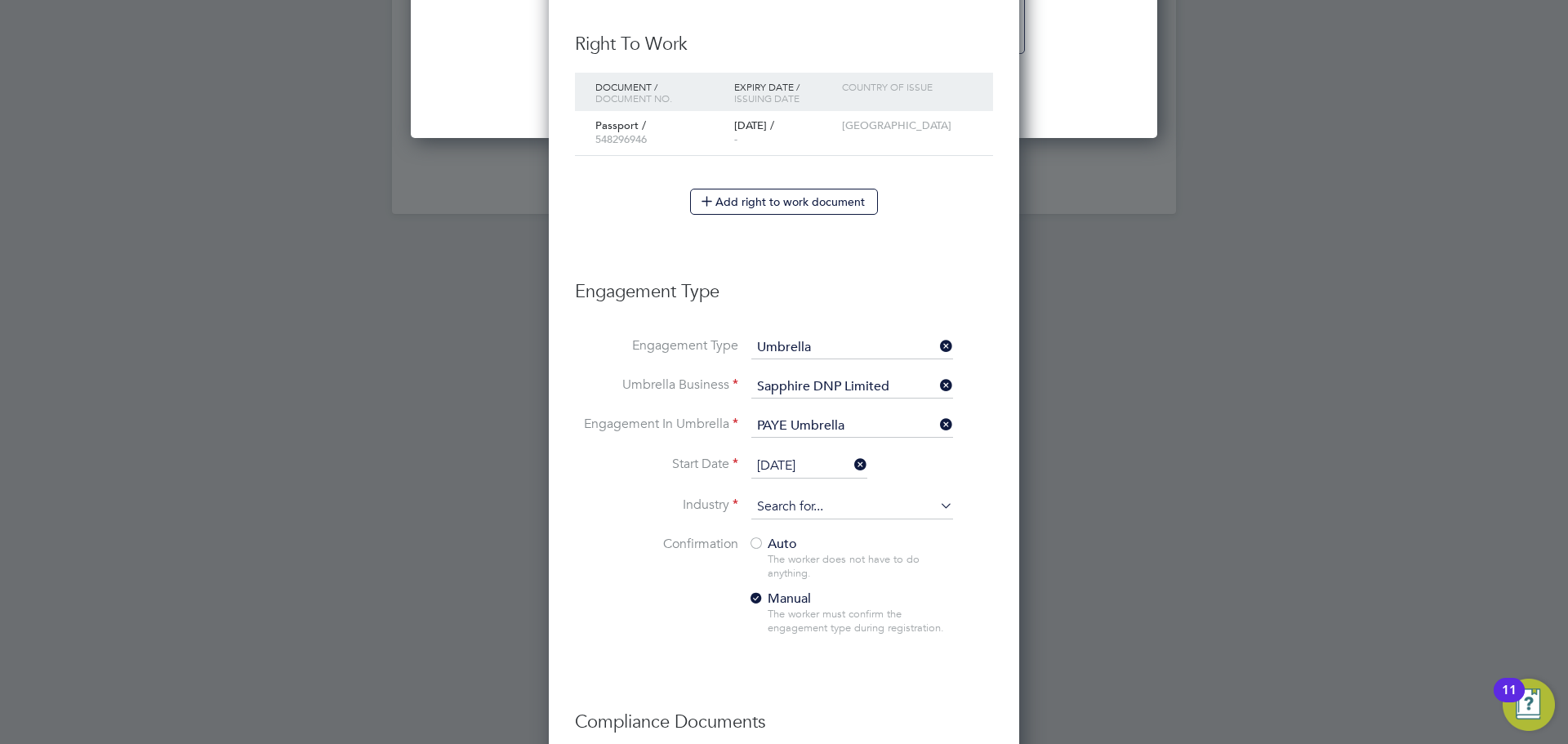
click at [793, 506] on input at bounding box center [852, 507] width 202 height 24
click at [831, 531] on li "Cons truction" at bounding box center [852, 530] width 203 height 22
type input "Construction"
drag, startPoint x: 659, startPoint y: 580, endPoint x: 777, endPoint y: 562, distance: 119.4
click at [659, 580] on li "Confirmation Auto The worker does not have to do anything. Manual The worker mu…" at bounding box center [783, 598] width 418 height 125
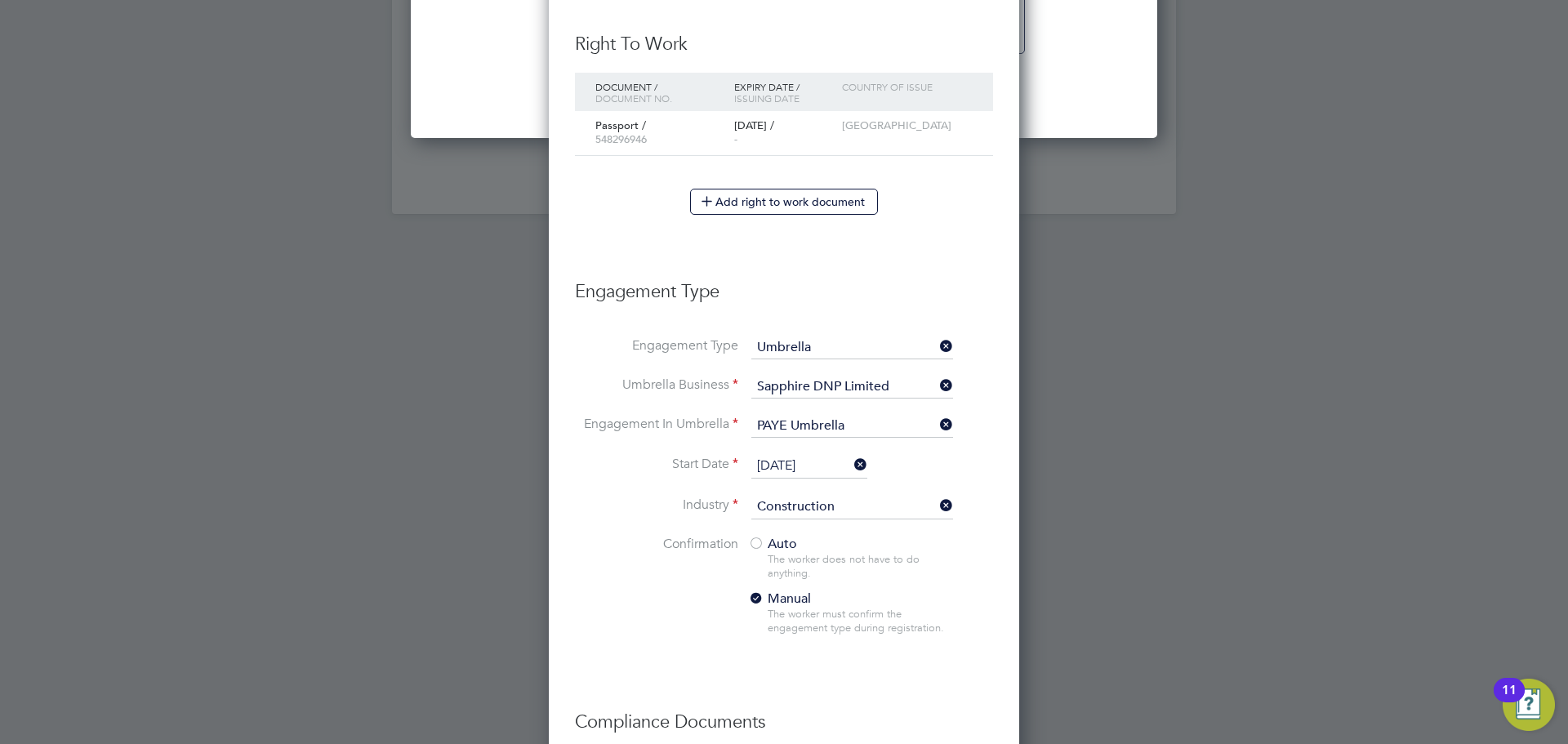
click at [783, 538] on span "Auto" at bounding box center [772, 544] width 49 height 17
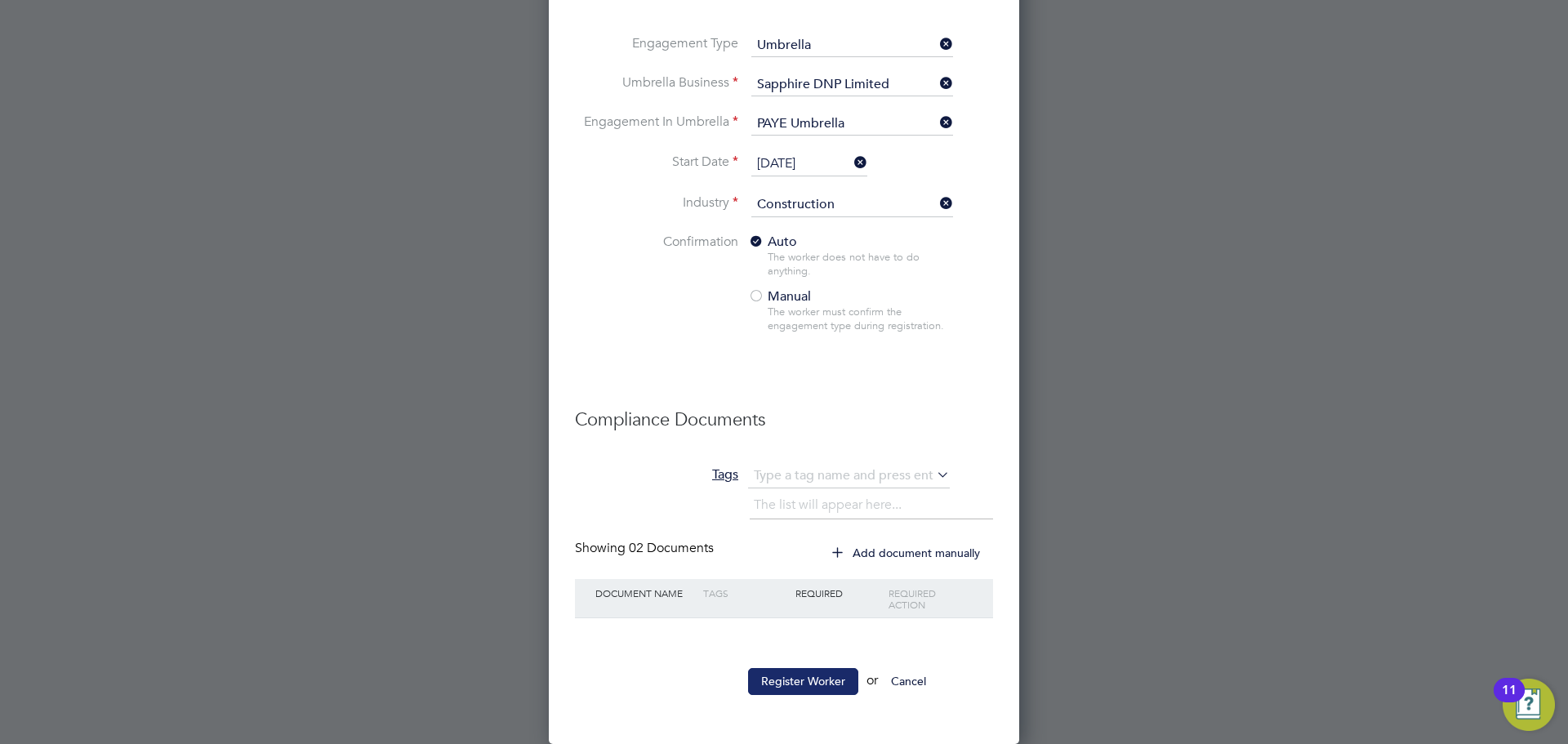
click at [809, 685] on button "Register Worker" at bounding box center [803, 680] width 110 height 26
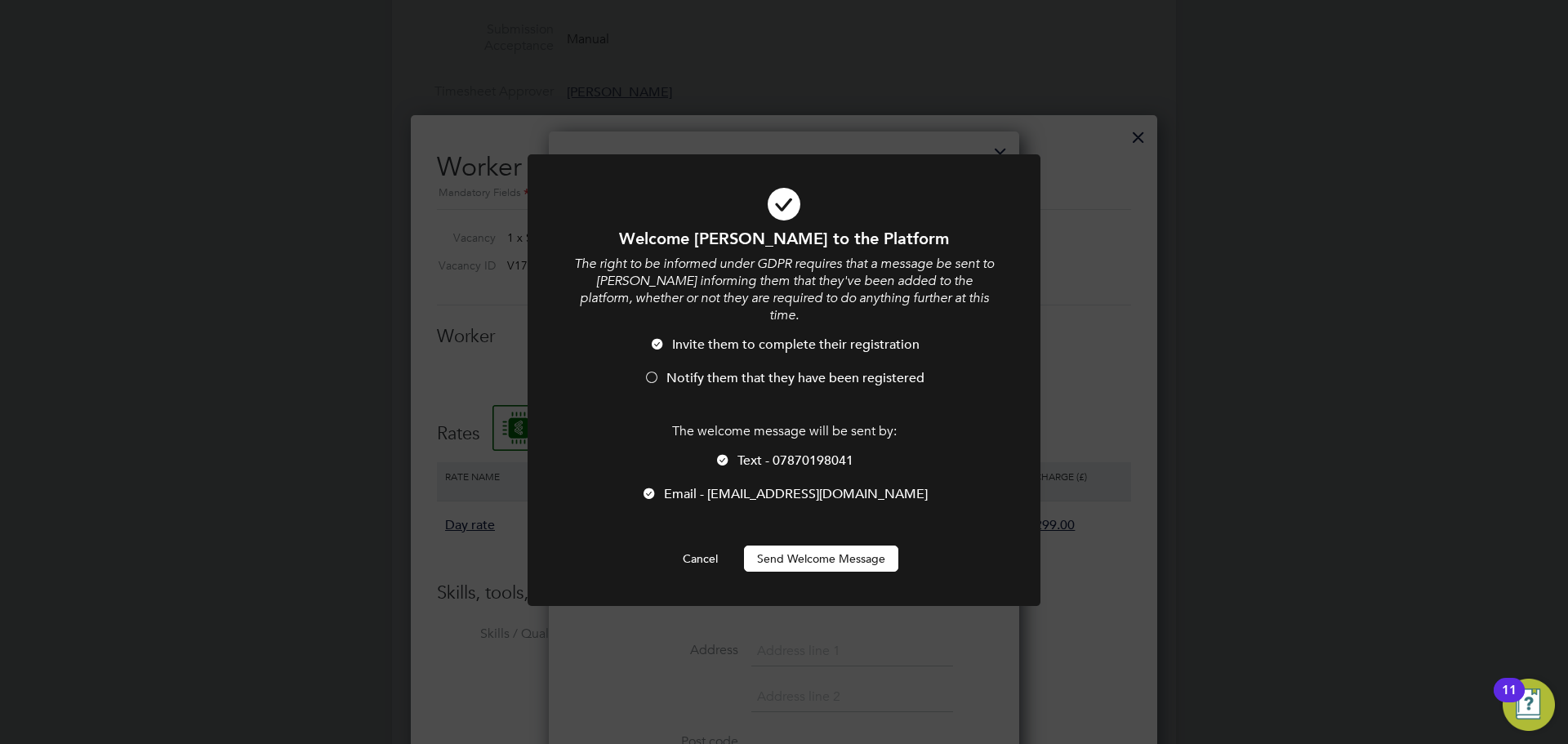
click at [777, 370] on span "Notify them that they have been registered" at bounding box center [795, 378] width 258 height 17
click at [810, 546] on button "Send Welcome Message" at bounding box center [821, 558] width 154 height 26
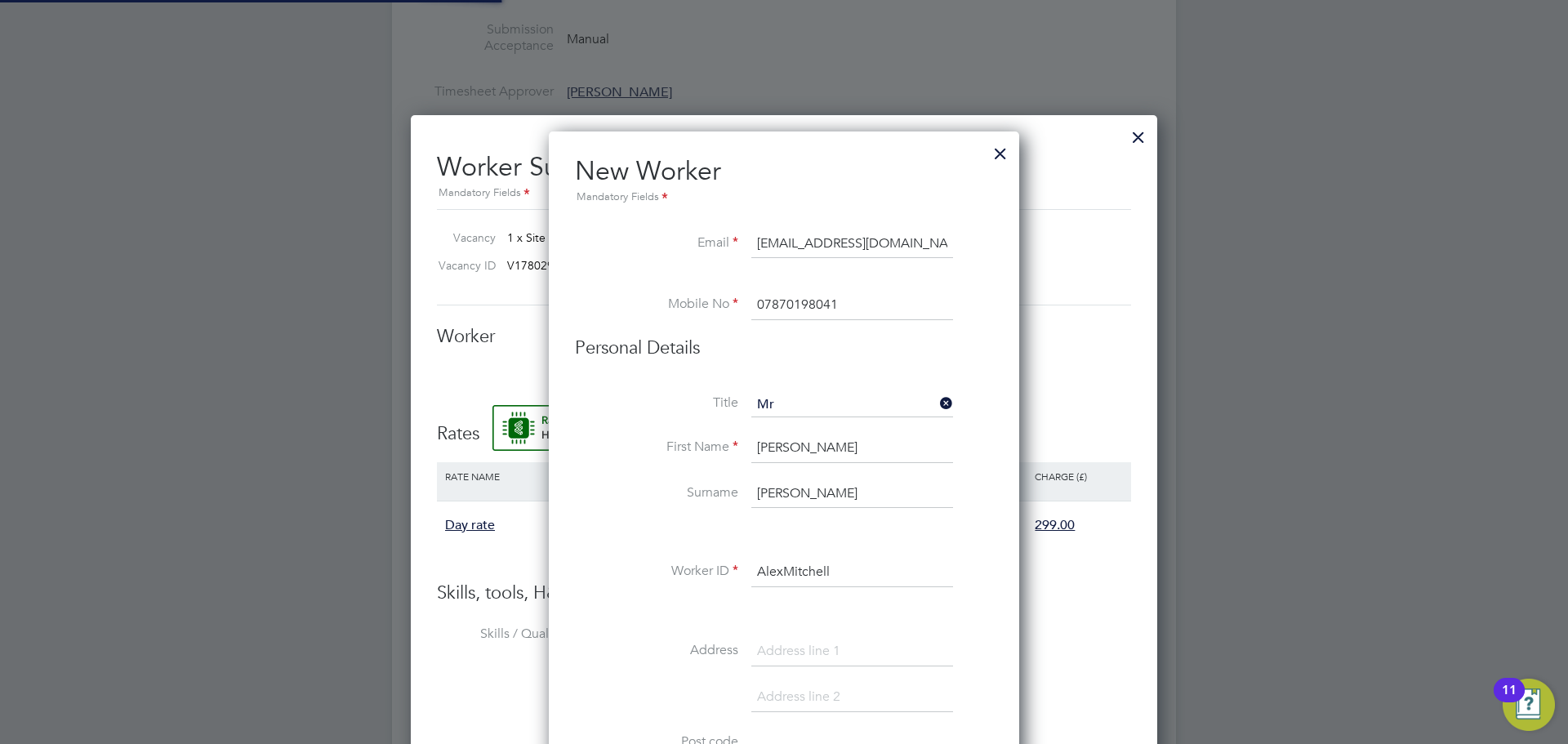
type input "Alex Mitchell (AlexMitchell)"
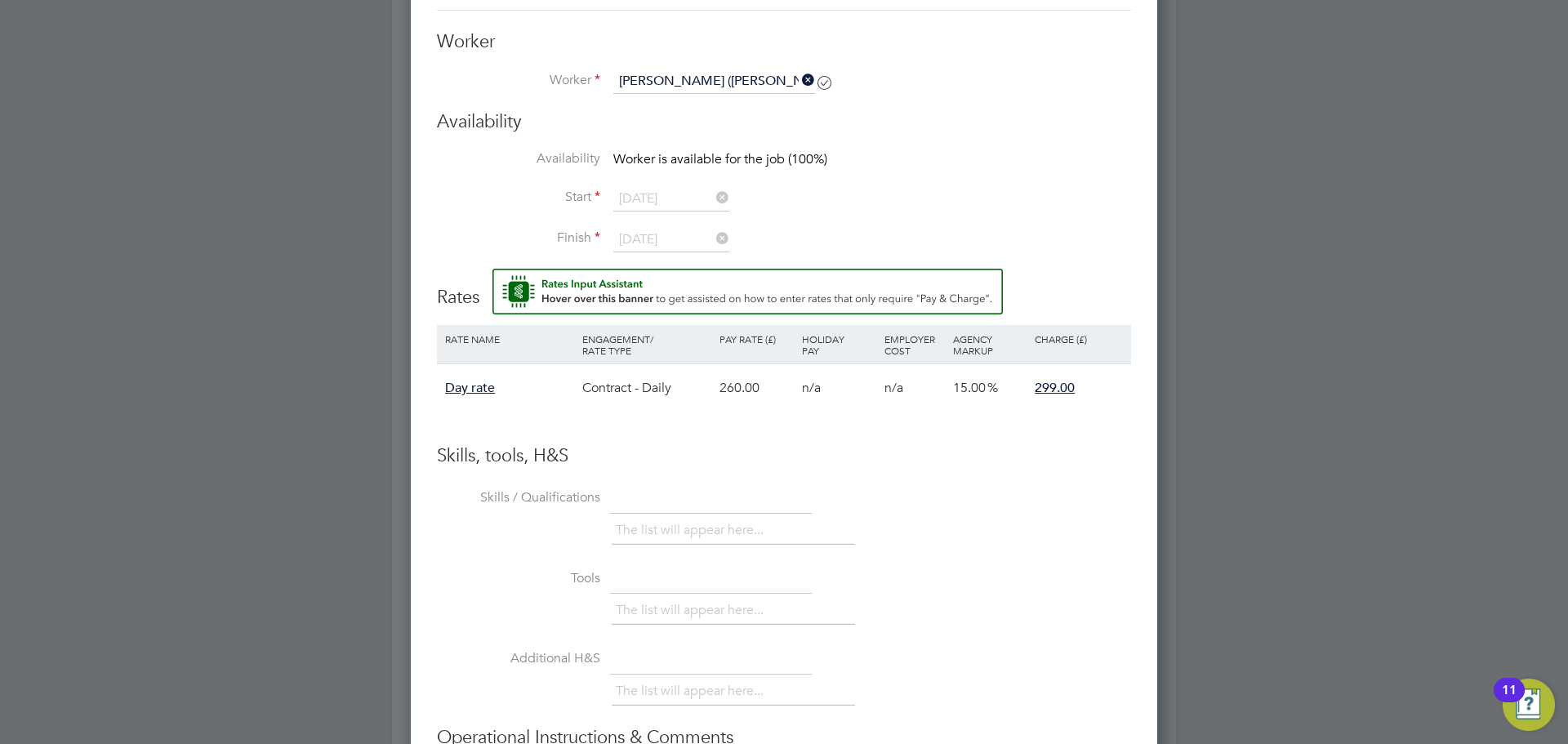
scroll to position [837, 0]
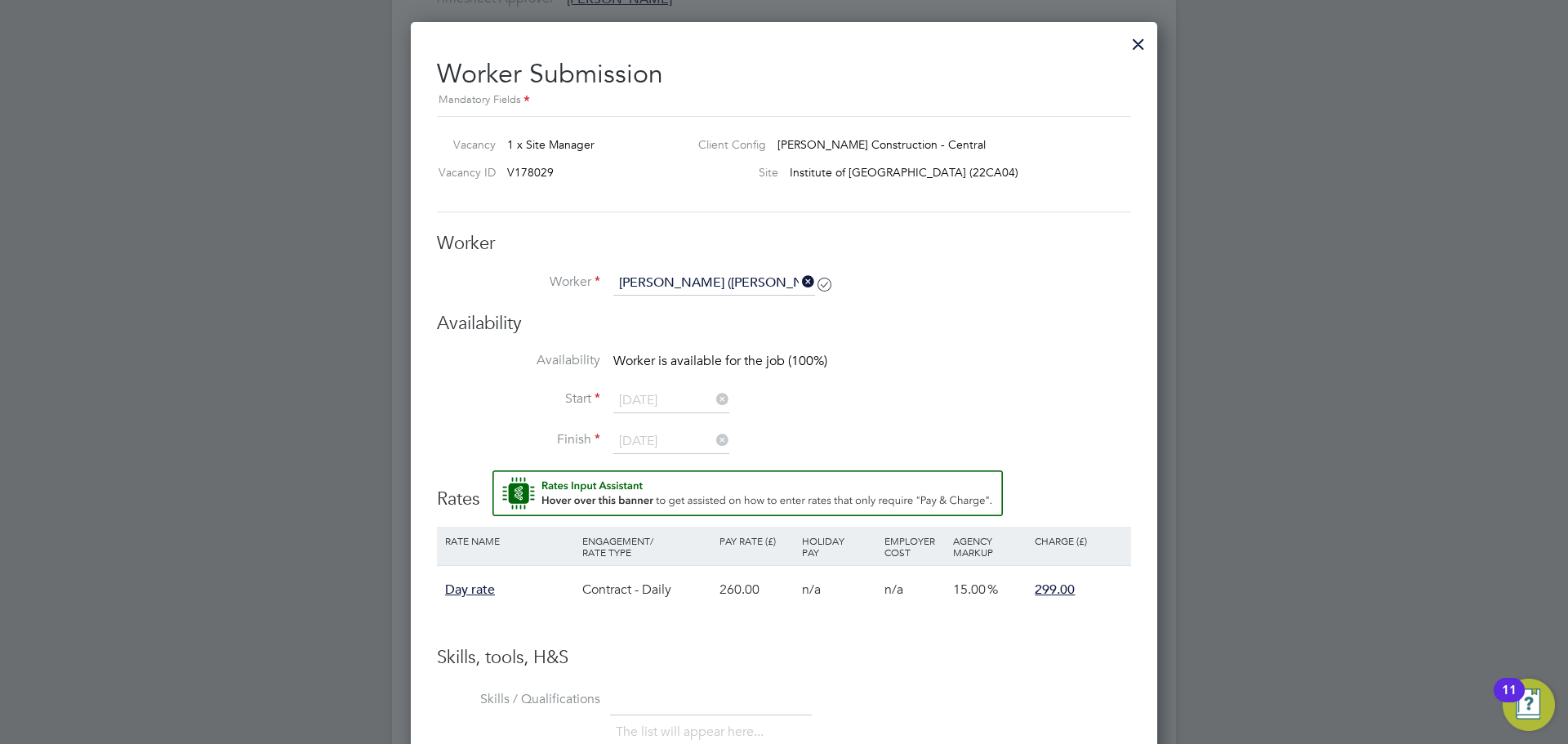
click at [799, 284] on icon at bounding box center [799, 281] width 0 height 23
click at [750, 285] on input at bounding box center [713, 282] width 202 height 24
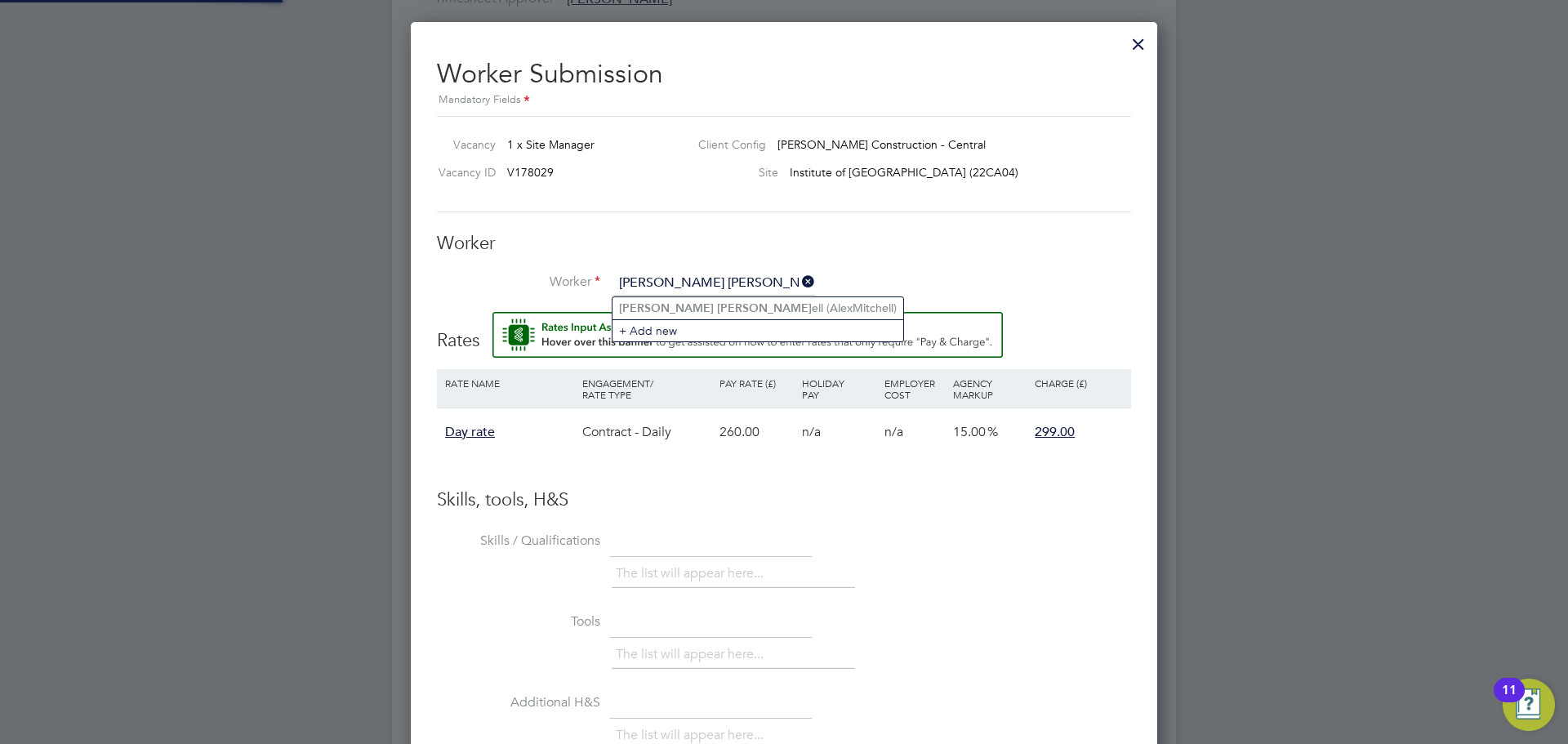
type input "alex mitch"
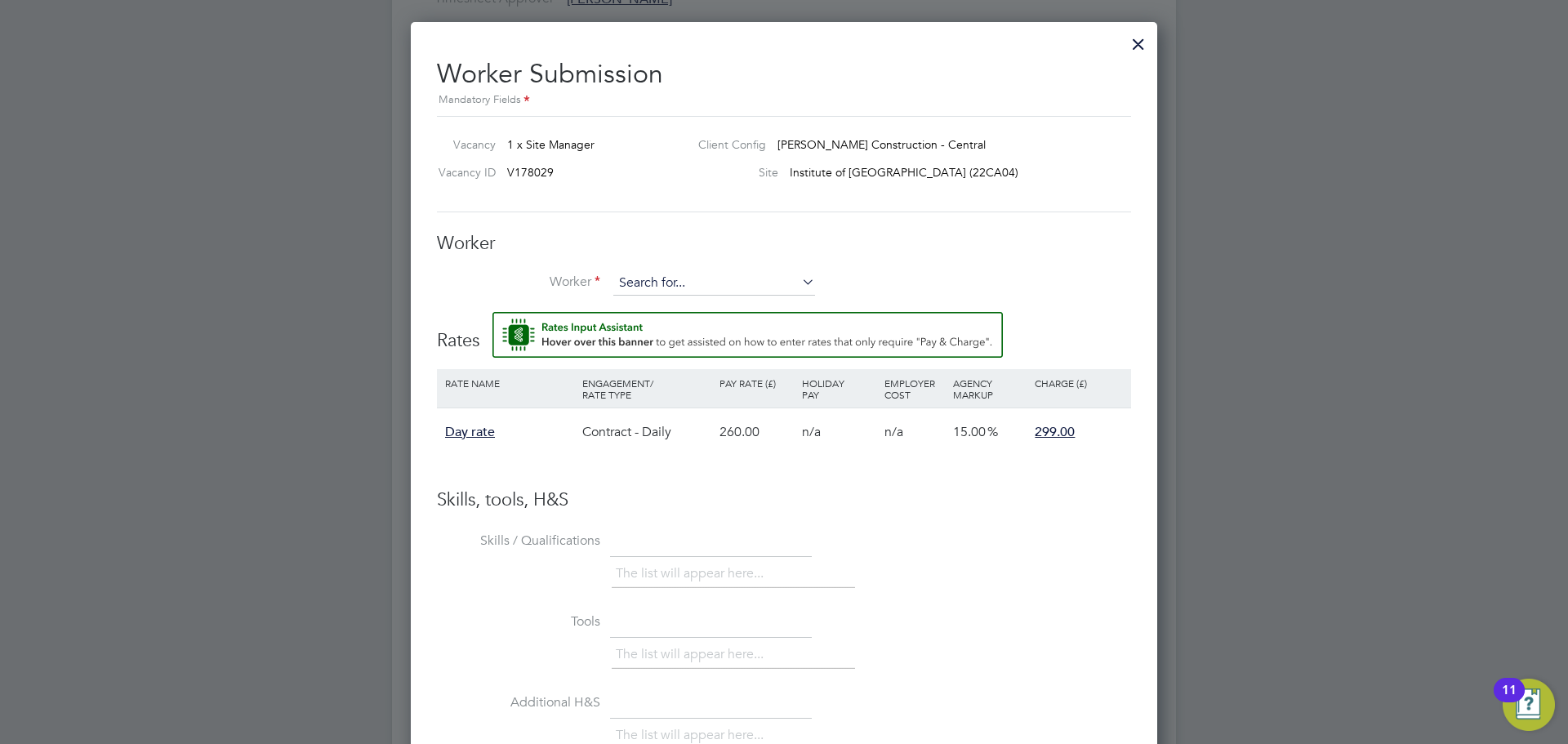
click at [661, 286] on input at bounding box center [713, 282] width 202 height 24
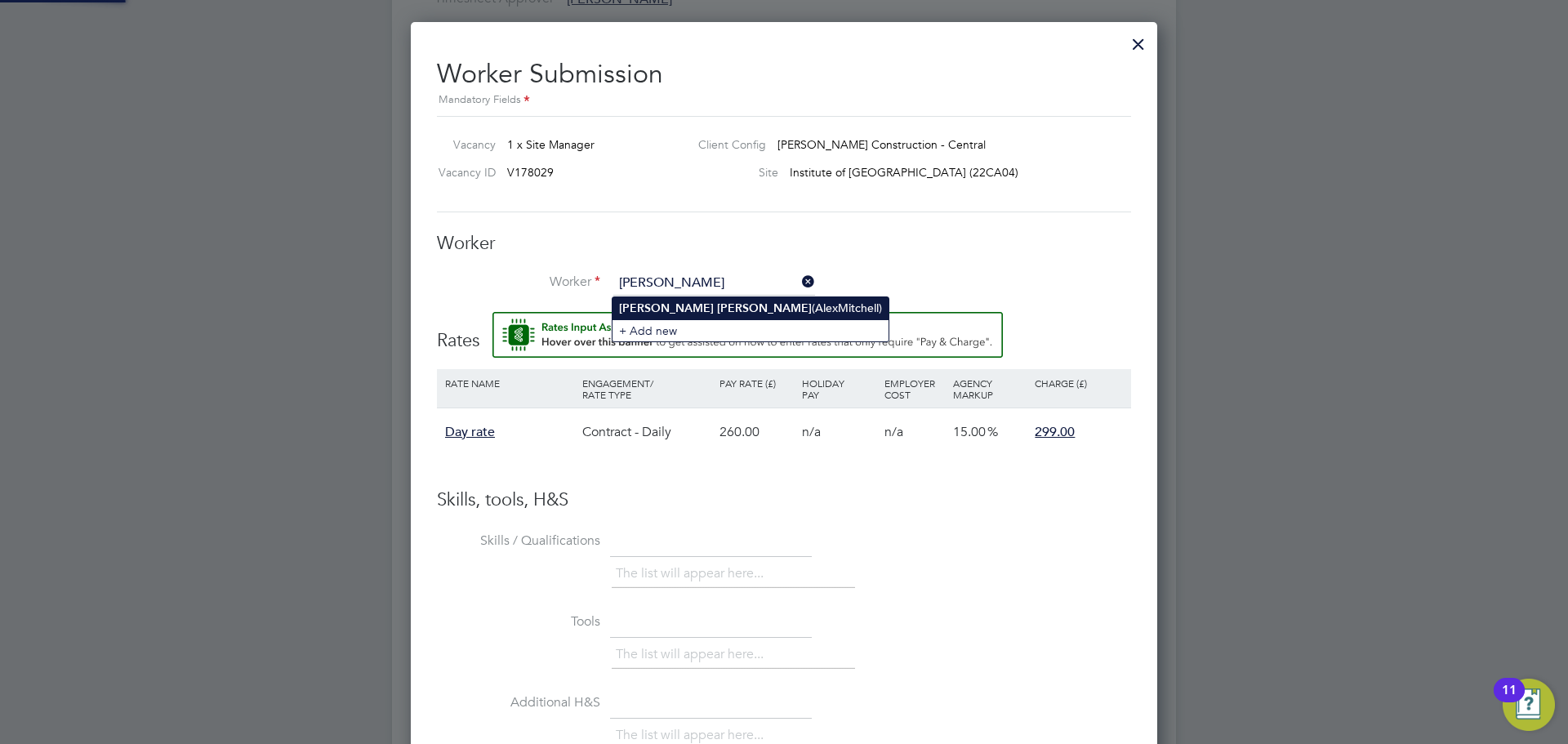
click at [717, 310] on b "Mitchell" at bounding box center [764, 308] width 95 height 14
type input "Alex Mitchell (AlexMitchell)"
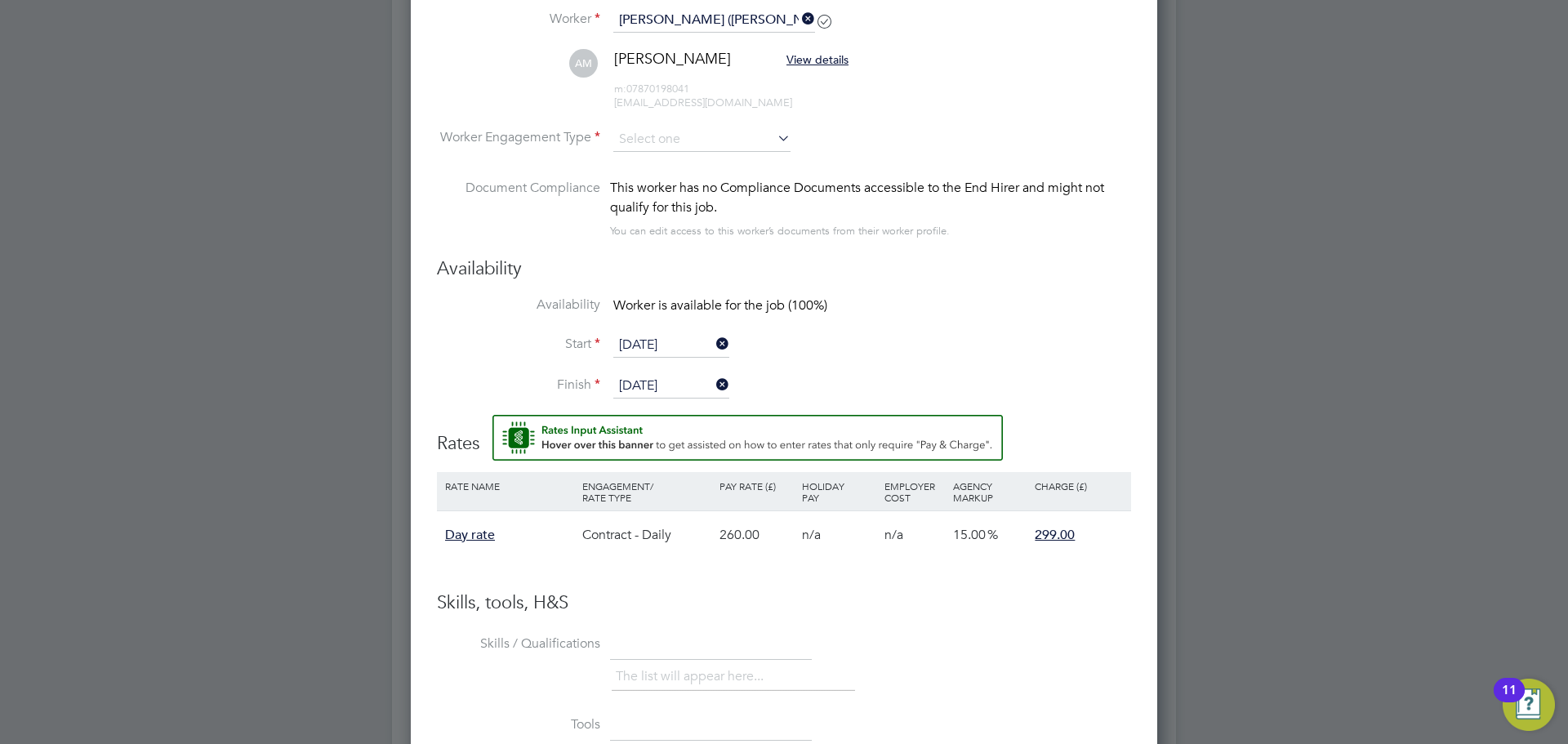
scroll to position [1229, 0]
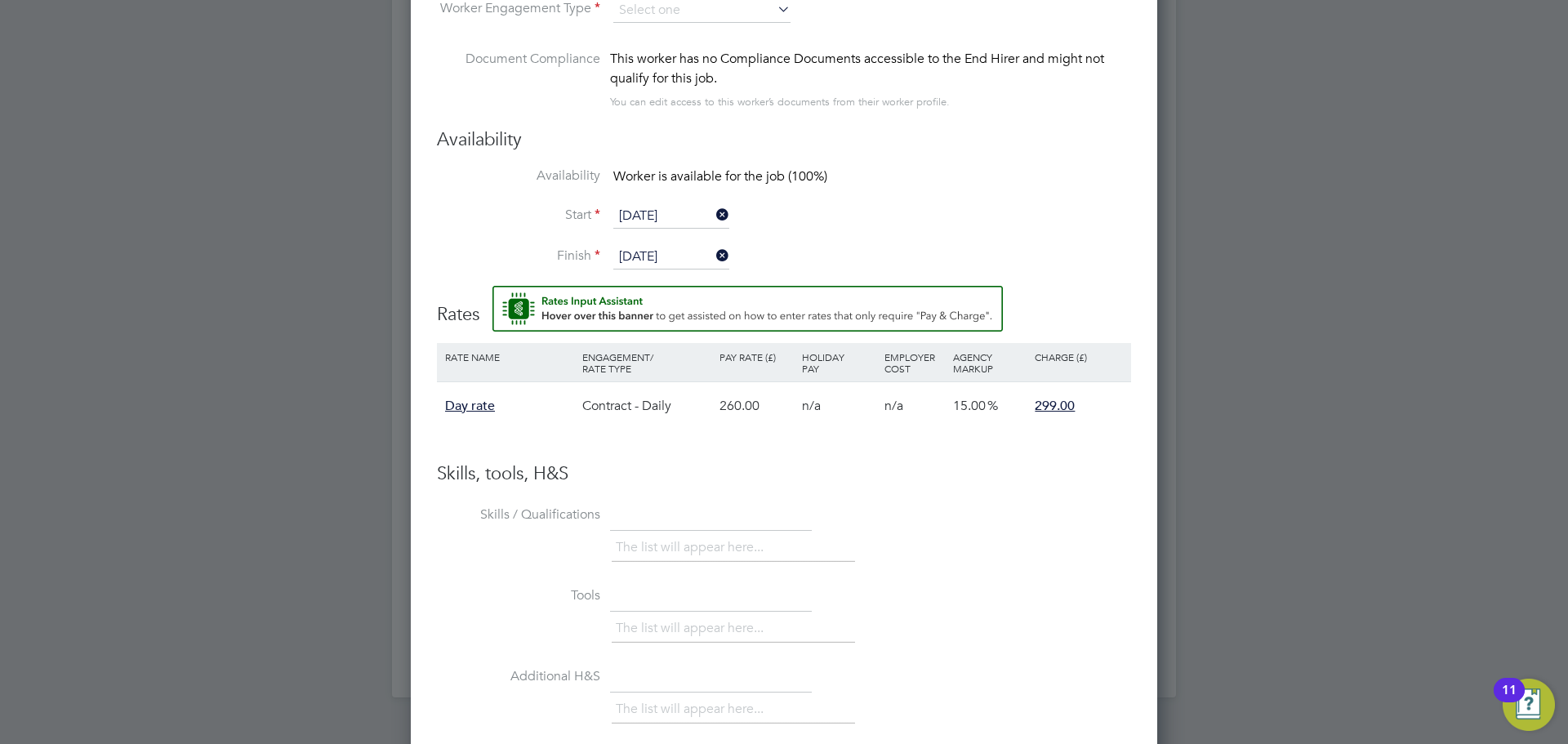
click at [463, 410] on span "Day rate" at bounding box center [470, 406] width 50 height 17
click at [1036, 403] on span "299.00" at bounding box center [1055, 406] width 40 height 17
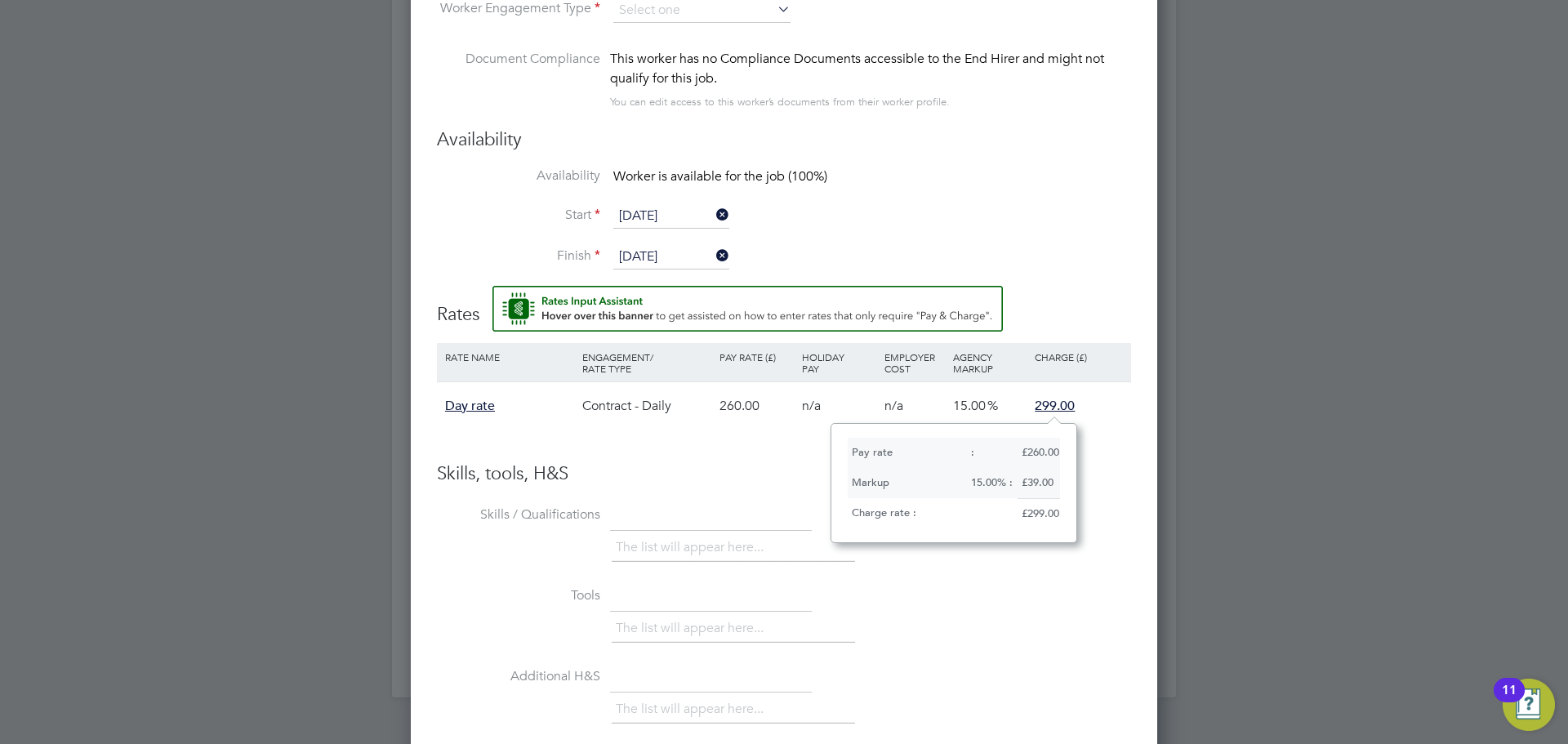
click at [929, 501] on div "Charge rate :" at bounding box center [933, 513] width 170 height 30
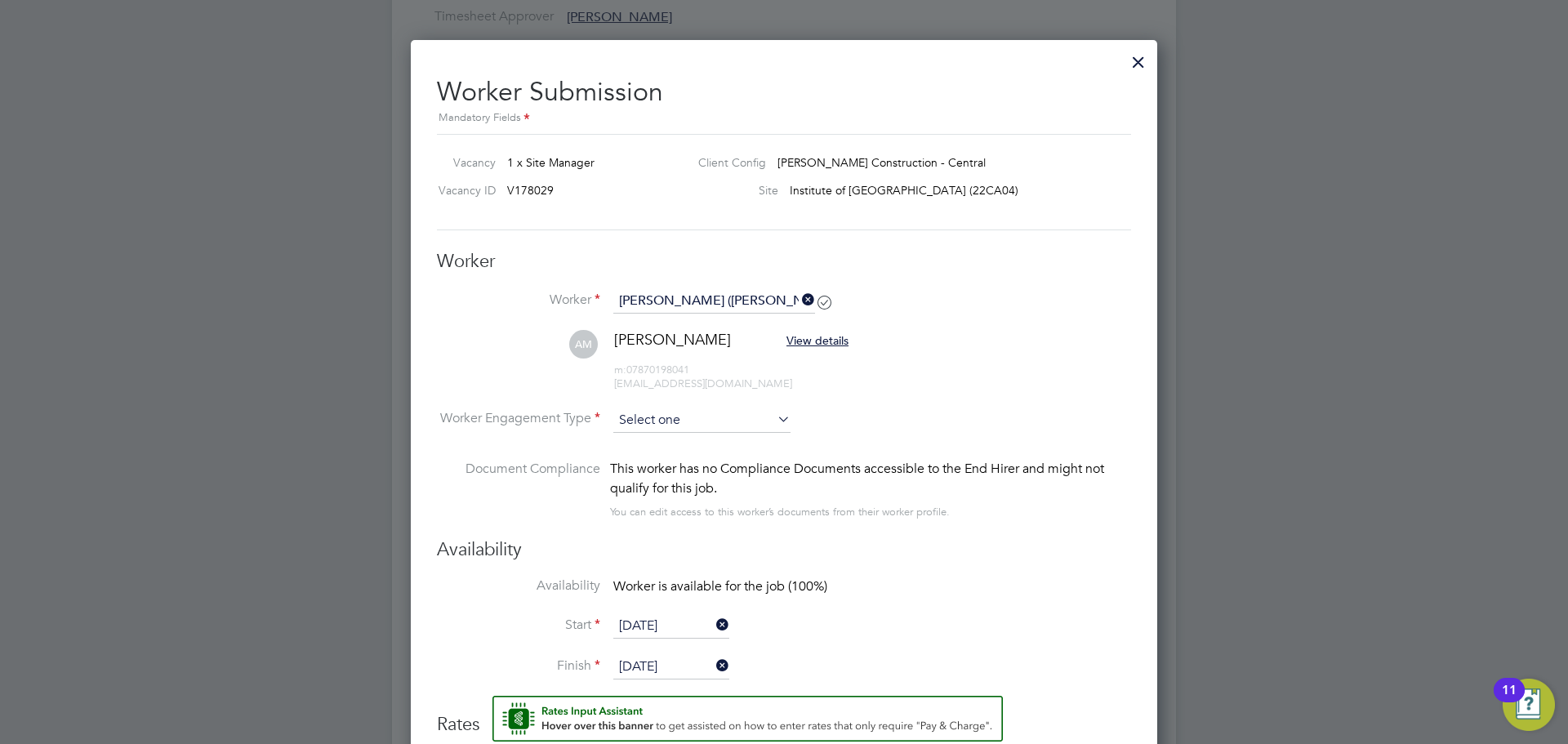
click at [685, 418] on input at bounding box center [701, 420] width 177 height 24
click at [653, 451] on li "Contract" at bounding box center [701, 444] width 179 height 22
type input "Contract"
click at [958, 512] on div "This worker has no Compliance Documents accessible to the End Hirer and might n…" at bounding box center [870, 491] width 521 height 63
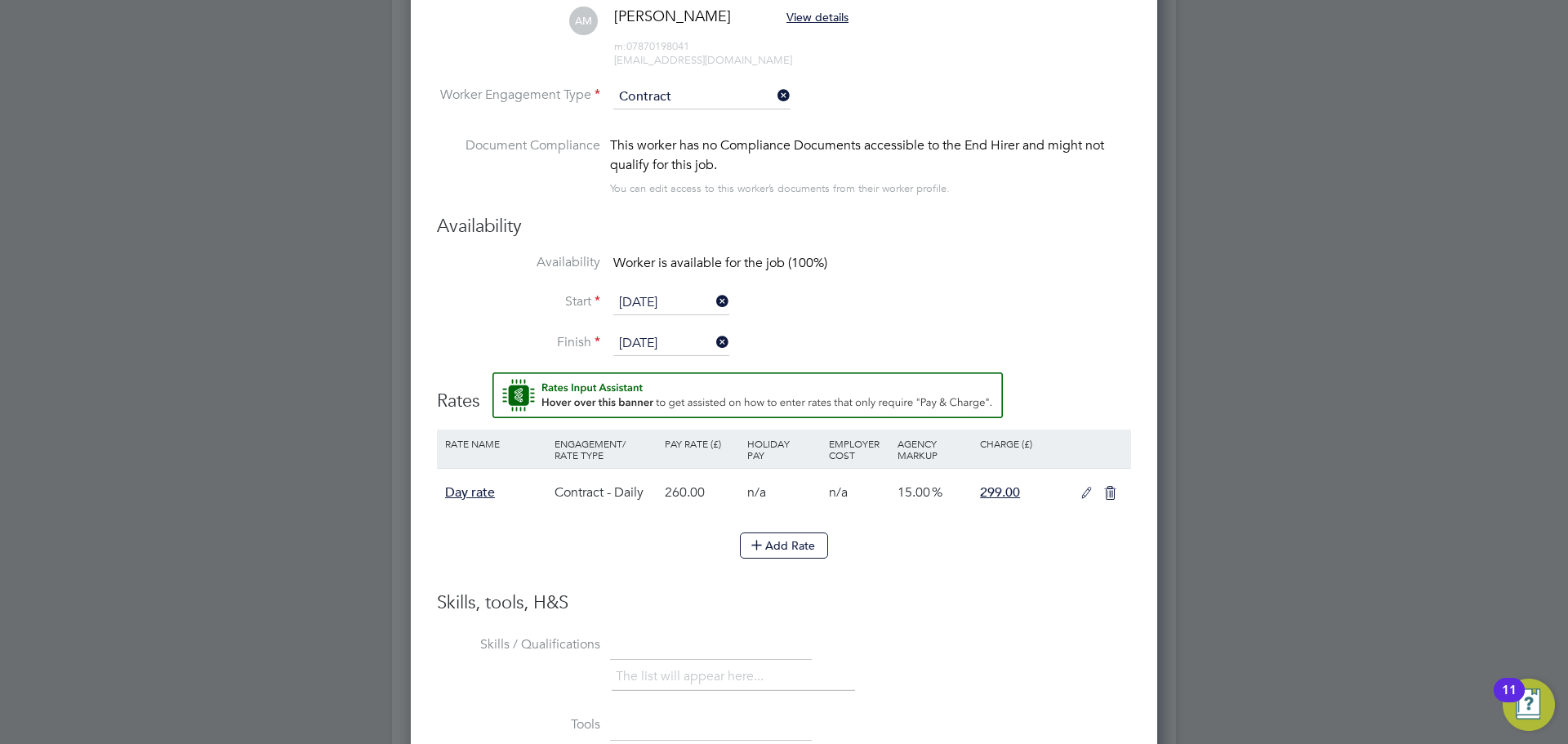
click at [1076, 492] on icon at bounding box center [1086, 493] width 21 height 13
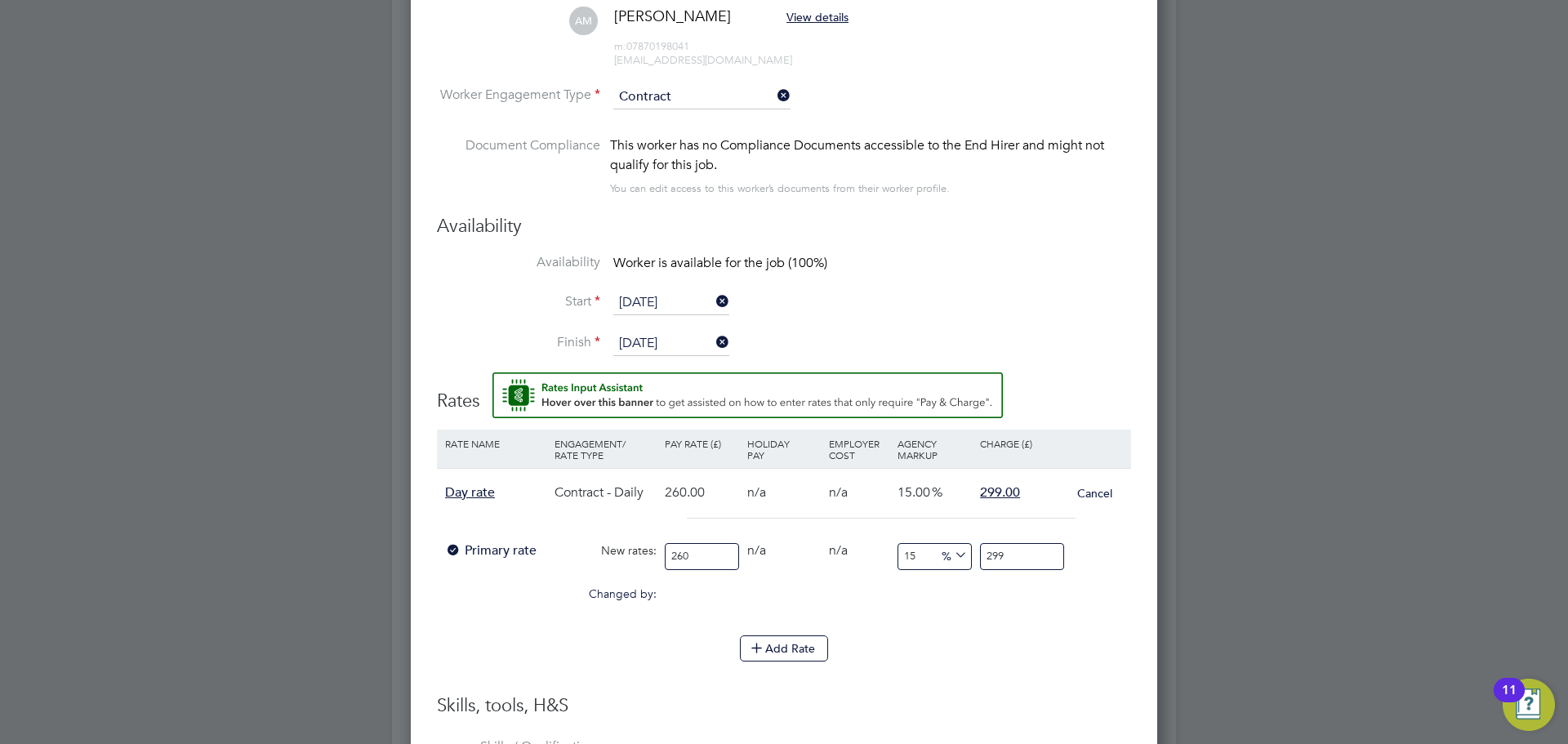
click at [668, 549] on div "260" at bounding box center [701, 556] width 82 height 43
click at [705, 556] on input "260" at bounding box center [701, 556] width 74 height 27
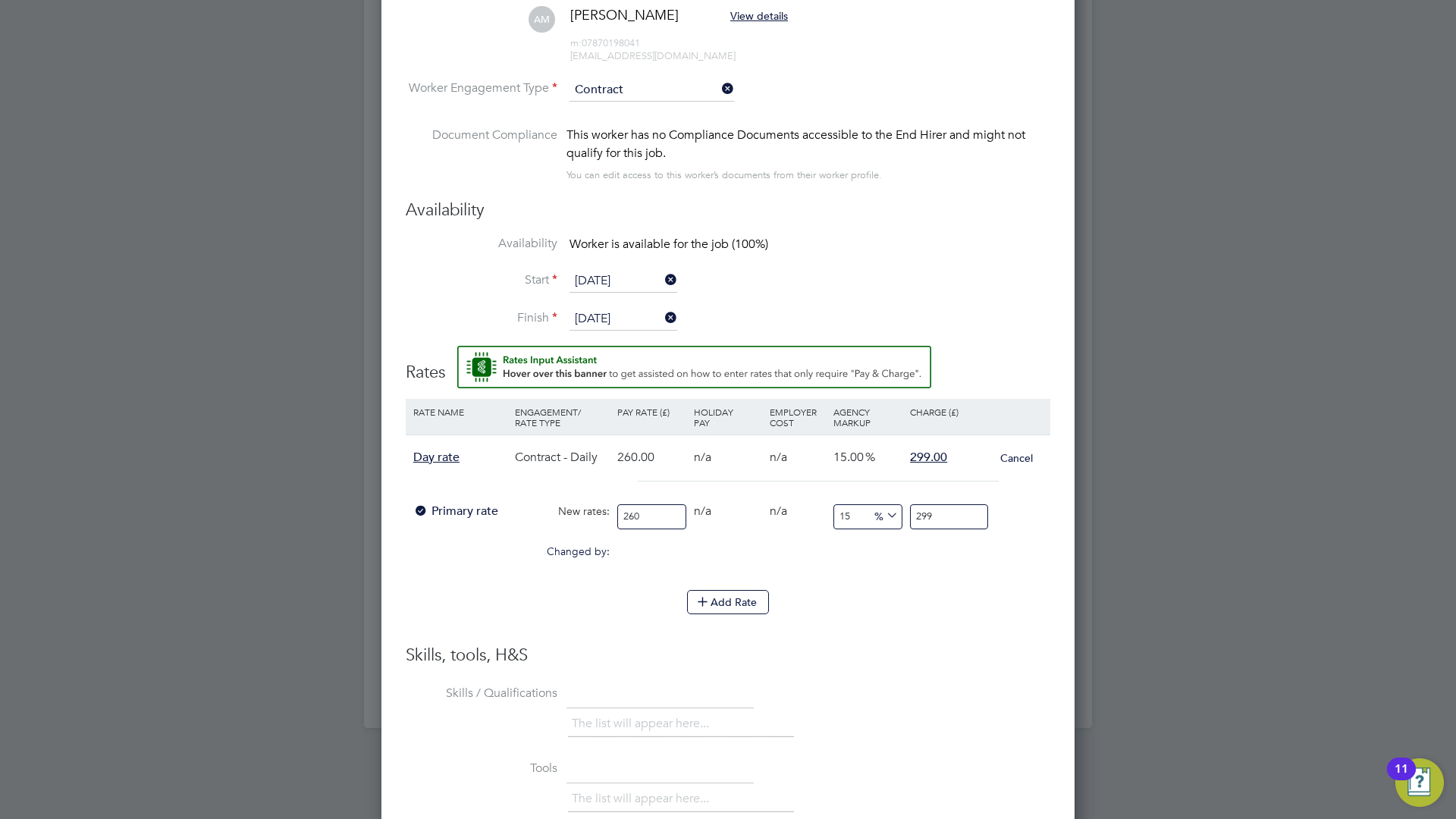
type input "26"
type input "29.9"
type input "2"
type input "2.3"
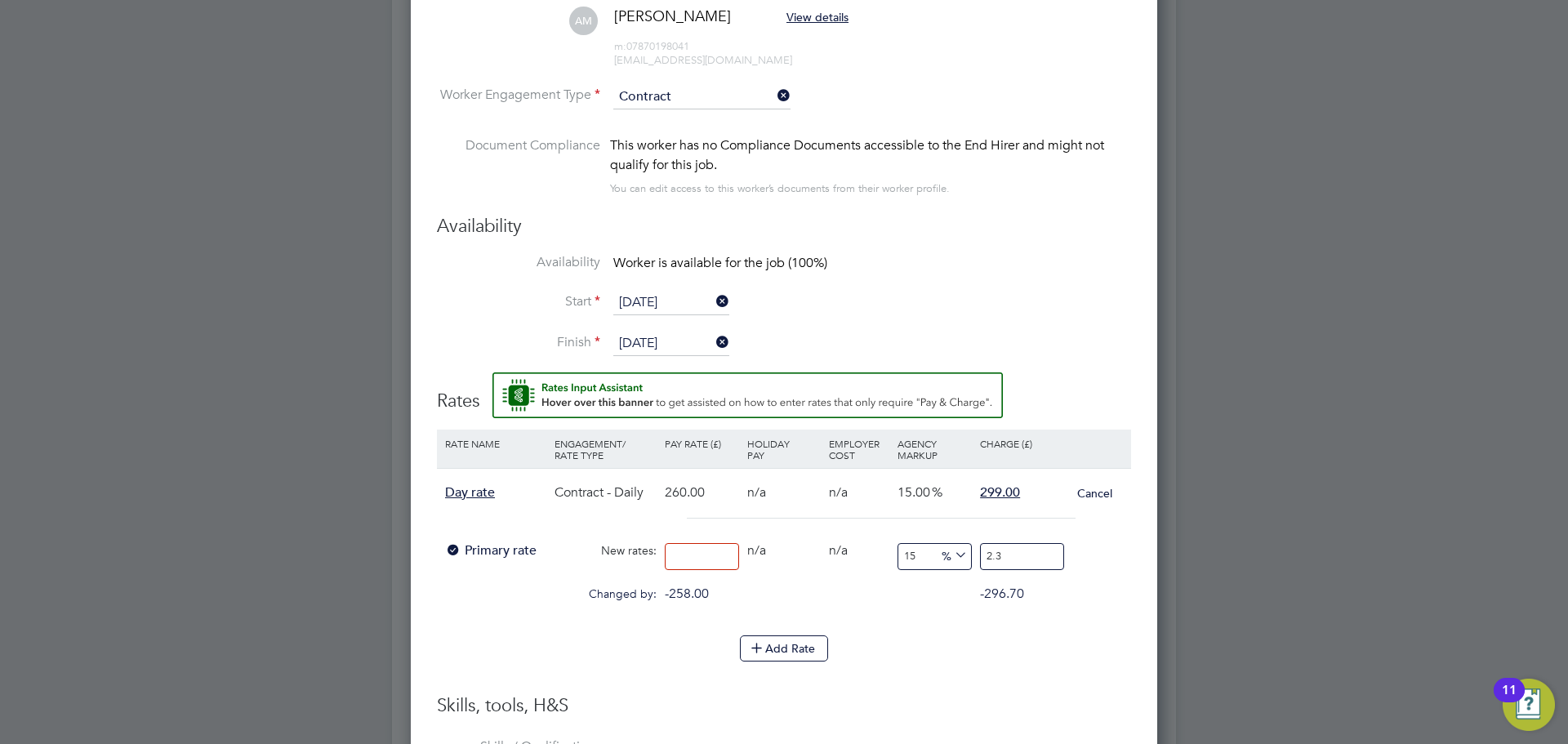
type input "4"
type input "4.6"
type input "42"
type input "48.3"
type input "425"
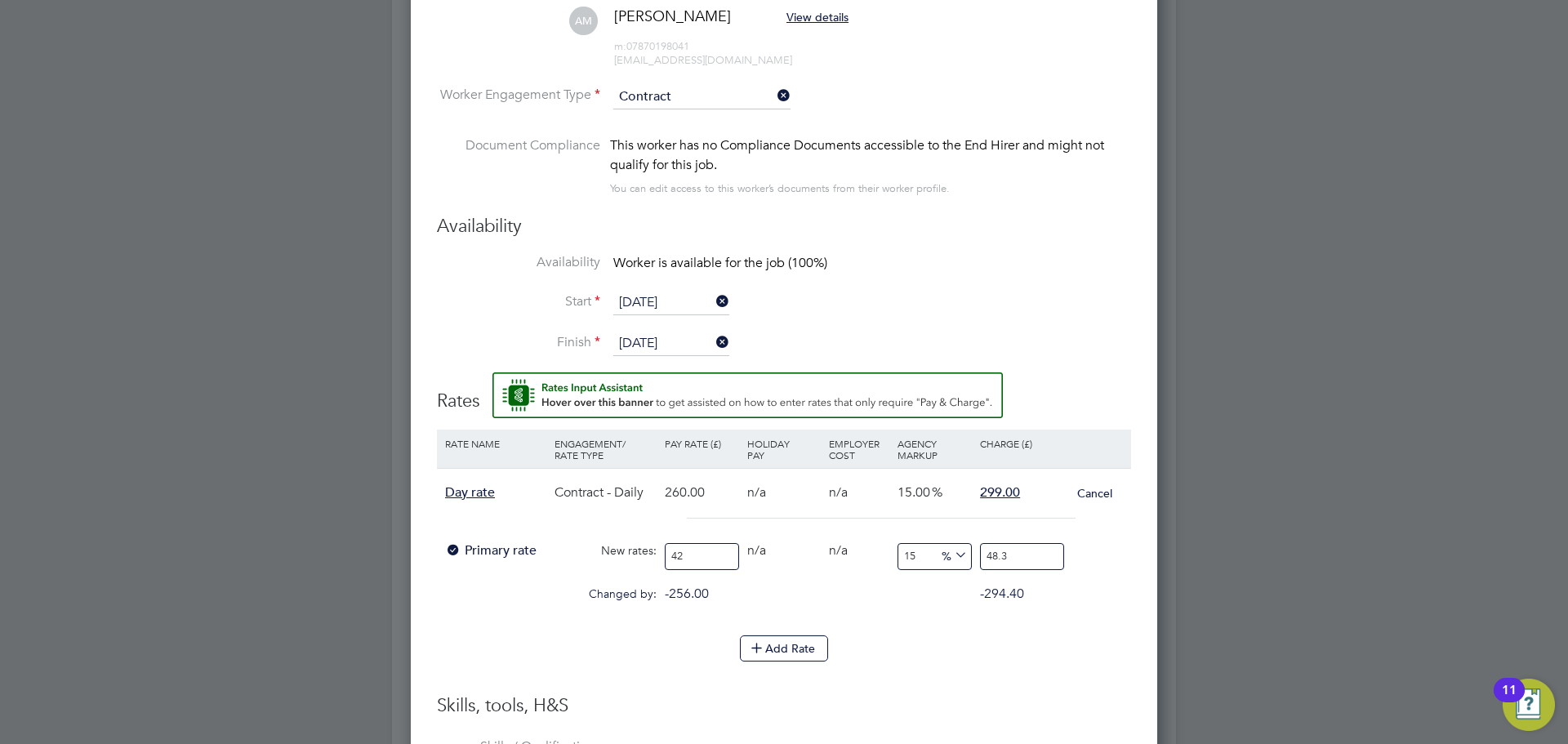
type input "488.75"
type input "425"
click at [951, 560] on icon at bounding box center [951, 556] width 0 height 23
click at [899, 612] on div "Changed by: 165.00 0.00 0.00 0.00 24.75 189.75" at bounding box center [784, 598] width 694 height 41
click at [1021, 557] on input "488.75" at bounding box center [1022, 556] width 84 height 27
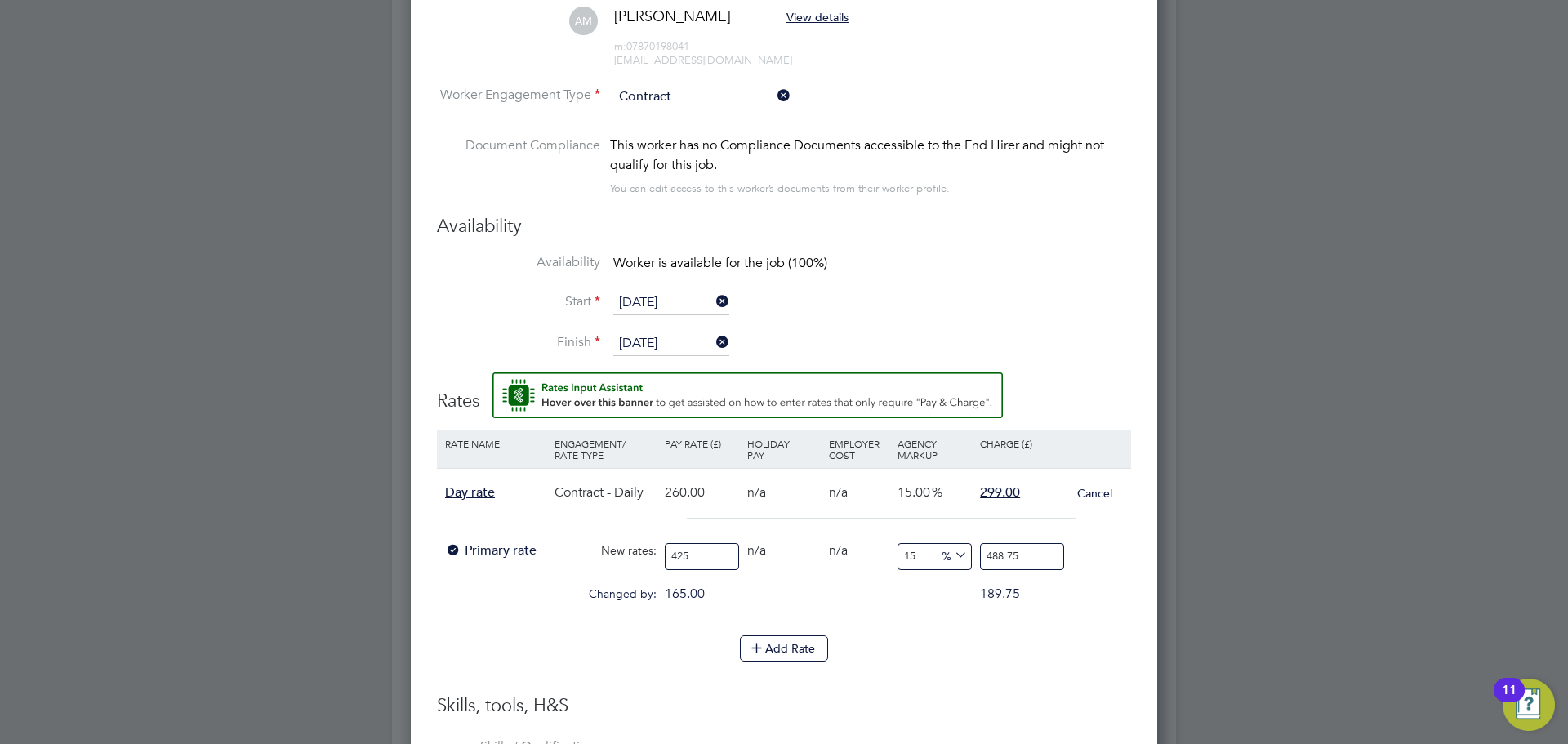
click at [1021, 557] on input "488.75" at bounding box center [1022, 556] width 84 height 27
type input "5"
type input "-98.82352941176471"
type input "50"
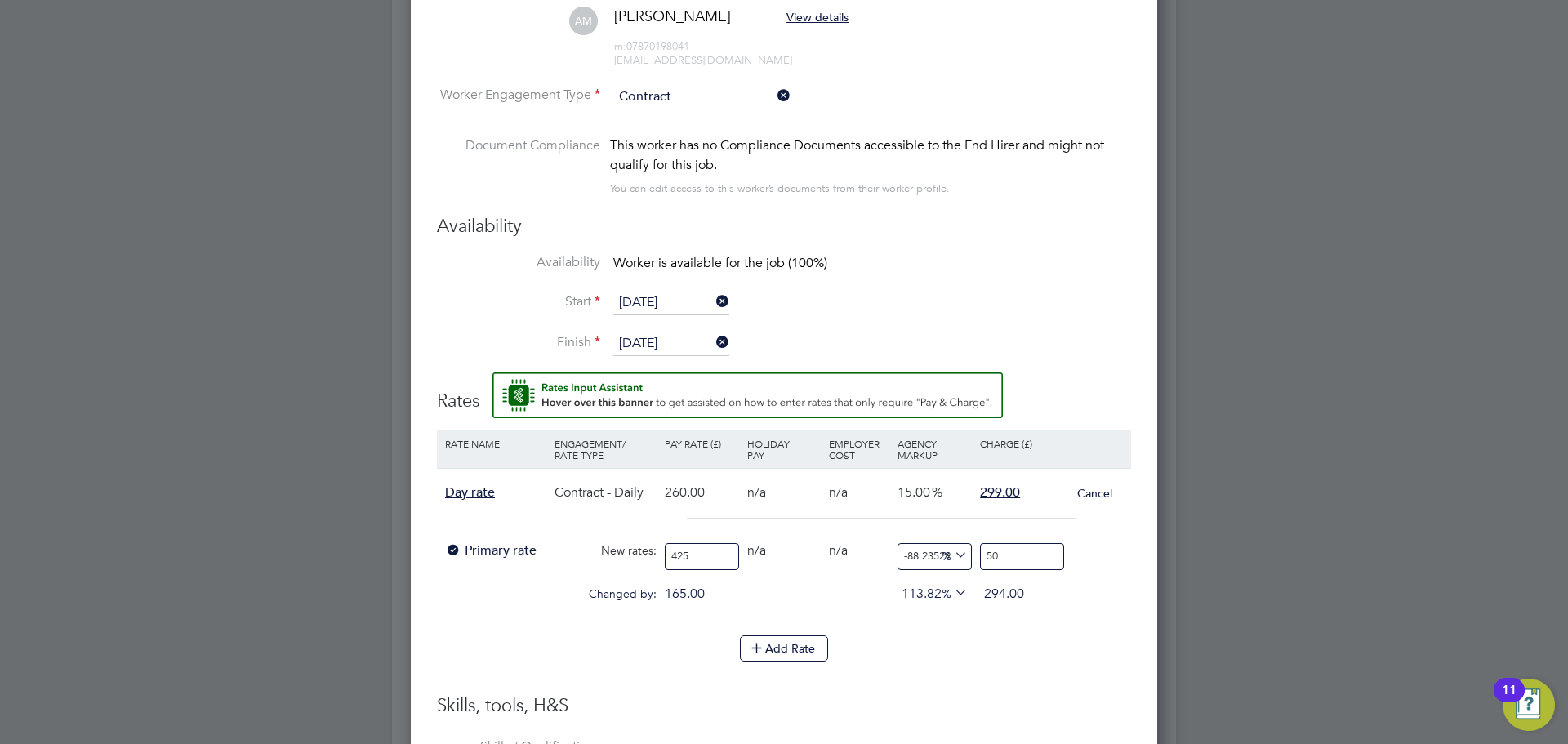
type input "17.647058823529413"
type input "500"
click at [1014, 647] on div "Add Rate" at bounding box center [784, 648] width 694 height 26
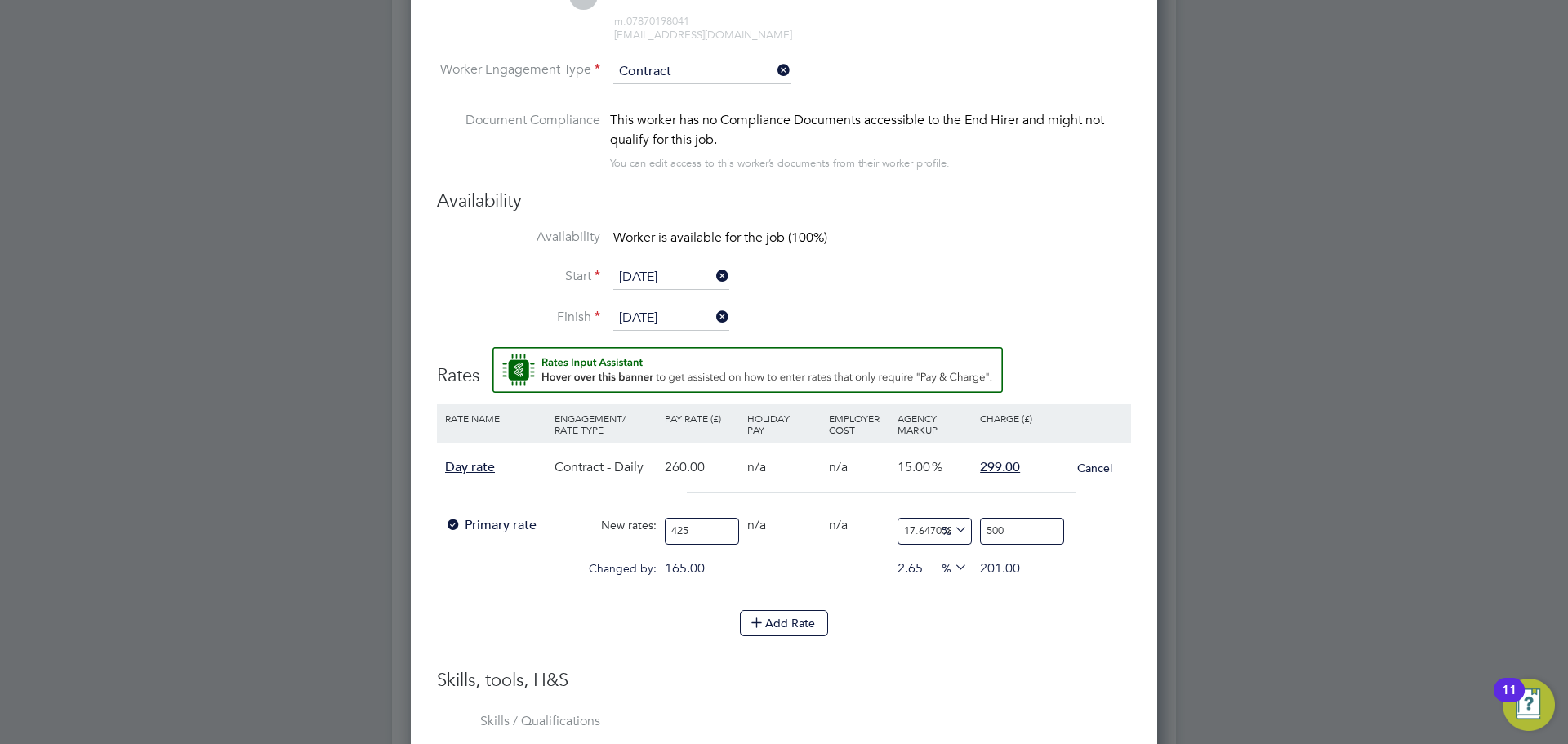
click at [927, 632] on div "Add Rate" at bounding box center [784, 622] width 694 height 26
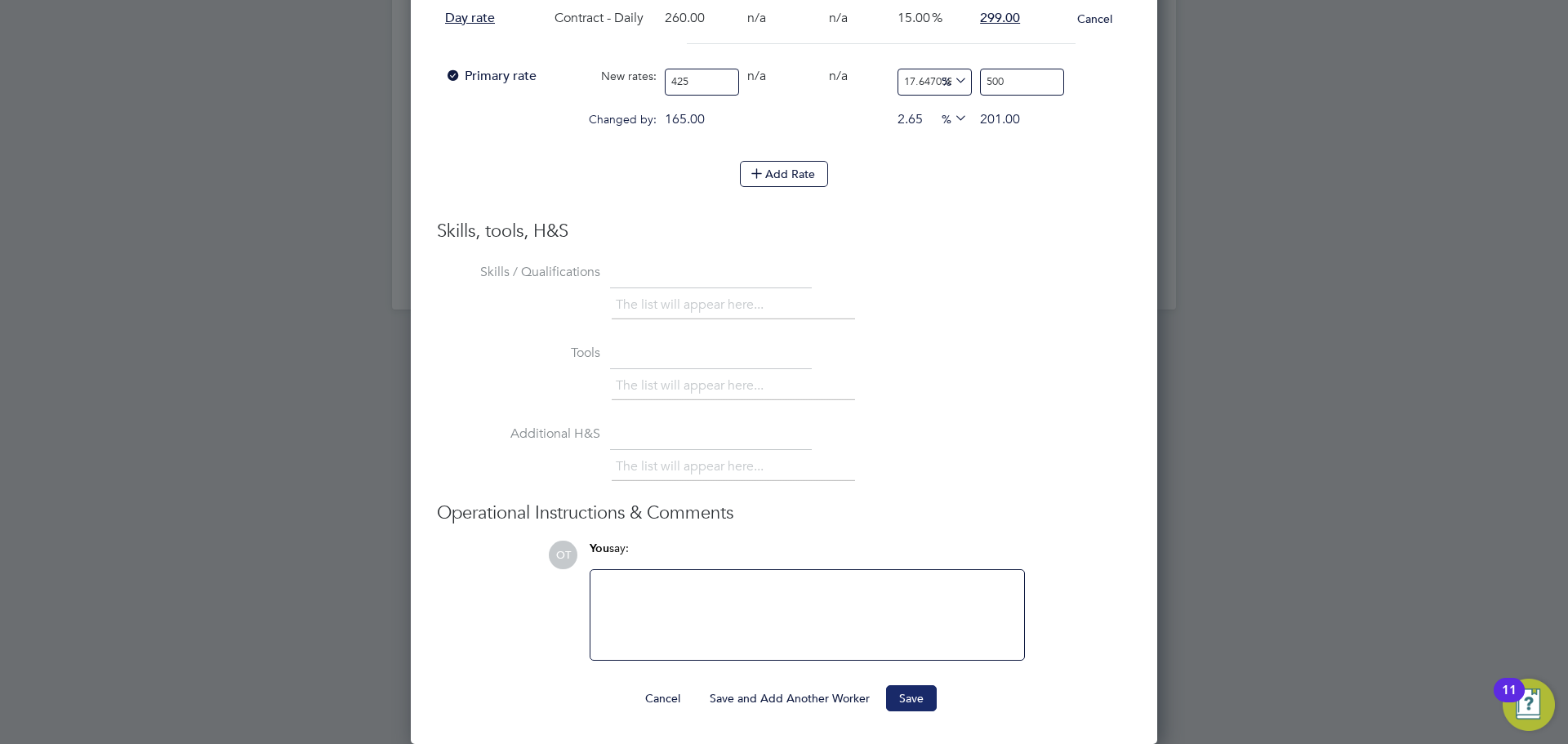
click at [924, 700] on button "Save" at bounding box center [911, 698] width 51 height 26
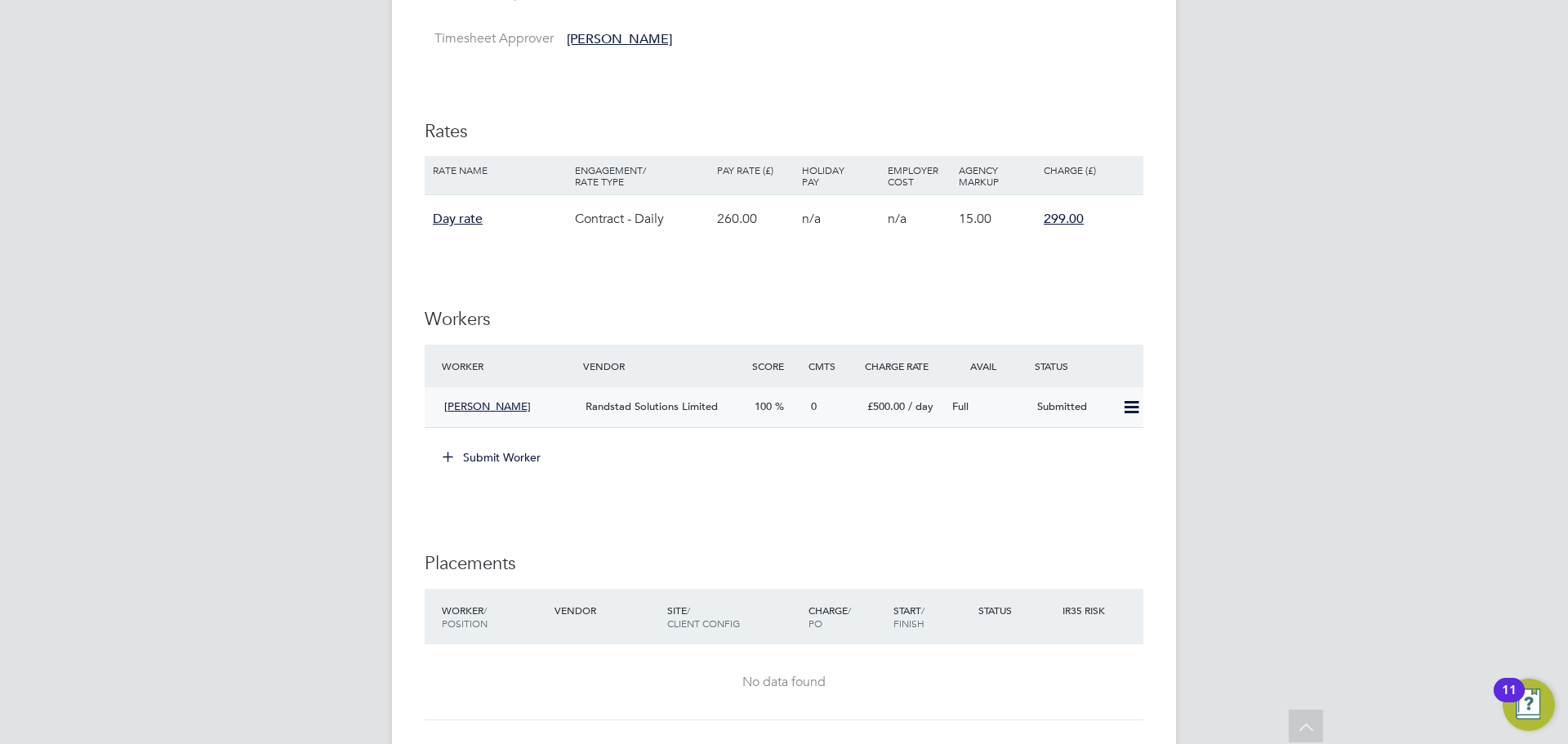
click at [1131, 404] on icon at bounding box center [1131, 408] width 21 height 13
click at [939, 502] on div "IR35 Determination IR35 Status Disabled for this client. This feature can be en…" at bounding box center [783, 321] width 718 height 1543
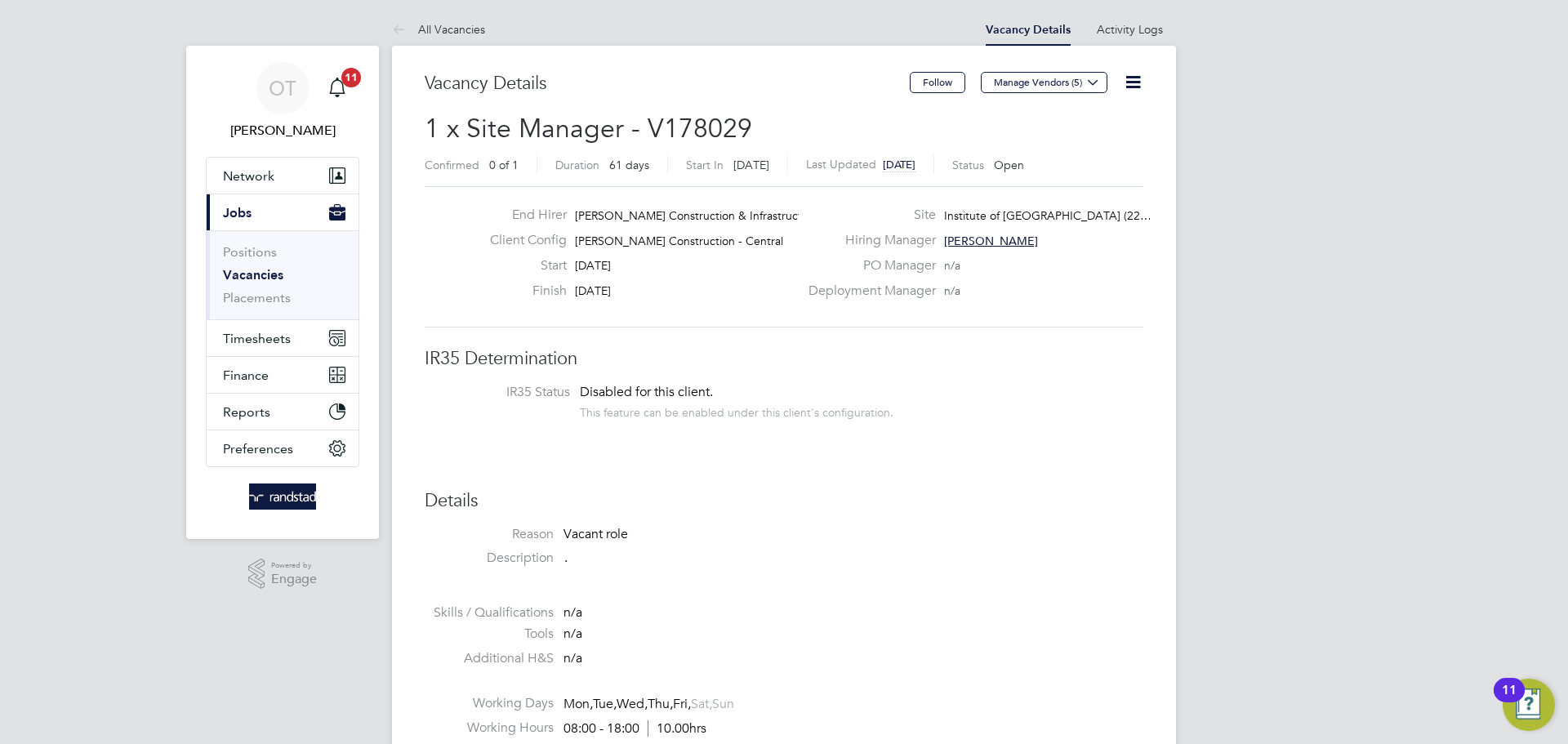
click at [1137, 72] on icon at bounding box center [1133, 82] width 21 height 21
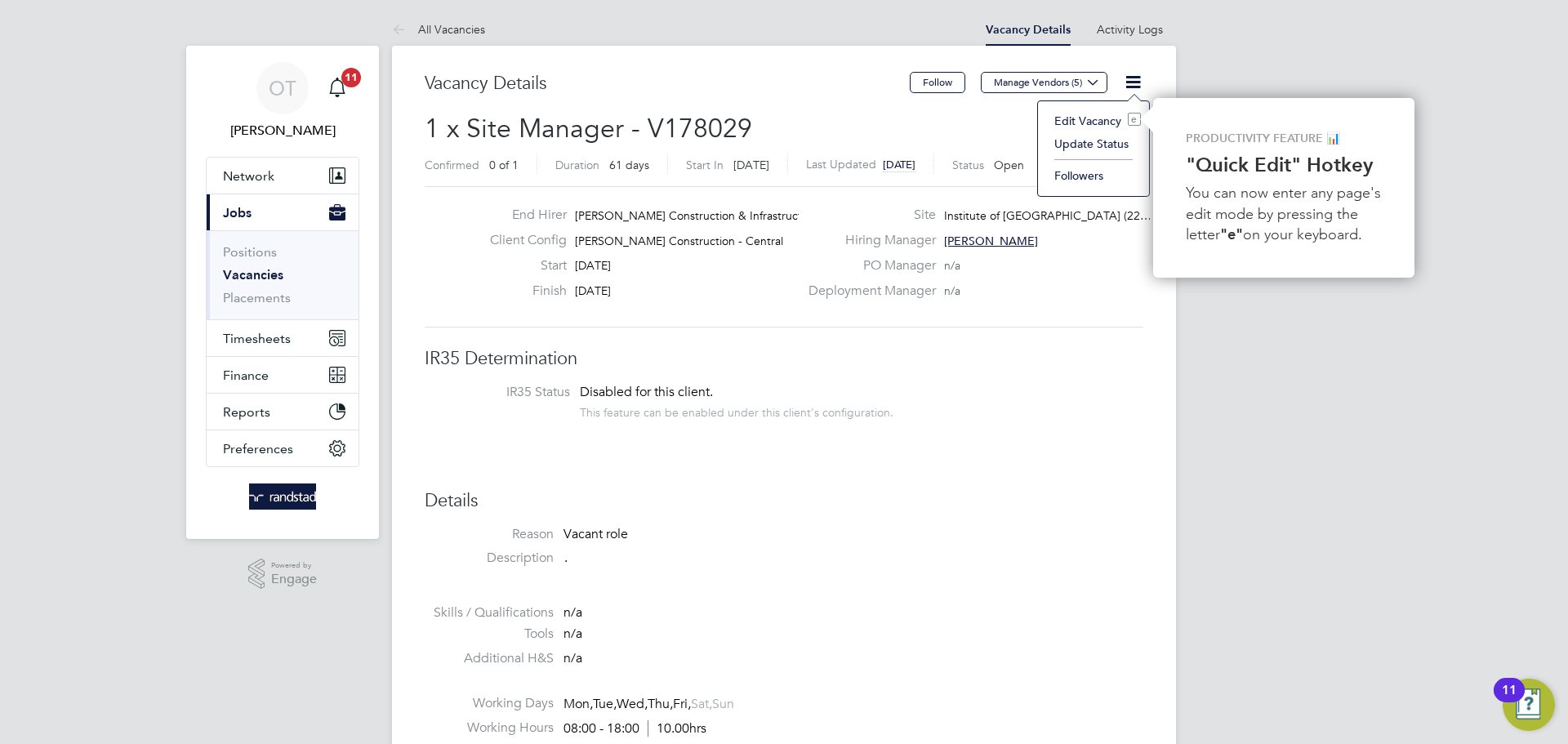
click at [1047, 398] on li "IR35 Status Disabled for this client. This feature can be enabled under this cl…" at bounding box center [784, 404] width 686 height 40
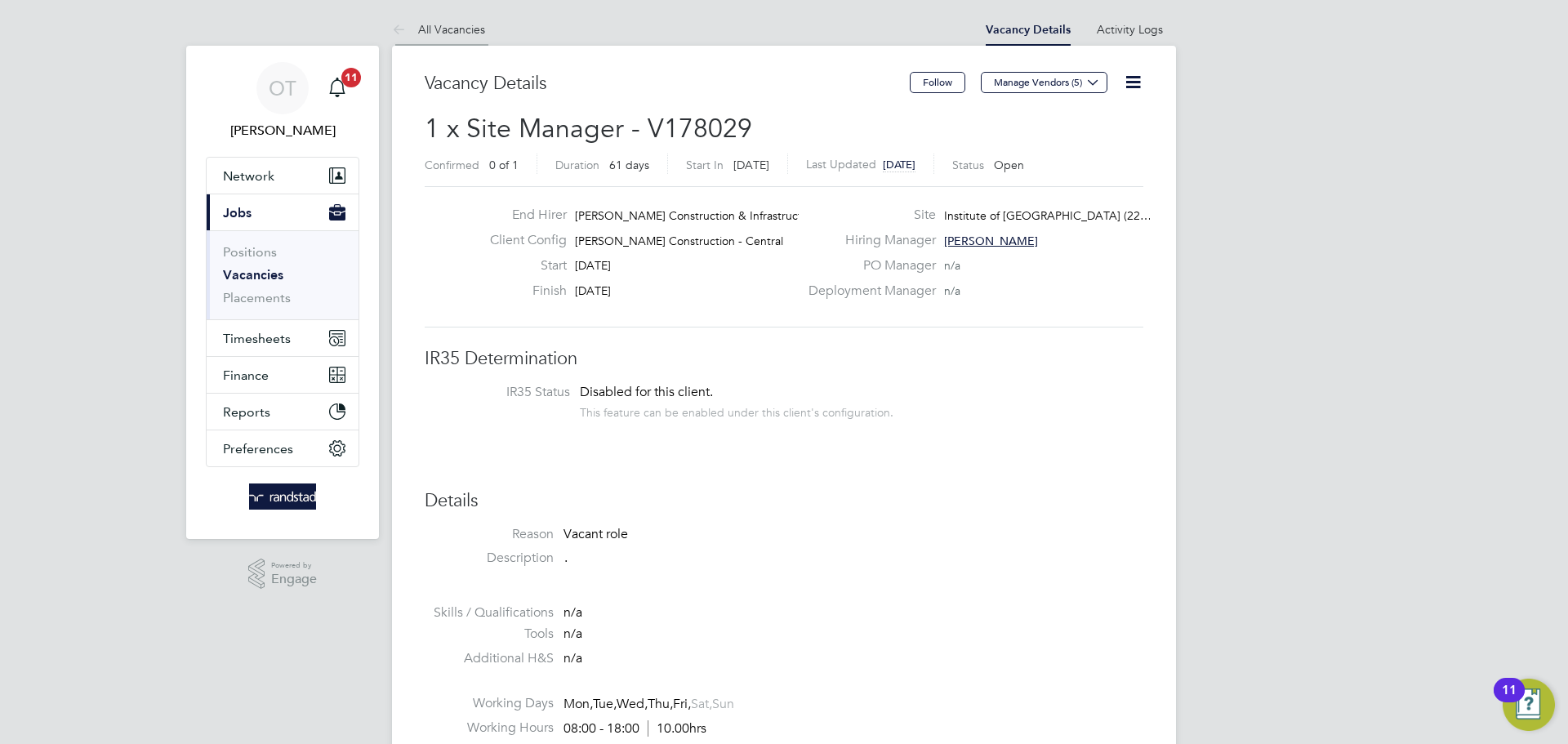
click at [448, 25] on link "All Vacancies" at bounding box center [439, 30] width 93 height 15
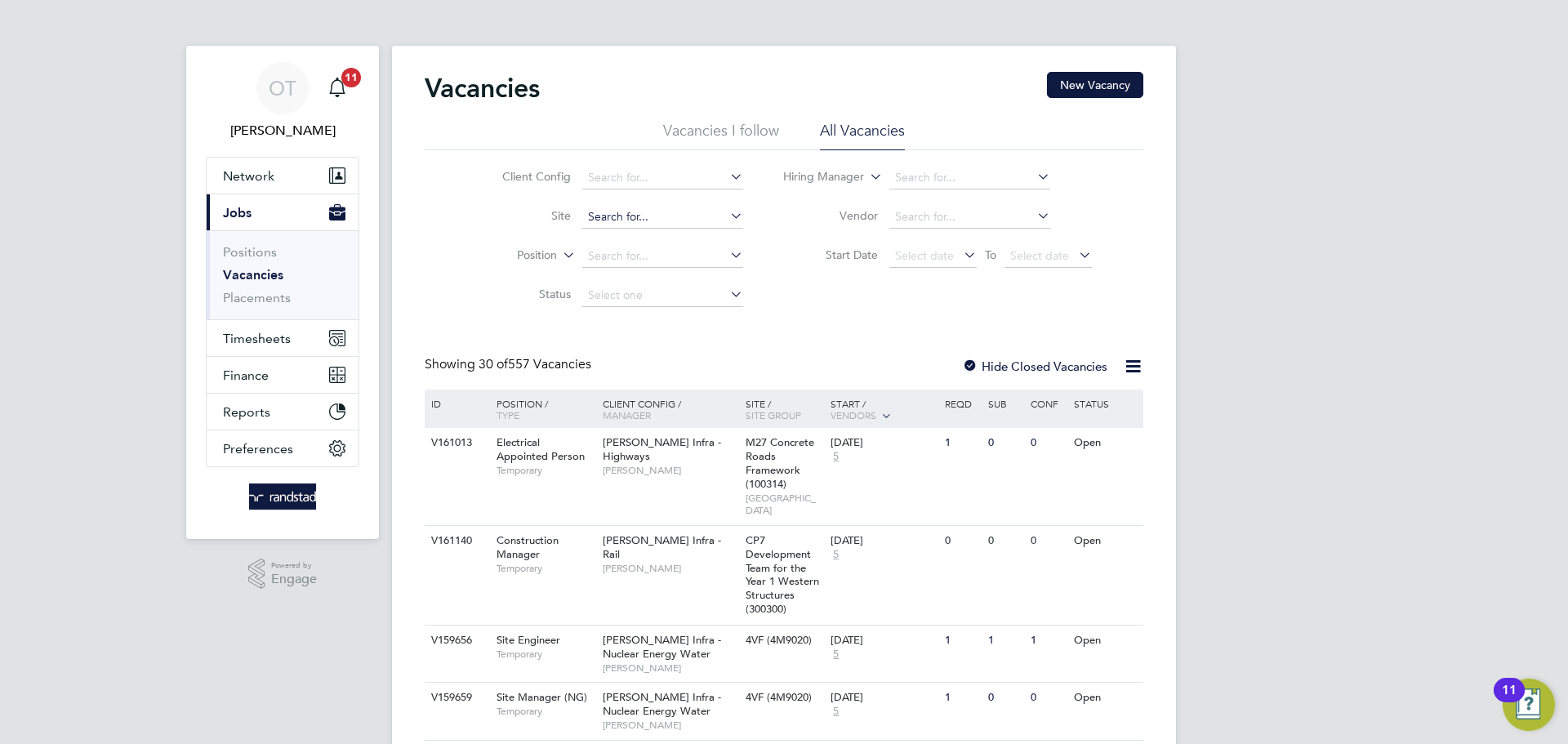
click at [620, 210] on input at bounding box center [663, 218] width 161 height 23
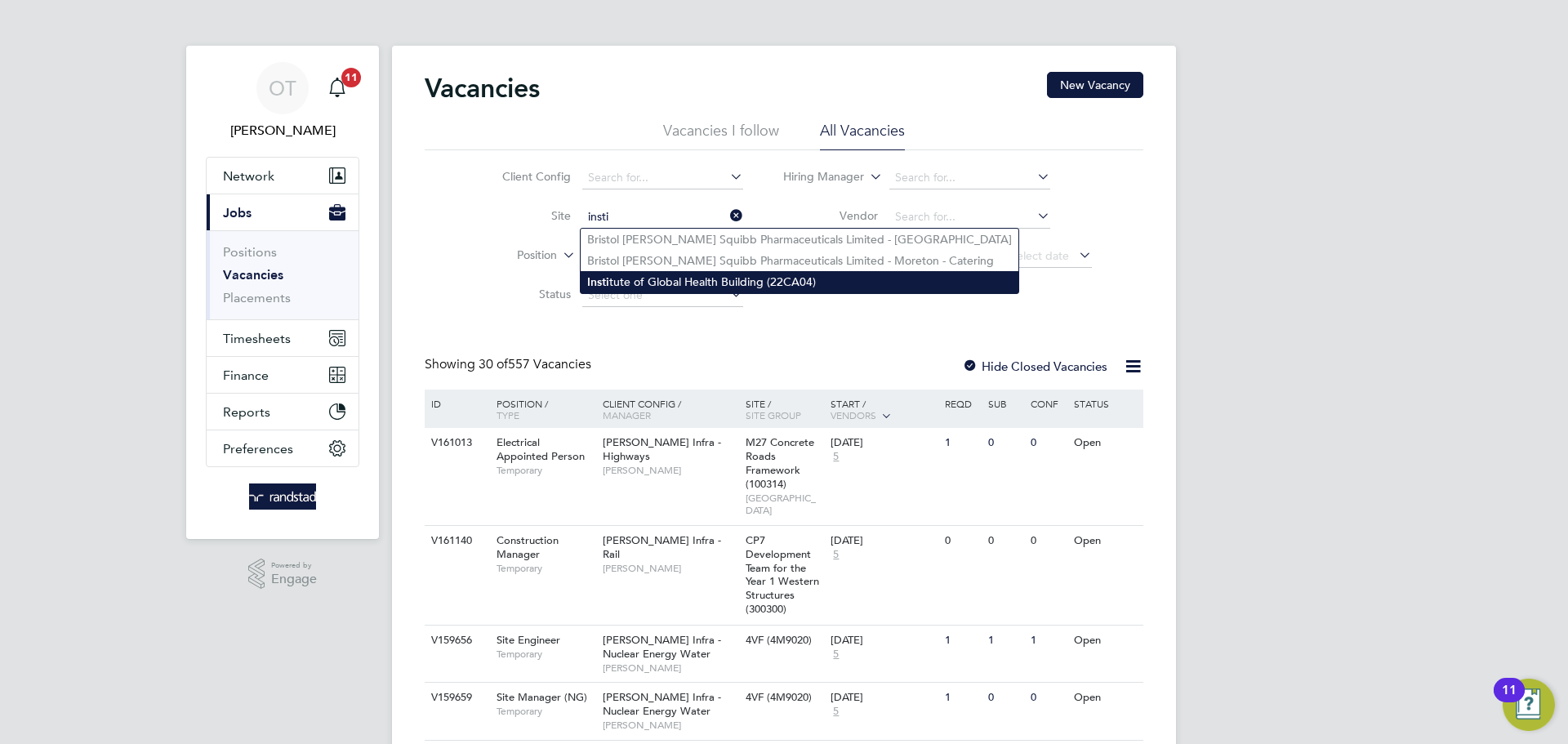
type input "Institute of Global Health Building (22CA04)"
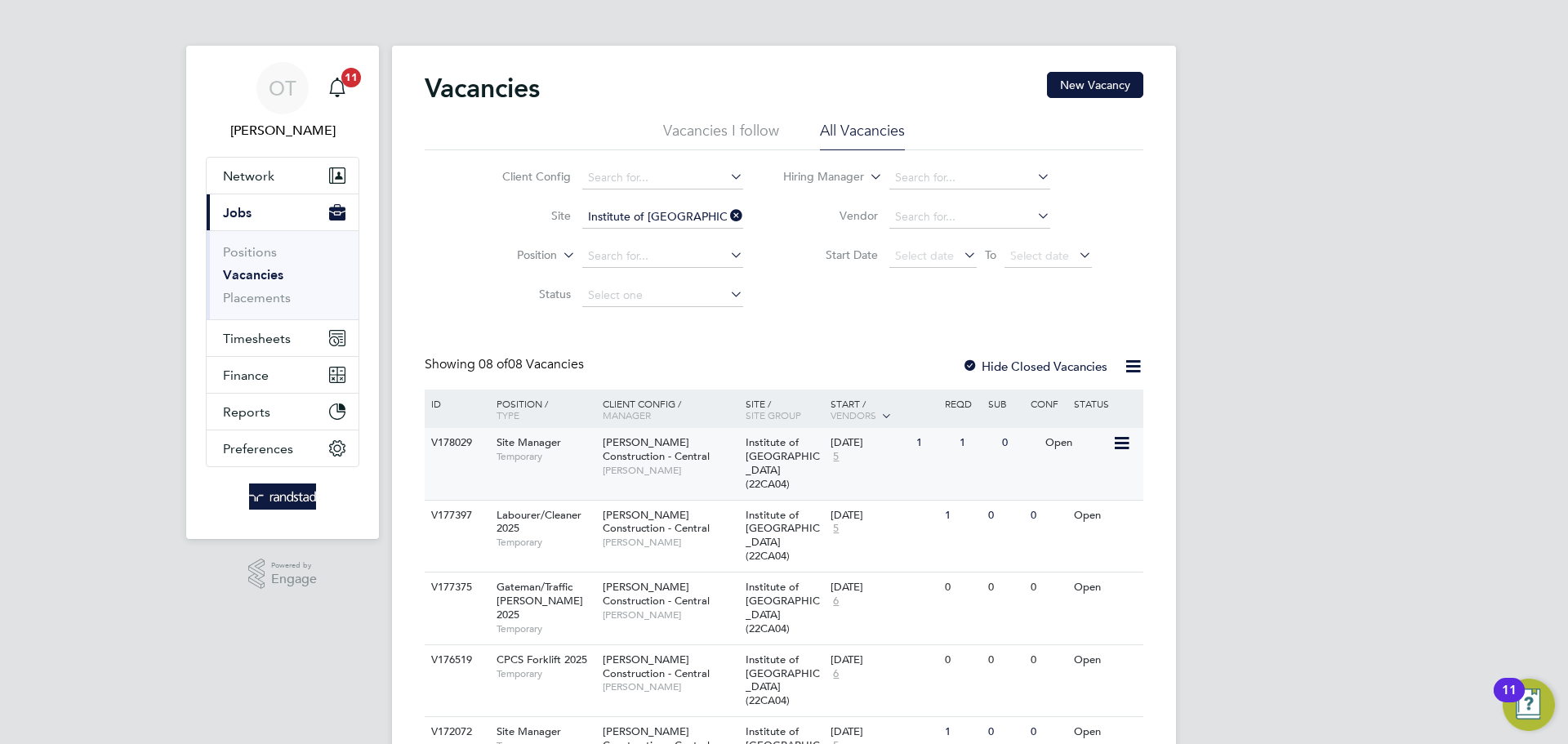
click at [1056, 449] on div "Open" at bounding box center [1077, 443] width 71 height 30
click at [727, 219] on icon at bounding box center [727, 216] width 0 height 23
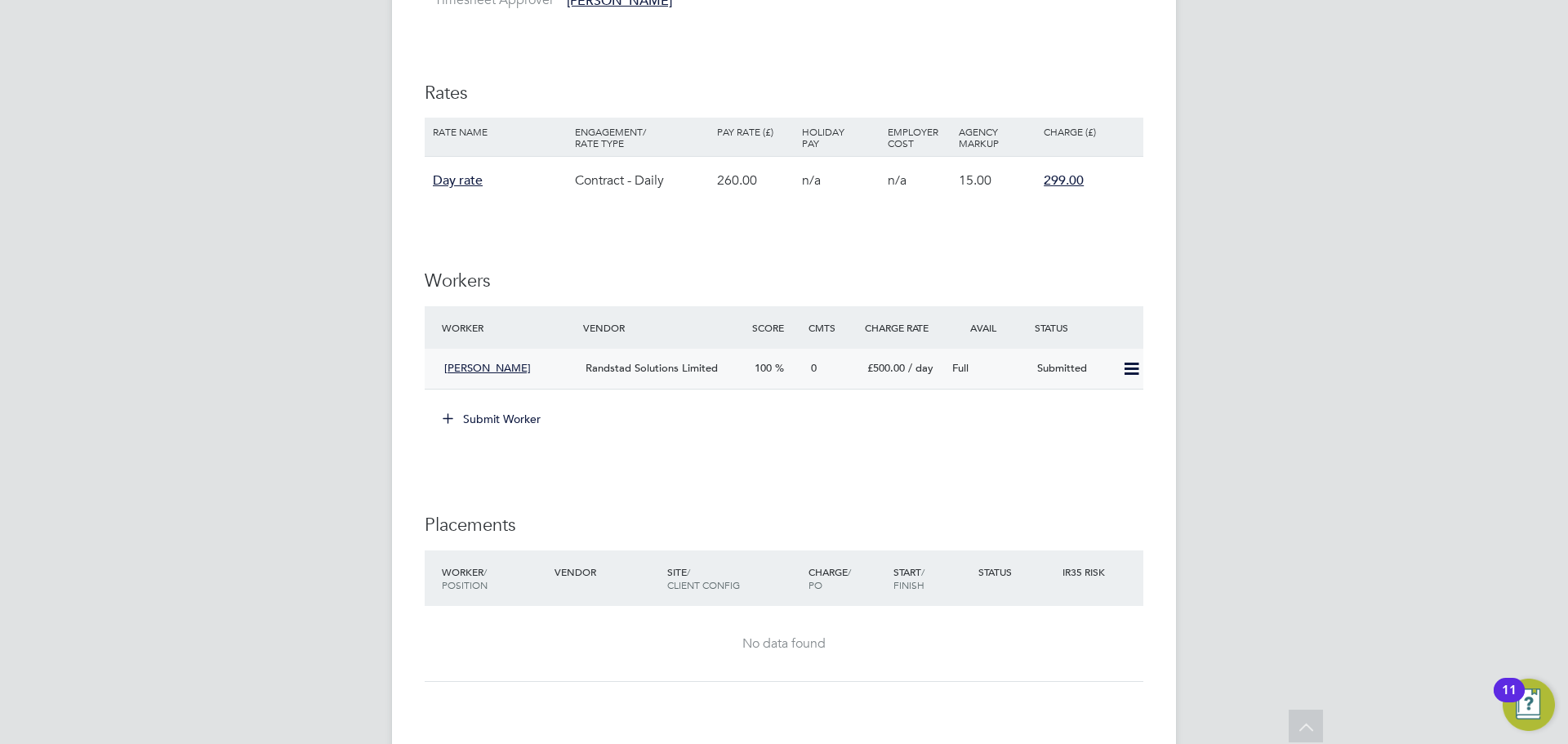
click at [1131, 363] on icon at bounding box center [1131, 370] width 21 height 13
click at [1132, 363] on icon at bounding box center [1131, 370] width 21 height 13
click at [777, 408] on div "Submit Worker" at bounding box center [786, 418] width 712 height 26
